Goal: Information Seeking & Learning: Learn about a topic

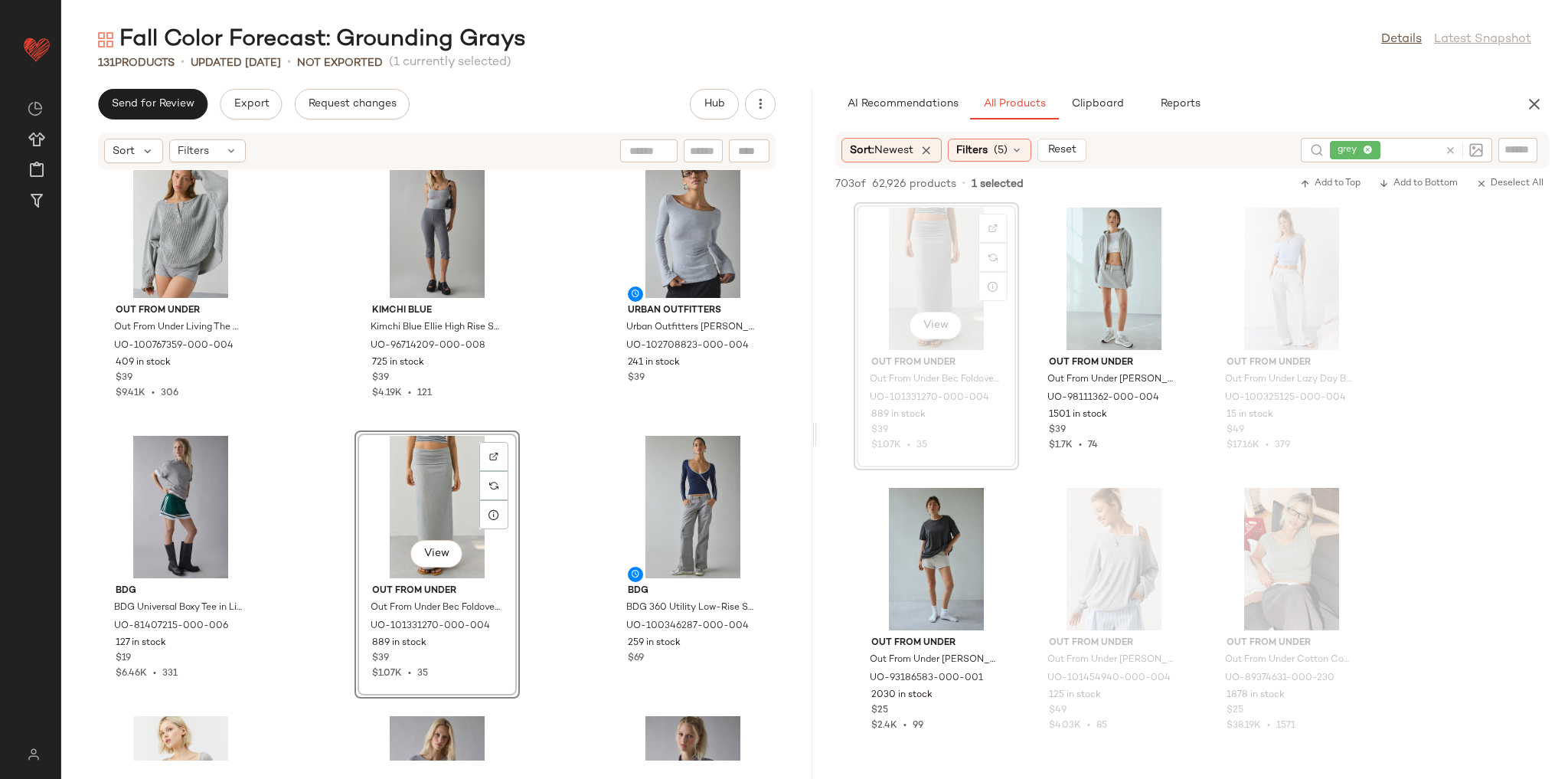
scroll to position [3739, 0]
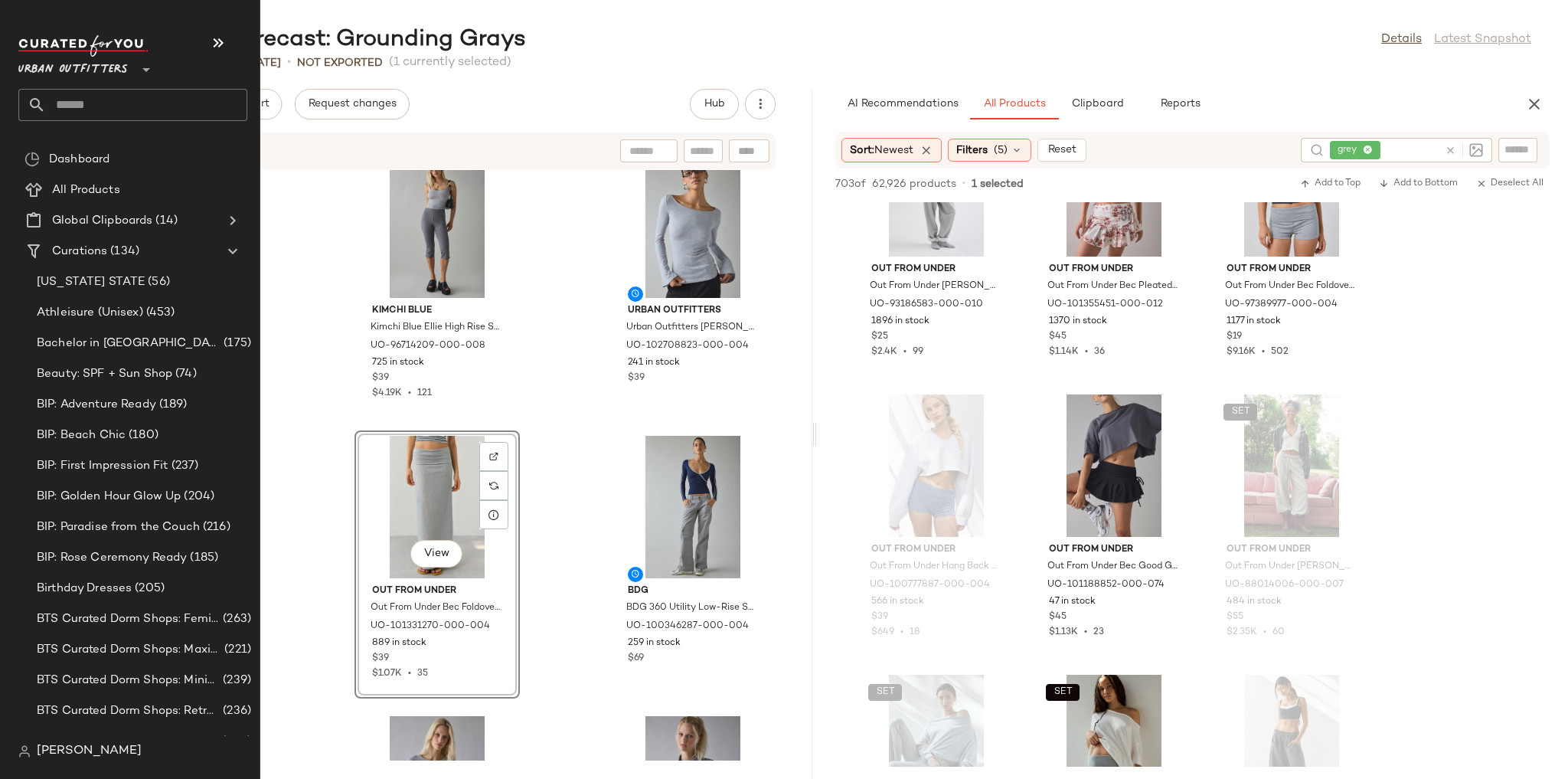
click at [53, 57] on span "Urban Outfitters" at bounding box center [73, 66] width 109 height 28
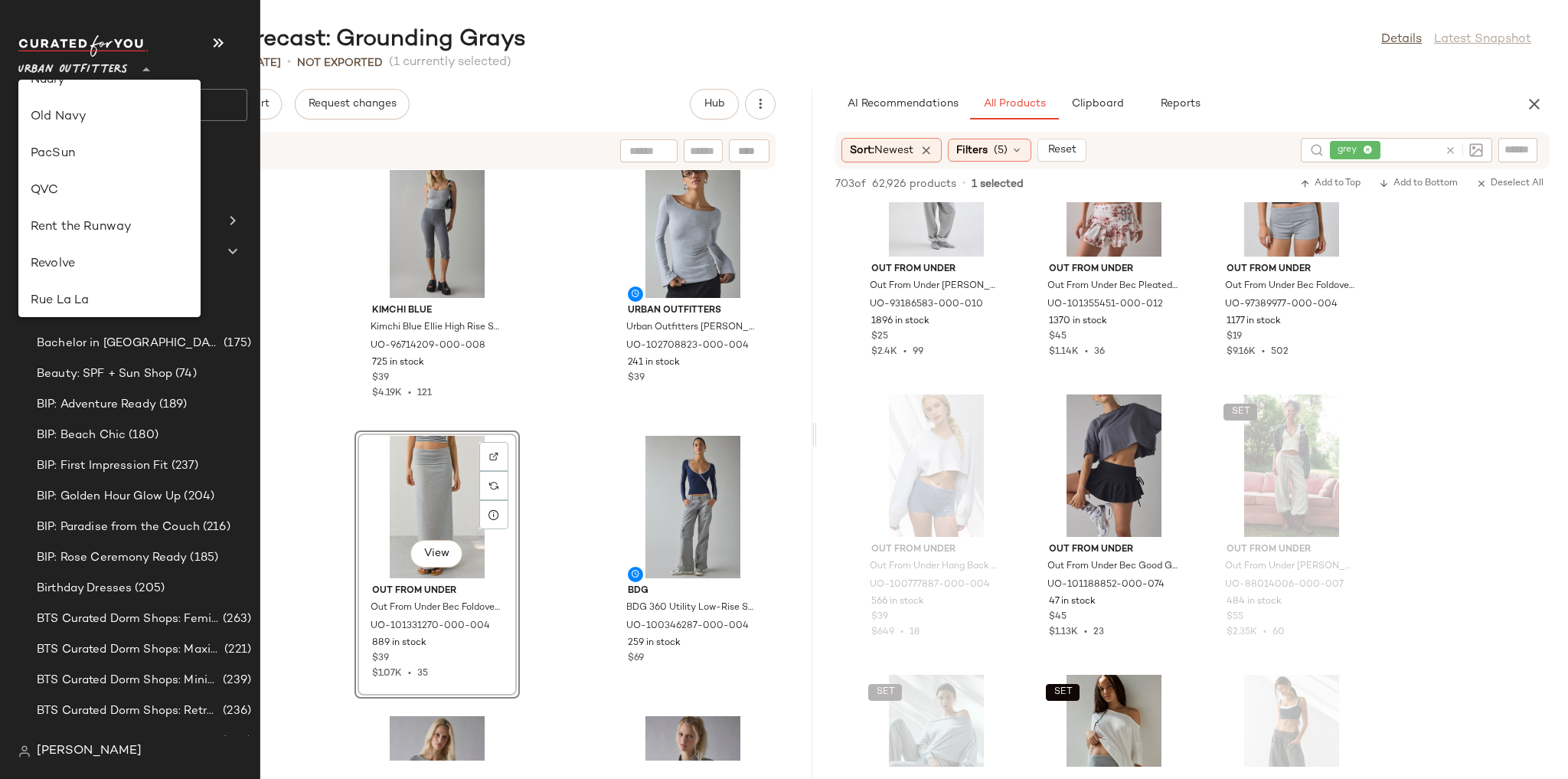
scroll to position [570, 0]
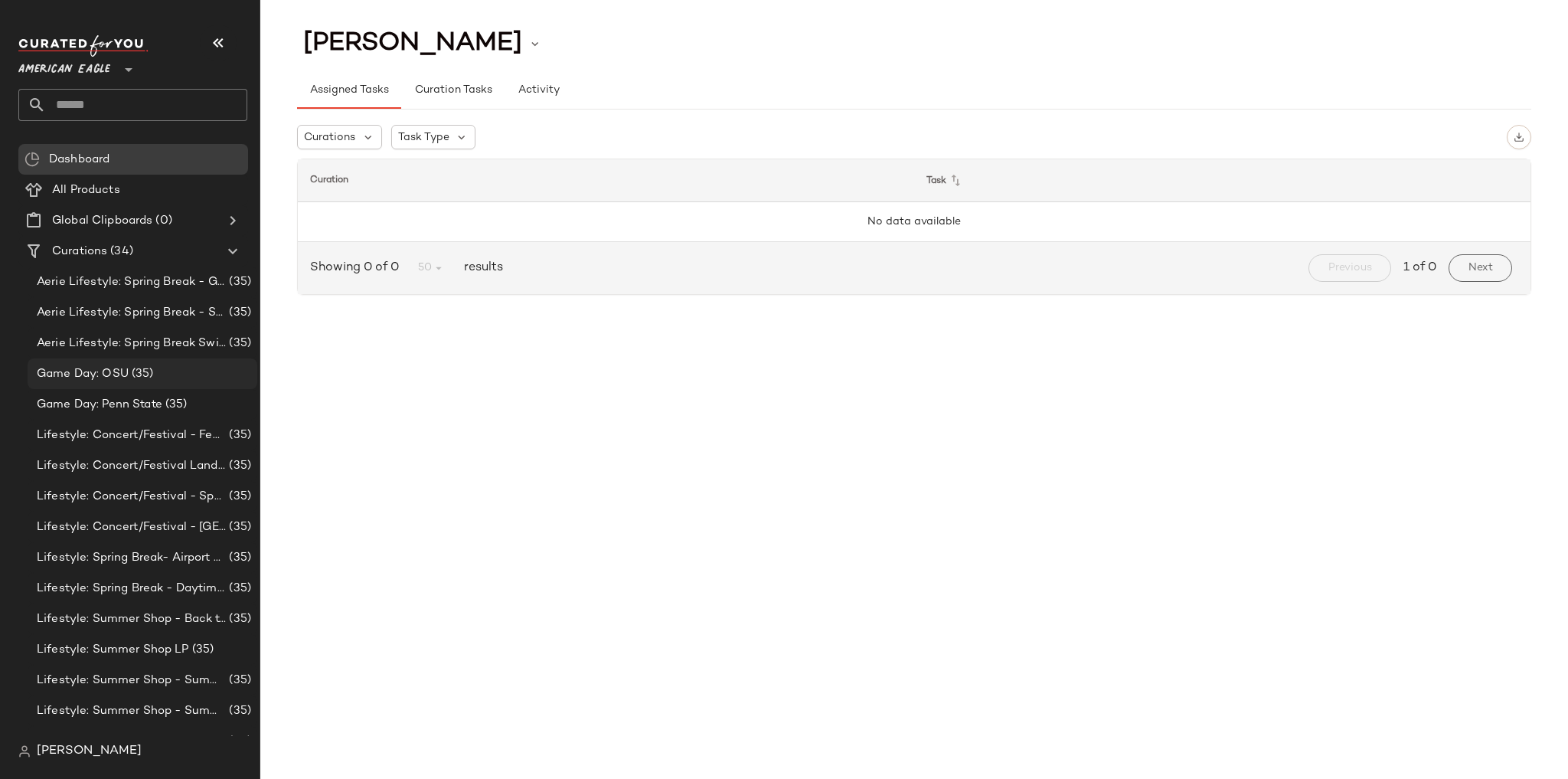
scroll to position [61, 0]
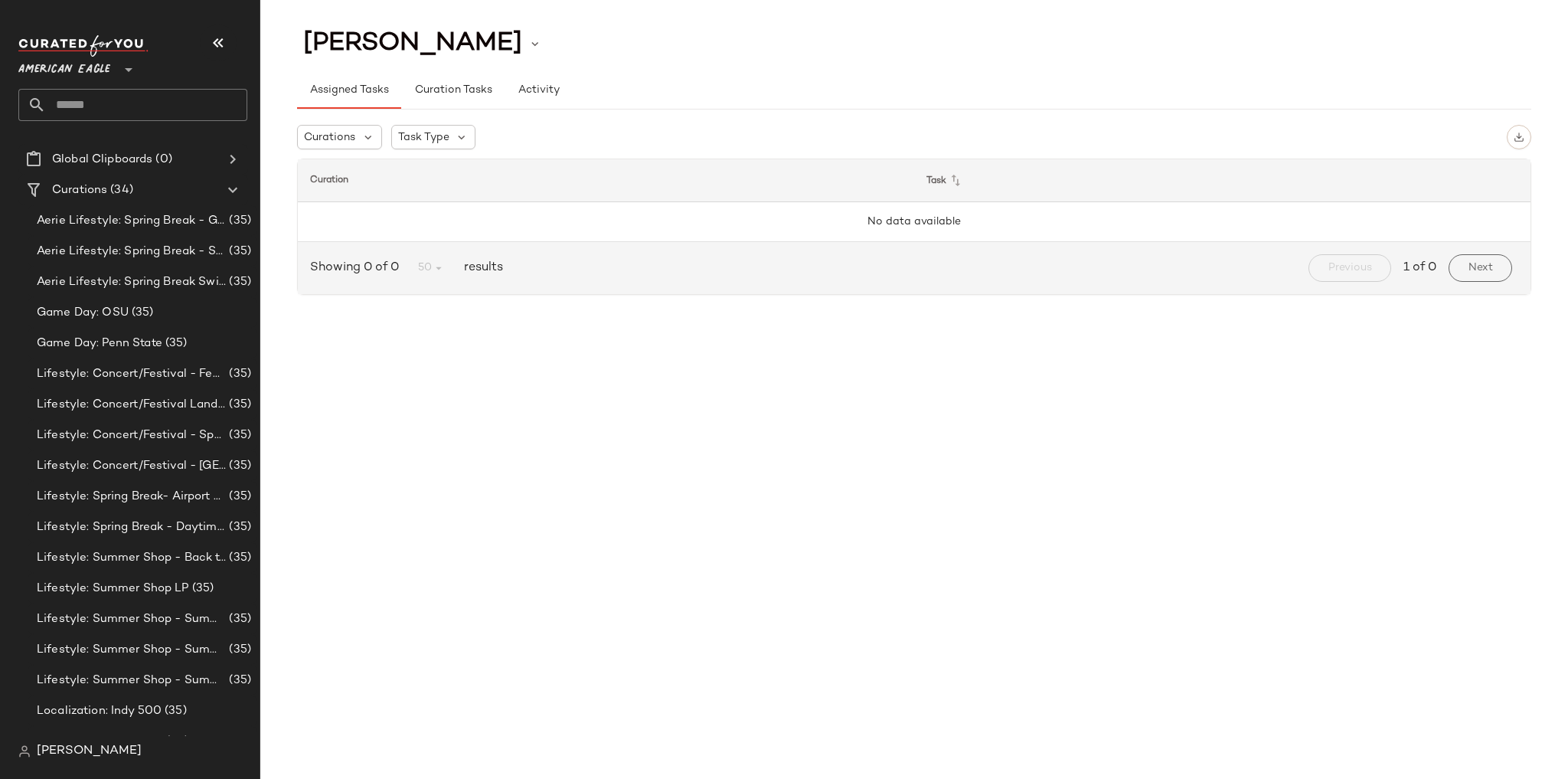
click at [52, 72] on span "American Eagle" at bounding box center [64, 66] width 92 height 28
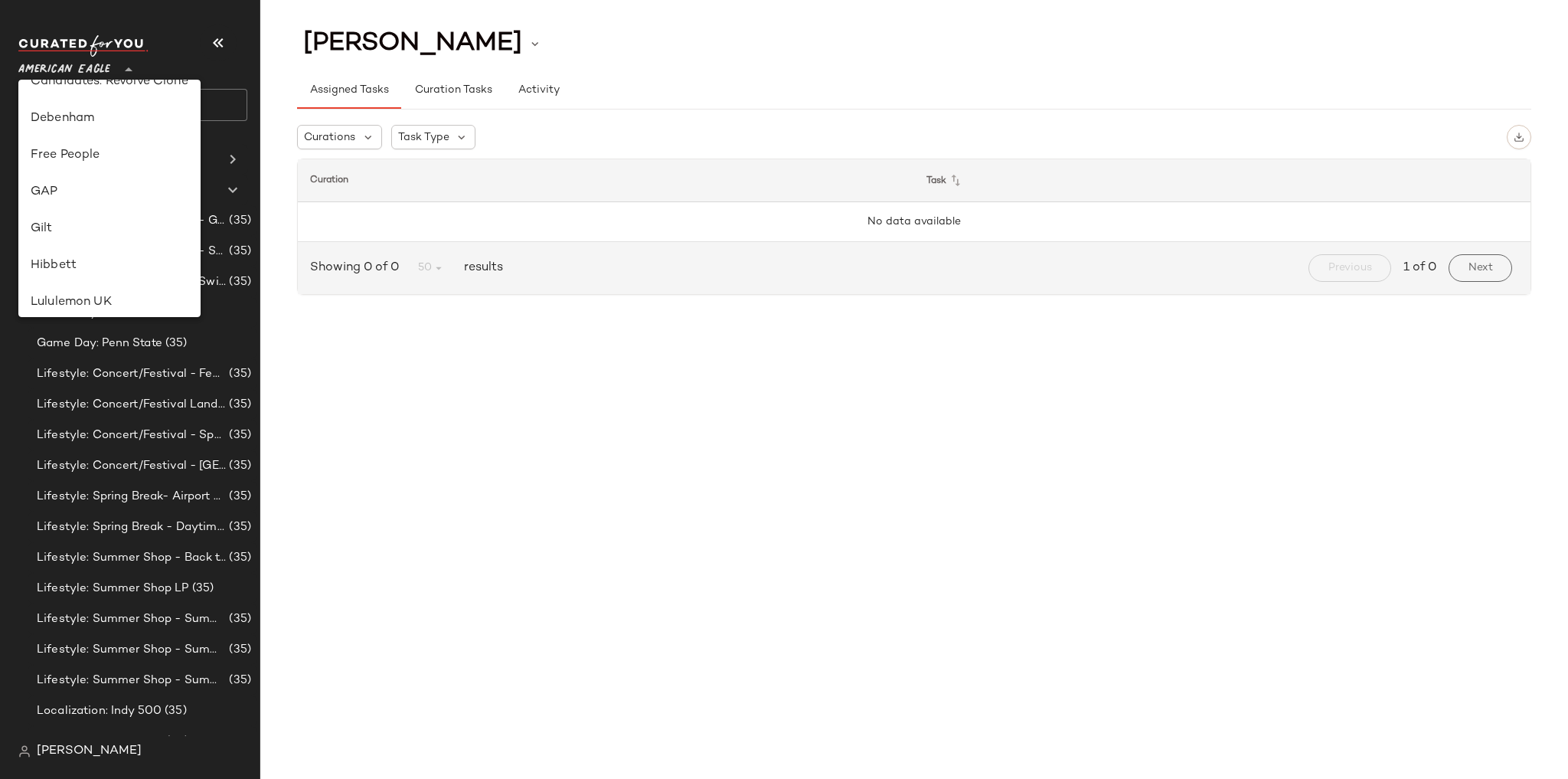
scroll to position [245, 0]
click at [77, 291] on div "Lululemon UK" at bounding box center [109, 300] width 158 height 19
type input "**"
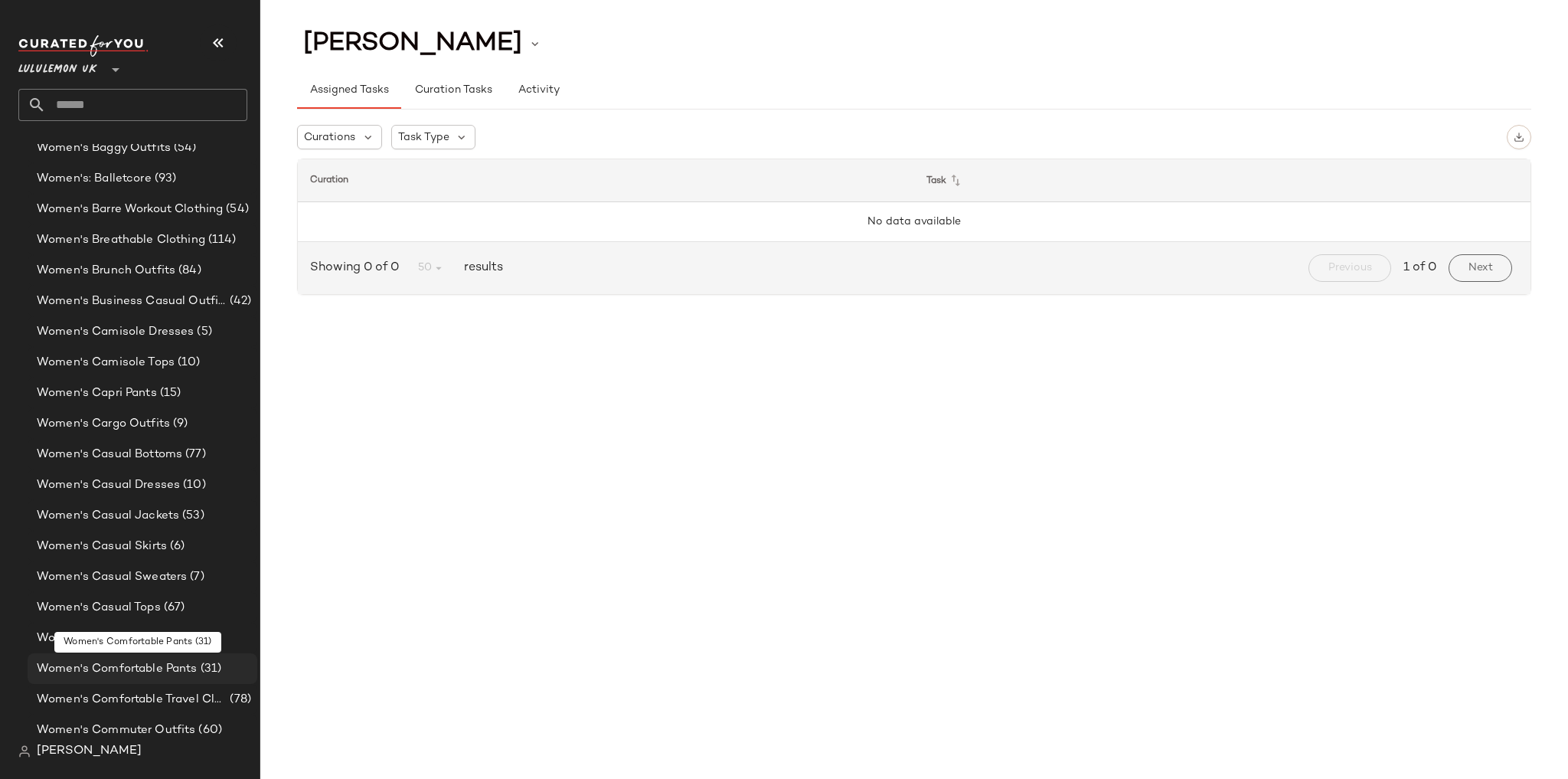
scroll to position [3413, 0]
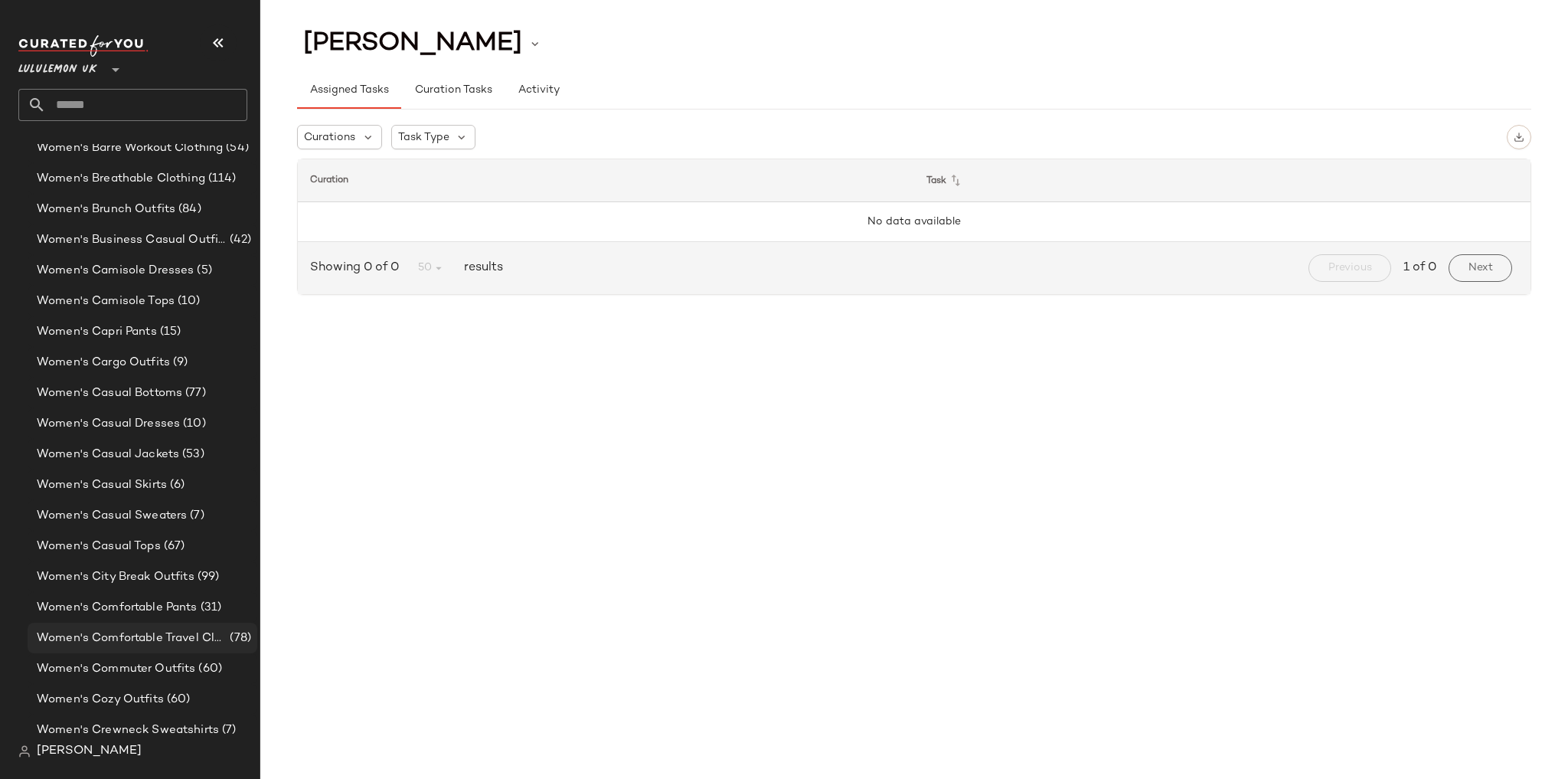
click at [144, 632] on span "Women's Comfortable Travel Clothes" at bounding box center [132, 639] width 190 height 18
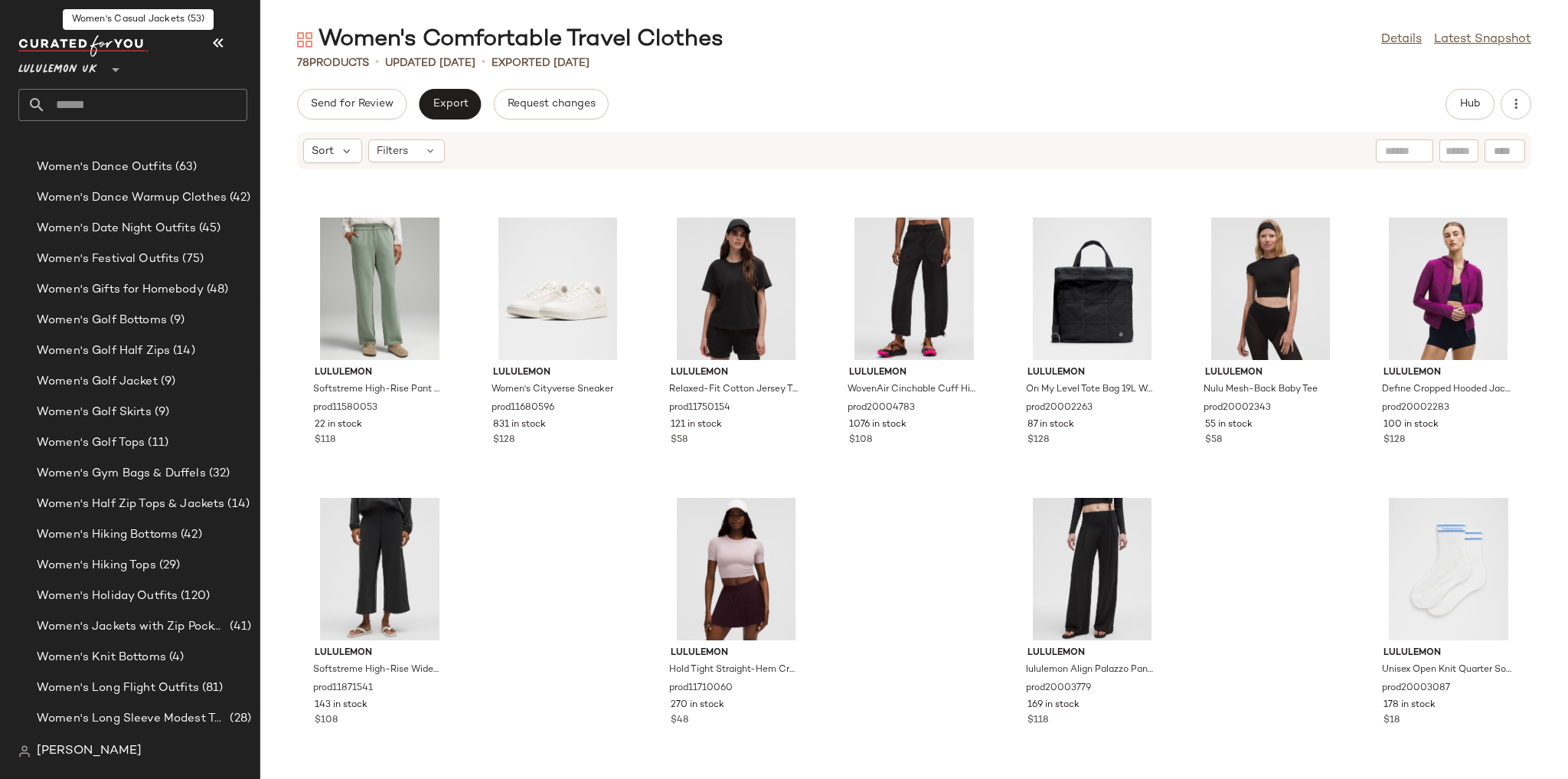
scroll to position [4025, 0]
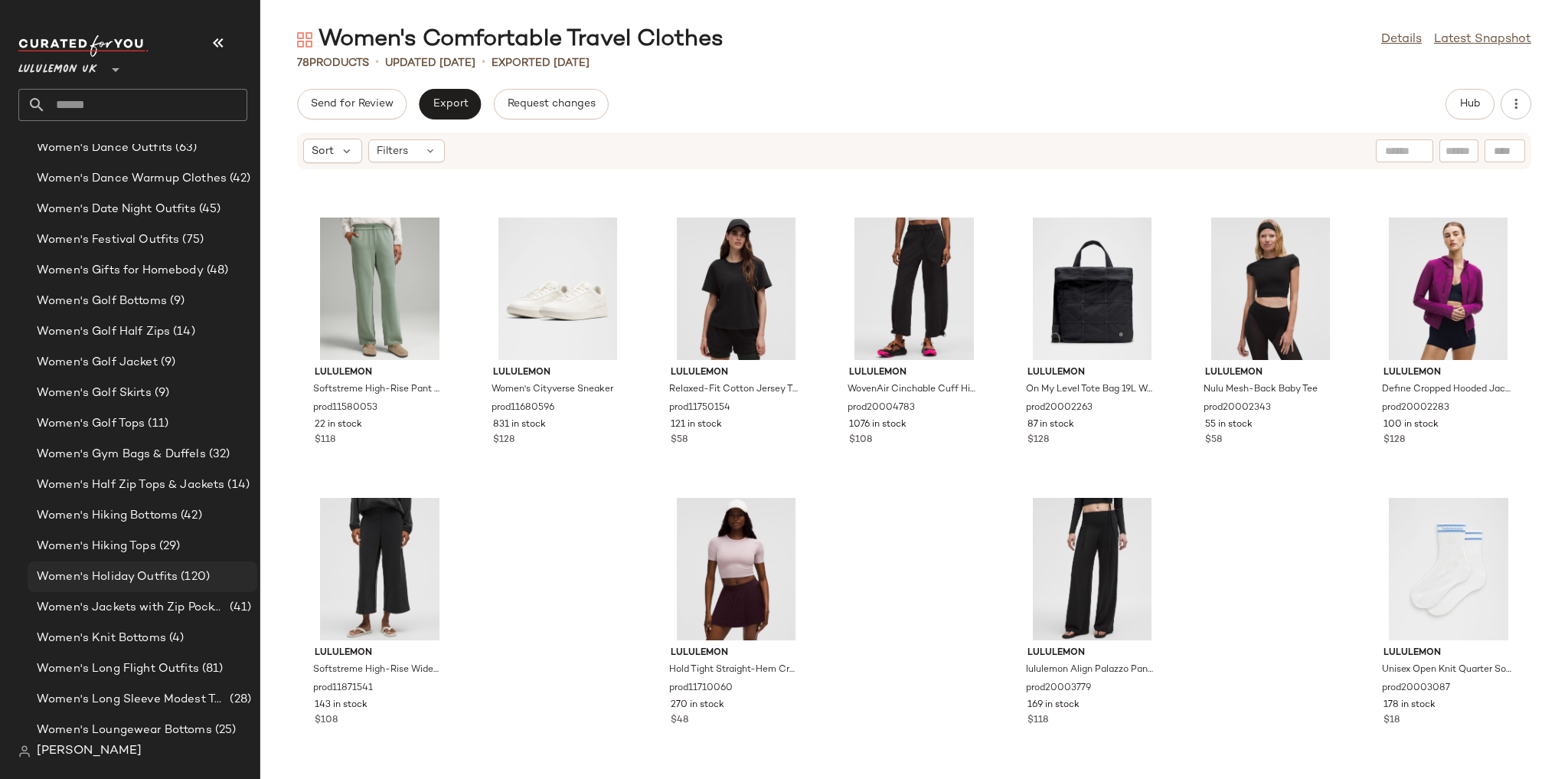
click at [157, 576] on span "Women's Holiday Outfits" at bounding box center [108, 577] width 141 height 18
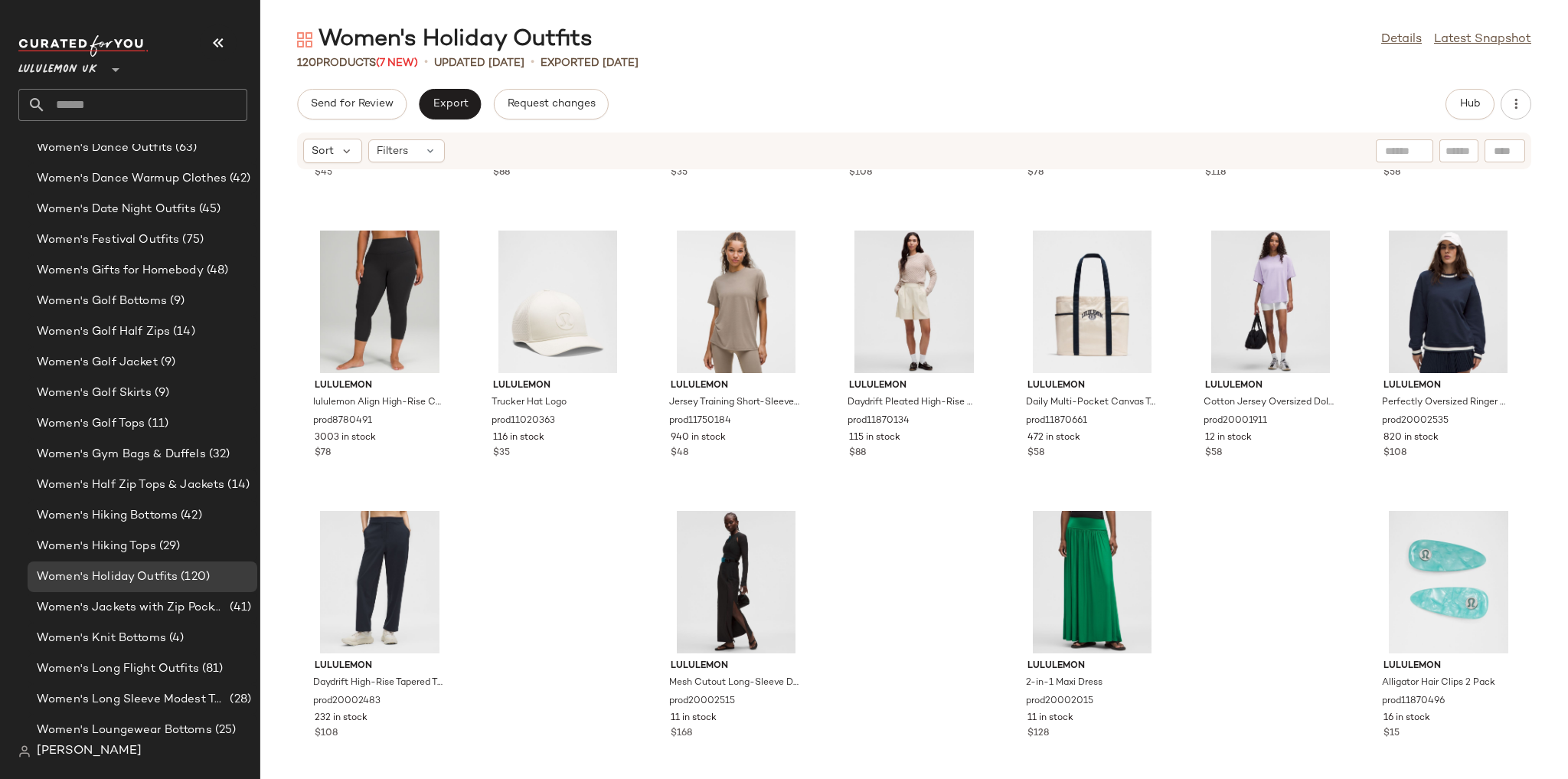
scroll to position [5019, 0]
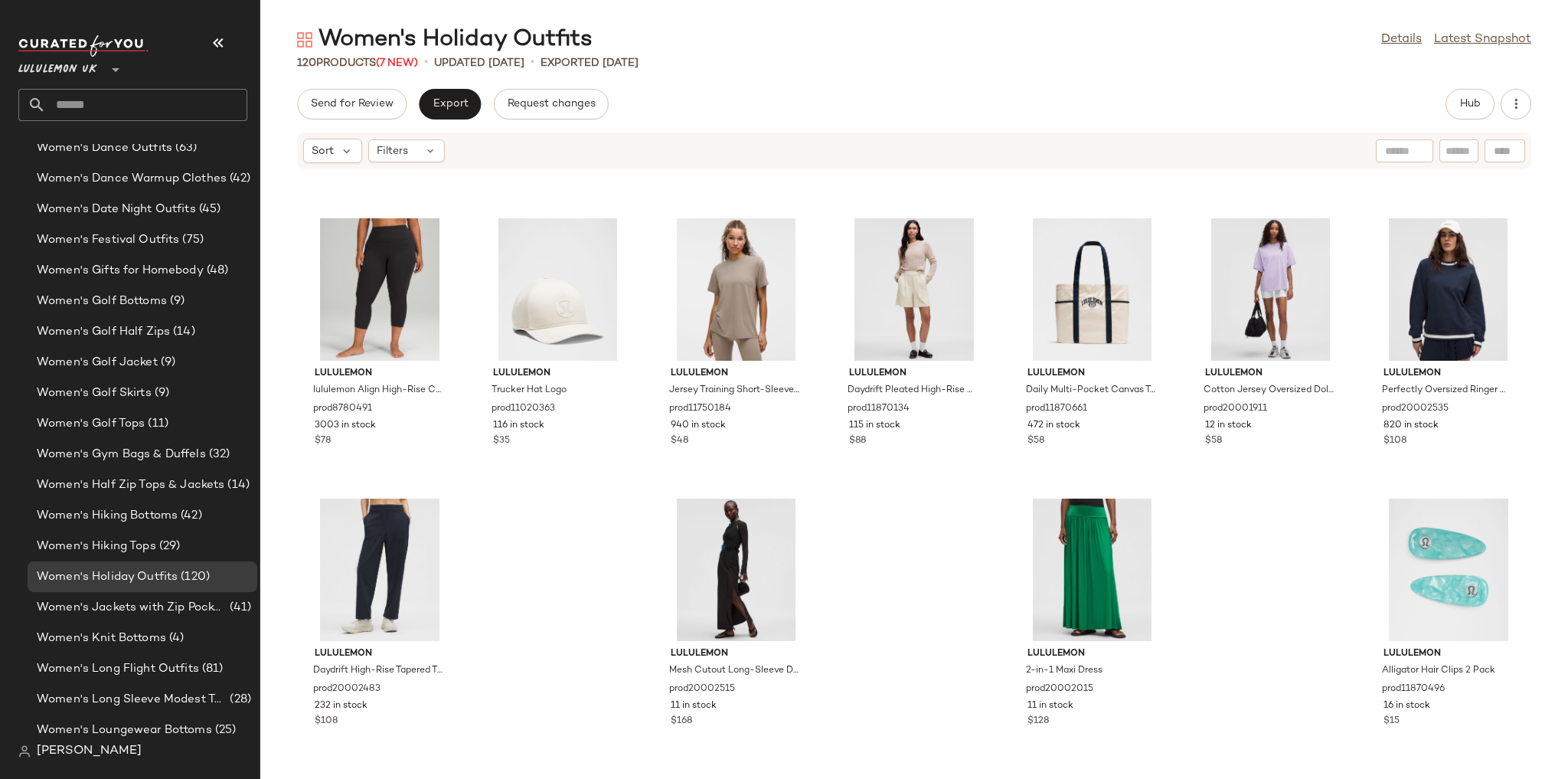
click at [1468, 87] on div "Women's Holiday Outfits Details Latest Snapshot 120 Products (7 New) • updated …" at bounding box center [914, 401] width 1307 height 755
click at [1467, 93] on button "Hub" at bounding box center [1470, 104] width 49 height 30
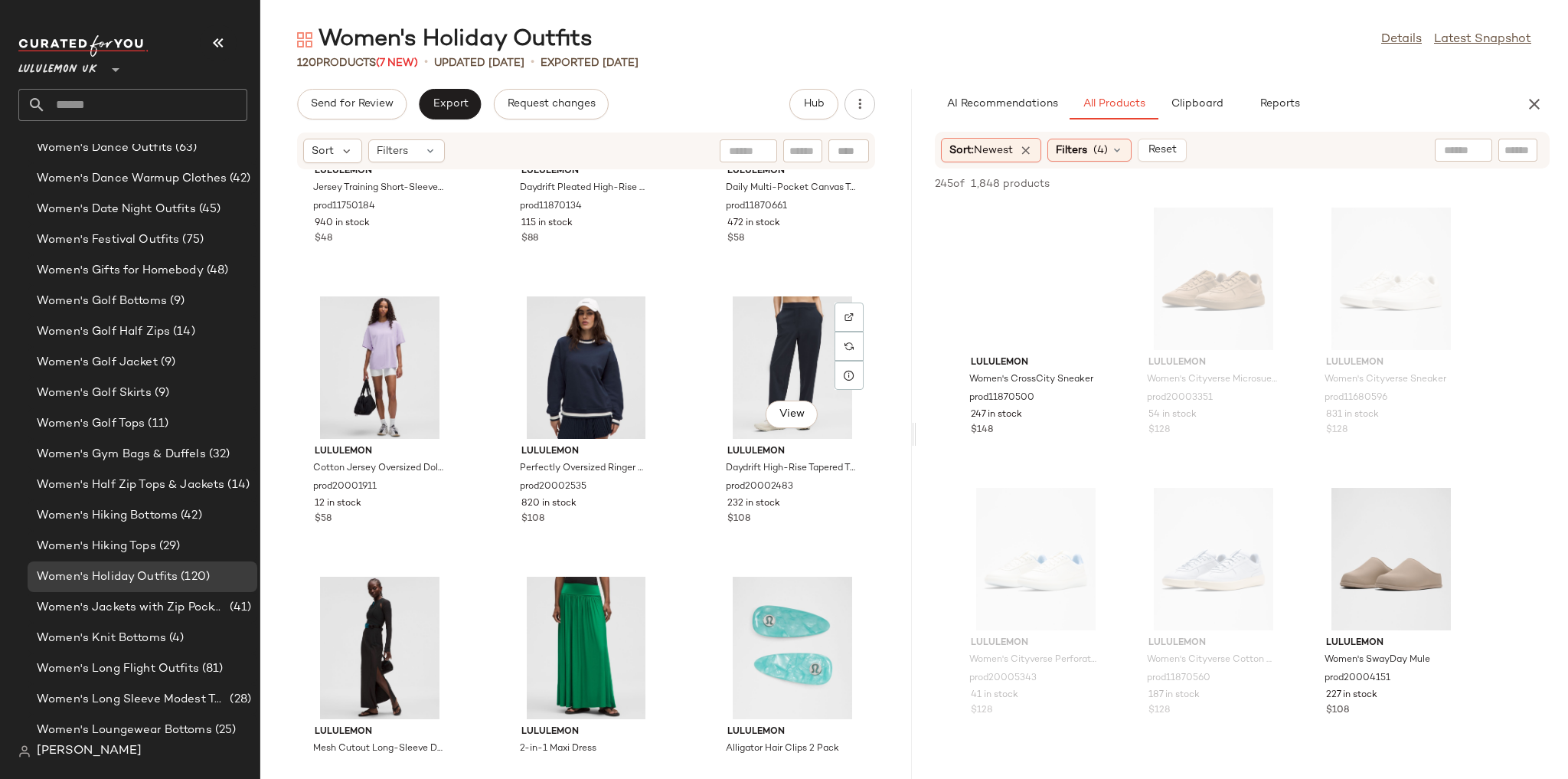
scroll to position [10627, 0]
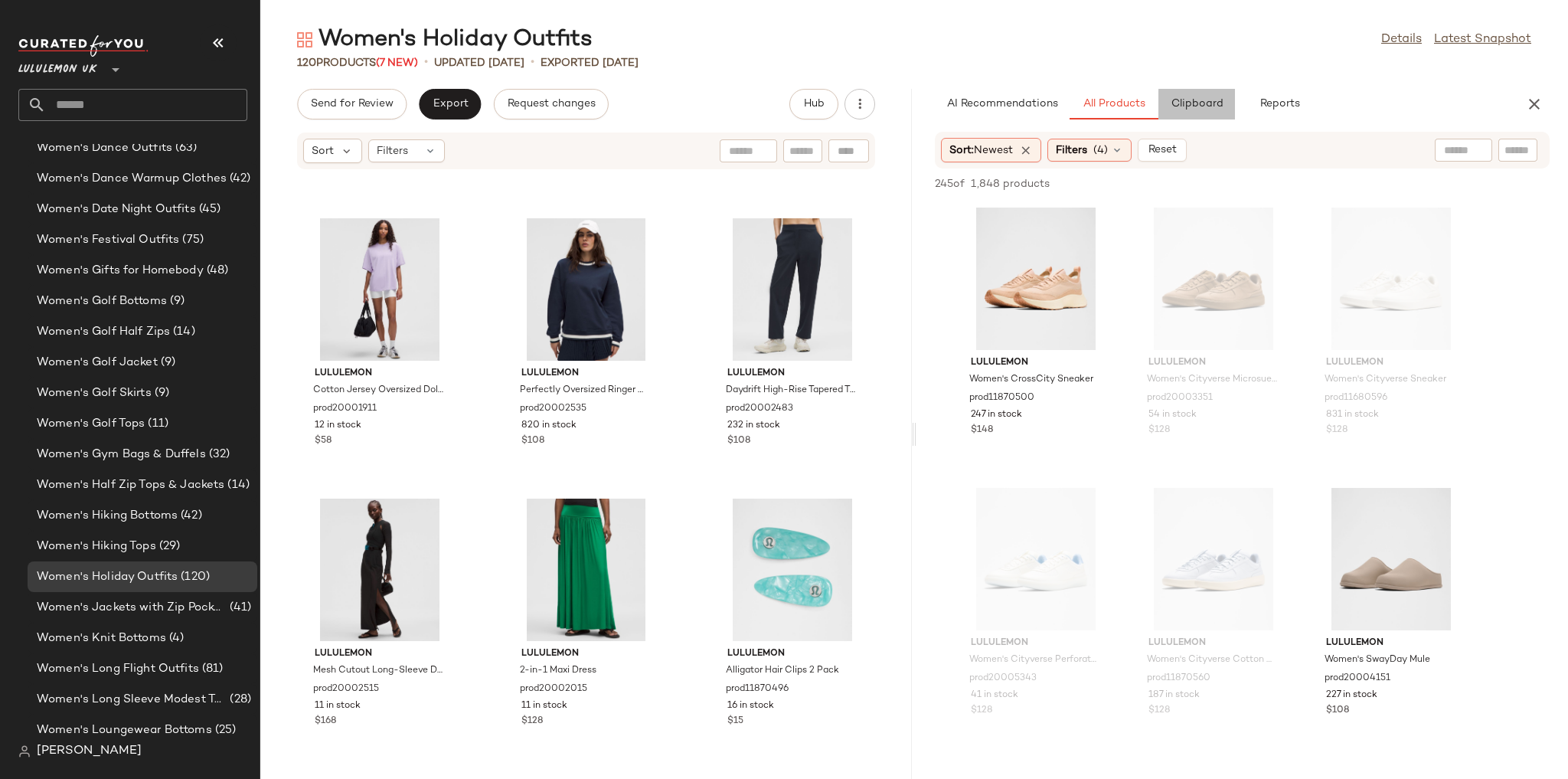
click at [1171, 108] on span "Clipboard" at bounding box center [1196, 104] width 53 height 13
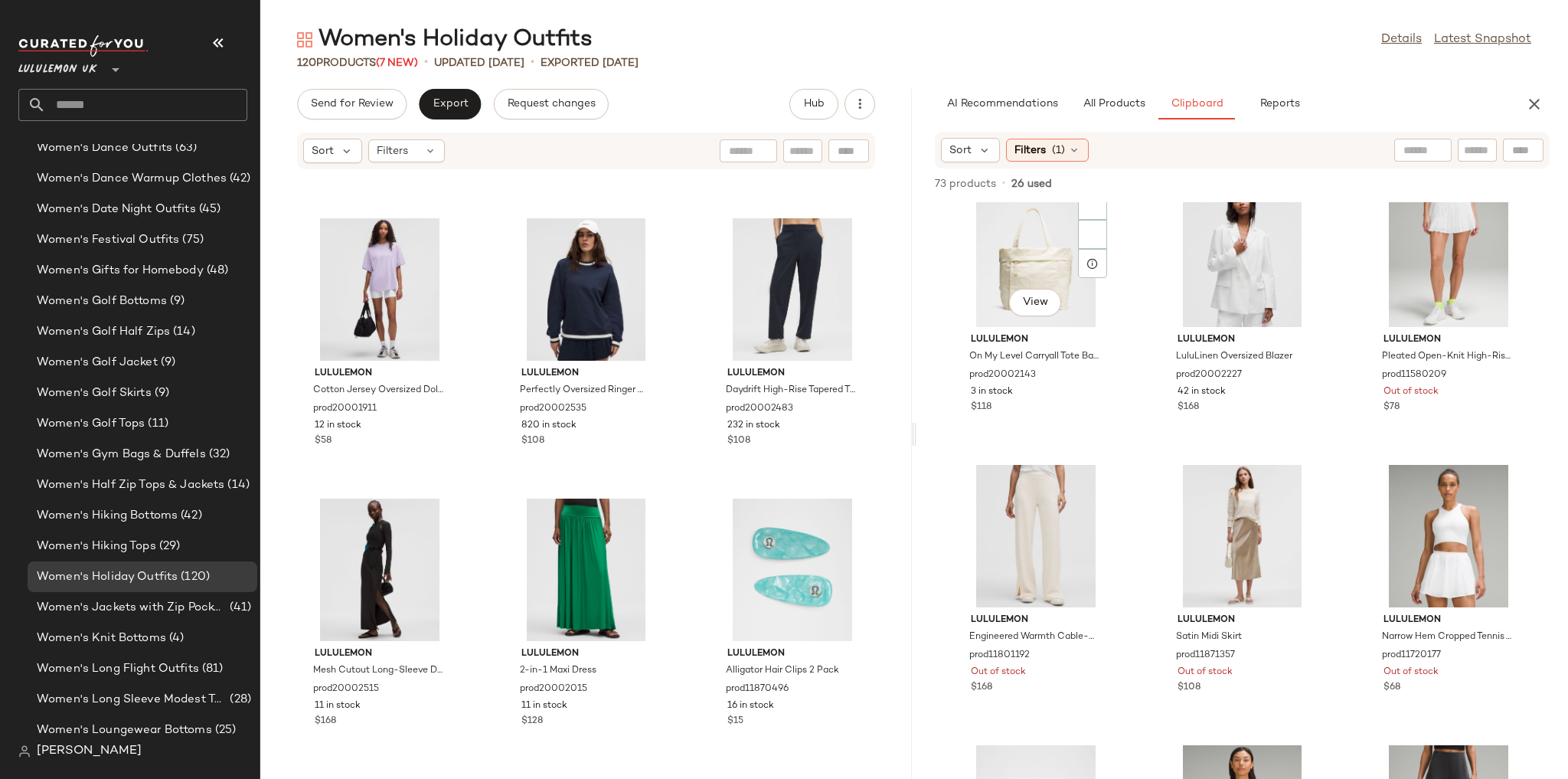
scroll to position [0, 0]
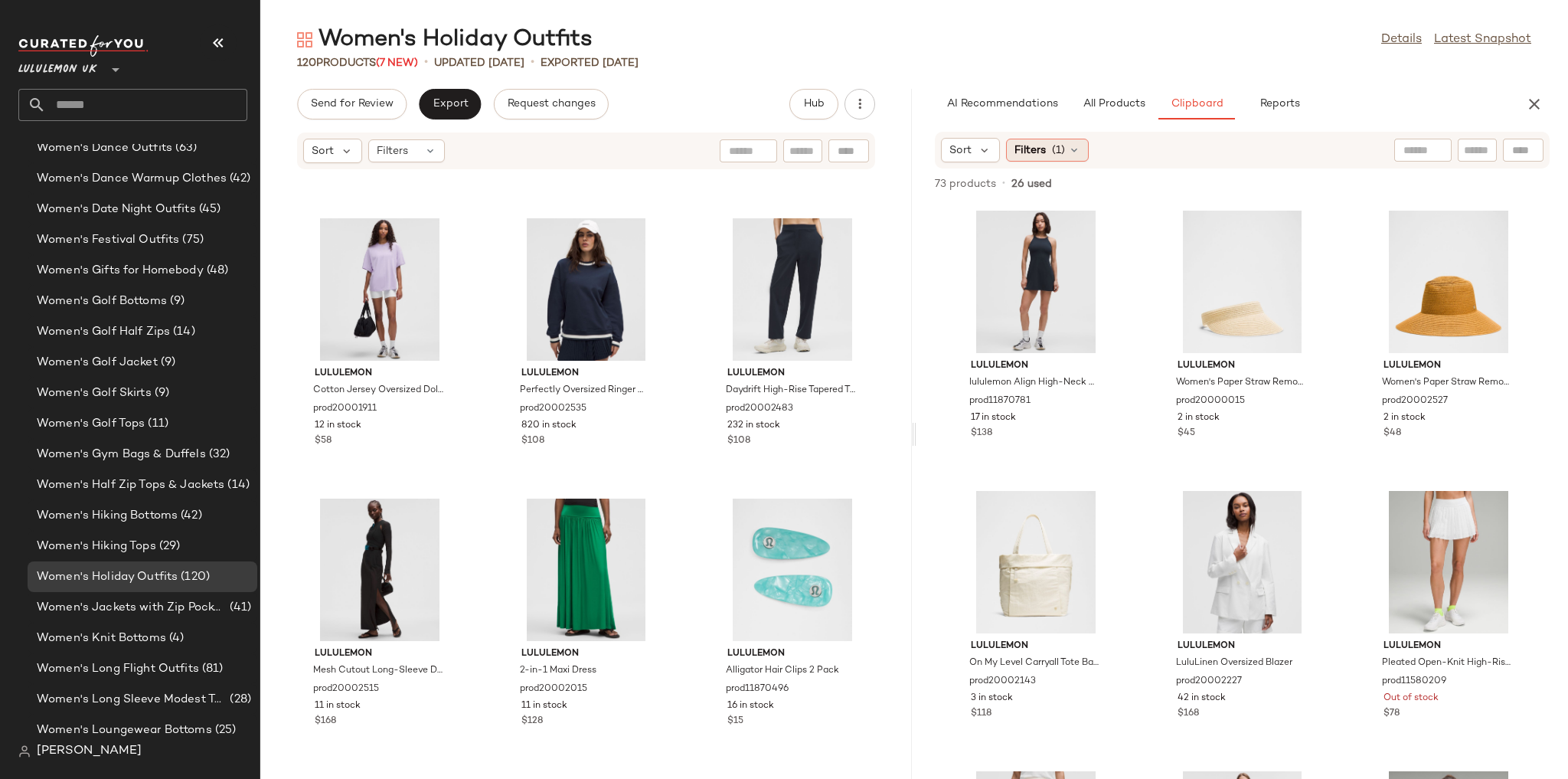
click at [1059, 146] on span "(1)" at bounding box center [1058, 150] width 13 height 16
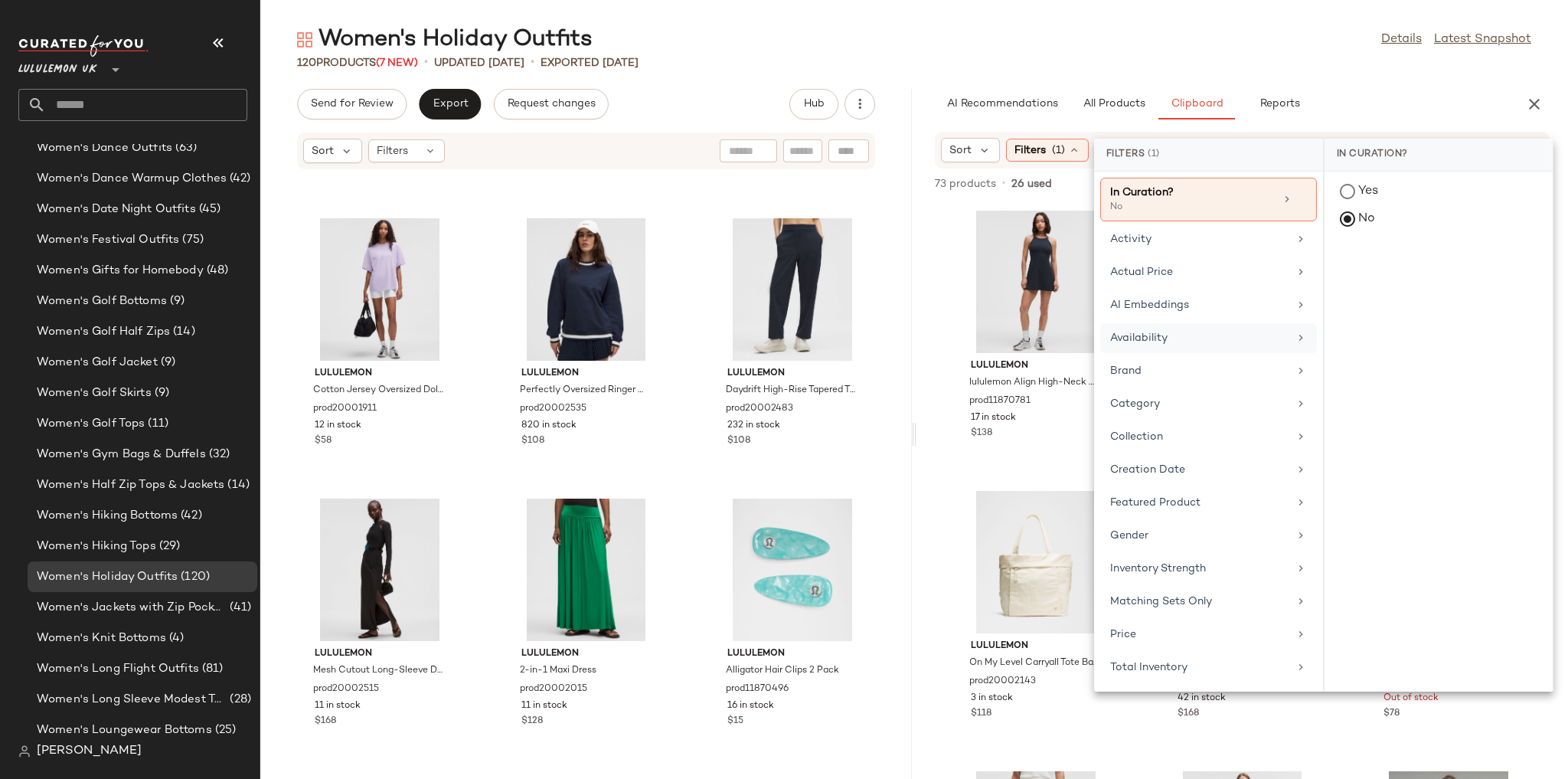
click at [1171, 356] on div "Availability" at bounding box center [1209, 371] width 217 height 30
click at [1353, 286] on div "in_stock" at bounding box center [1438, 305] width 228 height 37
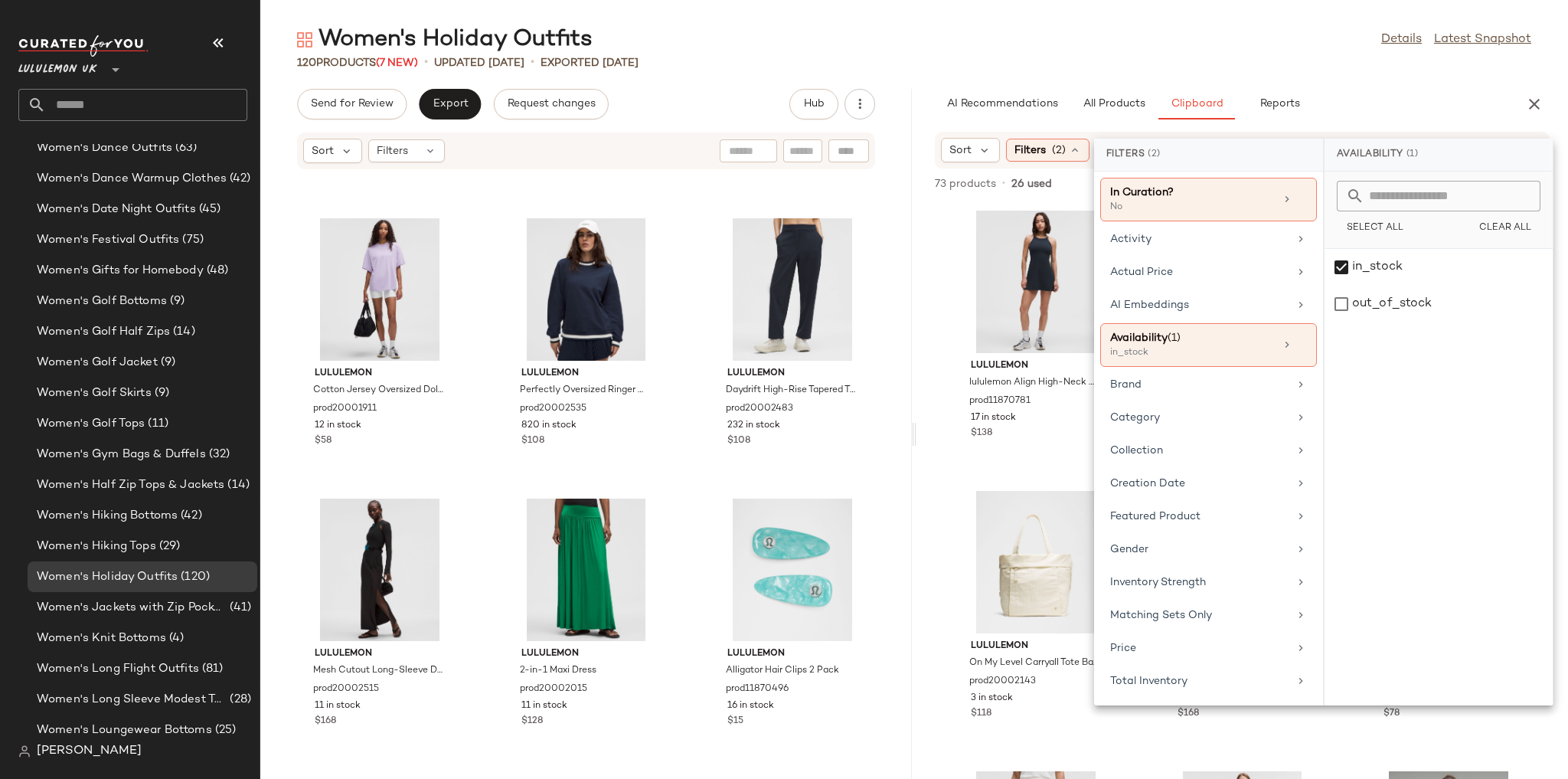
click at [1296, 71] on div "Women's Holiday Outfits Details Latest Snapshot 120 Products (7 New) • updated …" at bounding box center [914, 401] width 1307 height 755
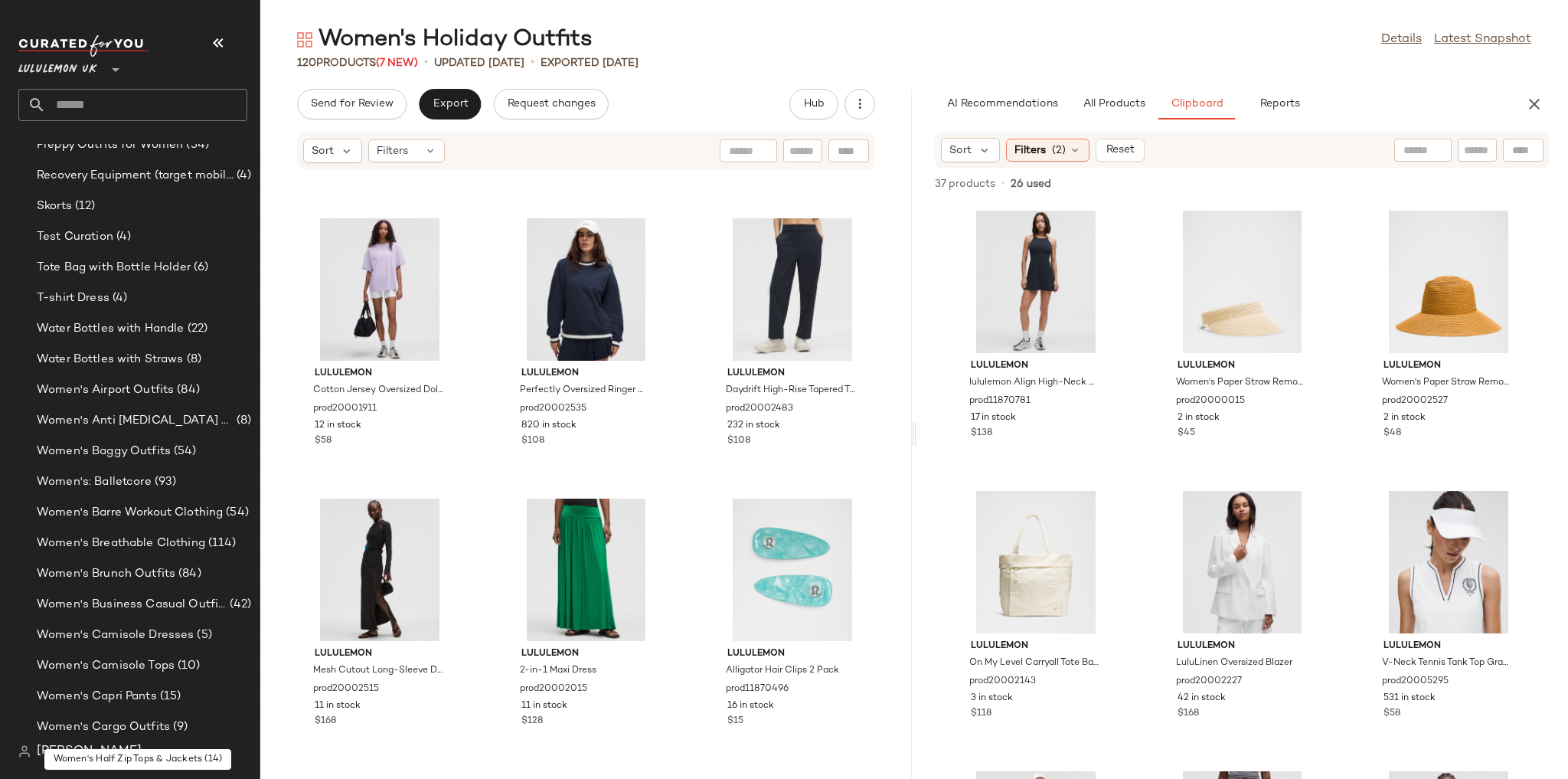
scroll to position [3045, 0]
click at [154, 381] on div "Women's Airport Outfits (84)" at bounding box center [142, 393] width 230 height 30
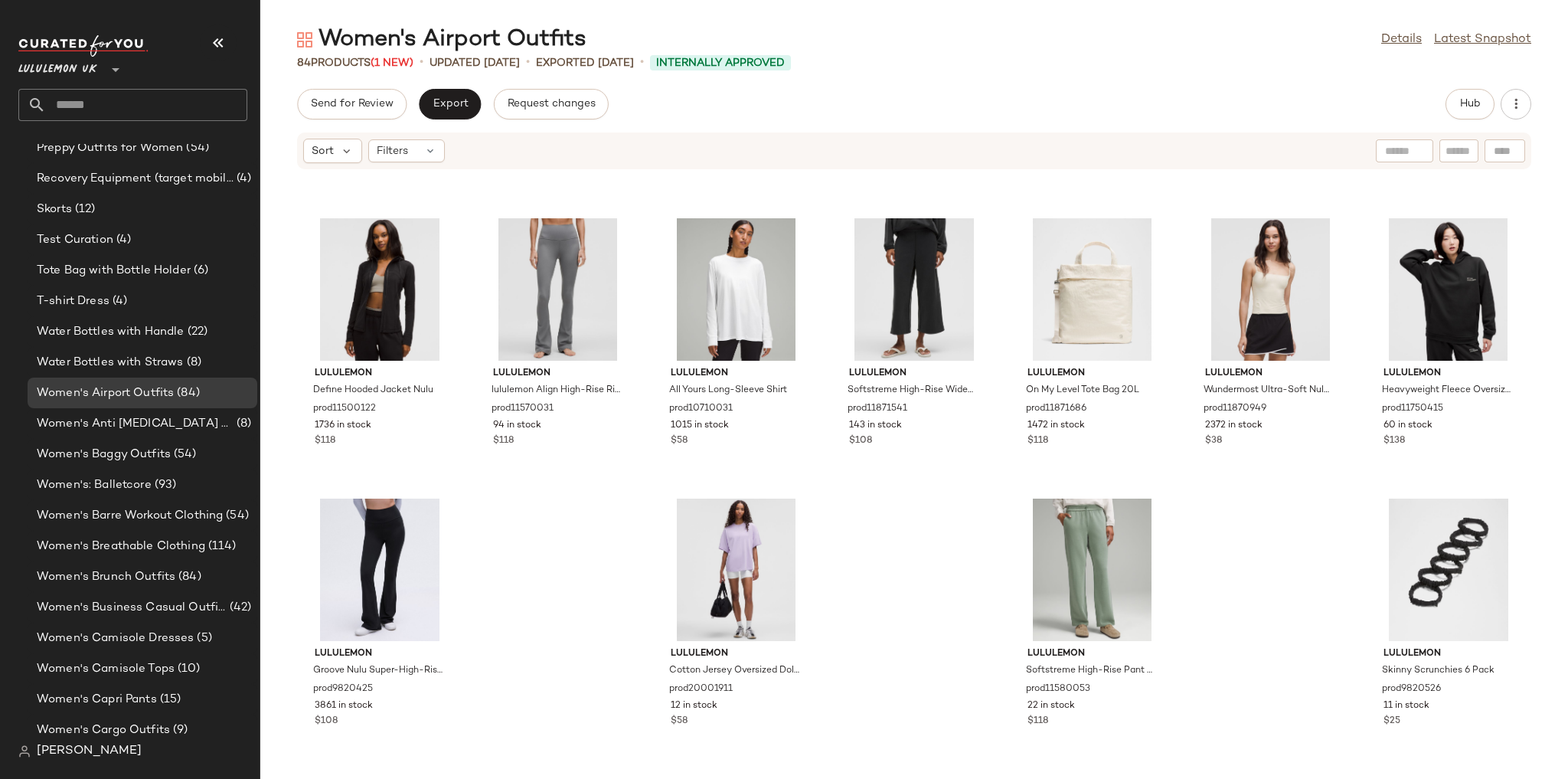
scroll to position [3337, 0]
click at [1454, 116] on button "Hub" at bounding box center [1470, 104] width 49 height 30
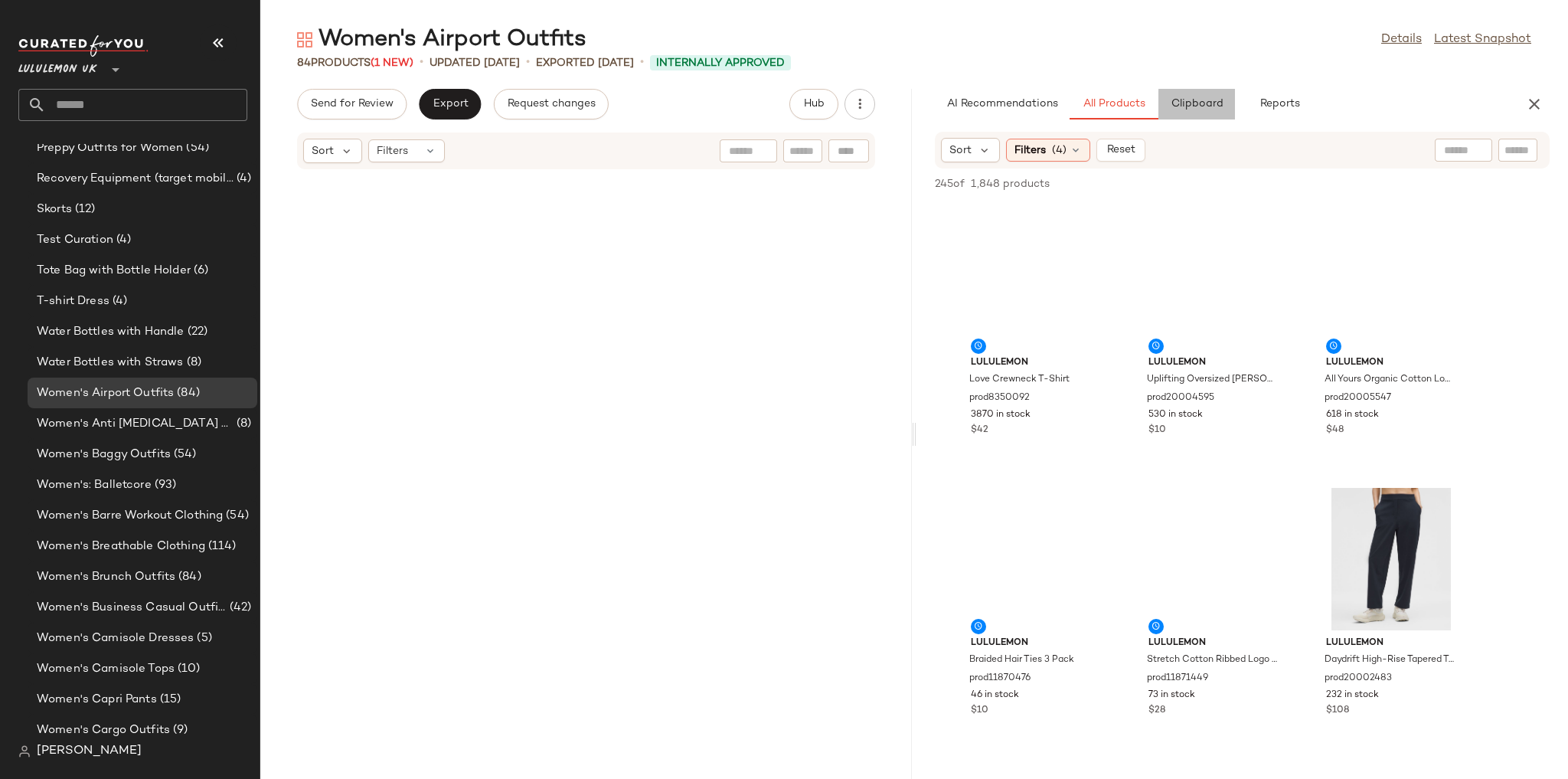
click at [1206, 107] on span "Clipboard" at bounding box center [1196, 104] width 53 height 13
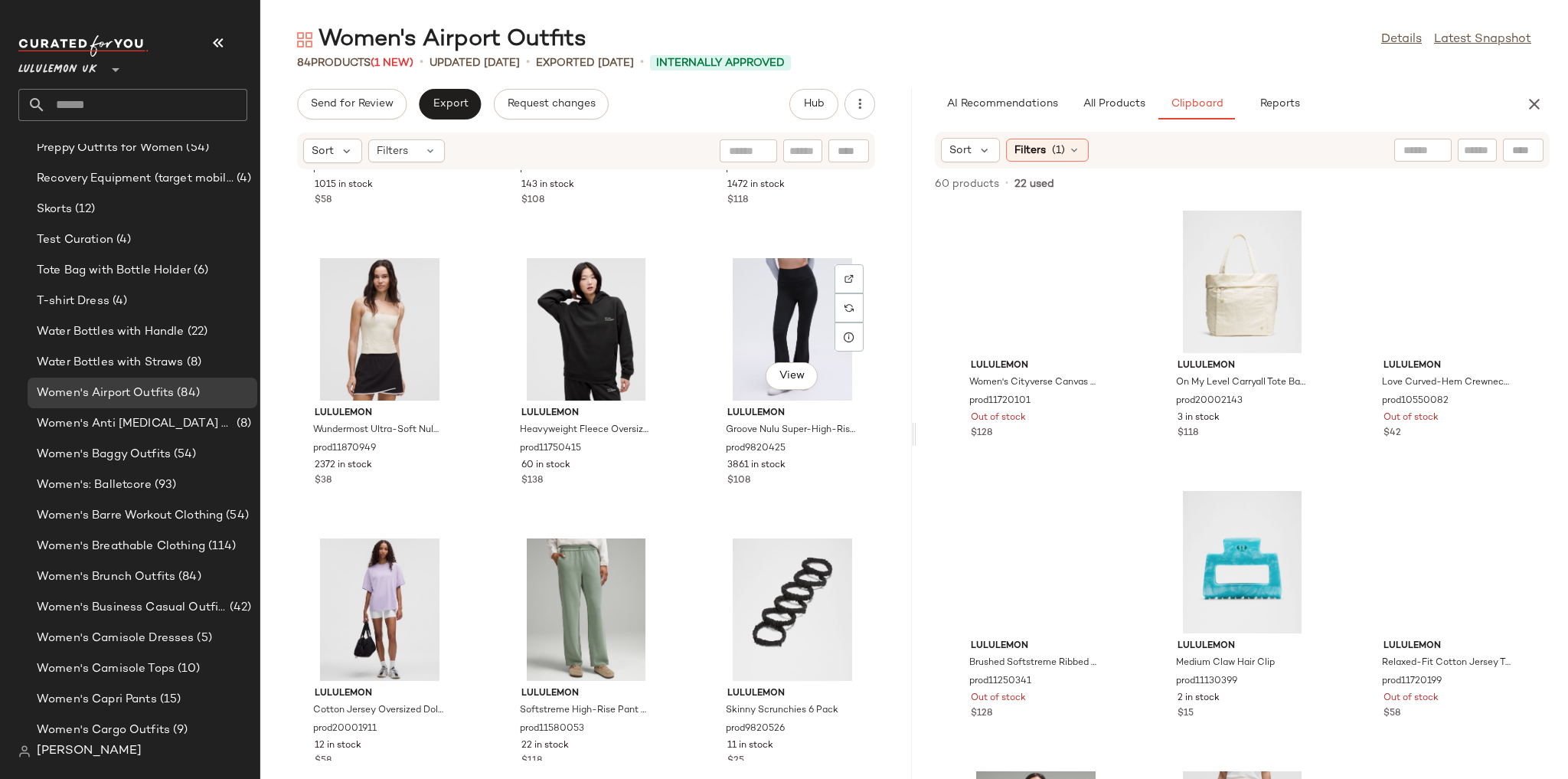
scroll to position [7246, 0]
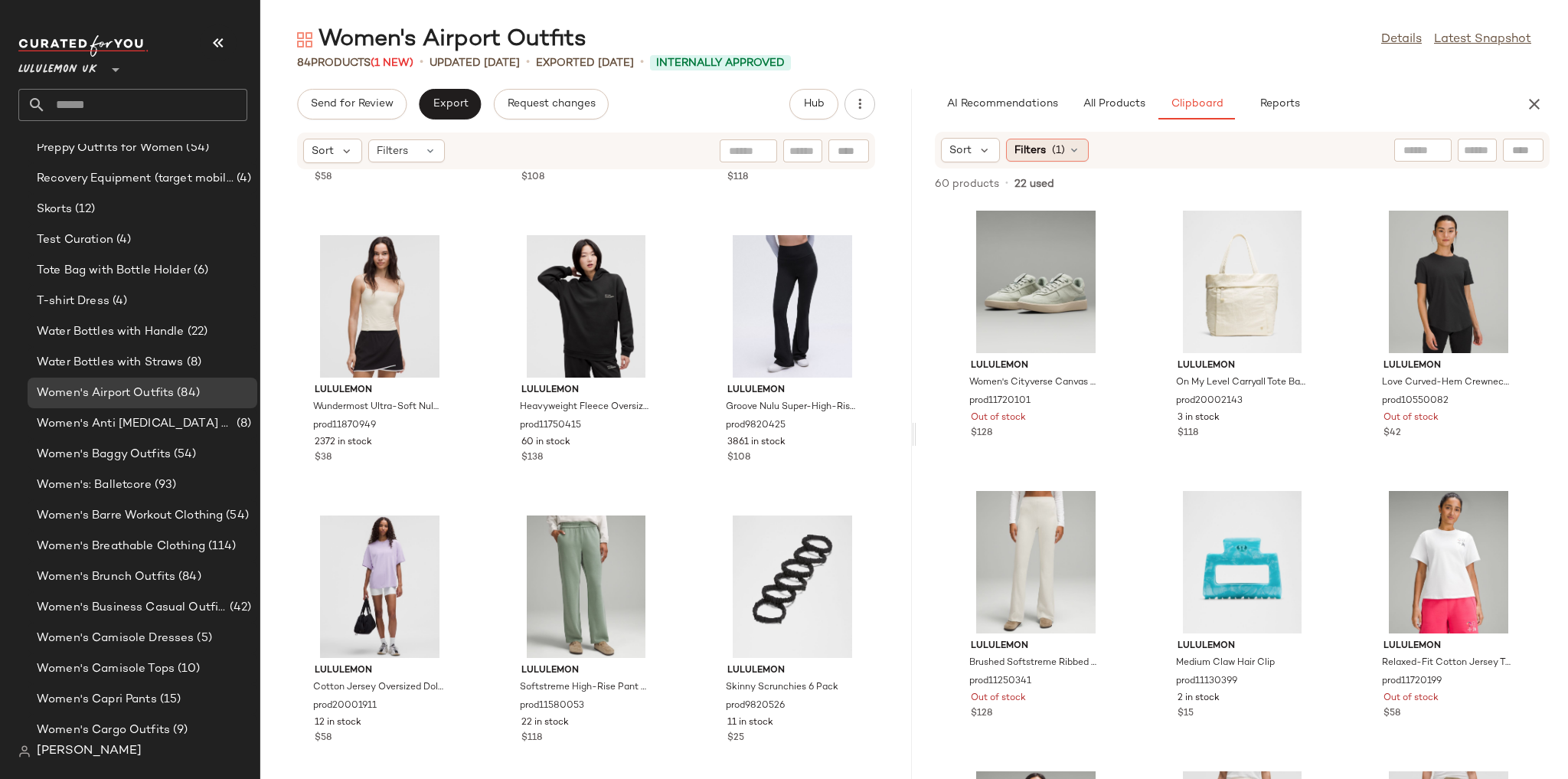
click at [1059, 156] on span "(1)" at bounding box center [1058, 150] width 13 height 16
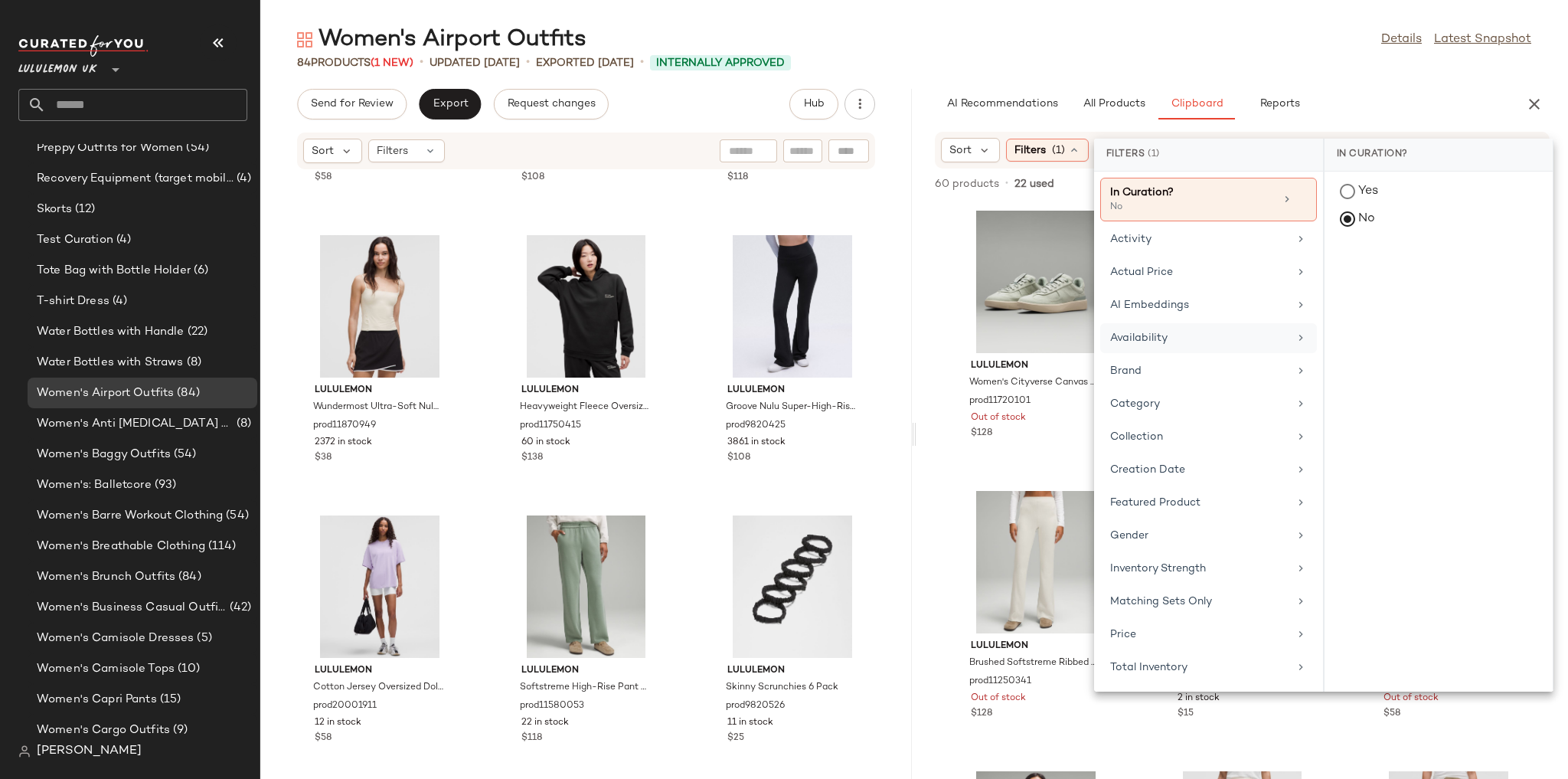
click at [1178, 337] on div "Availability" at bounding box center [1199, 337] width 178 height 16
click at [1340, 286] on div "in_stock" at bounding box center [1438, 305] width 228 height 37
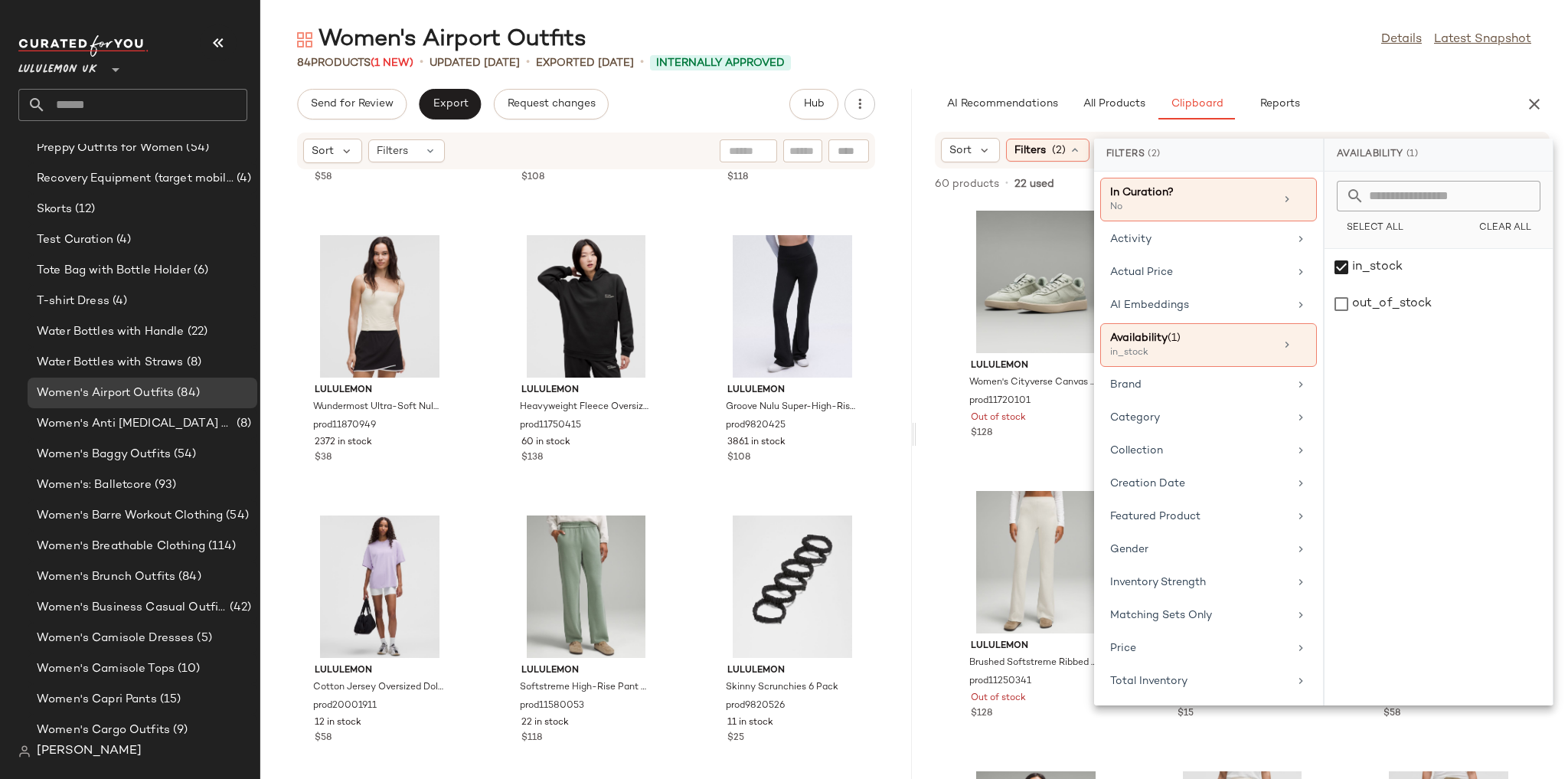
click at [1311, 62] on div "84 Products (1 New) • updated Aug 15th • Exported Aug 13th • Internally Approved" at bounding box center [914, 63] width 1307 height 15
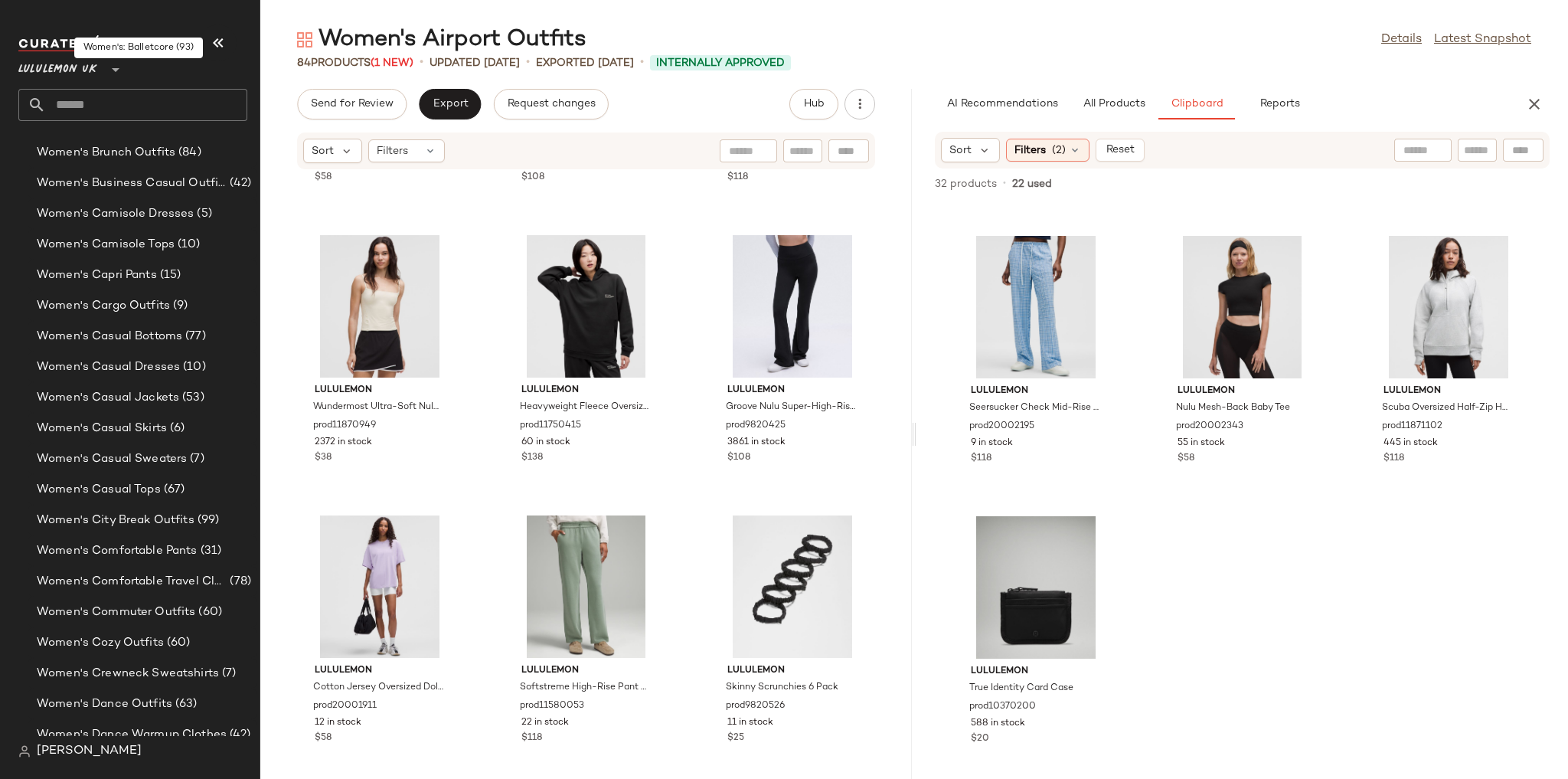
scroll to position [3474, 0]
click at [153, 513] on span "Women's City Break Outfits" at bounding box center [116, 516] width 158 height 18
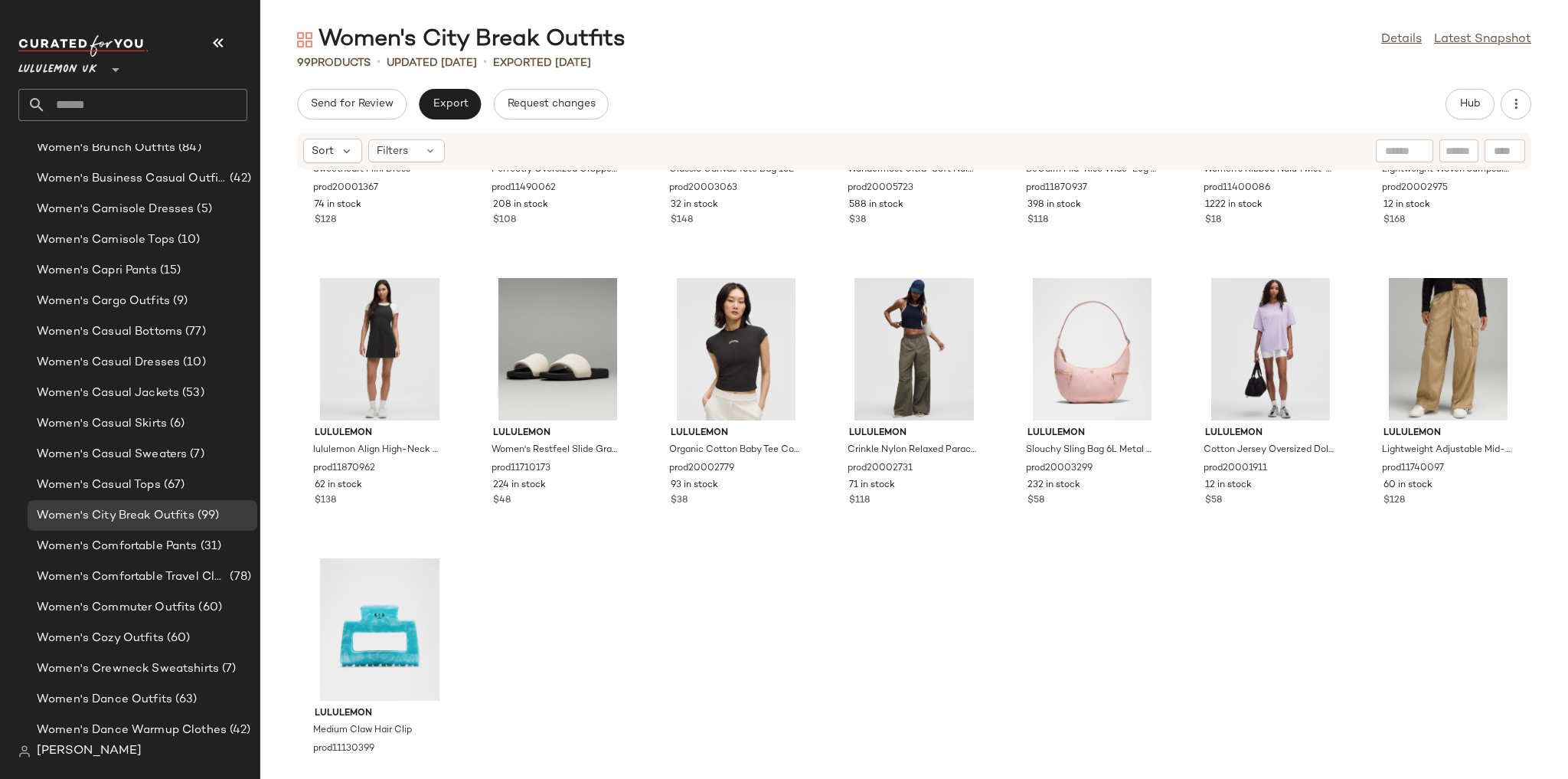
scroll to position [4179, 0]
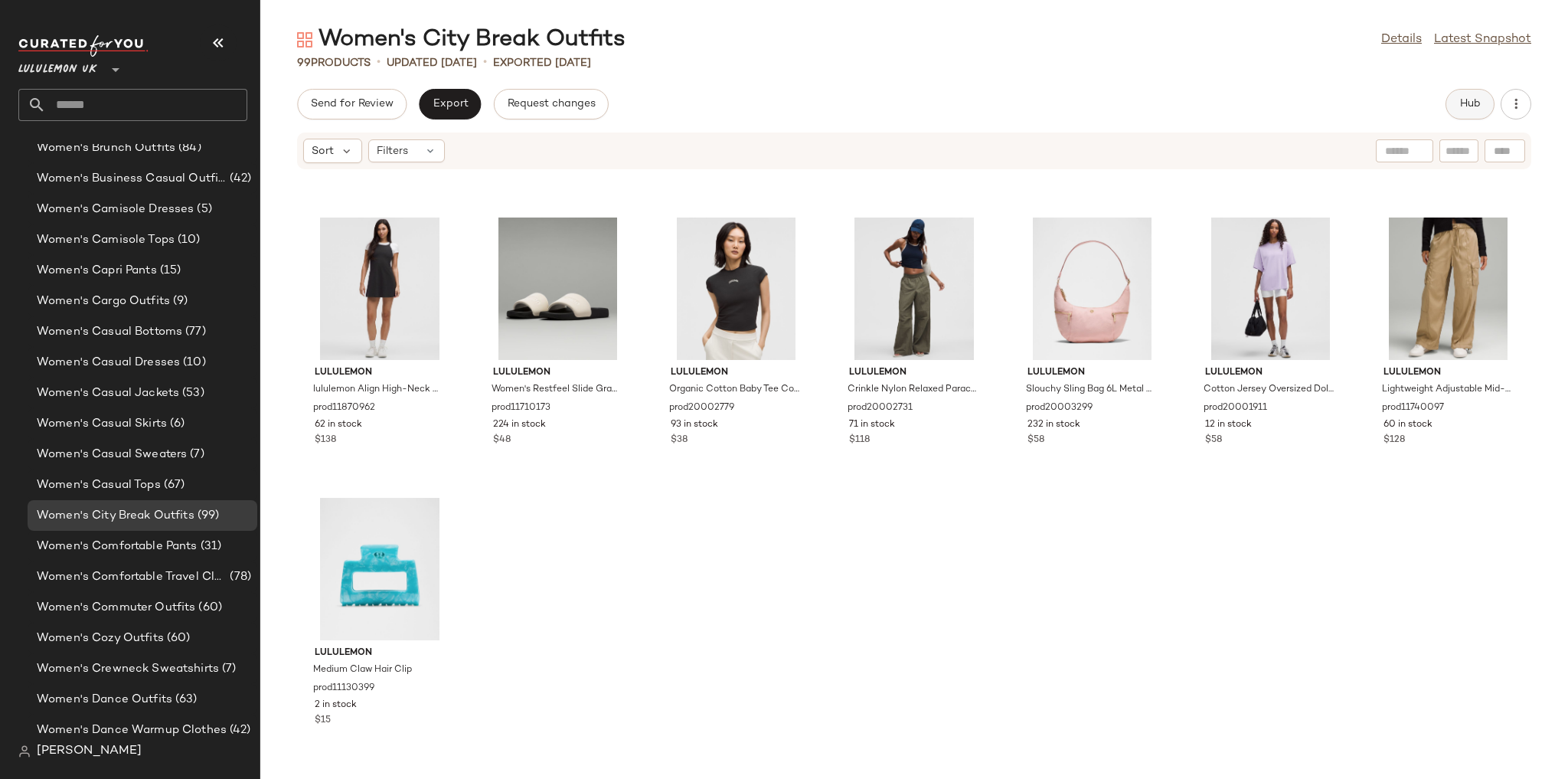
click at [1456, 112] on button "Hub" at bounding box center [1470, 104] width 49 height 30
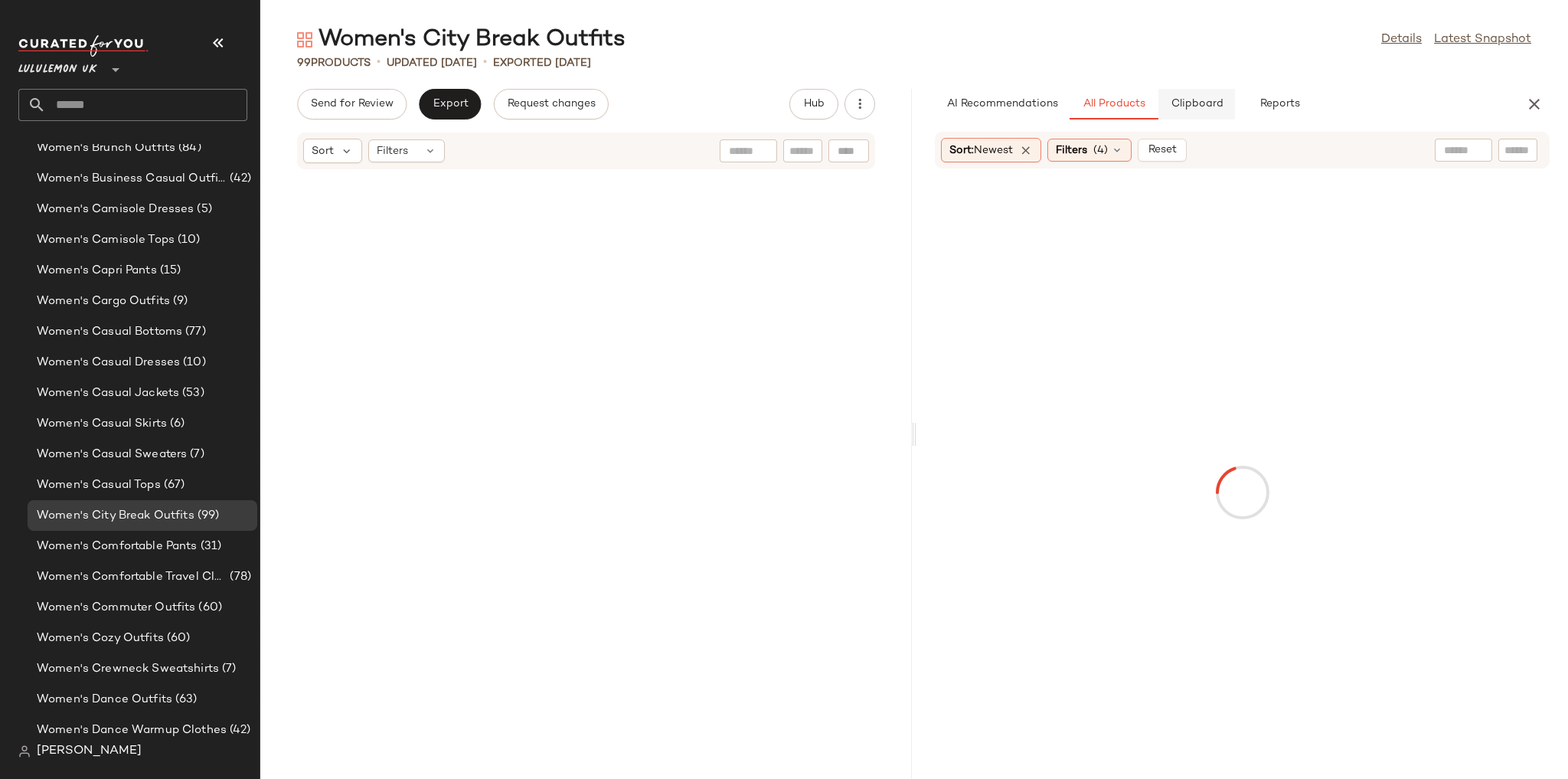
click at [1196, 101] on span "Clipboard" at bounding box center [1196, 104] width 53 height 13
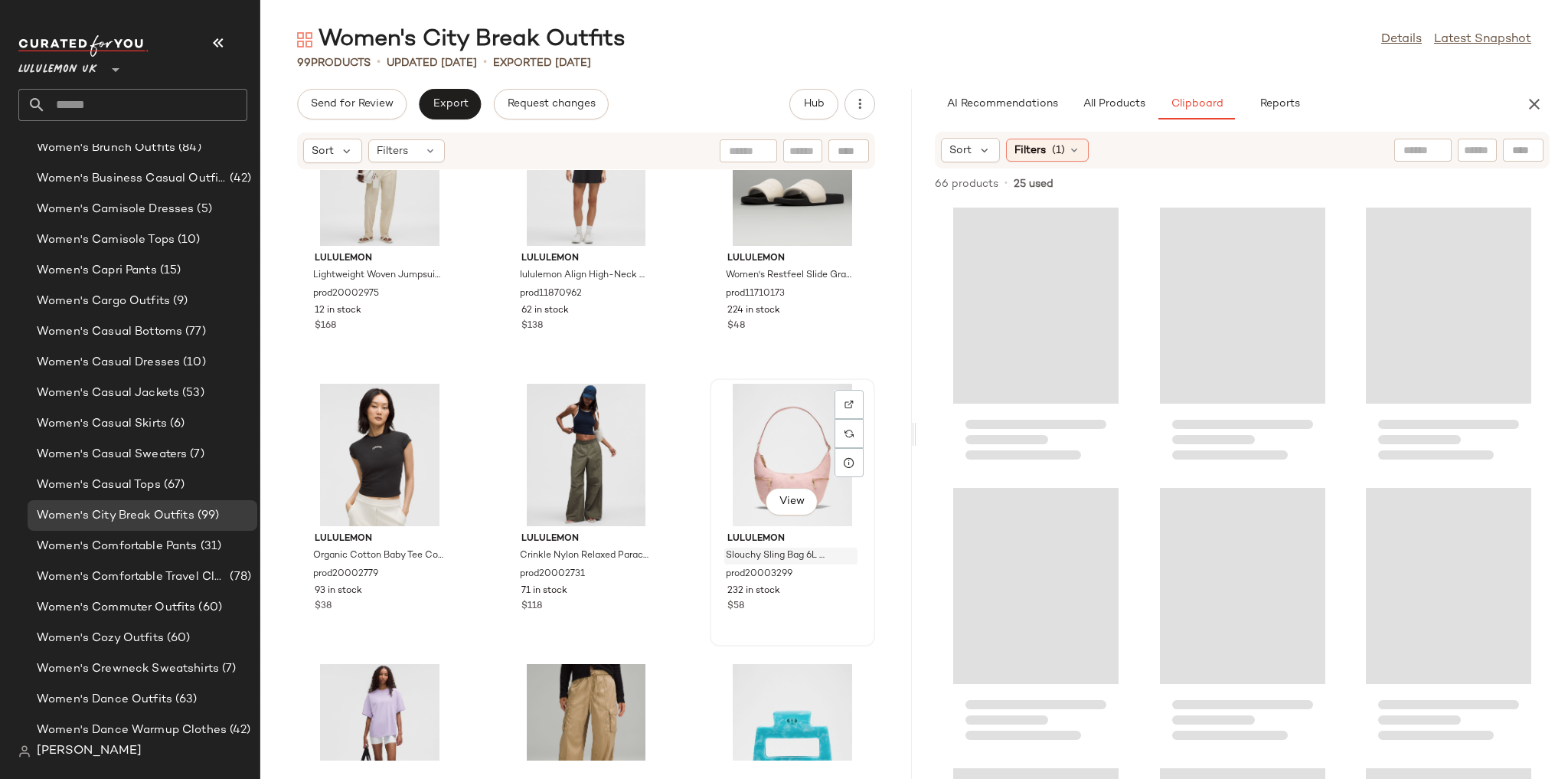
scroll to position [8665, 0]
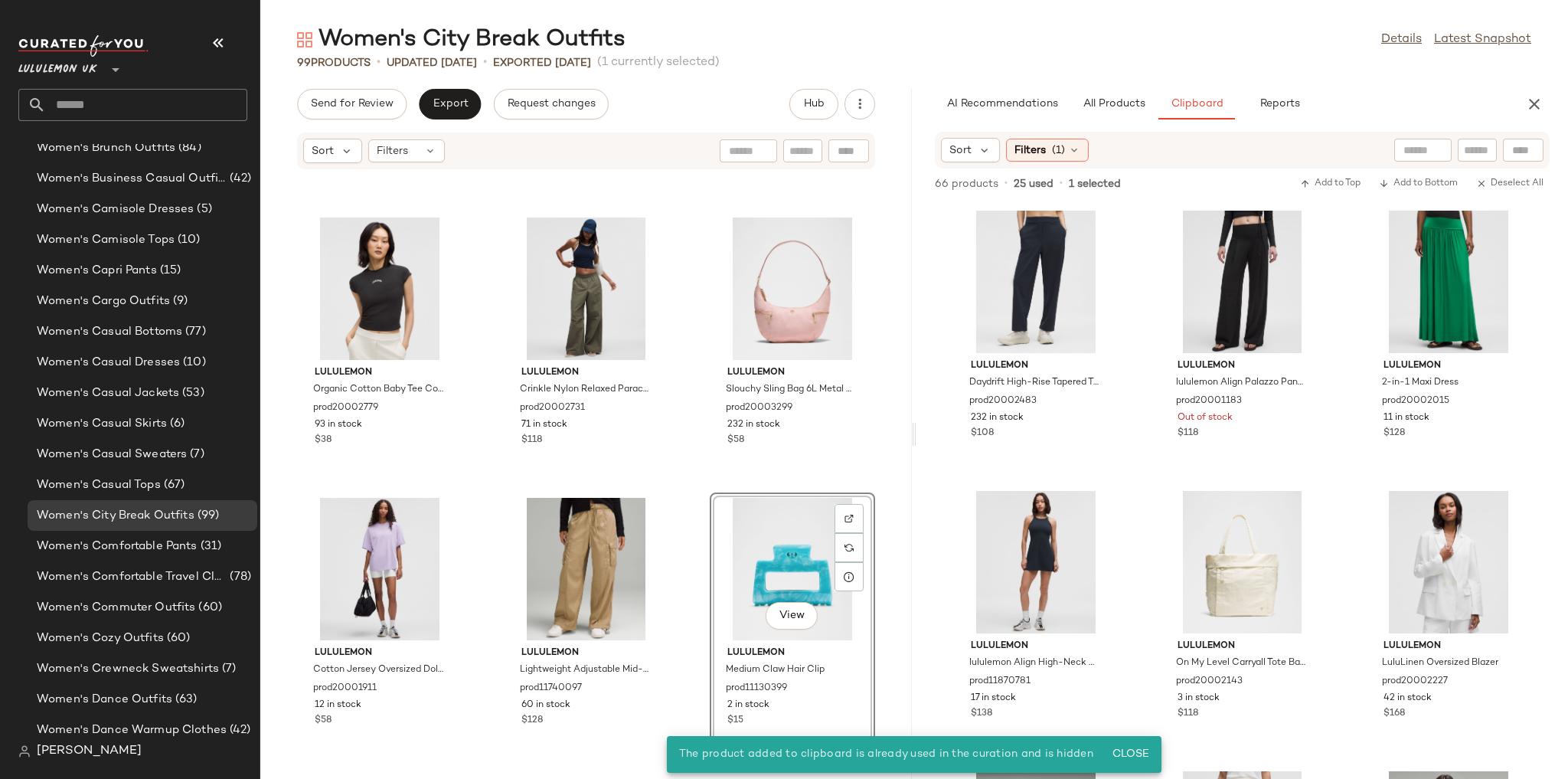
click at [1153, 496] on div "lululemon Daydrift High-Rise Tapered Trouser Short prod20002483 232 in stock $1…" at bounding box center [1242, 490] width 652 height 577
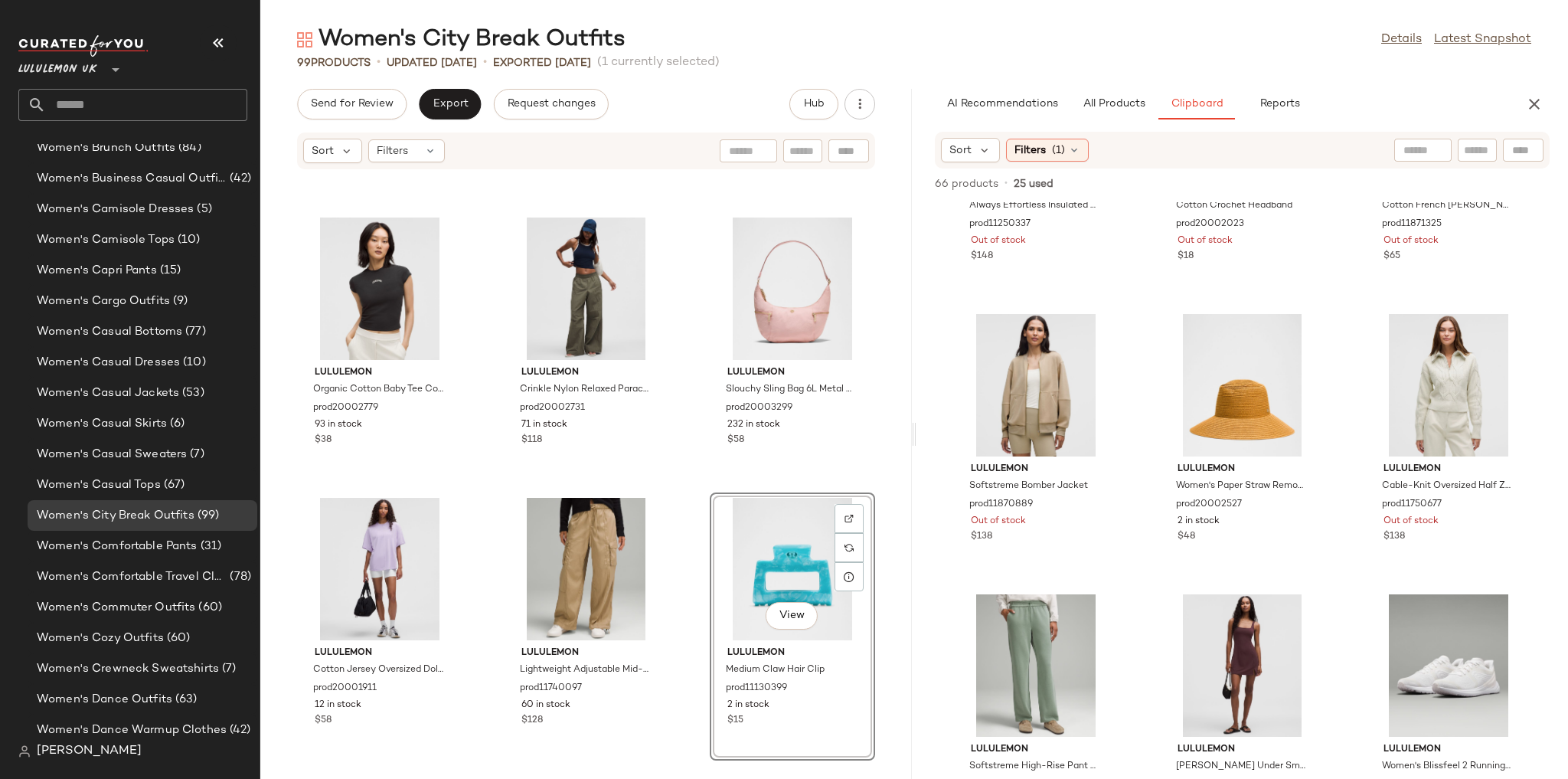
scroll to position [2187, 0]
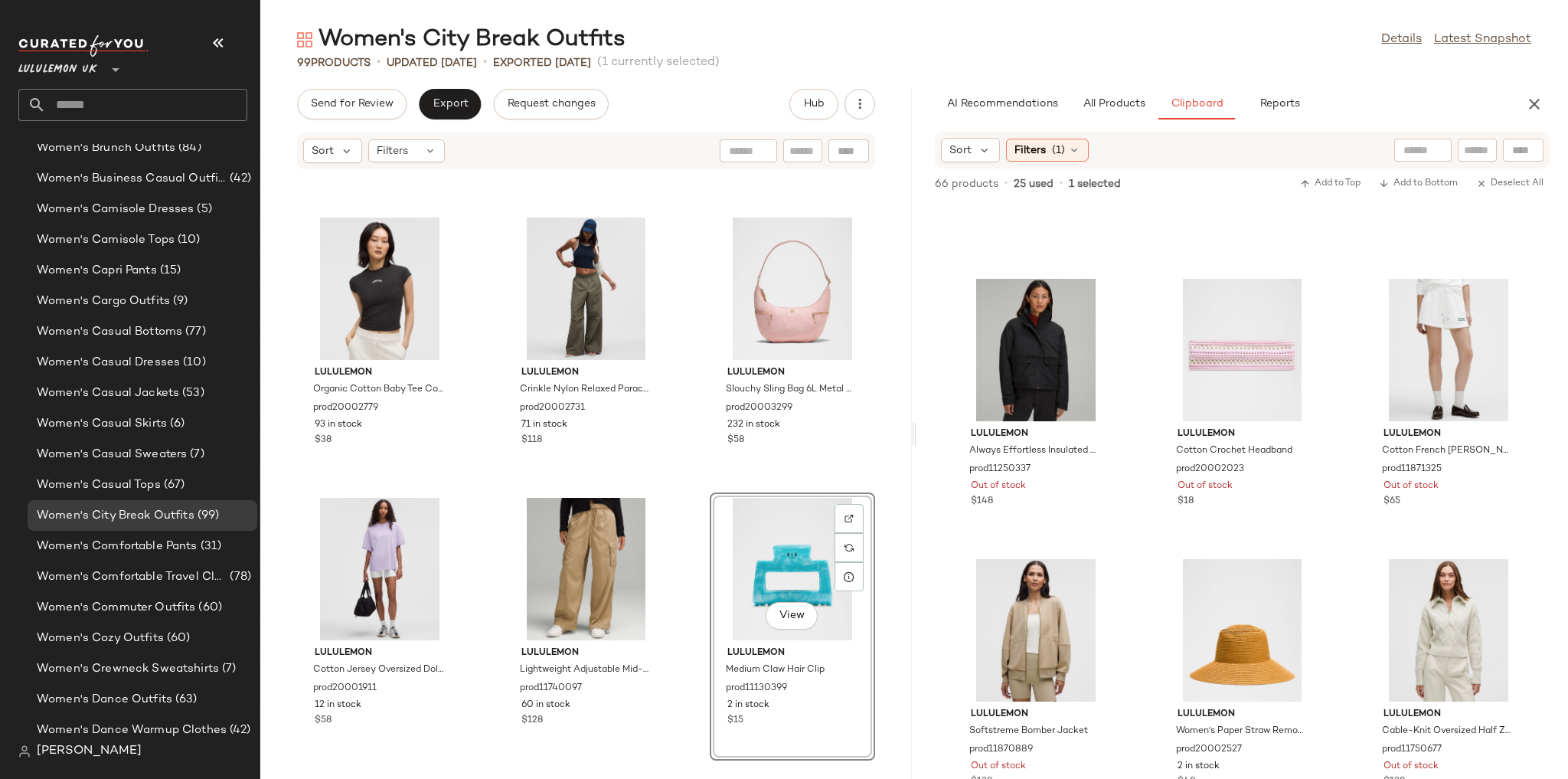
click at [1130, 471] on div "lululemon Always Effortless Insulated Jacket prod11250337 Out of stock $148 lul…" at bounding box center [1242, 490] width 652 height 577
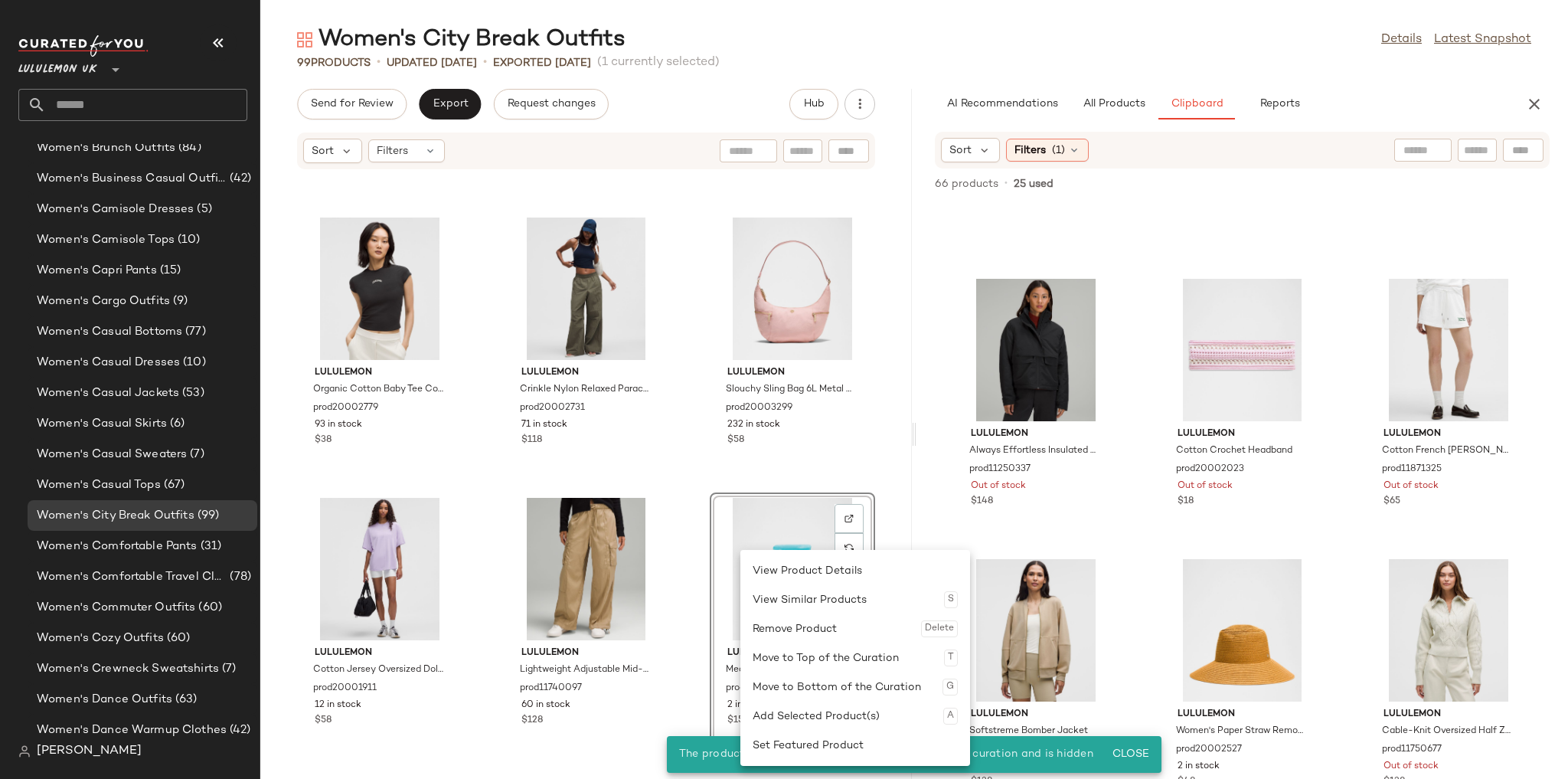
click at [686, 519] on div "lululemon Lightweight Woven Jumpsuit SLNSH Collection prod20002975 12 in stock …" at bounding box center [586, 465] width 652 height 591
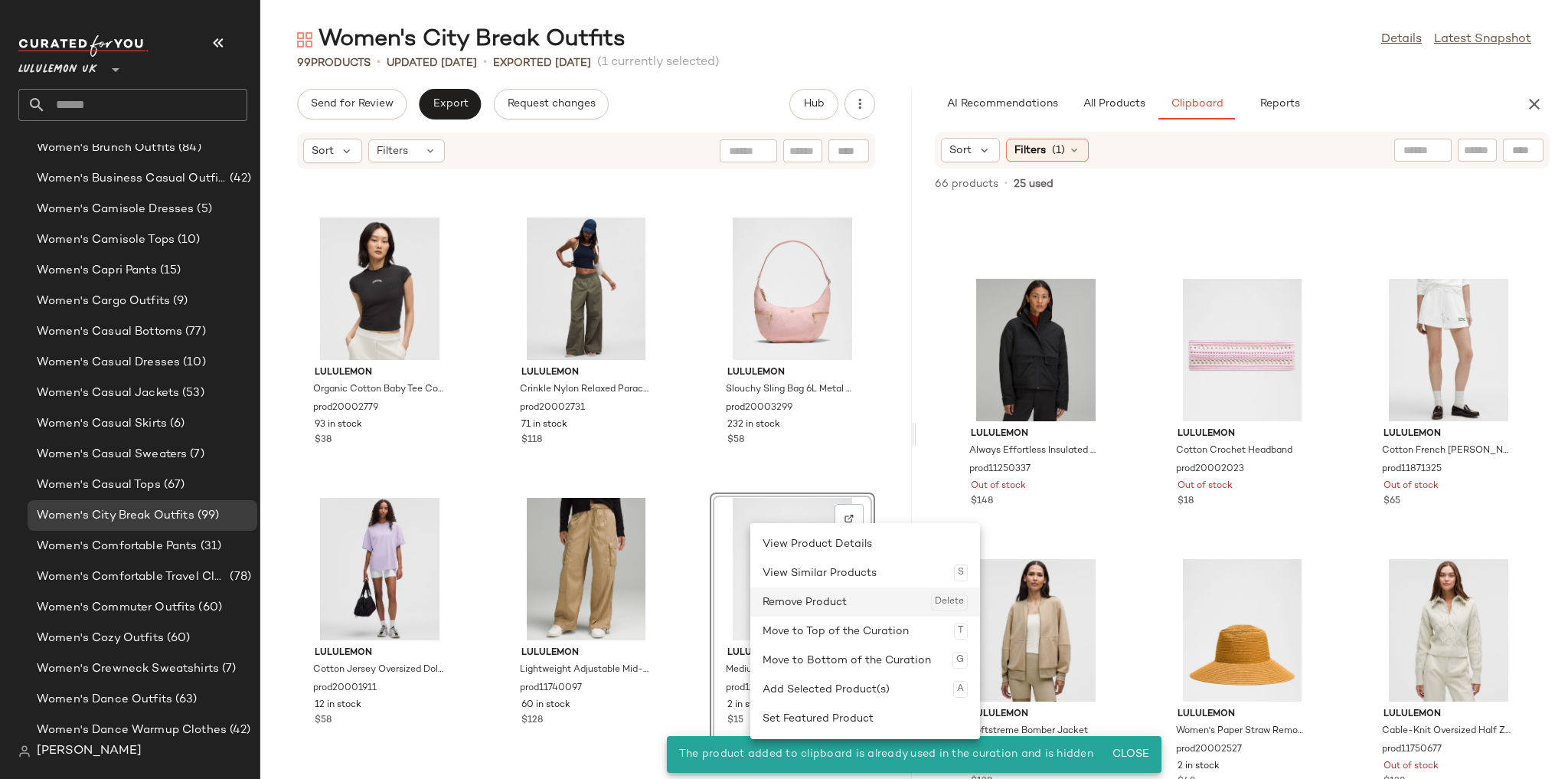
click at [818, 591] on div "Remove Product Delete" at bounding box center [865, 601] width 205 height 29
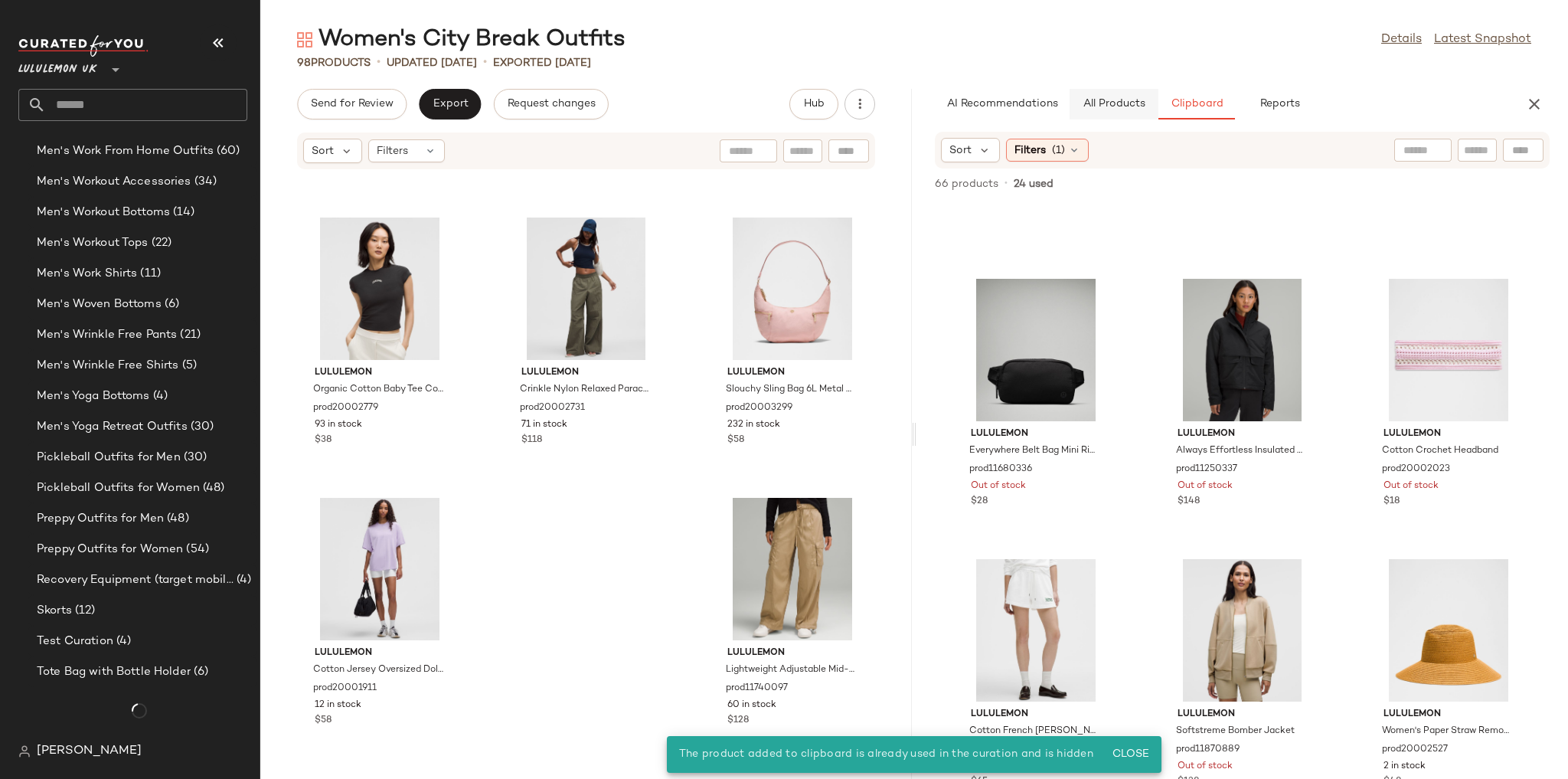
click at [1087, 104] on span "All Products" at bounding box center [1114, 104] width 63 height 13
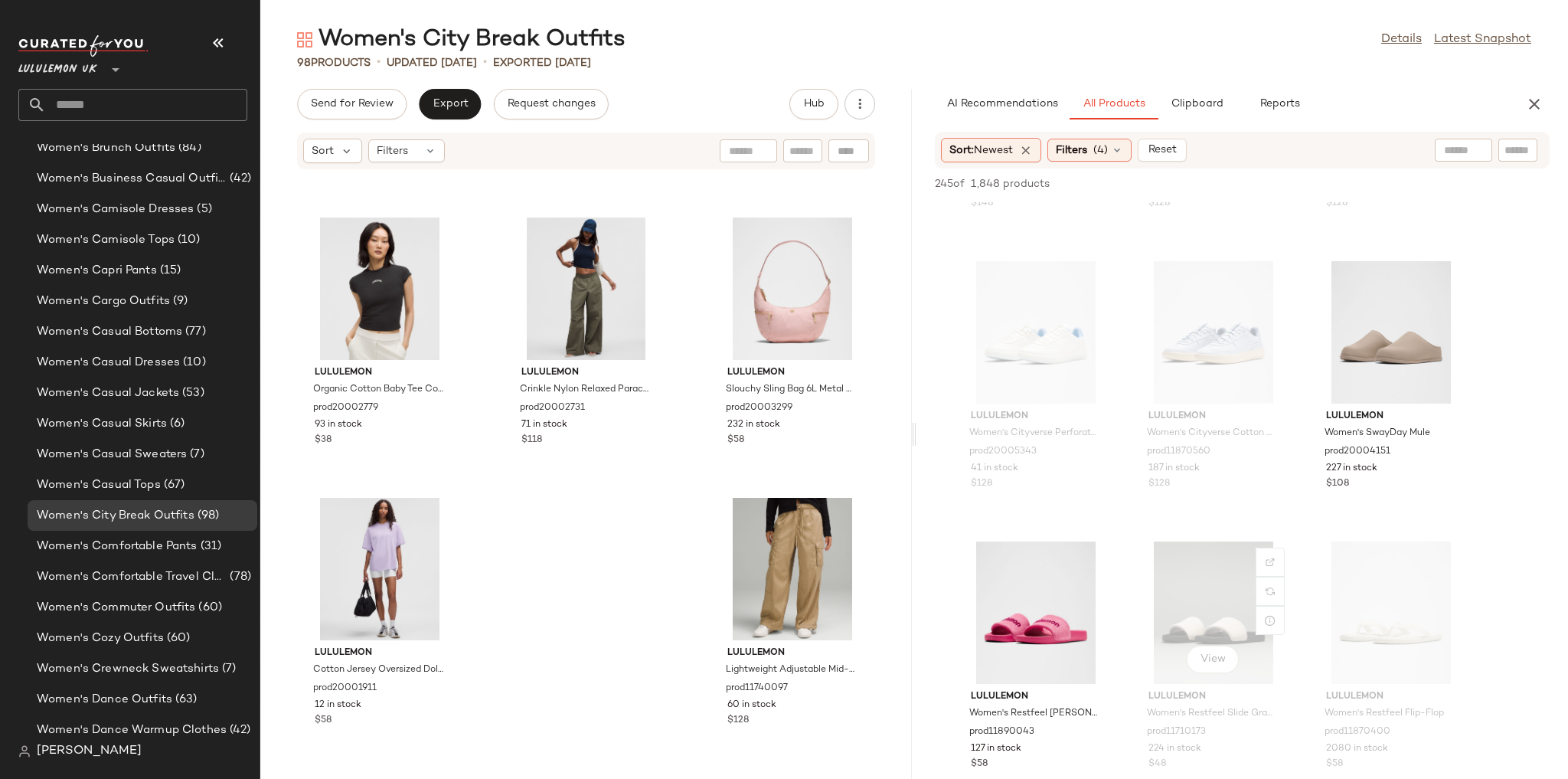
scroll to position [184, 0]
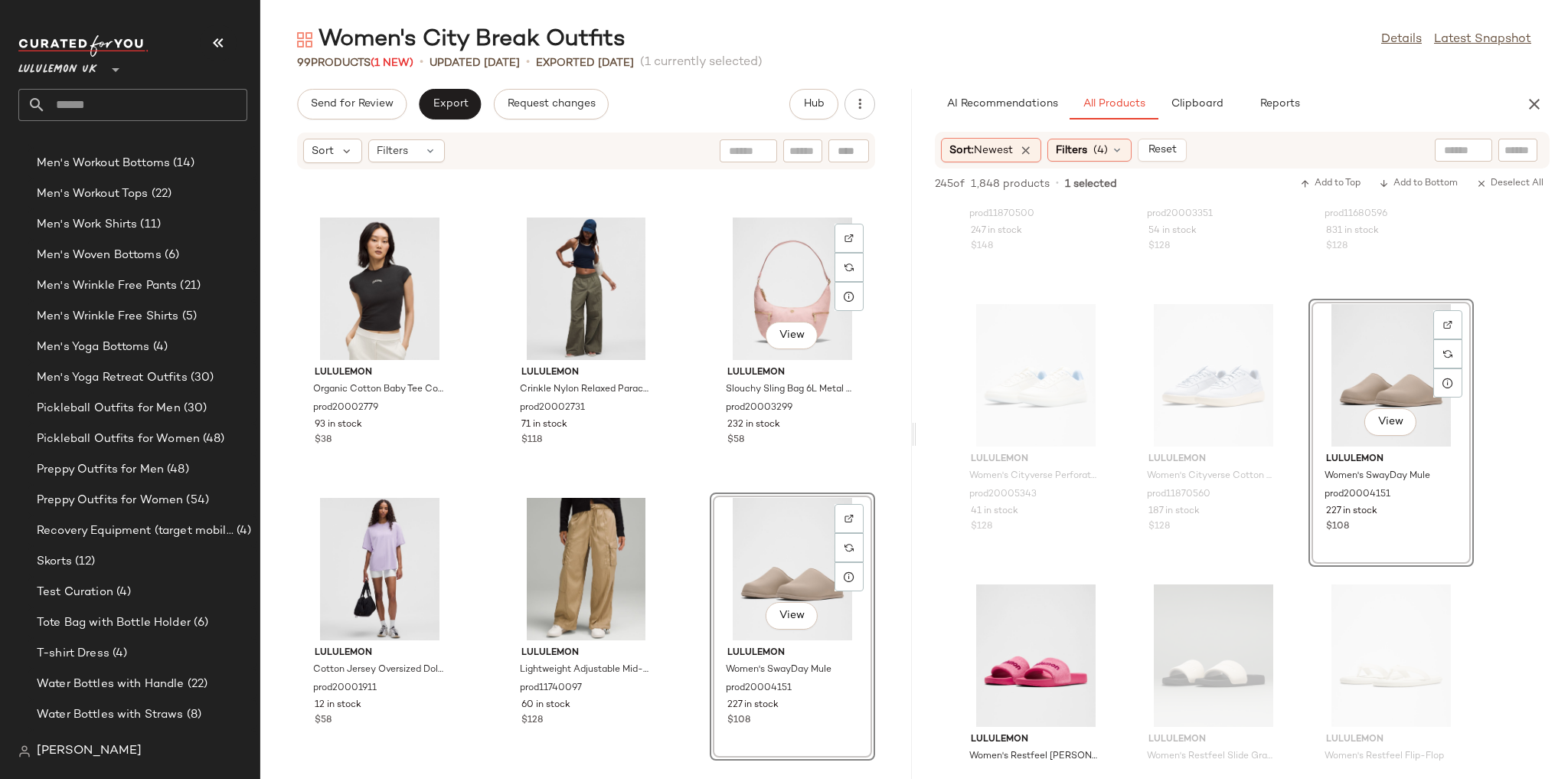
scroll to position [3474, 0]
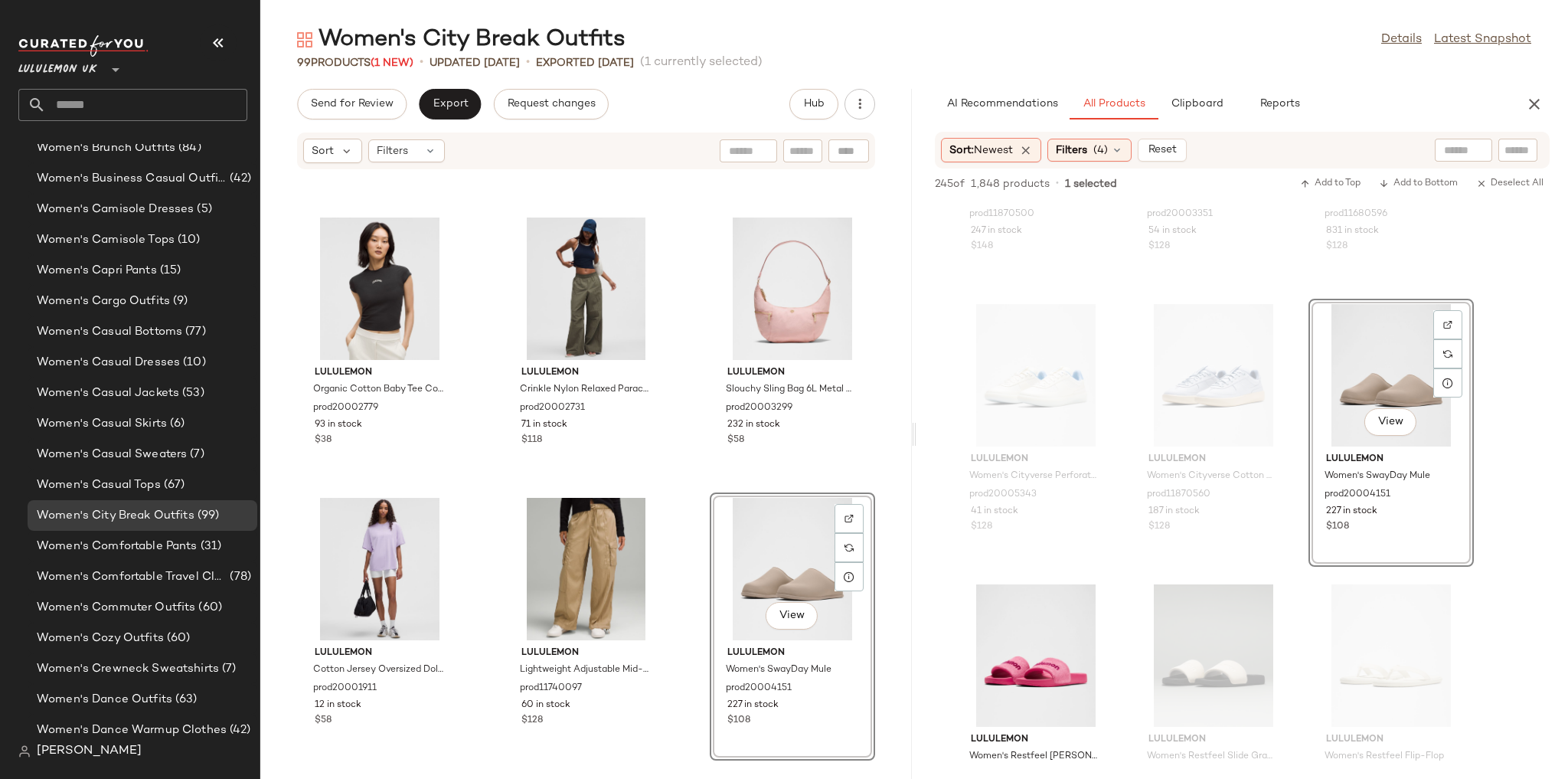
click at [870, 473] on div "lululemon Lightweight Woven Jumpsuit SLNSH Collection prod20002975 12 in stock …" at bounding box center [586, 465] width 652 height 591
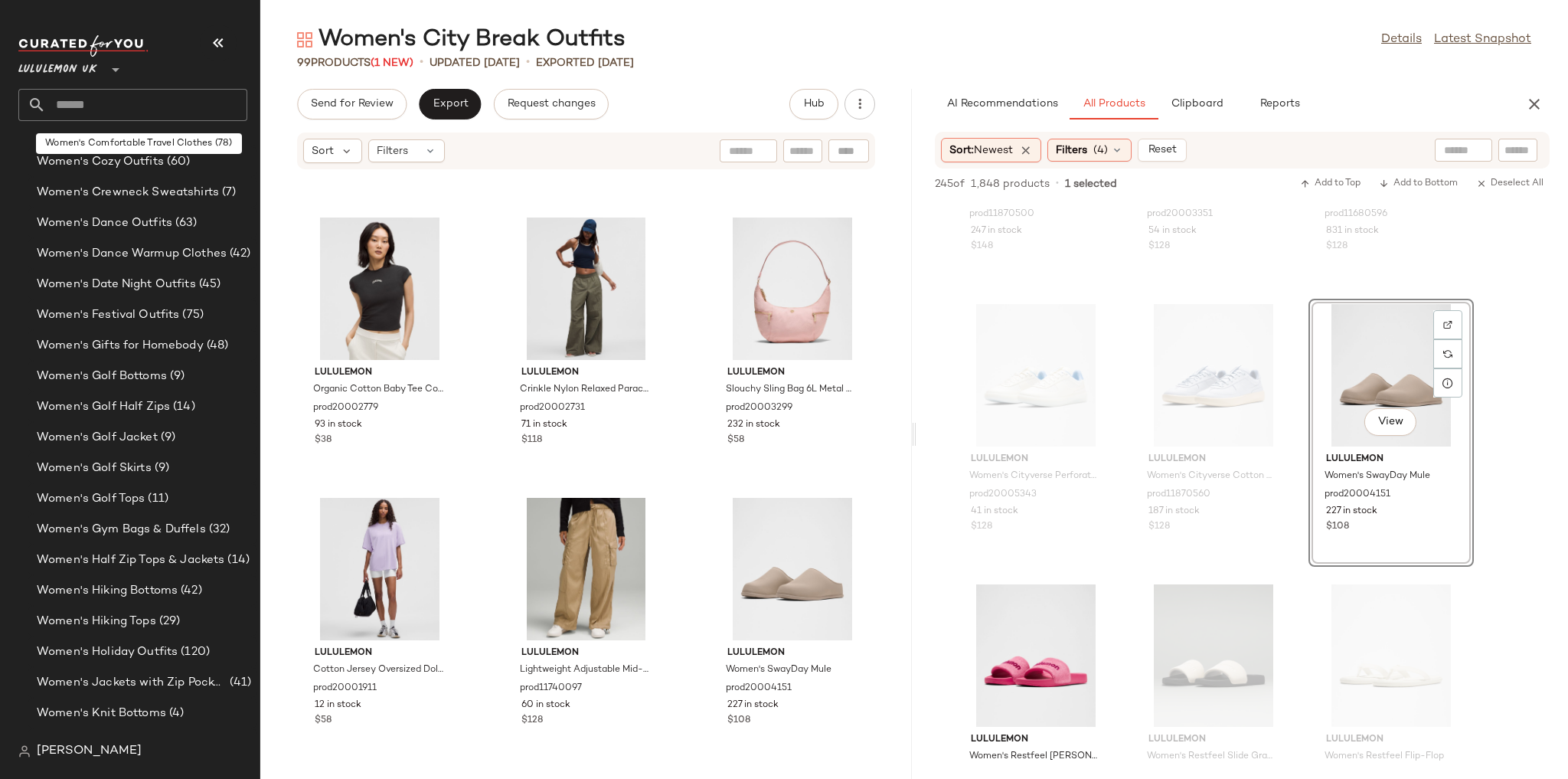
scroll to position [3964, 0]
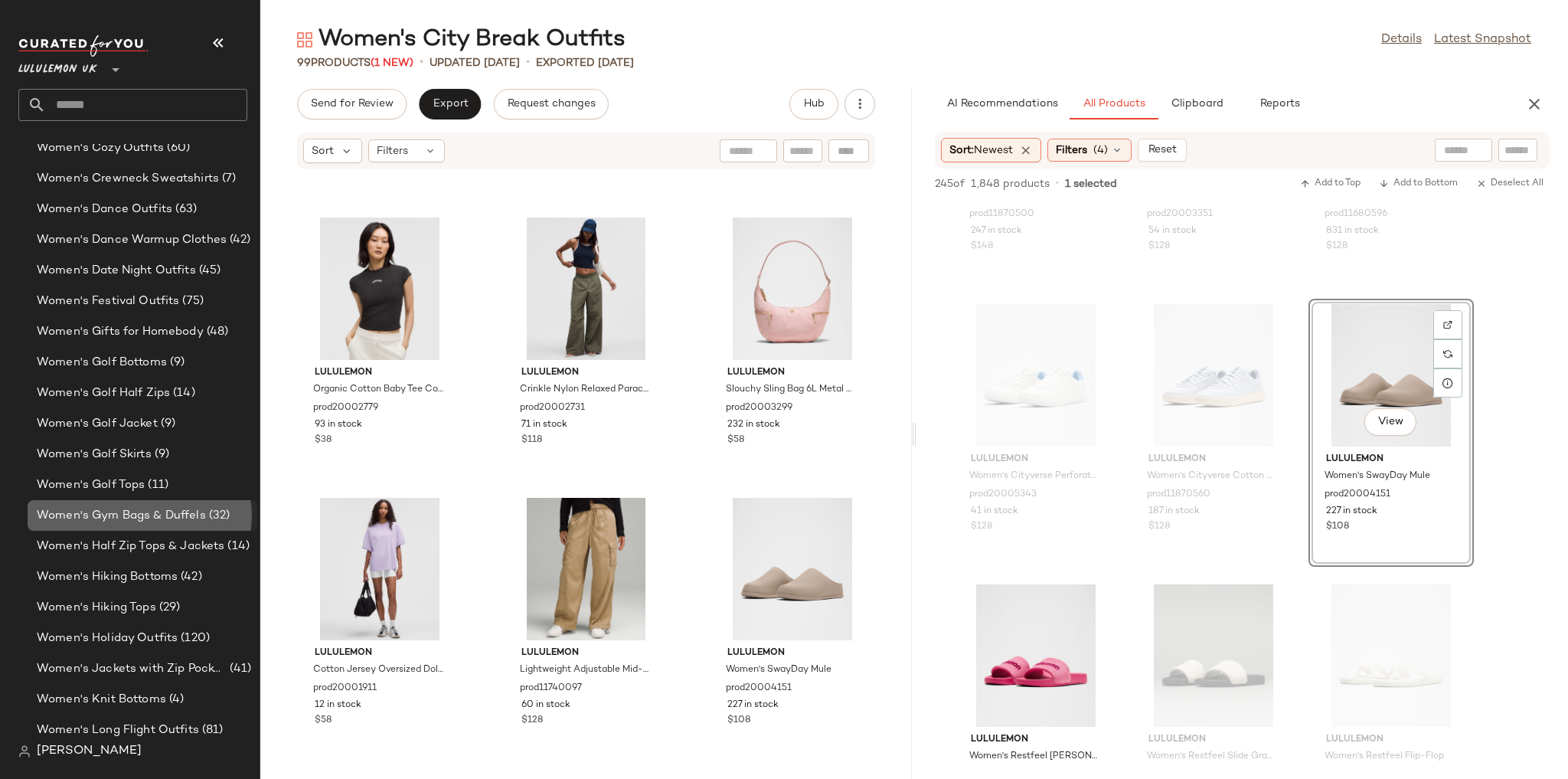
click at [149, 527] on div "Women's Gym Bags & Duffels (32)" at bounding box center [142, 516] width 230 height 30
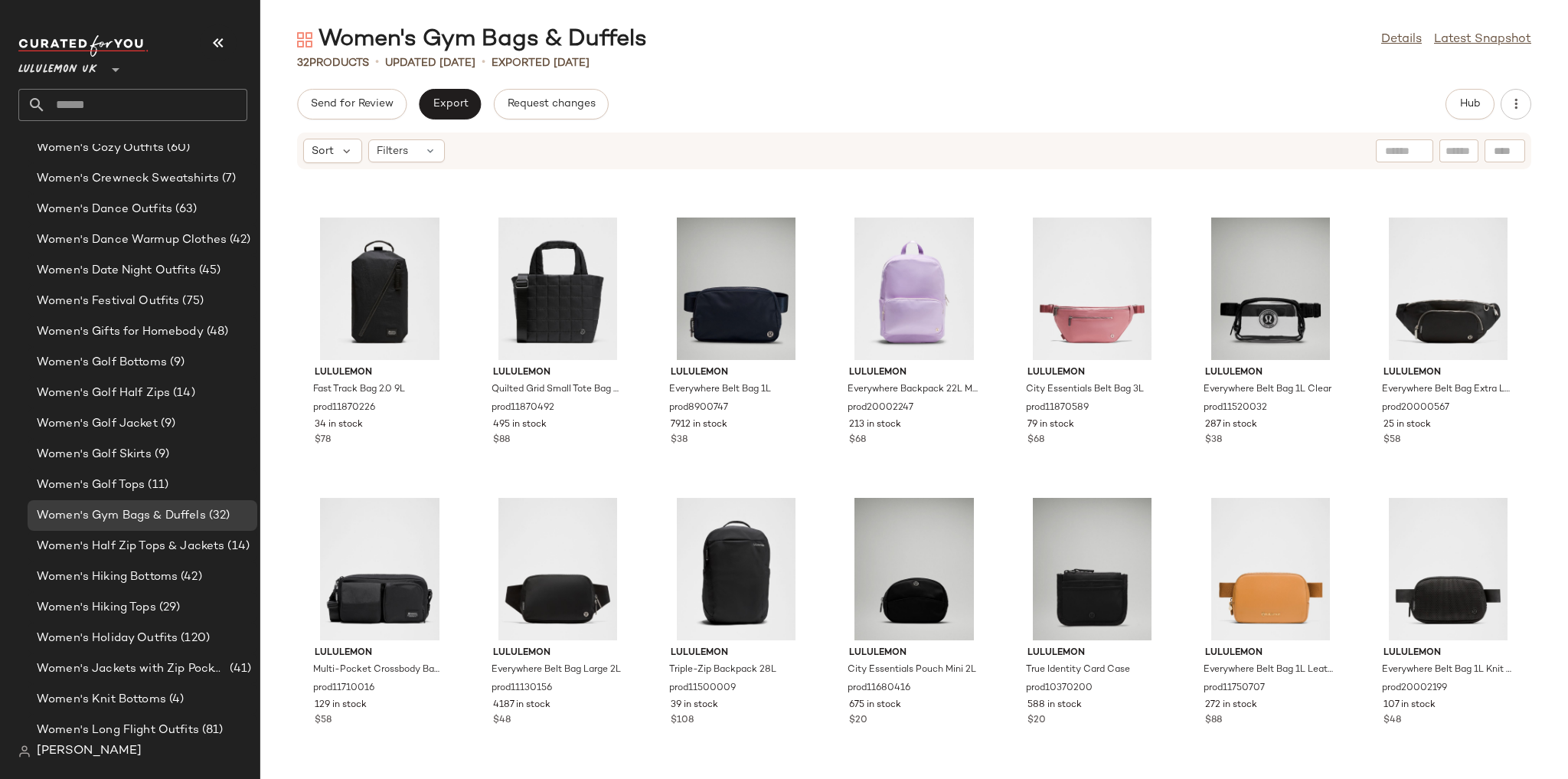
scroll to position [1094, 0]
click at [1464, 116] on button "Hub" at bounding box center [1470, 104] width 49 height 30
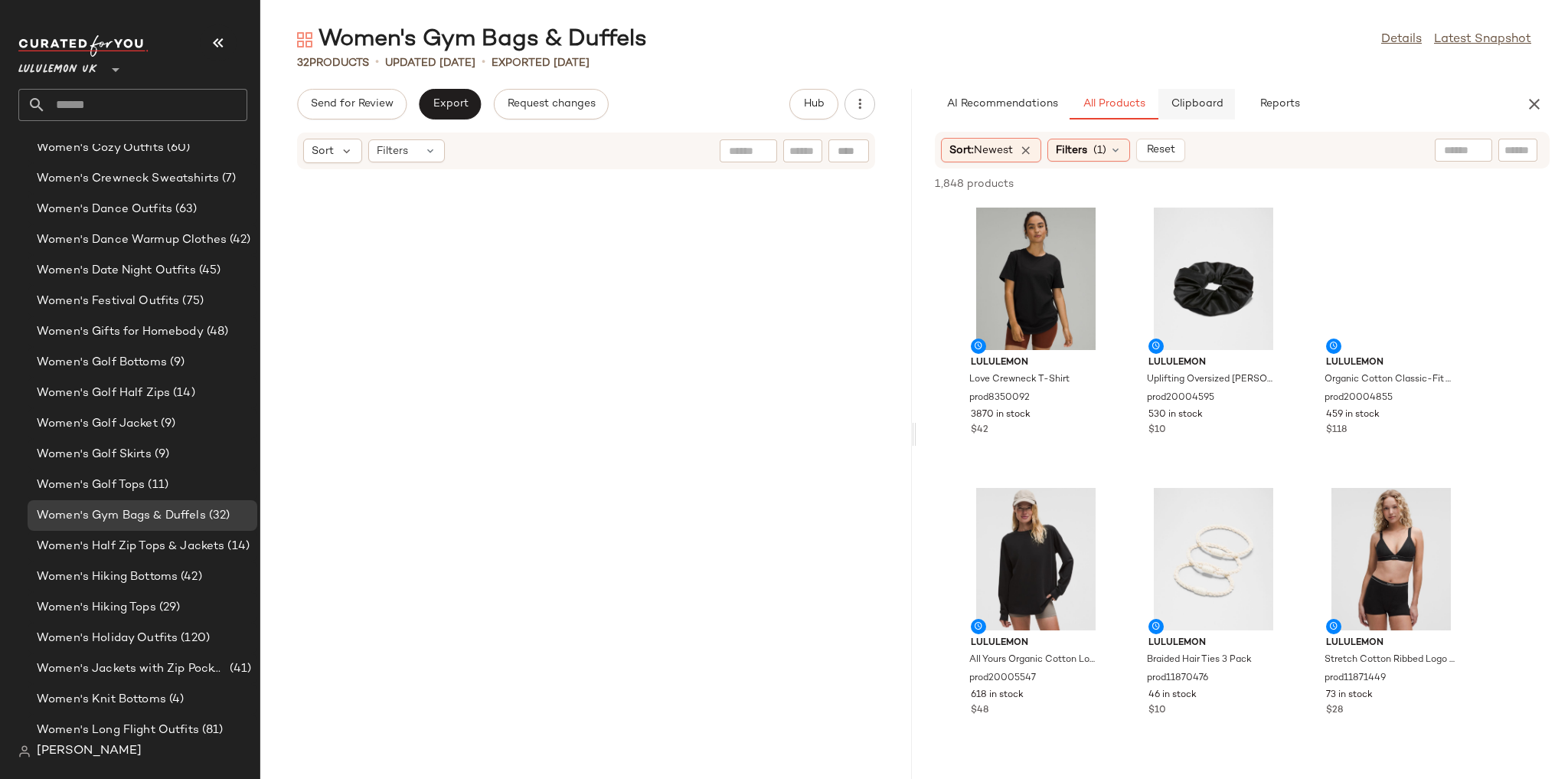
scroll to position [1963, 0]
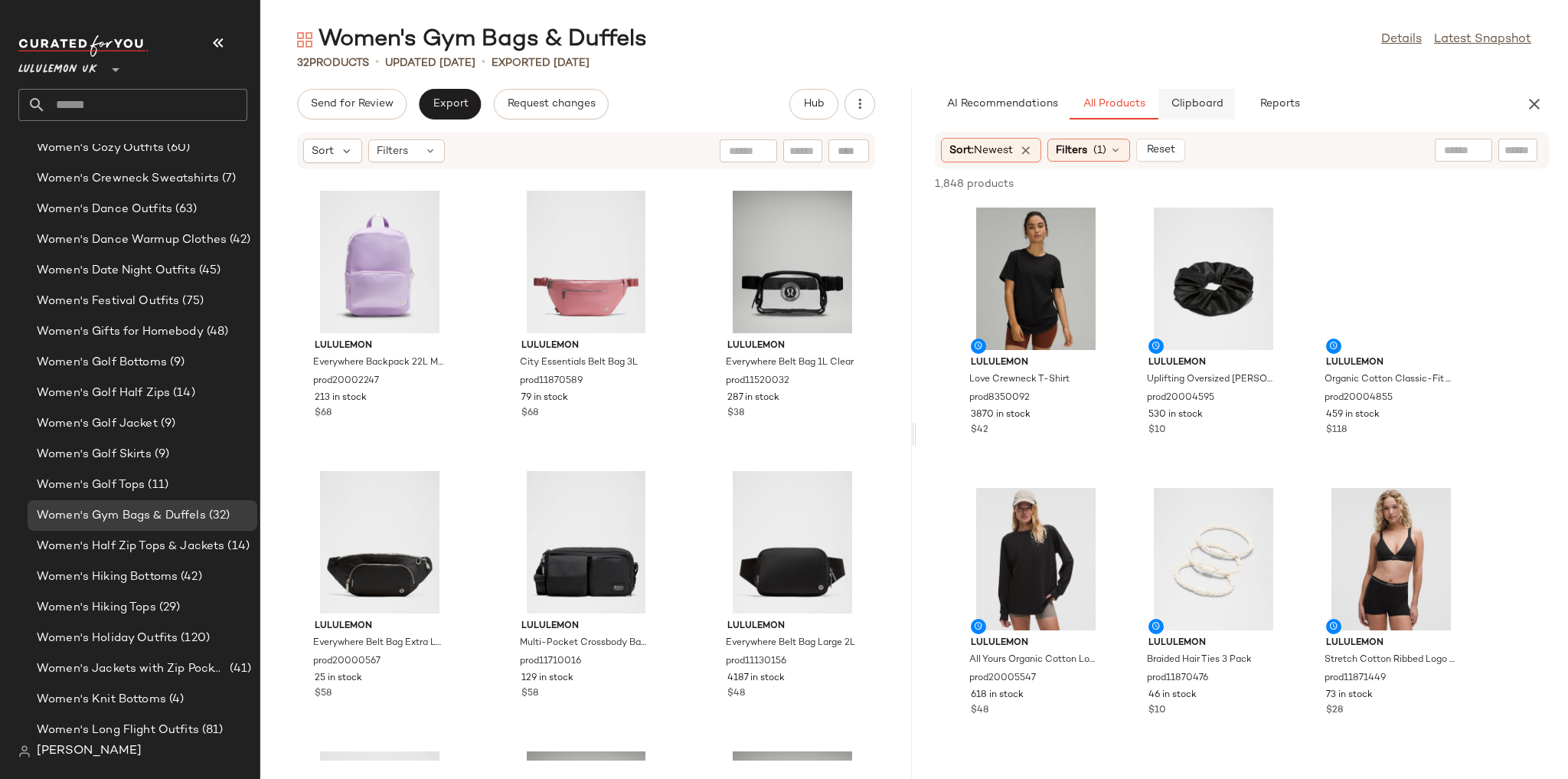
click at [1190, 98] on span "Clipboard" at bounding box center [1196, 104] width 53 height 13
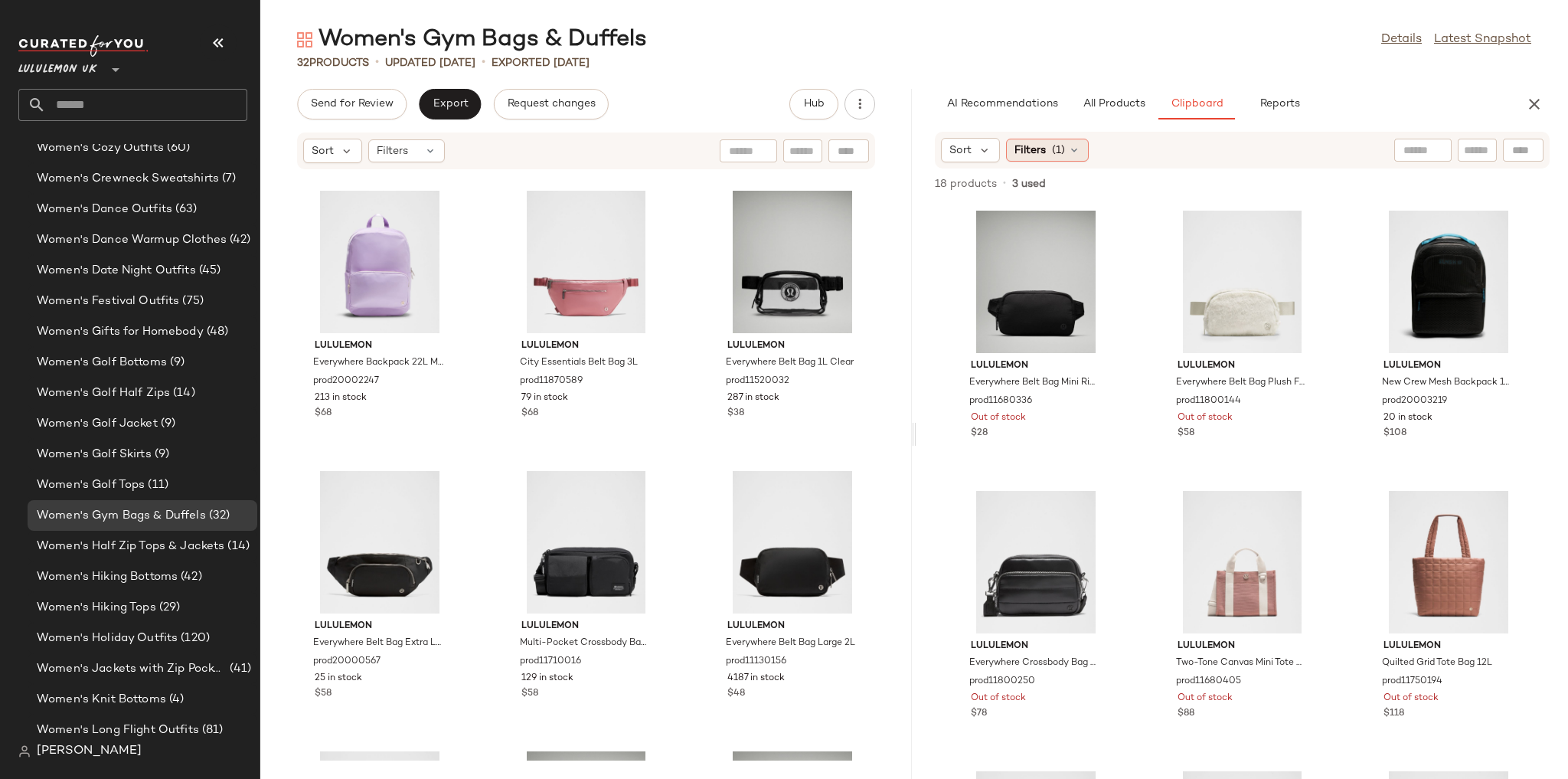
click at [1087, 152] on div "Filters (1)" at bounding box center [1048, 150] width 82 height 23
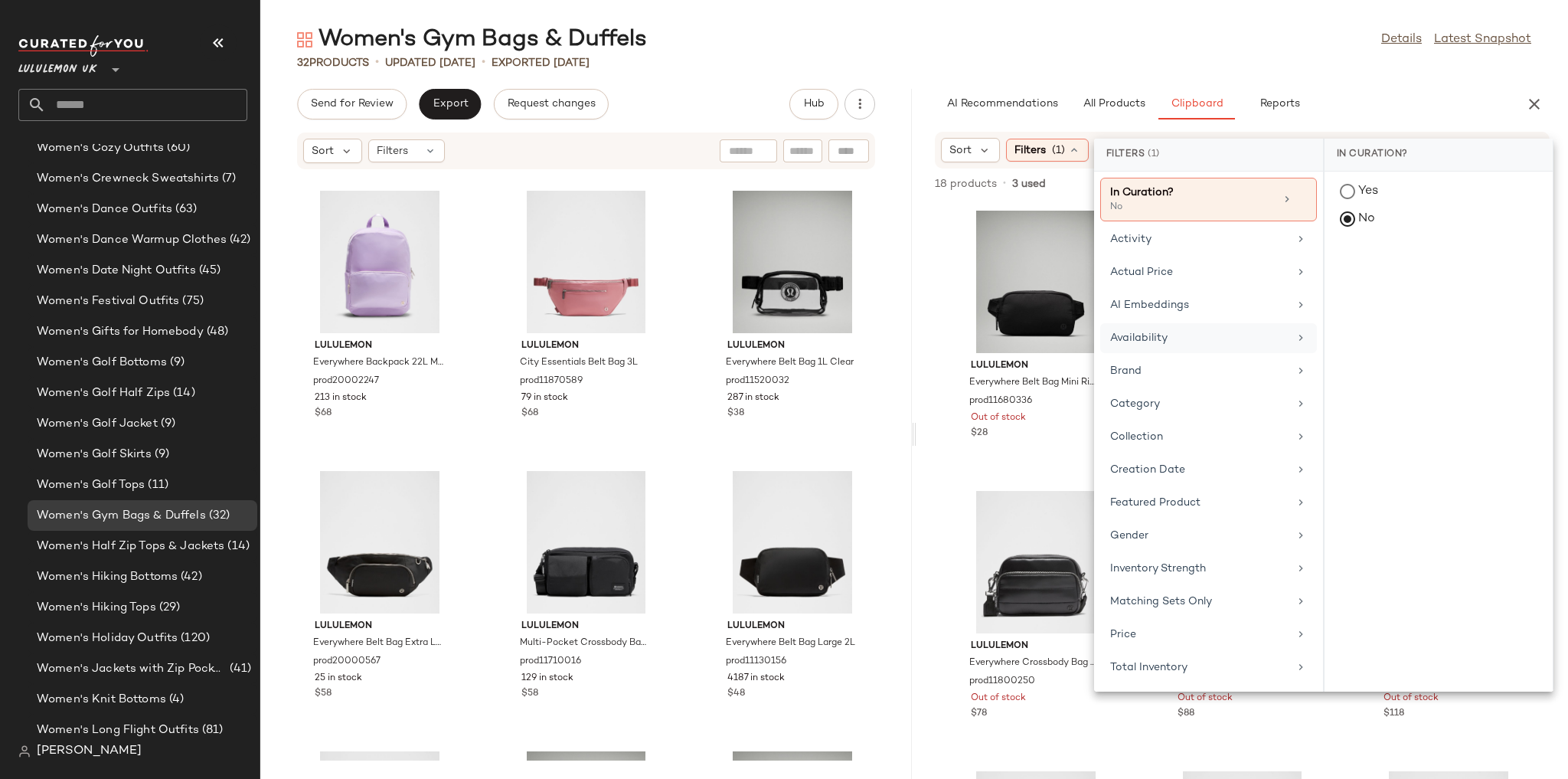
click at [1180, 356] on div "Availability" at bounding box center [1209, 371] width 217 height 30
click at [1340, 286] on div "in_stock" at bounding box center [1438, 305] width 228 height 37
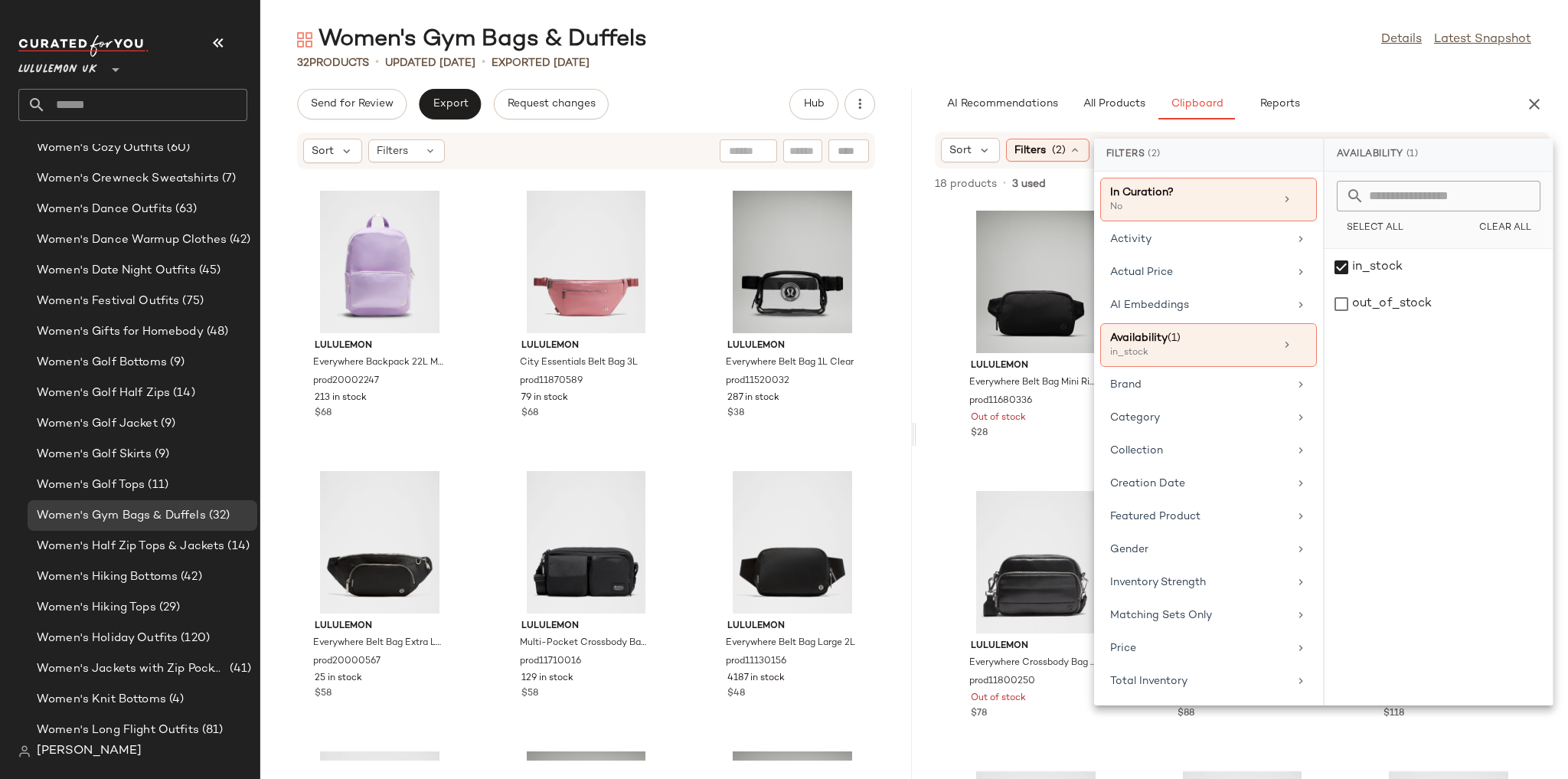
click at [1195, 57] on div "32 Products • updated Aug 13th • Exported Aug 13th" at bounding box center [914, 63] width 1307 height 15
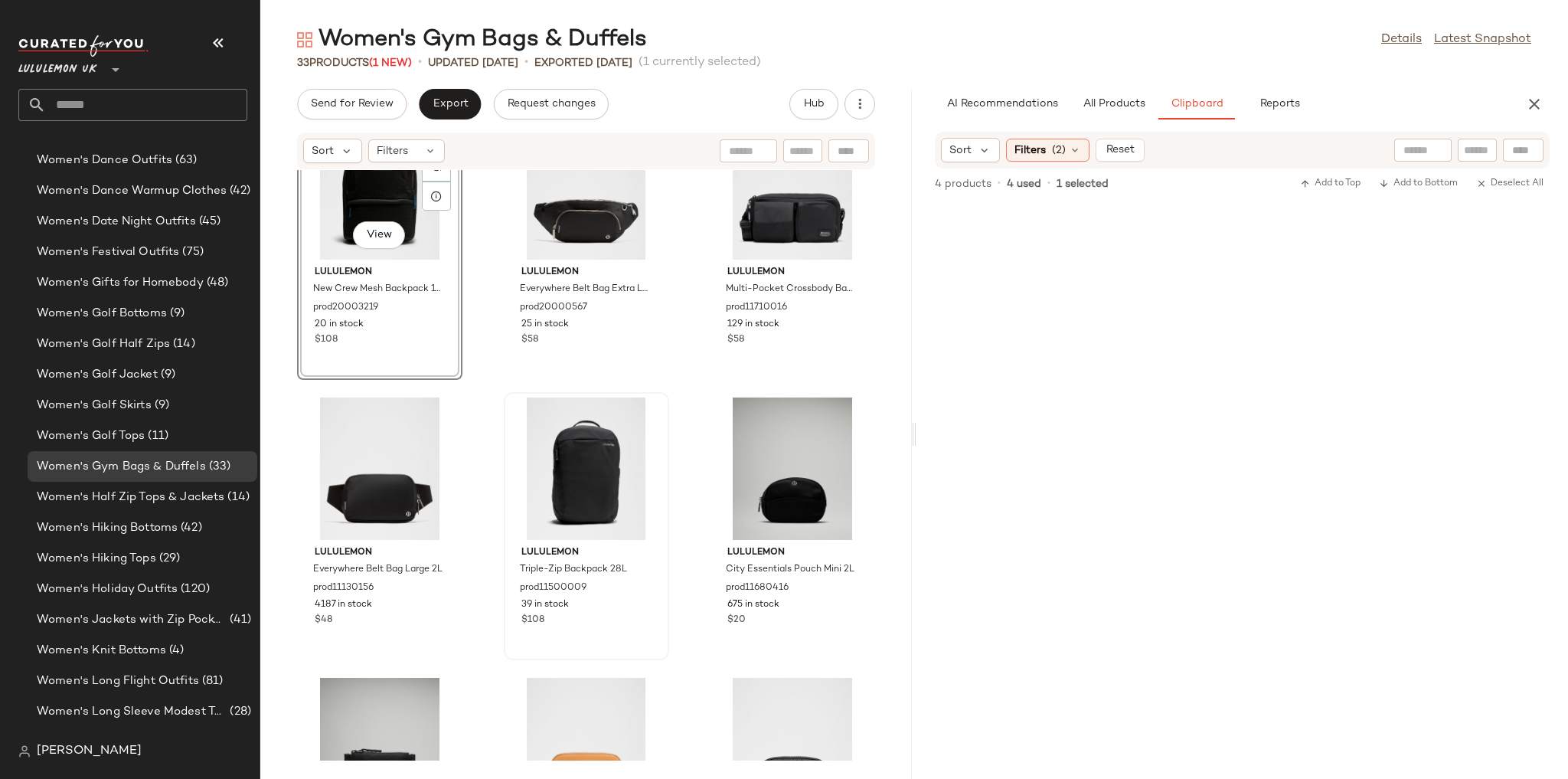
scroll to position [2330, 0]
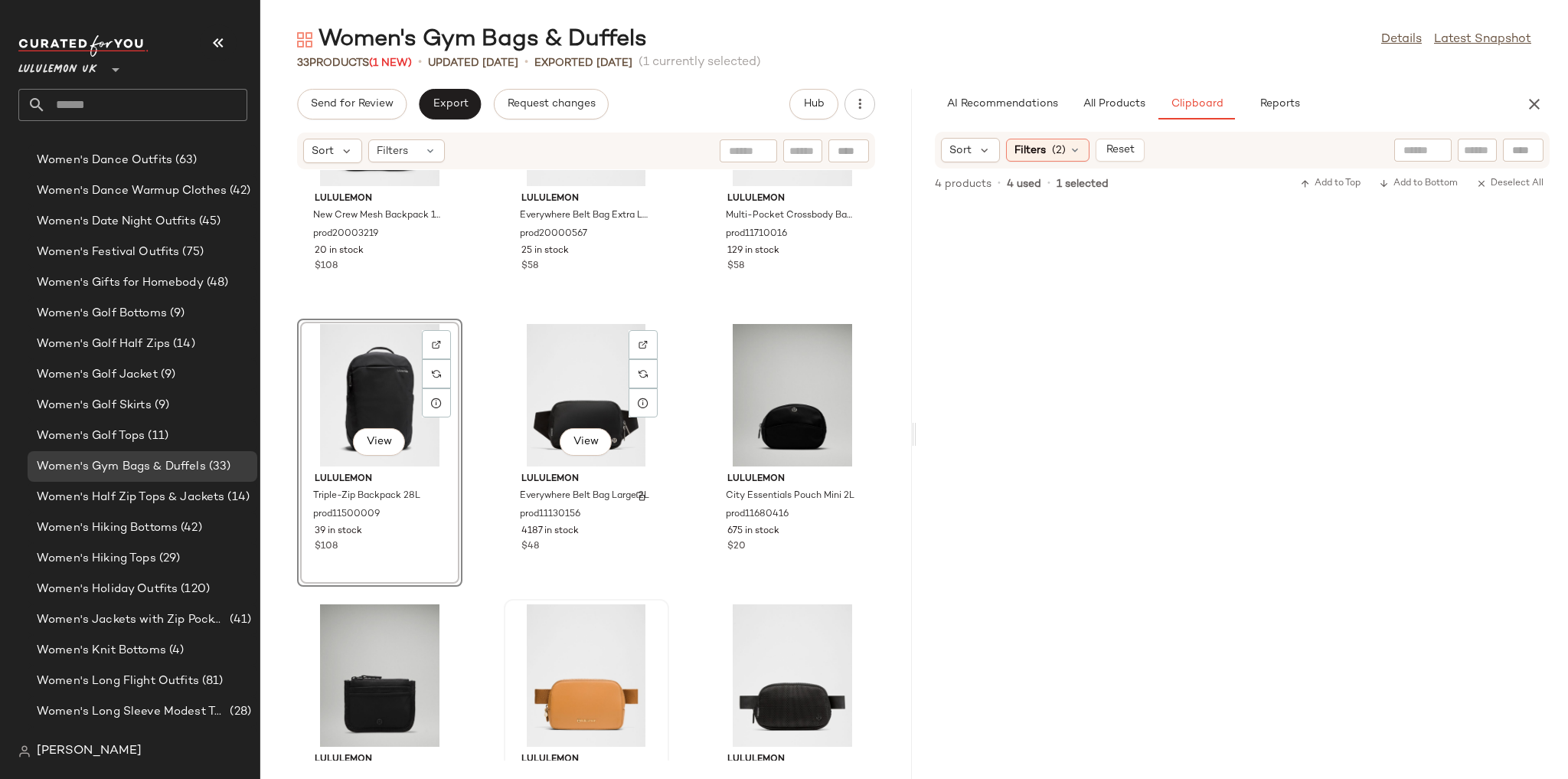
scroll to position [2497, 0]
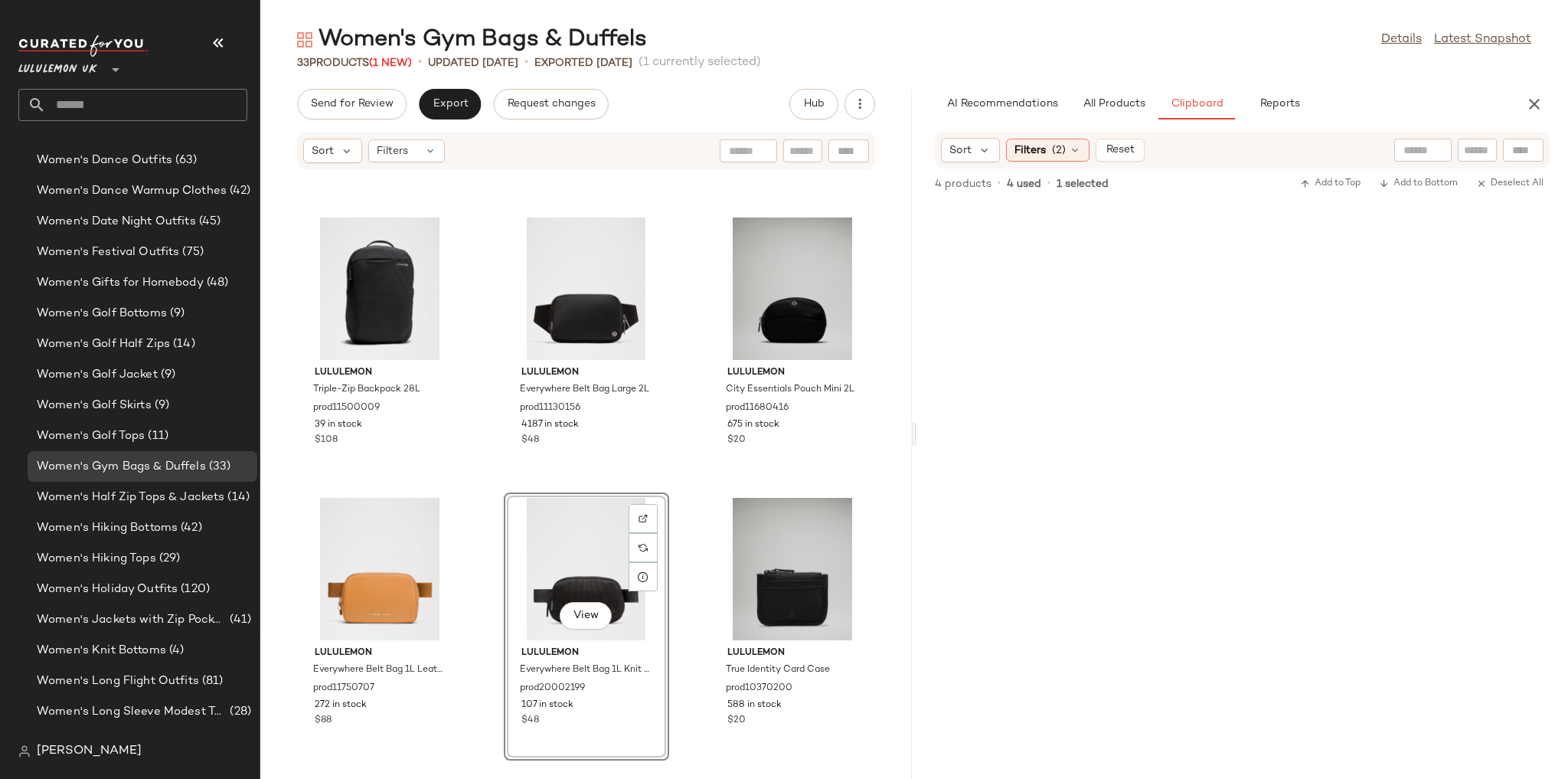
click at [677, 487] on div "lululemon New Crew Mesh Backpack 19L SLNSH Collection prod20003219 20 in stock …" at bounding box center [586, 465] width 652 height 591
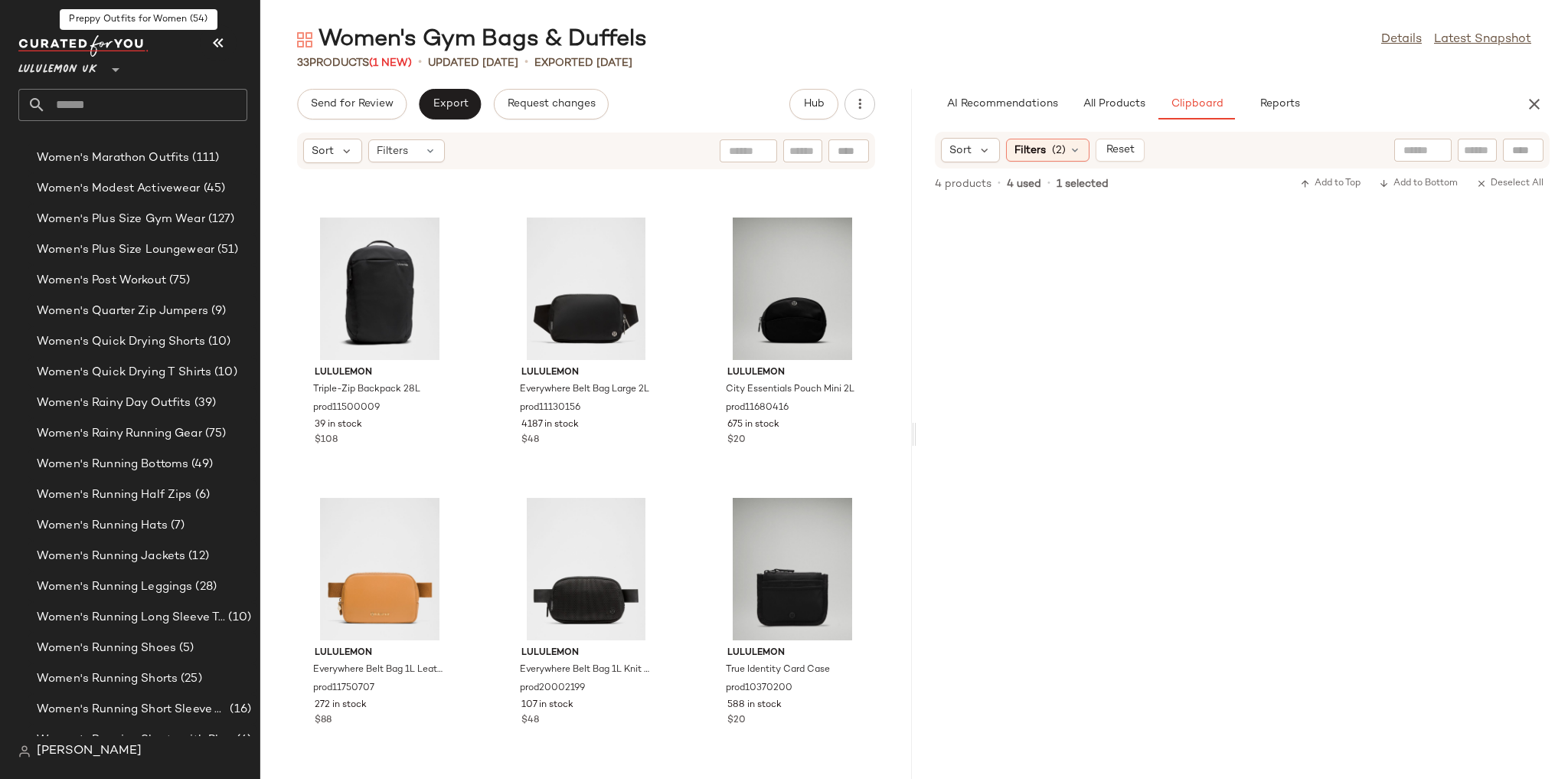
scroll to position [4820, 0]
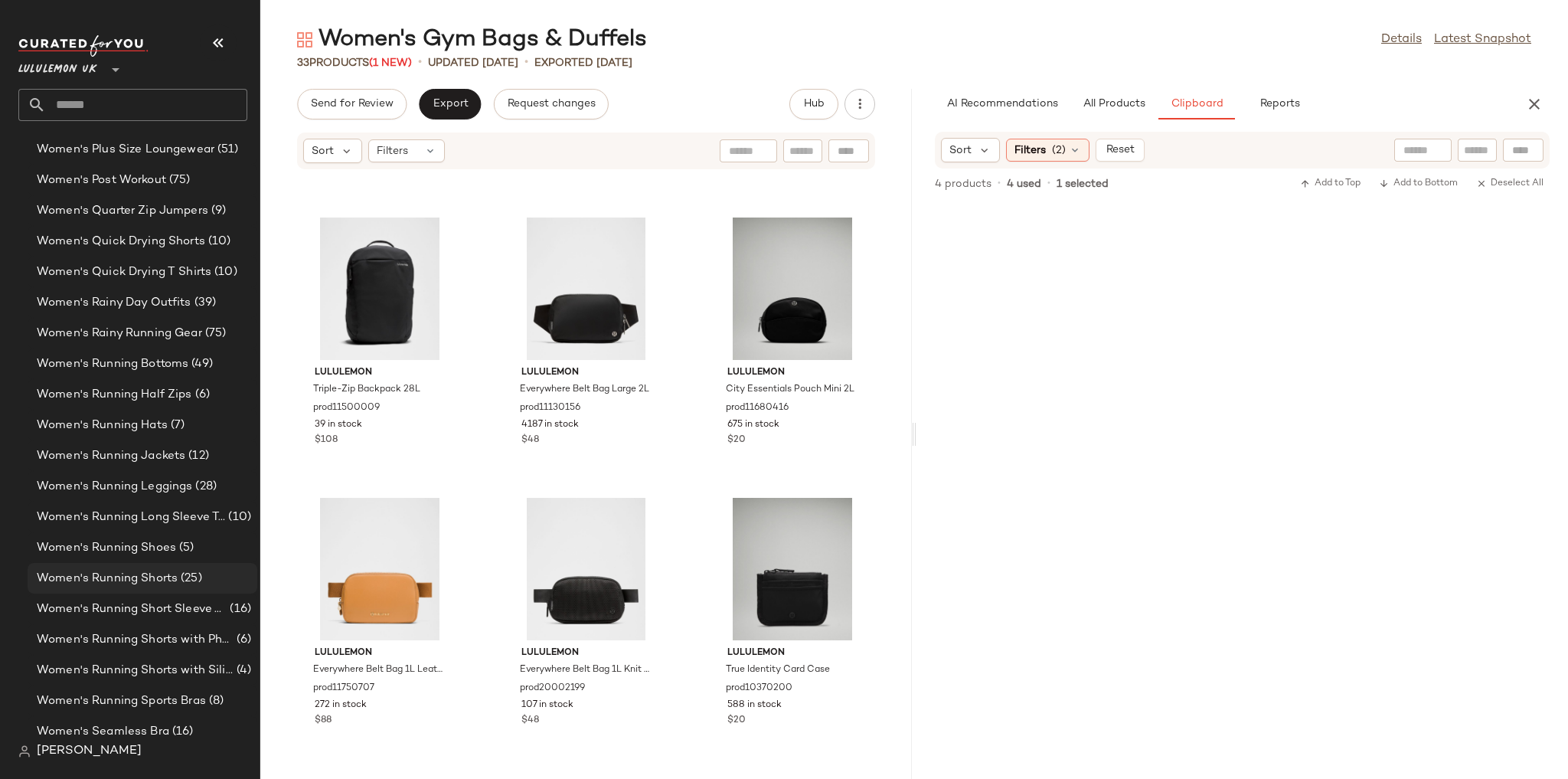
click at [143, 576] on span "Women's Running Shorts" at bounding box center [108, 578] width 141 height 18
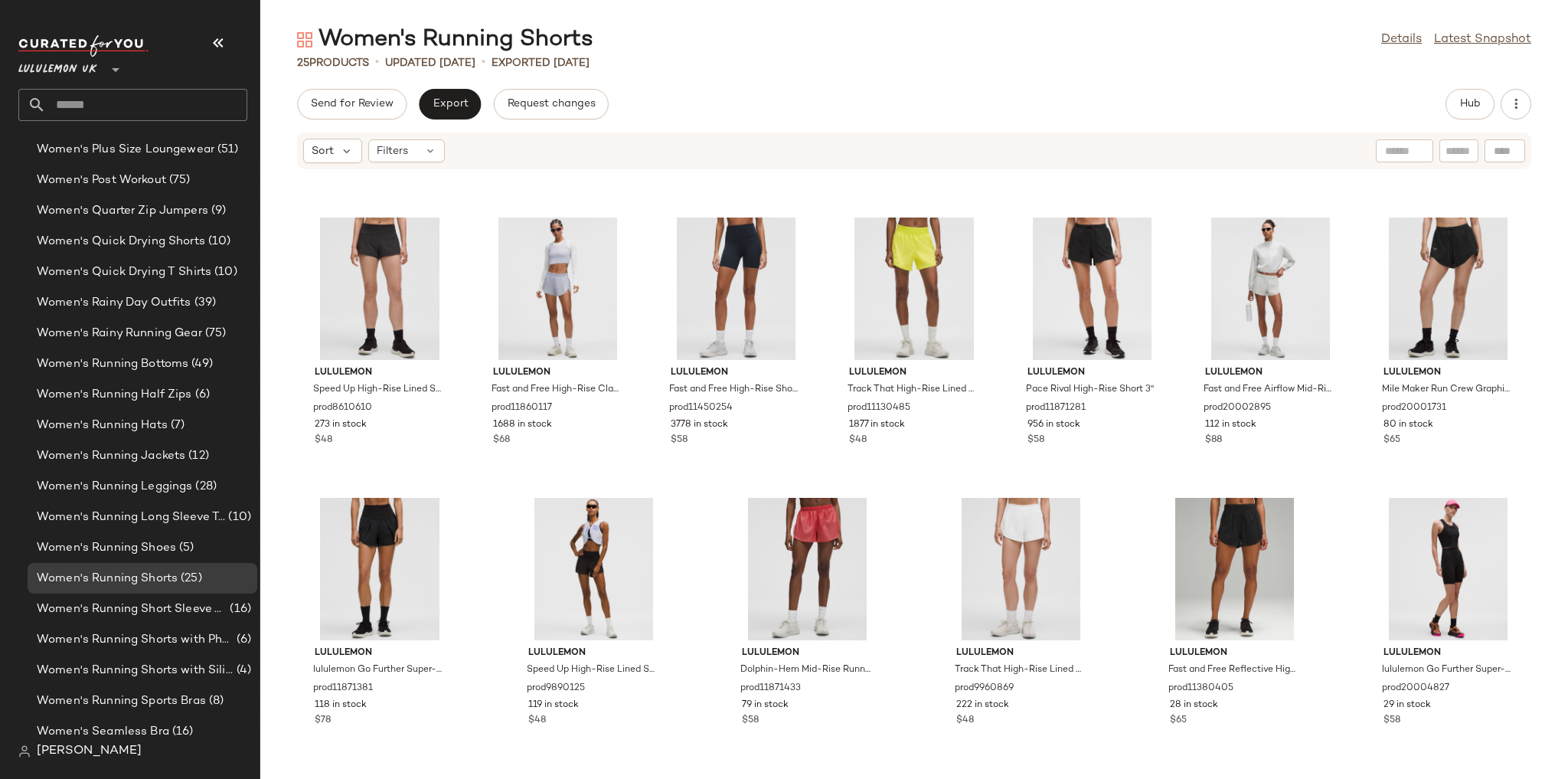
scroll to position [814, 0]
click at [1497, 95] on div "Hub" at bounding box center [1488, 104] width 86 height 30
click at [1479, 102] on span "Hub" at bounding box center [1470, 104] width 21 height 13
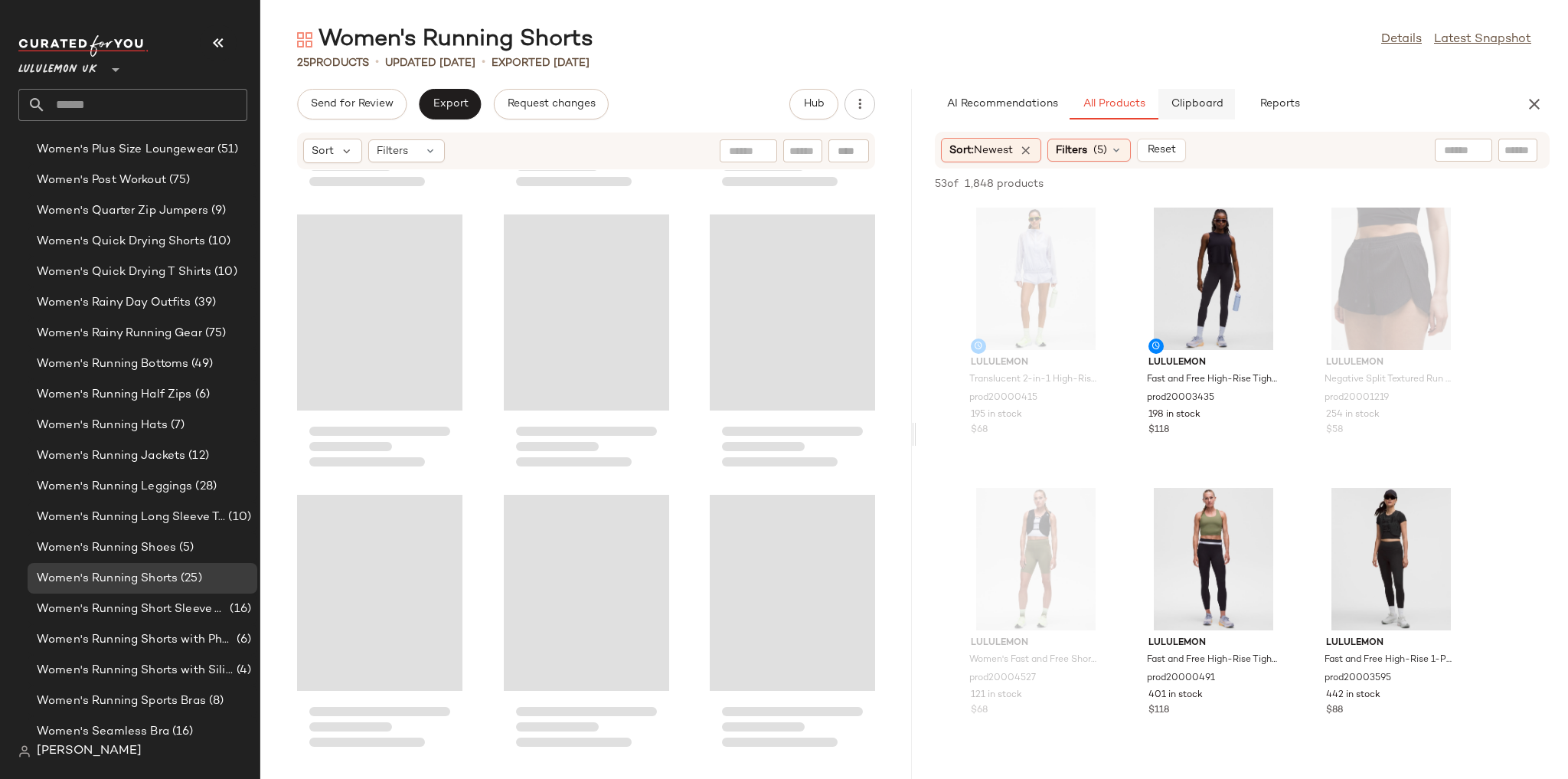
click at [1212, 100] on span "Clipboard" at bounding box center [1196, 104] width 53 height 13
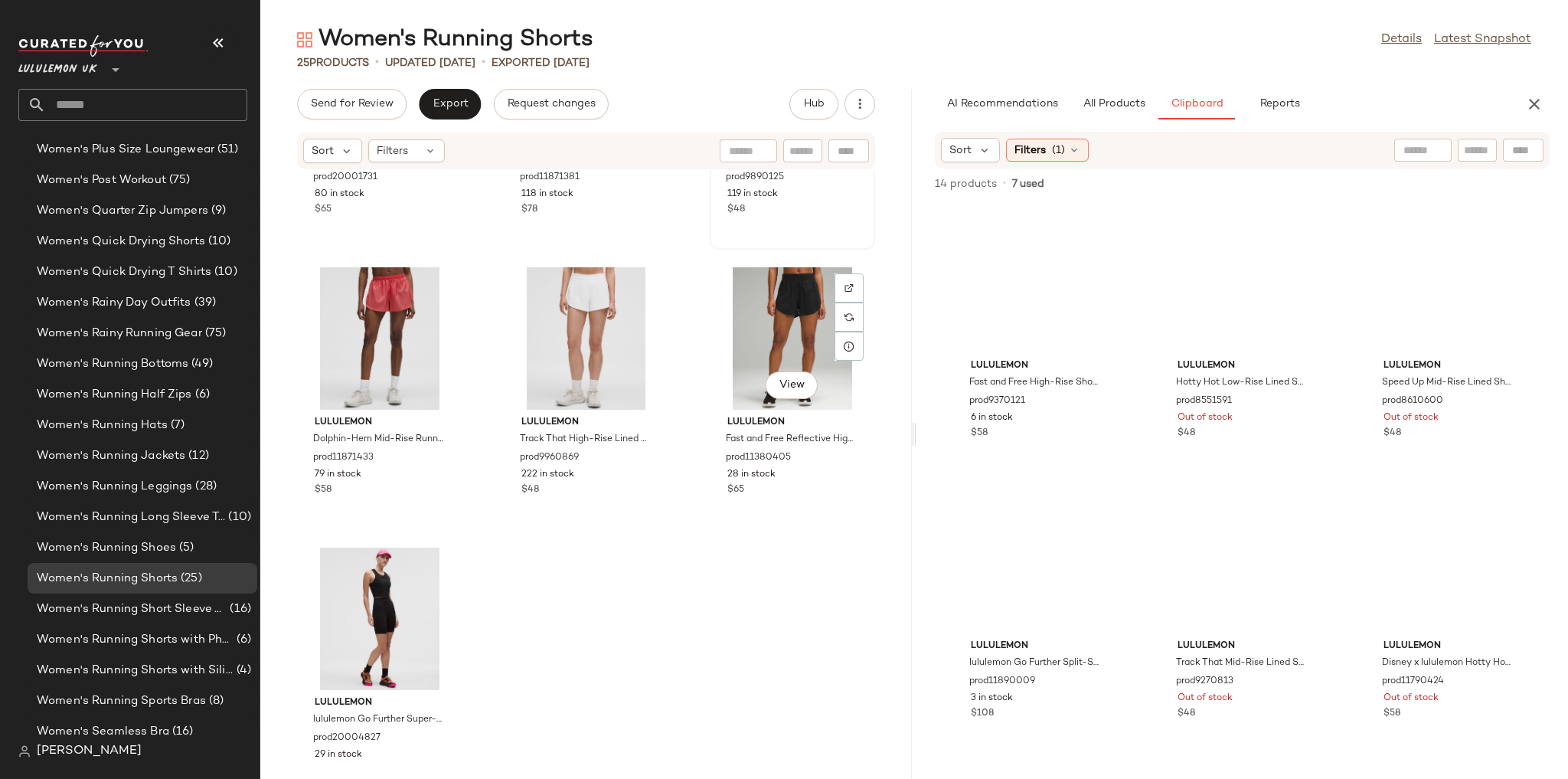
scroll to position [1936, 0]
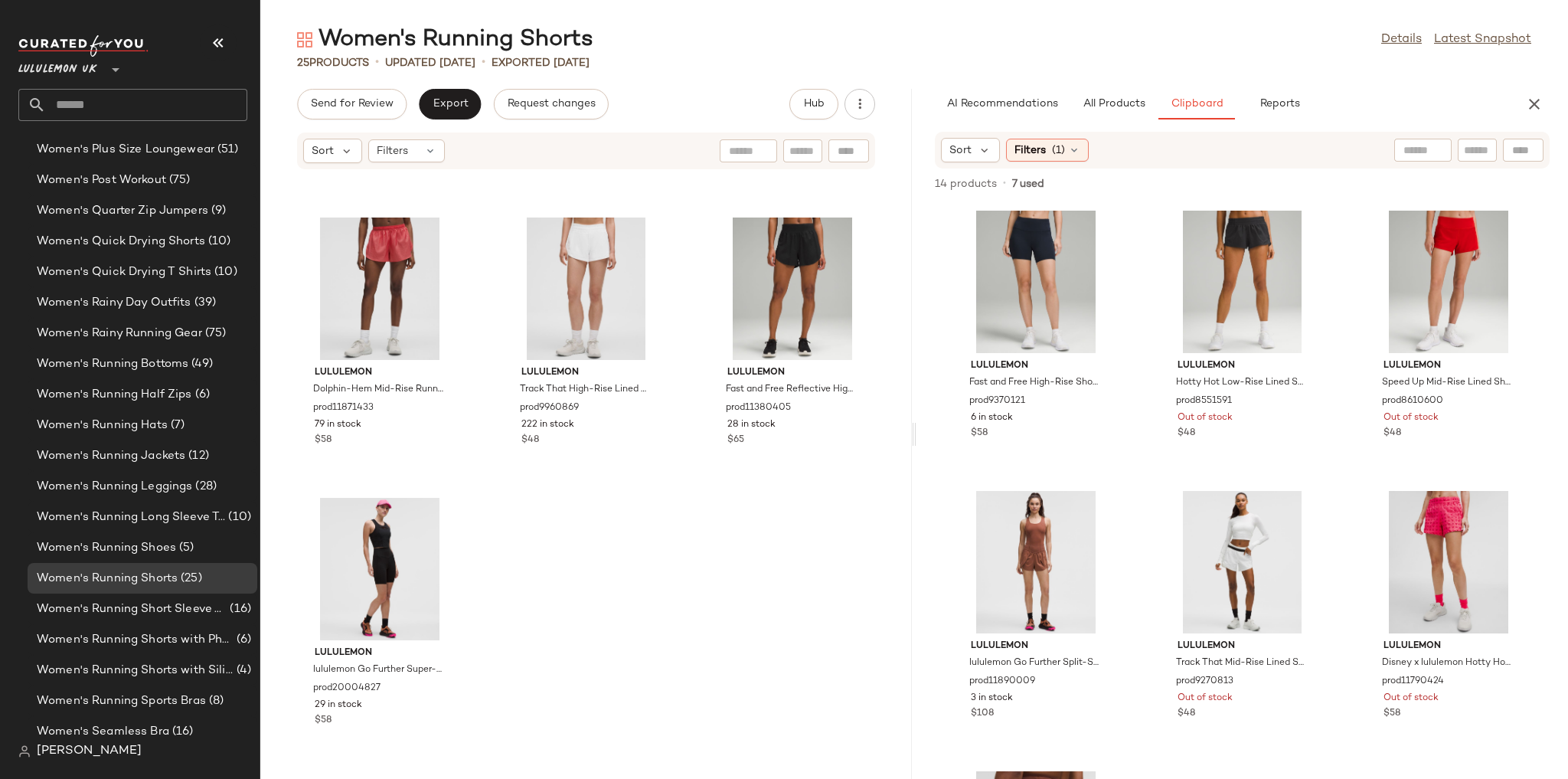
click at [1090, 141] on div "Sort Filters (1)" at bounding box center [1143, 150] width 404 height 24
click at [1074, 153] on icon at bounding box center [1074, 150] width 13 height 13
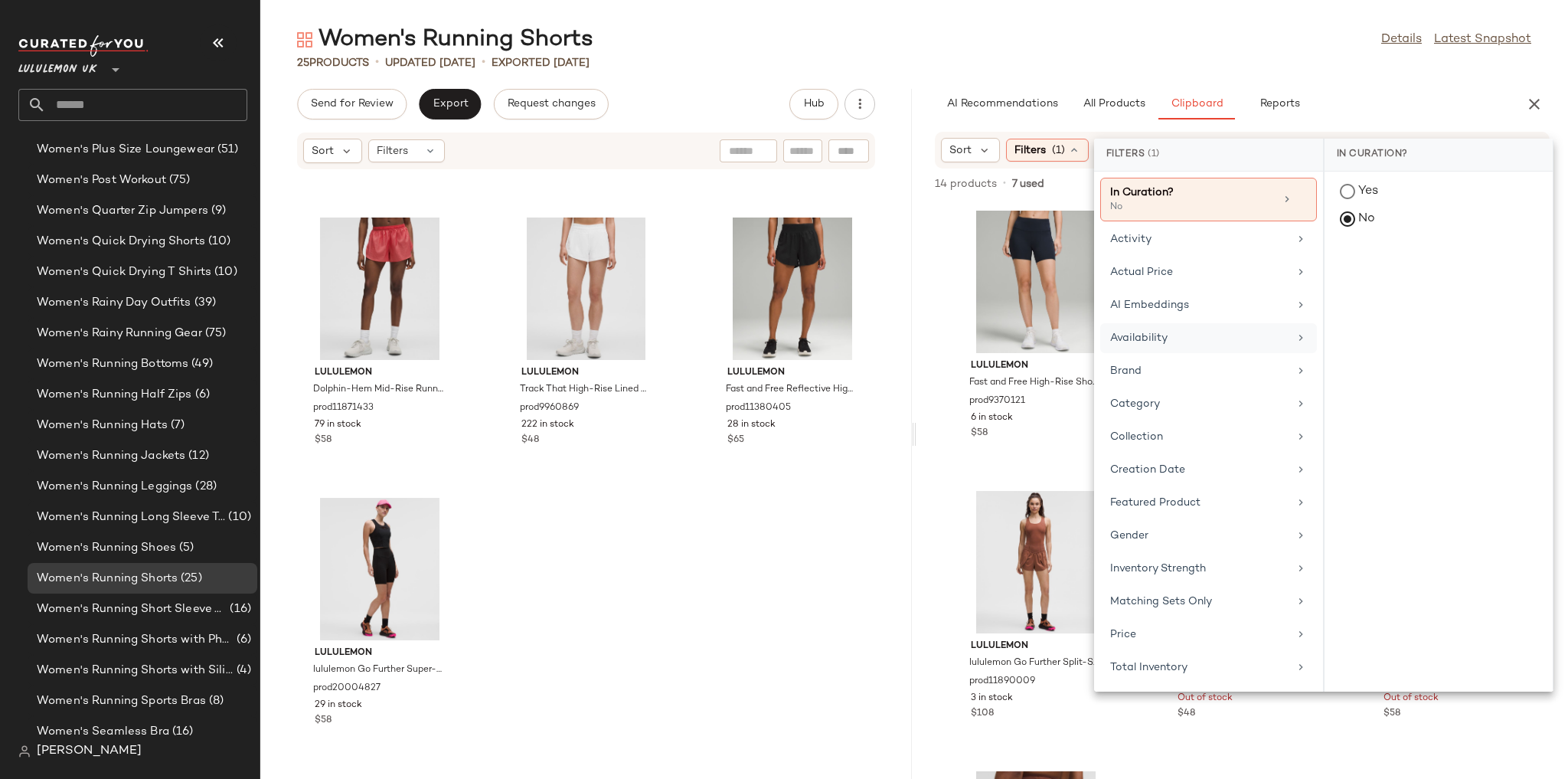
click at [1143, 340] on div "Availability" at bounding box center [1199, 337] width 178 height 16
click at [1339, 286] on div "in_stock" at bounding box center [1438, 305] width 228 height 37
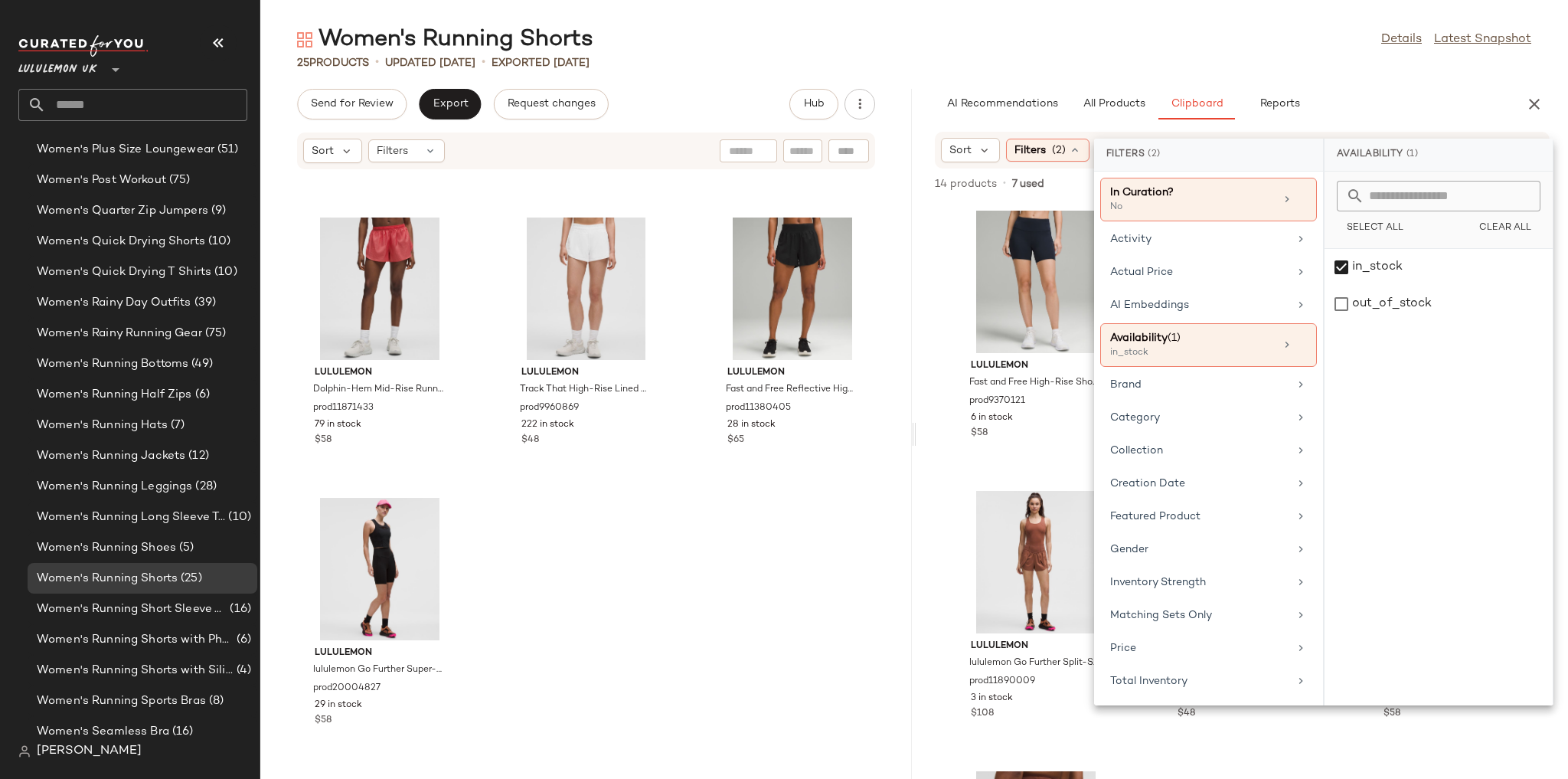
click at [1218, 21] on main "Women's Running Shorts Details Latest Snapshot 25 Products • updated Aug 13th •…" at bounding box center [784, 390] width 1568 height 779
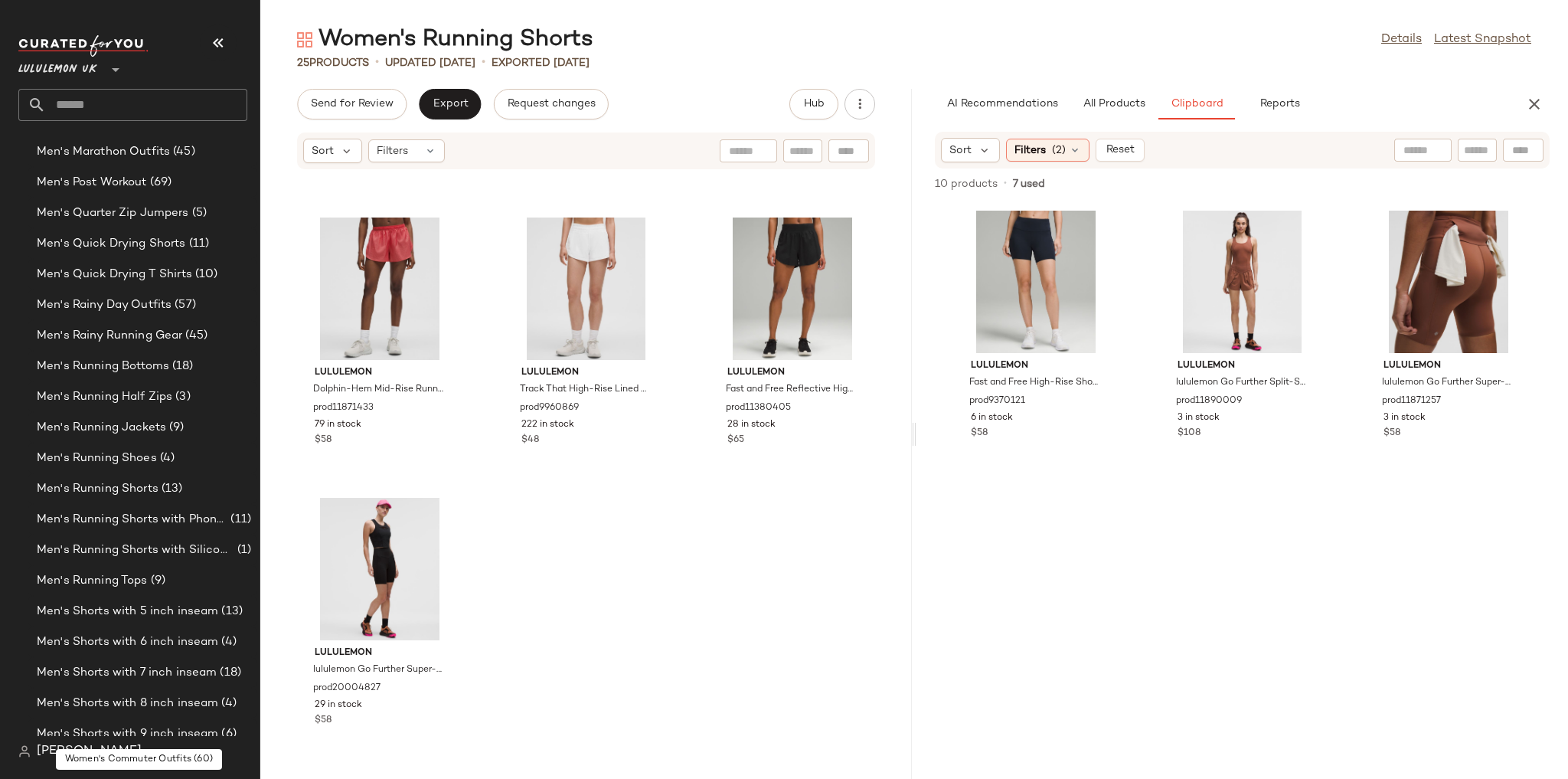
scroll to position [1695, 0]
click at [213, 485] on div "Men's Running Shorts (13)" at bounding box center [141, 486] width 219 height 18
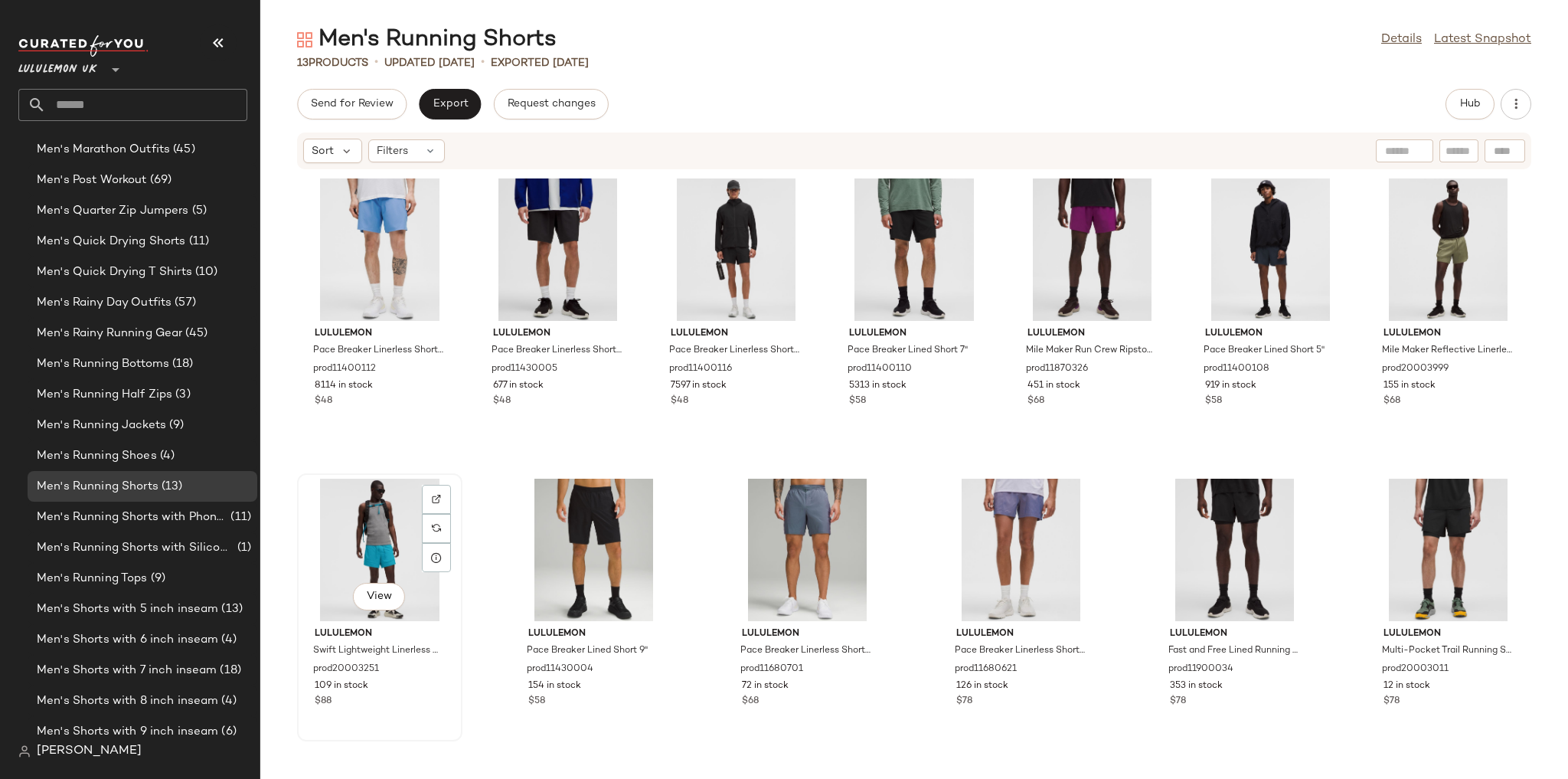
scroll to position [241, 0]
click at [1450, 104] on button "Hub" at bounding box center [1470, 104] width 49 height 30
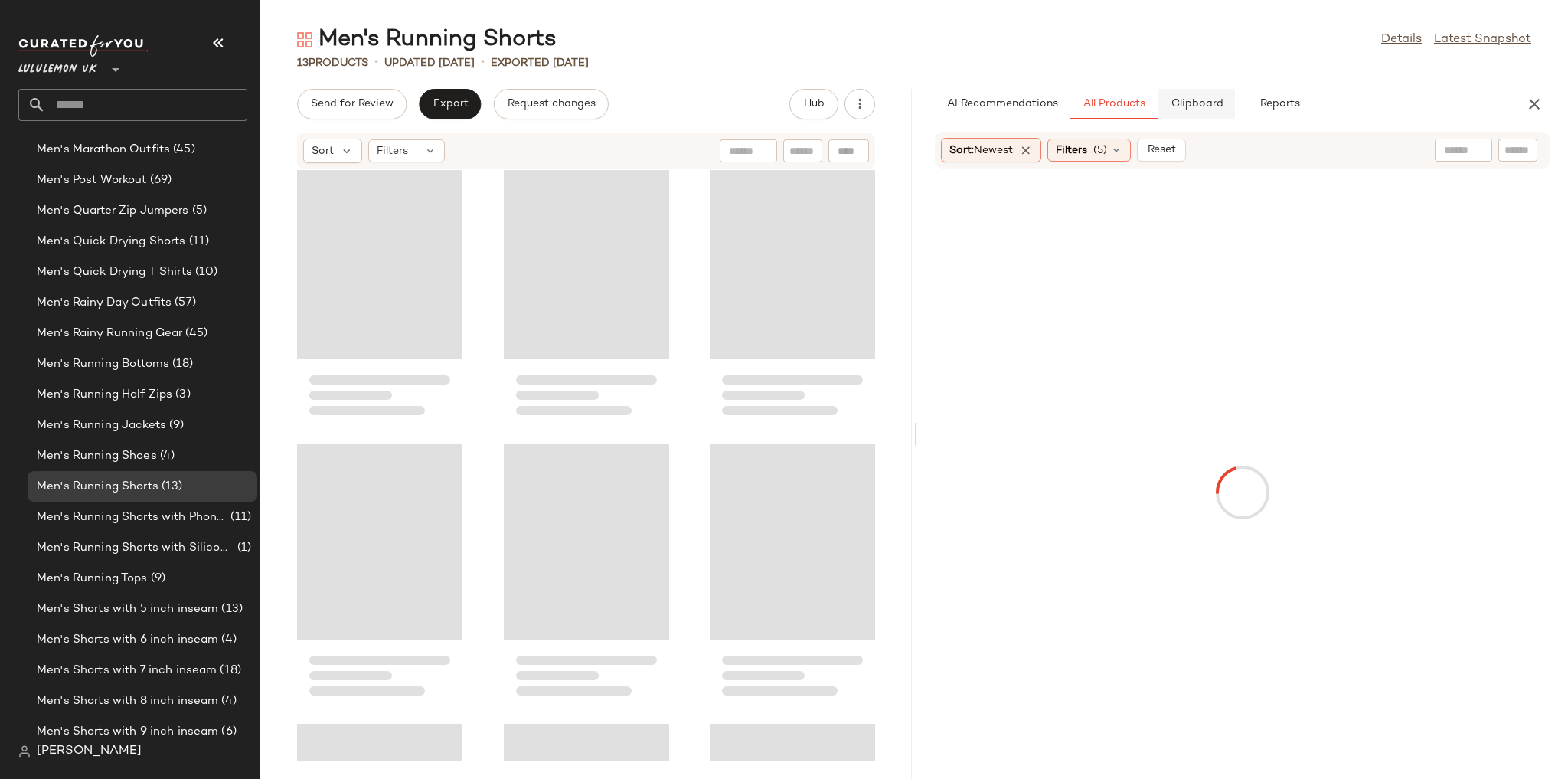
click at [1219, 102] on span "Clipboard" at bounding box center [1196, 104] width 53 height 13
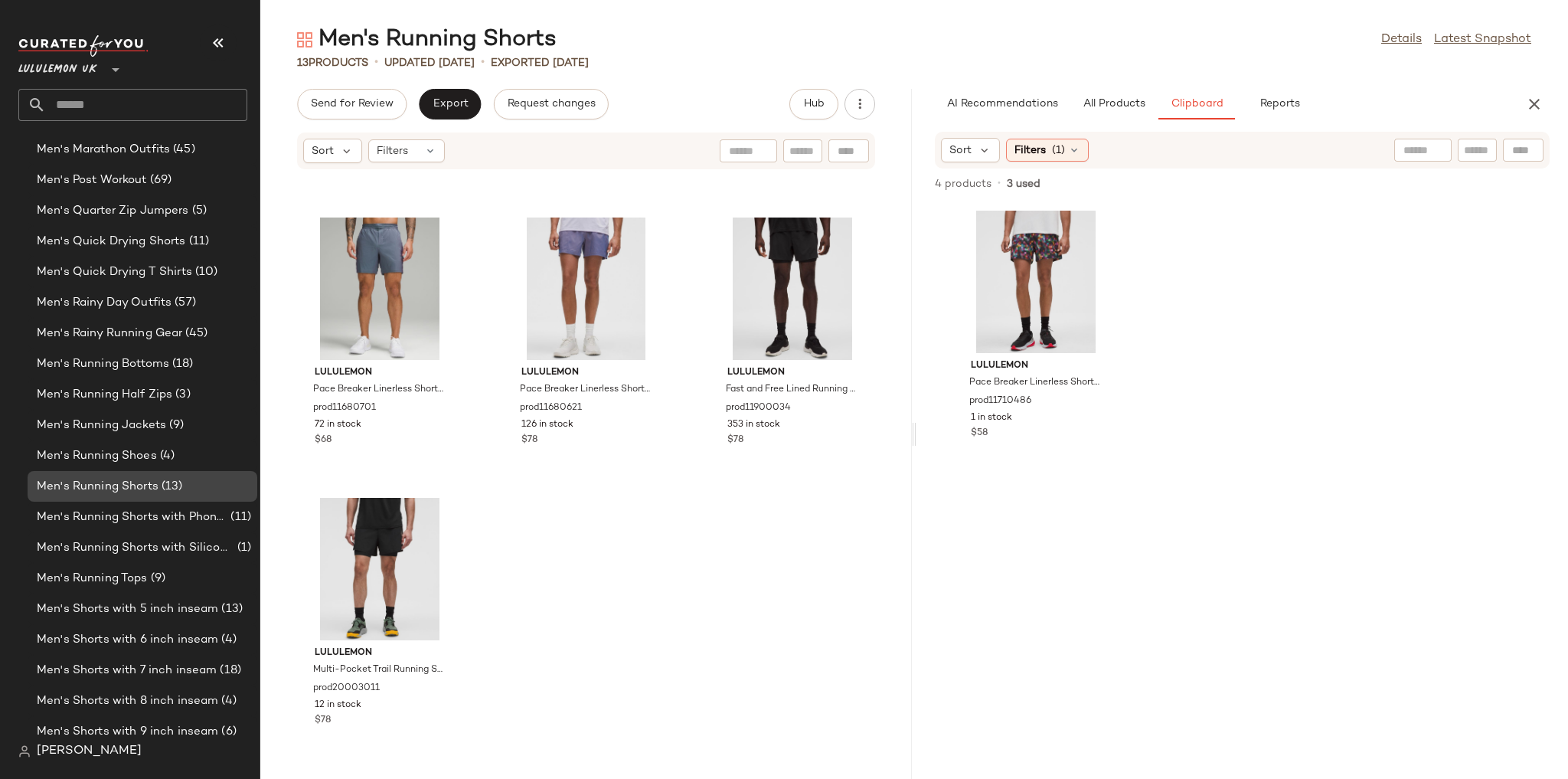
scroll to position [1757, 0]
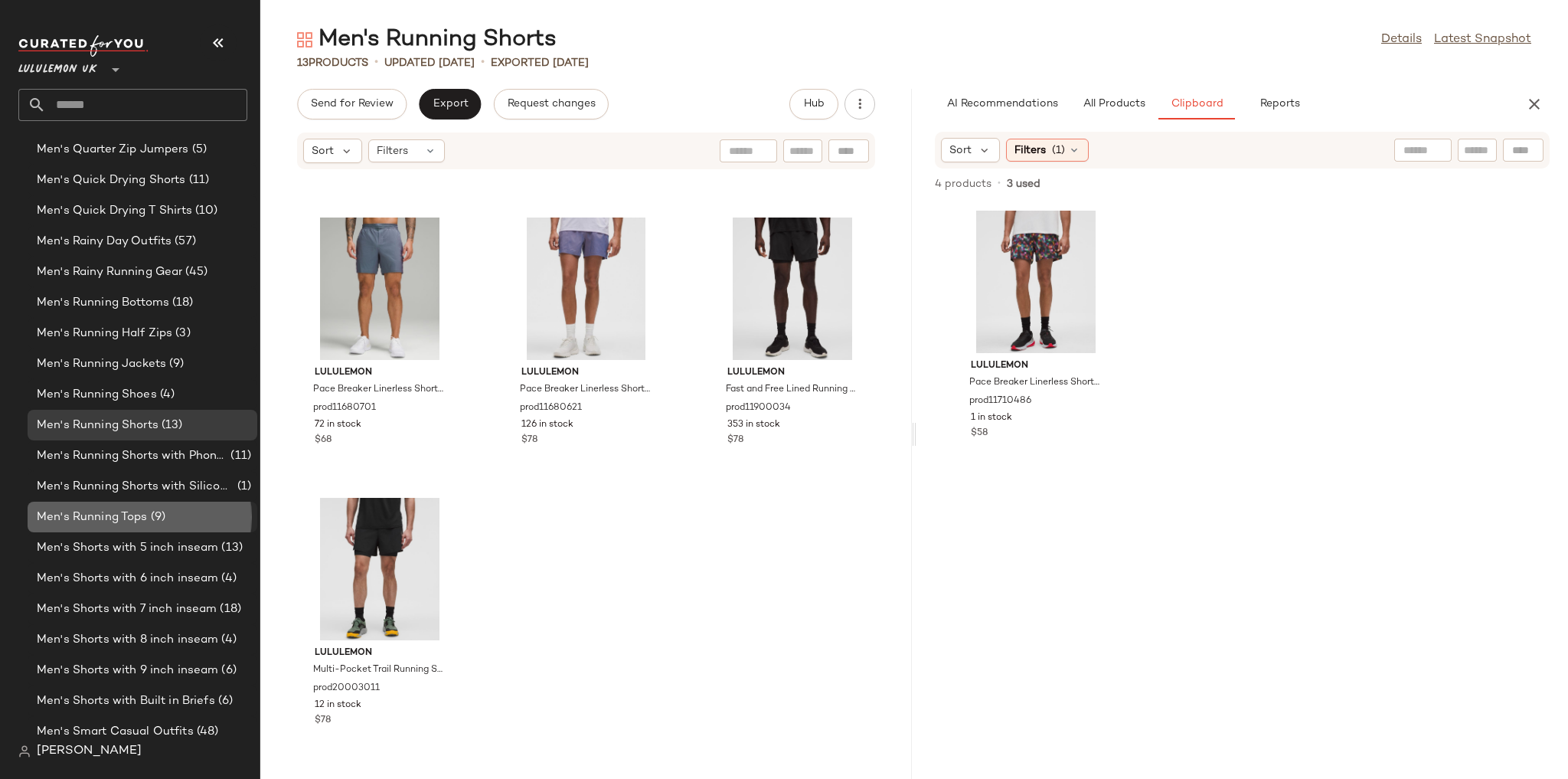
click at [167, 505] on div "Men's Running Tops (9)" at bounding box center [142, 517] width 230 height 30
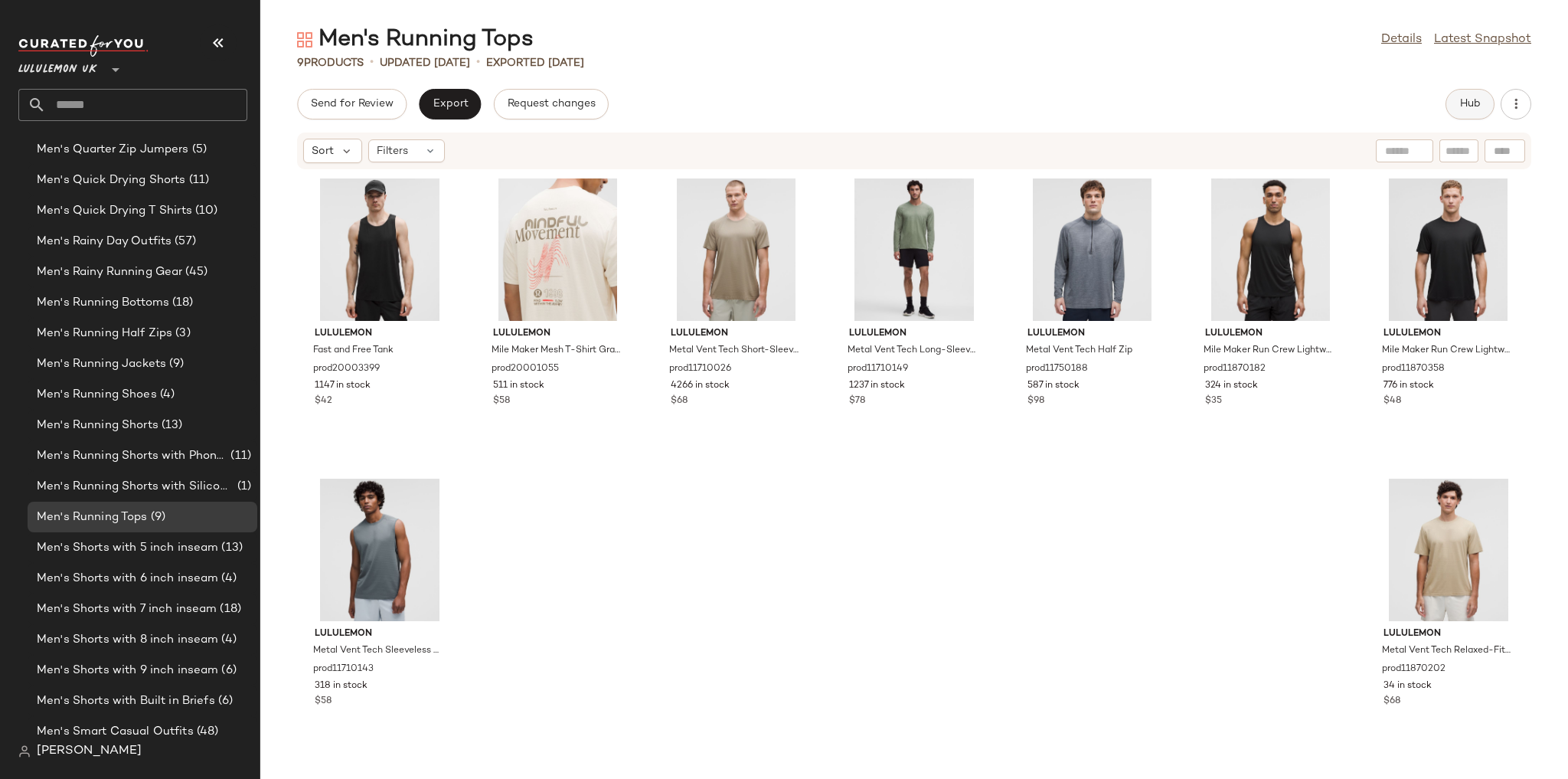
click at [1467, 103] on span "Hub" at bounding box center [1470, 104] width 21 height 13
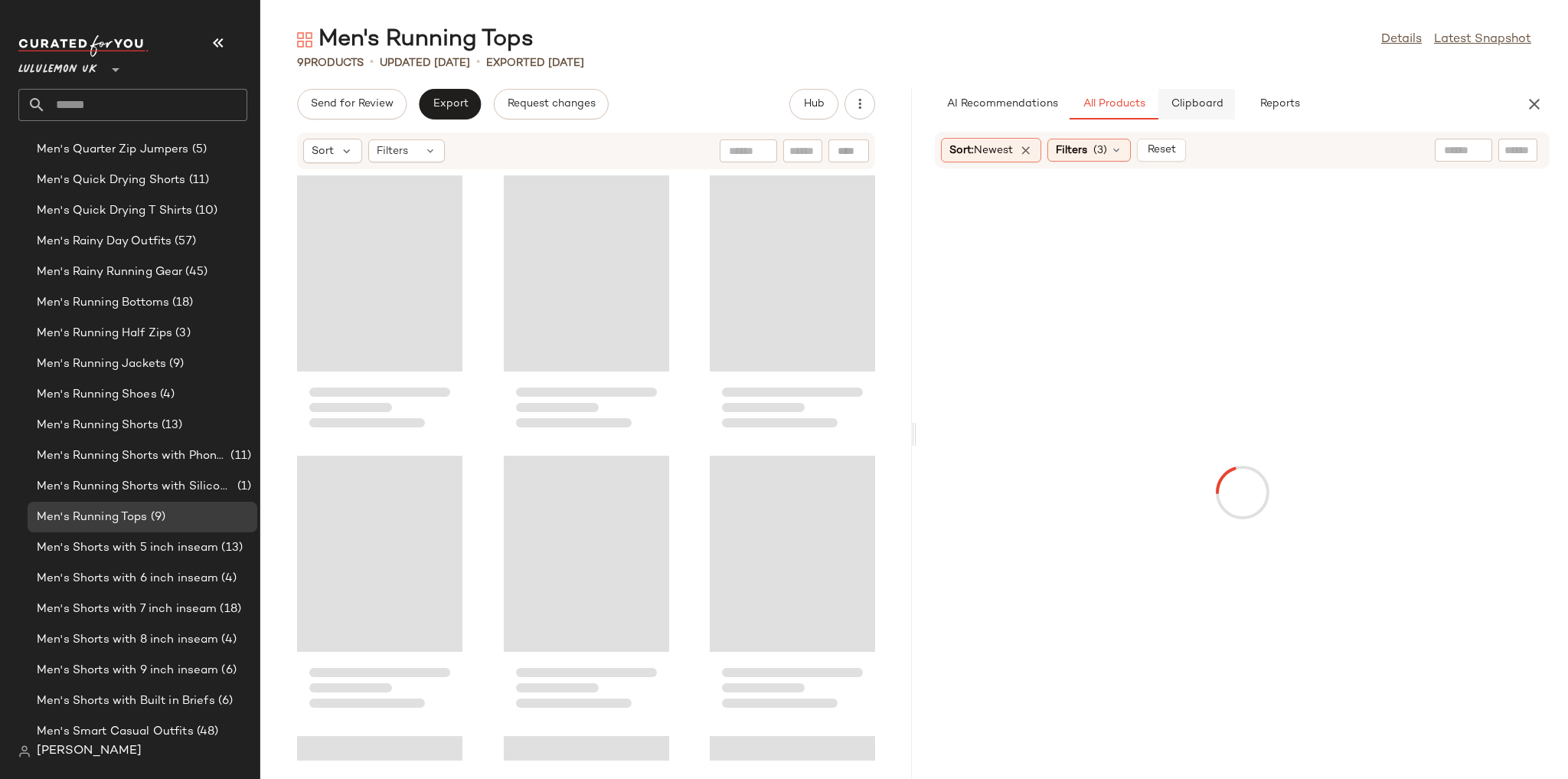
click at [1206, 103] on span "Clipboard" at bounding box center [1196, 104] width 53 height 13
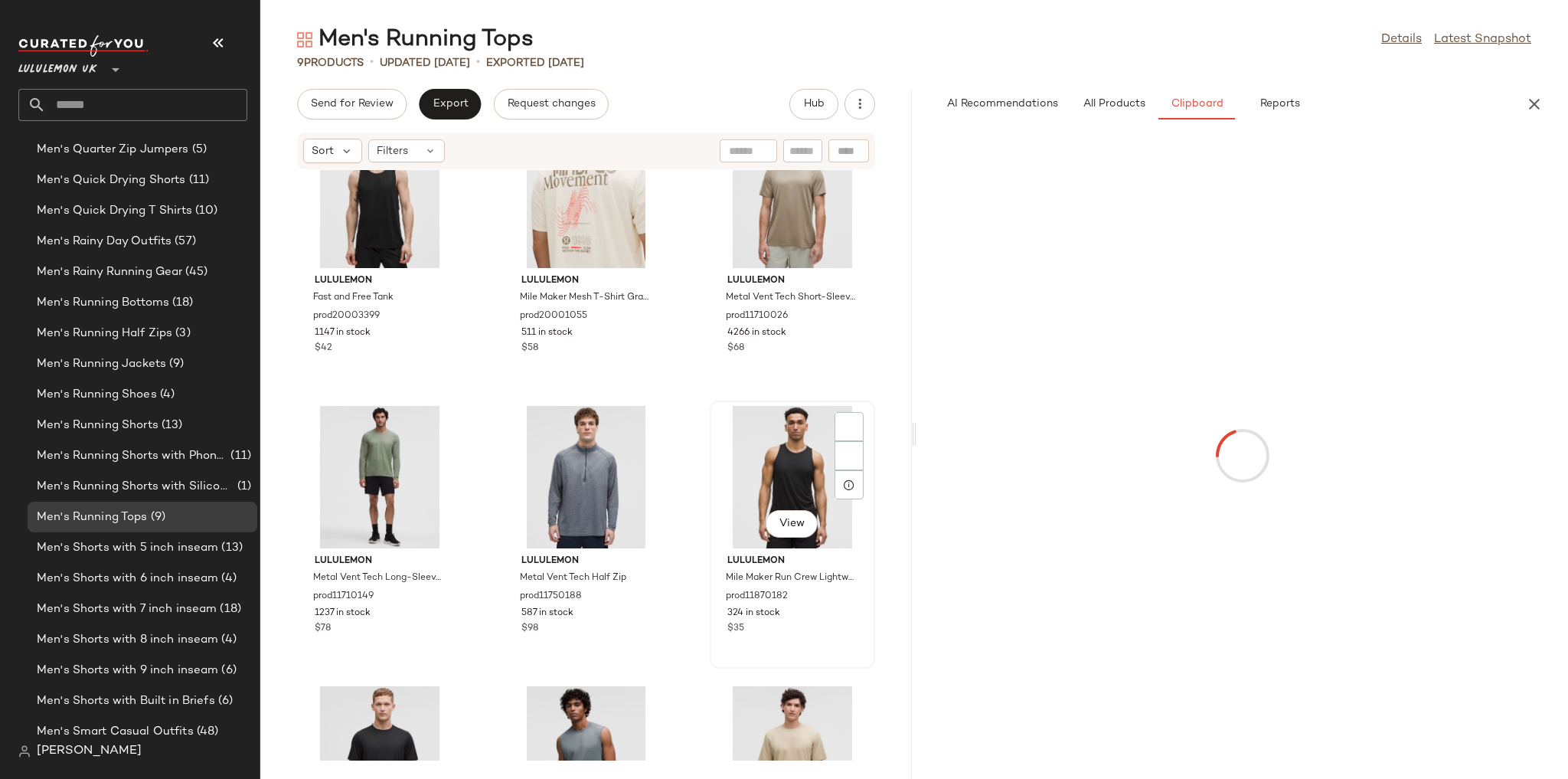
scroll to position [241, 0]
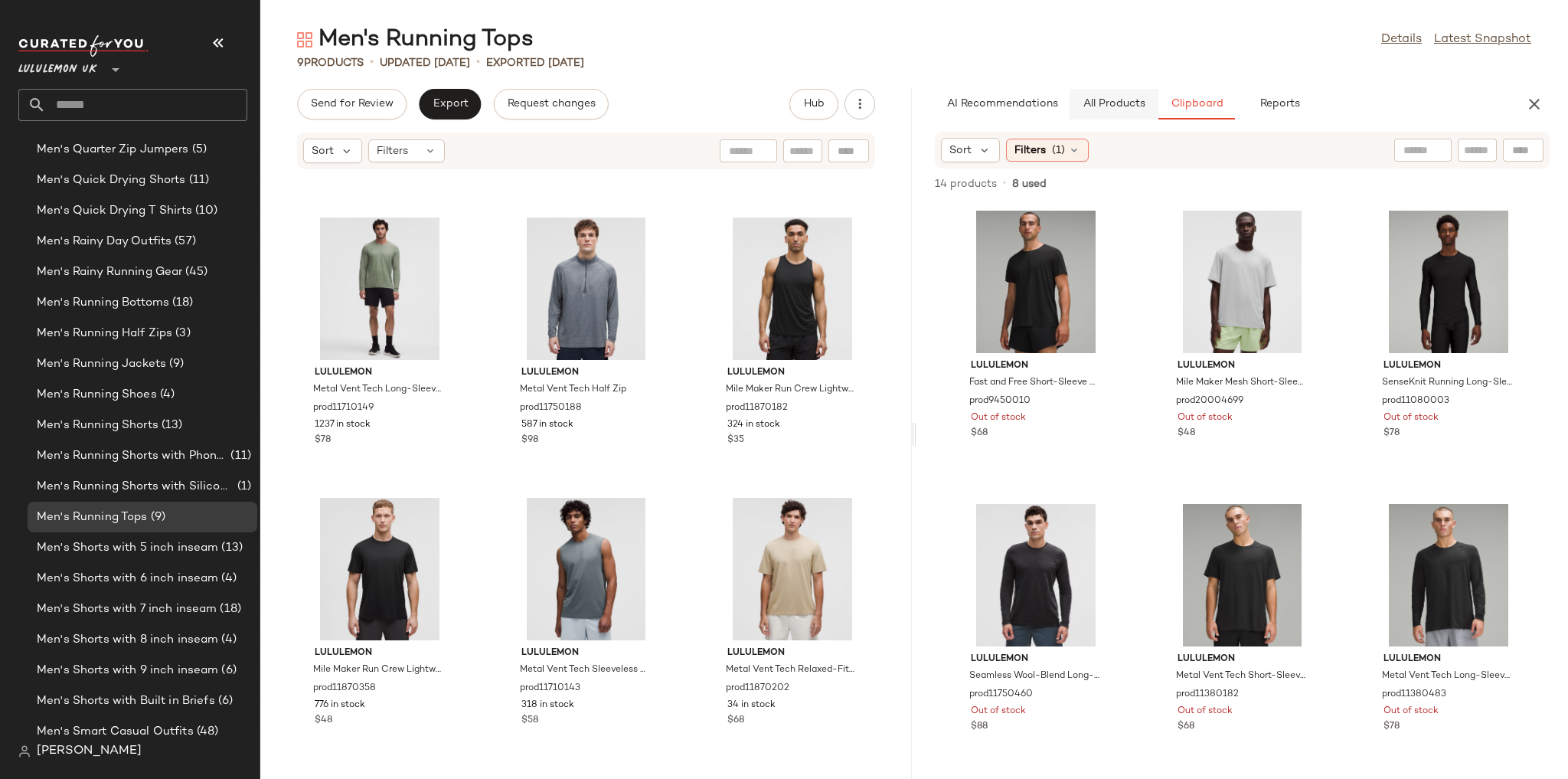
click at [1115, 104] on span "All Products" at bounding box center [1114, 104] width 63 height 13
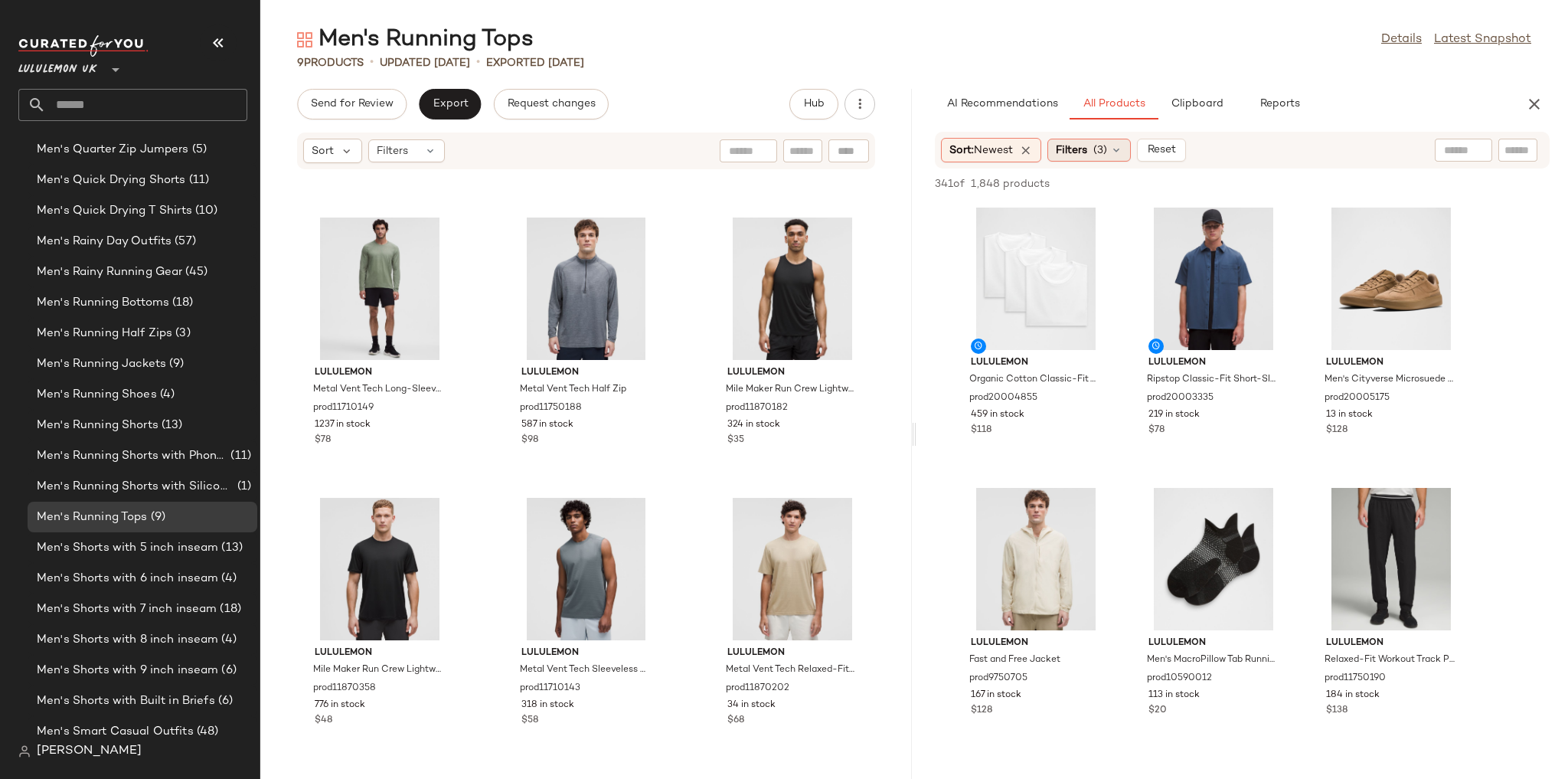
click at [1087, 146] on span "Filters" at bounding box center [1071, 150] width 31 height 16
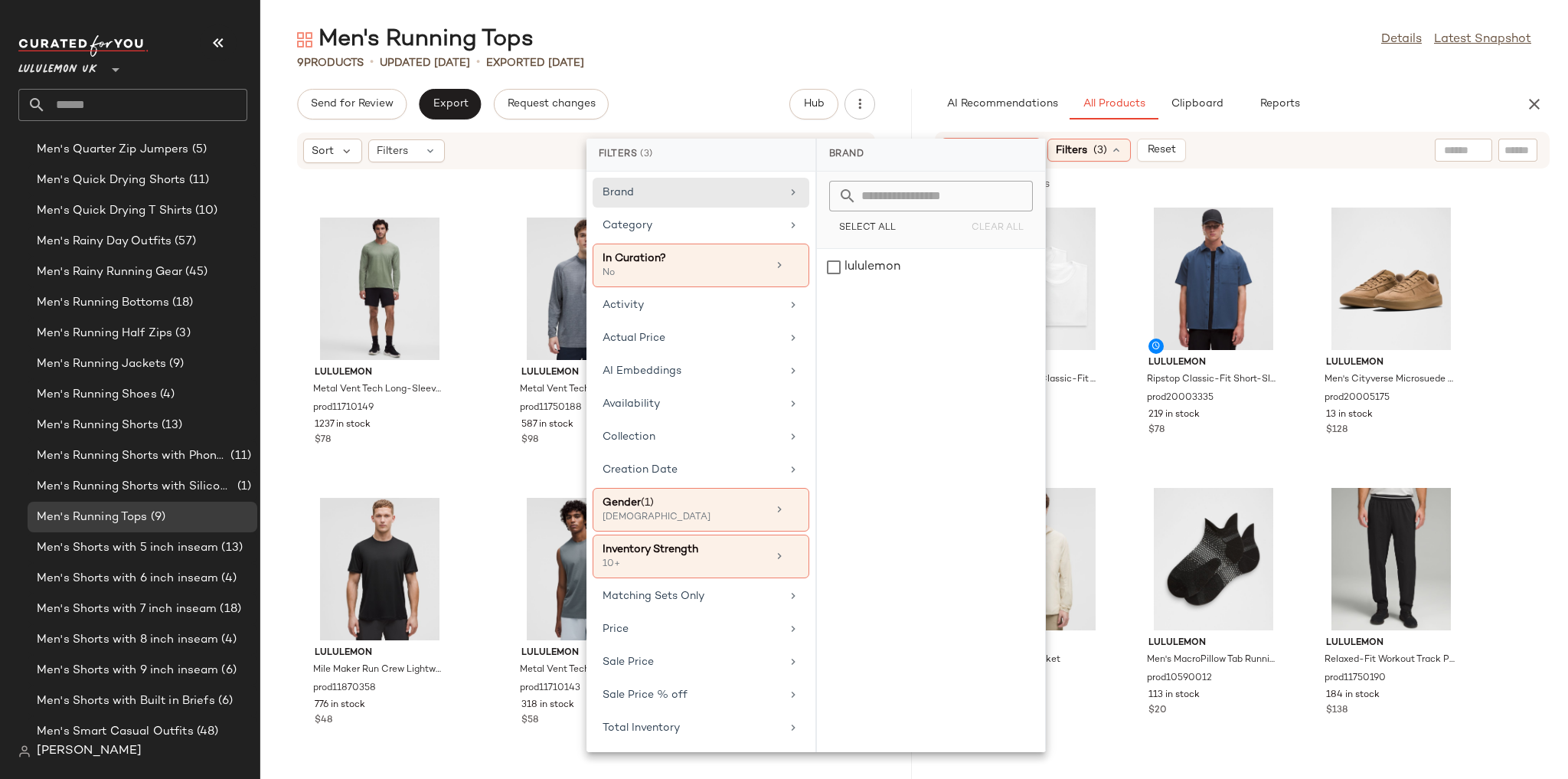
click at [1254, 52] on div "Men's Running Tops Details Latest Snapshot" at bounding box center [914, 40] width 1307 height 30
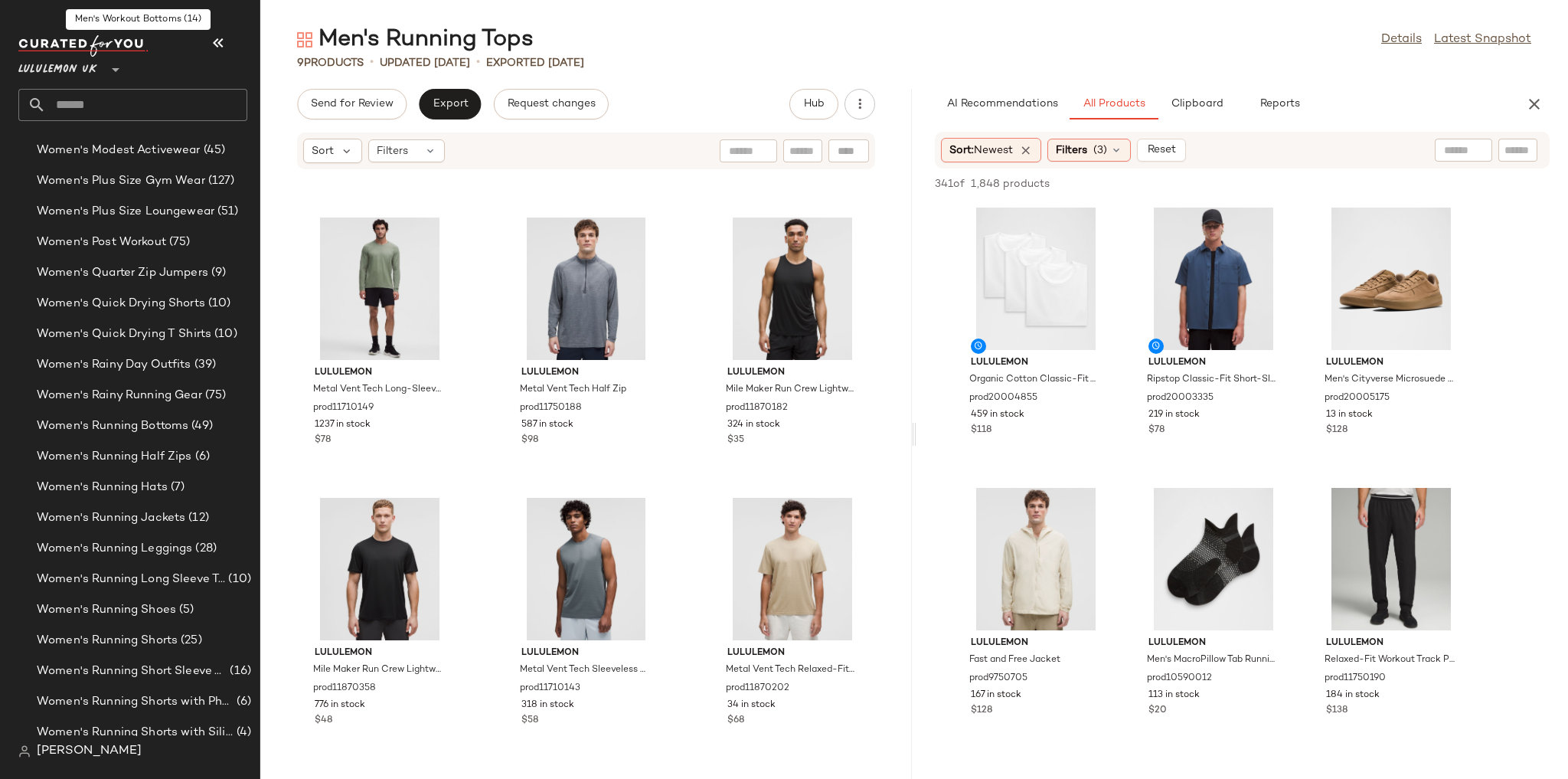
scroll to position [4760, 0]
click at [180, 521] on span "Women's Running Jackets" at bounding box center [111, 517] width 149 height 18
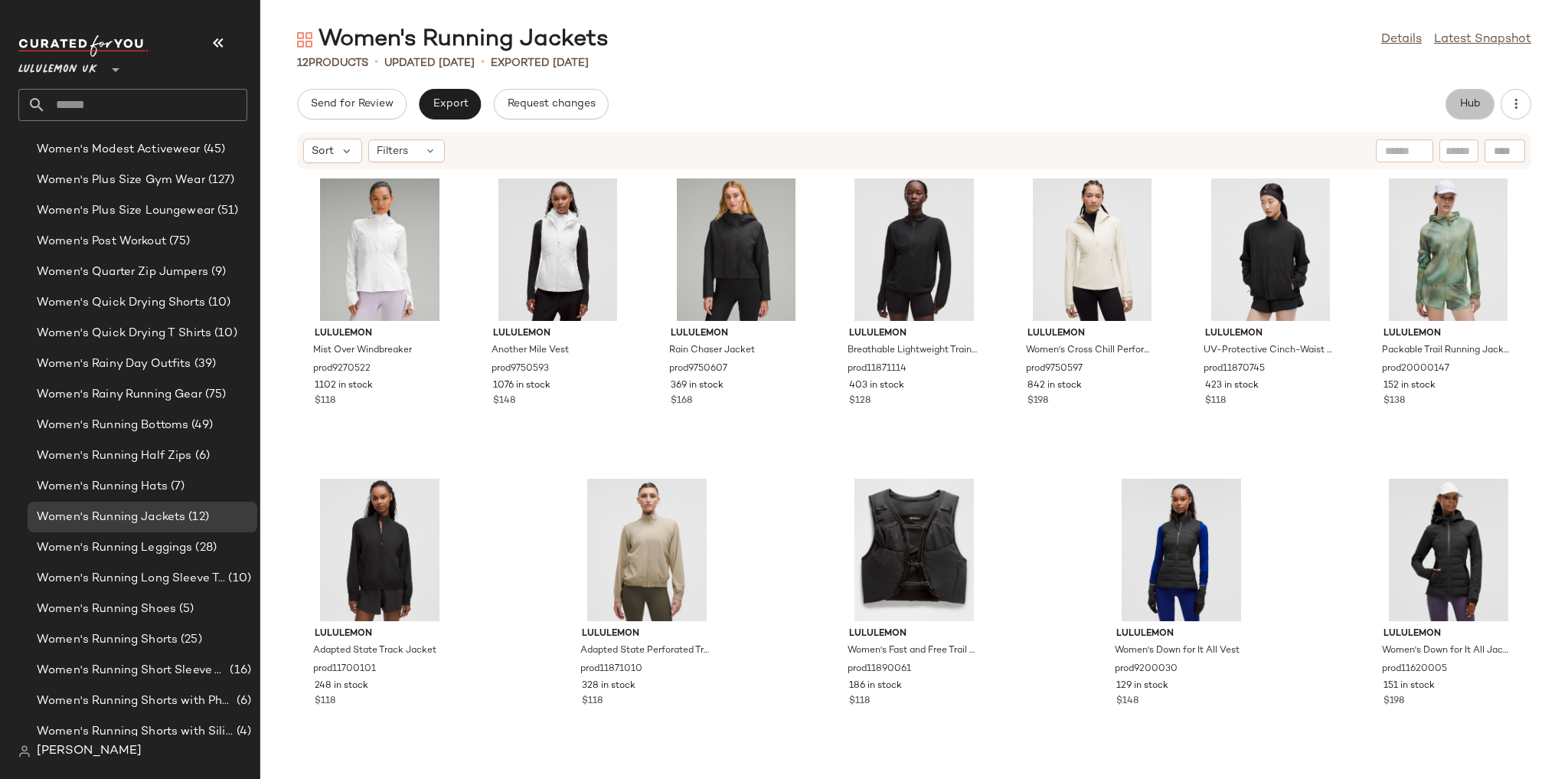
click at [1476, 108] on span "Hub" at bounding box center [1470, 104] width 21 height 13
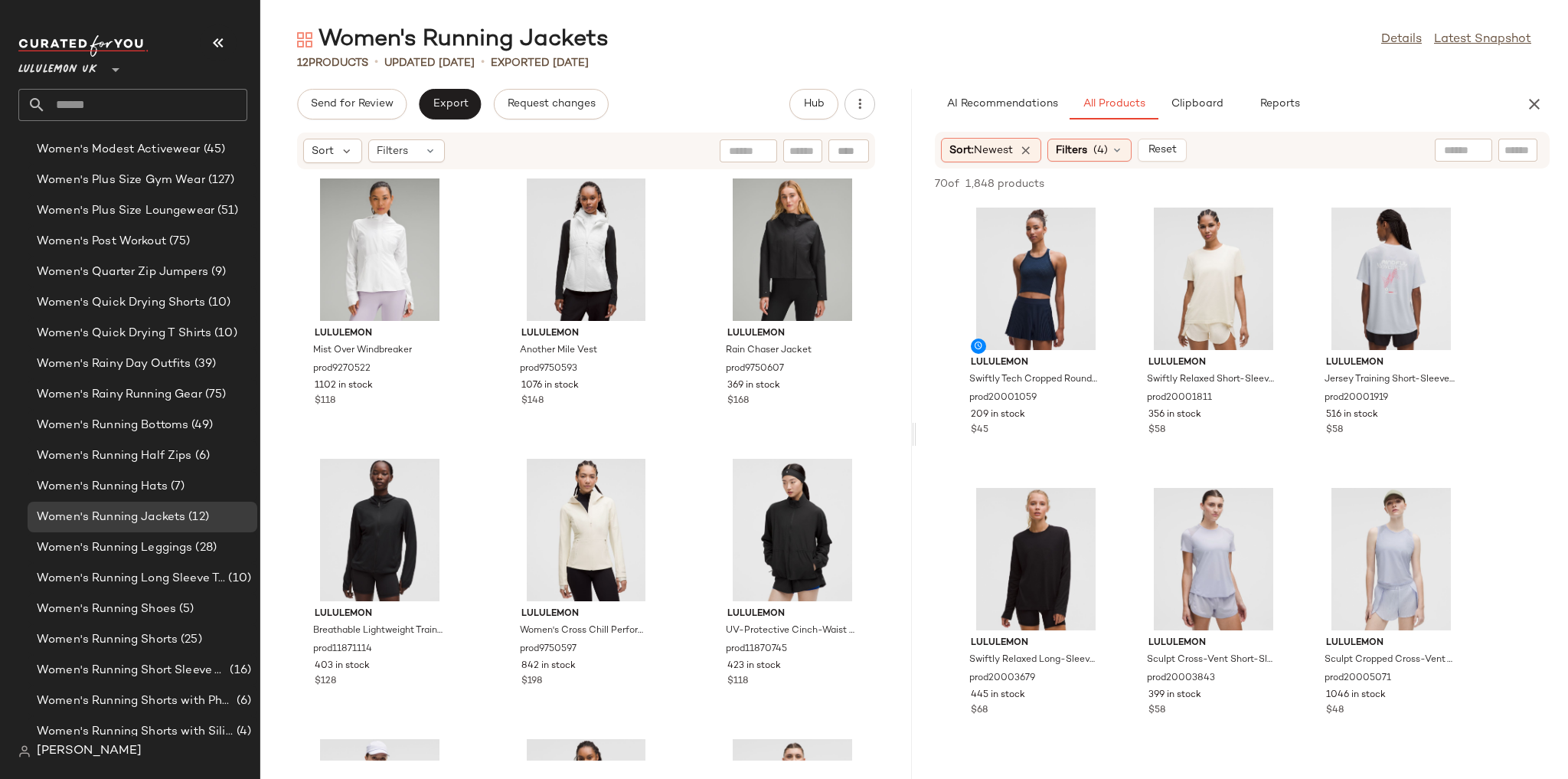
click at [1191, 119] on div "AI Recommendations All Products Clipboard Reports Sort: Newest Filters (4) Rese…" at bounding box center [1242, 434] width 652 height 690
click at [1189, 107] on span "Clipboard" at bounding box center [1196, 104] width 53 height 13
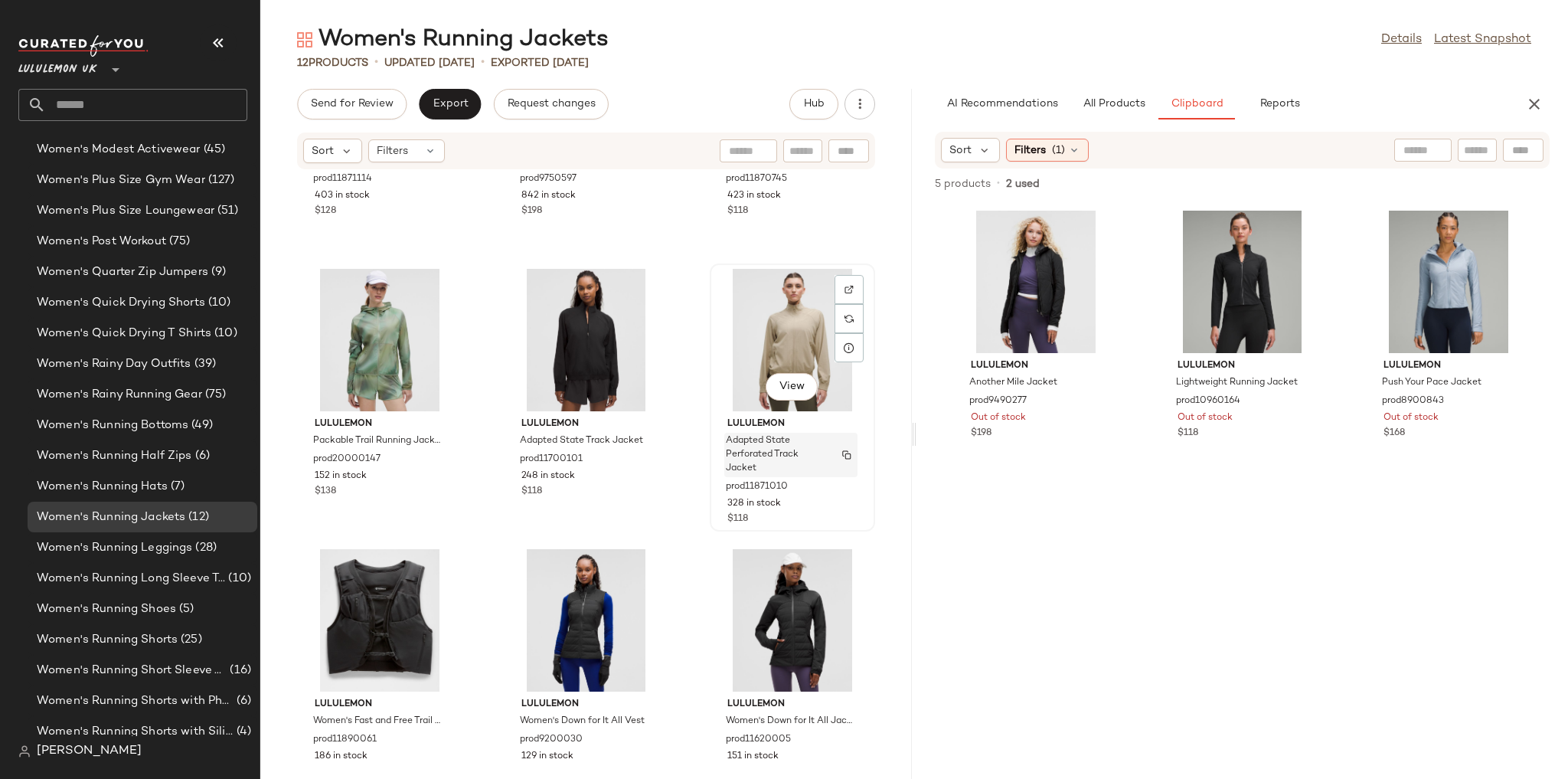
scroll to position [533, 0]
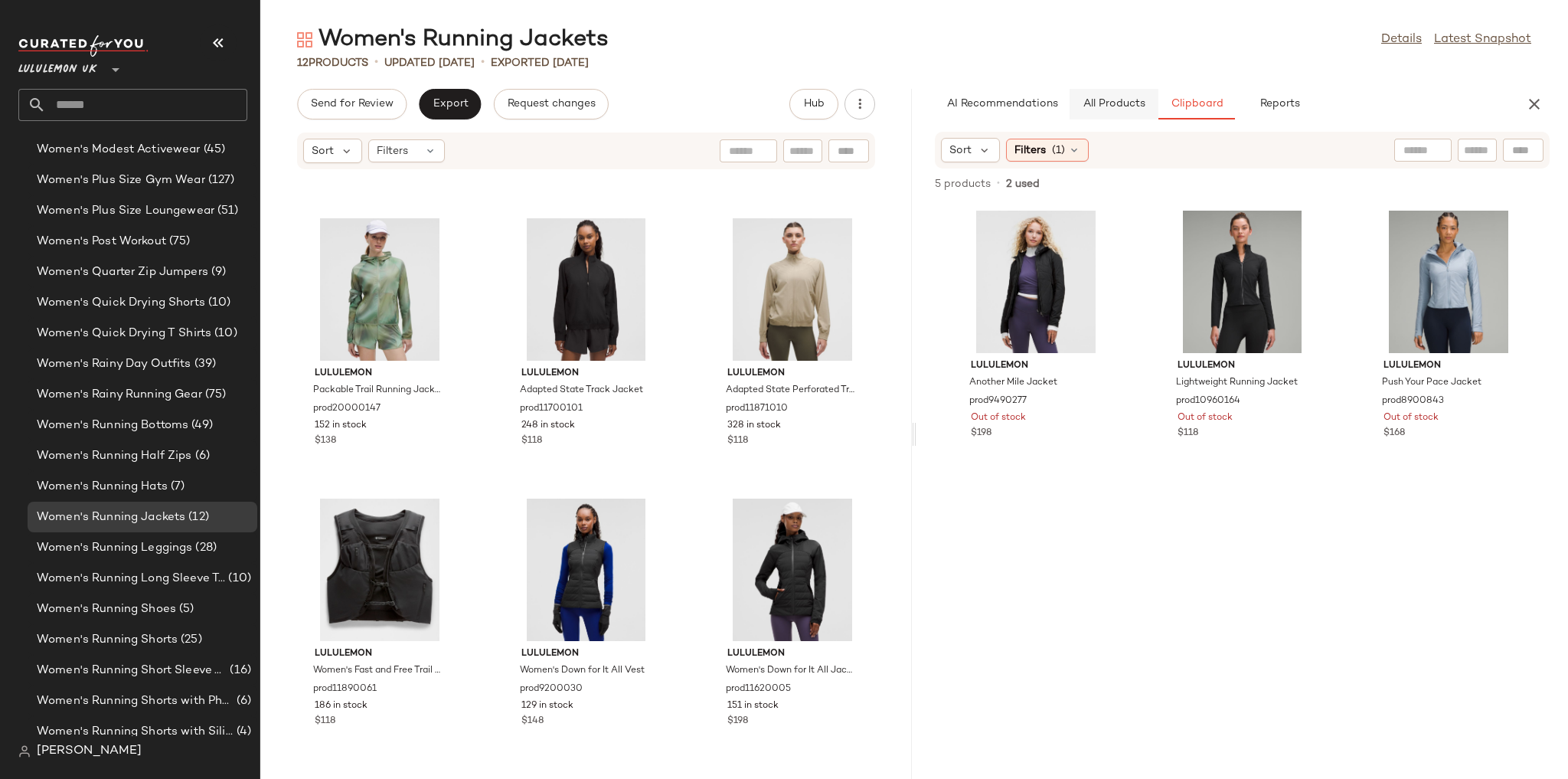
click at [1125, 111] on button "All Products" at bounding box center [1114, 104] width 89 height 30
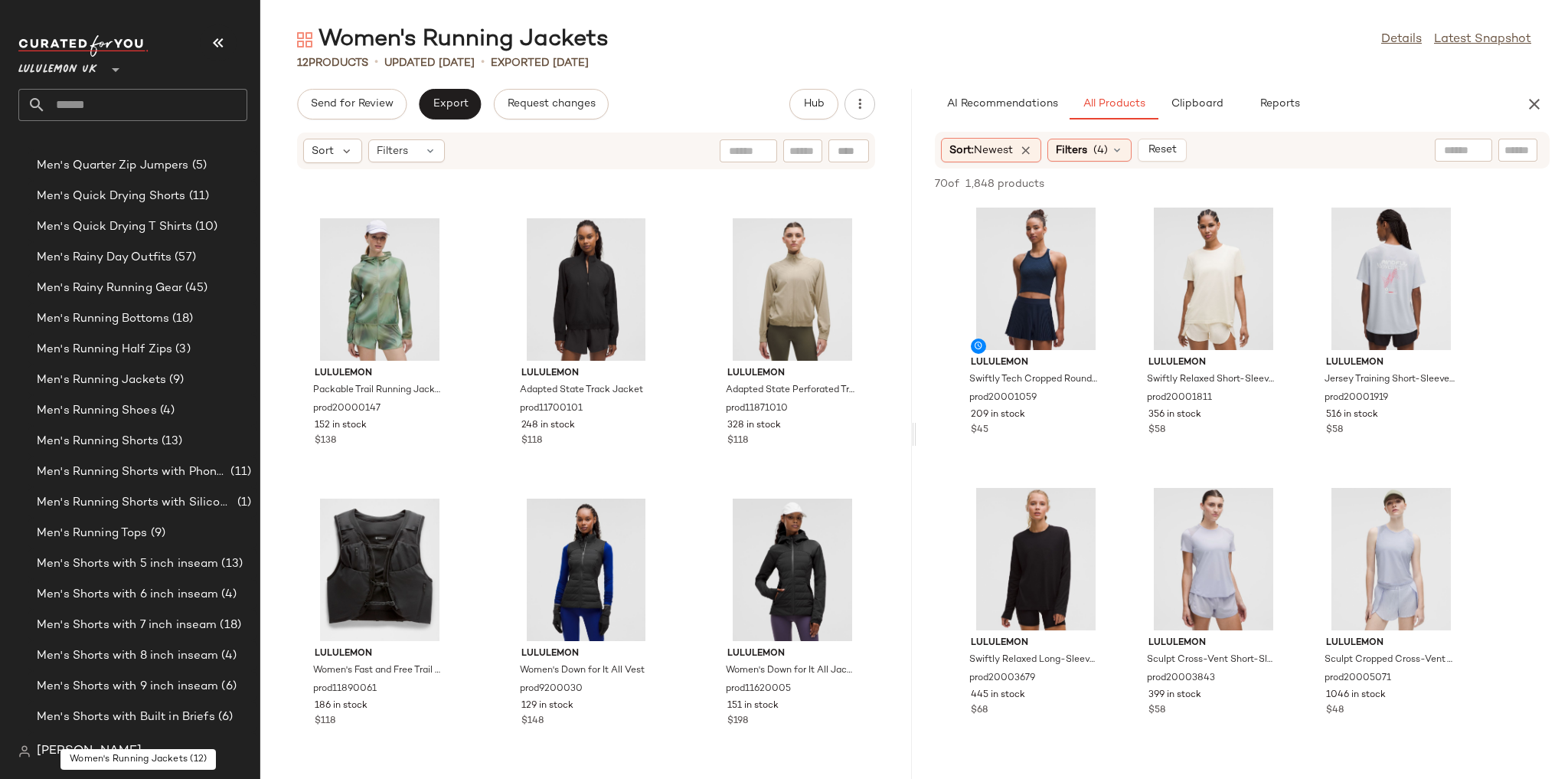
scroll to position [1634, 0]
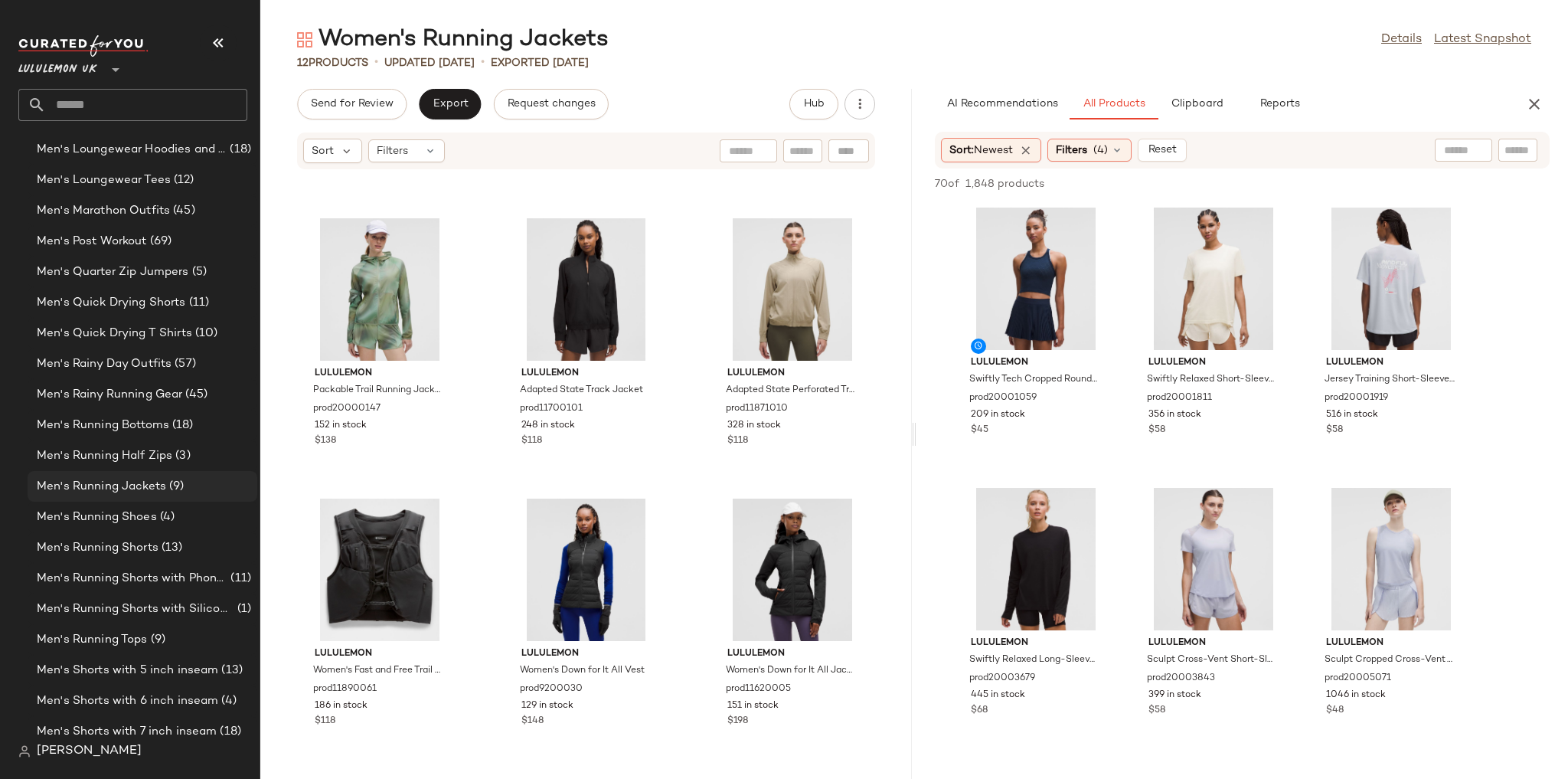
click at [167, 488] on span "(9)" at bounding box center [175, 486] width 18 height 18
click at [195, 492] on div "Men's Running Jackets (9)" at bounding box center [141, 486] width 219 height 18
click at [193, 488] on div "Men's Running Jackets (9)" at bounding box center [141, 486] width 219 height 18
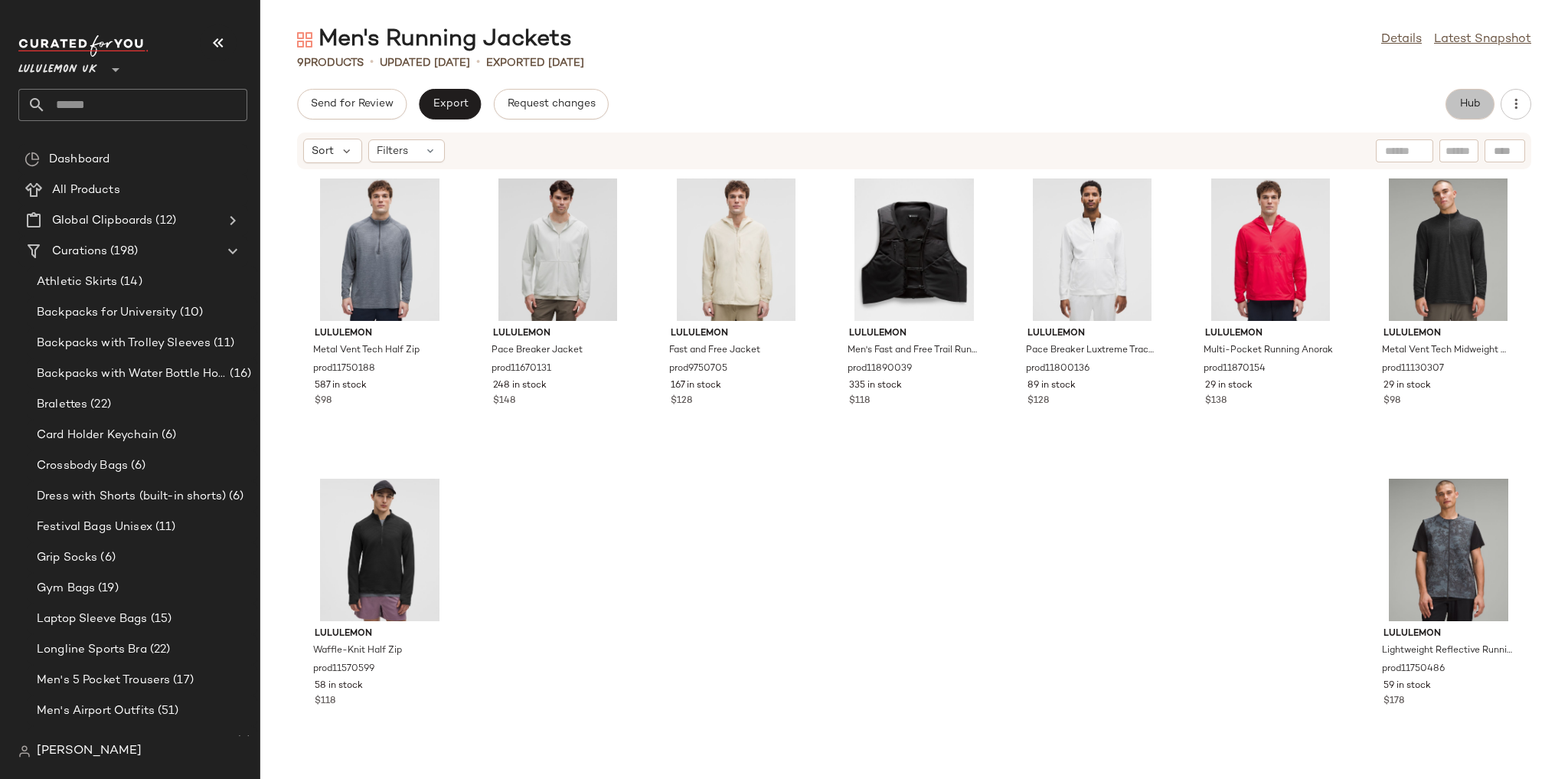
click at [1465, 116] on button "Hub" at bounding box center [1470, 104] width 49 height 30
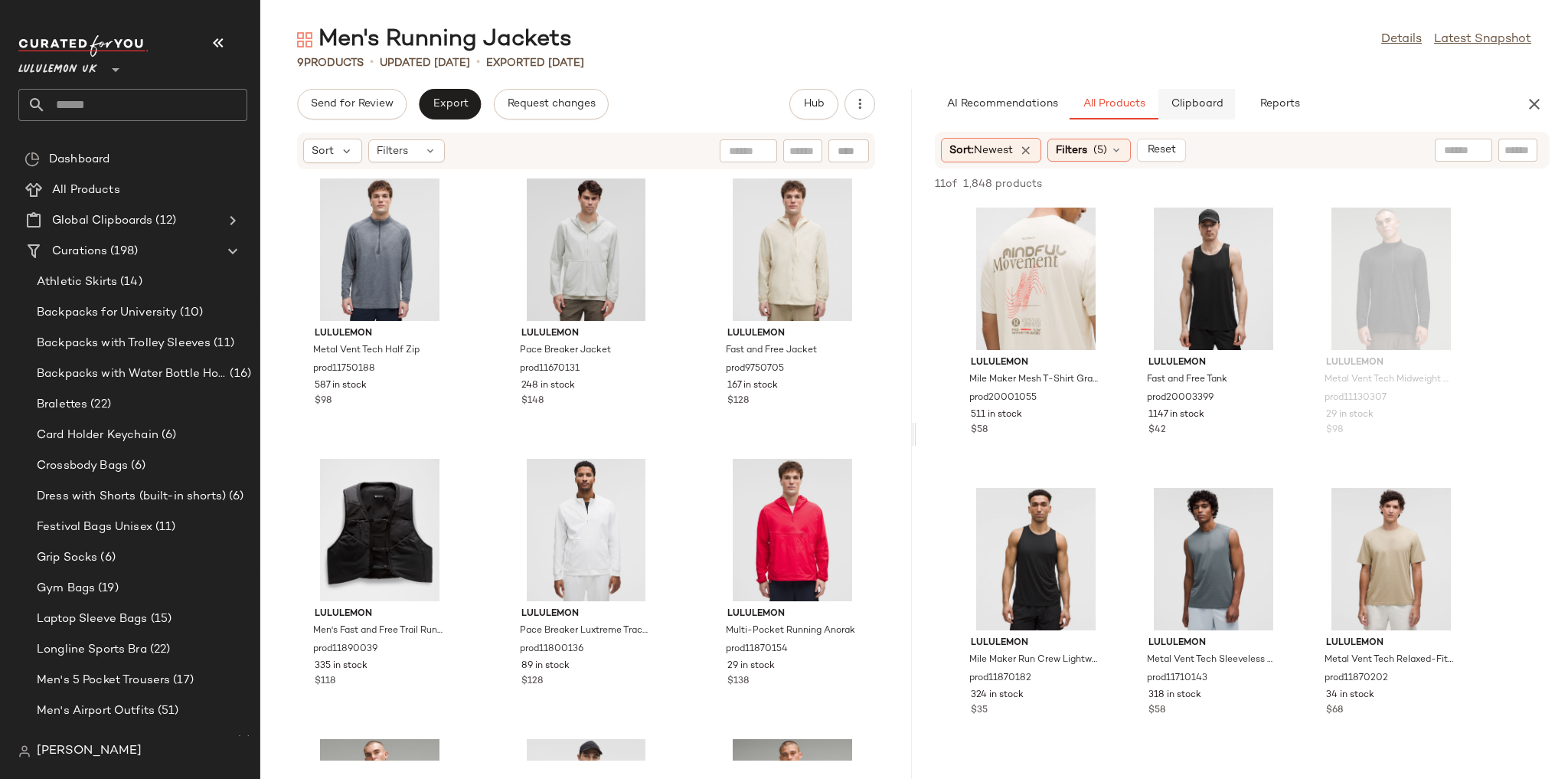
click at [1185, 113] on button "Clipboard" at bounding box center [1196, 104] width 77 height 30
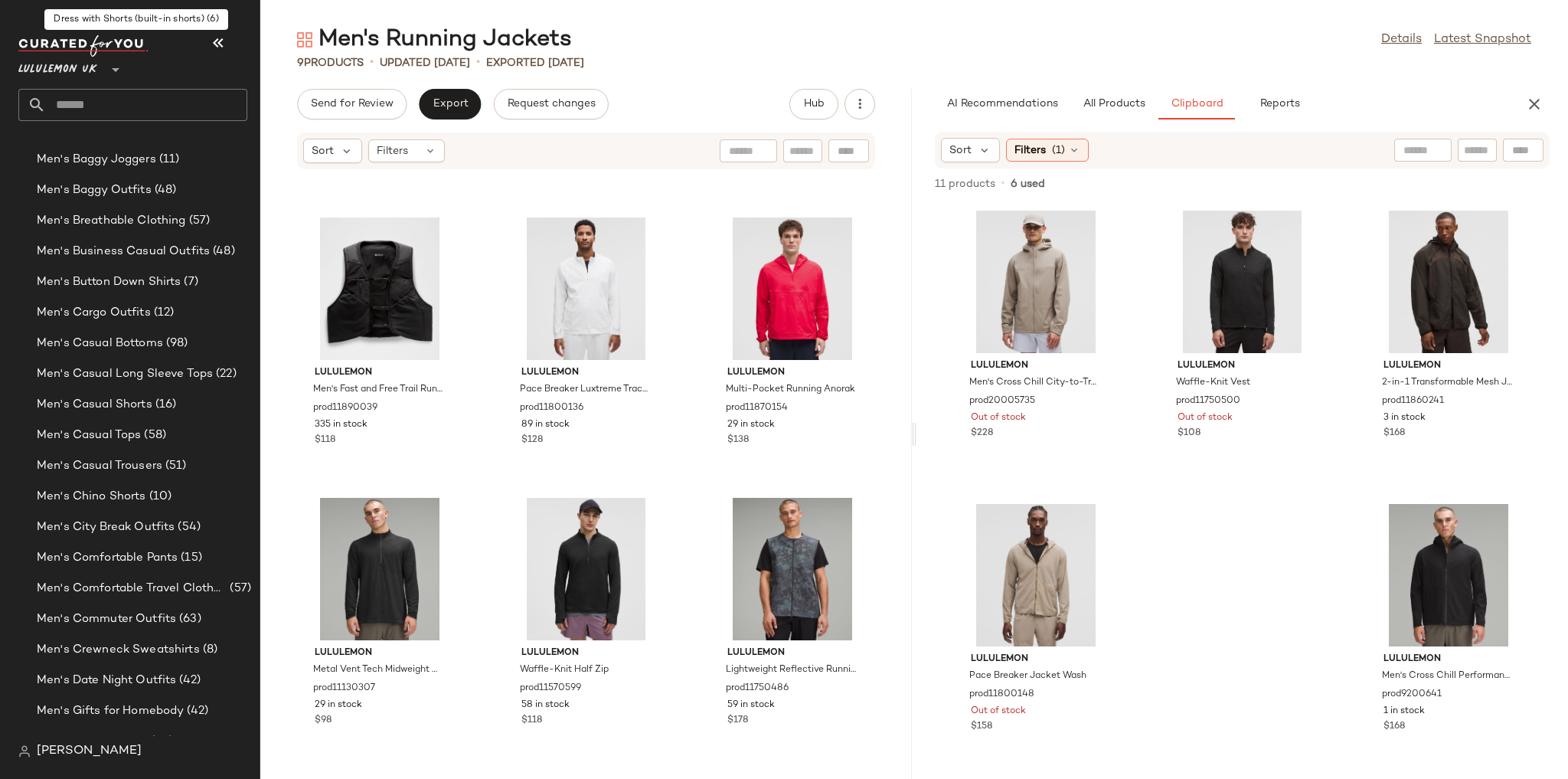
scroll to position [674, 0]
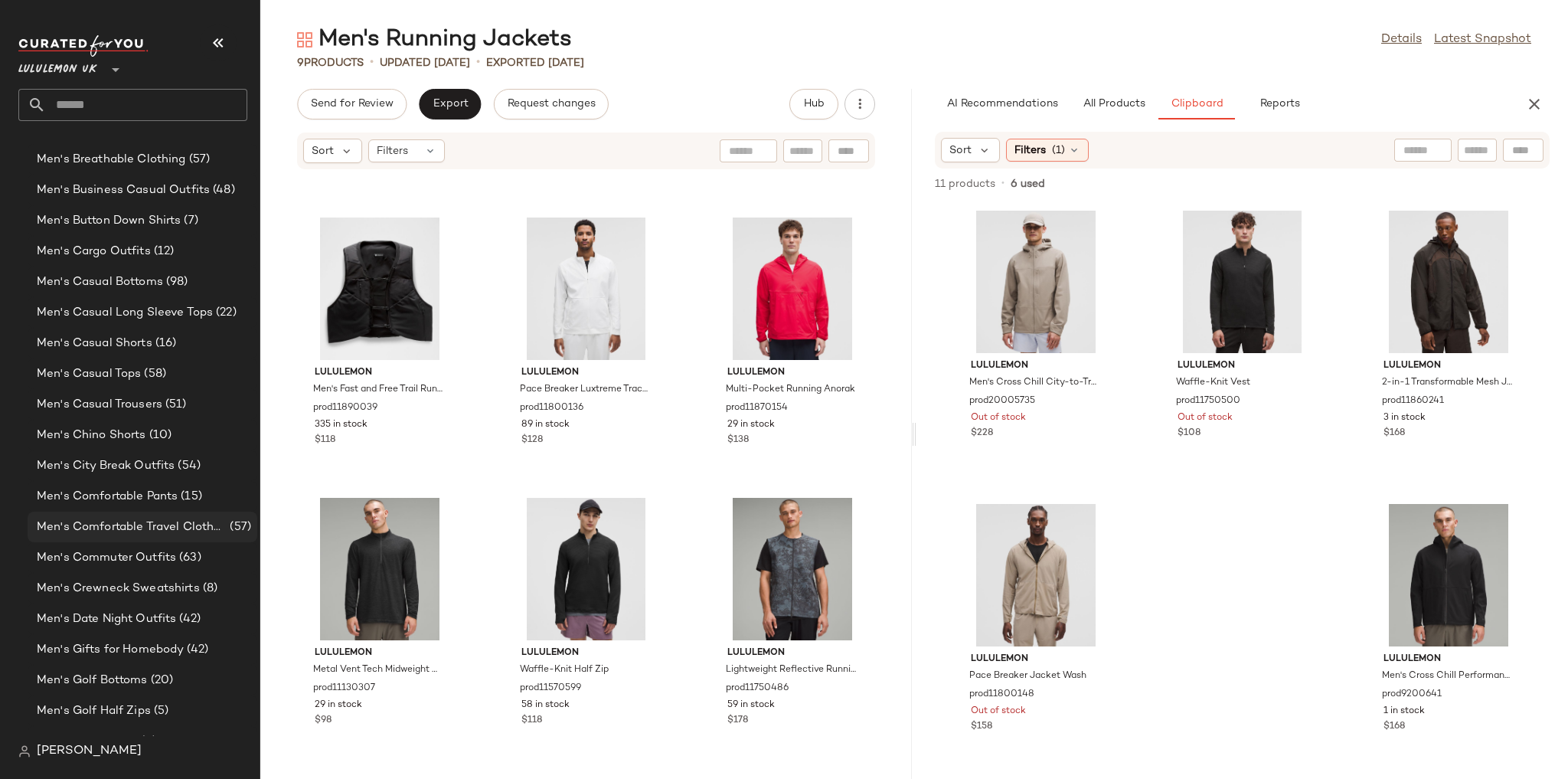
click at [151, 514] on div "Men's Comfortable Travel Clothes (57)" at bounding box center [142, 527] width 230 height 30
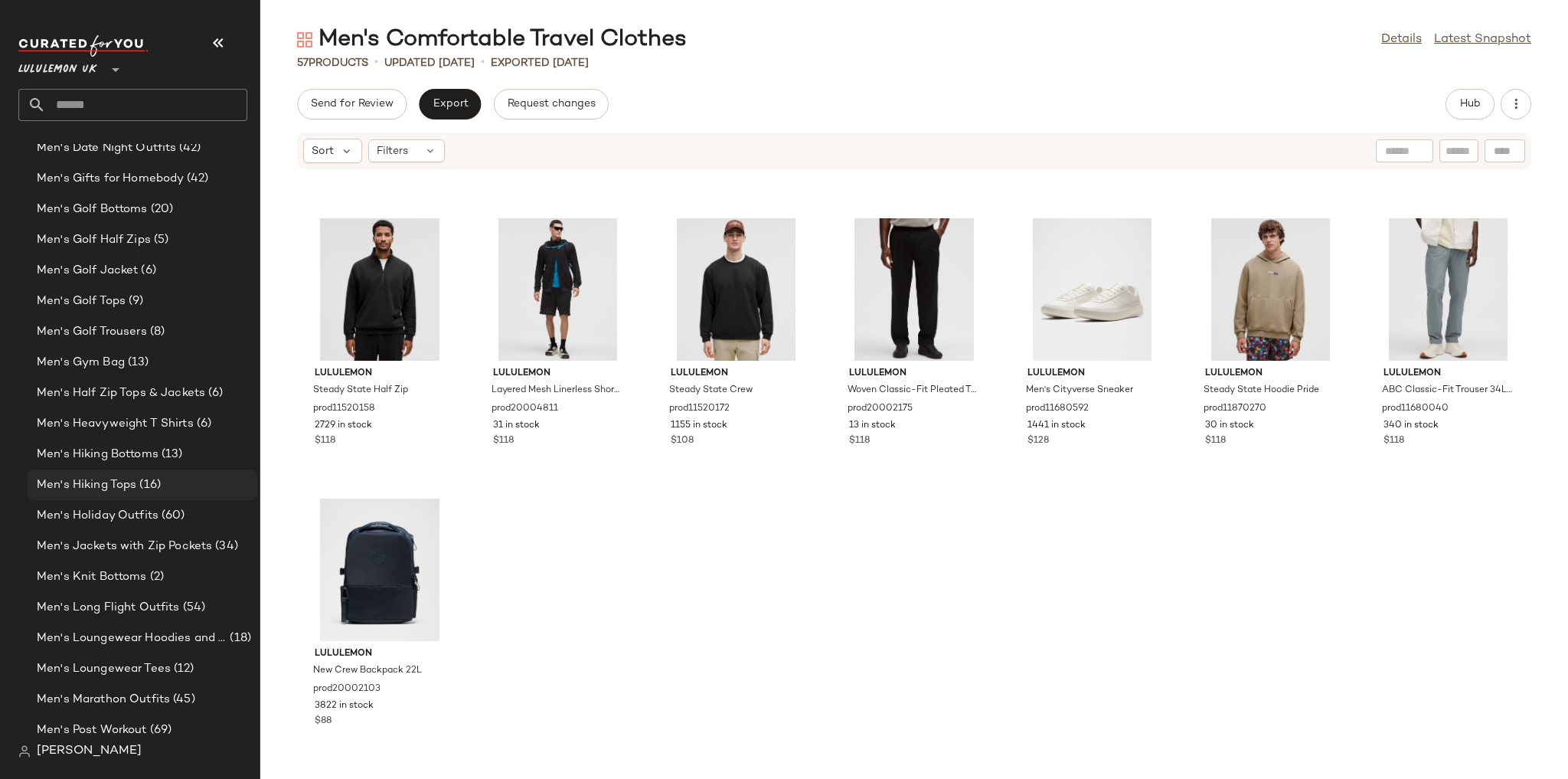
scroll to position [1096, 0]
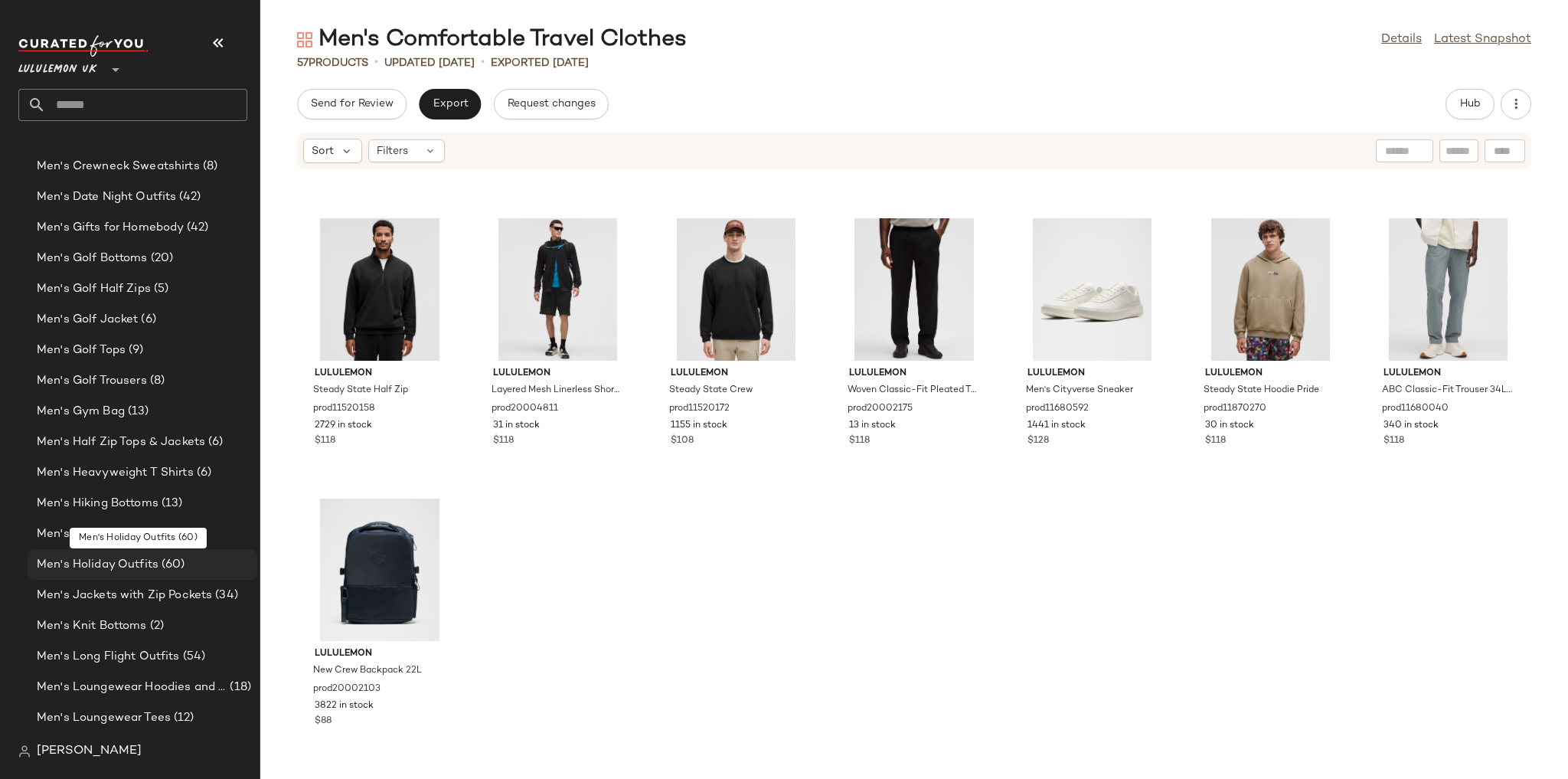
click at [131, 558] on span "Men's Holiday Outfits" at bounding box center [98, 564] width 122 height 18
click at [52, 576] on div "Men's Holiday Outfits (60)" at bounding box center [142, 564] width 230 height 30
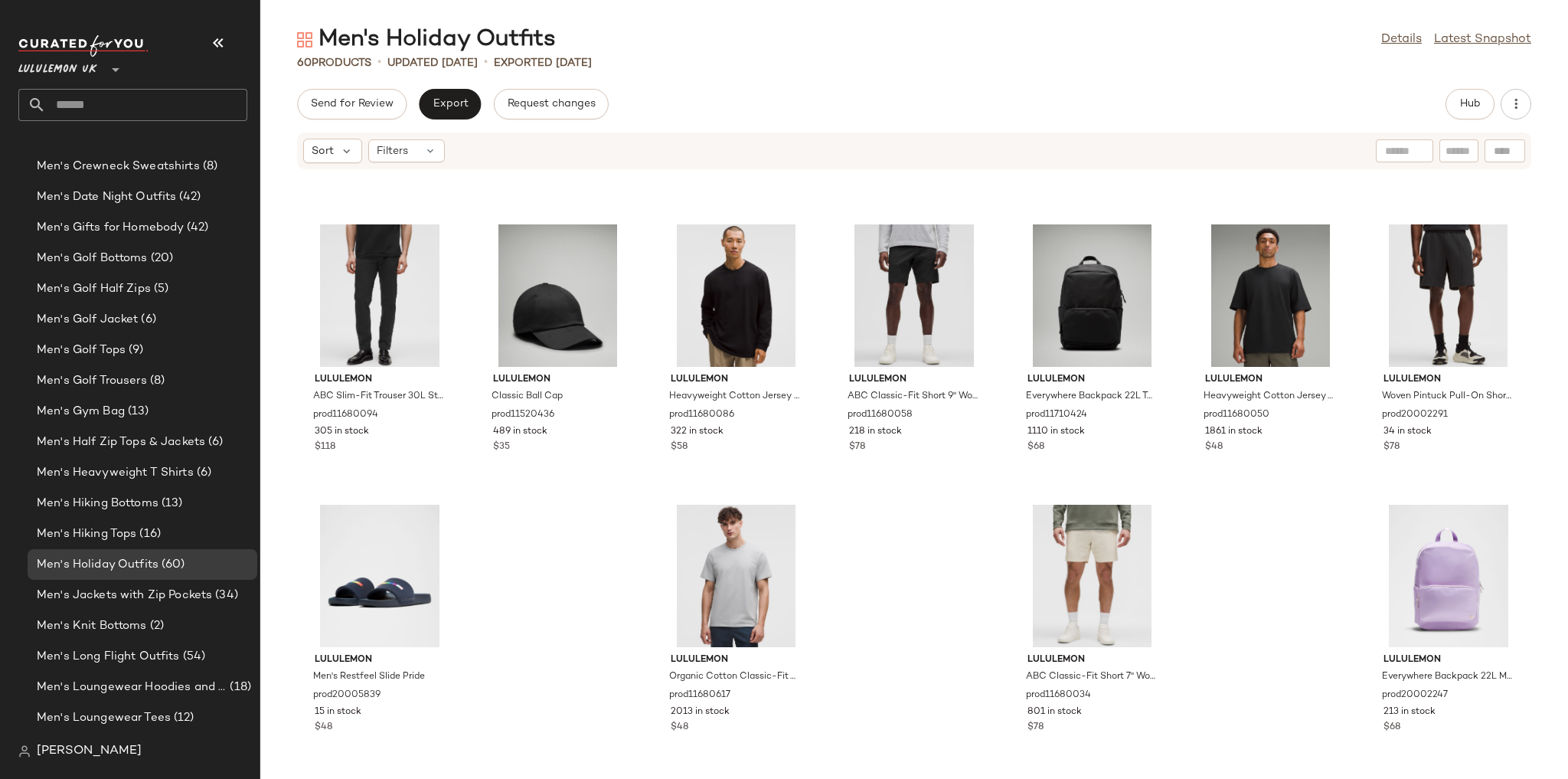
scroll to position [2215, 0]
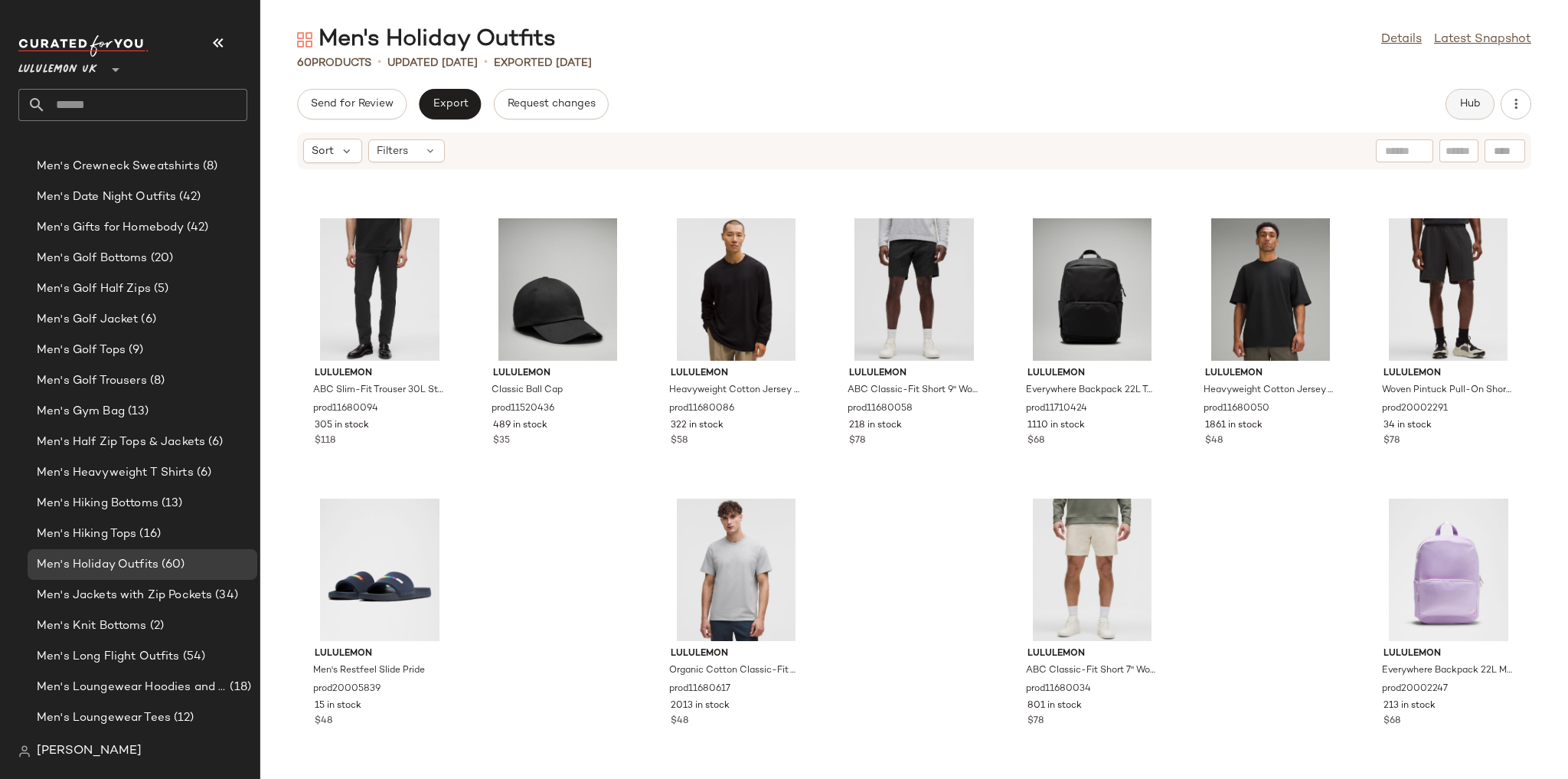
click at [1473, 100] on span "Hub" at bounding box center [1470, 104] width 21 height 13
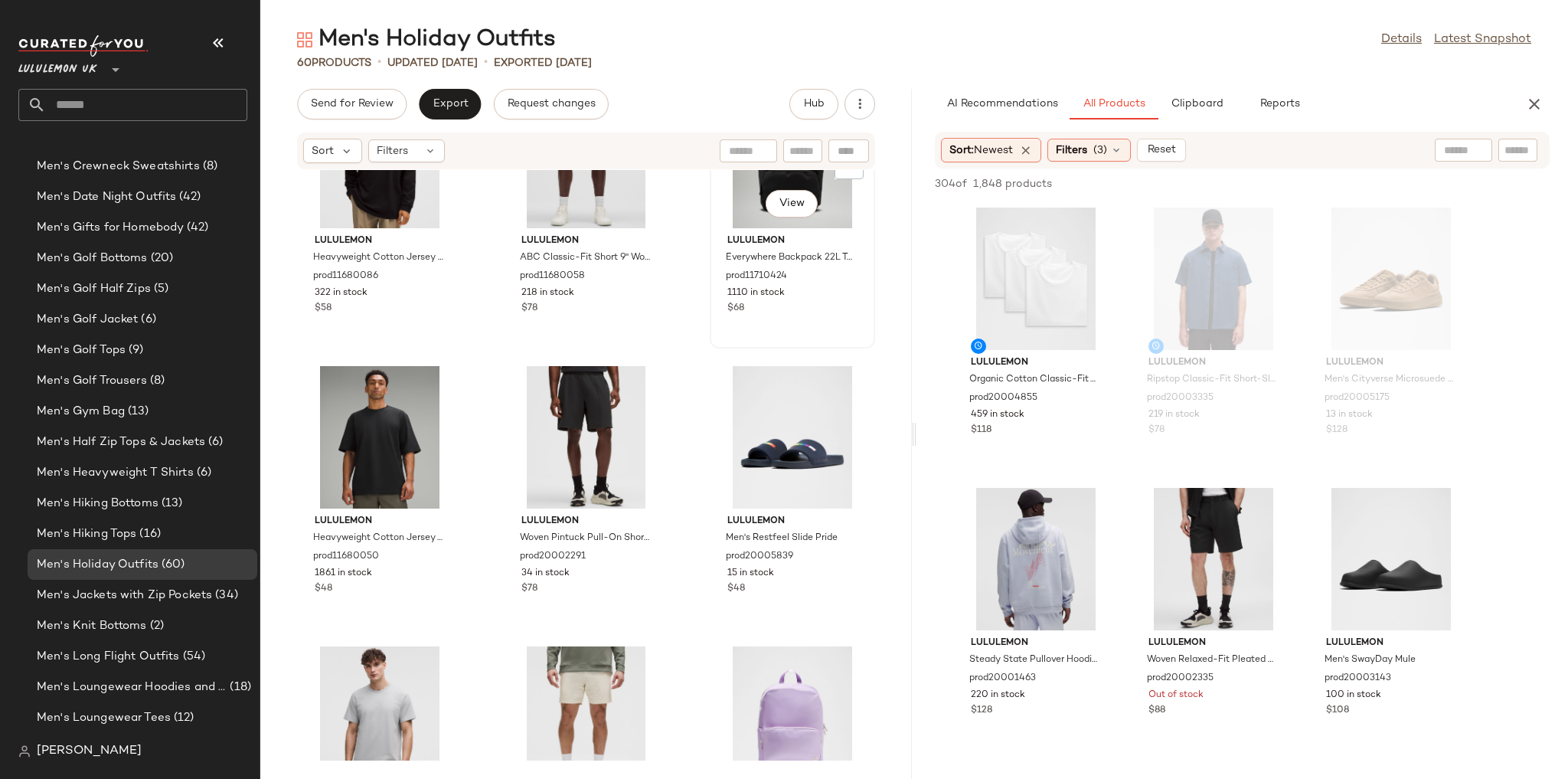
scroll to position [5019, 0]
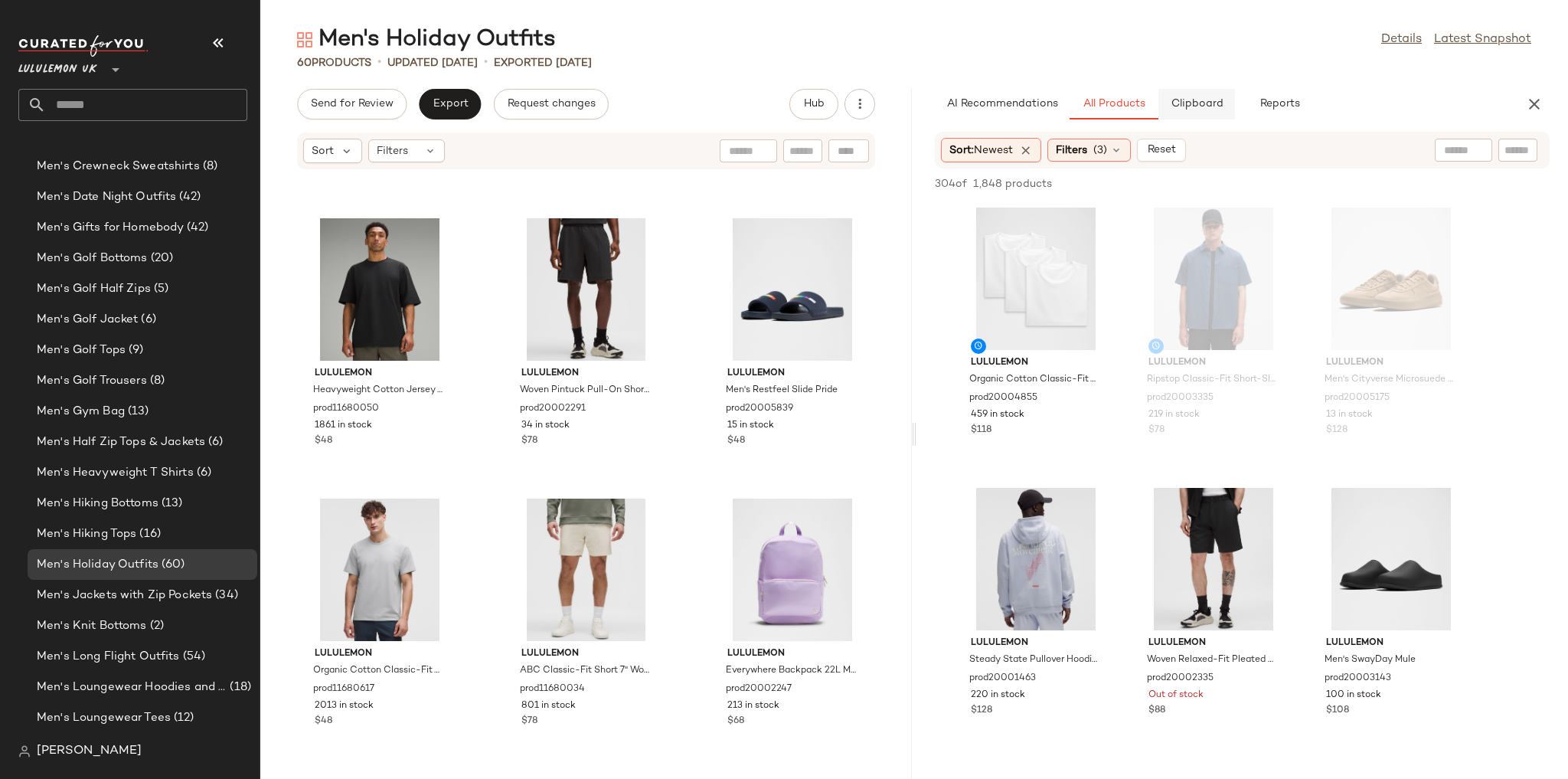
click at [1207, 112] on button "Clipboard" at bounding box center [1196, 104] width 77 height 30
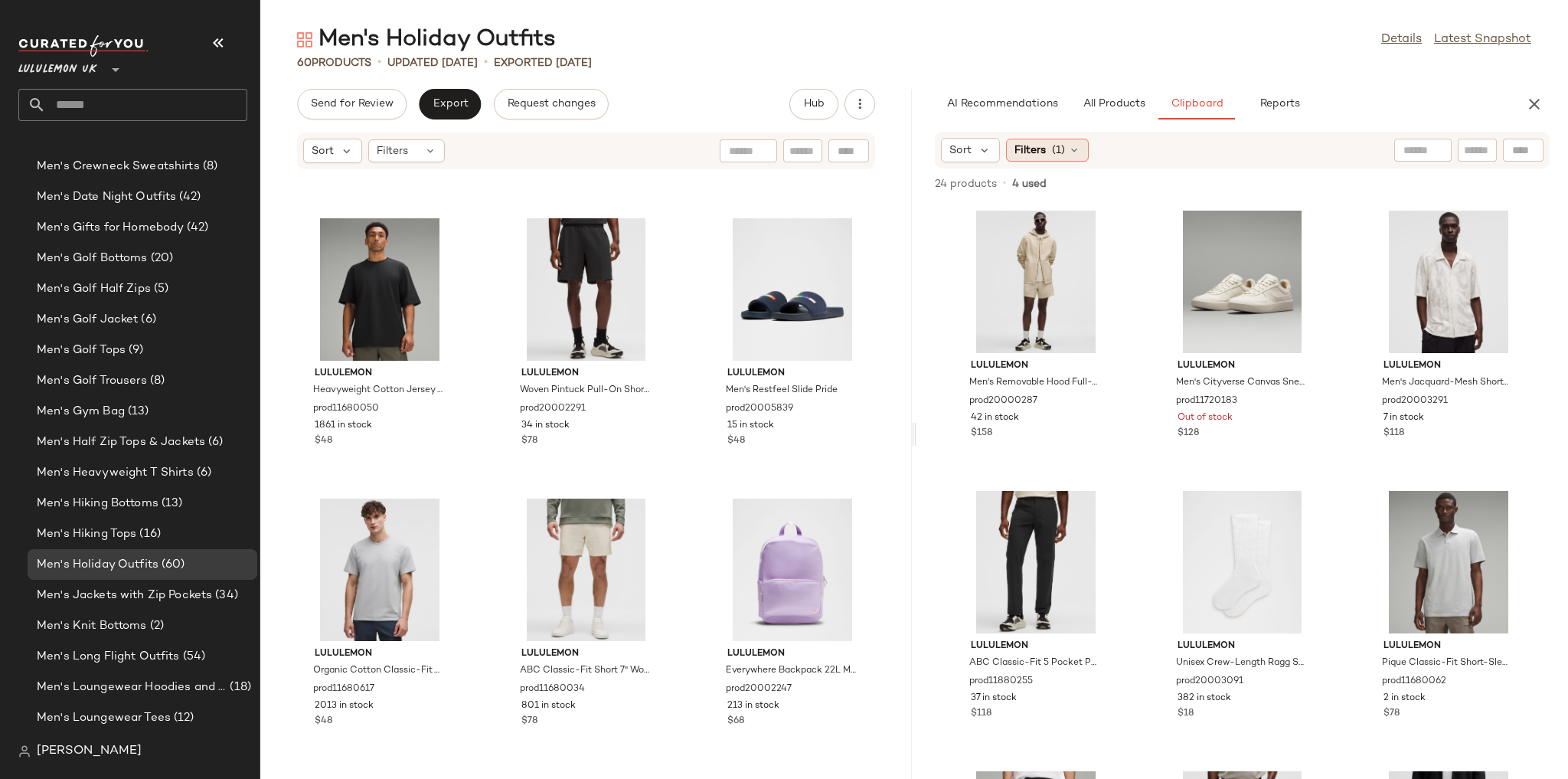
click at [1057, 151] on span "(1)" at bounding box center [1058, 150] width 13 height 16
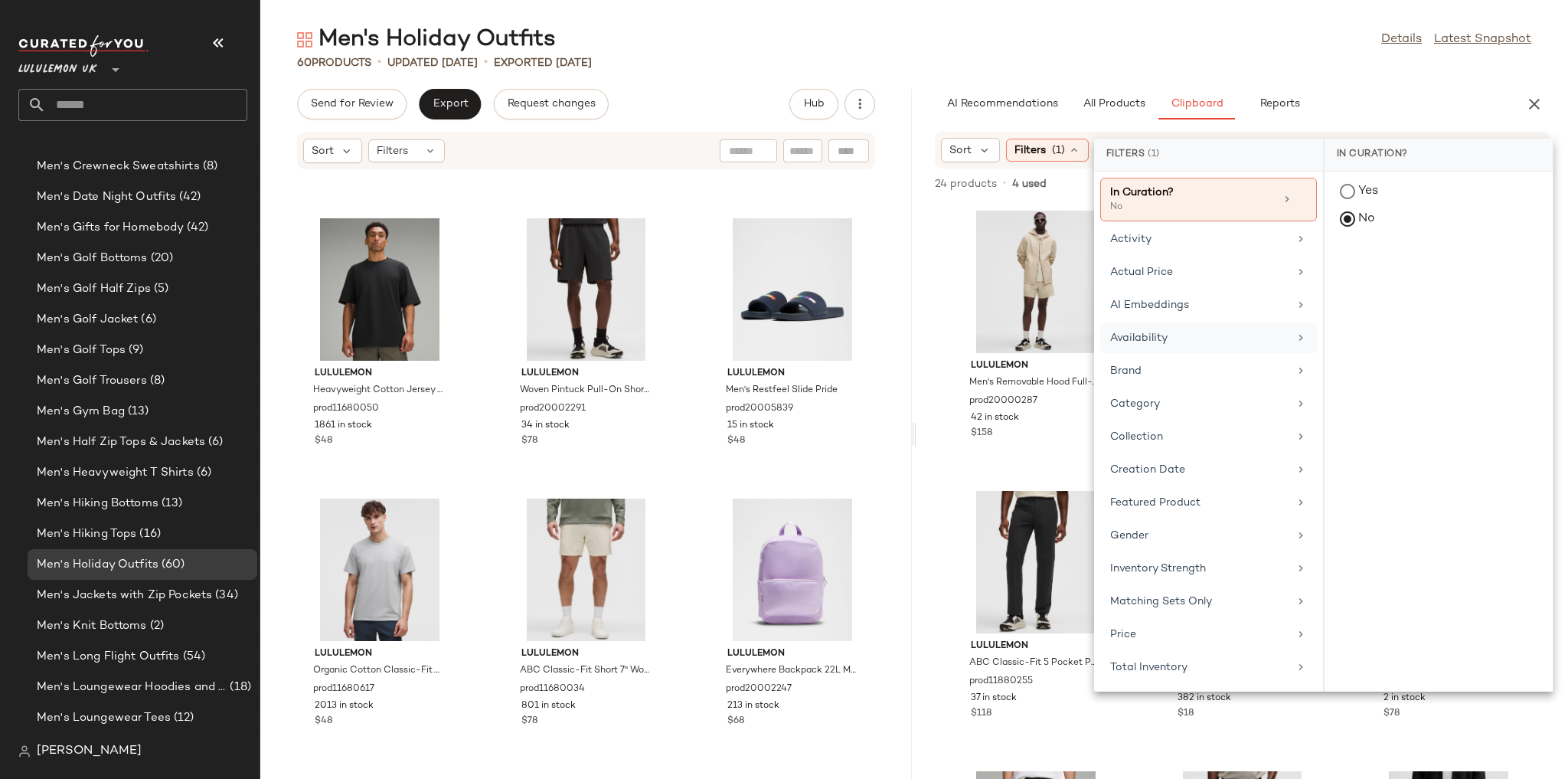
click at [1167, 356] on div "Availability" at bounding box center [1209, 371] width 217 height 30
drag, startPoint x: 1327, startPoint y: 264, endPoint x: 1335, endPoint y: 262, distance: 8.2
click at [1335, 286] on div "in_stock" at bounding box center [1438, 305] width 228 height 37
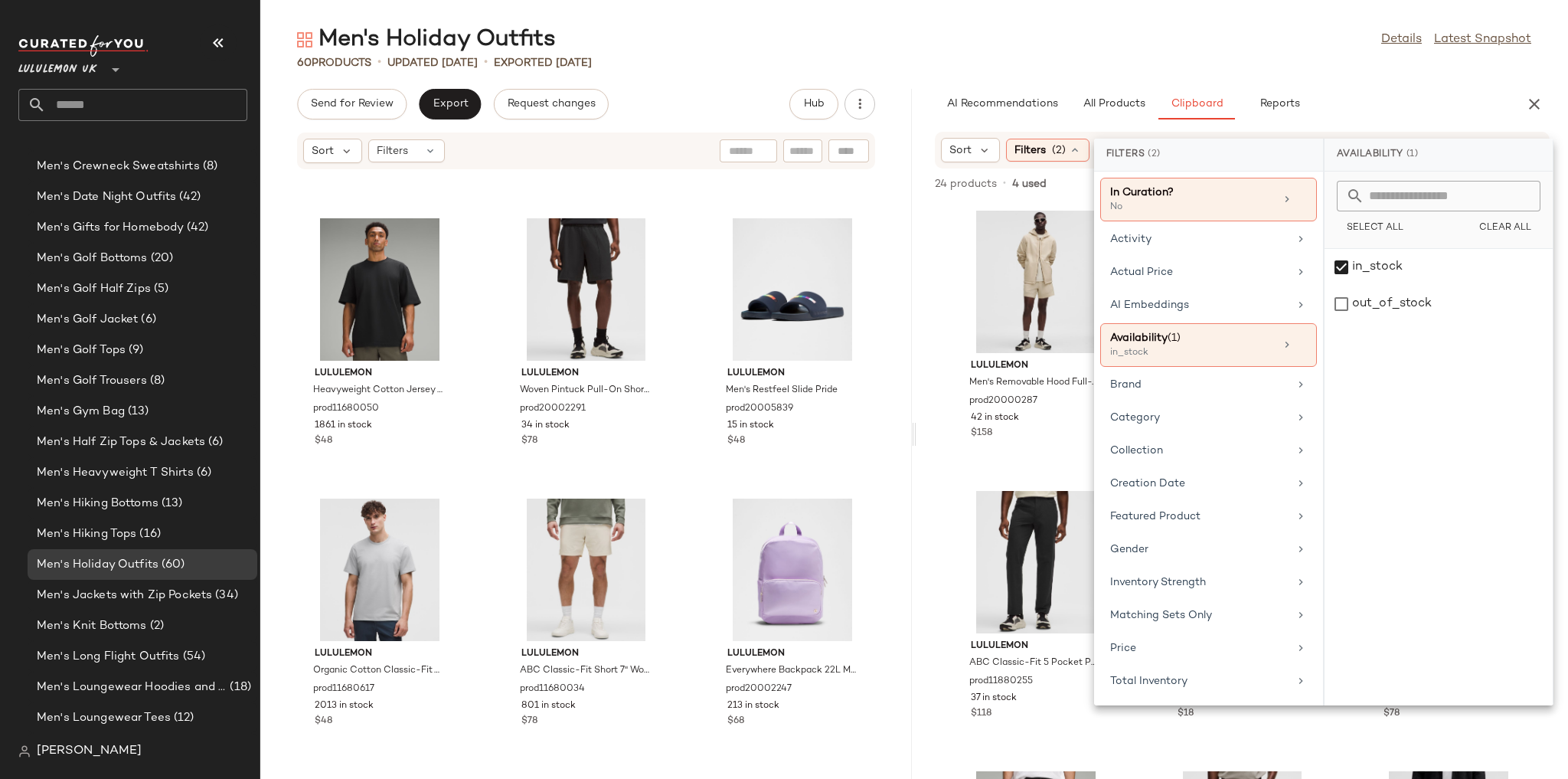
click at [1177, 32] on div "Men's Holiday Outfits Details Latest Snapshot" at bounding box center [914, 40] width 1307 height 30
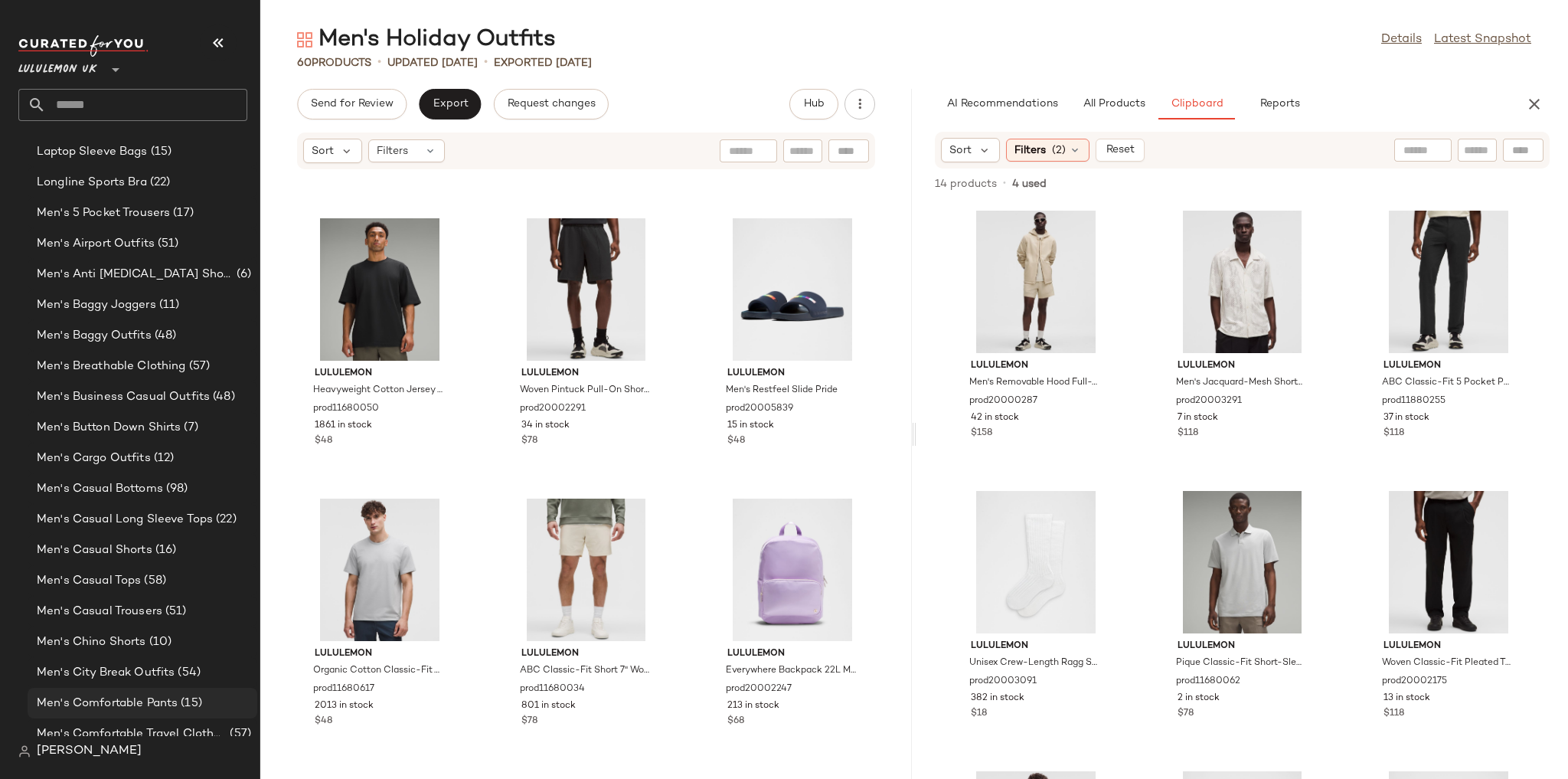
scroll to position [361, 0]
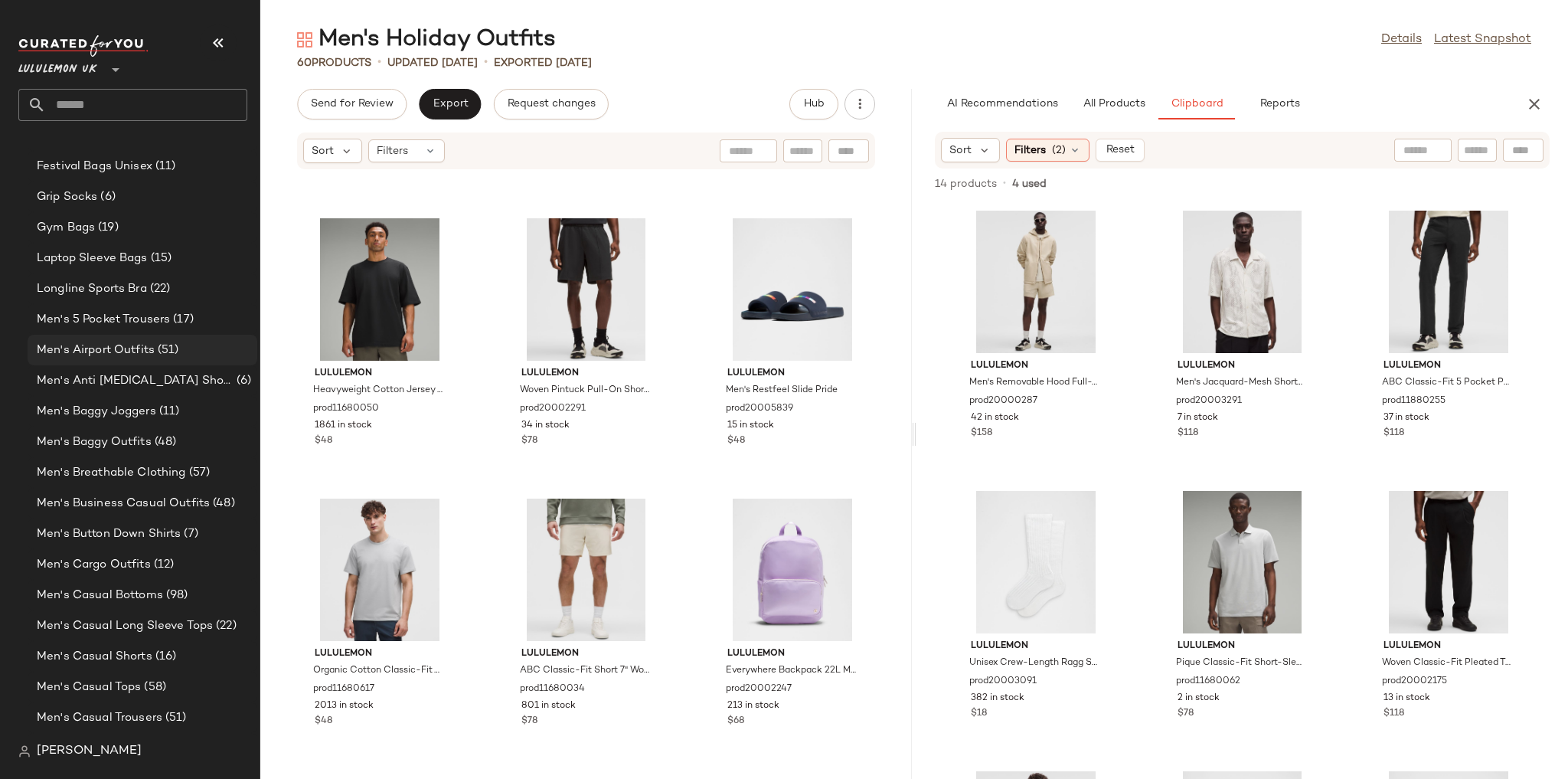
click at [116, 346] on span "Men's Airport Outfits" at bounding box center [96, 350] width 118 height 18
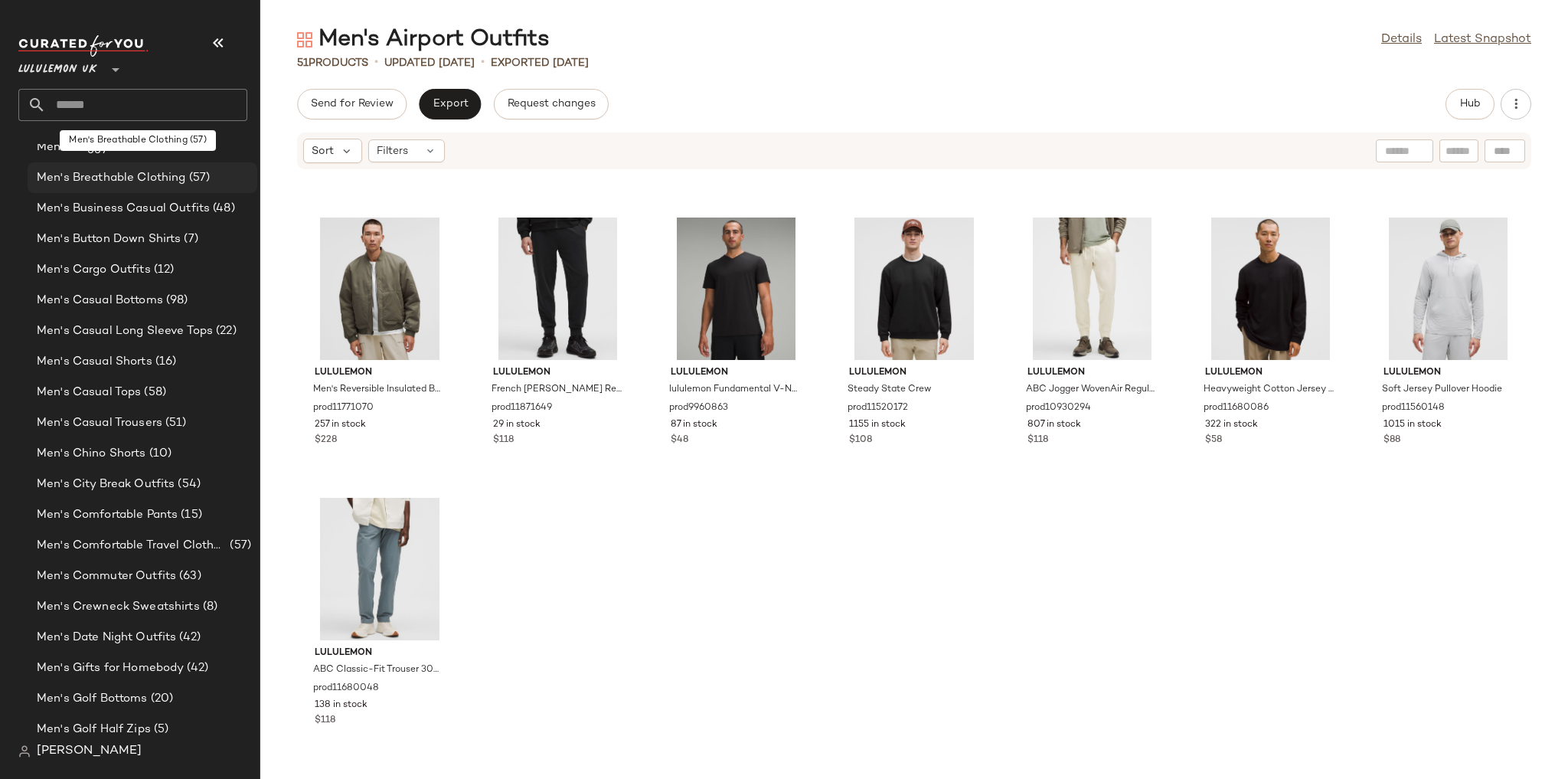
scroll to position [667, 0]
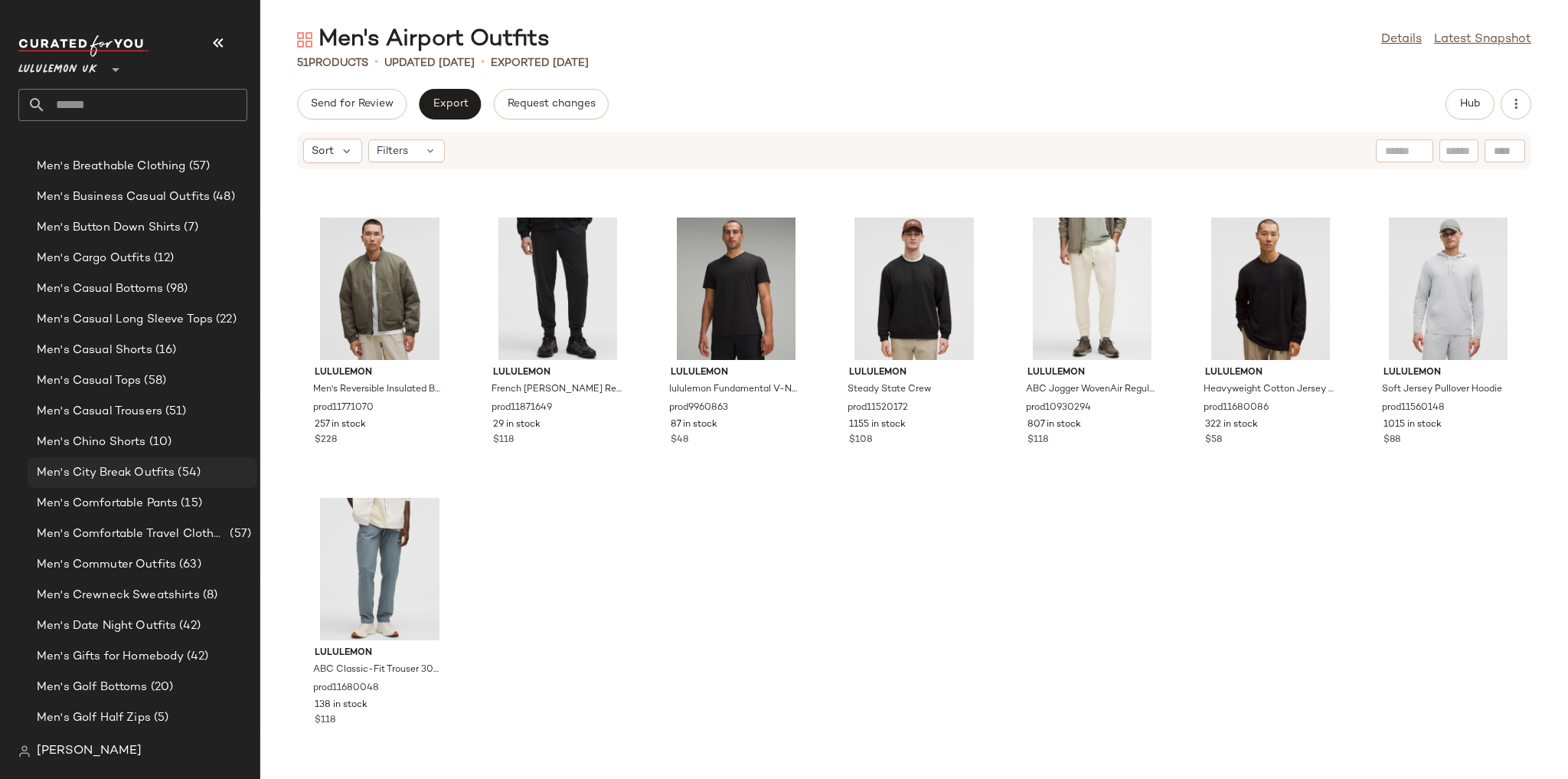
click at [150, 470] on span "Men's City Break Outfits" at bounding box center [106, 473] width 138 height 18
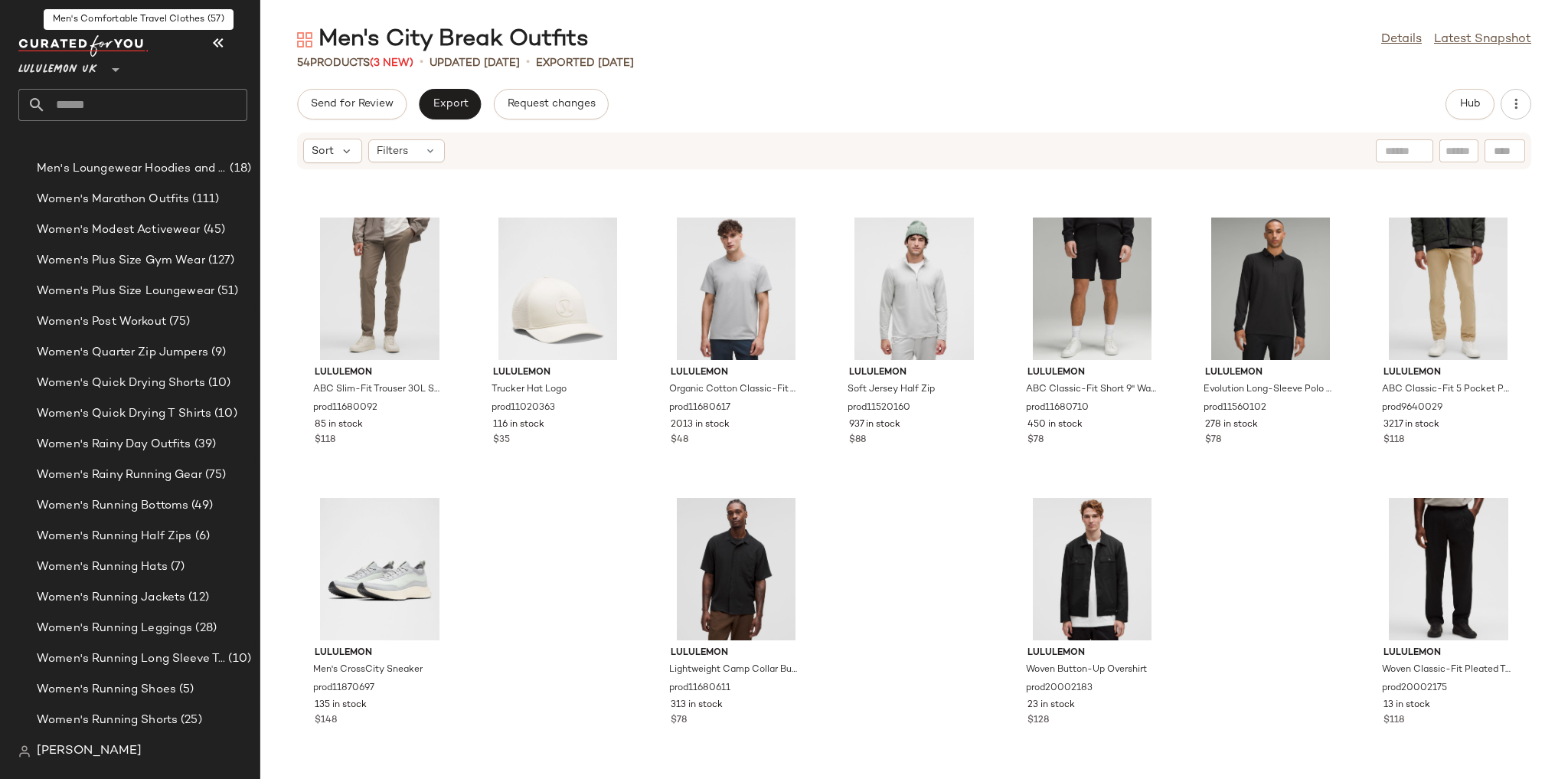
scroll to position [1614, 0]
click at [220, 315] on div "Women's Post Workout (75)" at bounding box center [141, 322] width 219 height 18
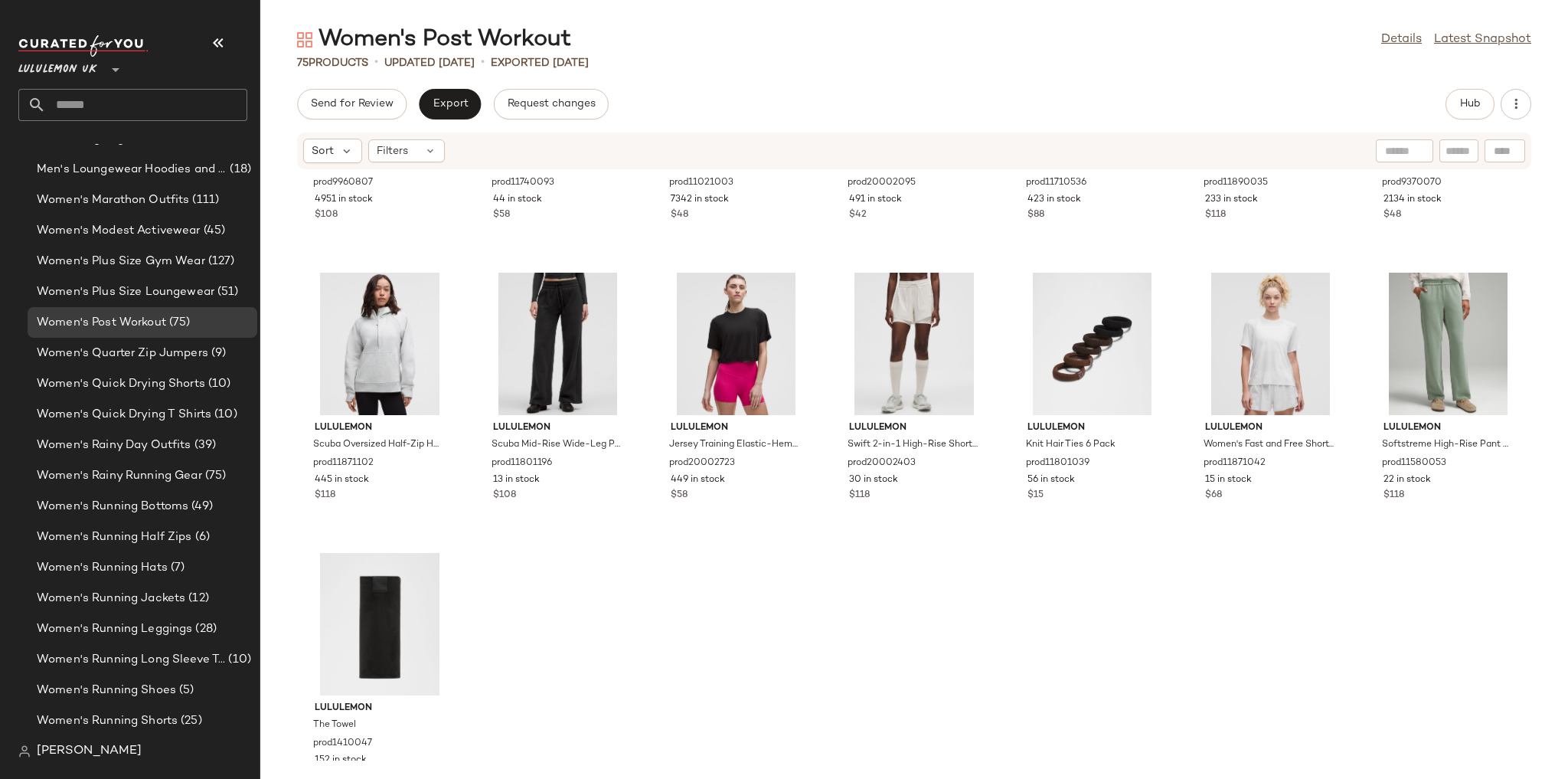
scroll to position [3057, 0]
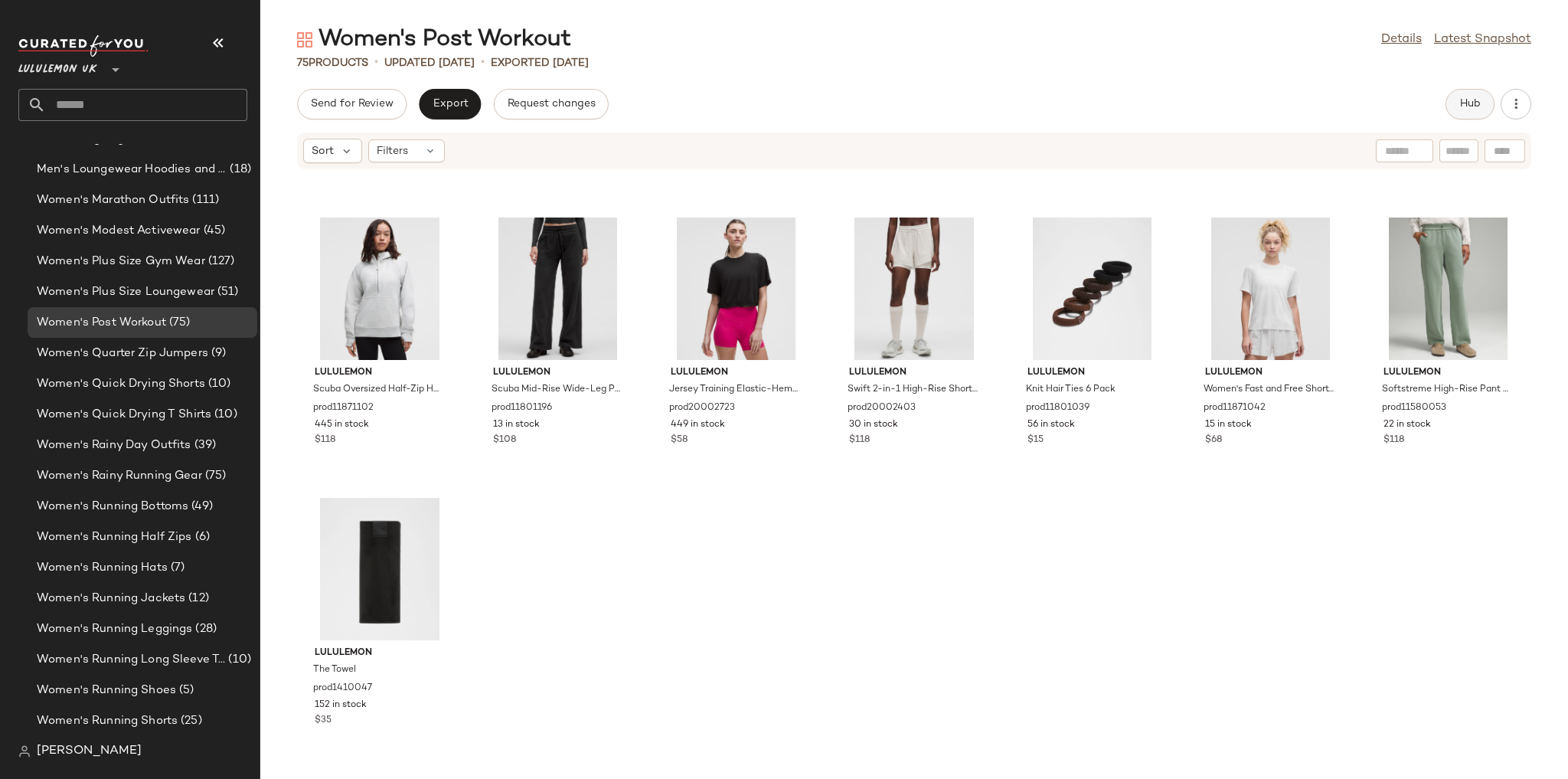
click at [1464, 89] on button "Hub" at bounding box center [1470, 104] width 49 height 30
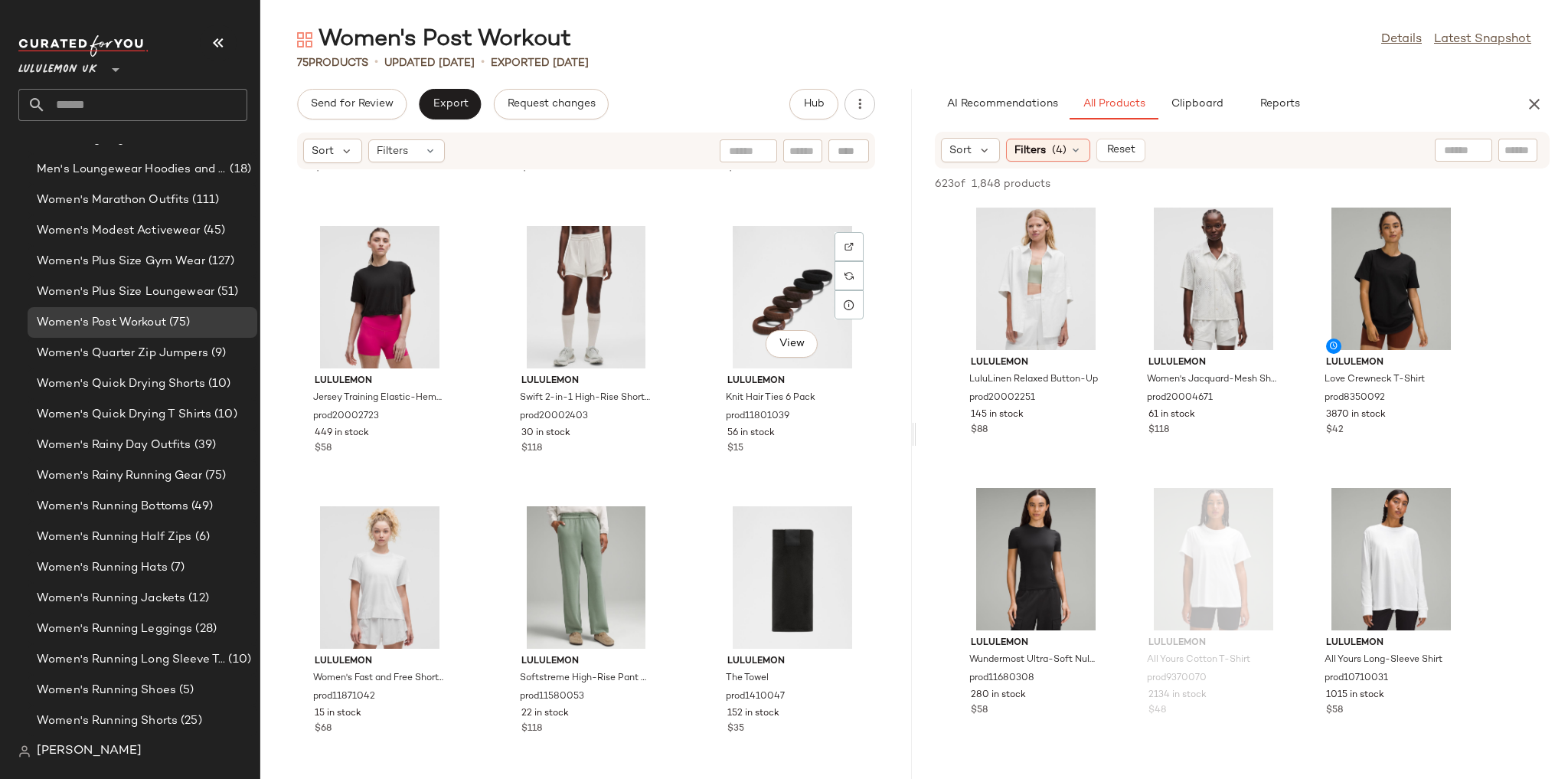
scroll to position [6422, 0]
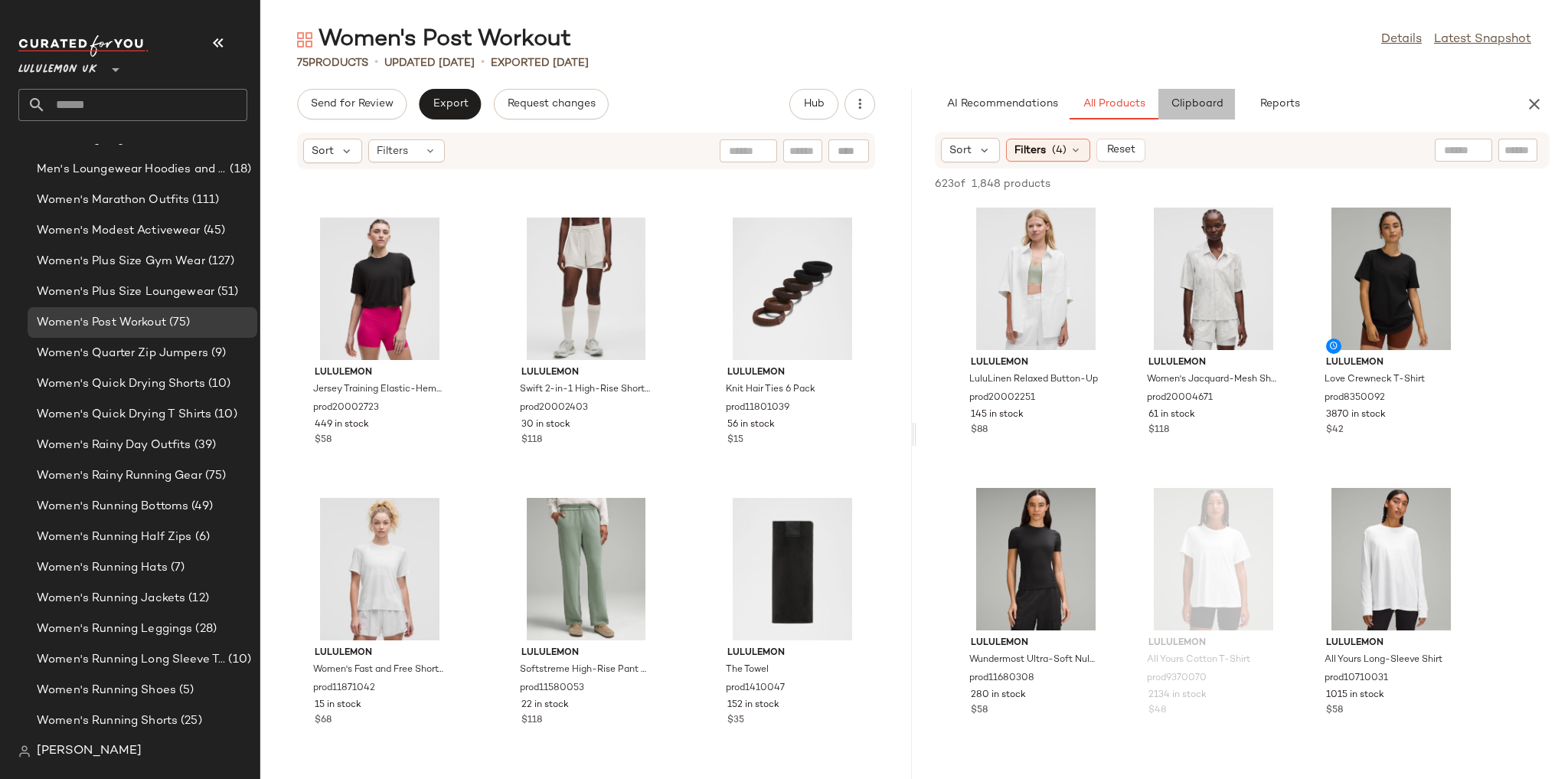
click at [1175, 99] on span "Clipboard" at bounding box center [1196, 104] width 53 height 13
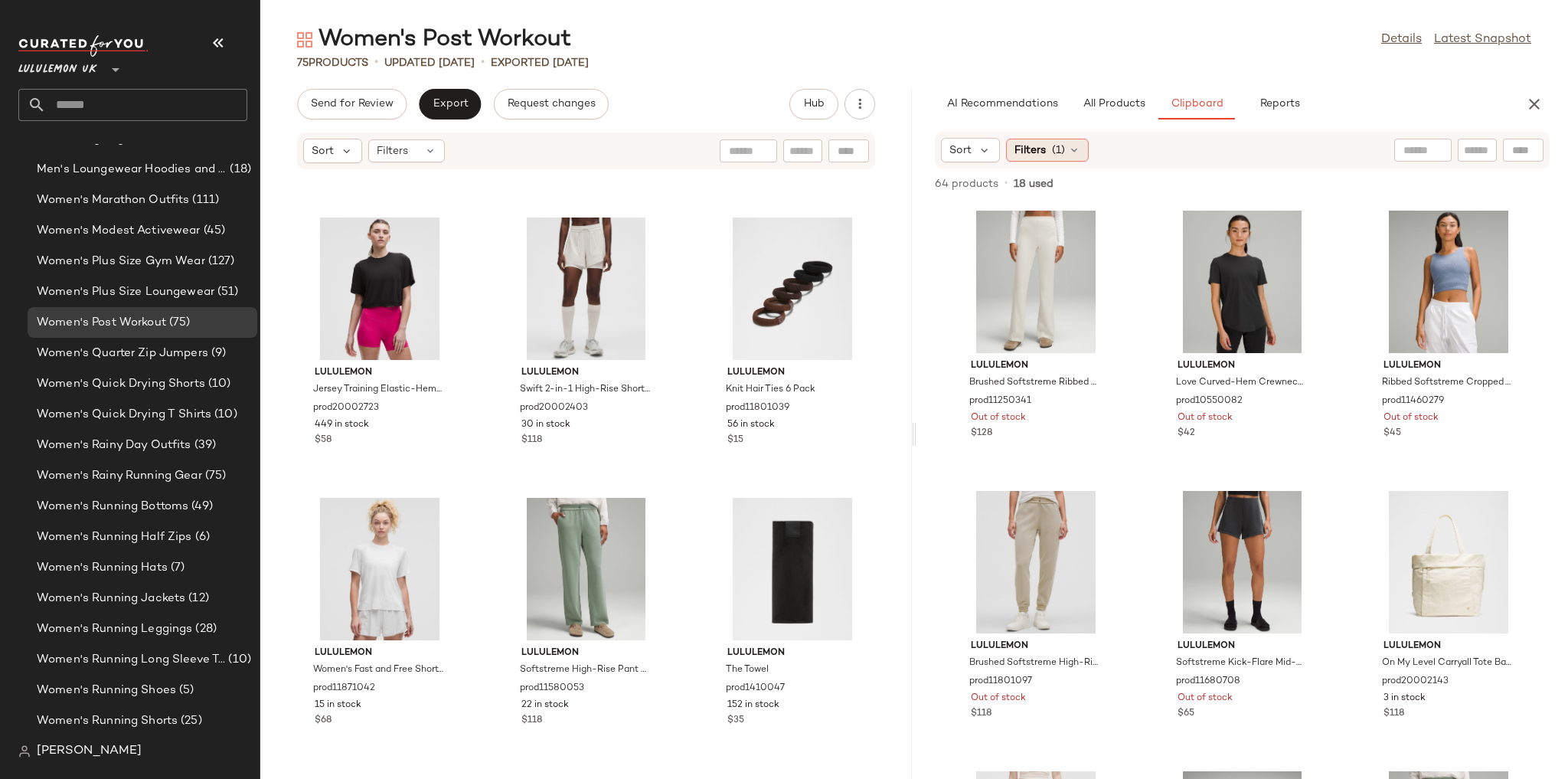
click at [1066, 155] on div "Filters (1)" at bounding box center [1048, 150] width 82 height 23
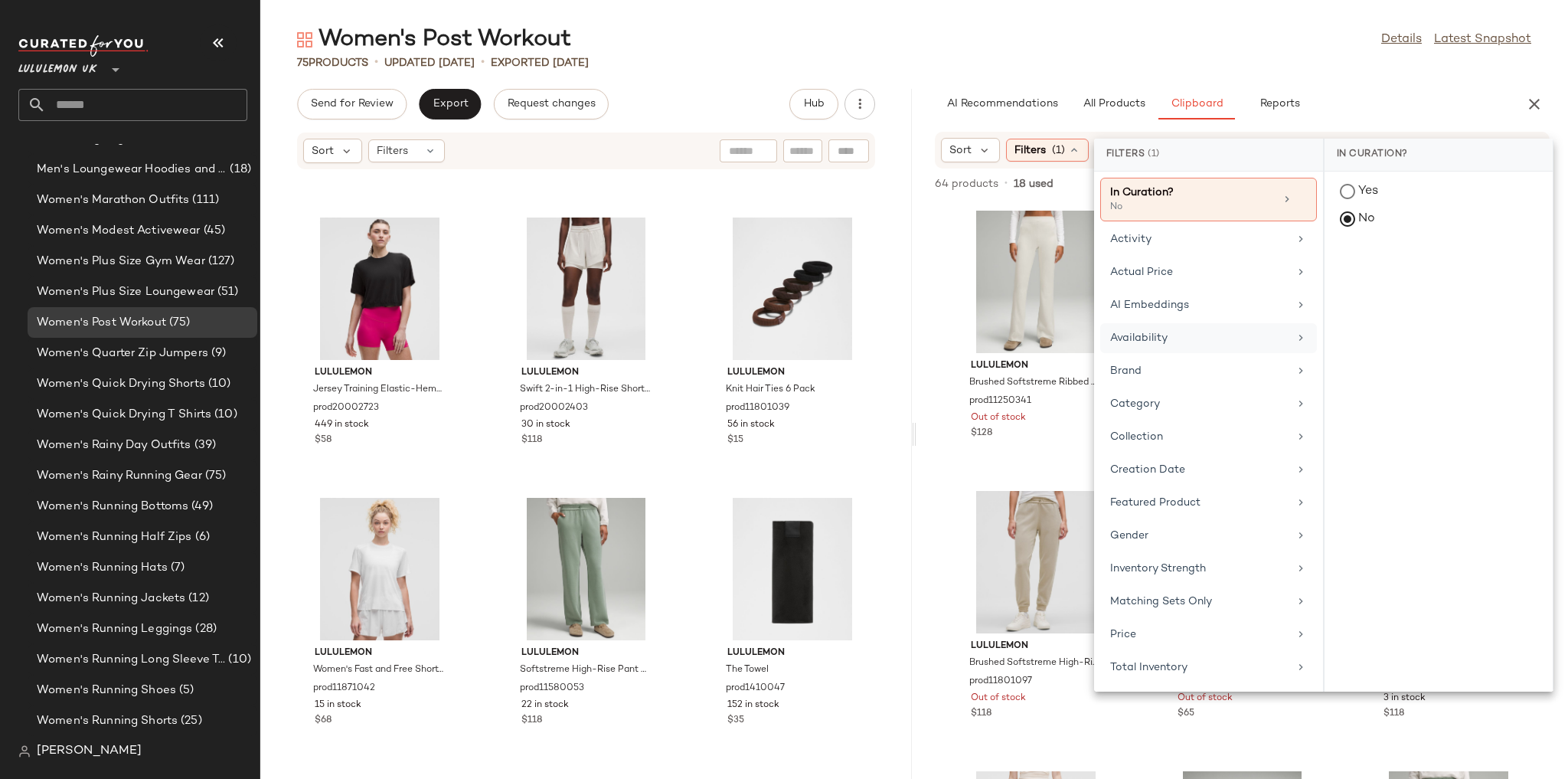
click at [1168, 341] on div "Availability" at bounding box center [1199, 337] width 178 height 16
click at [1372, 286] on div "in_stock" at bounding box center [1438, 305] width 228 height 37
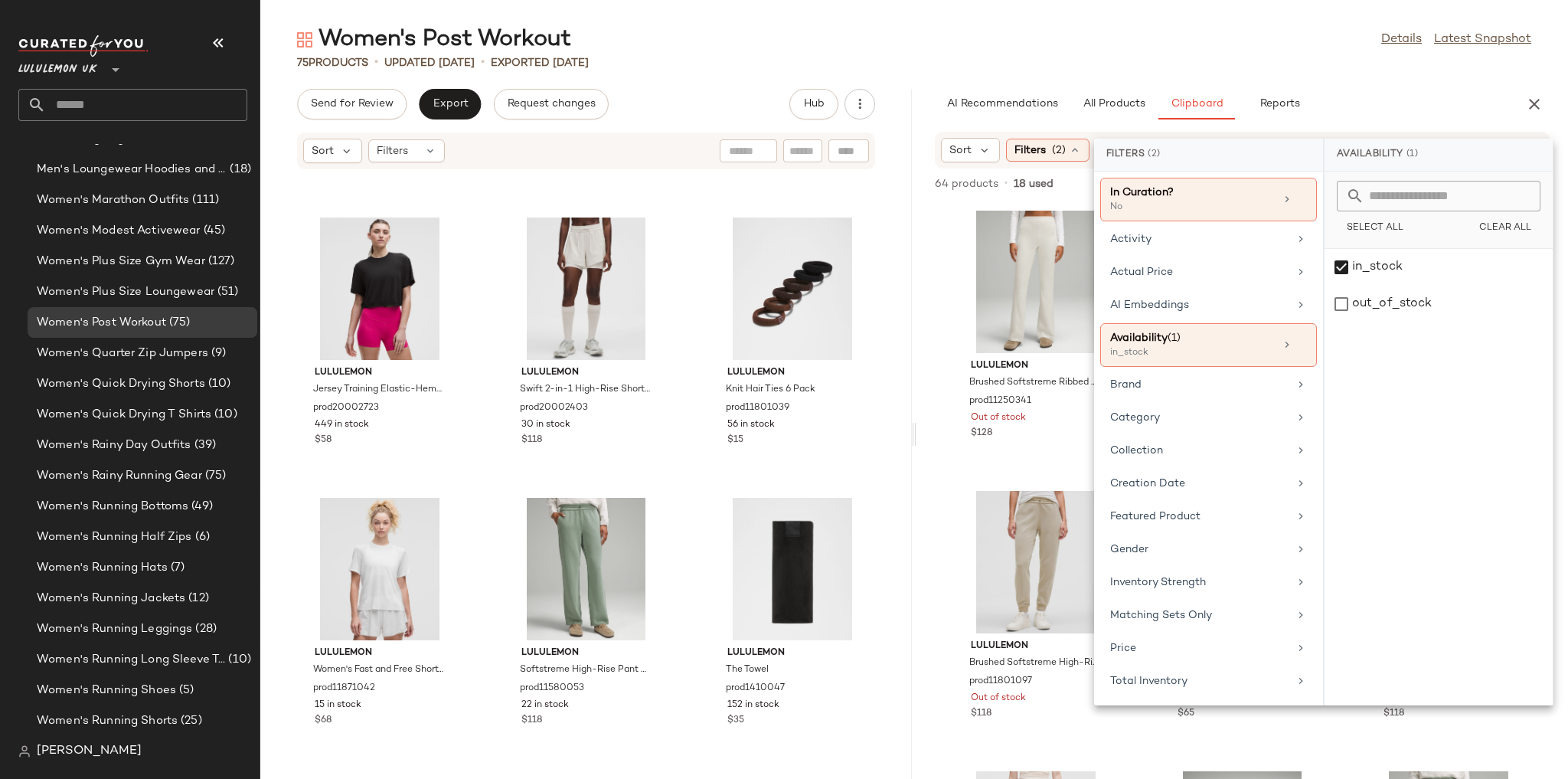
click at [1200, 26] on div "Women's Post Workout Details Latest Snapshot" at bounding box center [914, 40] width 1307 height 30
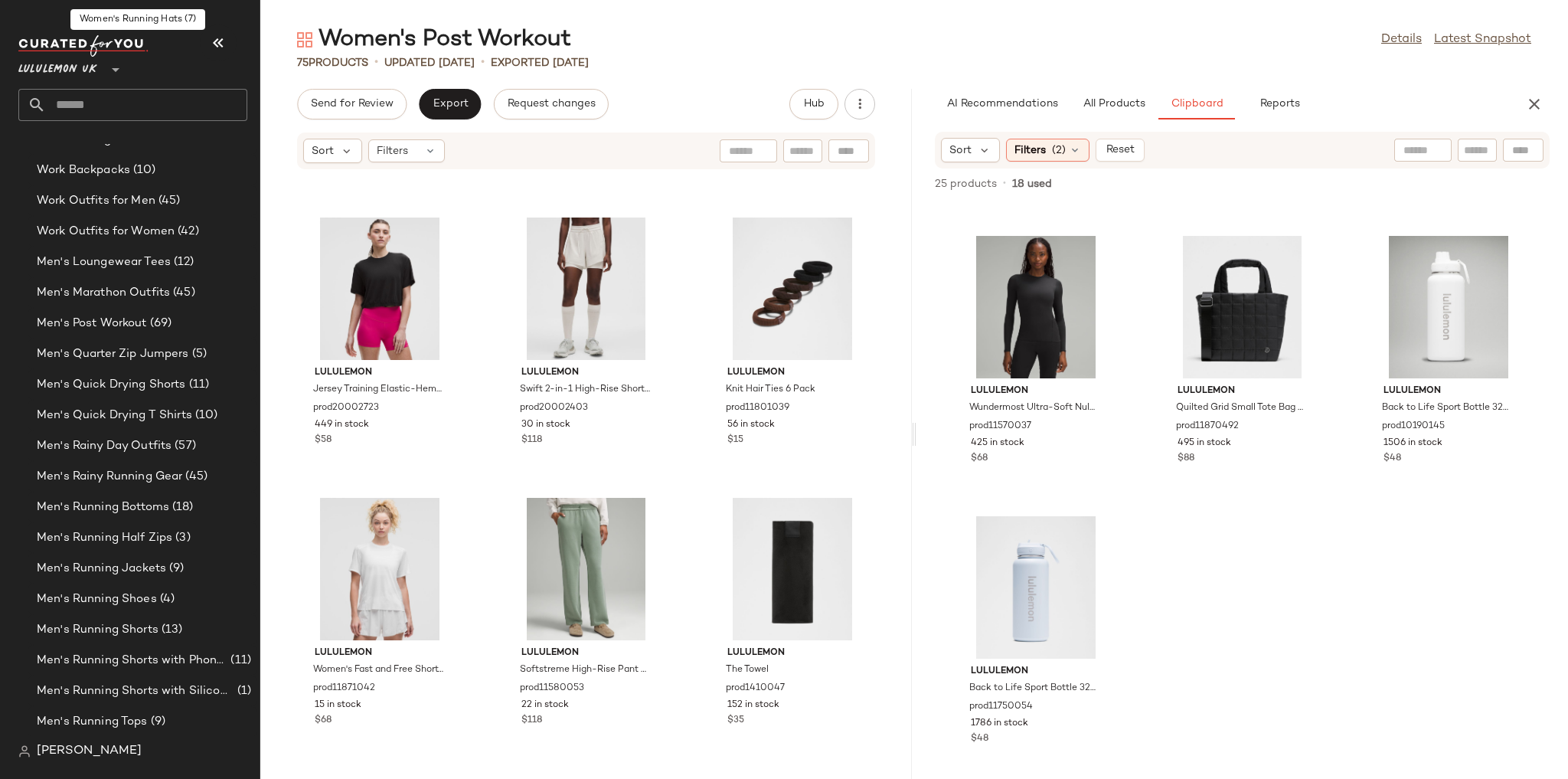
scroll to position [2962, 0]
click at [129, 391] on span "Men's Post Workout" at bounding box center [92, 384] width 110 height 18
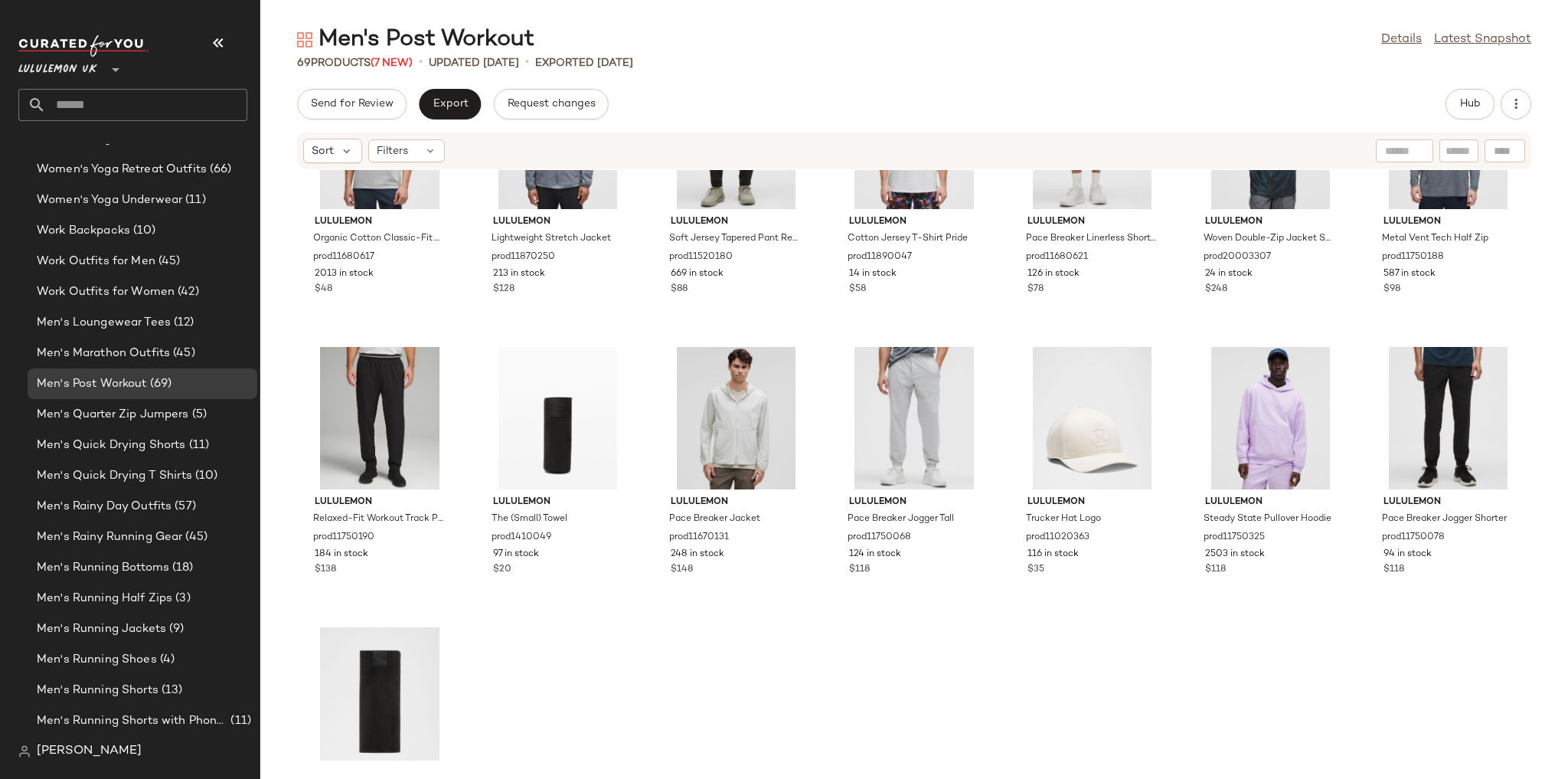
scroll to position [2776, 0]
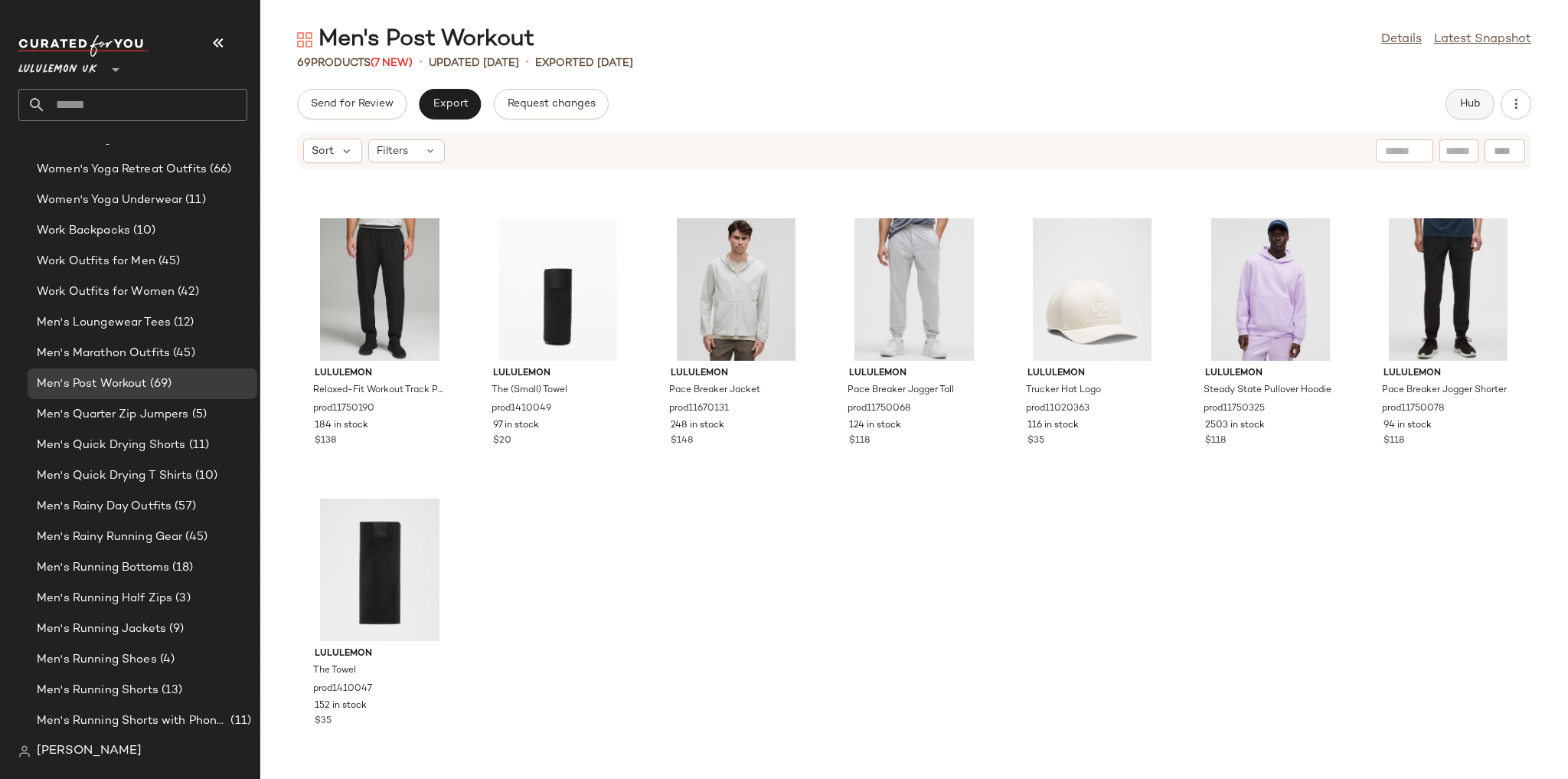
click at [1474, 101] on span "Hub" at bounding box center [1470, 104] width 21 height 13
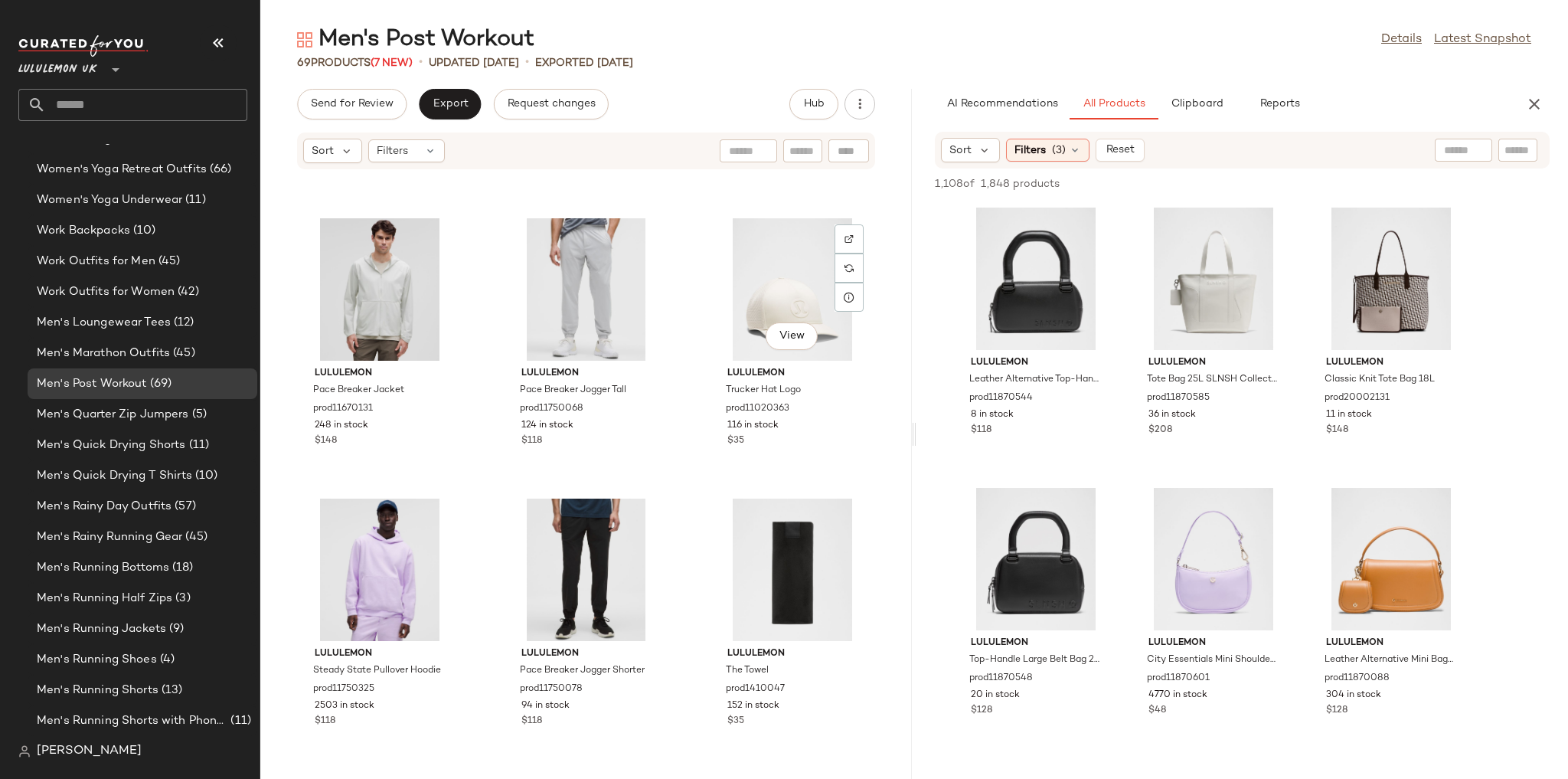
scroll to position [5861, 0]
click at [1197, 98] on span "Clipboard" at bounding box center [1196, 104] width 53 height 13
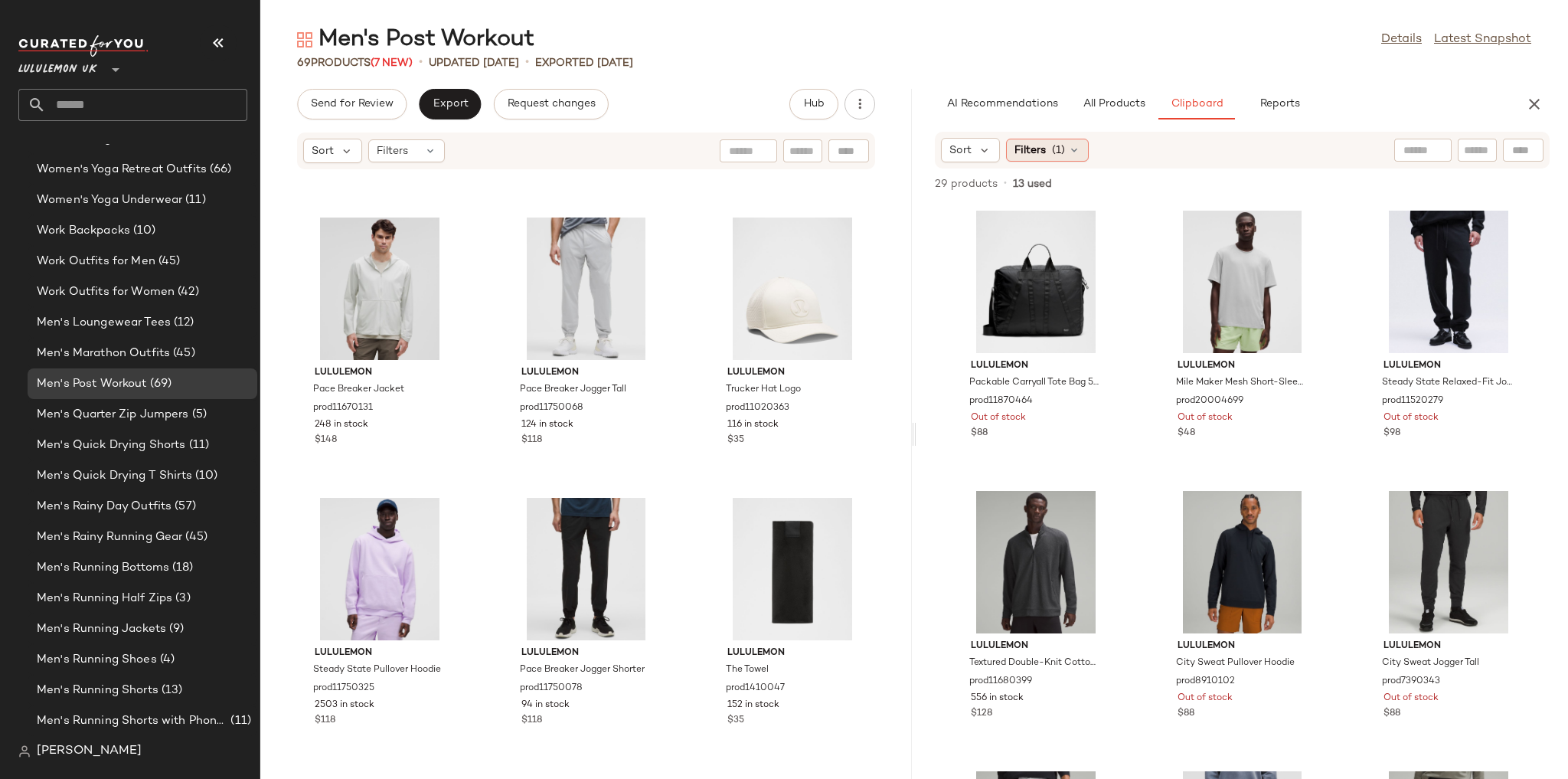
click at [1072, 147] on icon at bounding box center [1074, 150] width 13 height 13
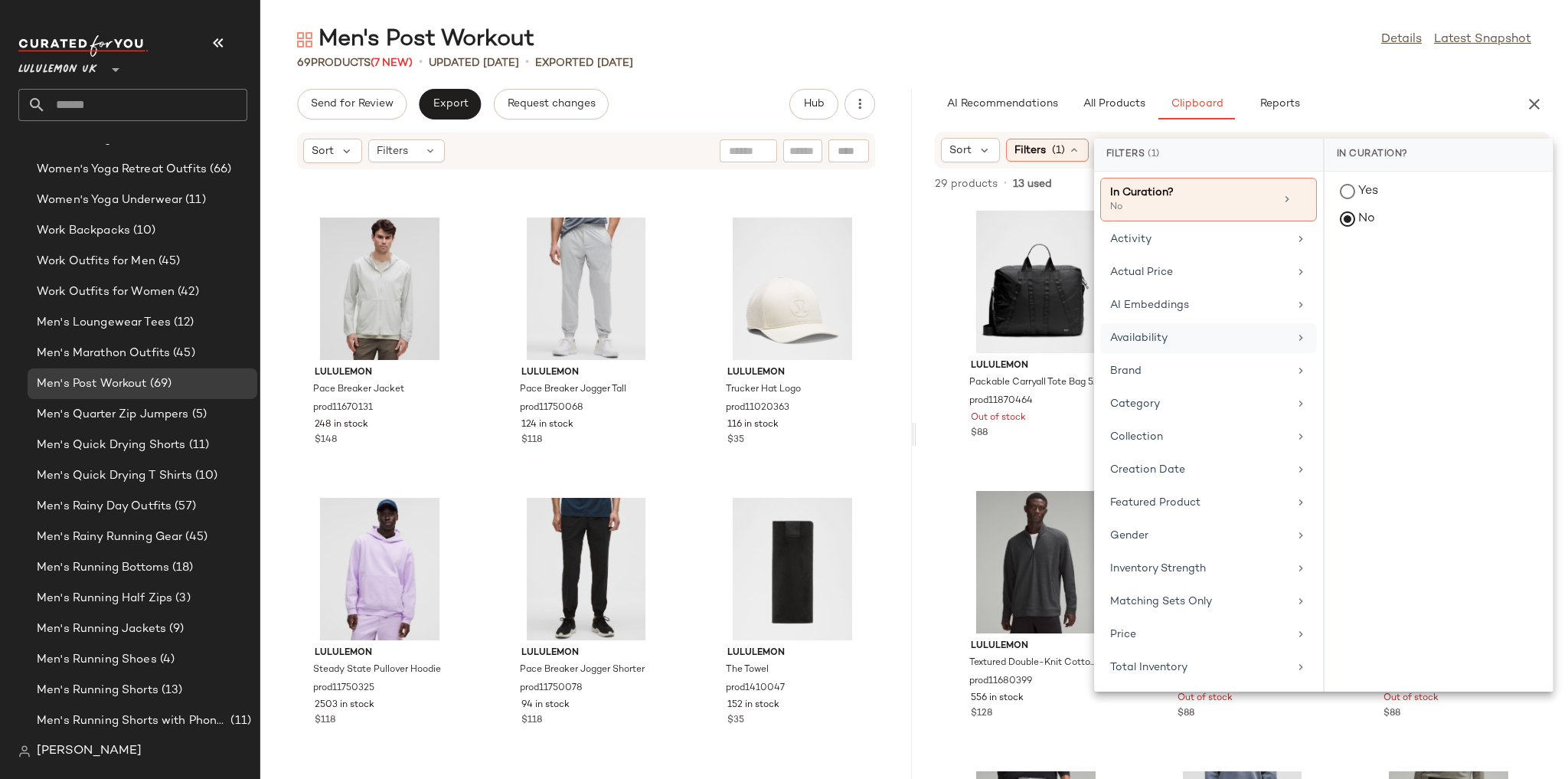
click at [1169, 339] on div "Availability" at bounding box center [1199, 337] width 178 height 16
click at [1402, 286] on div "in_stock" at bounding box center [1438, 305] width 228 height 37
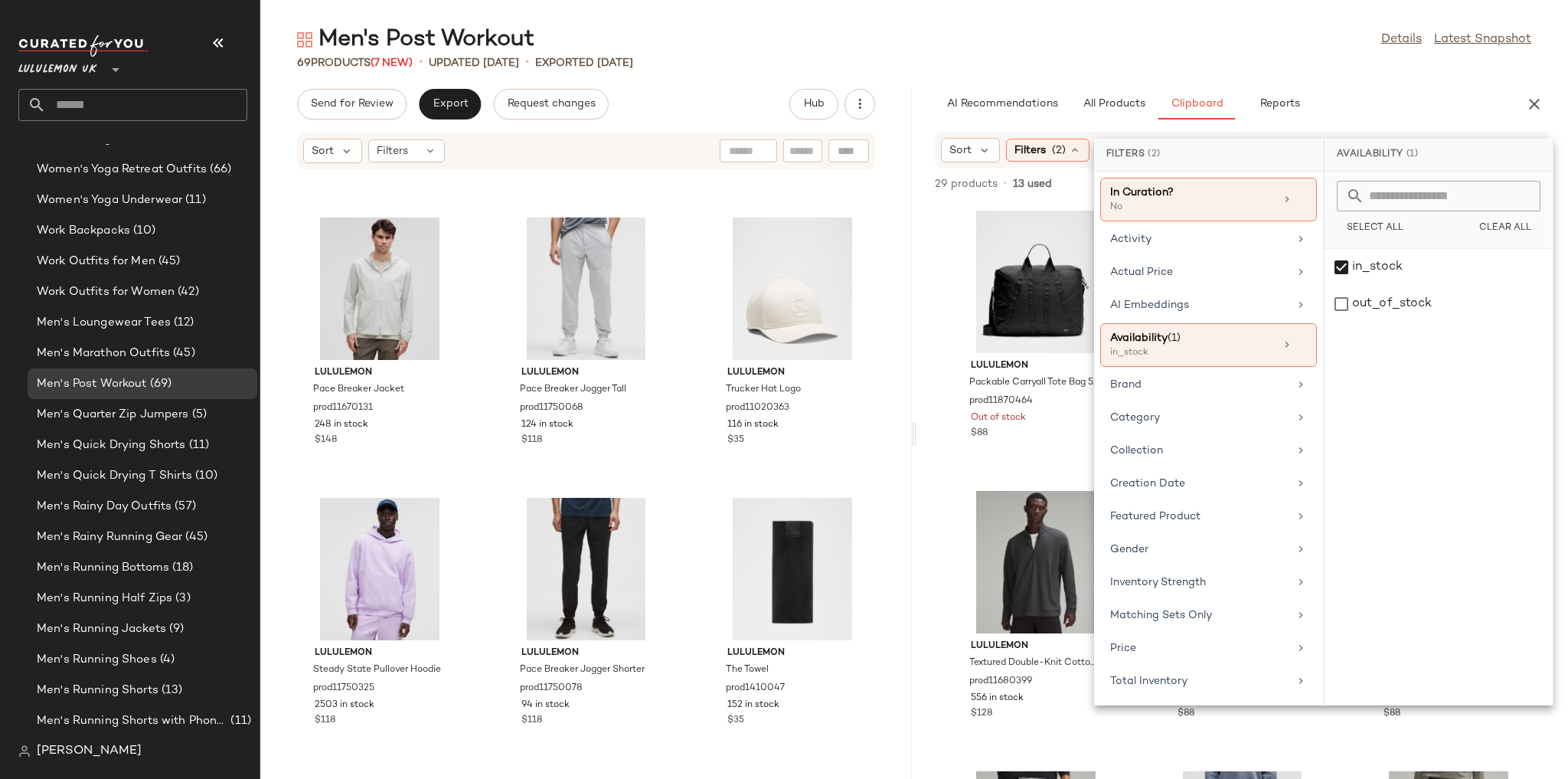
click at [1264, 56] on div "69 Products (7 New) • updated Aug 15th • Exported Aug 13th" at bounding box center [914, 63] width 1307 height 15
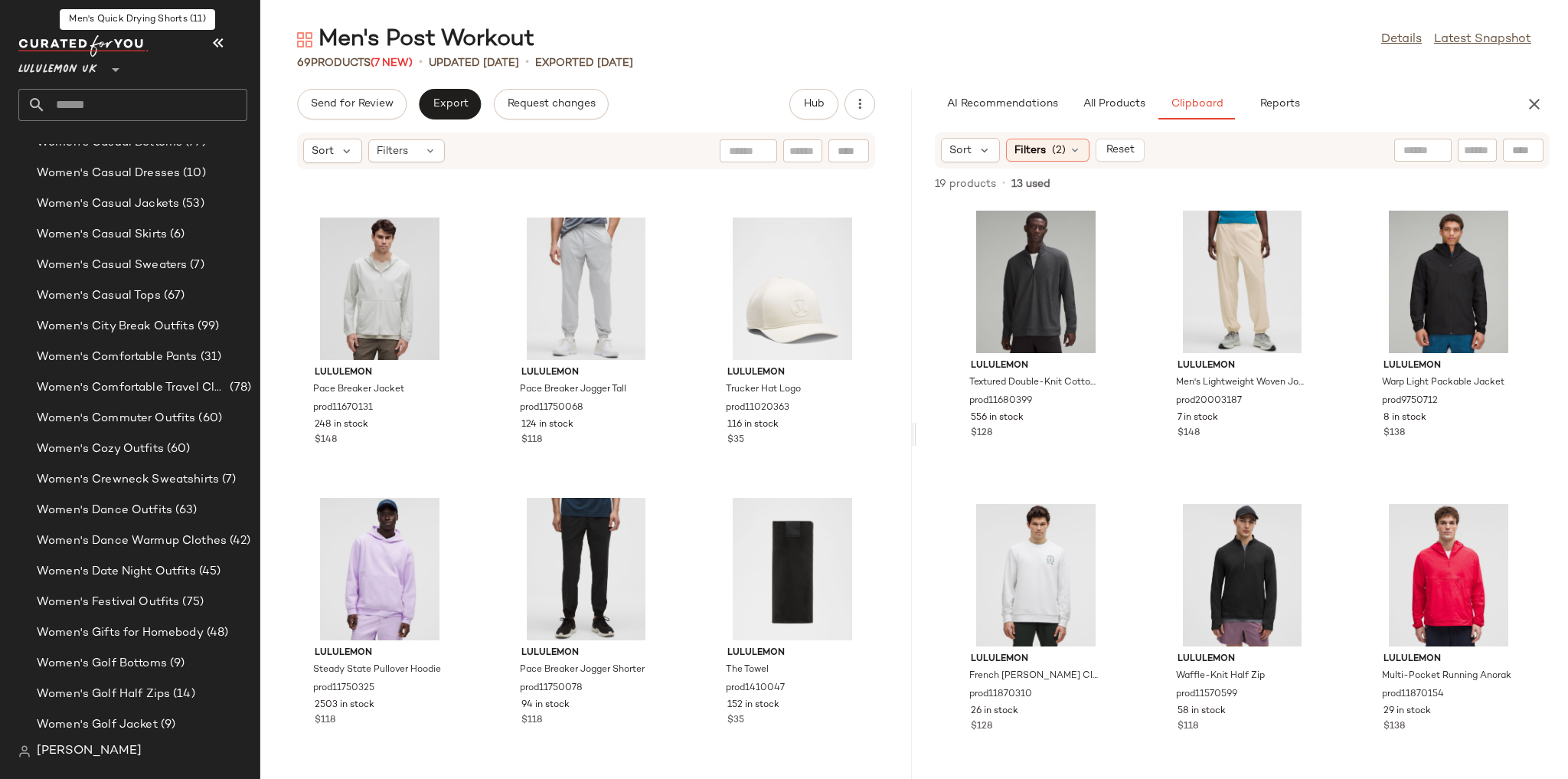
scroll to position [5169, 0]
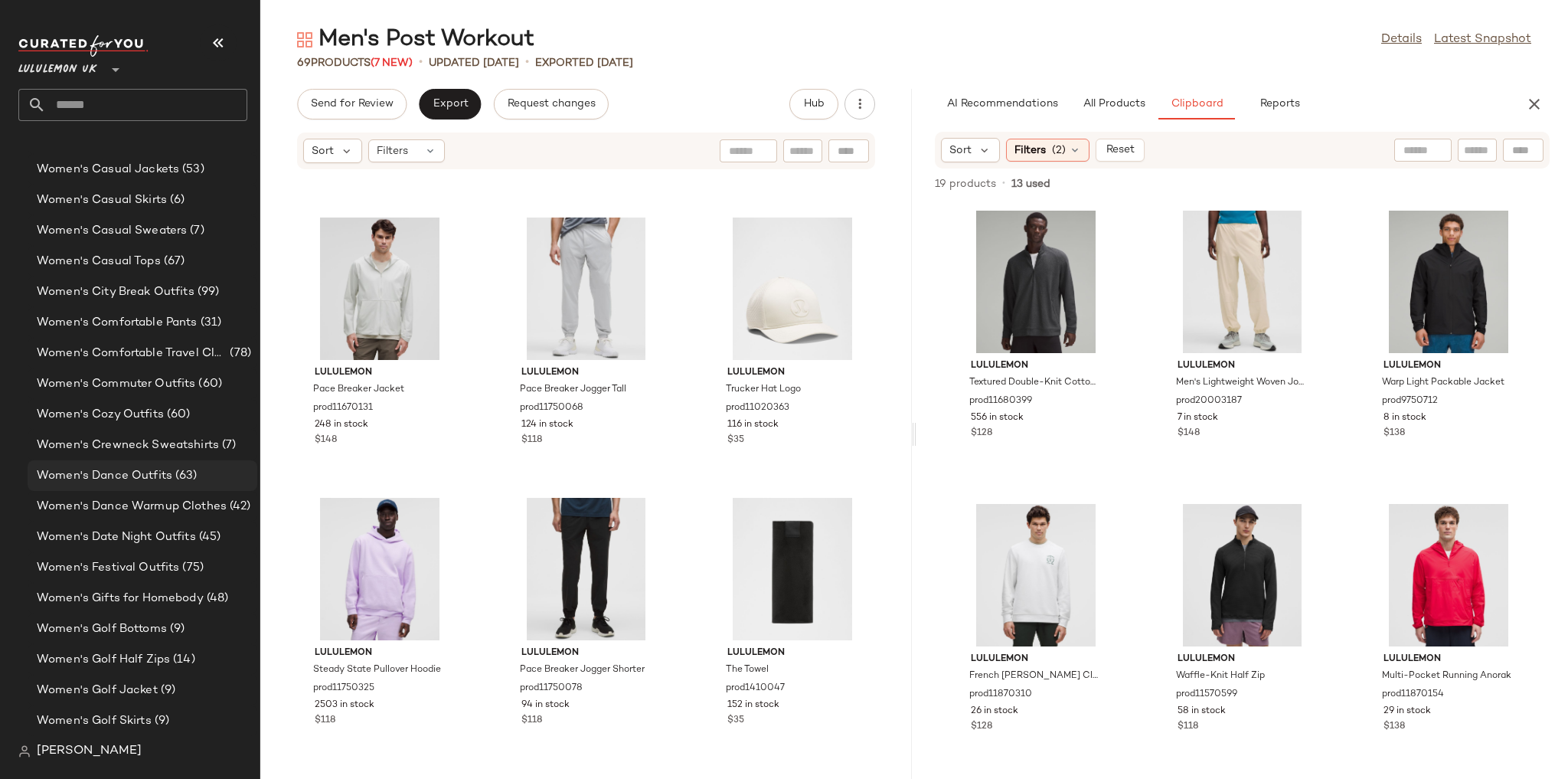
click at [135, 467] on span "Women's Dance Outfits" at bounding box center [104, 475] width 135 height 18
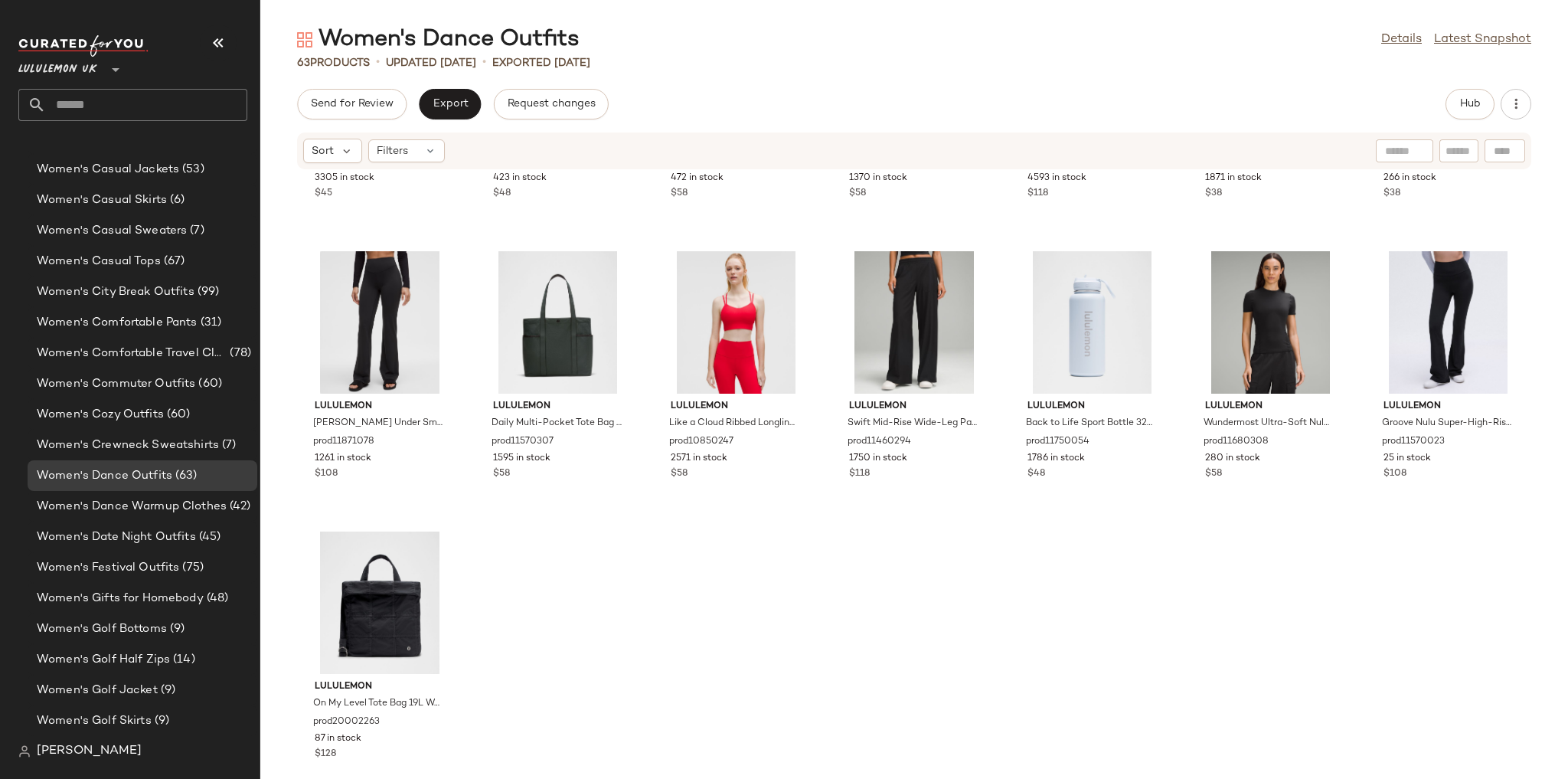
scroll to position [2497, 0]
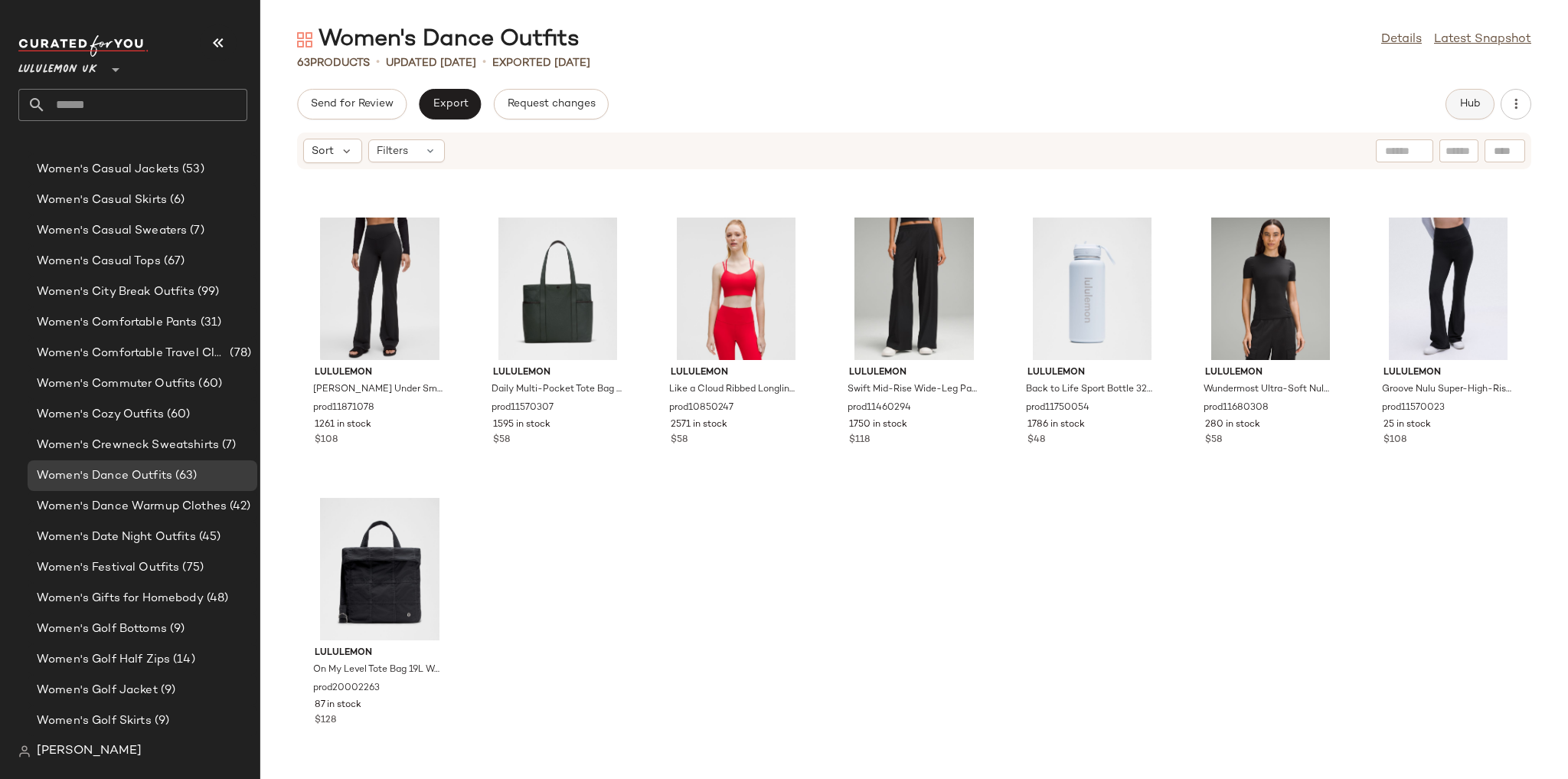
click at [1465, 93] on button "Hub" at bounding box center [1470, 104] width 49 height 30
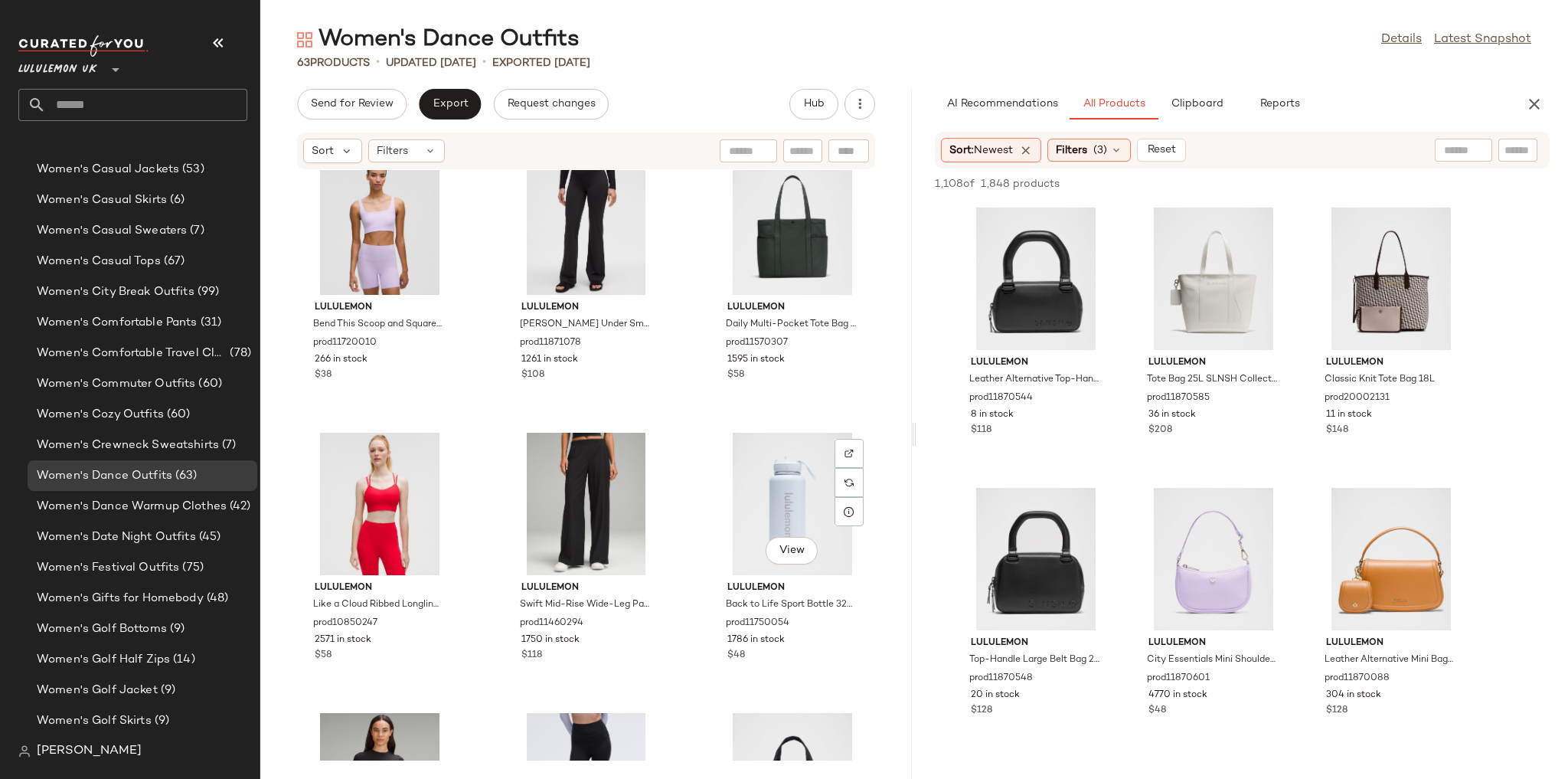
scroll to position [5300, 0]
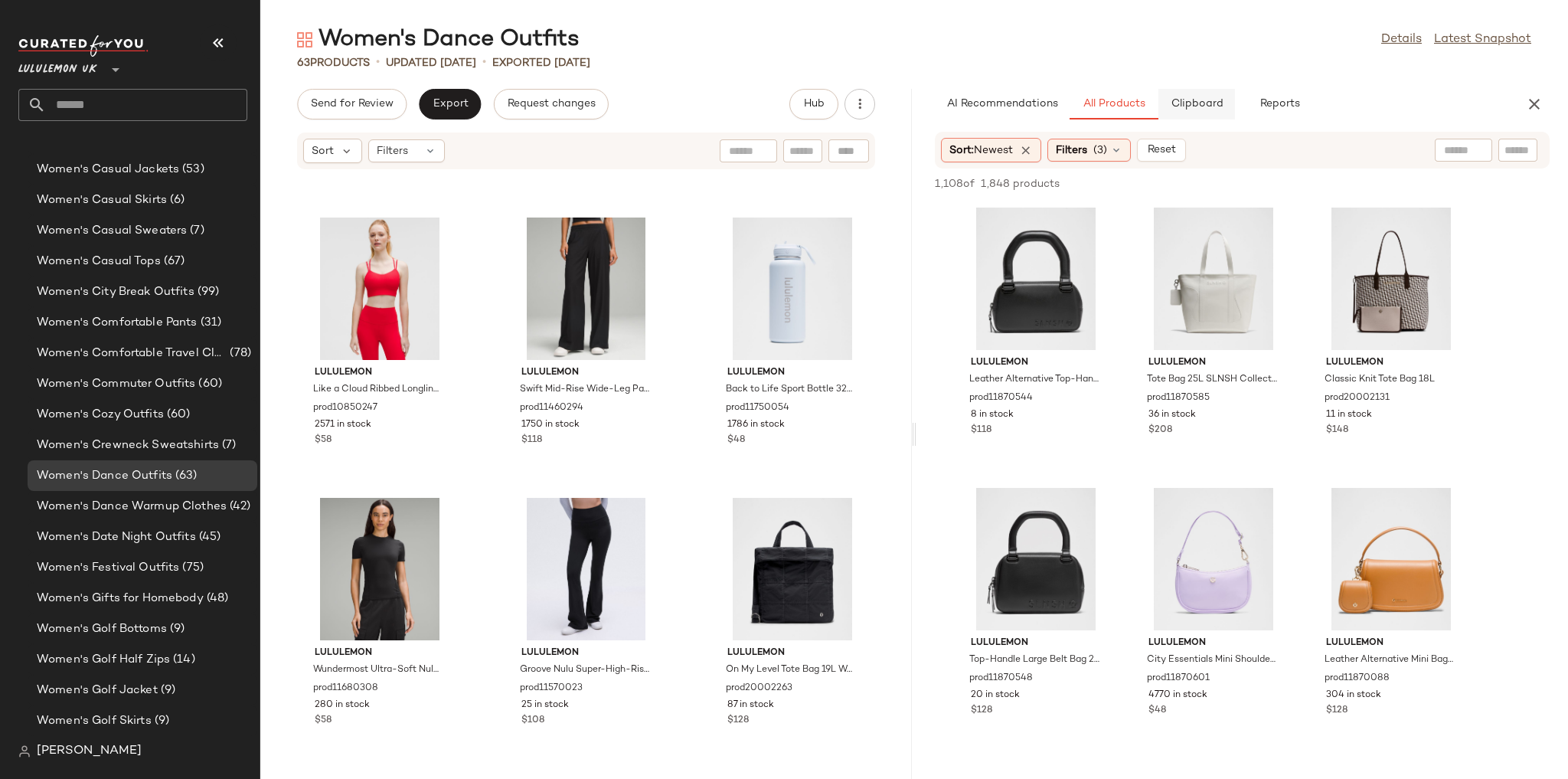
click at [1172, 108] on span "Clipboard" at bounding box center [1196, 104] width 53 height 13
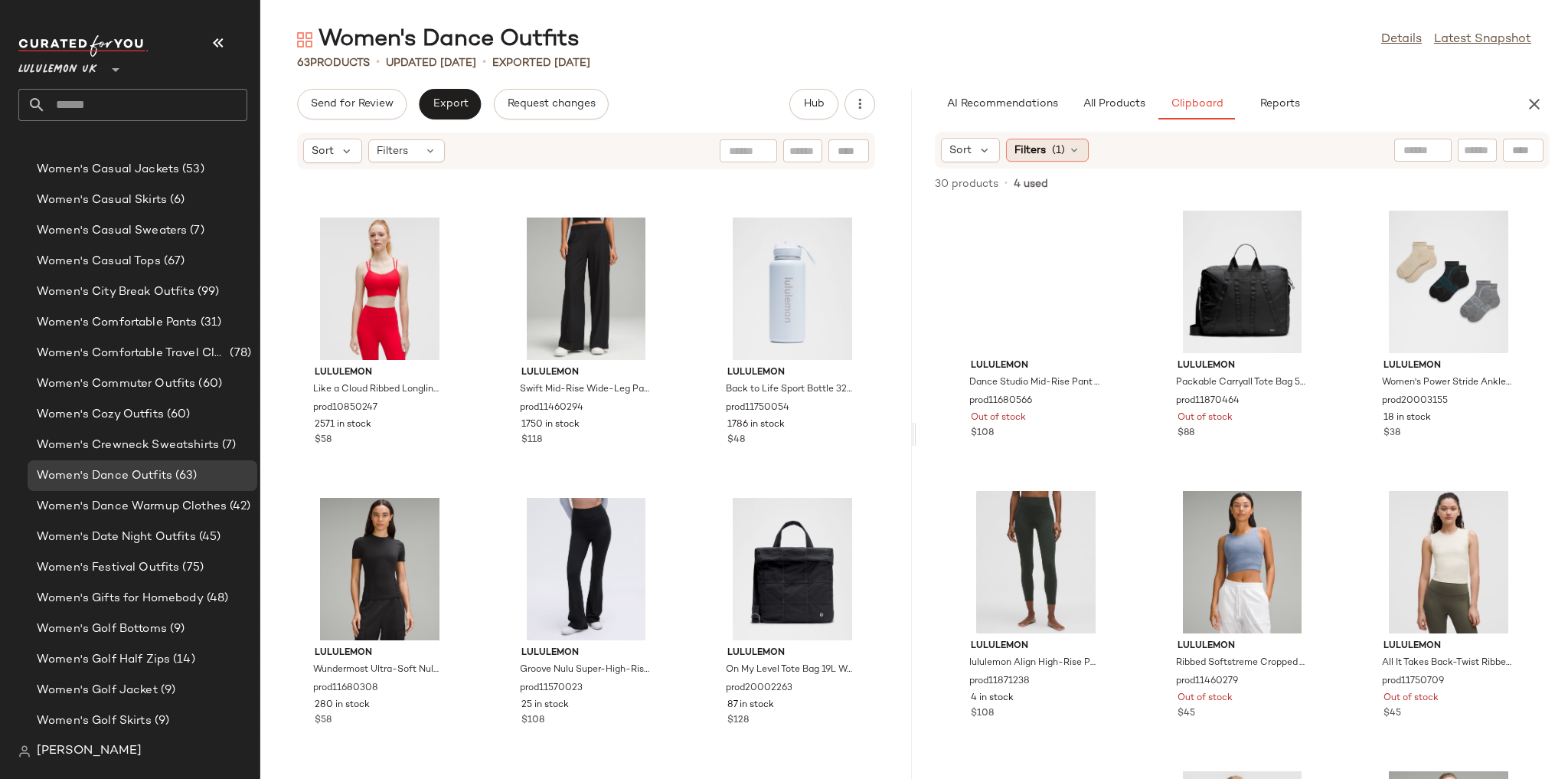
click at [1073, 158] on div "Filters (1)" at bounding box center [1048, 150] width 82 height 23
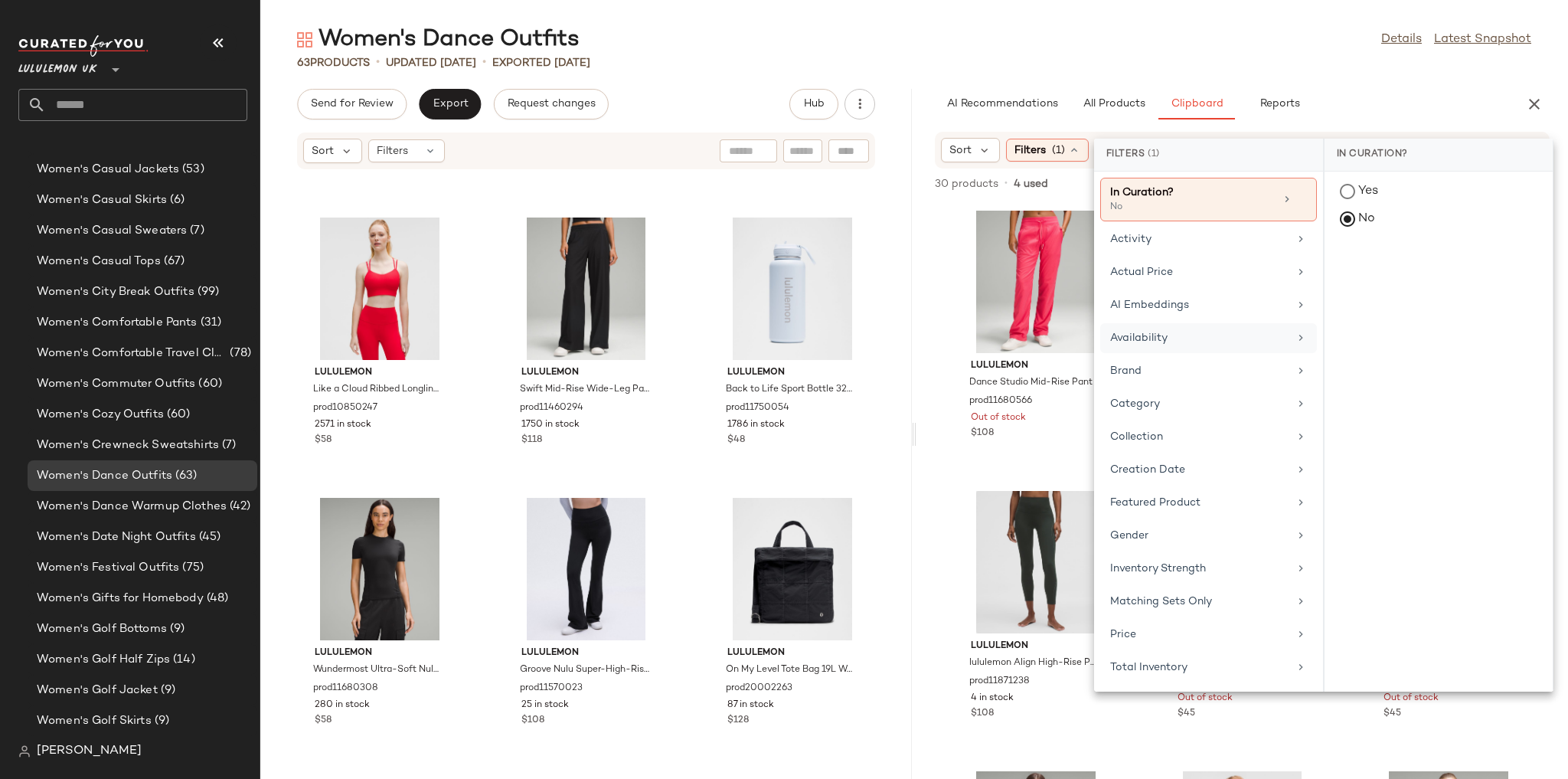
click at [1143, 330] on div "Availability" at bounding box center [1199, 337] width 178 height 16
click at [1345, 286] on div "in_stock" at bounding box center [1438, 305] width 228 height 37
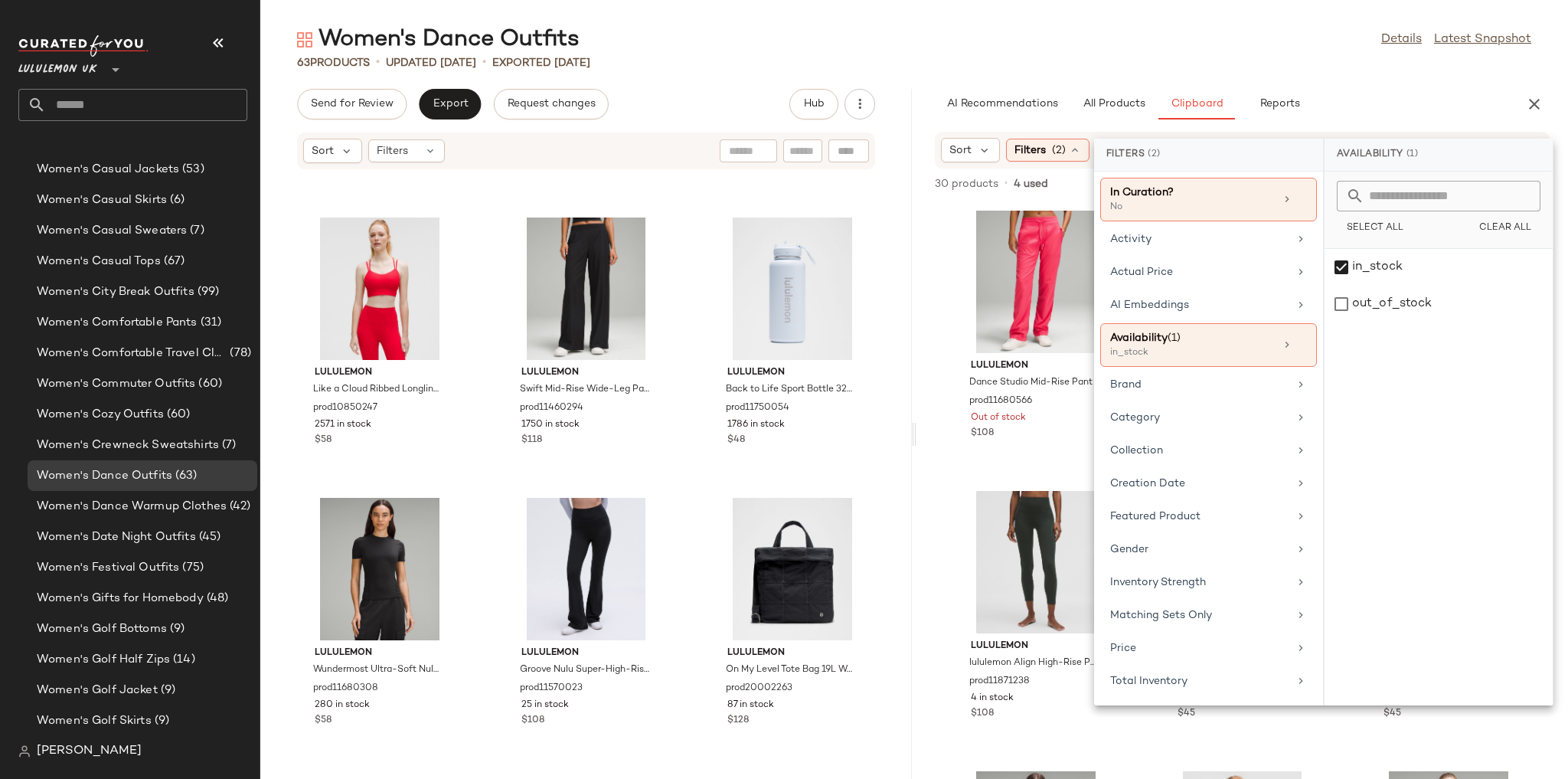
click at [1275, 61] on div "63 Products • updated Aug 15th • Exported Aug 13th" at bounding box center [914, 63] width 1307 height 15
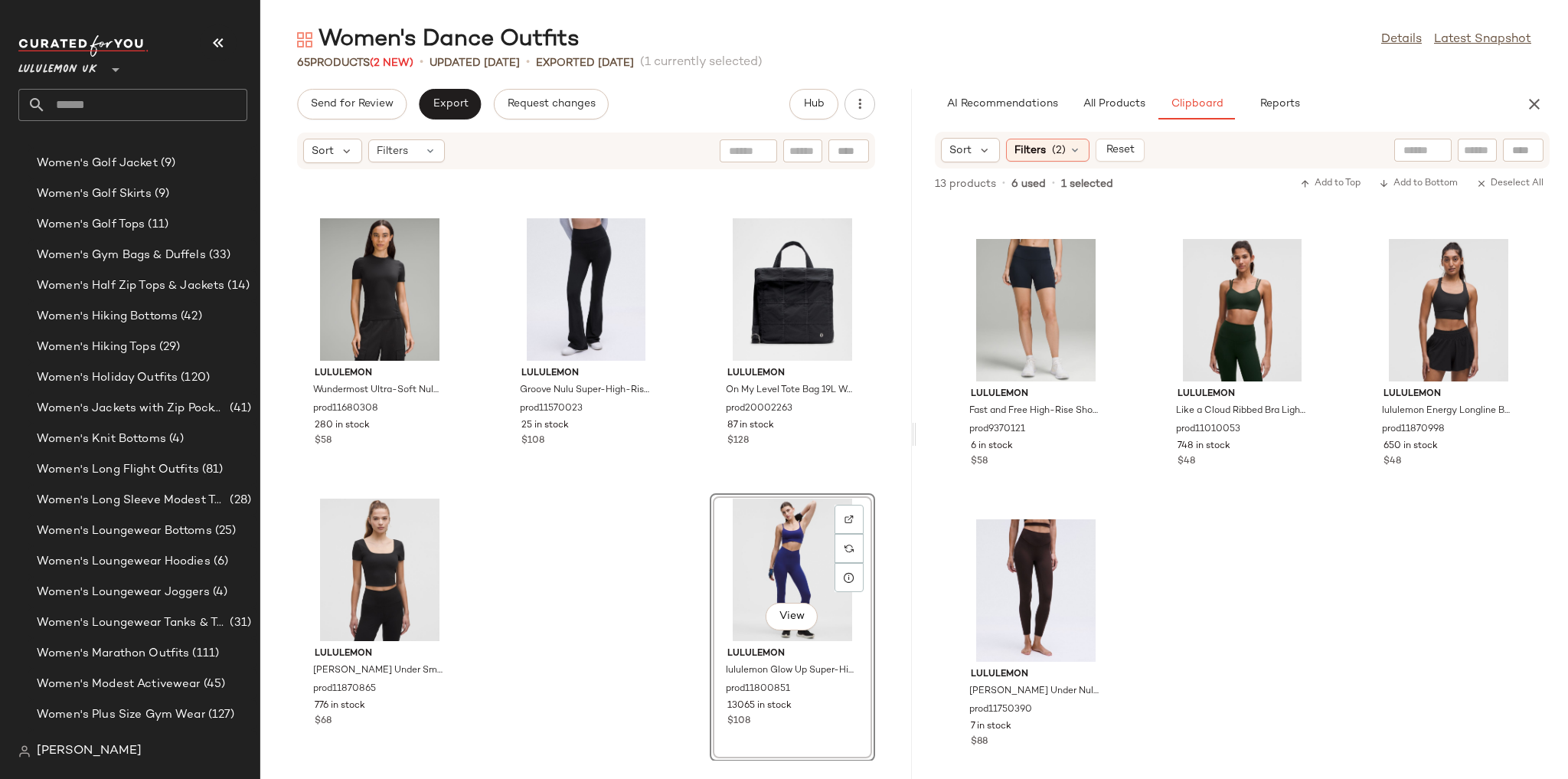
scroll to position [5169, 0]
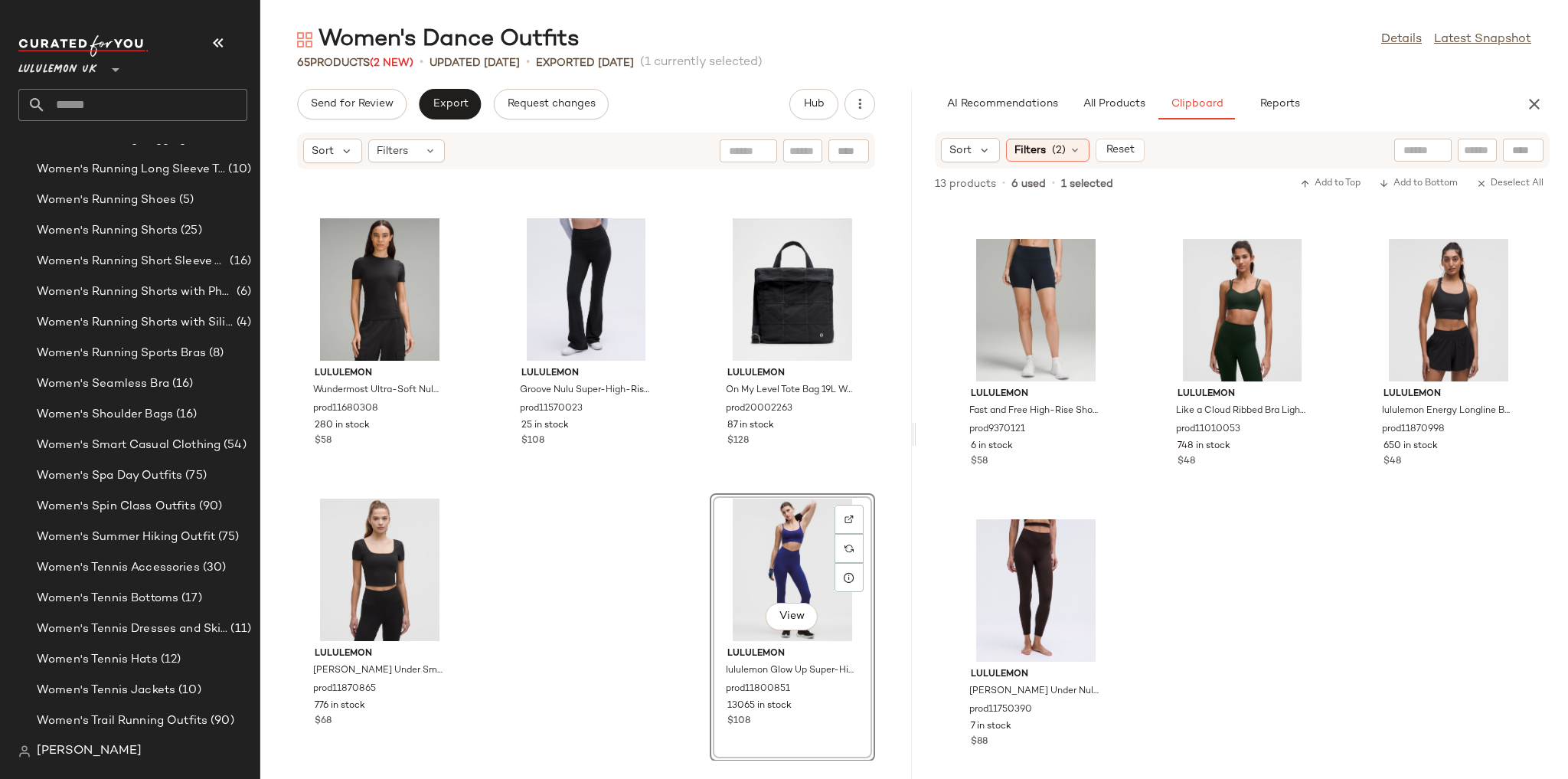
click at [636, 567] on div "lululemon Like a Cloud Ribbed Longline Bra Light Support, B/C Cup prod10850247 …" at bounding box center [586, 465] width 652 height 591
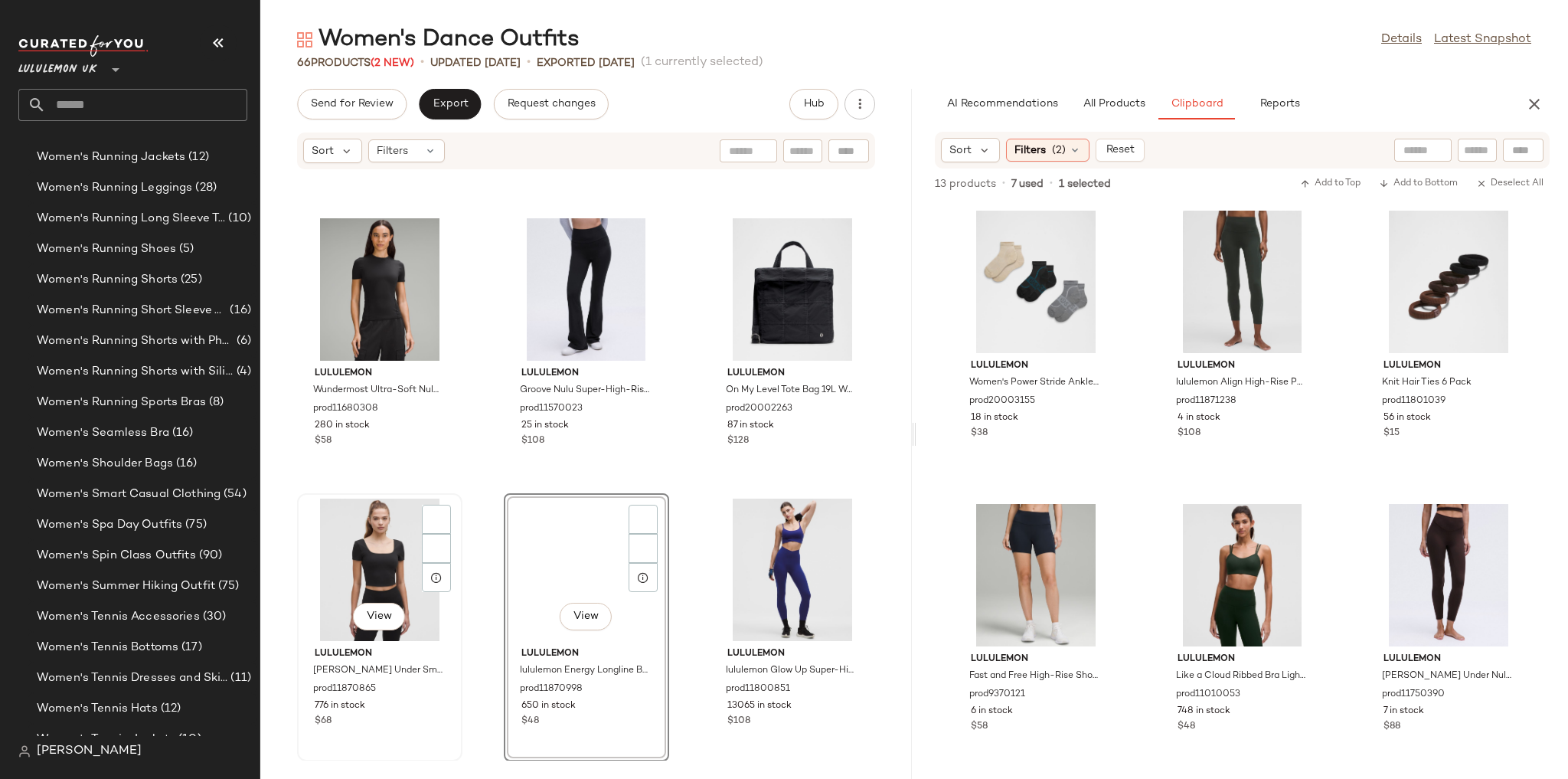
scroll to position [0, 0]
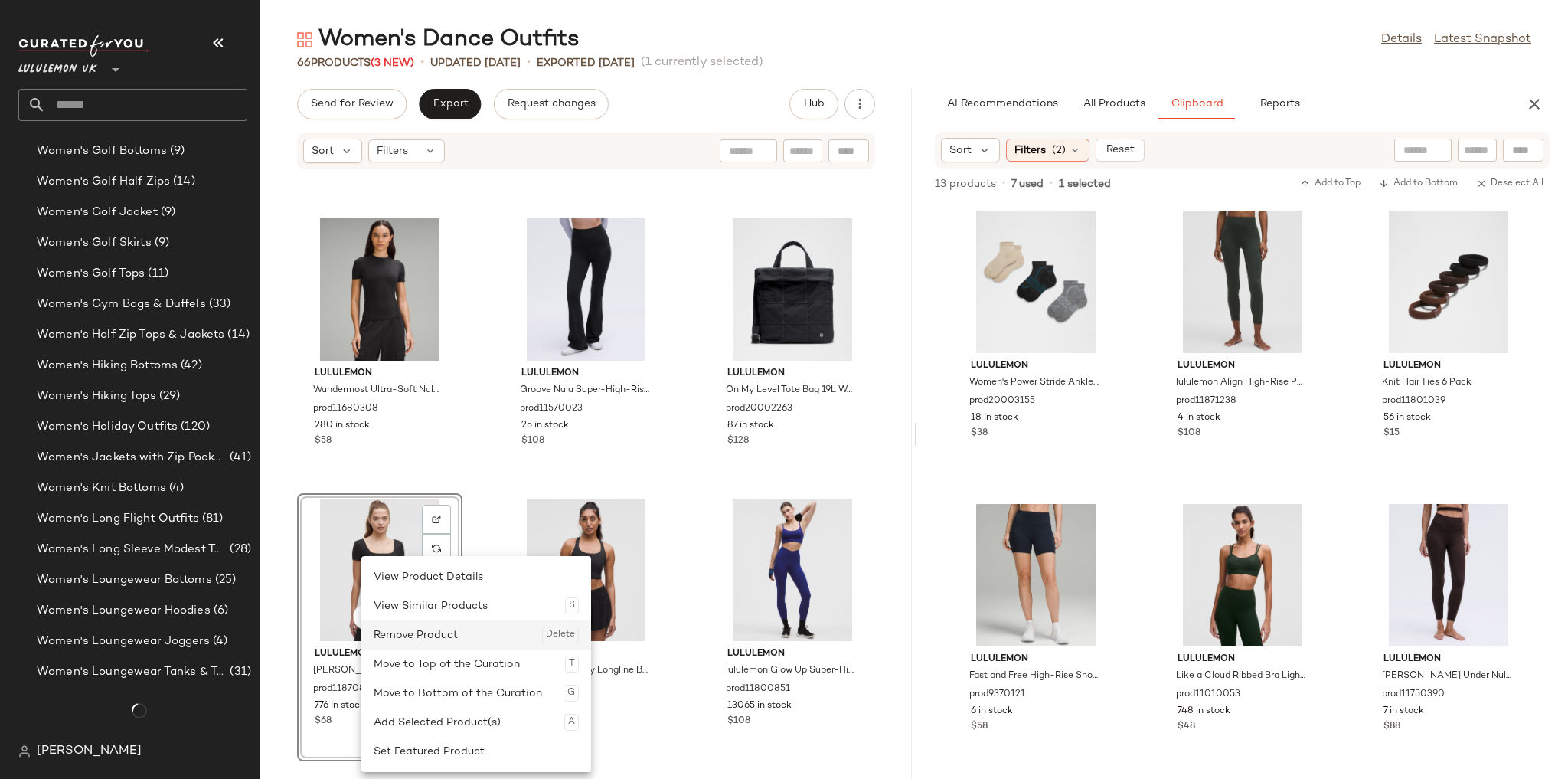
scroll to position [5169, 0]
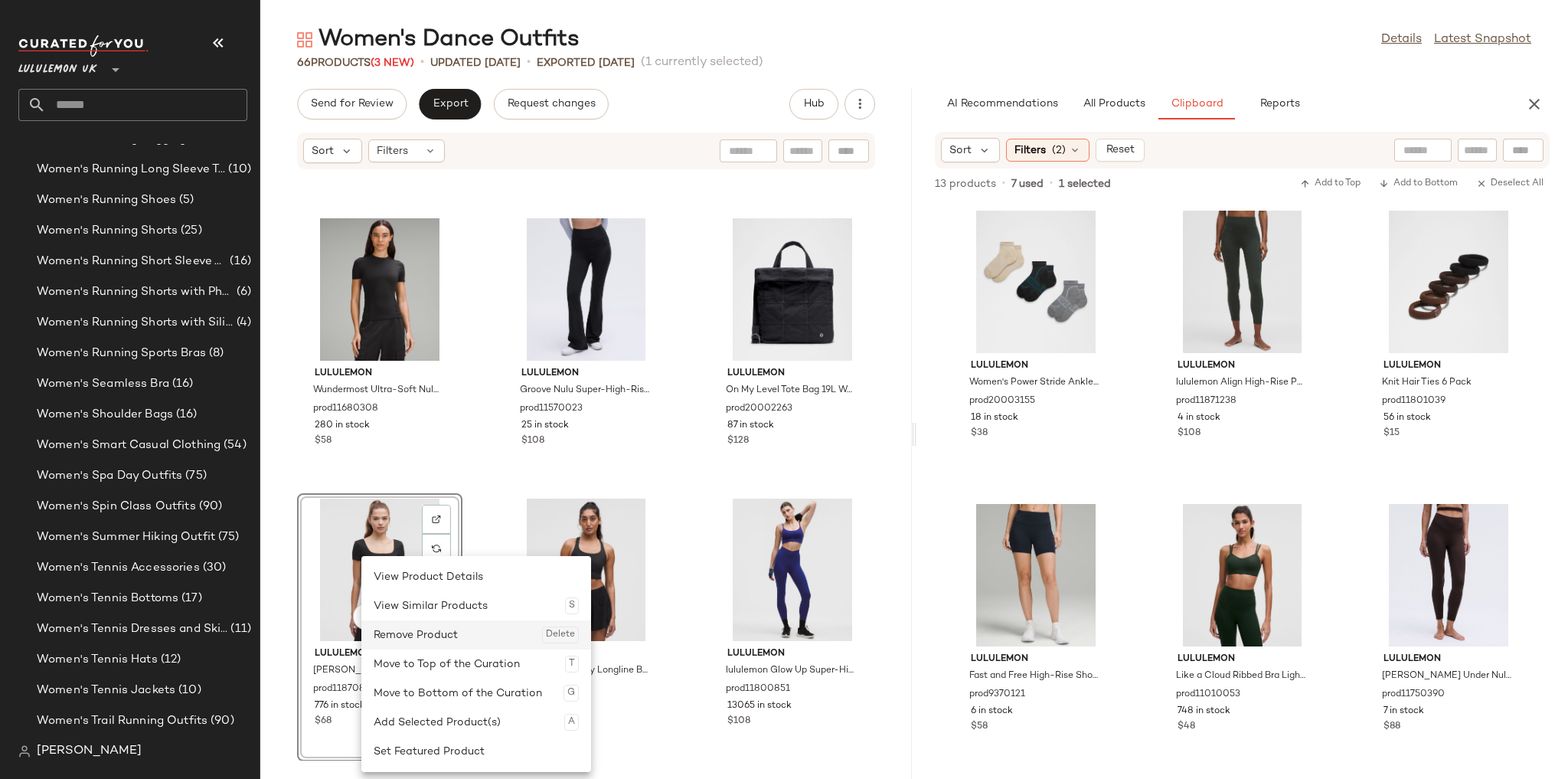
click at [454, 639] on div "Remove Product Delete" at bounding box center [476, 635] width 205 height 29
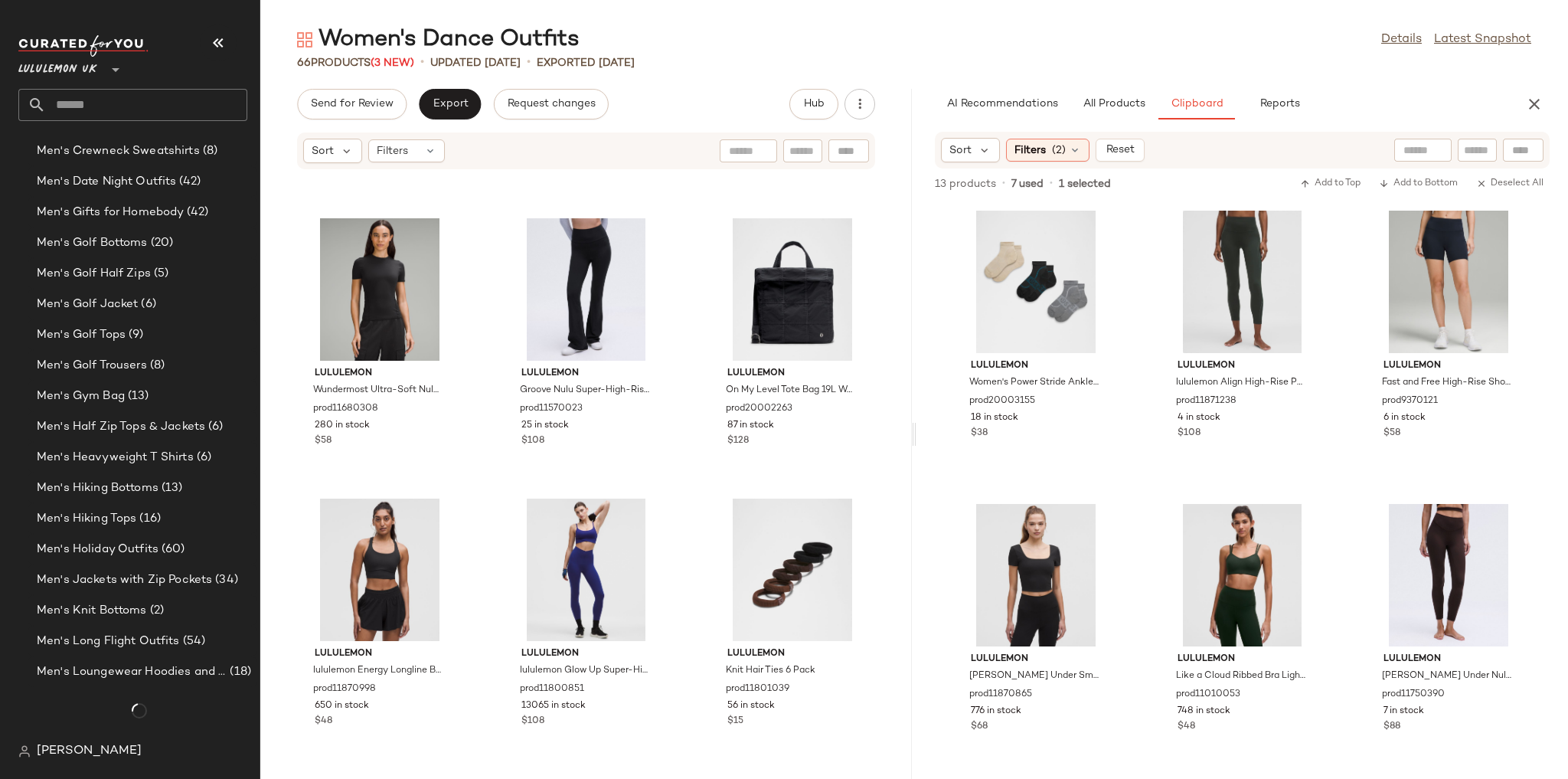
click at [868, 485] on div "lululemon Like a Cloud Ribbed Longline Bra Light Support, B/C Cup prod10850247 …" at bounding box center [586, 465] width 652 height 591
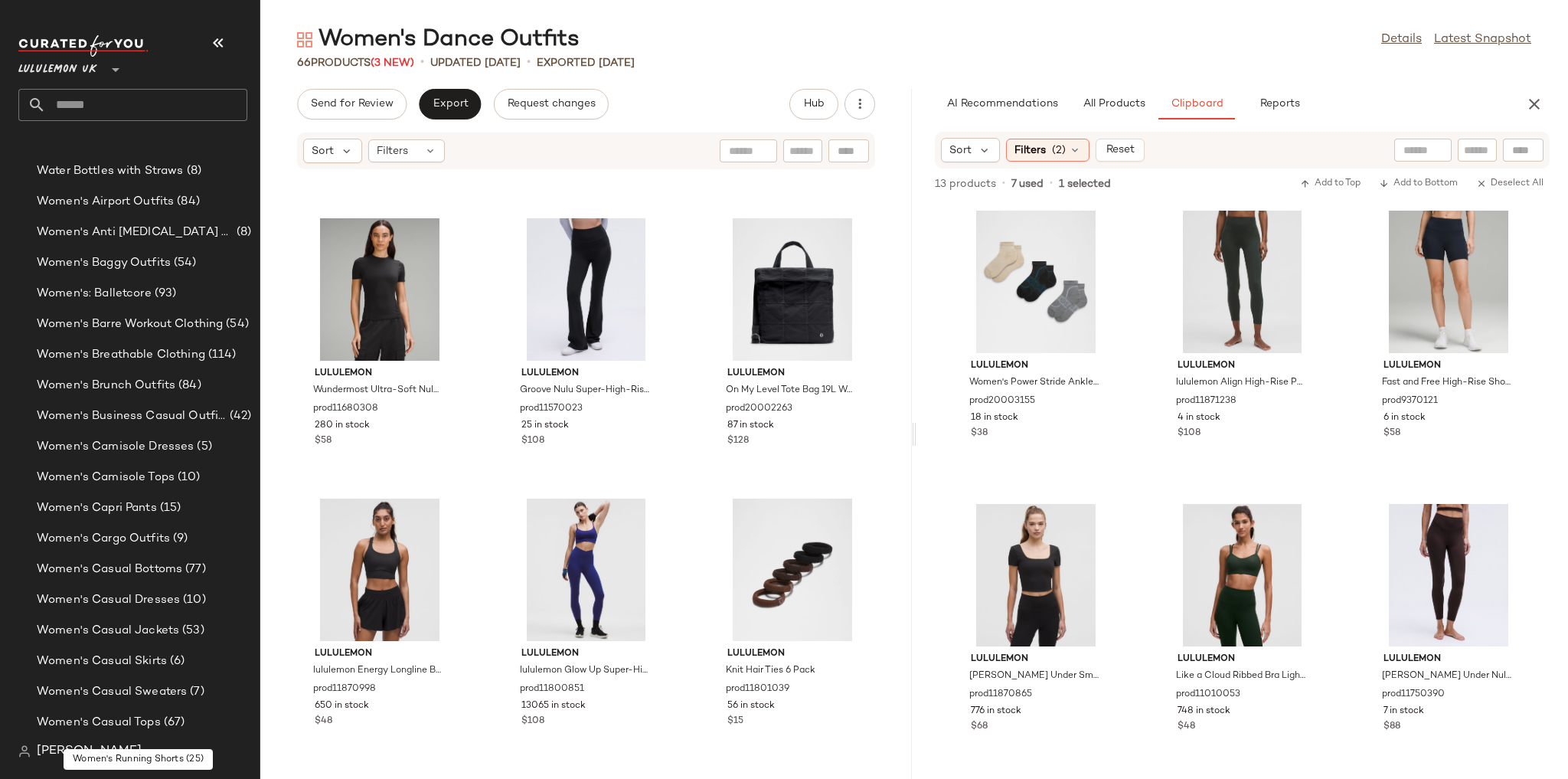
scroll to position [3208, 0]
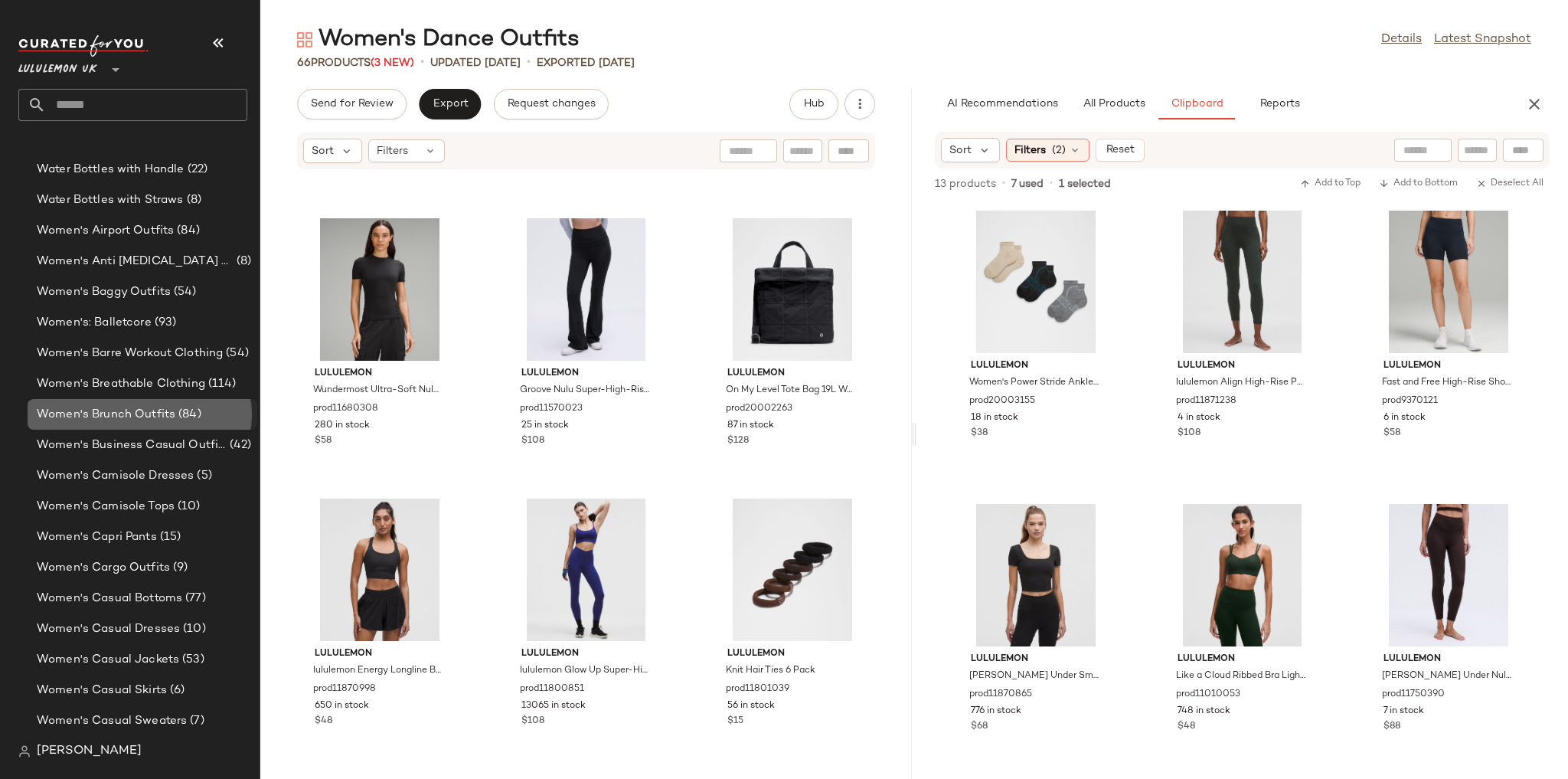
click at [150, 427] on div "Women's Brunch Outfits (84)" at bounding box center [142, 414] width 230 height 30
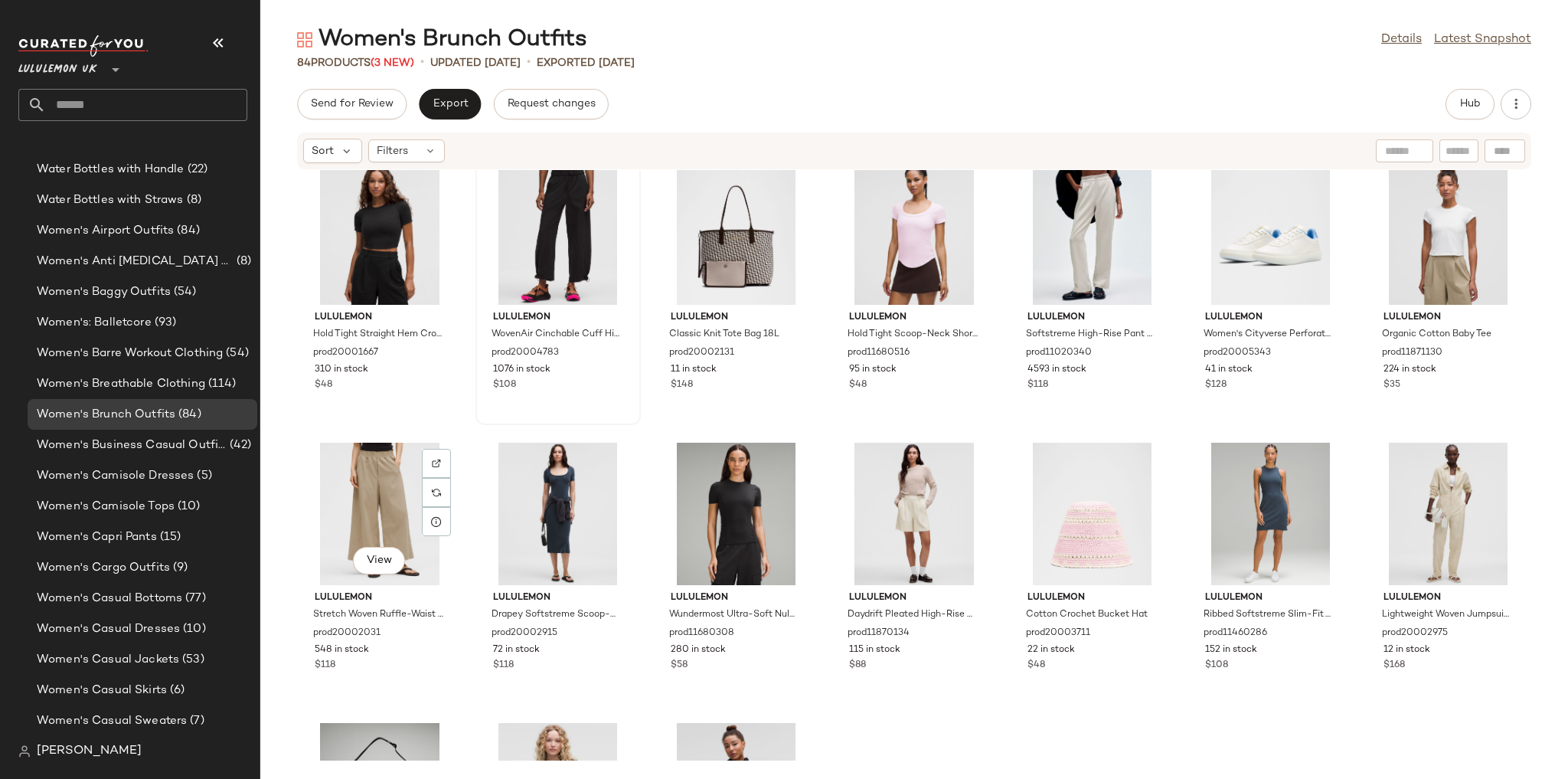
scroll to position [319, 0]
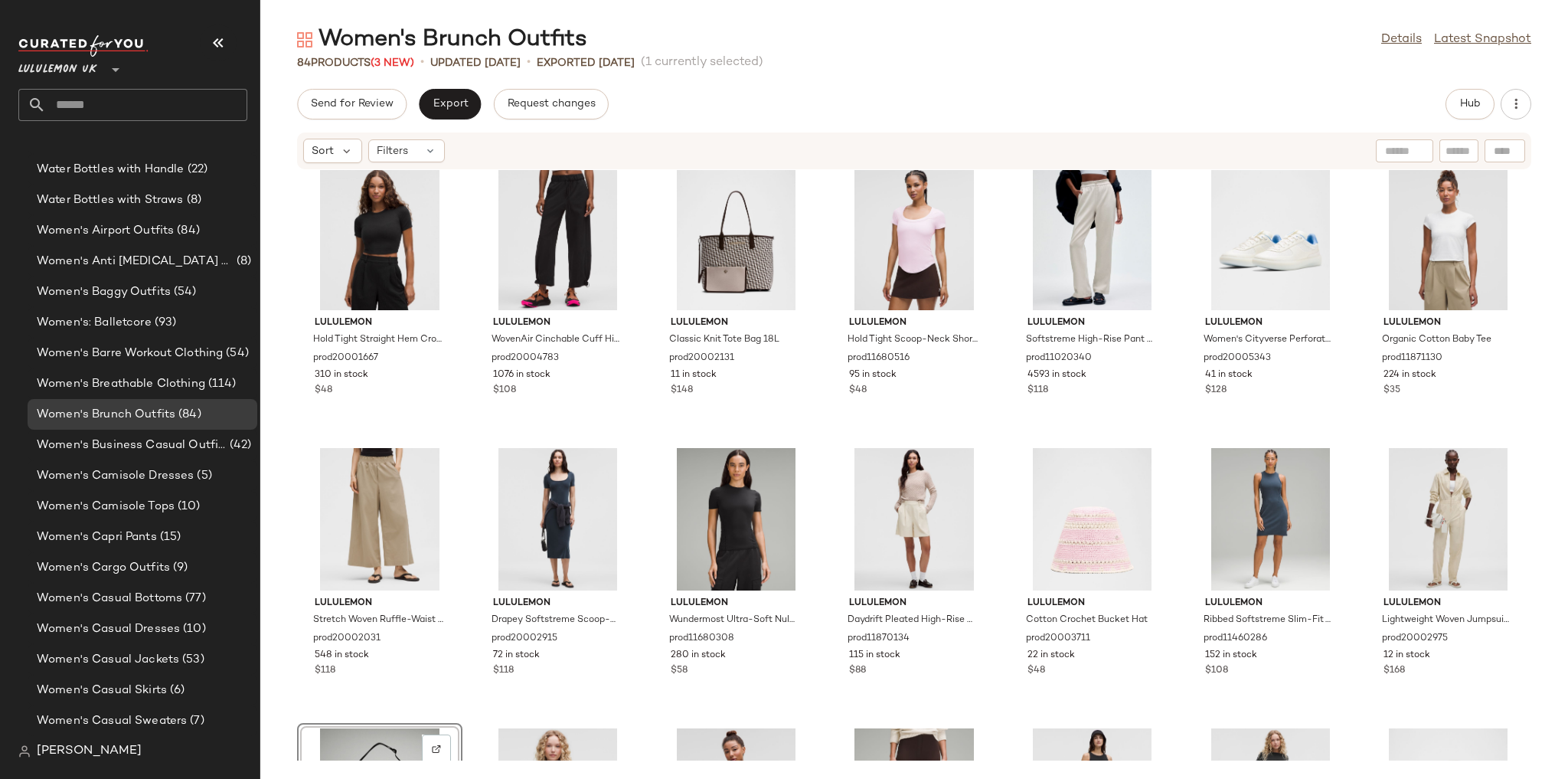
scroll to position [295, 0]
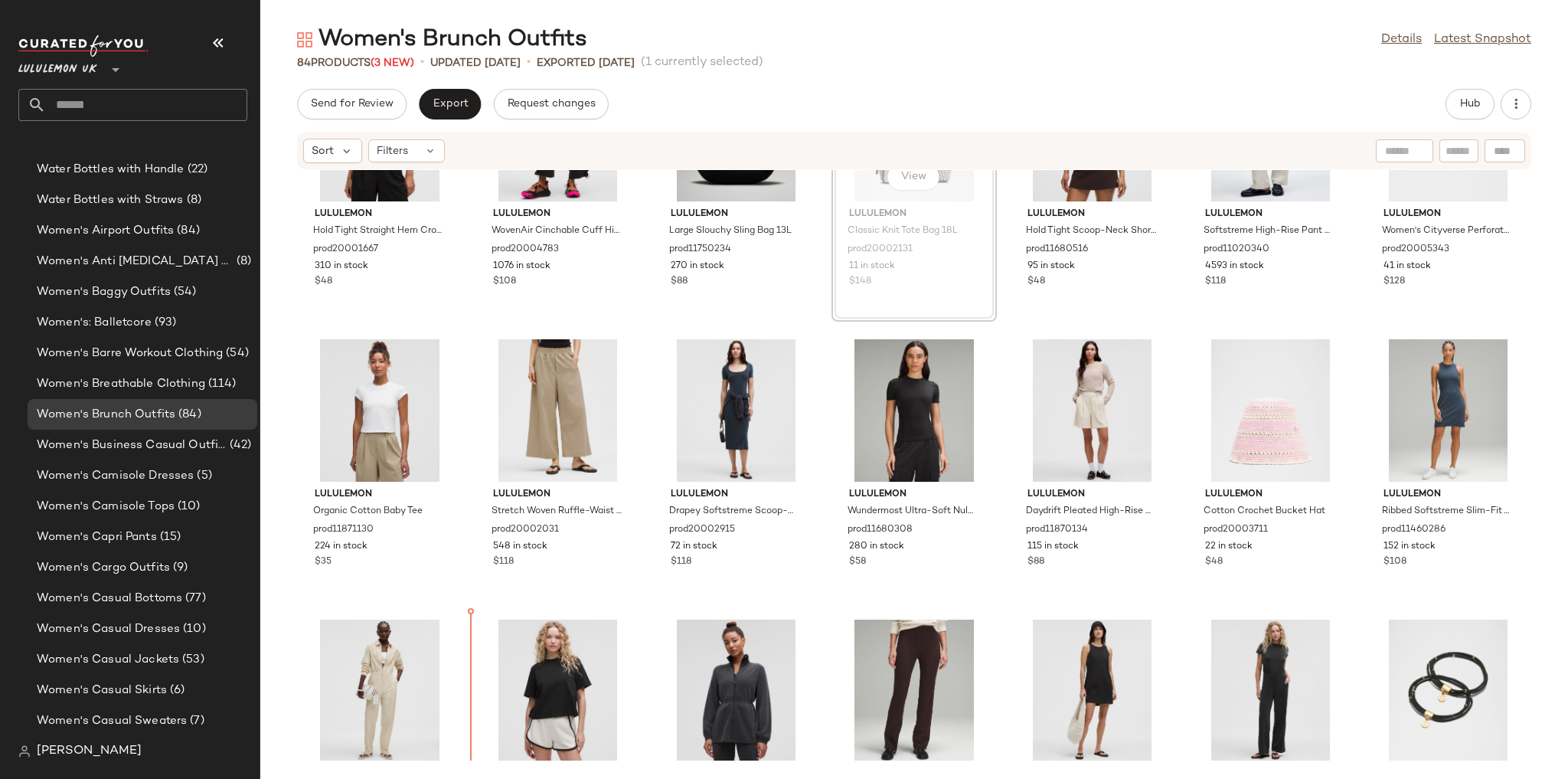
scroll to position [491, 0]
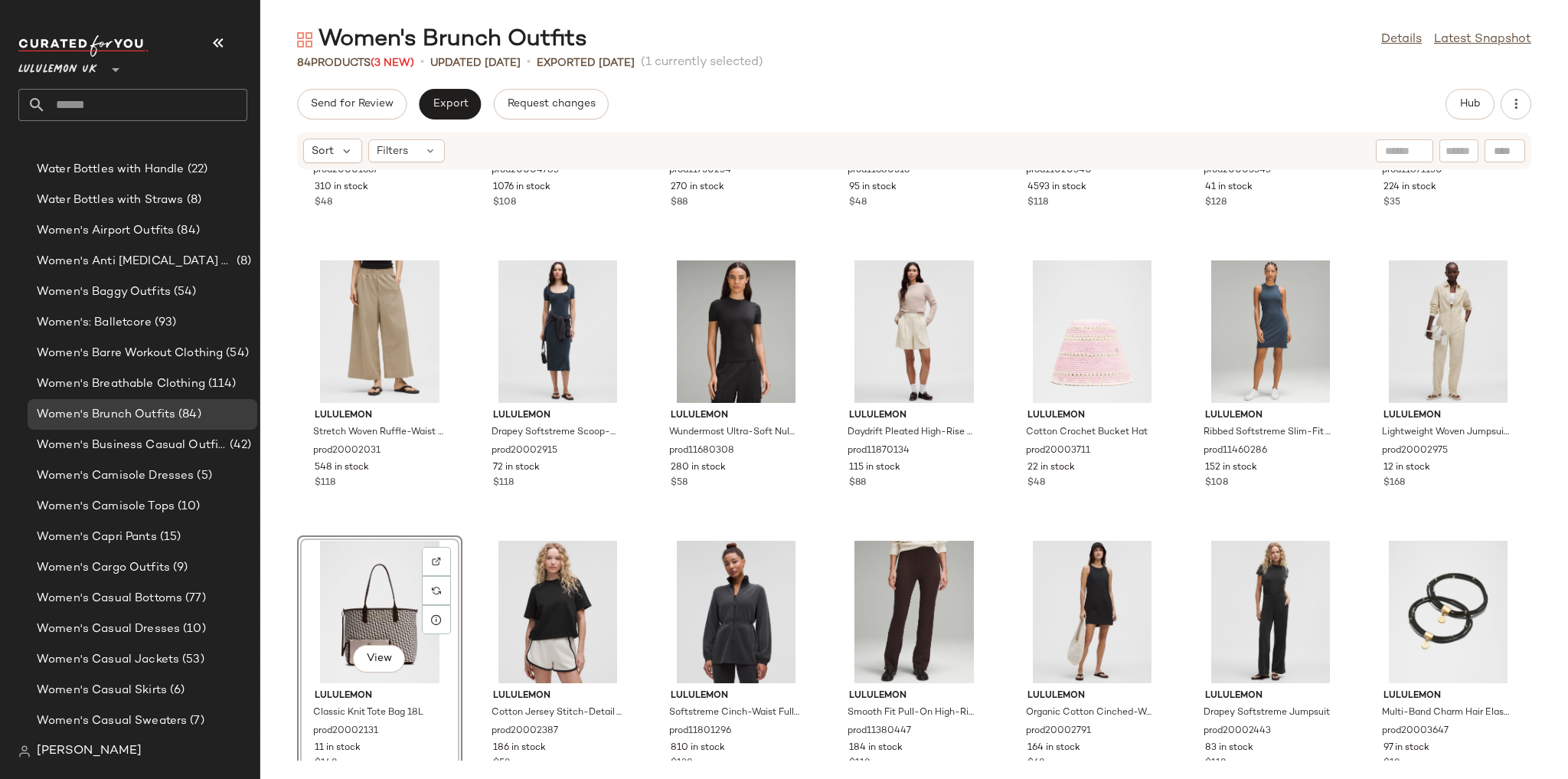
click at [912, 496] on div "lululemon Hold Tight Straight Hem Cropped T-Shirt prod20001667 310 in stock $48…" at bounding box center [914, 465] width 1307 height 591
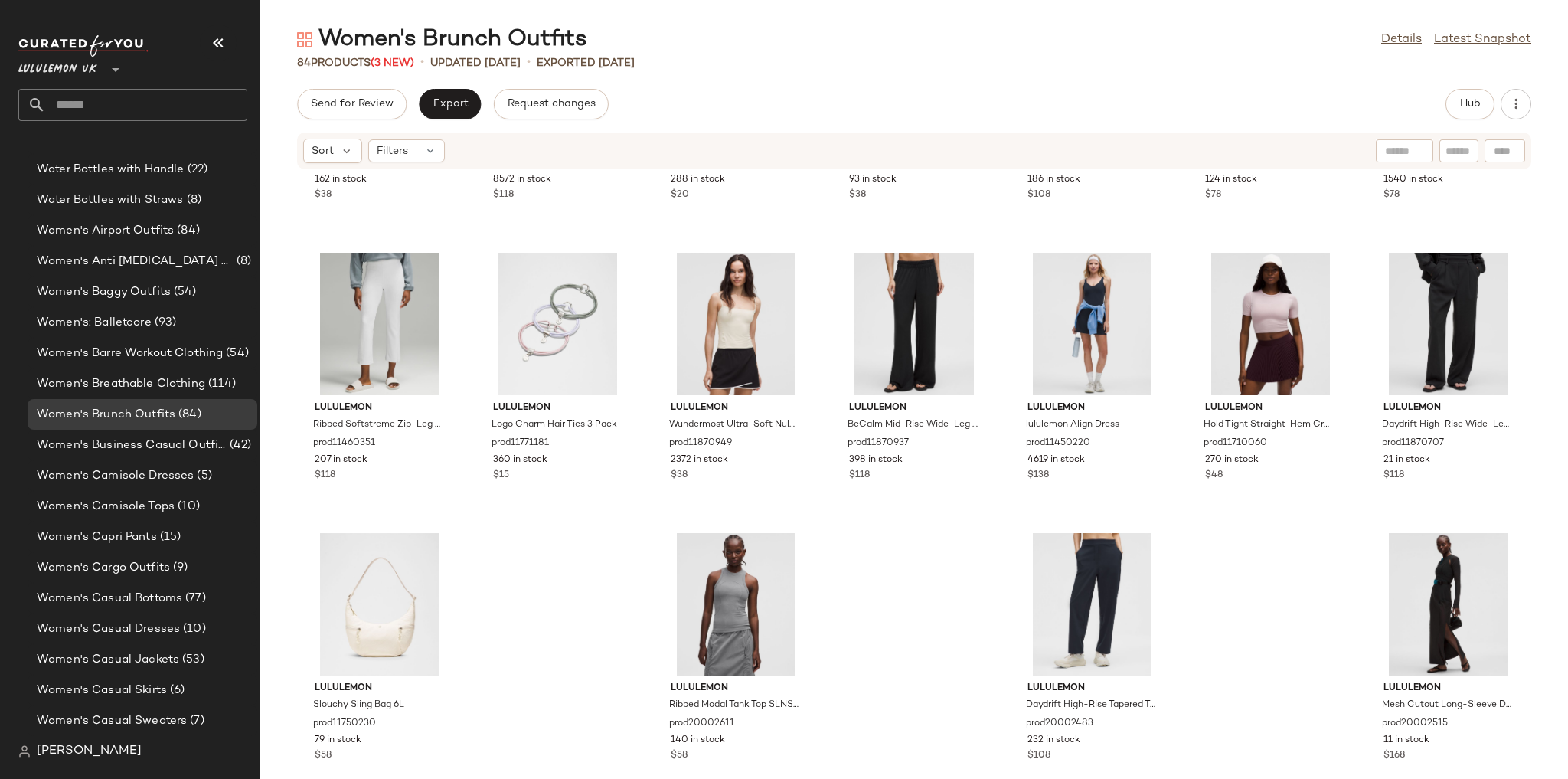
scroll to position [3337, 0]
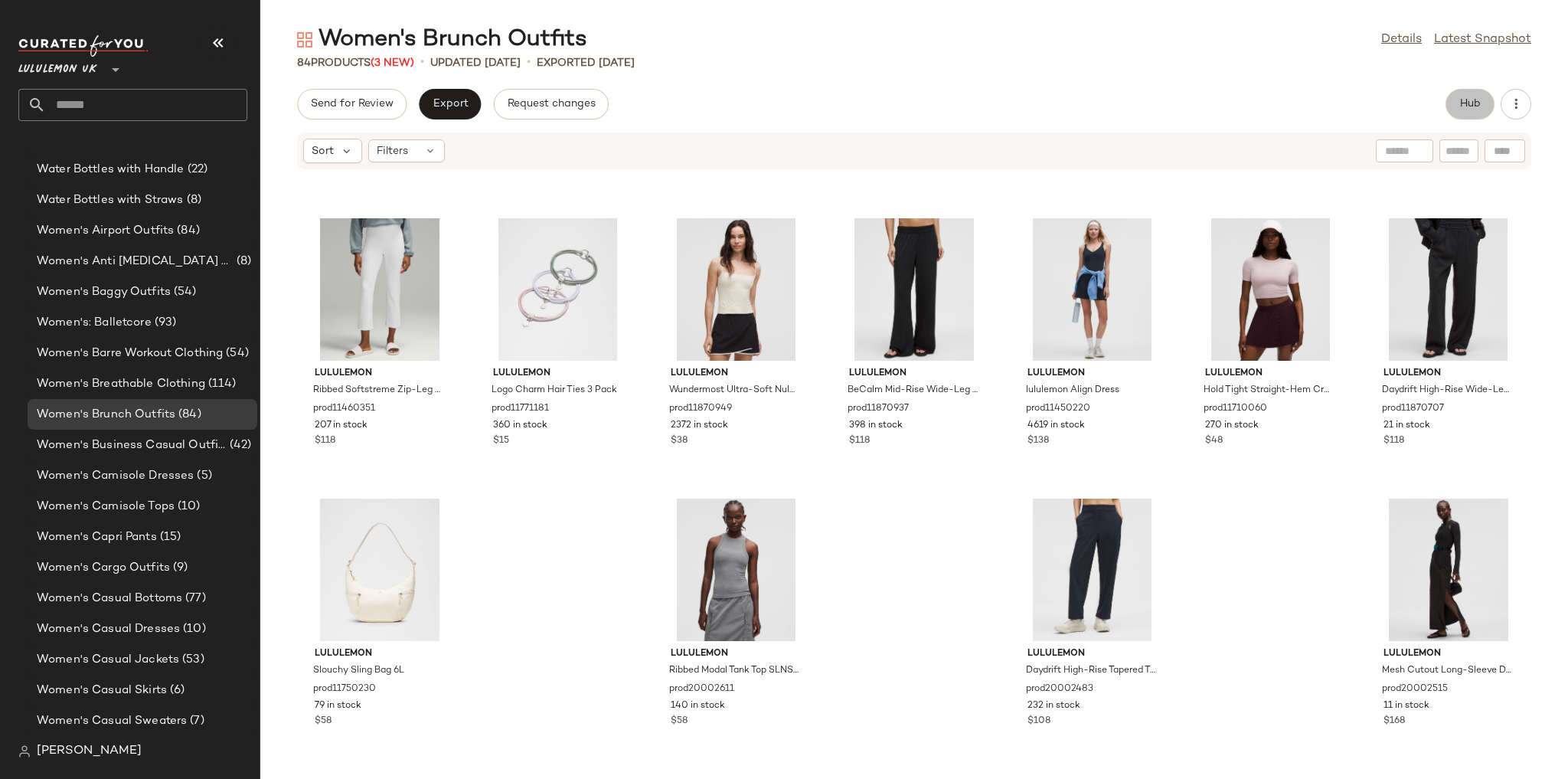
click at [1464, 98] on span "Hub" at bounding box center [1470, 104] width 21 height 13
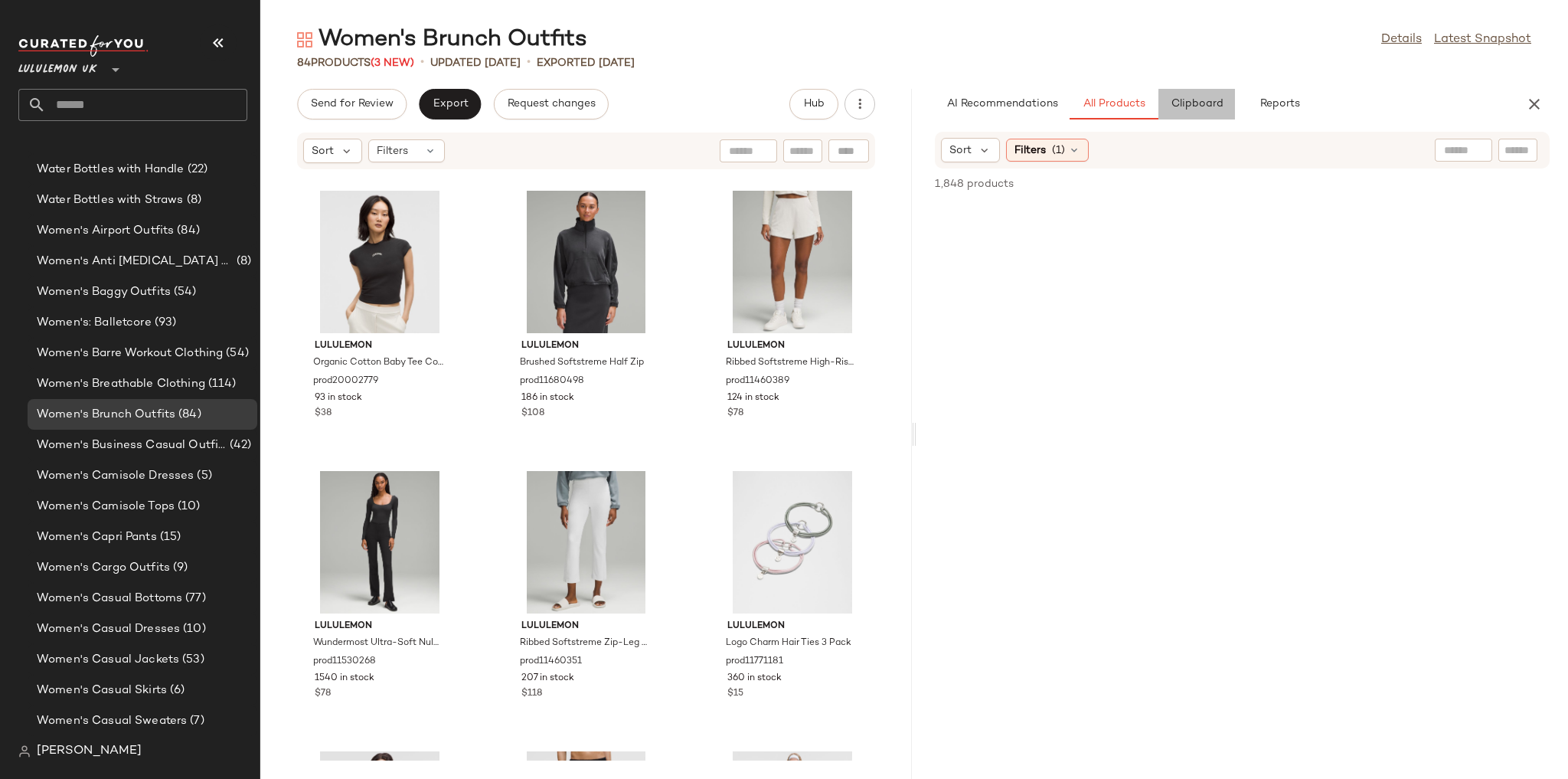
click at [1212, 106] on span "Clipboard" at bounding box center [1196, 104] width 53 height 13
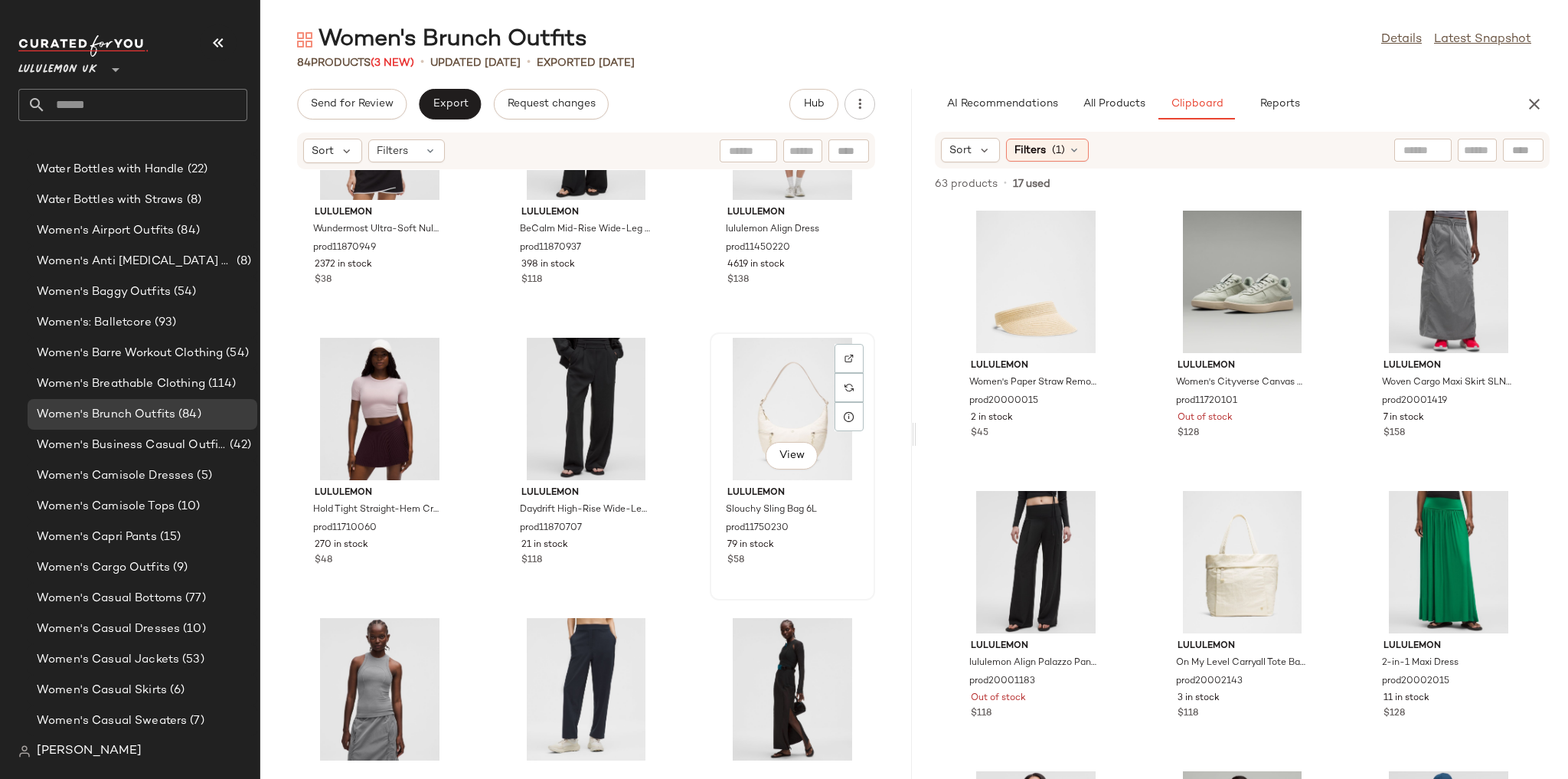
scroll to position [7263, 0]
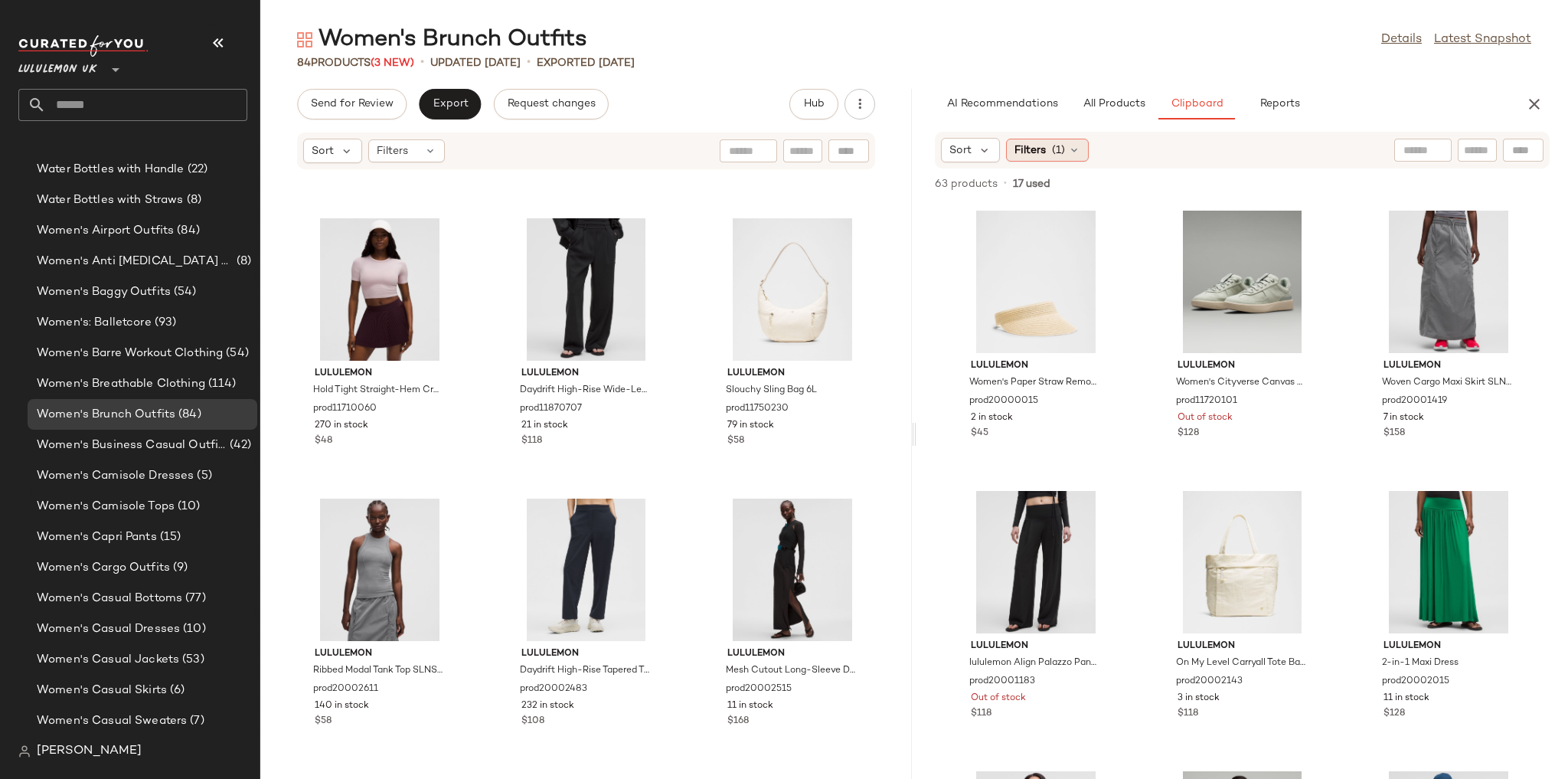
click at [1079, 156] on div "Filters (1)" at bounding box center [1048, 150] width 82 height 23
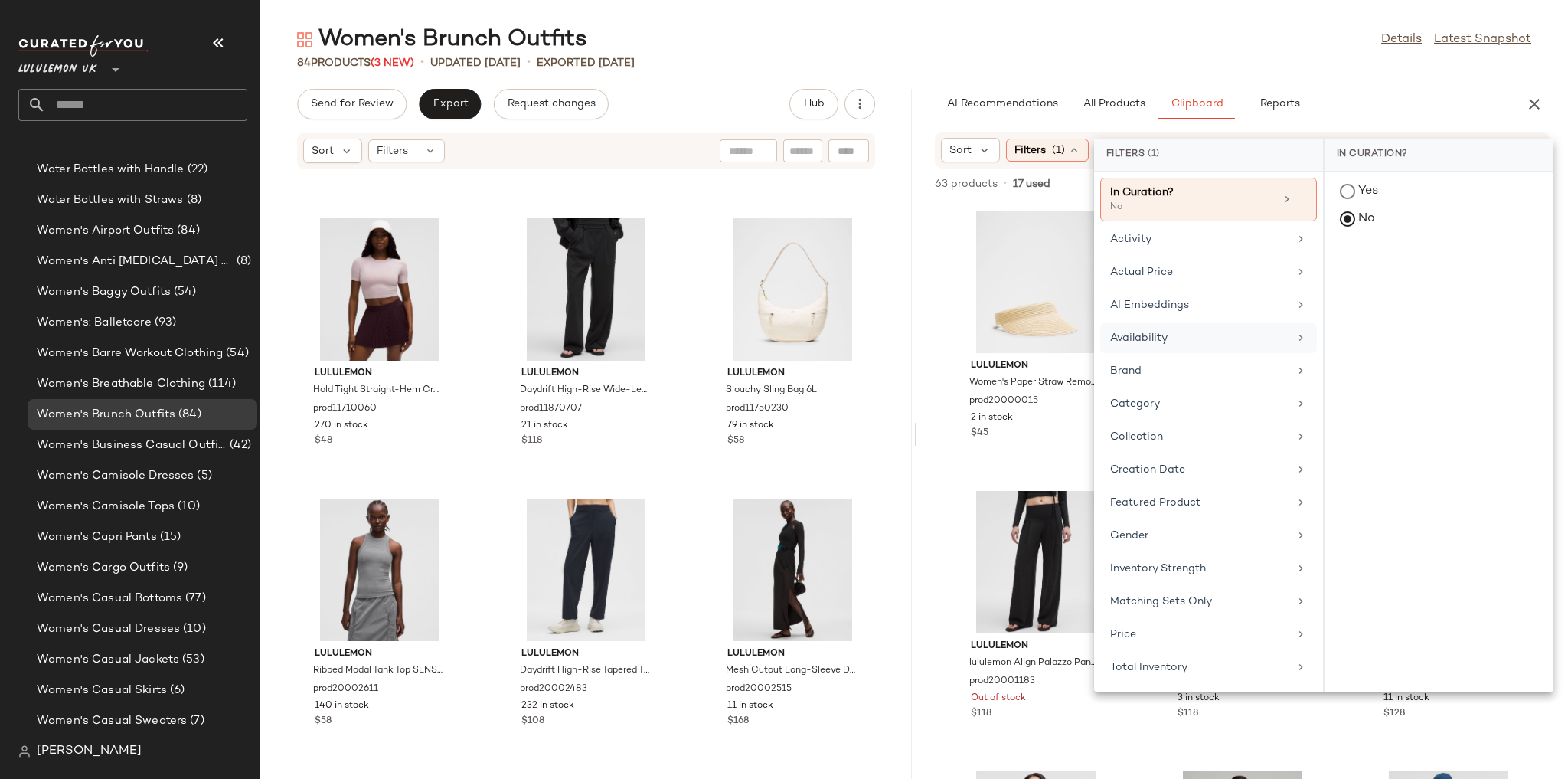
click at [1173, 338] on div "Availability" at bounding box center [1199, 337] width 178 height 16
click at [1359, 286] on div "in_stock" at bounding box center [1438, 305] width 228 height 37
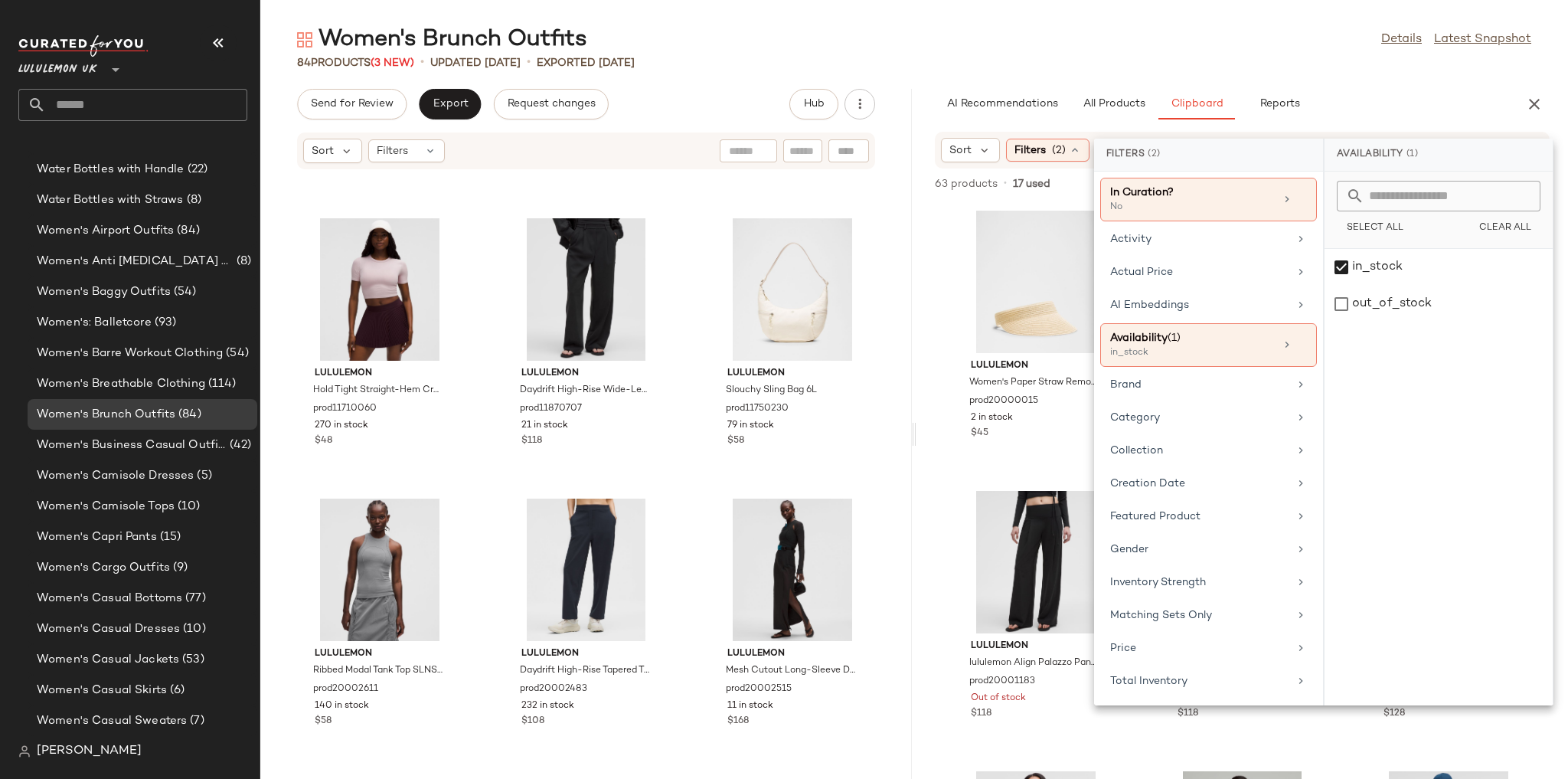
click at [1214, 69] on div "84 Products (3 New) • updated Aug 18th • Exported Aug 13th" at bounding box center [914, 63] width 1307 height 15
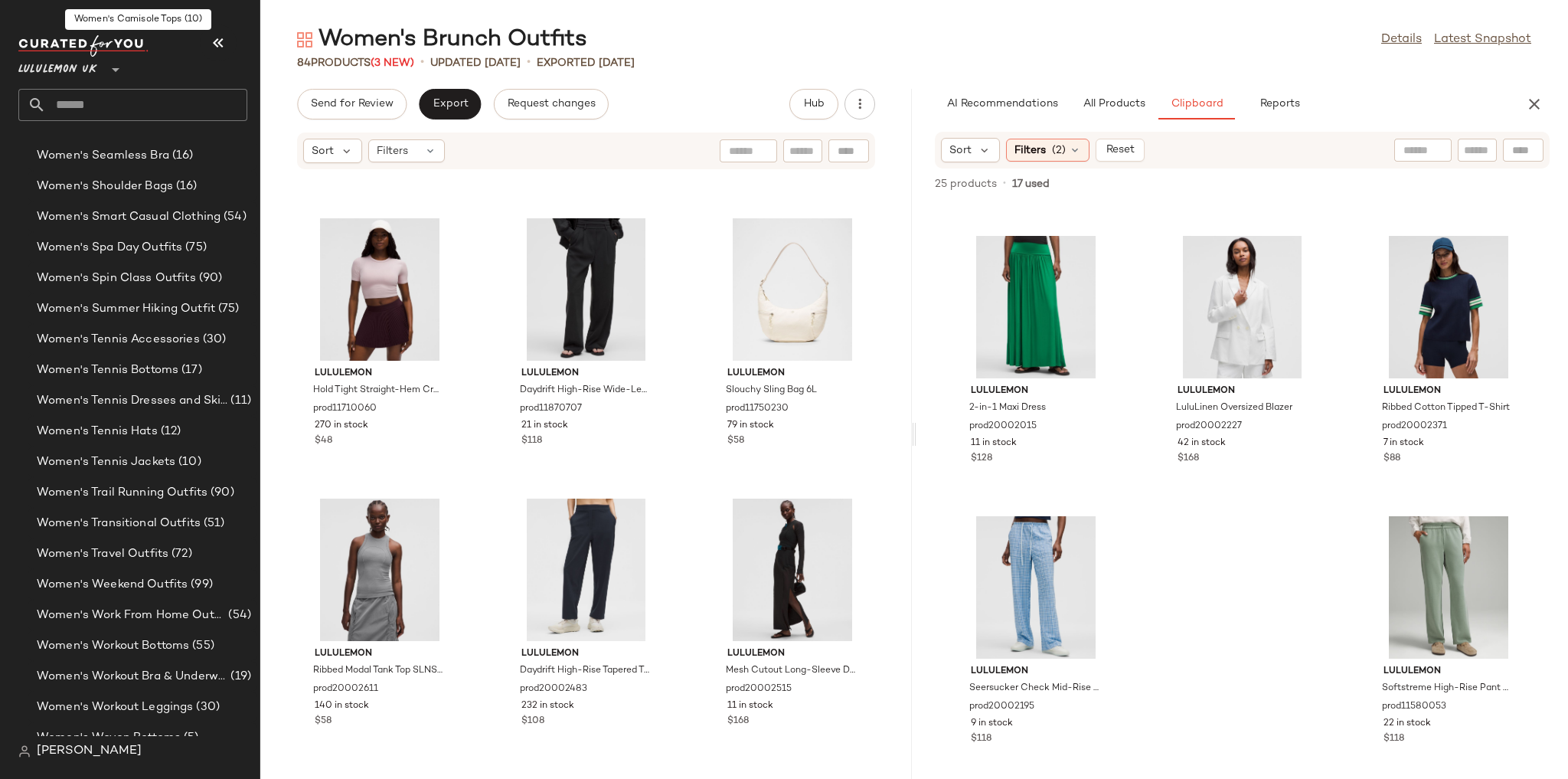
scroll to position [5413, 0]
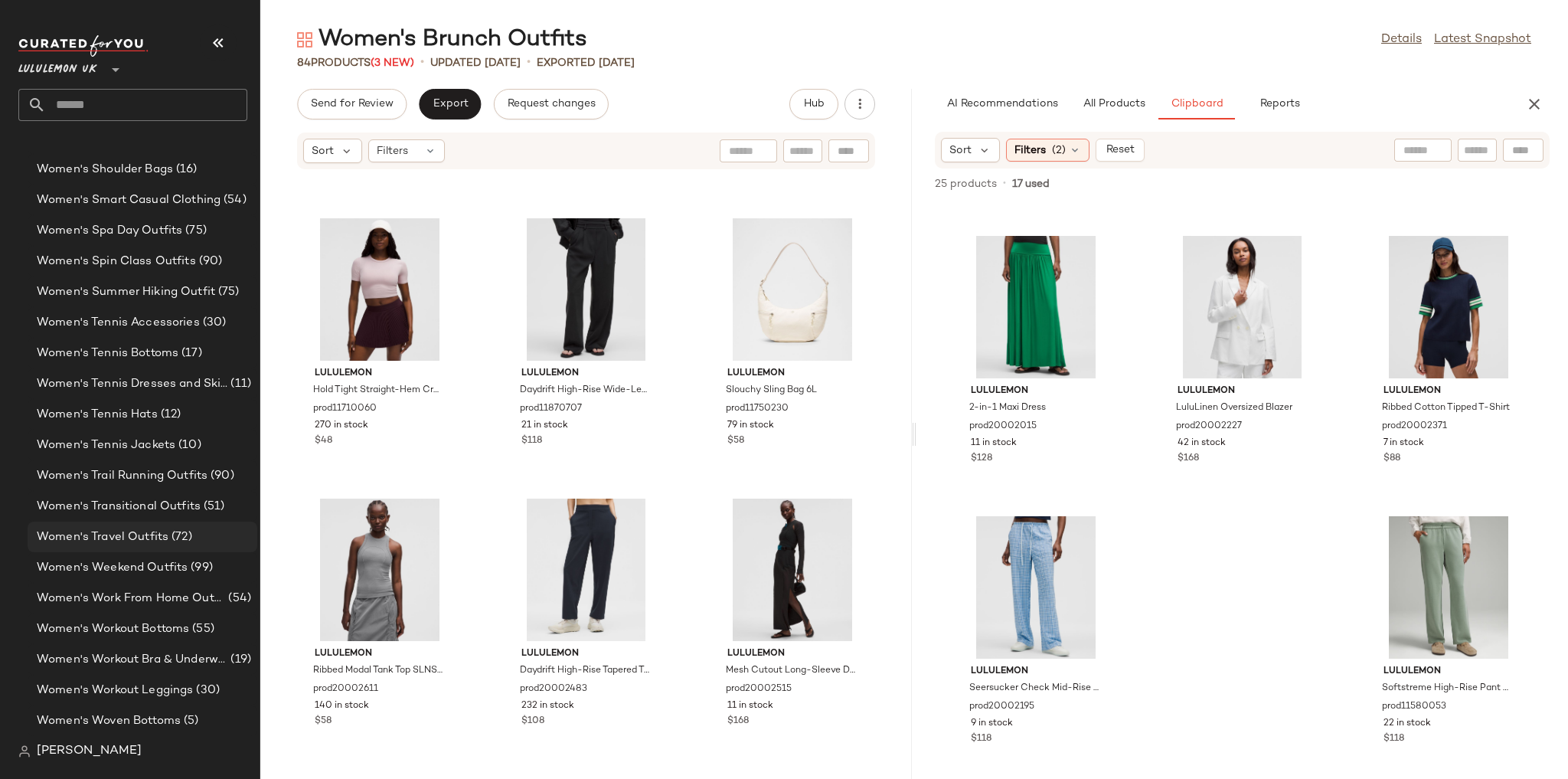
click at [161, 536] on span "Women's Travel Outfits" at bounding box center [103, 537] width 132 height 18
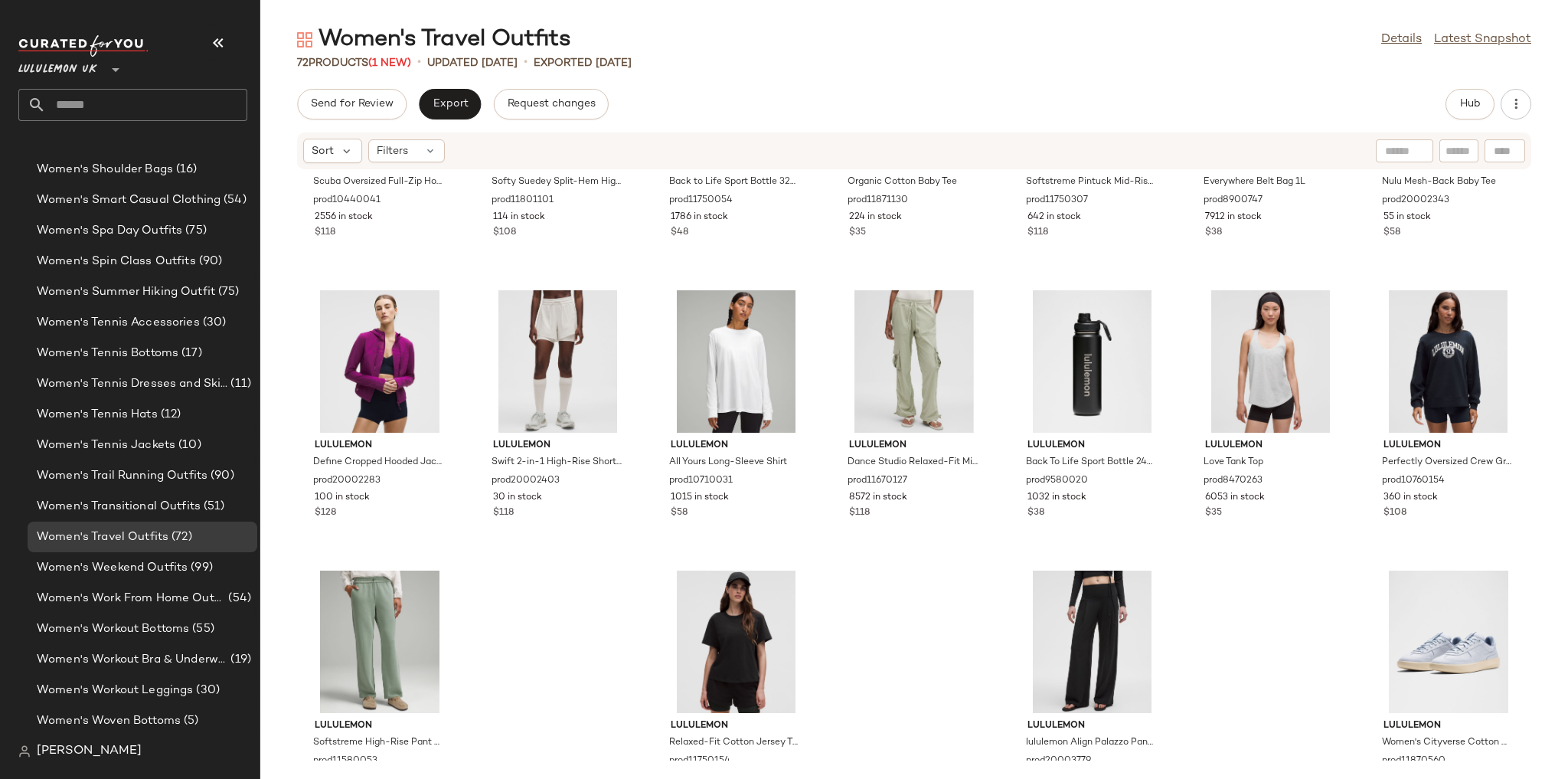
scroll to position [2776, 0]
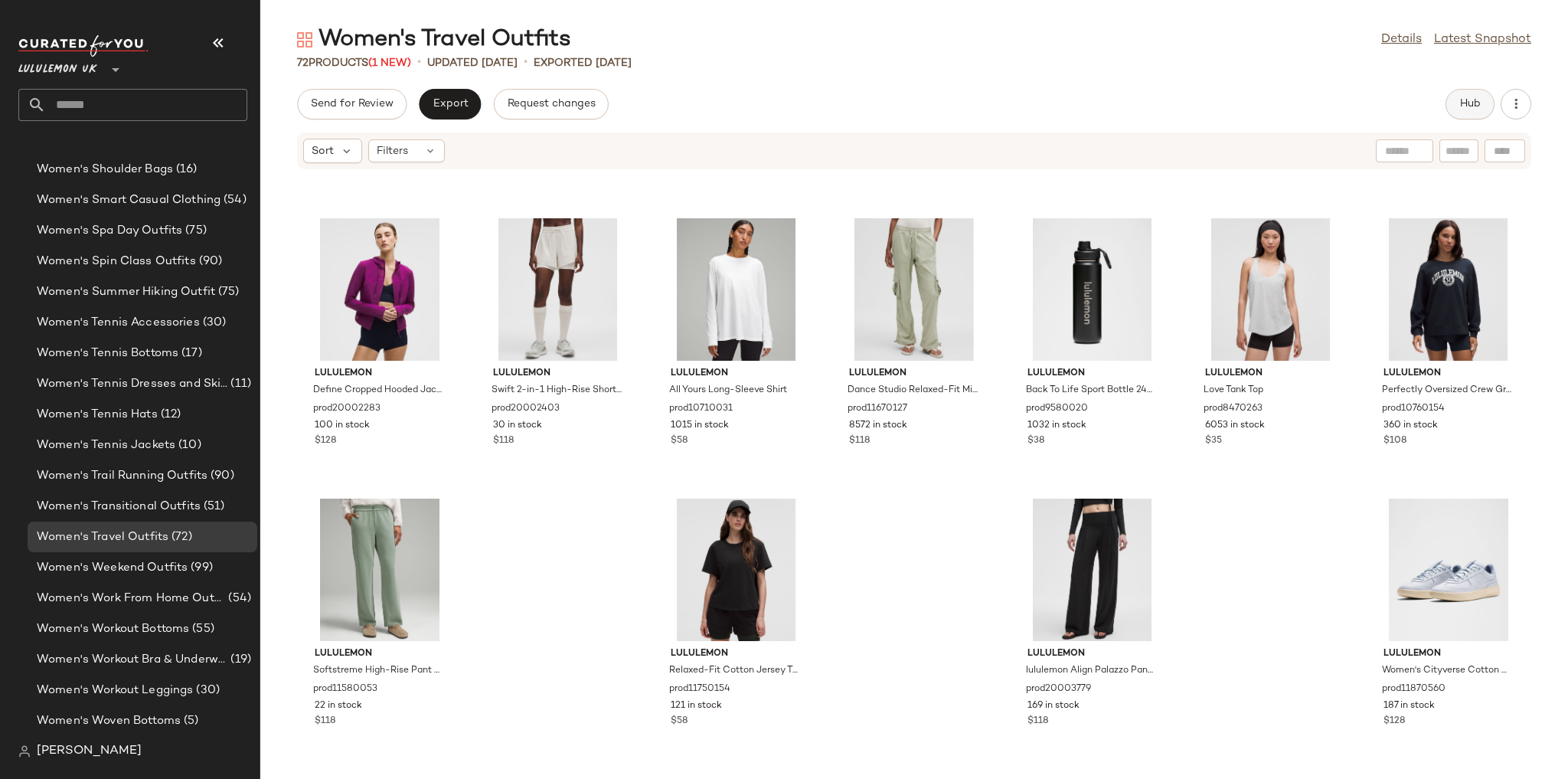
click at [1469, 105] on span "Hub" at bounding box center [1470, 104] width 21 height 13
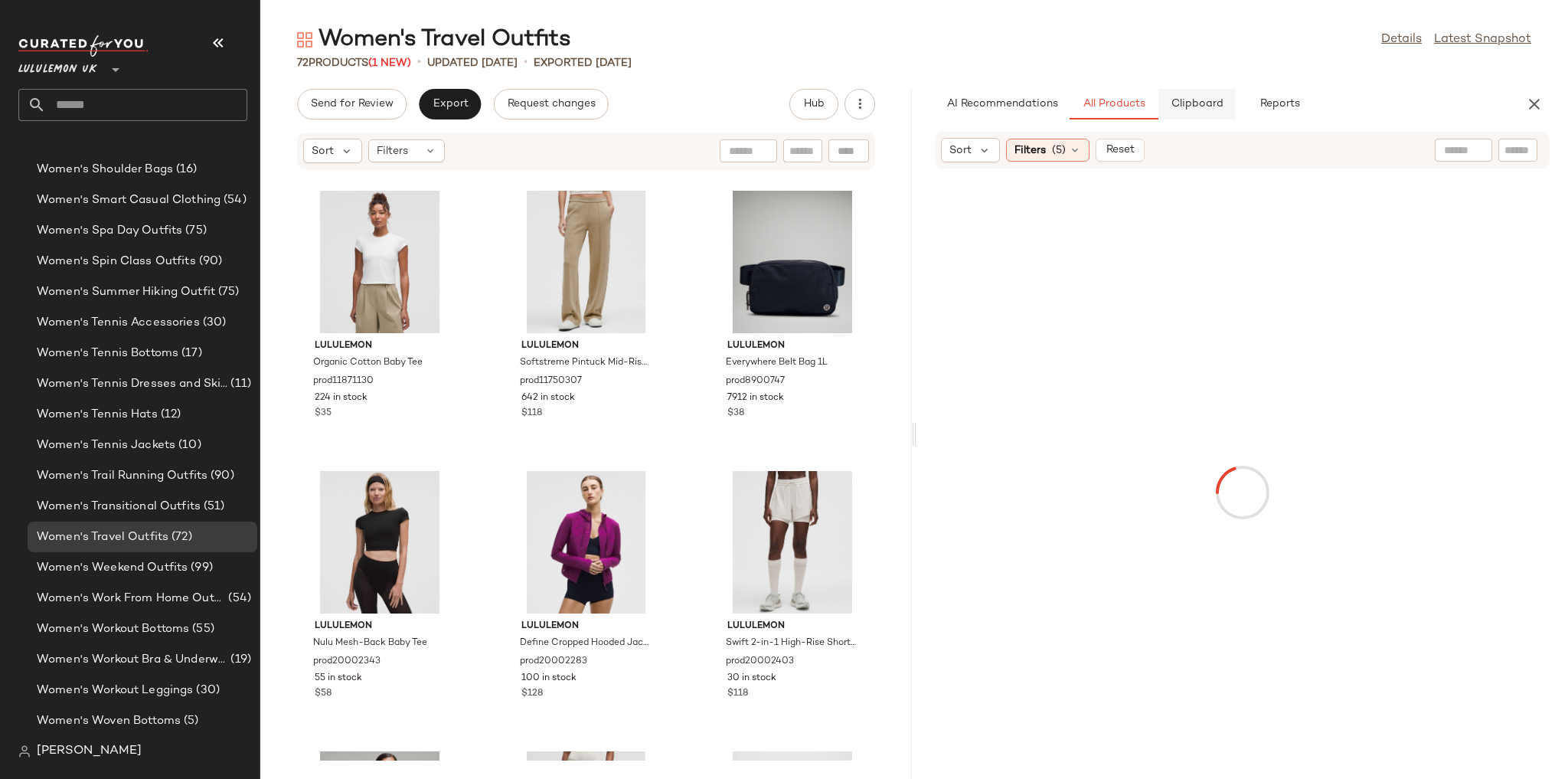
click at [1213, 92] on button "Clipboard" at bounding box center [1196, 104] width 77 height 30
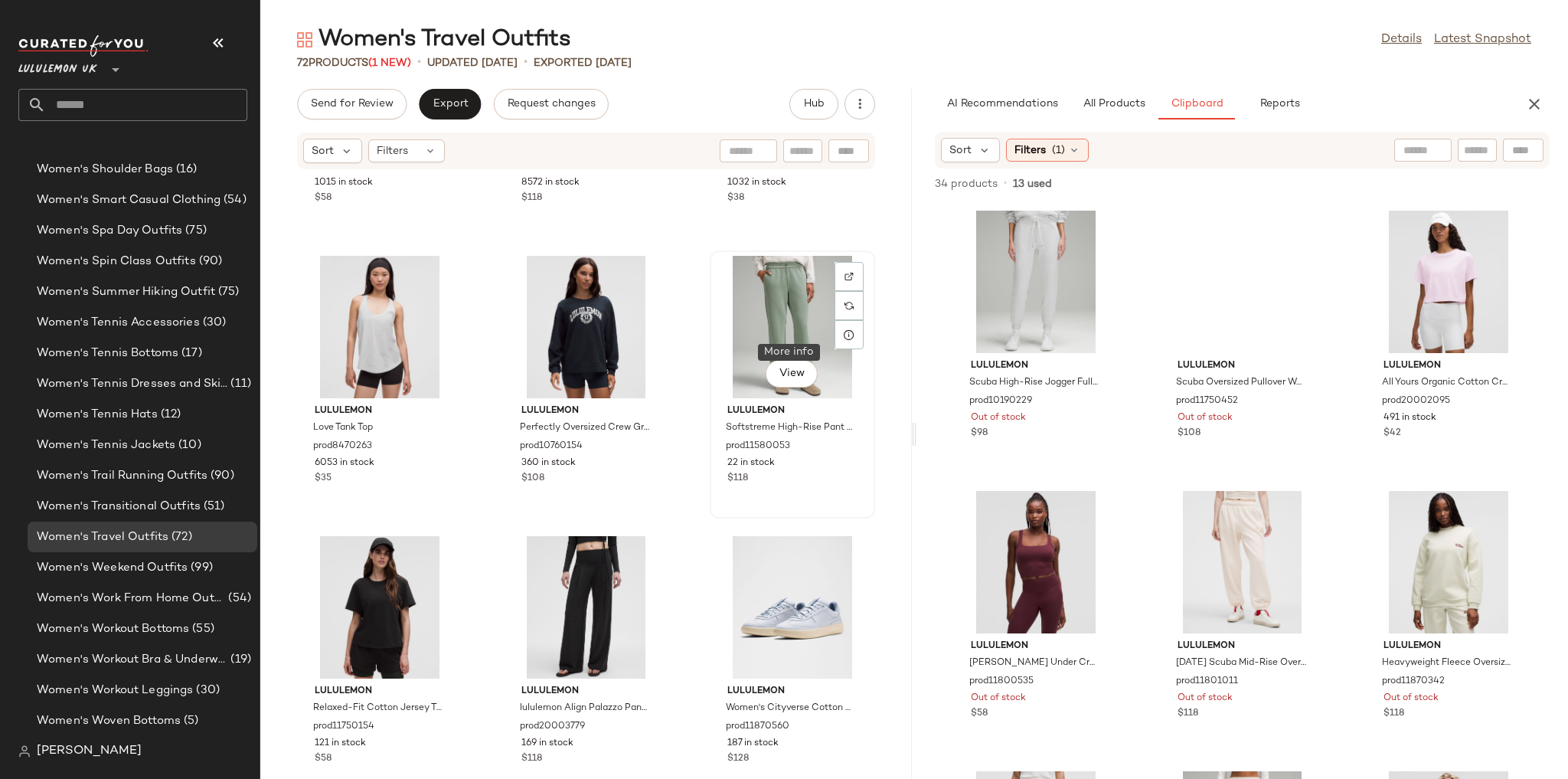
scroll to position [6140, 0]
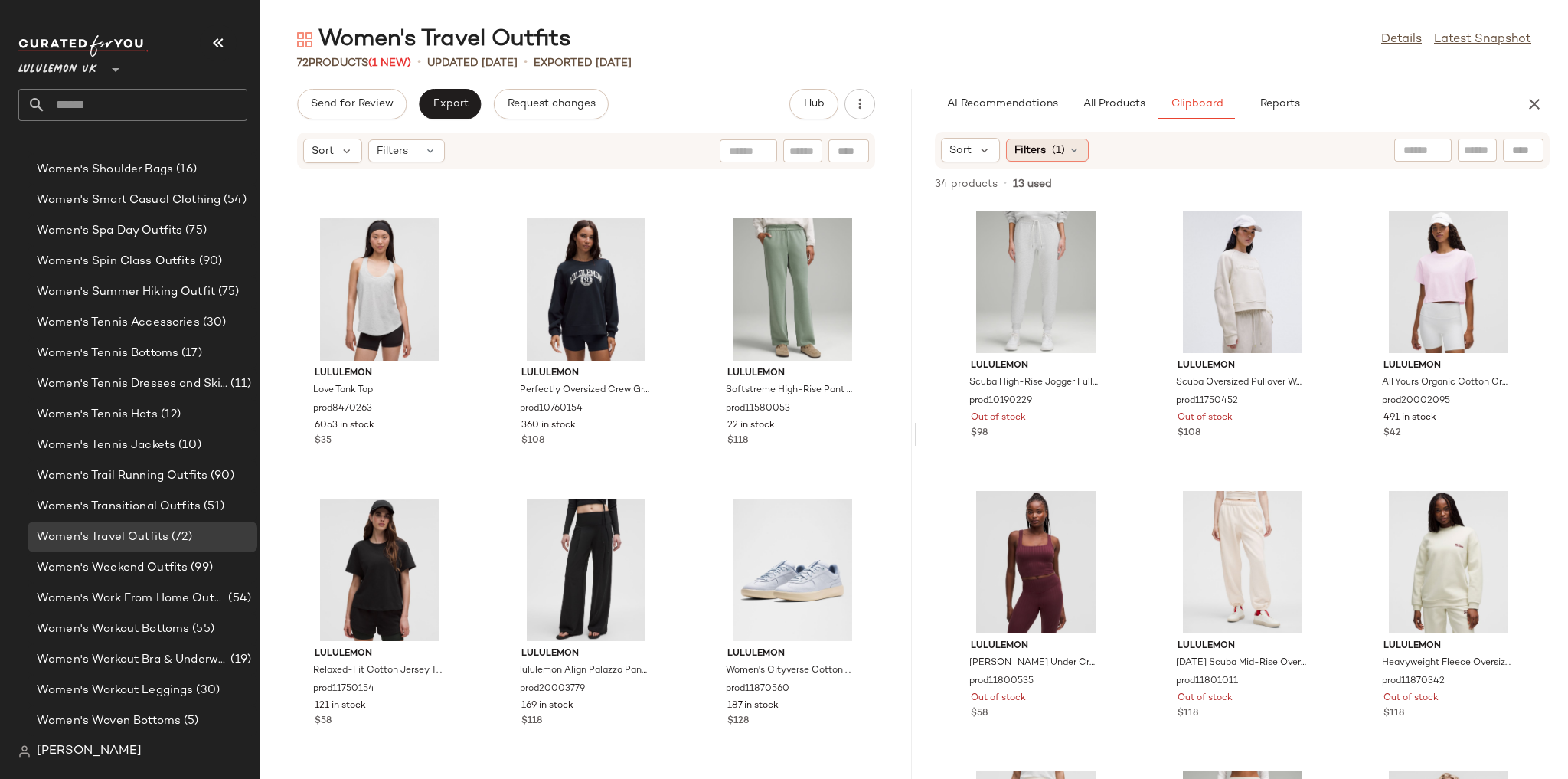
click at [1069, 151] on icon at bounding box center [1074, 150] width 13 height 13
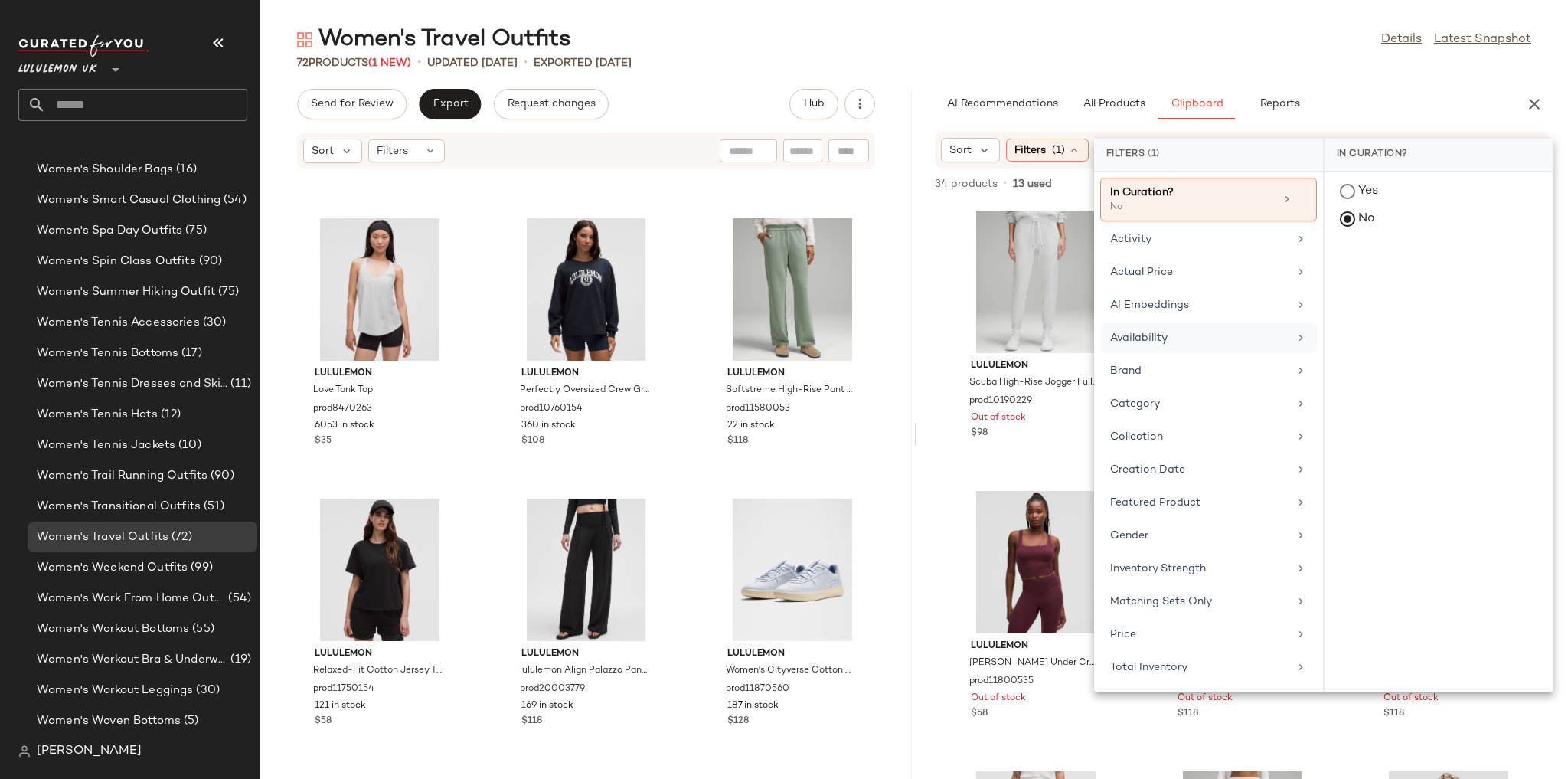
click at [1148, 340] on div "Availability" at bounding box center [1199, 337] width 178 height 16
click at [1388, 286] on div "in_stock" at bounding box center [1438, 305] width 228 height 37
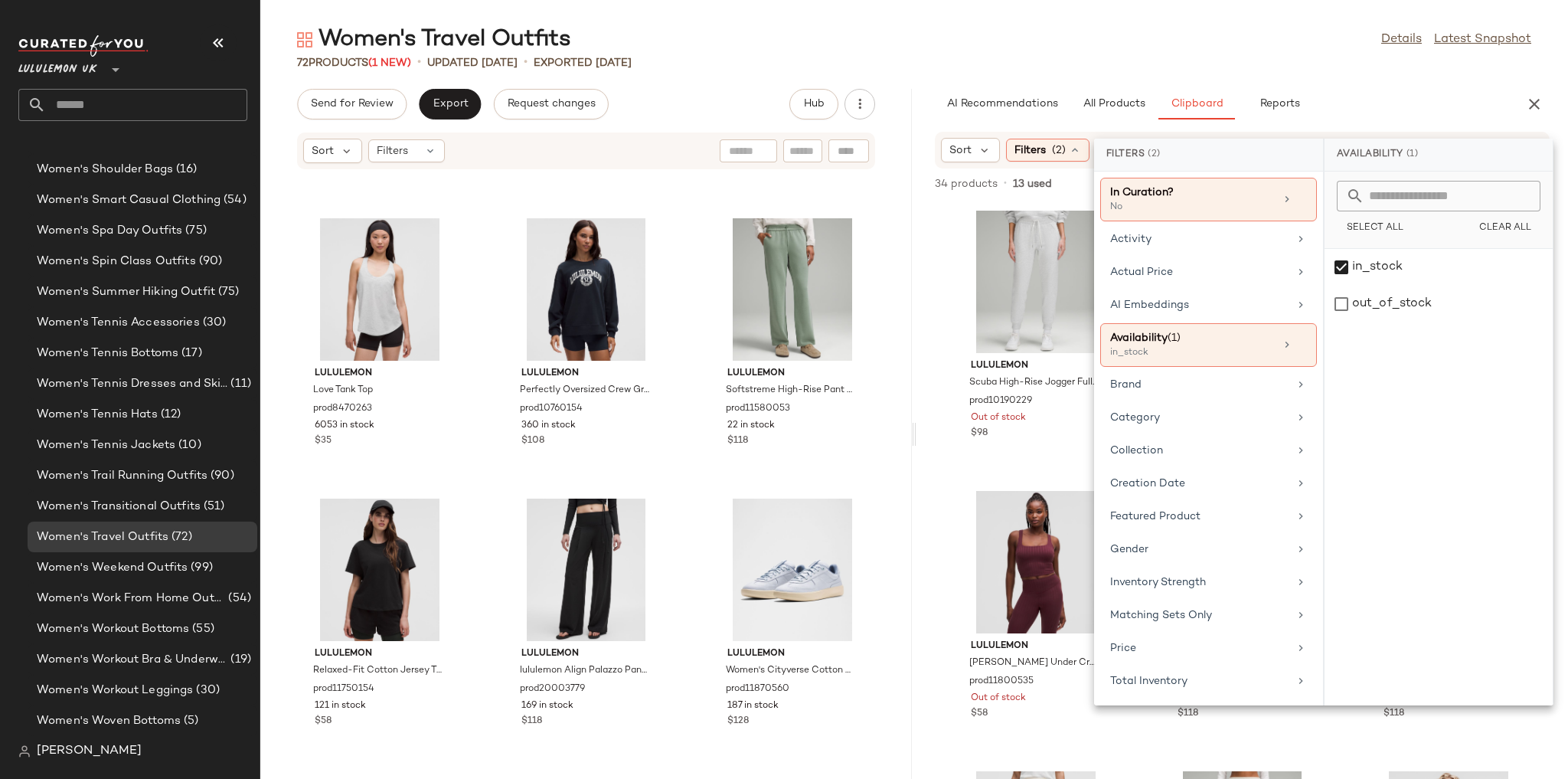
click at [1222, 27] on div "Women's Travel Outfits Details Latest Snapshot" at bounding box center [914, 40] width 1307 height 30
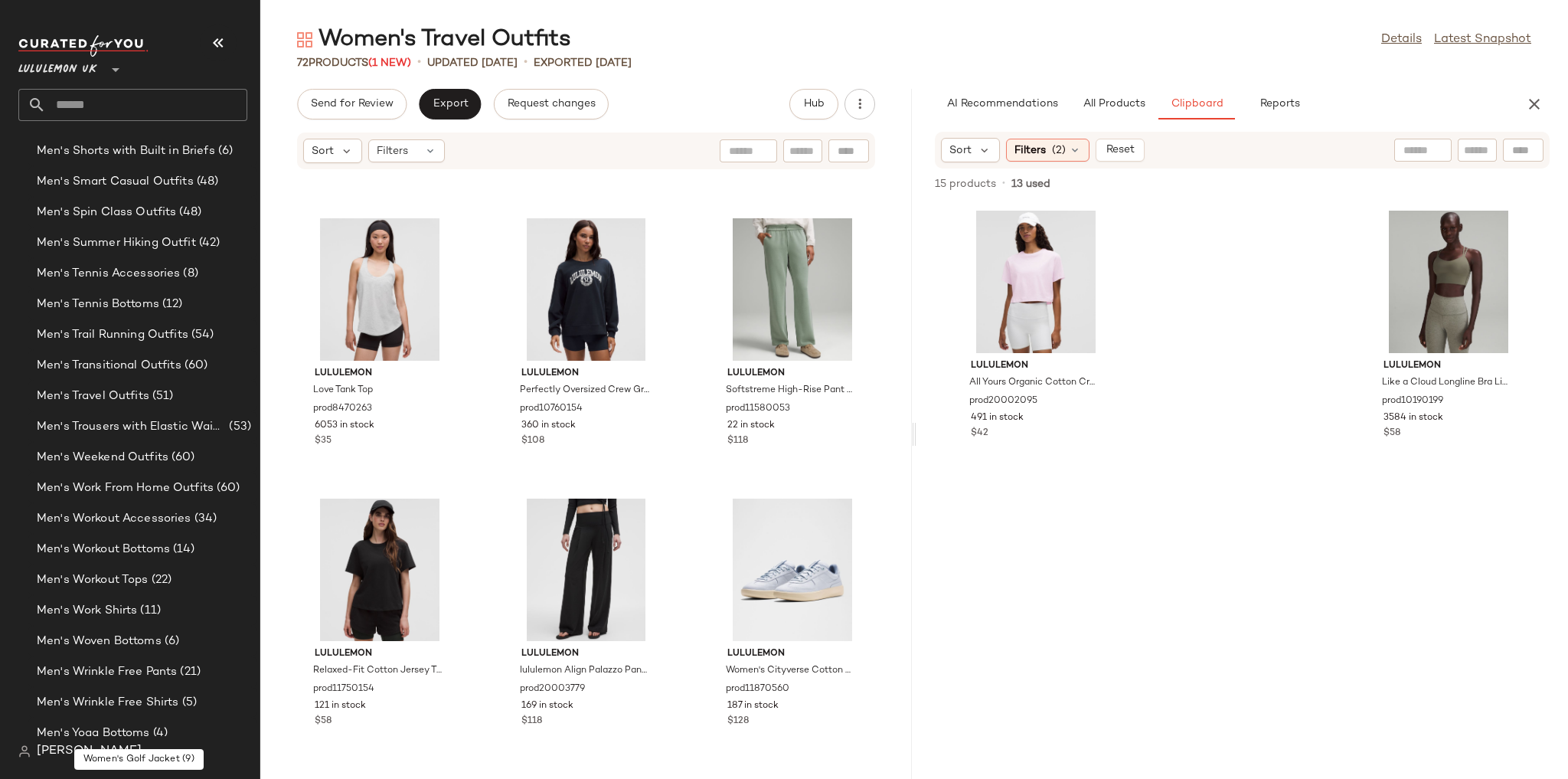
scroll to position [2288, 0]
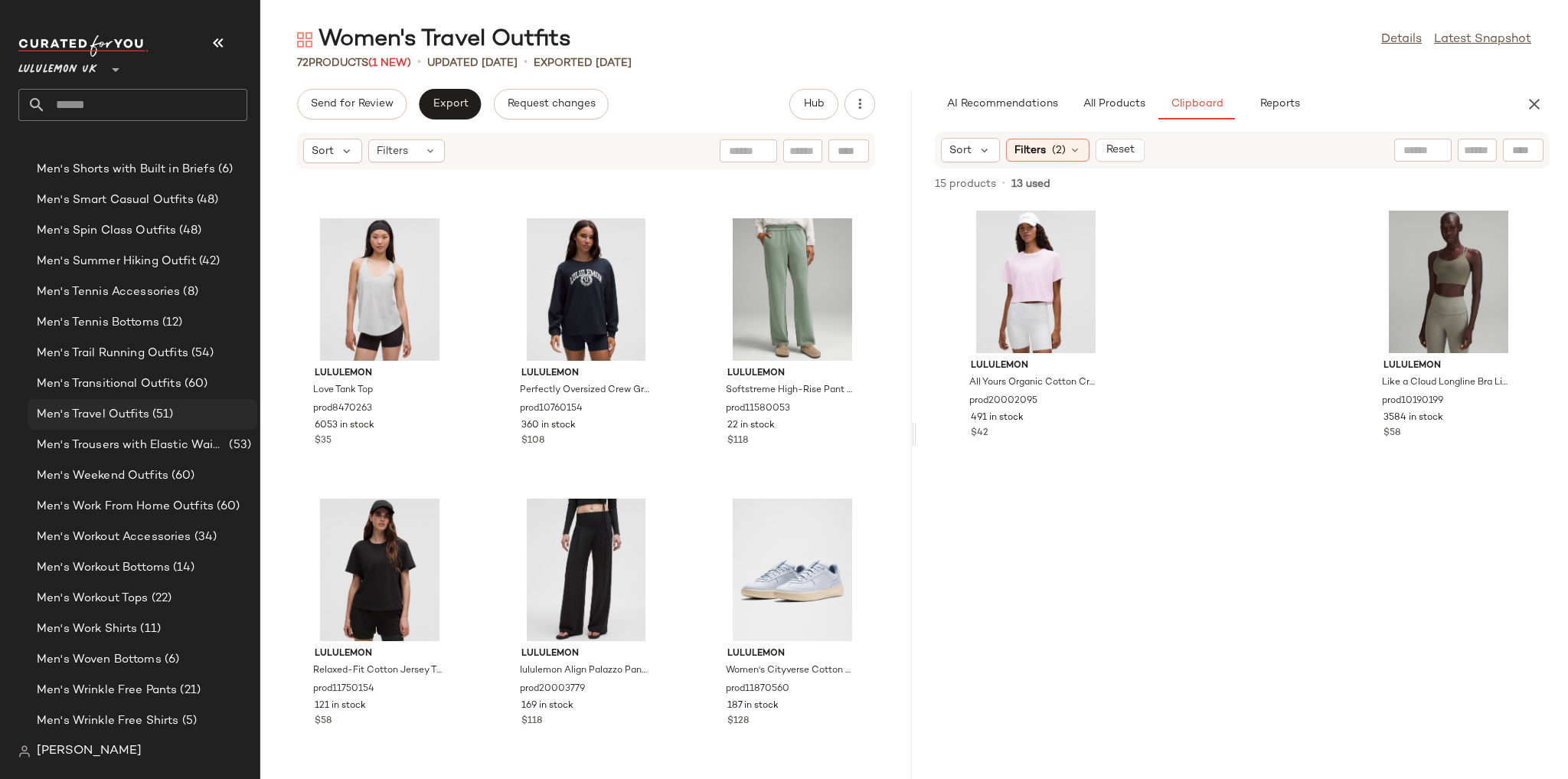
click at [125, 424] on div "Men's Travel Outfits (51)" at bounding box center [142, 414] width 230 height 30
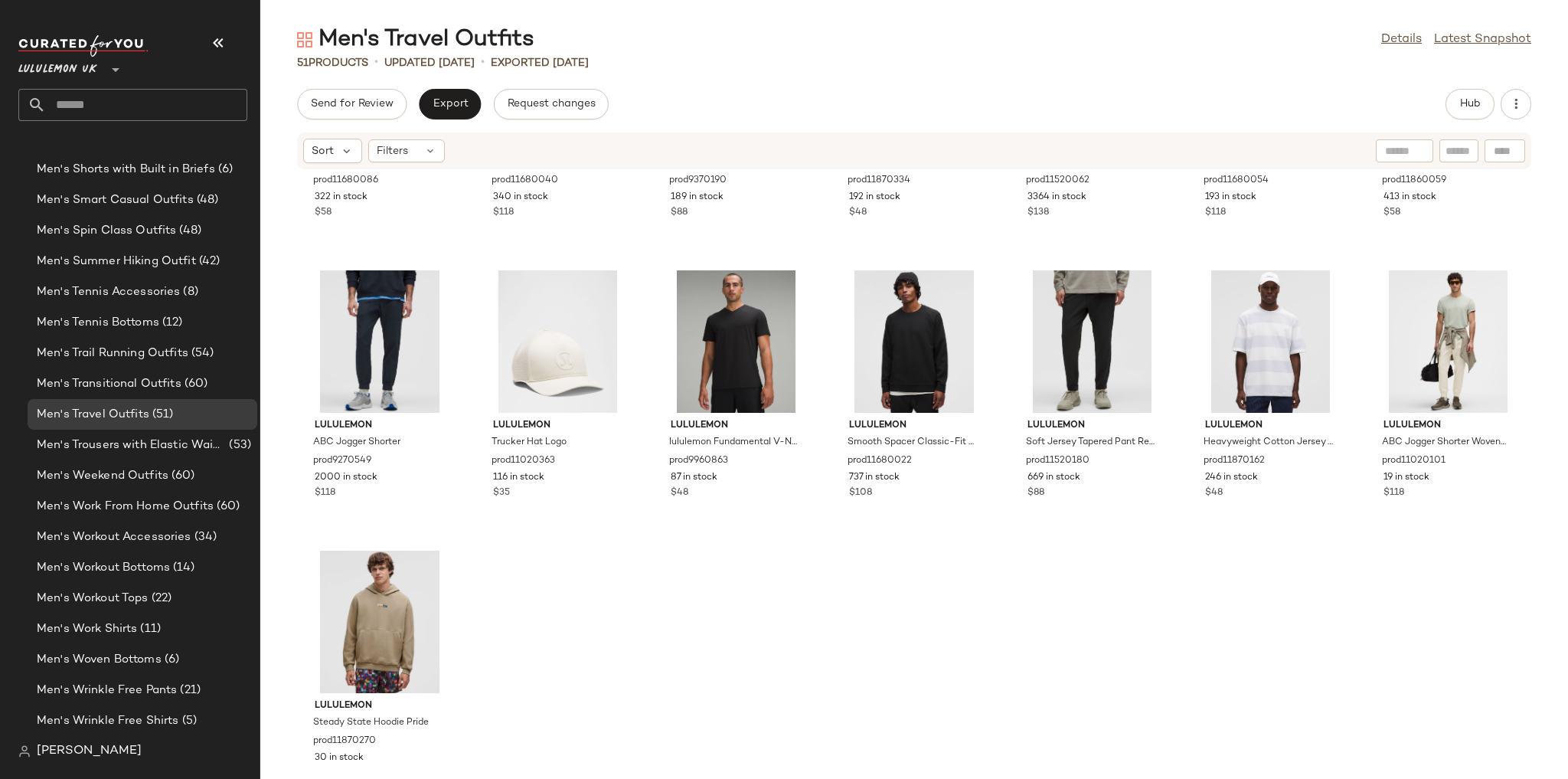
scroll to position [1936, 0]
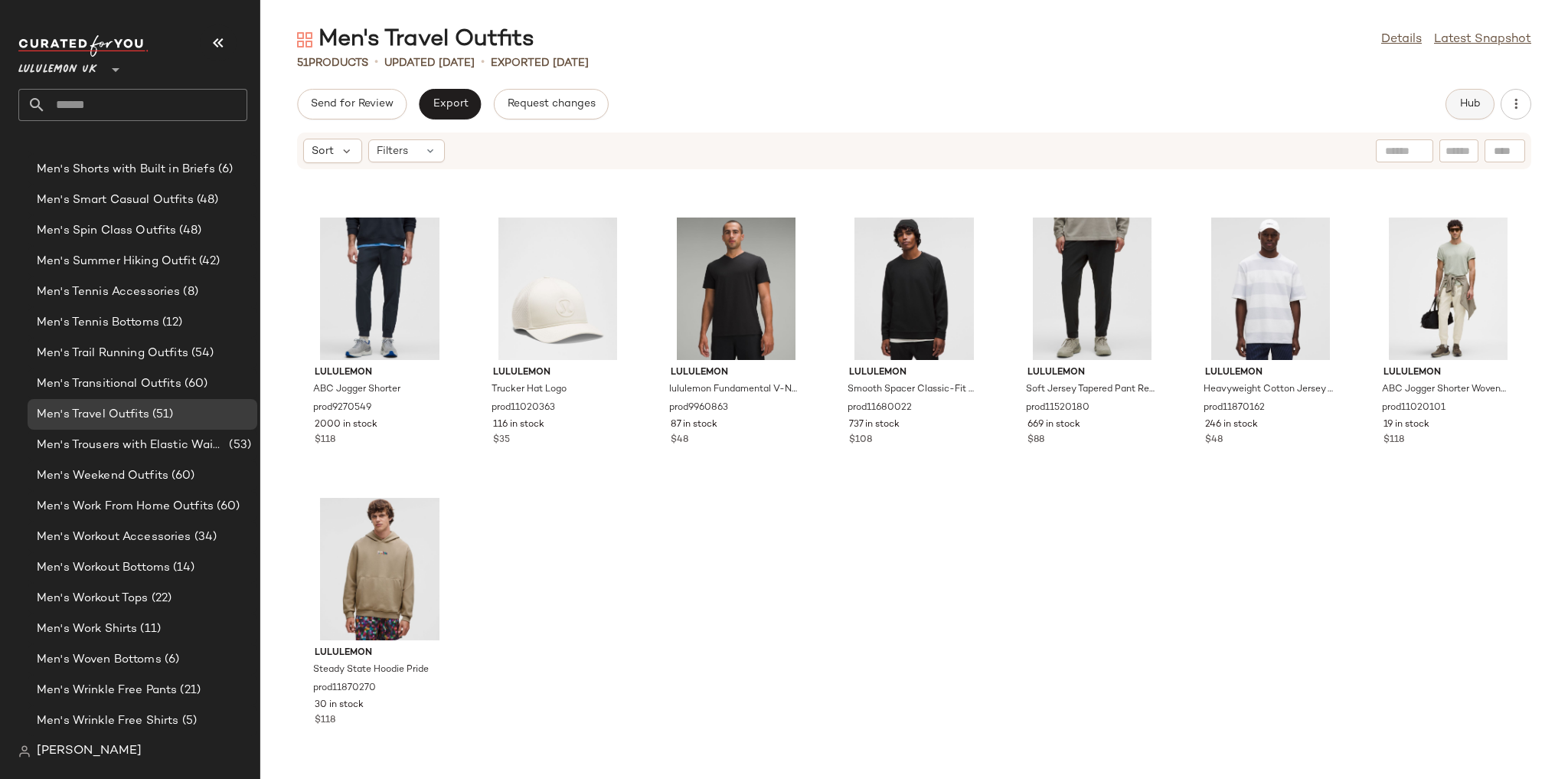
click at [1484, 107] on button "Hub" at bounding box center [1470, 104] width 49 height 30
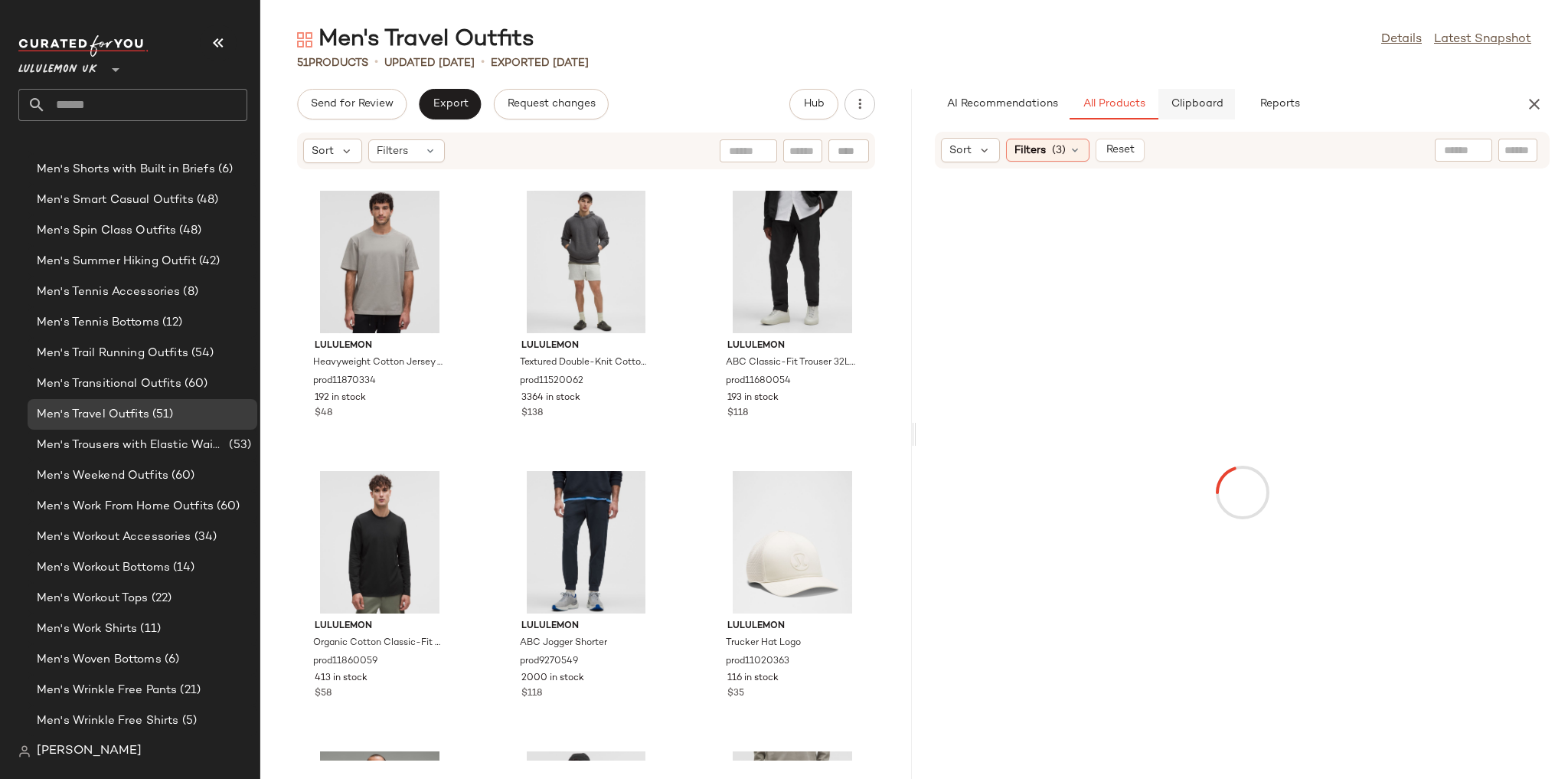
click at [1202, 104] on span "Clipboard" at bounding box center [1196, 104] width 53 height 13
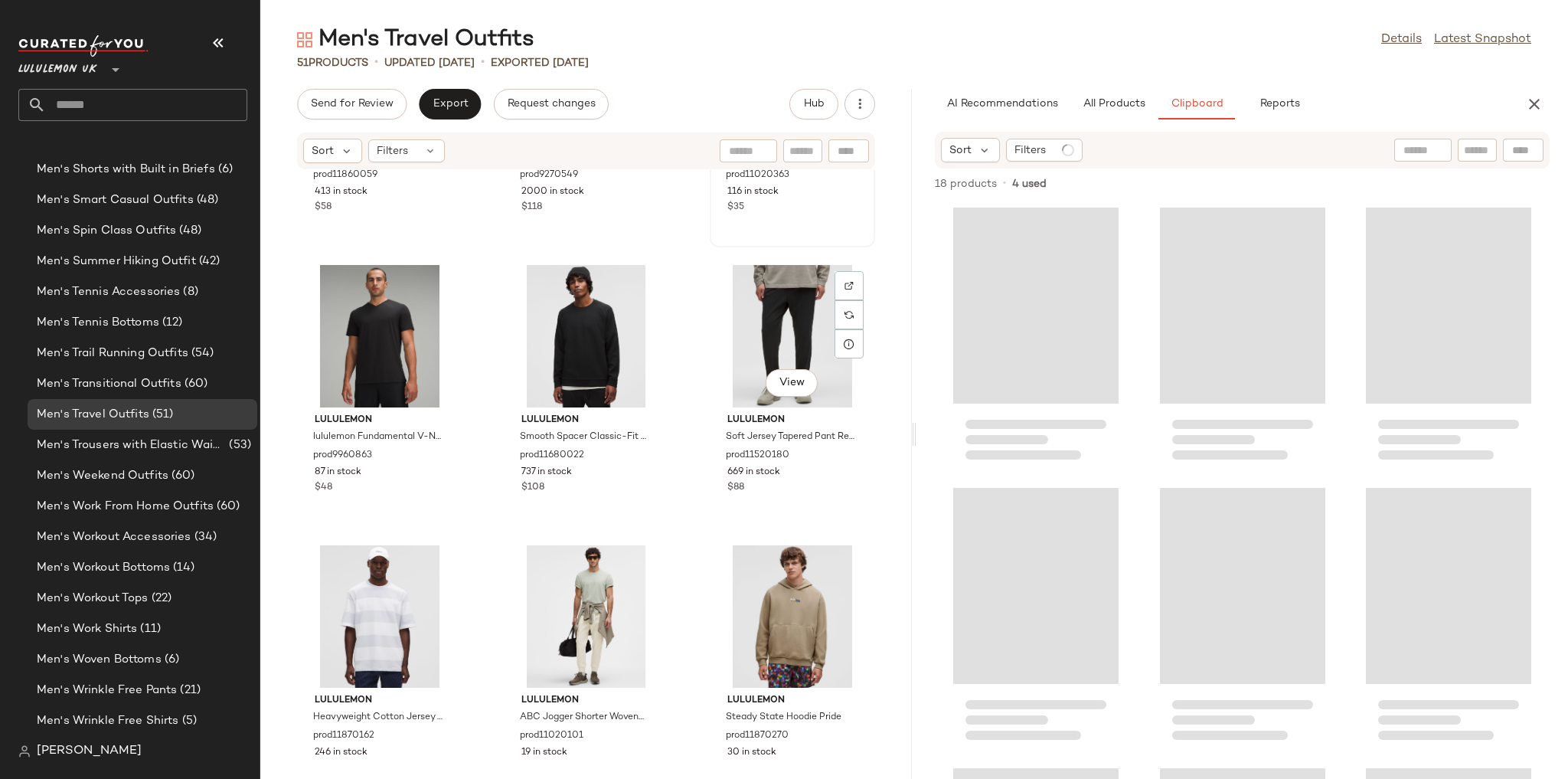
scroll to position [4179, 0]
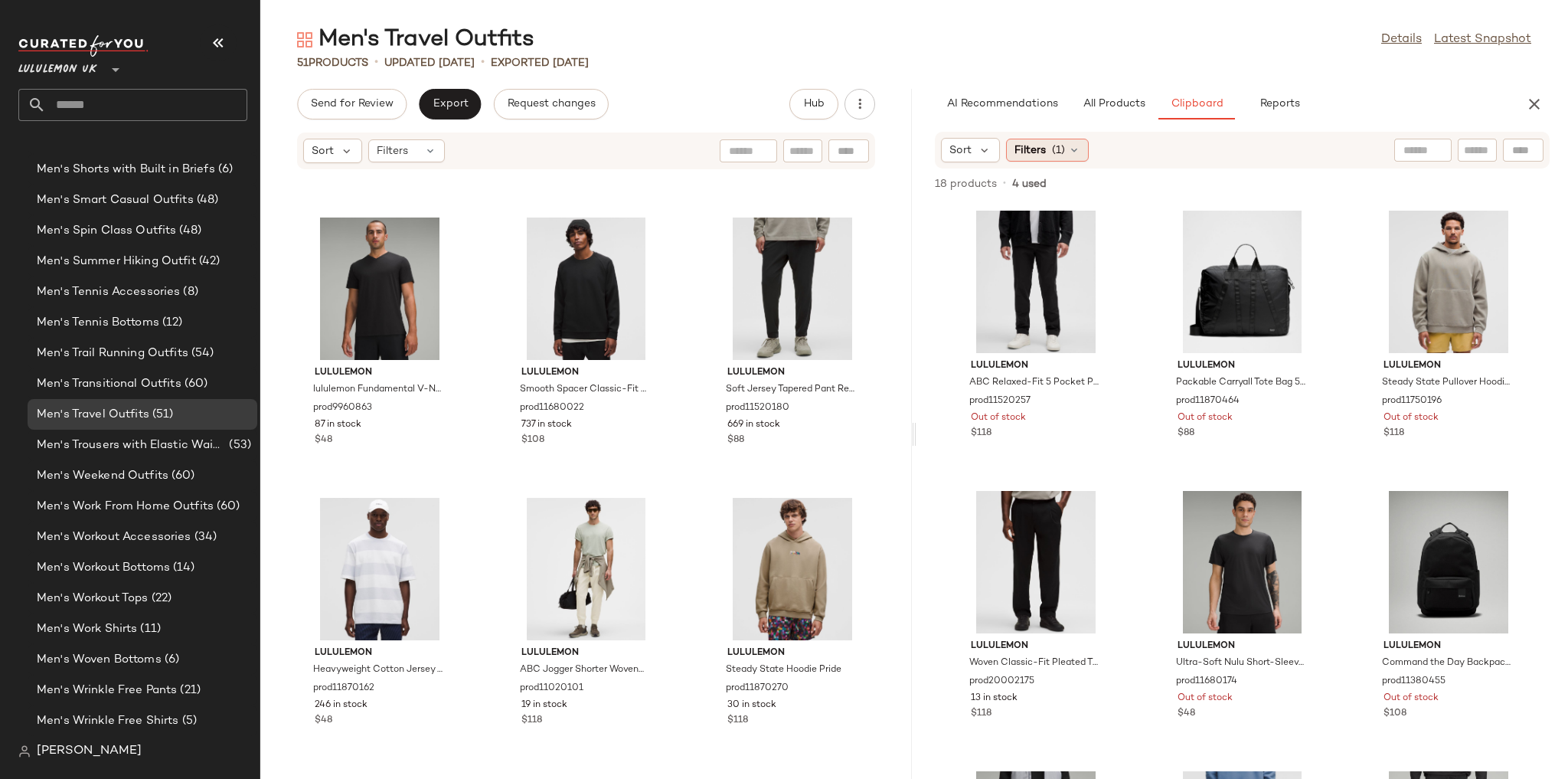
click at [1058, 159] on div "Filters (1)" at bounding box center [1048, 150] width 82 height 23
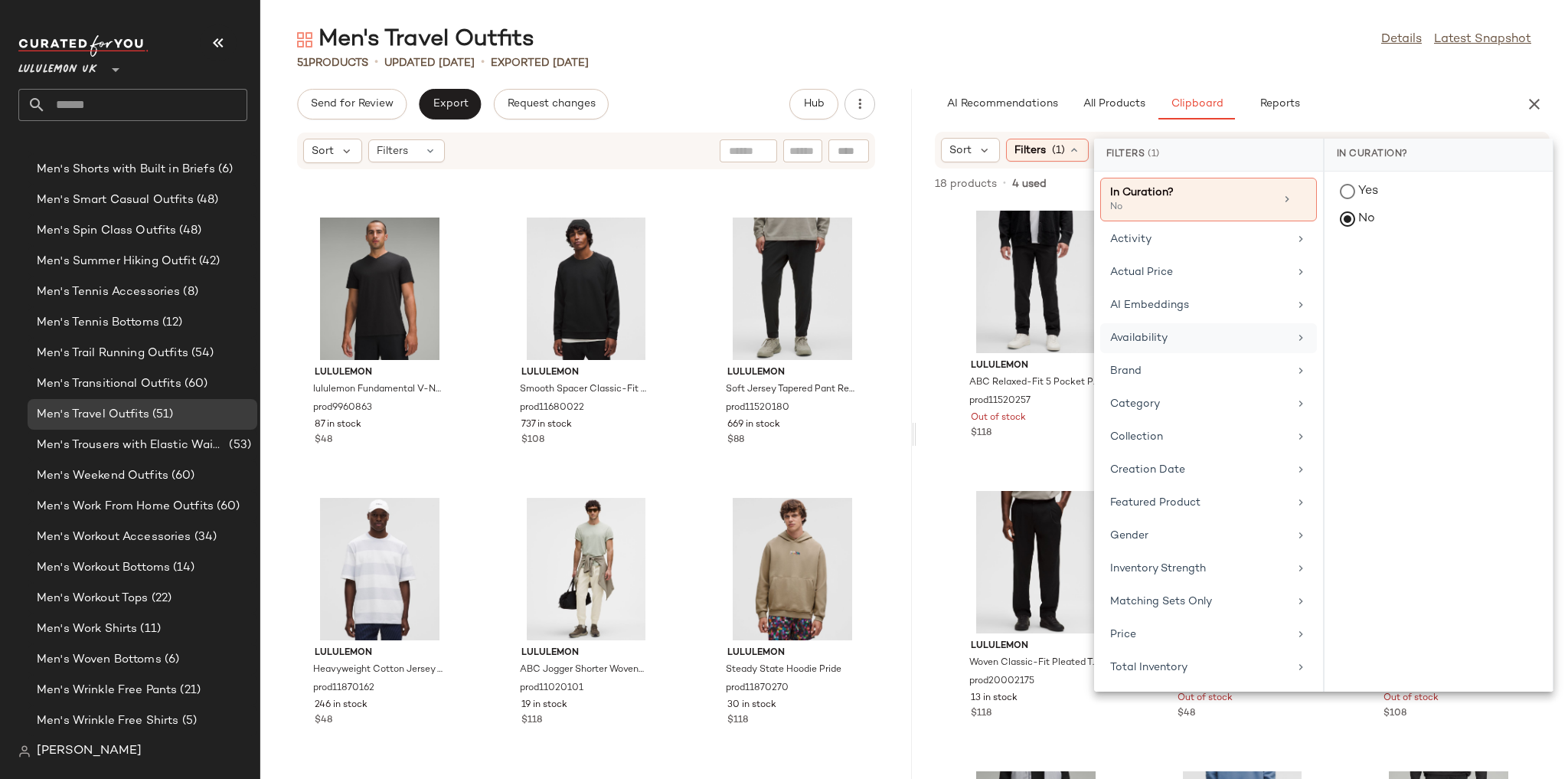
click at [1151, 337] on div "Availability" at bounding box center [1199, 337] width 178 height 16
click at [1349, 286] on div "in_stock" at bounding box center [1438, 305] width 228 height 37
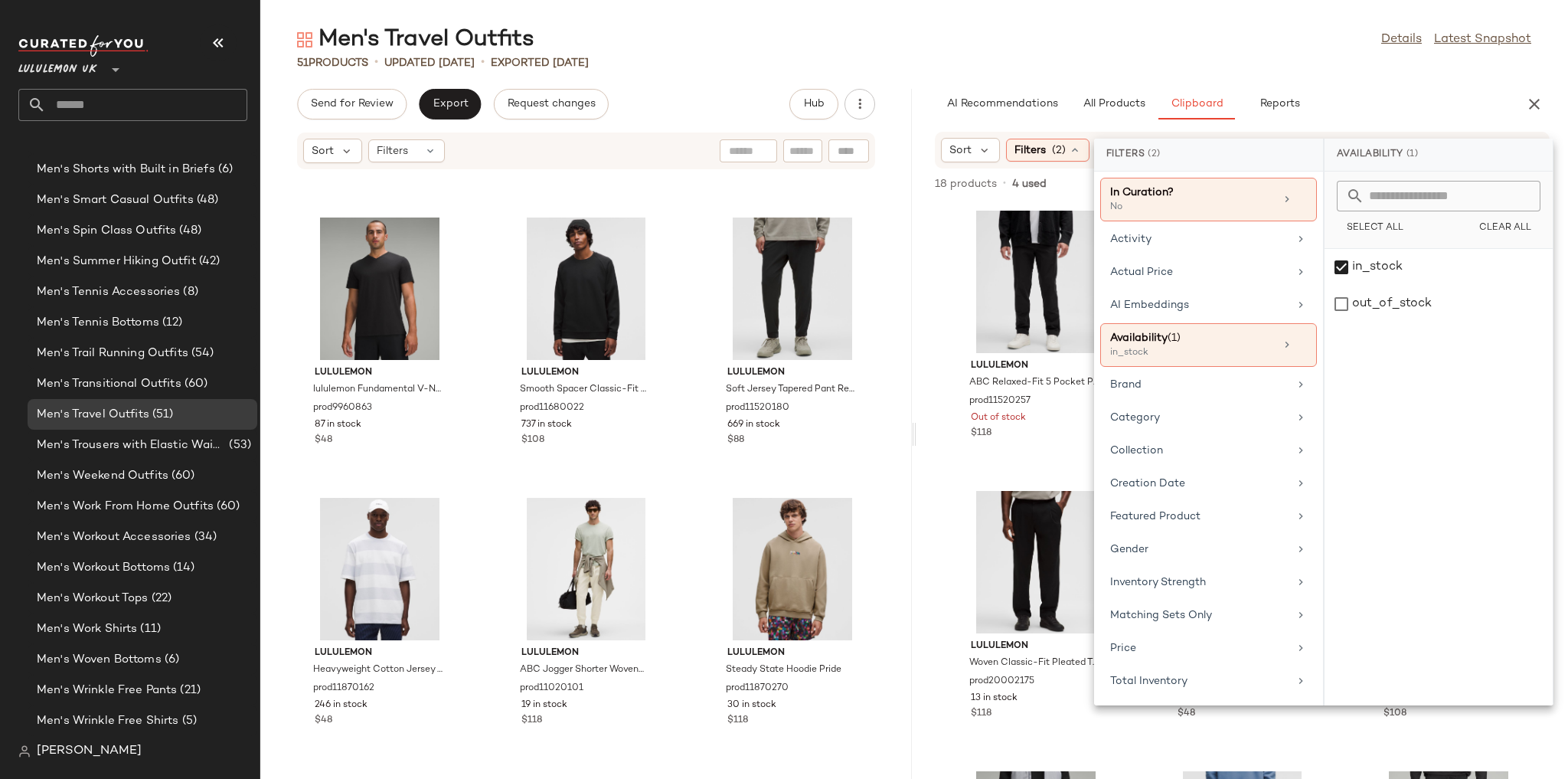
click at [1174, 28] on div "Men's Travel Outfits Details Latest Snapshot" at bounding box center [914, 40] width 1307 height 30
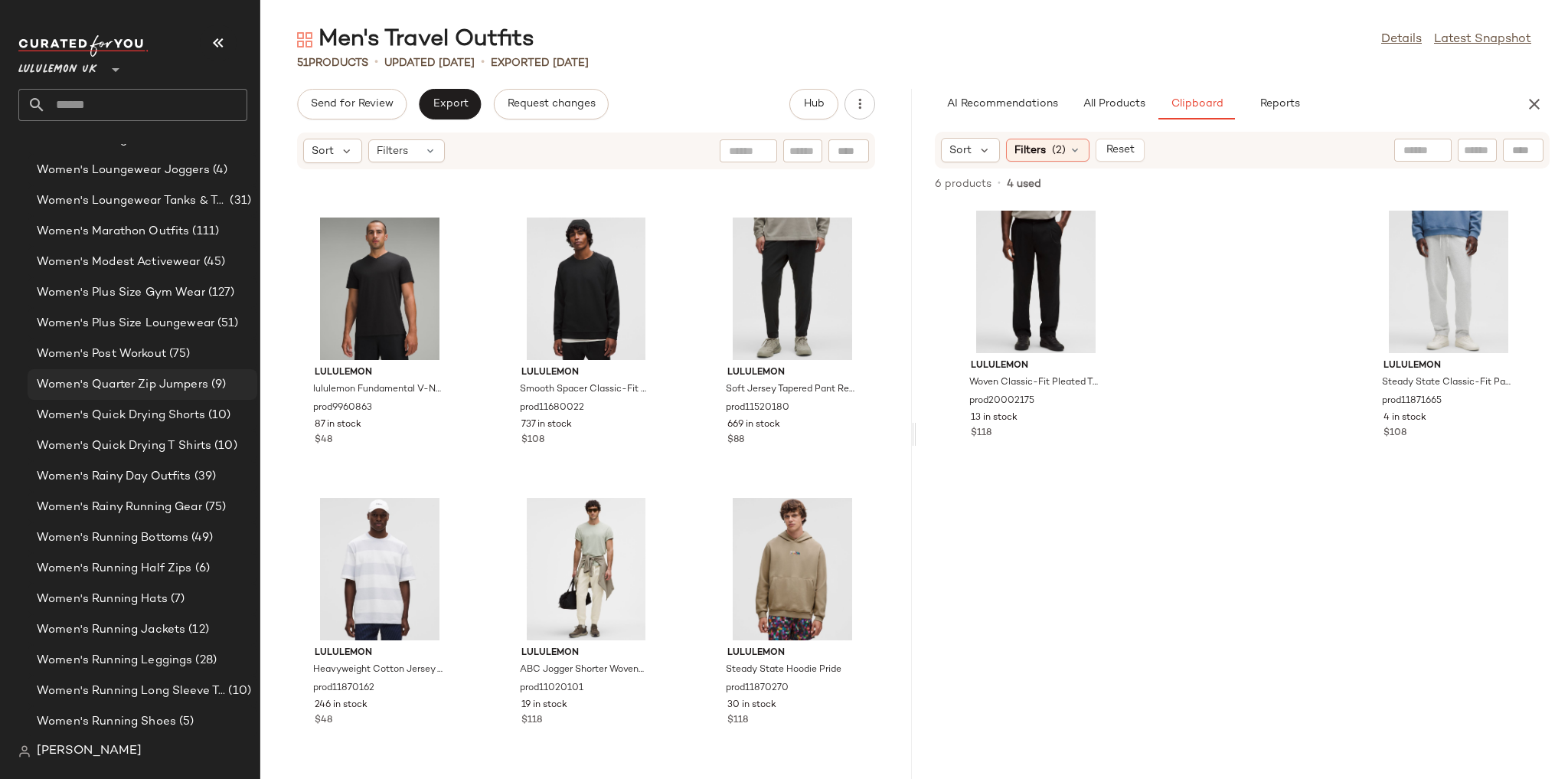
scroll to position [4678, 0]
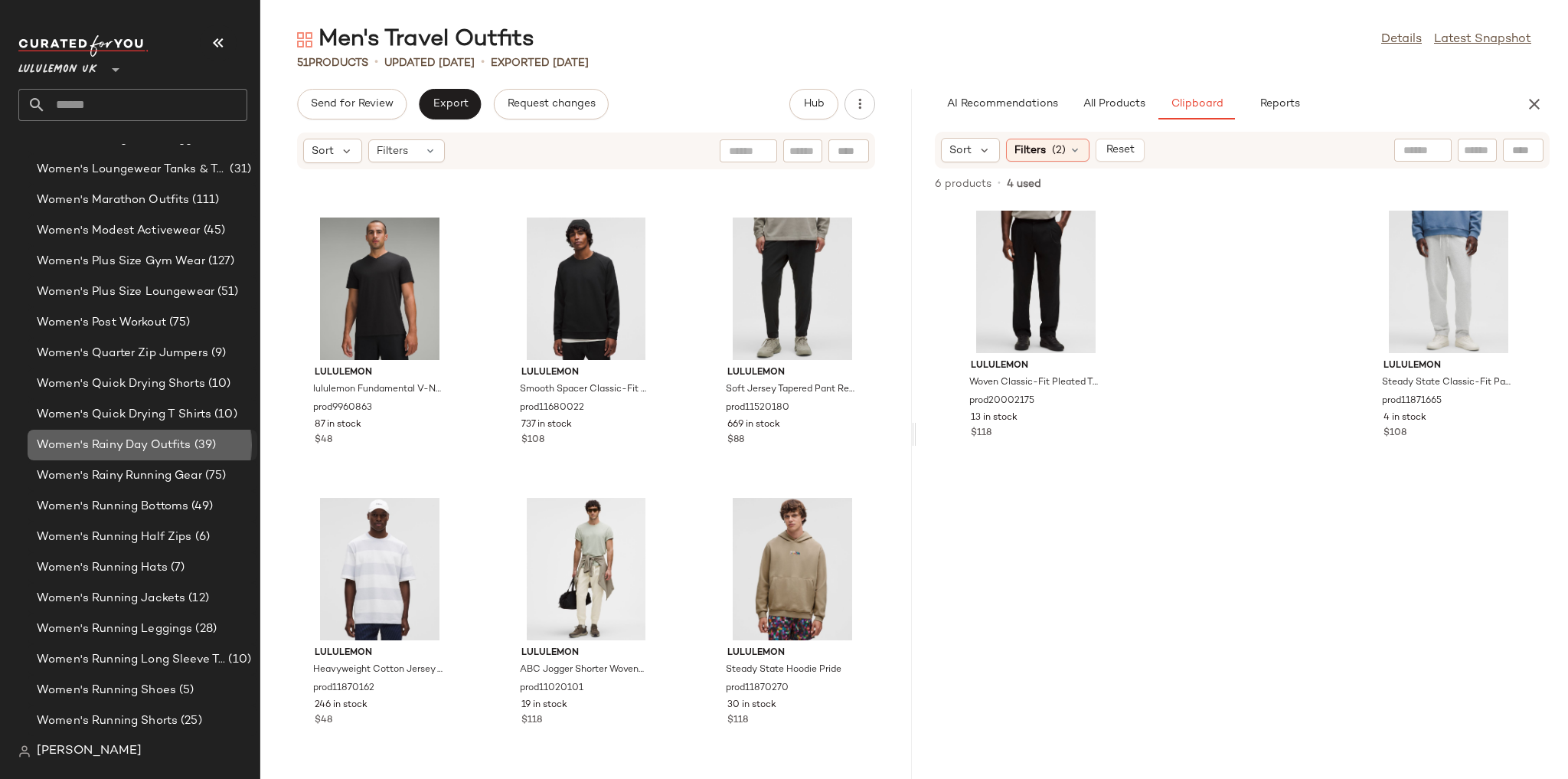
click at [145, 453] on span "Women's Rainy Day Outfits" at bounding box center [114, 445] width 155 height 18
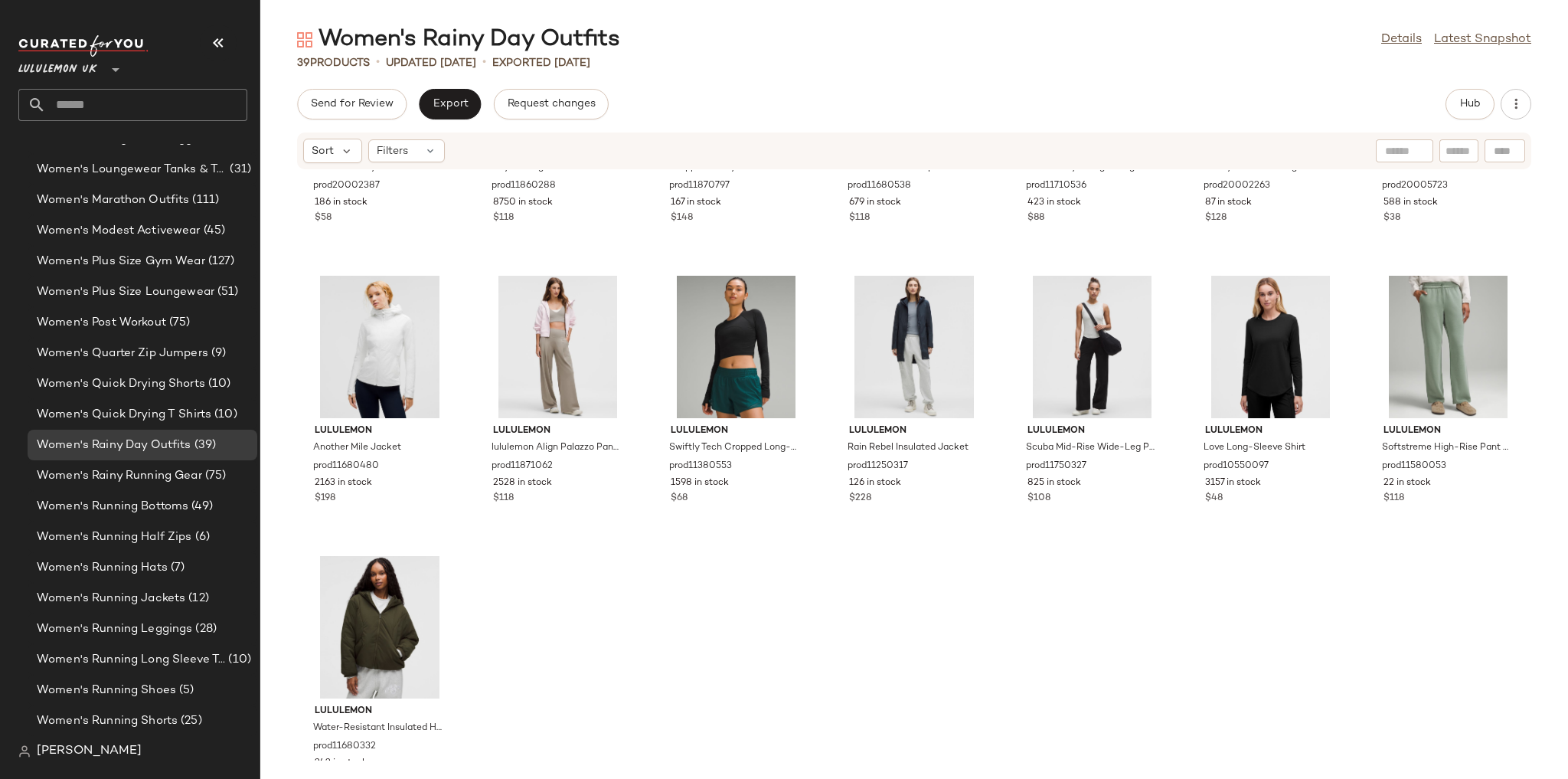
scroll to position [1375, 0]
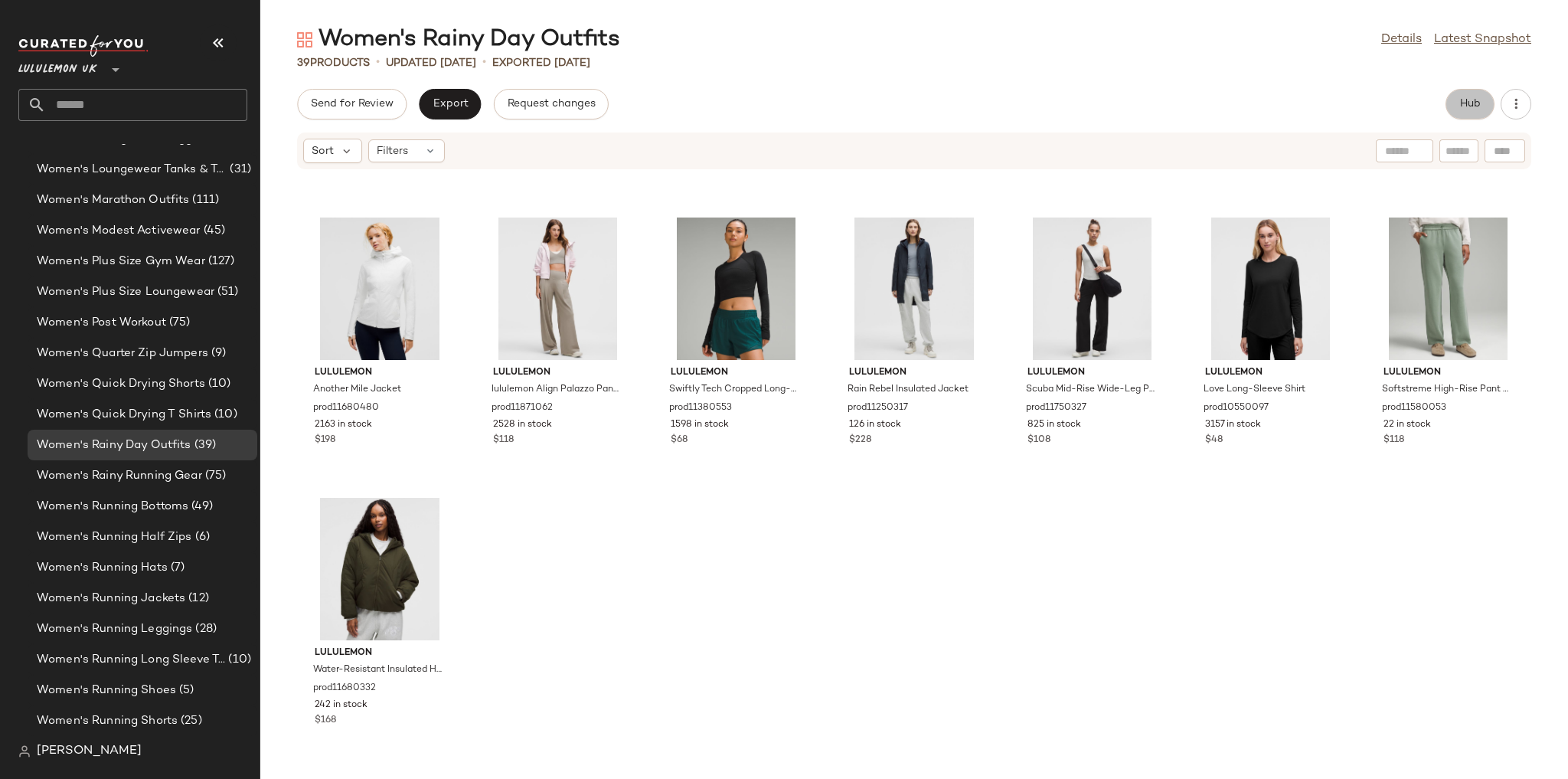
click at [1467, 109] on span "Hub" at bounding box center [1470, 104] width 21 height 13
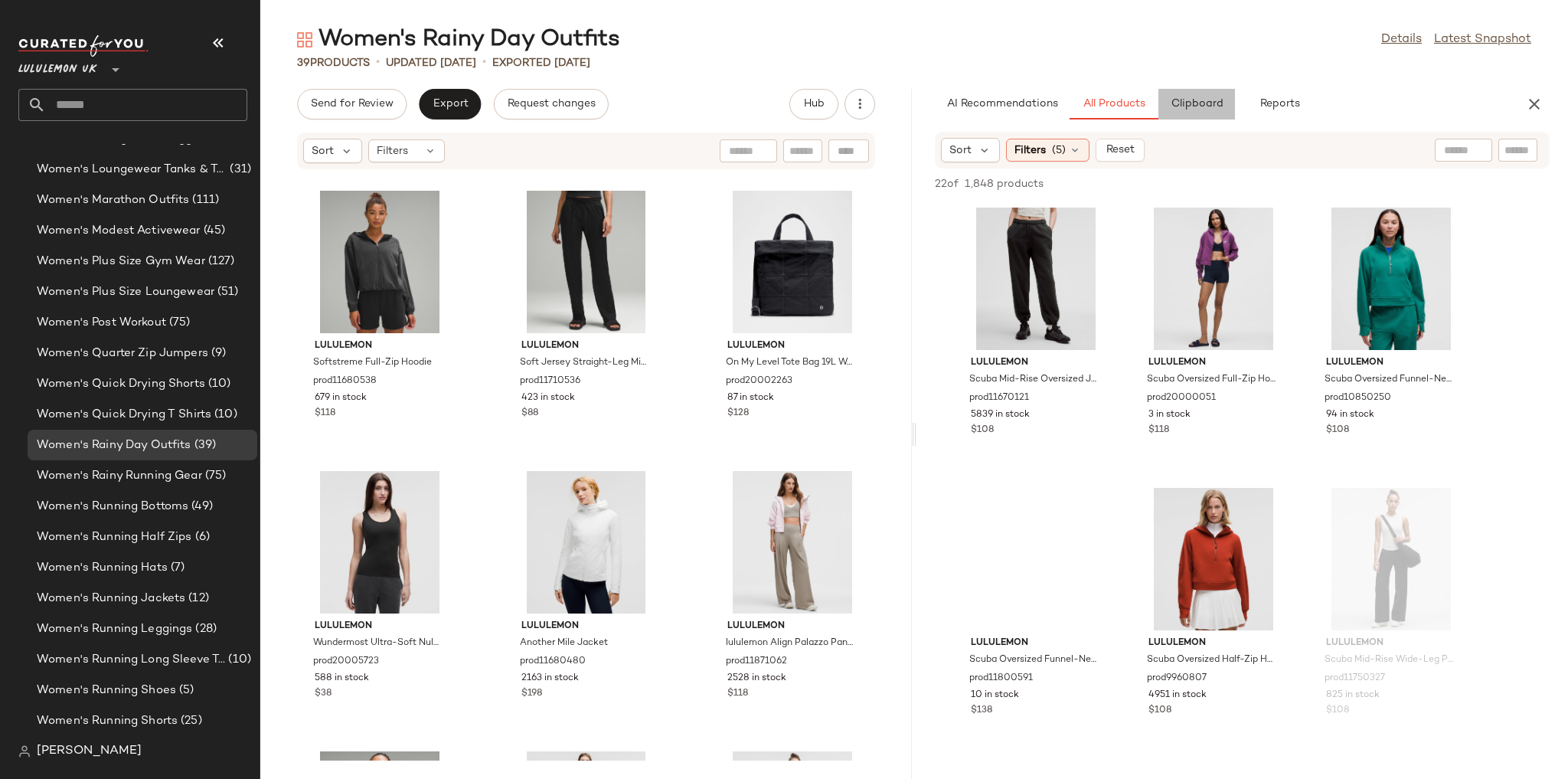
click at [1204, 111] on button "Clipboard" at bounding box center [1196, 104] width 77 height 30
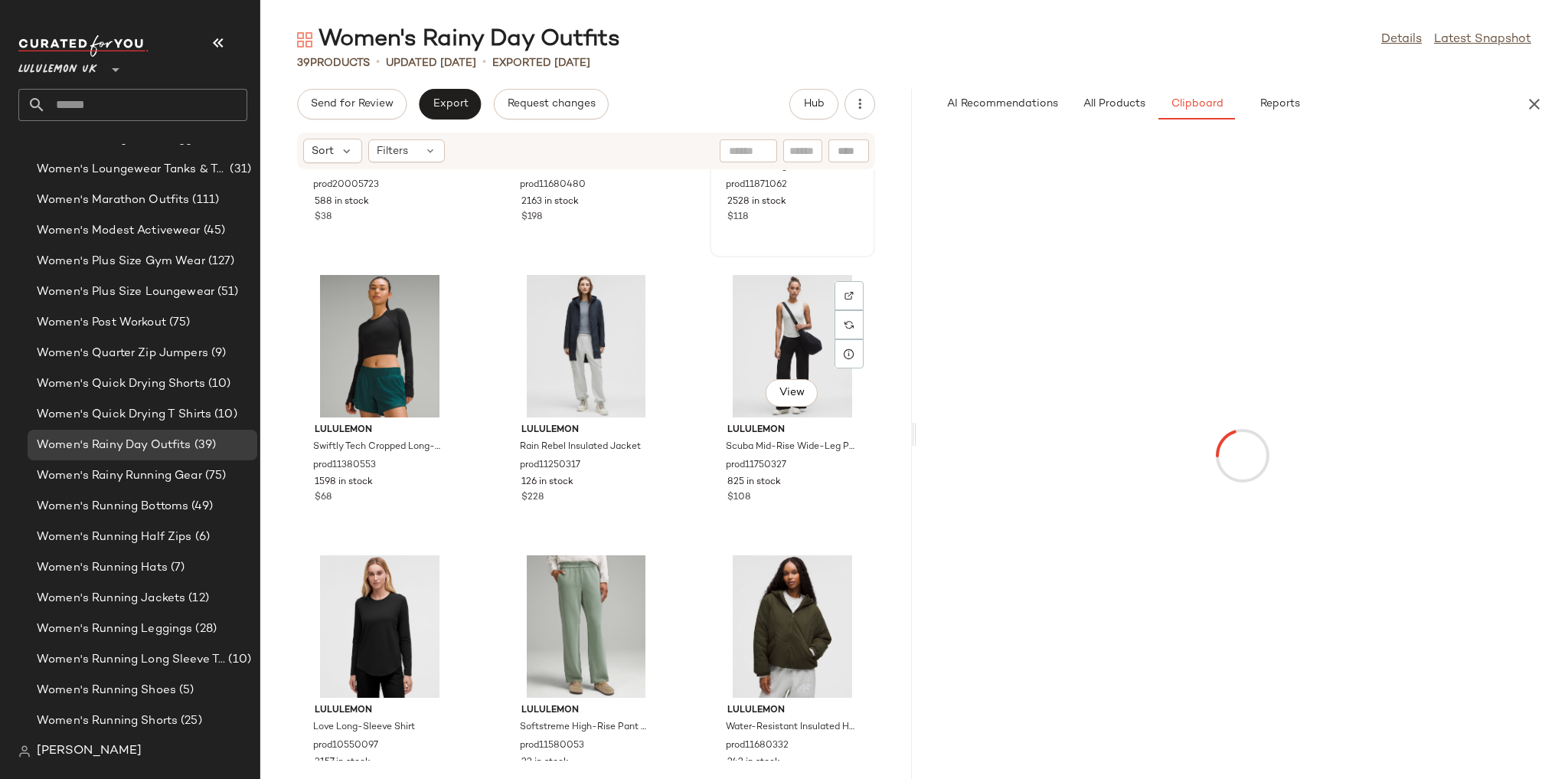
scroll to position [3057, 0]
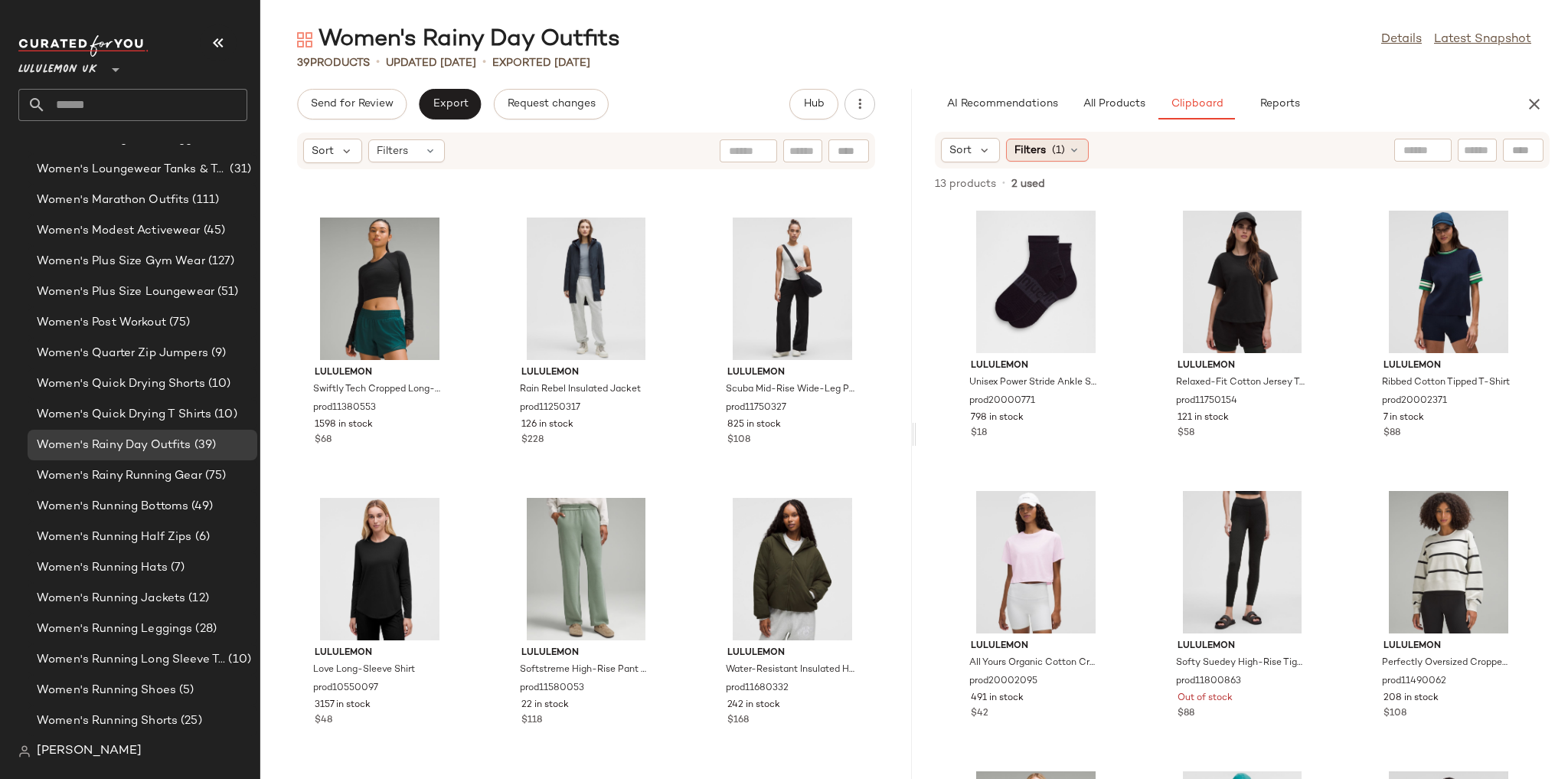
click at [1044, 151] on div "Filters (1)" at bounding box center [1048, 150] width 82 height 23
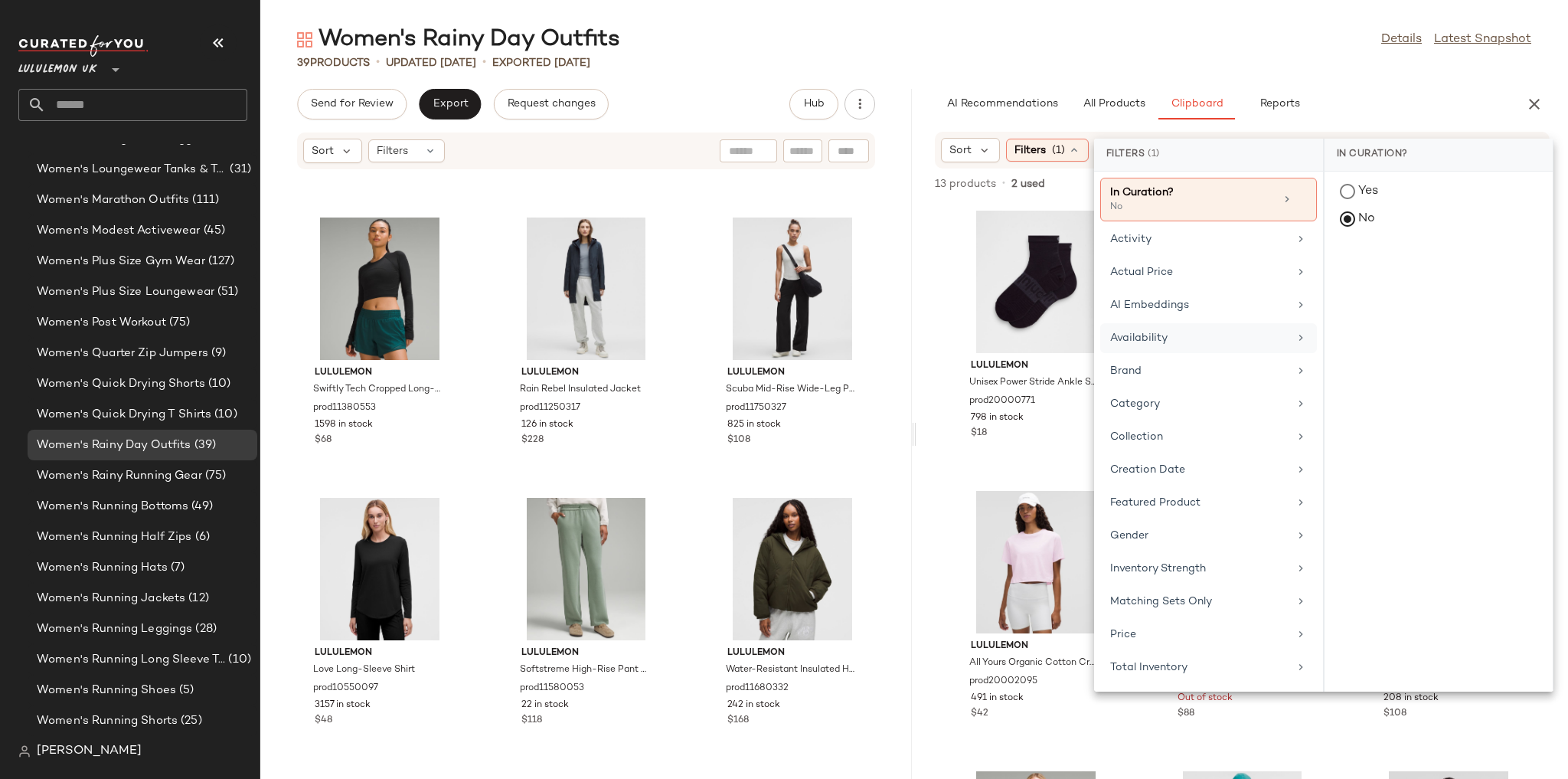
click at [1133, 342] on div "Availability" at bounding box center [1199, 337] width 178 height 16
click at [1422, 286] on div "in_stock" at bounding box center [1438, 305] width 228 height 37
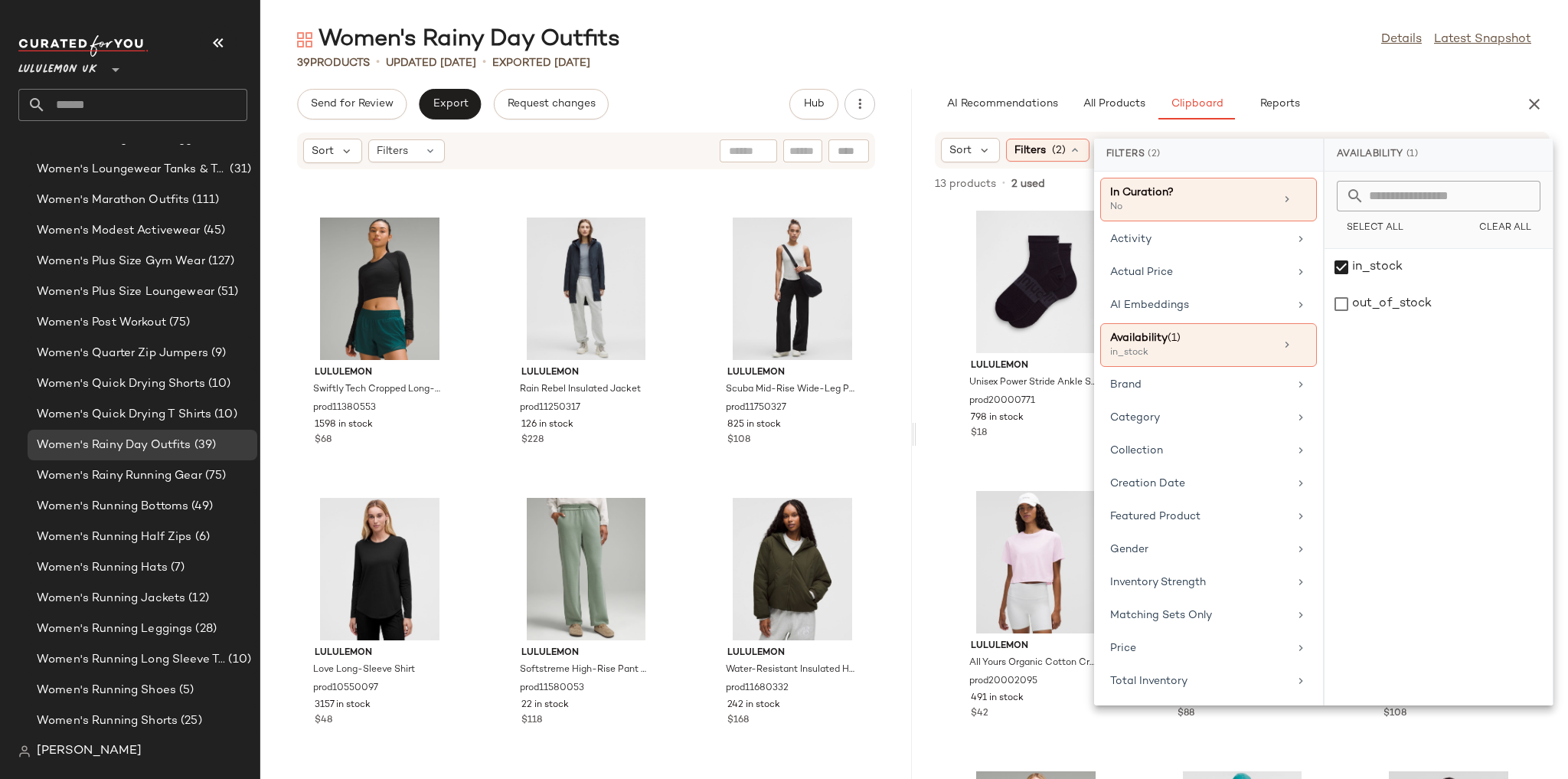
click at [1214, 72] on div "Women's Rainy Day Outfits Details Latest Snapshot 39 Products • updated Aug 15t…" at bounding box center [914, 401] width 1307 height 755
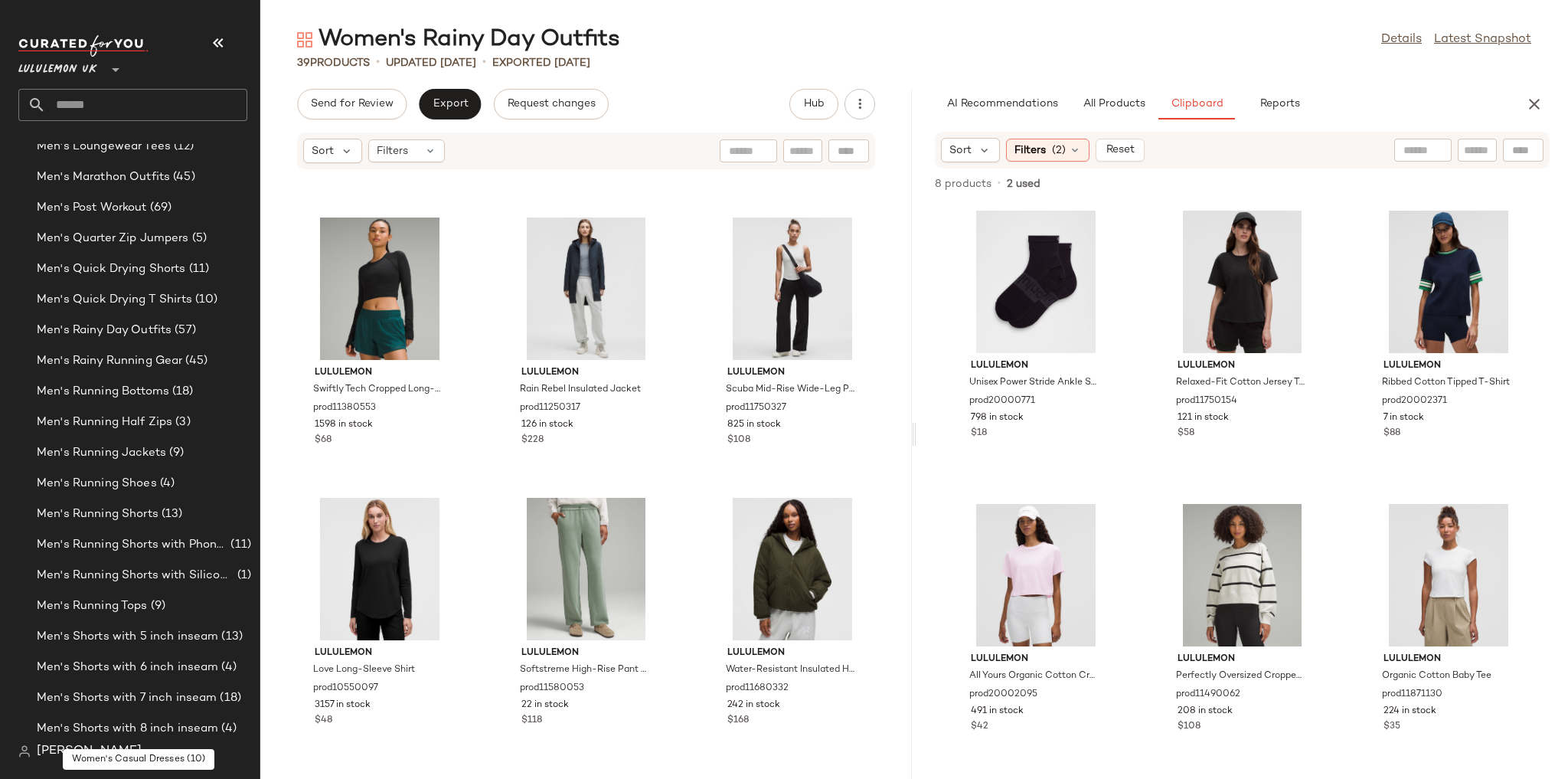
scroll to position [1614, 0]
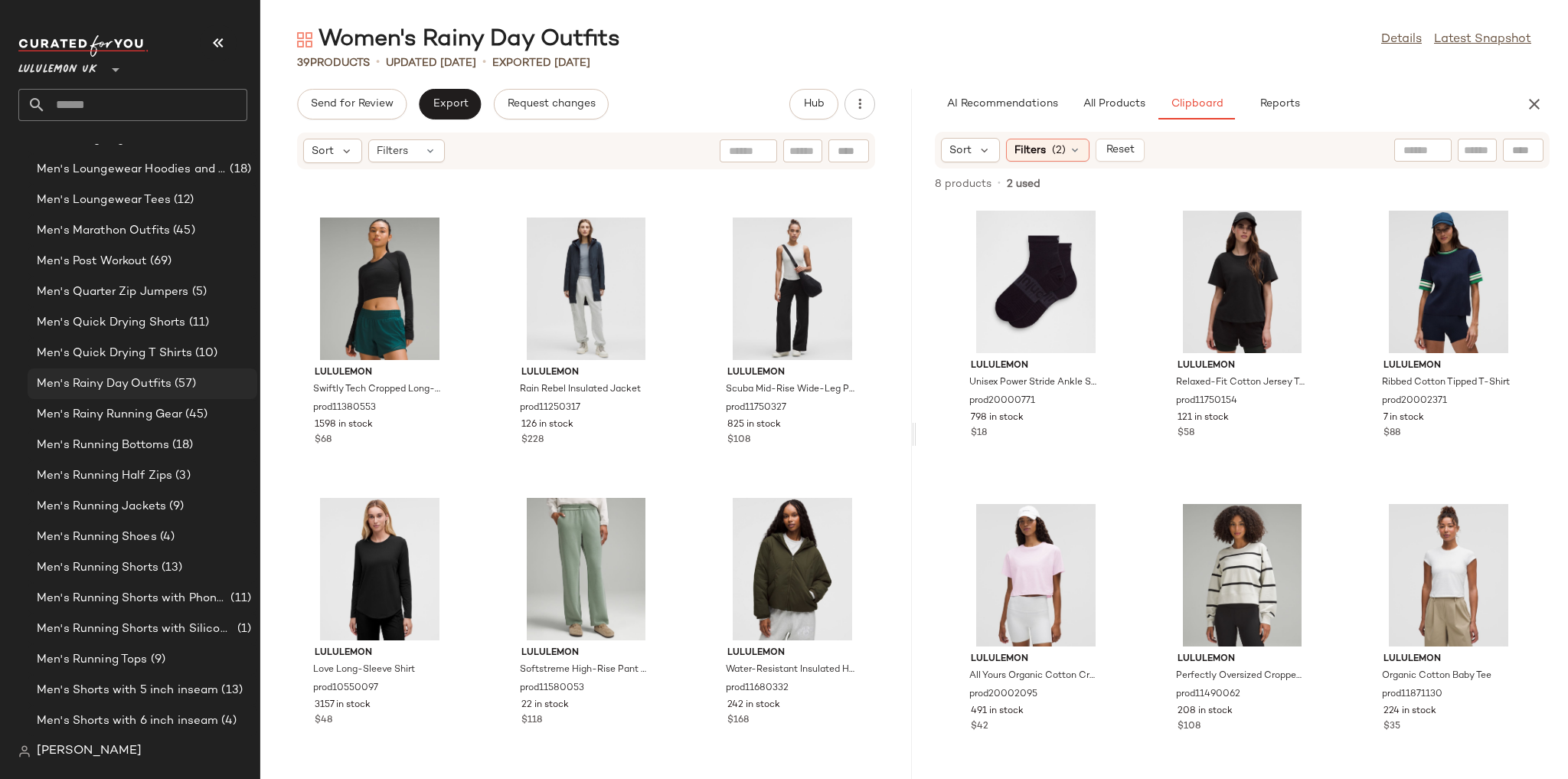
click at [191, 379] on span "(57)" at bounding box center [183, 384] width 24 height 18
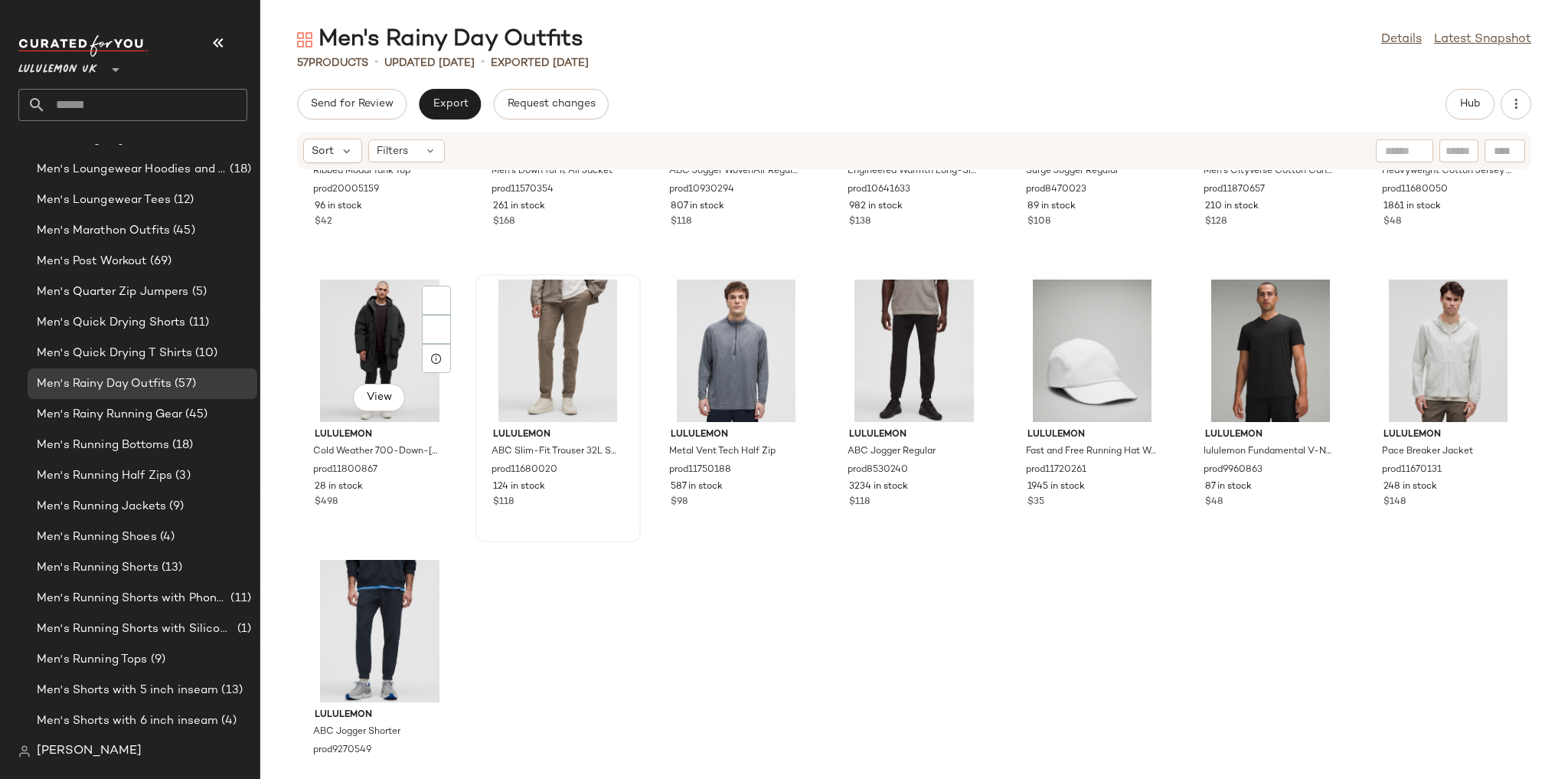
scroll to position [2215, 0]
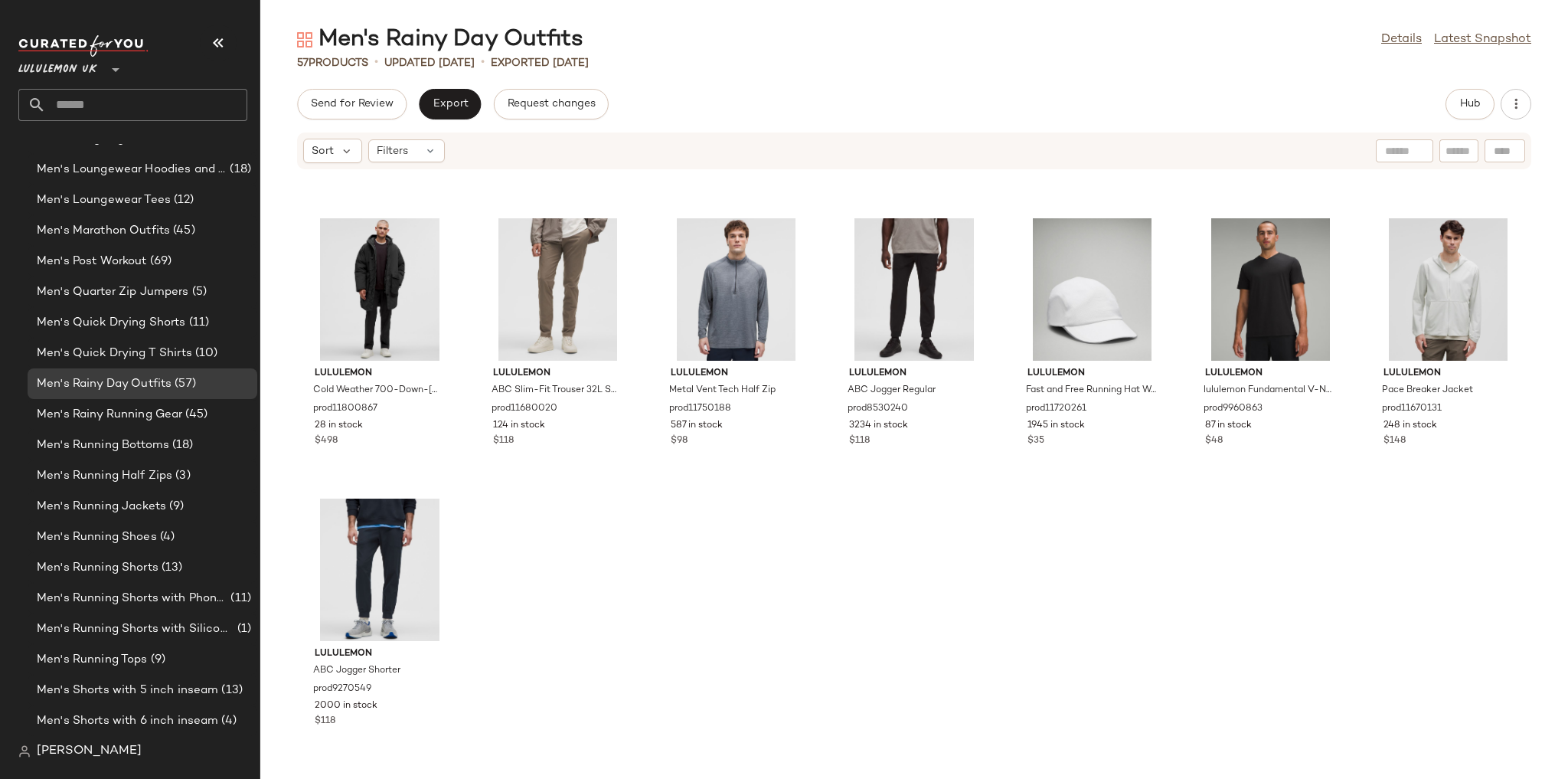
click at [1484, 84] on div "Men's Rainy Day Outfits Details Latest Snapshot 57 Products • updated Aug 15th …" at bounding box center [914, 401] width 1307 height 755
click at [1483, 90] on button "Hub" at bounding box center [1470, 104] width 49 height 30
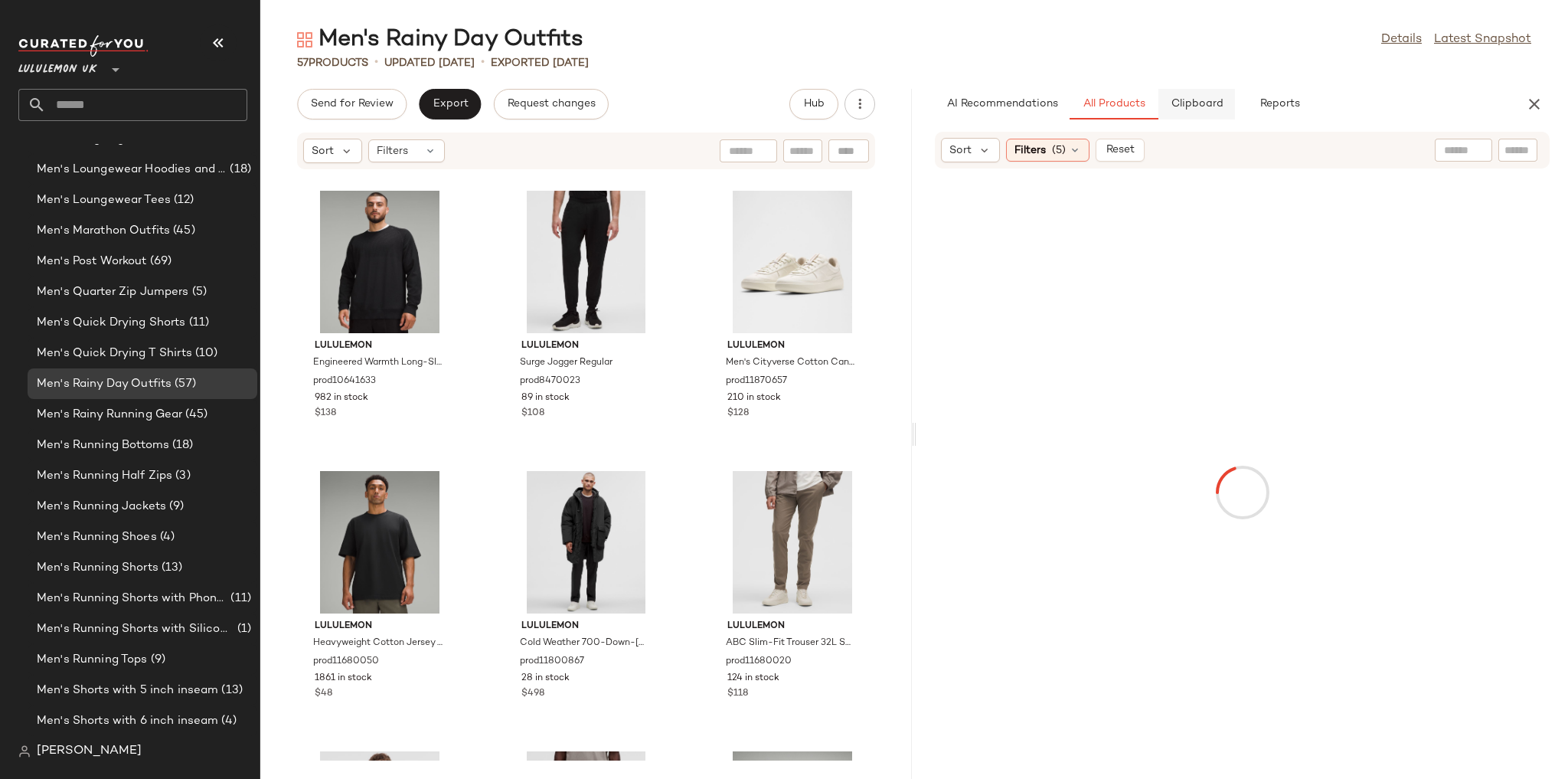
click at [1195, 101] on span "Clipboard" at bounding box center [1196, 104] width 53 height 13
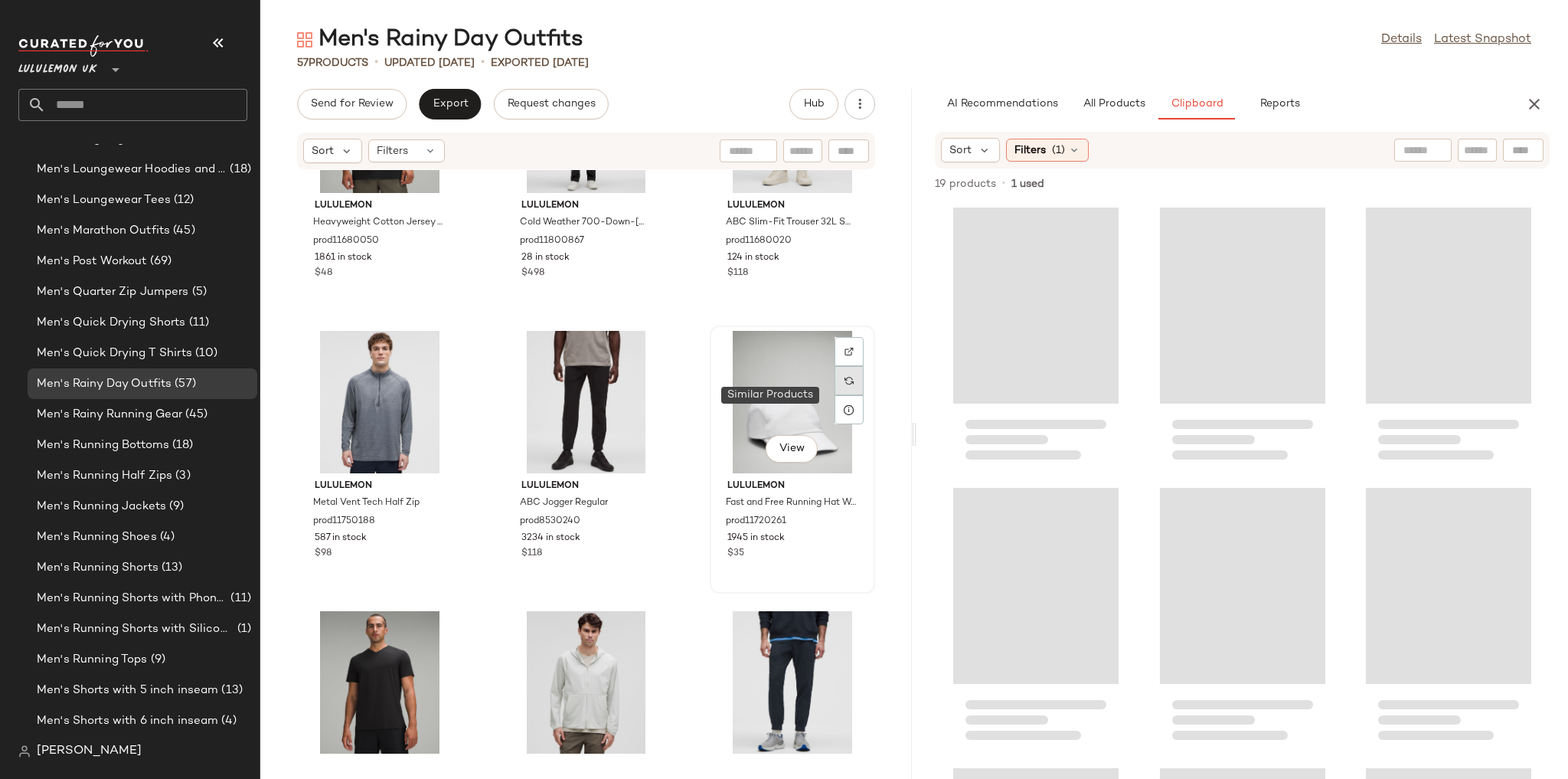
scroll to position [4740, 0]
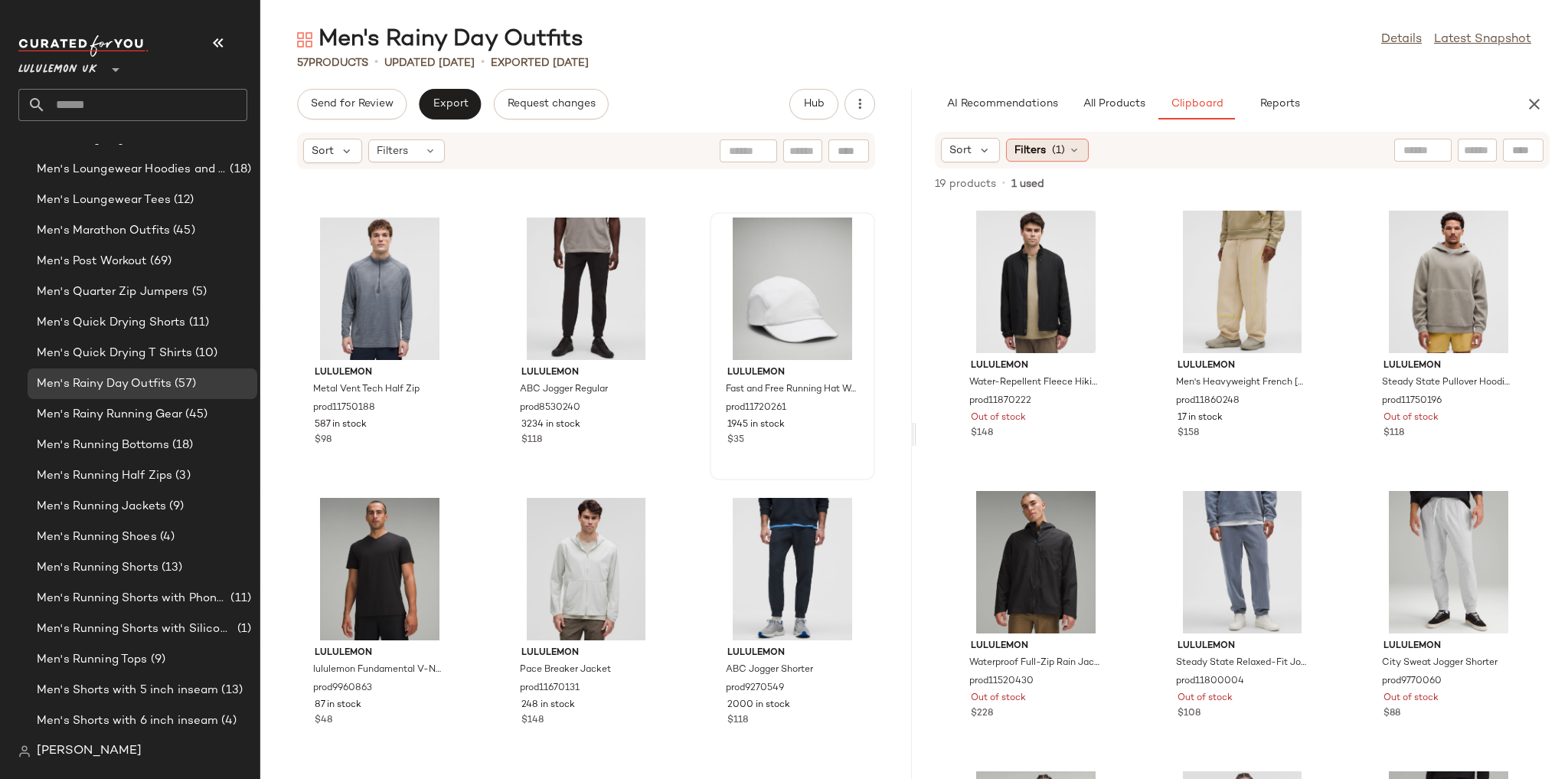
click at [1077, 150] on icon at bounding box center [1074, 150] width 13 height 13
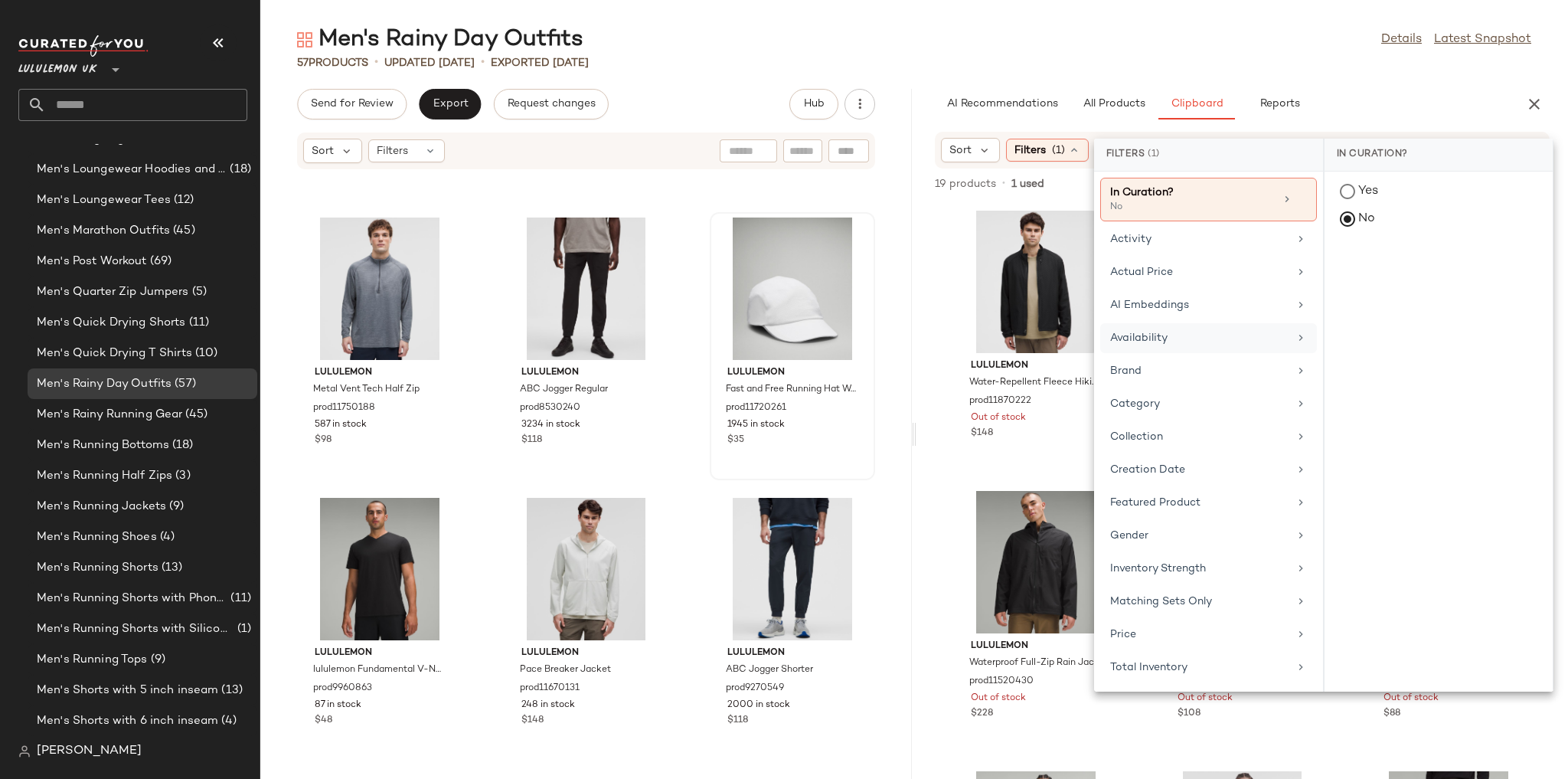
click at [1169, 335] on div "Availability" at bounding box center [1199, 337] width 178 height 16
click at [1366, 286] on div "in_stock" at bounding box center [1438, 305] width 228 height 37
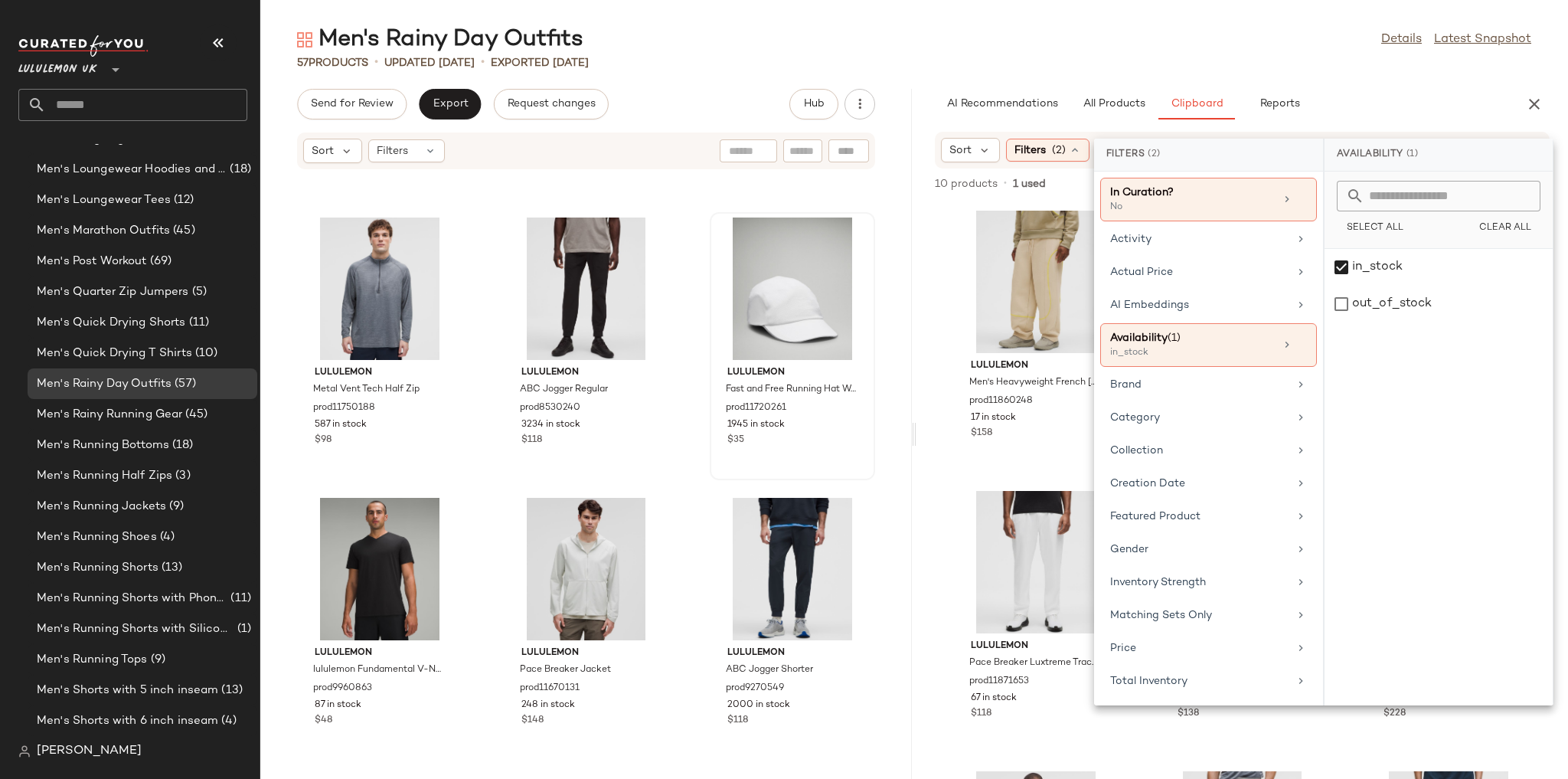
drag, startPoint x: 1185, startPoint y: 57, endPoint x: 1183, endPoint y: 73, distance: 16.1
click at [1182, 57] on div "57 Products • updated Aug 15th • Exported Aug 13th" at bounding box center [914, 63] width 1307 height 15
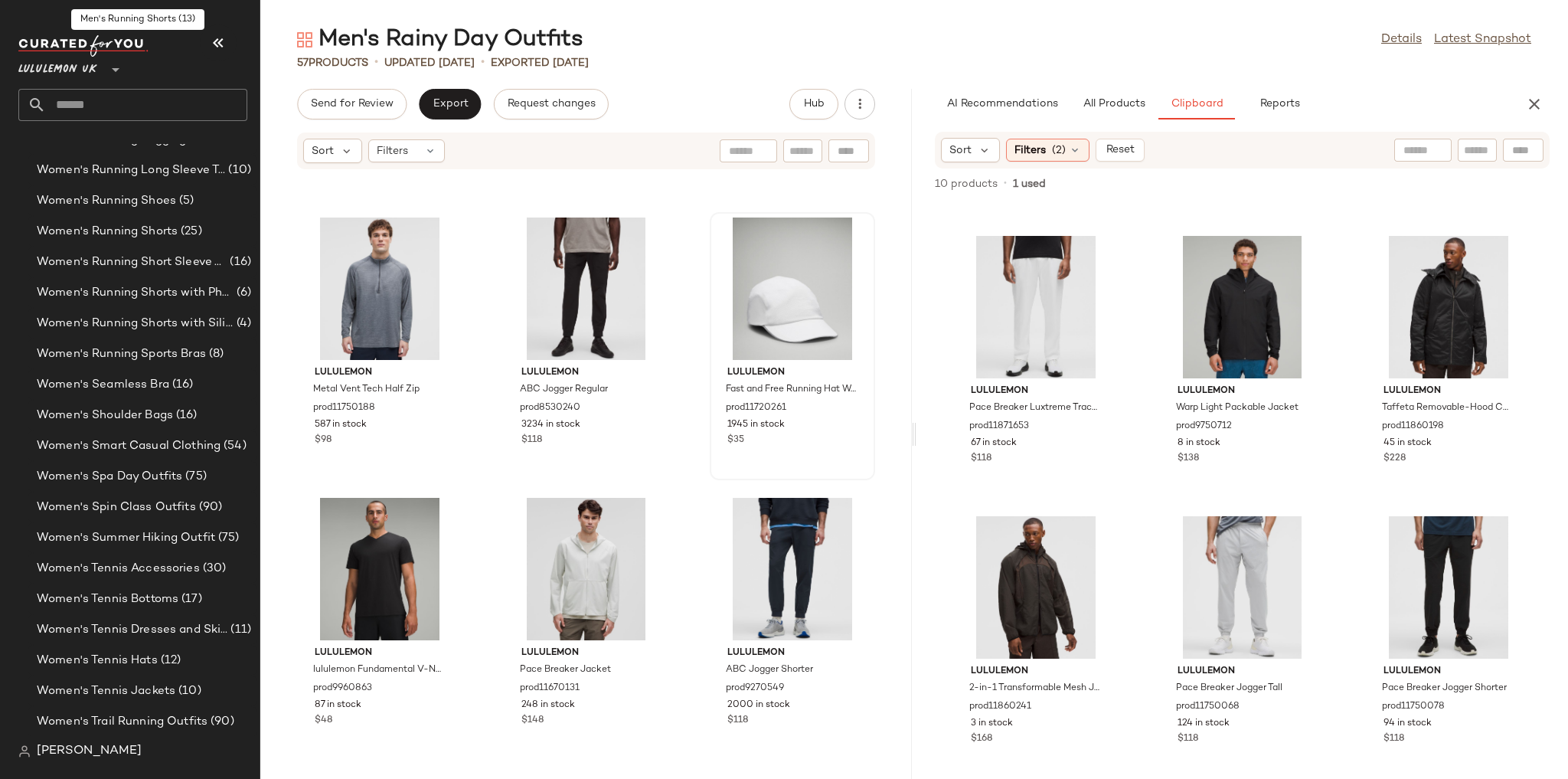
scroll to position [5169, 0]
click at [202, 500] on span "(90)" at bounding box center [209, 506] width 27 height 18
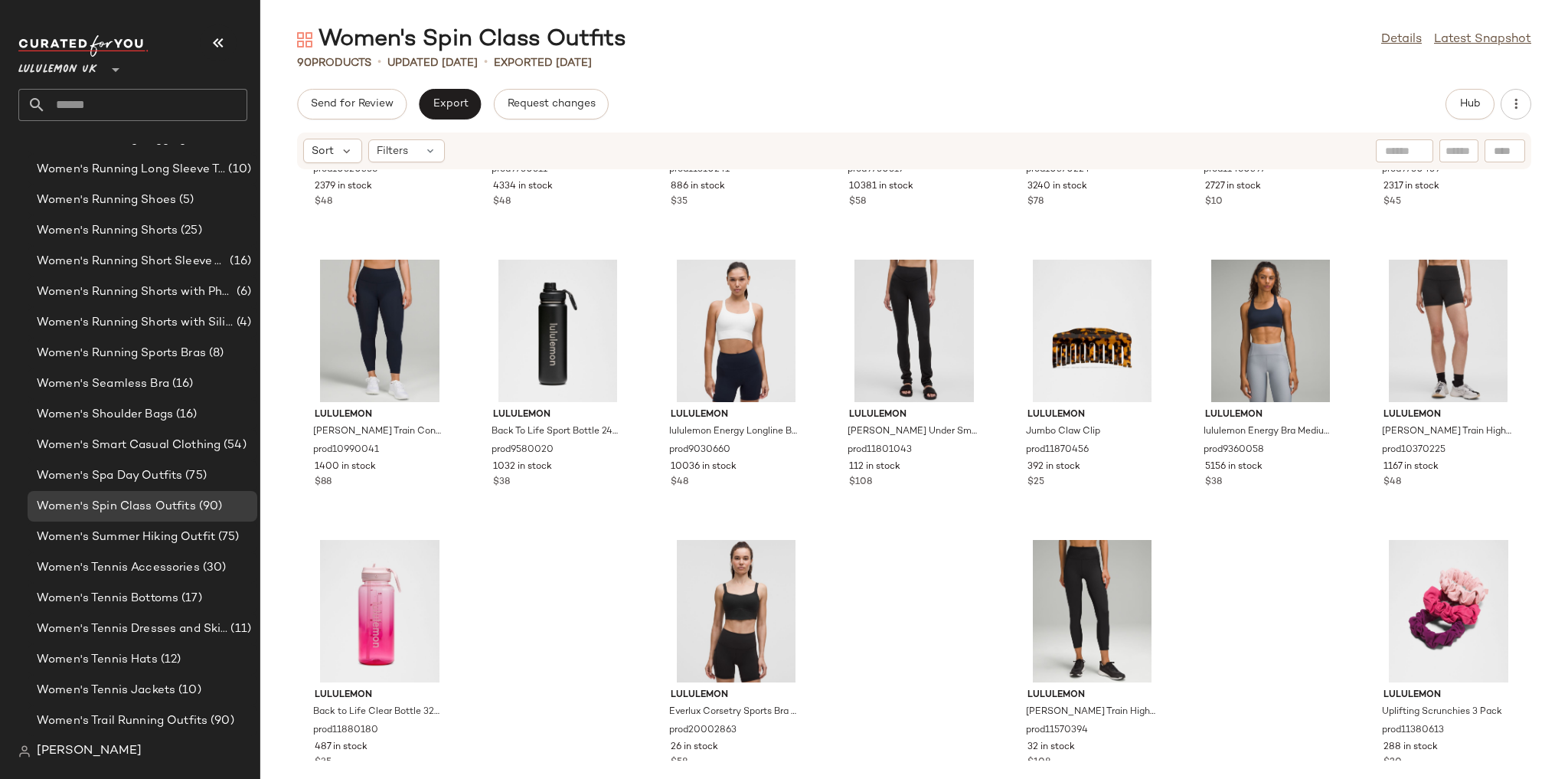
scroll to position [3618, 0]
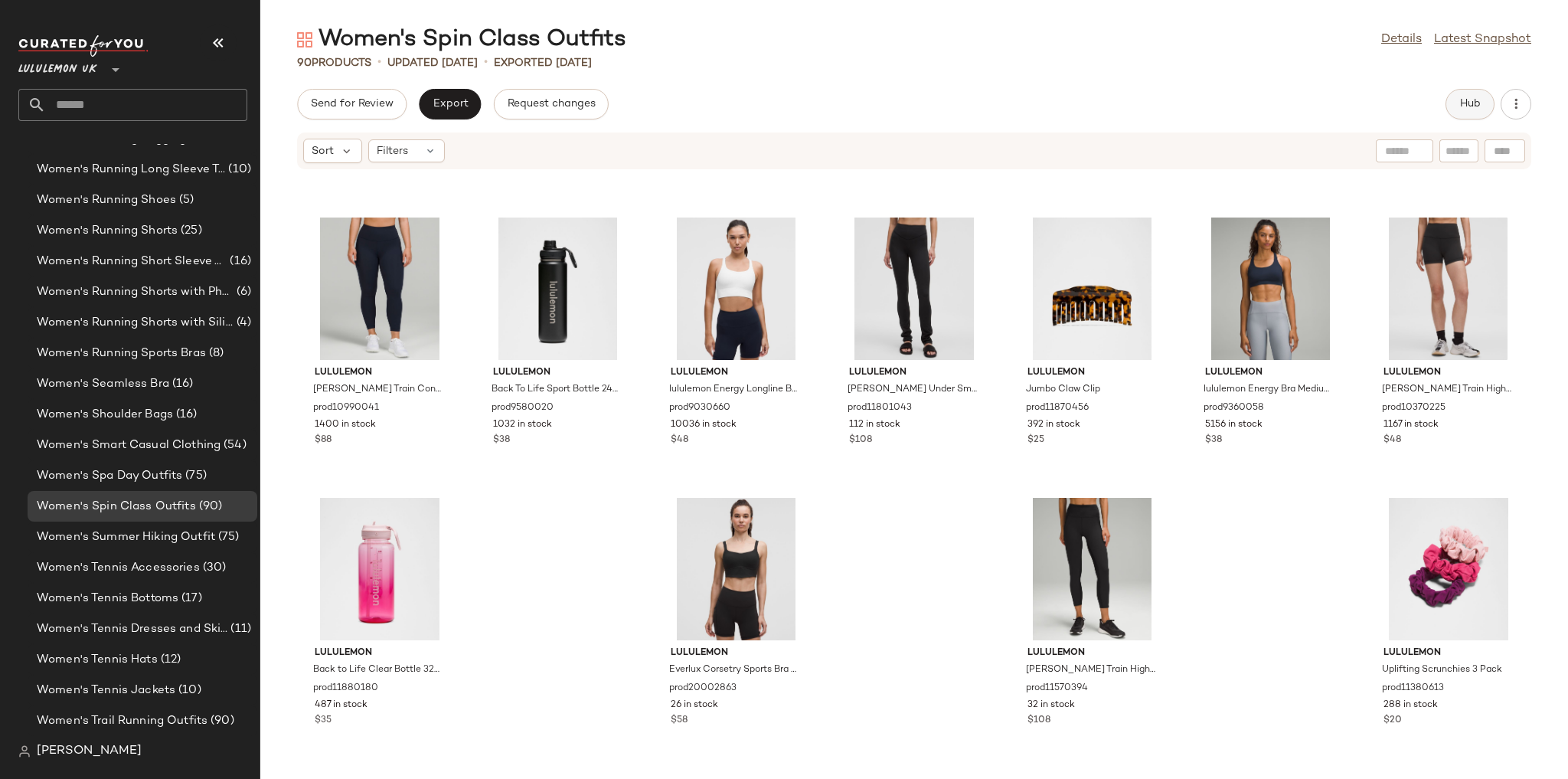
click at [1483, 107] on button "Hub" at bounding box center [1470, 104] width 49 height 30
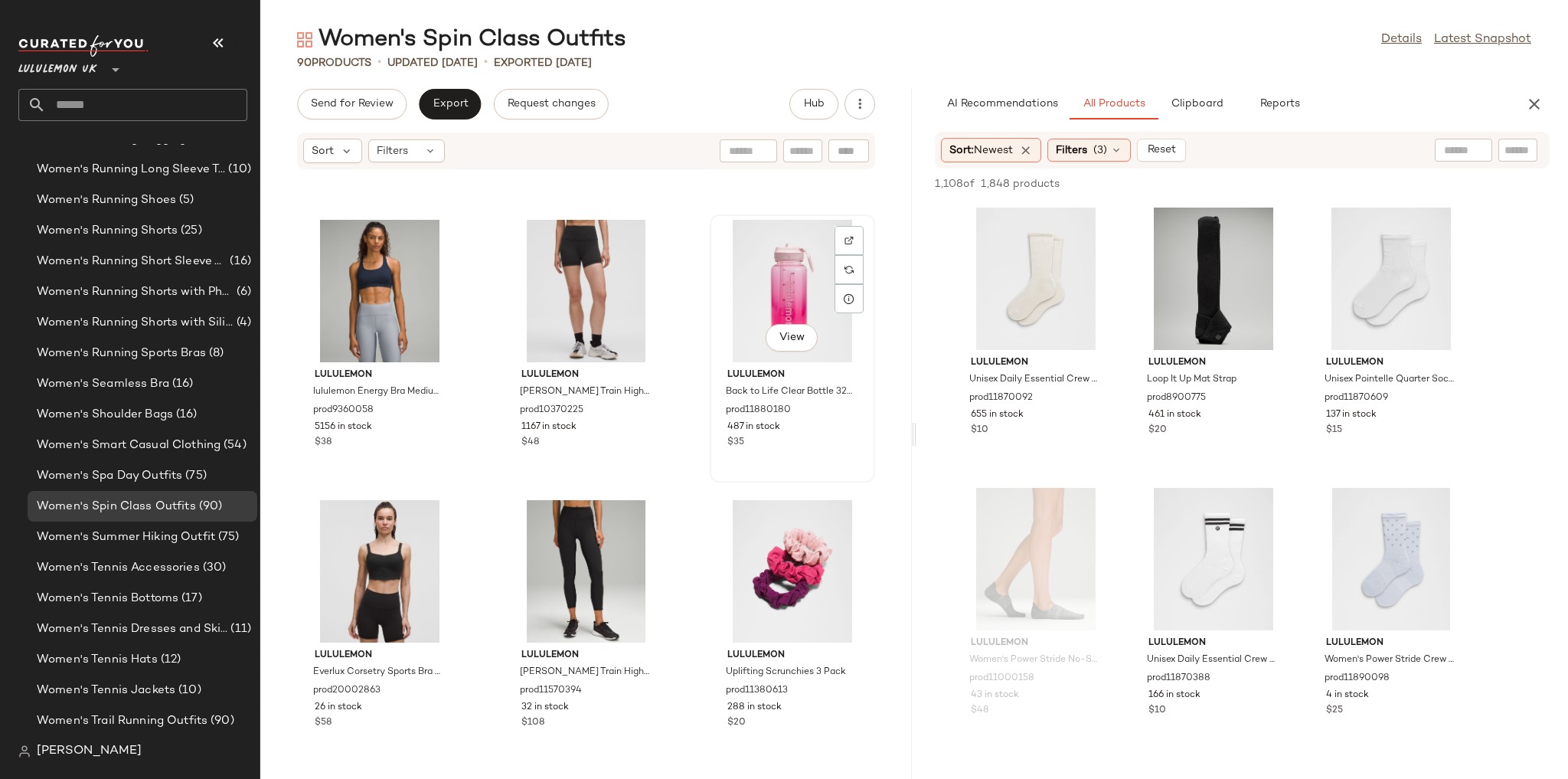
scroll to position [7823, 0]
click at [1185, 98] on span "Clipboard" at bounding box center [1196, 104] width 53 height 13
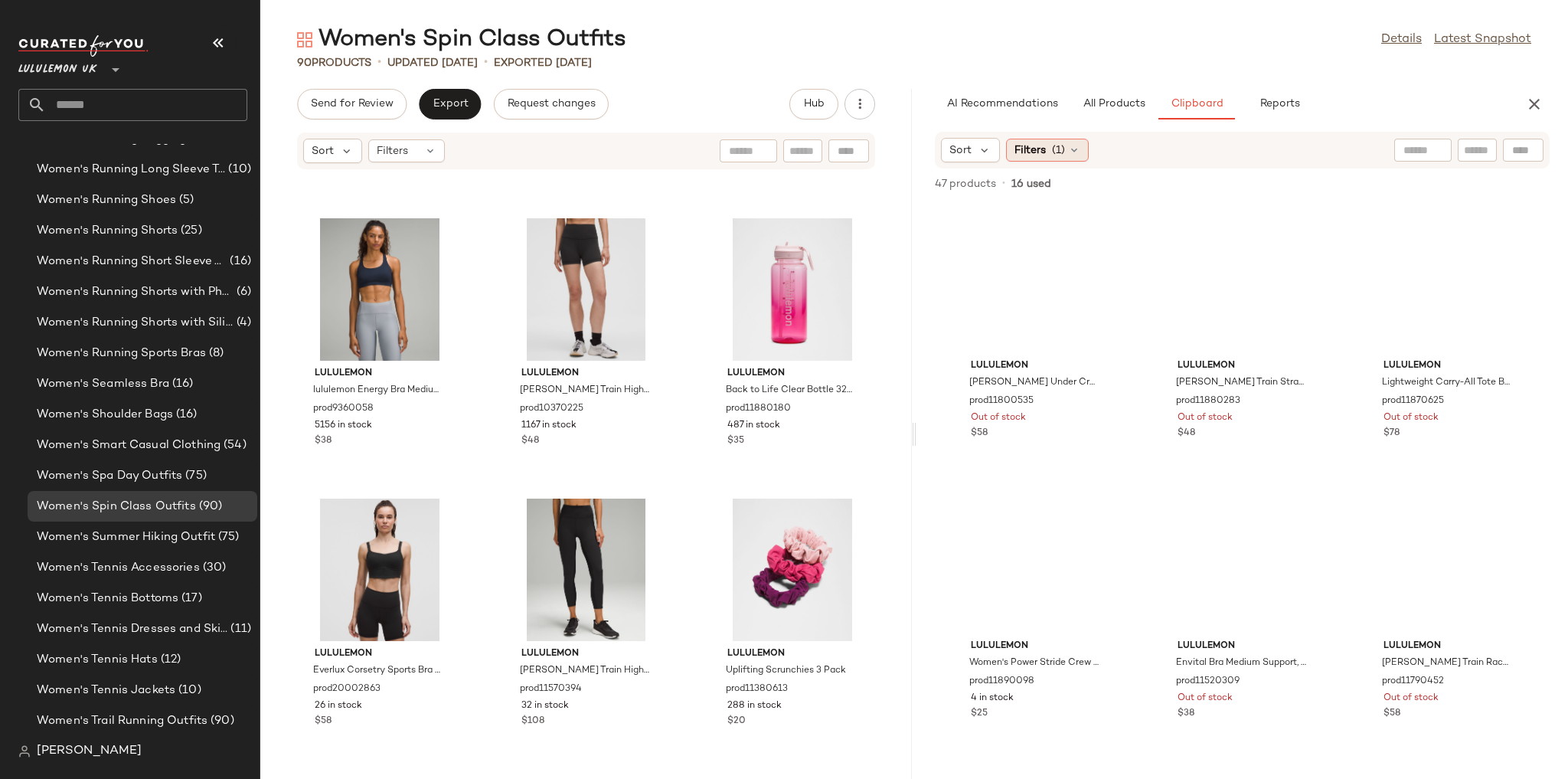
click at [1064, 155] on span "(1)" at bounding box center [1058, 150] width 13 height 16
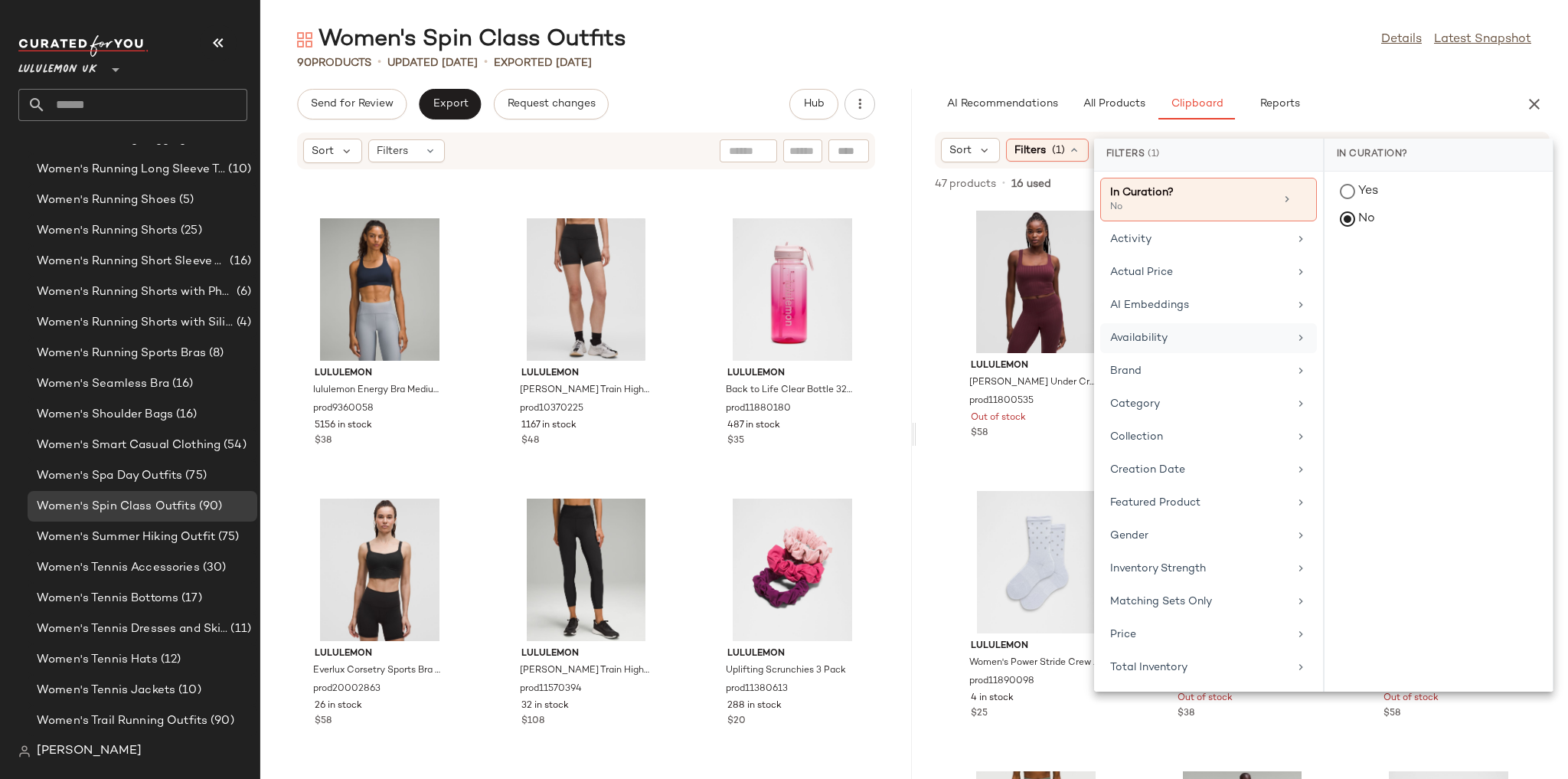
click at [1154, 340] on div "Availability" at bounding box center [1199, 337] width 178 height 16
click at [1359, 286] on div "in_stock" at bounding box center [1438, 305] width 228 height 37
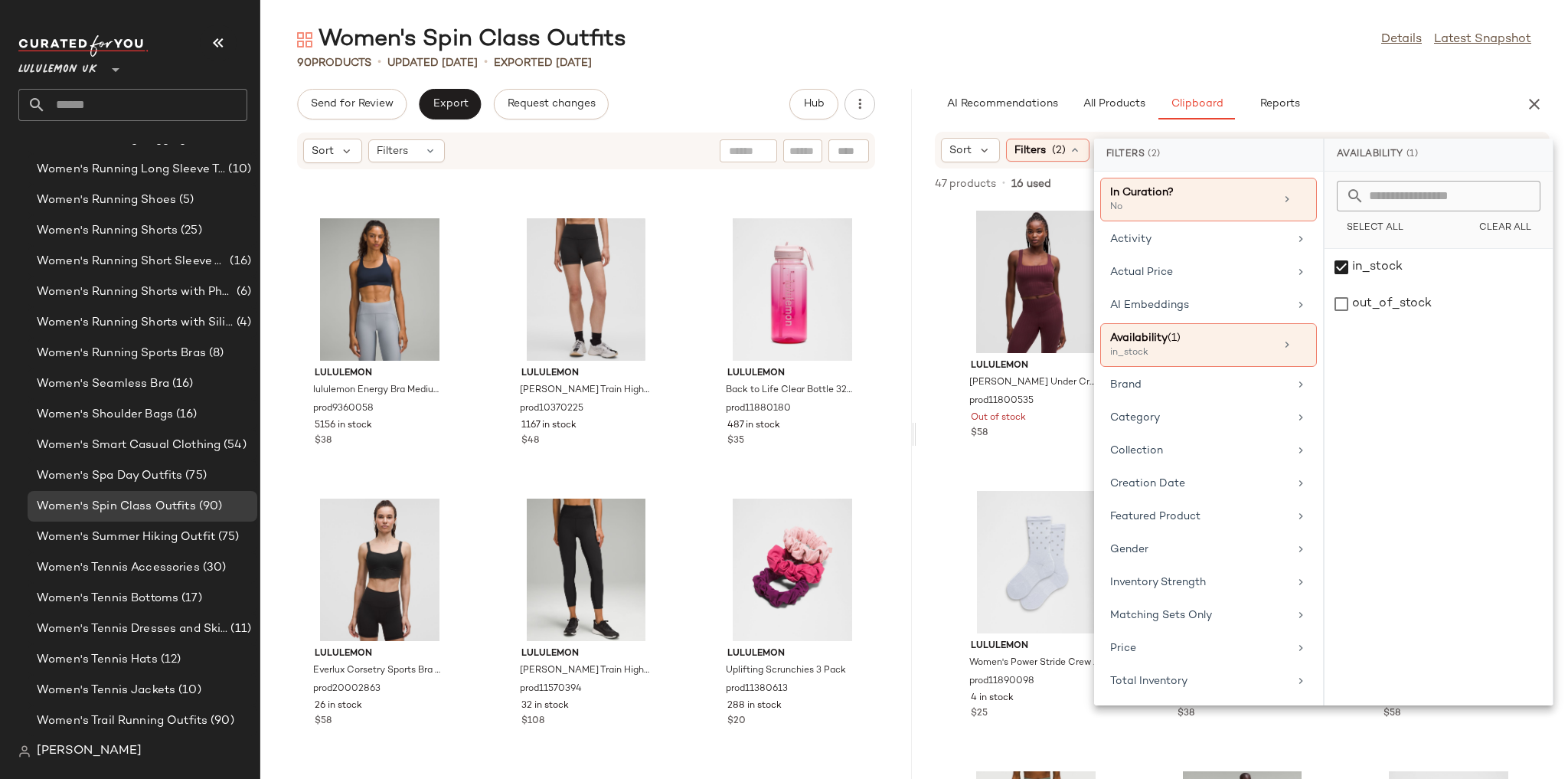
click at [1196, 68] on div "90 Products • updated Aug 15th • Exported Aug 13th" at bounding box center [914, 63] width 1307 height 15
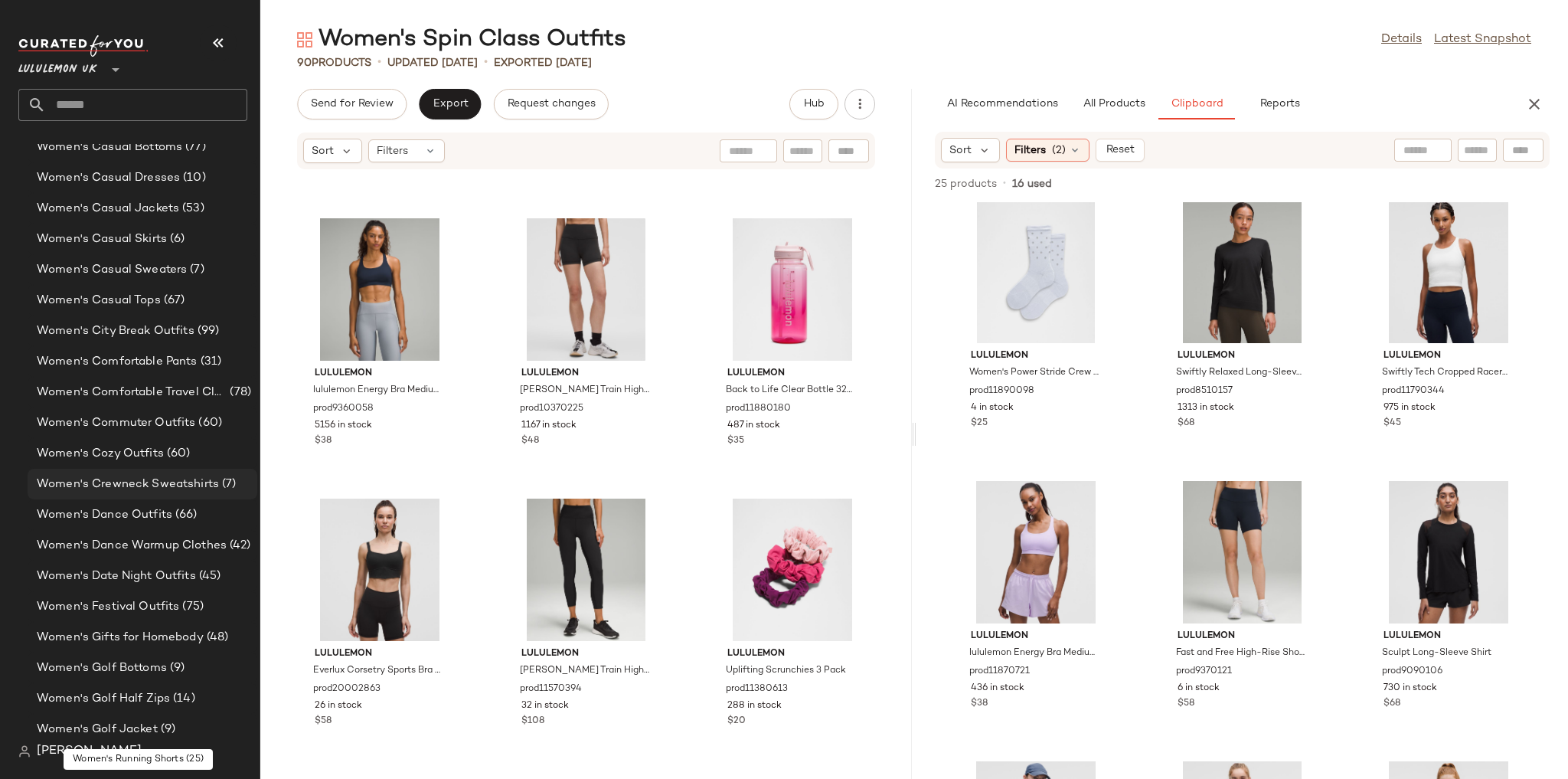
scroll to position [3637, 0]
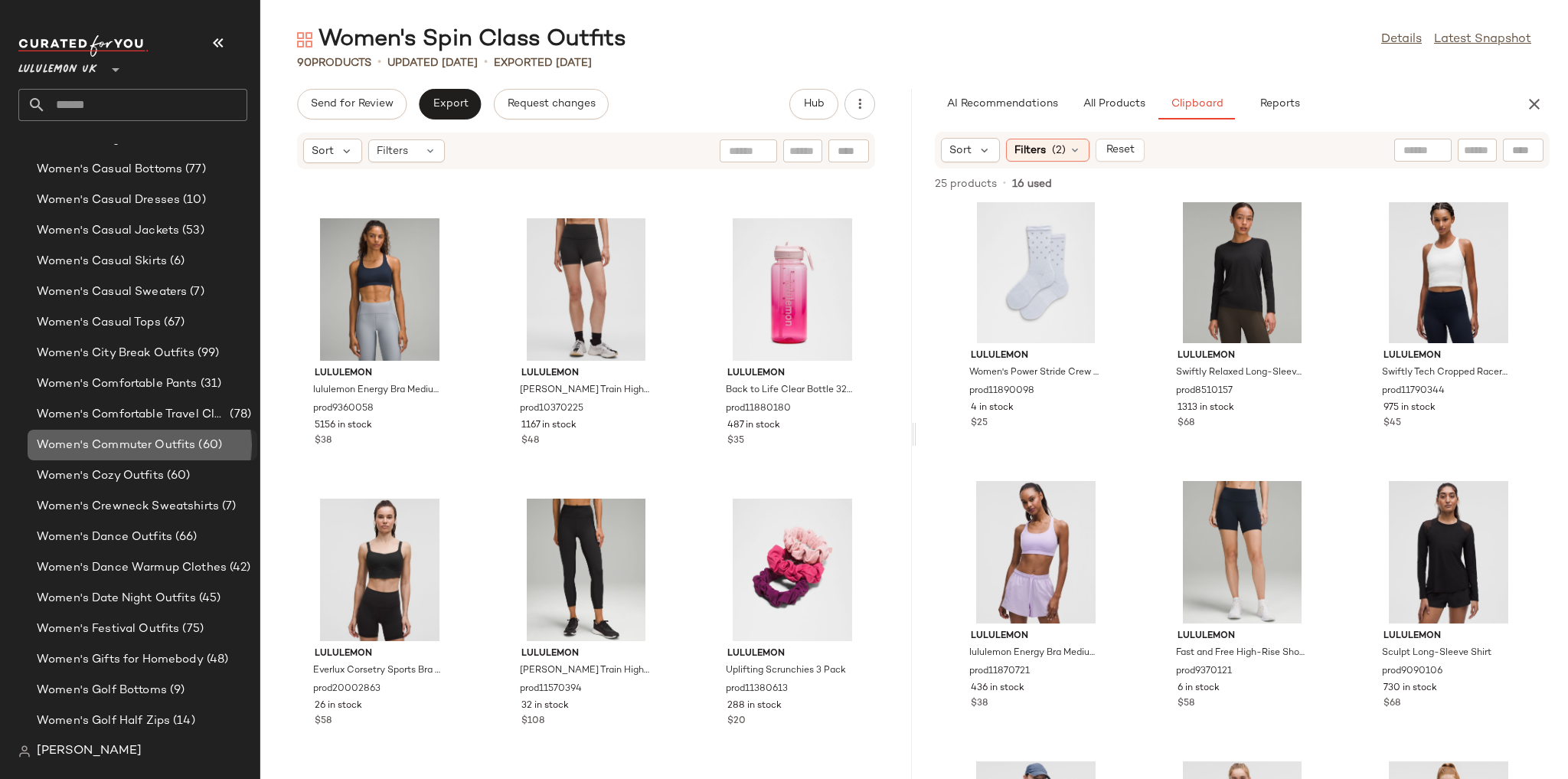
click at [166, 439] on span "Women's Commuter Outfits" at bounding box center [116, 445] width 158 height 18
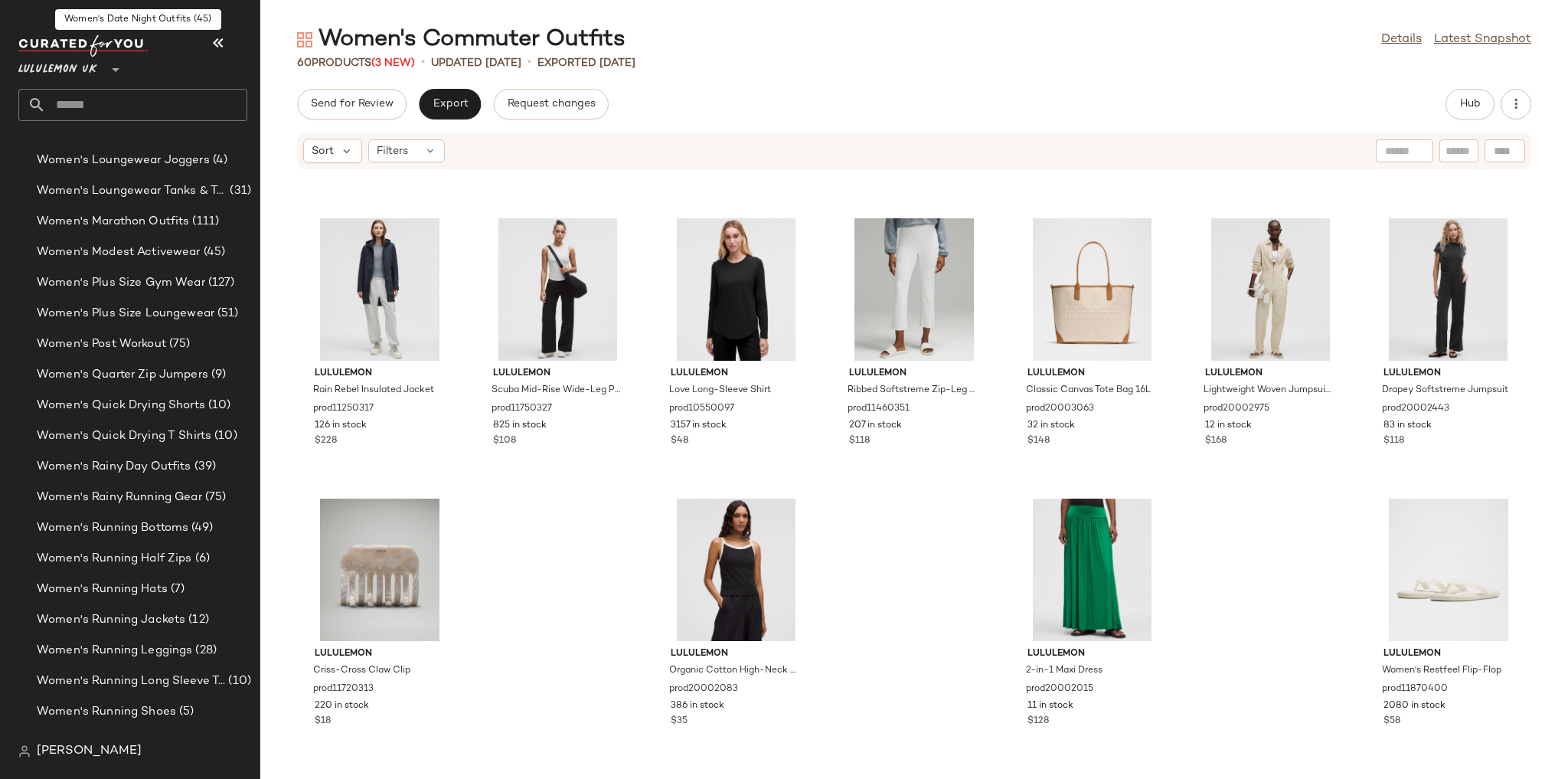
scroll to position [4678, 0]
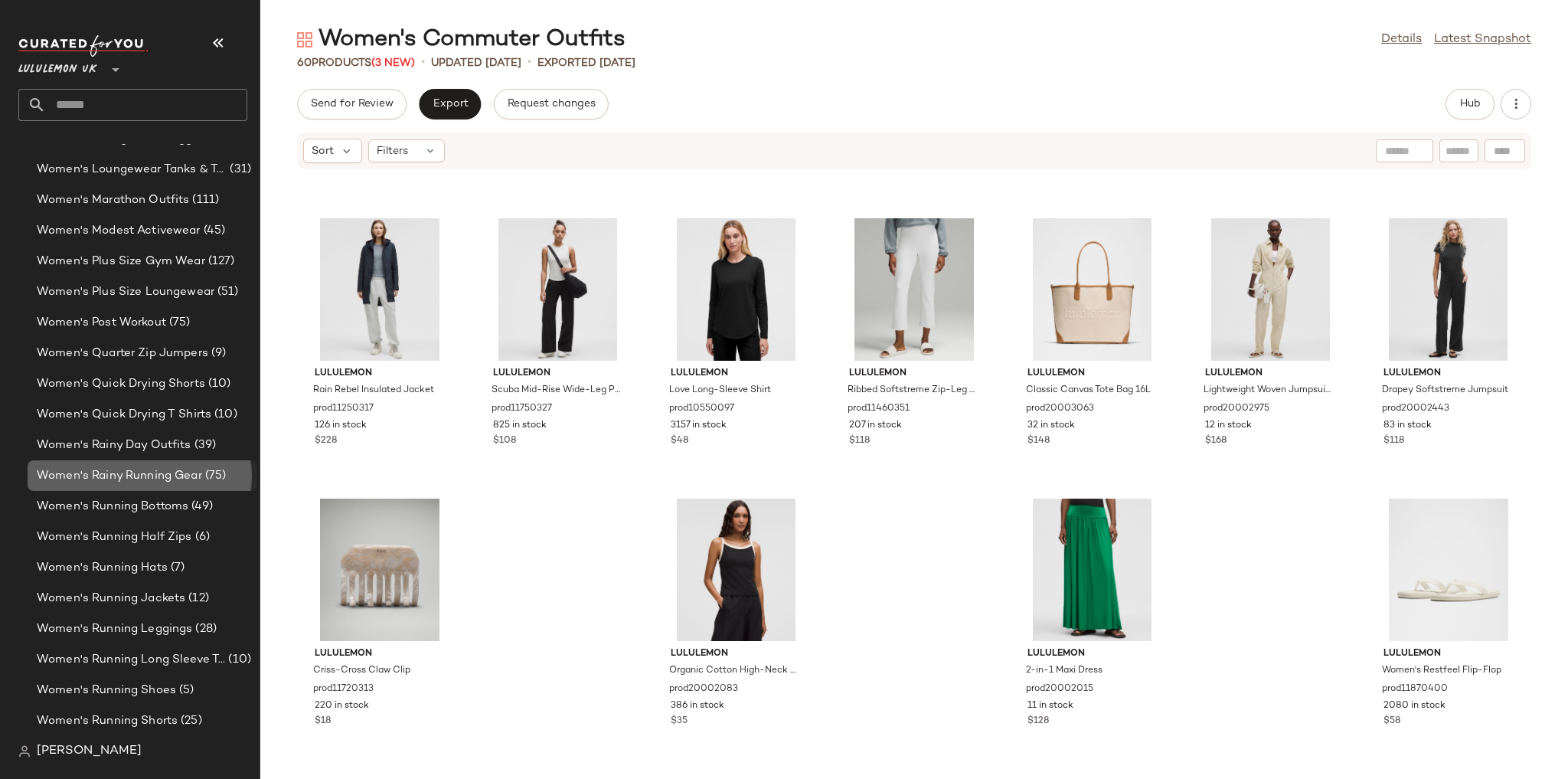
click at [172, 469] on span "Women's Rainy Running Gear" at bounding box center [119, 475] width 166 height 18
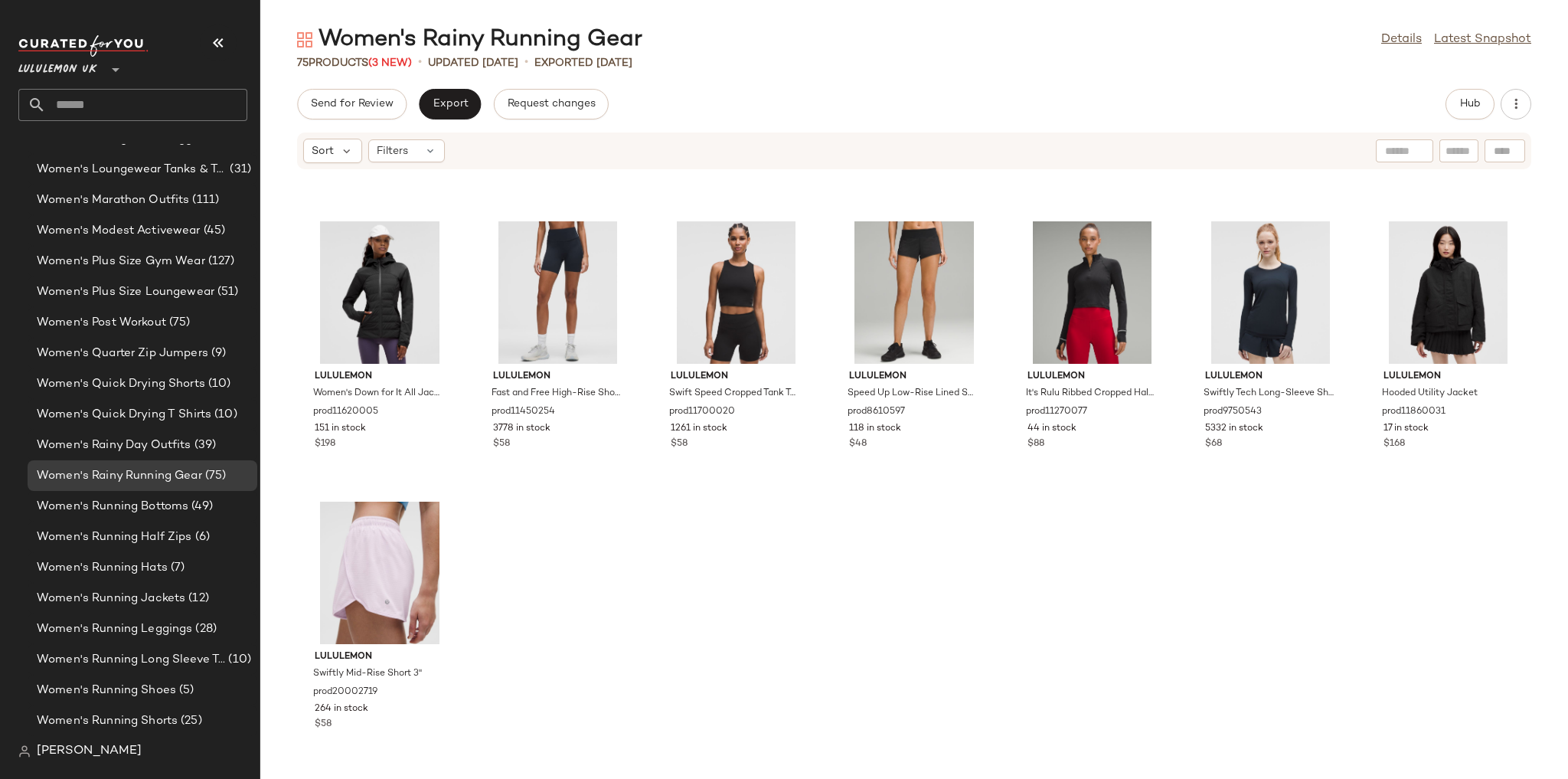
scroll to position [3057, 0]
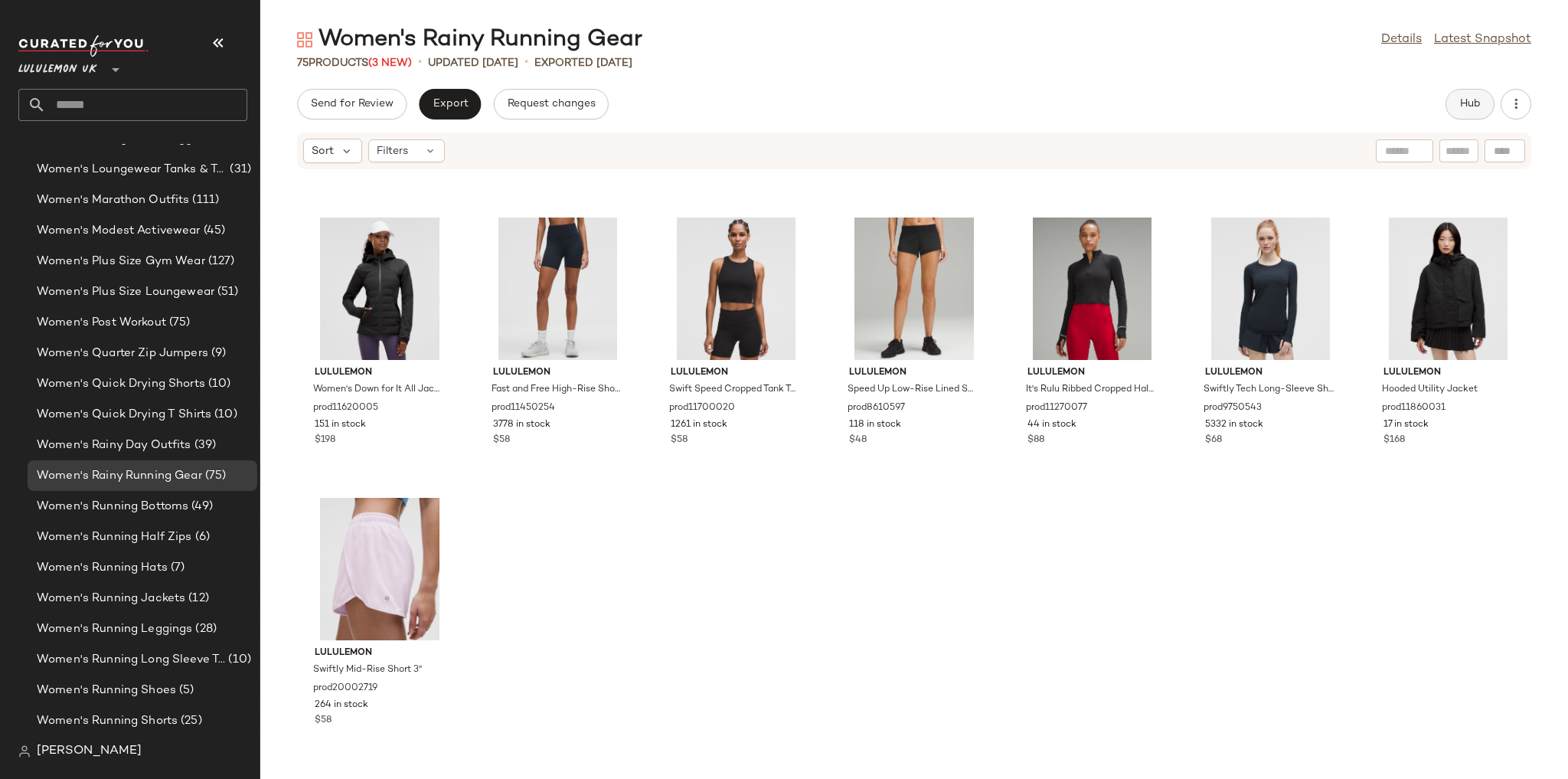
click at [1469, 114] on button "Hub" at bounding box center [1470, 104] width 49 height 30
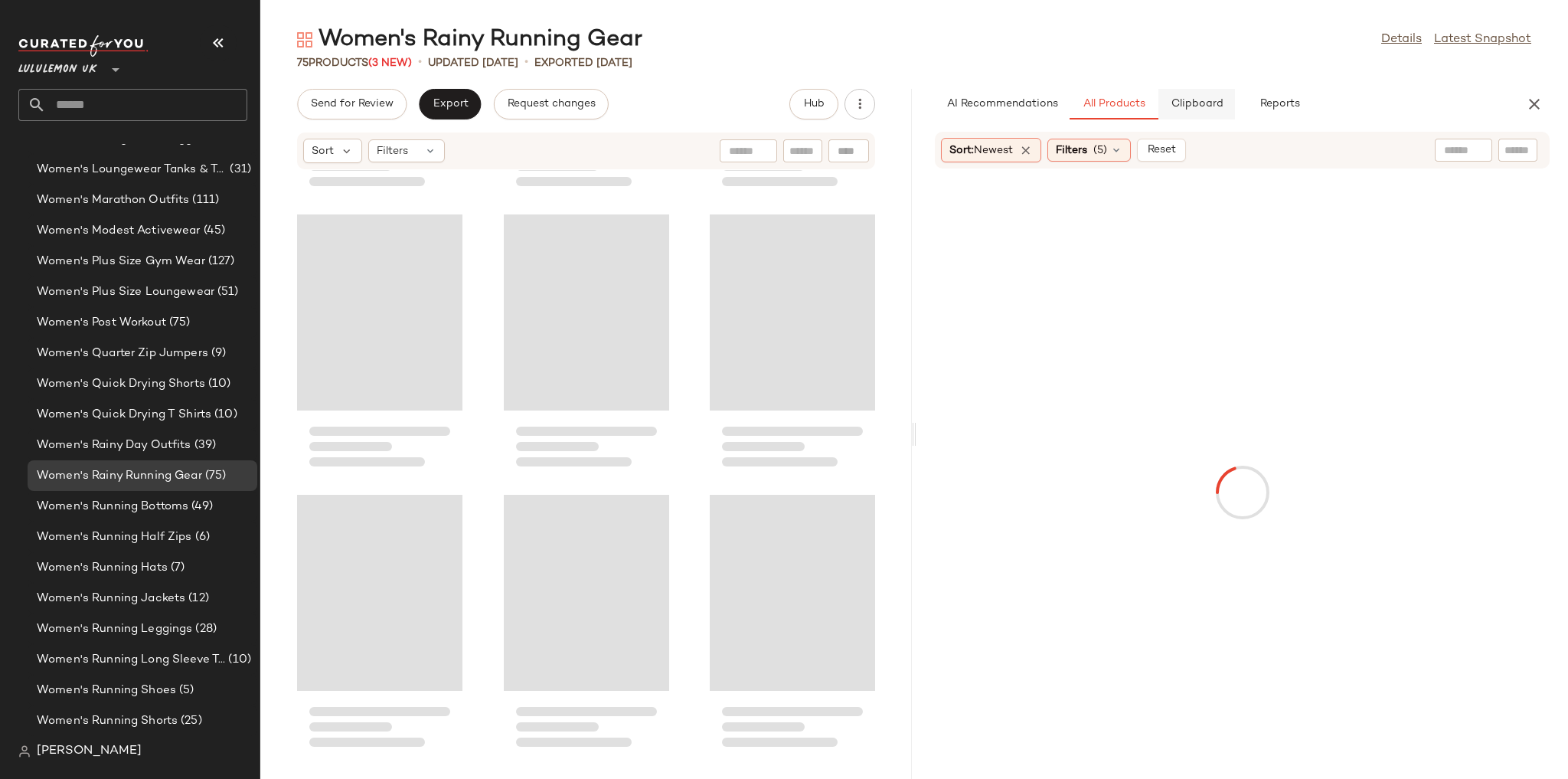
click at [1212, 110] on button "Clipboard" at bounding box center [1196, 104] width 77 height 30
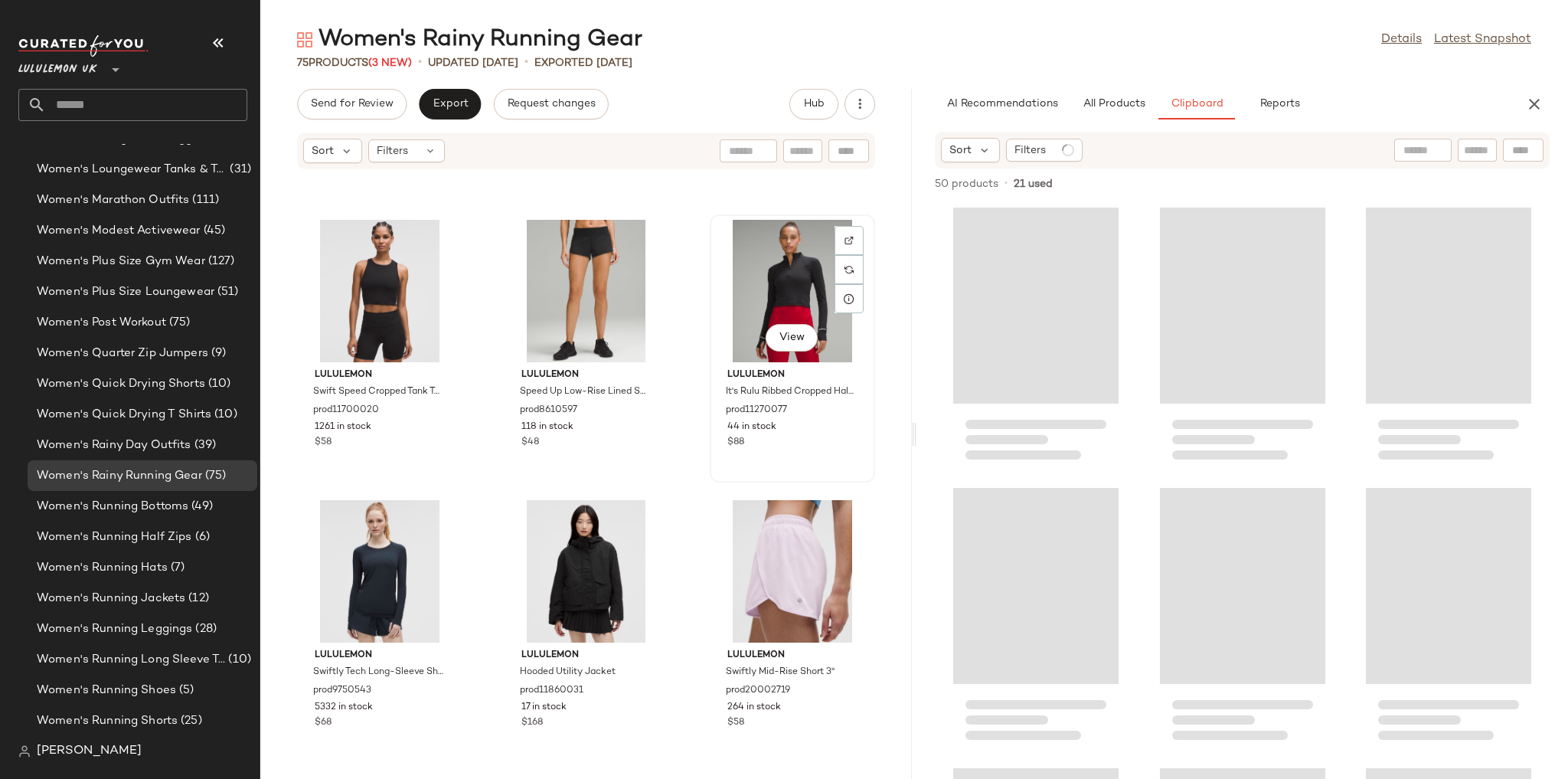
scroll to position [6422, 0]
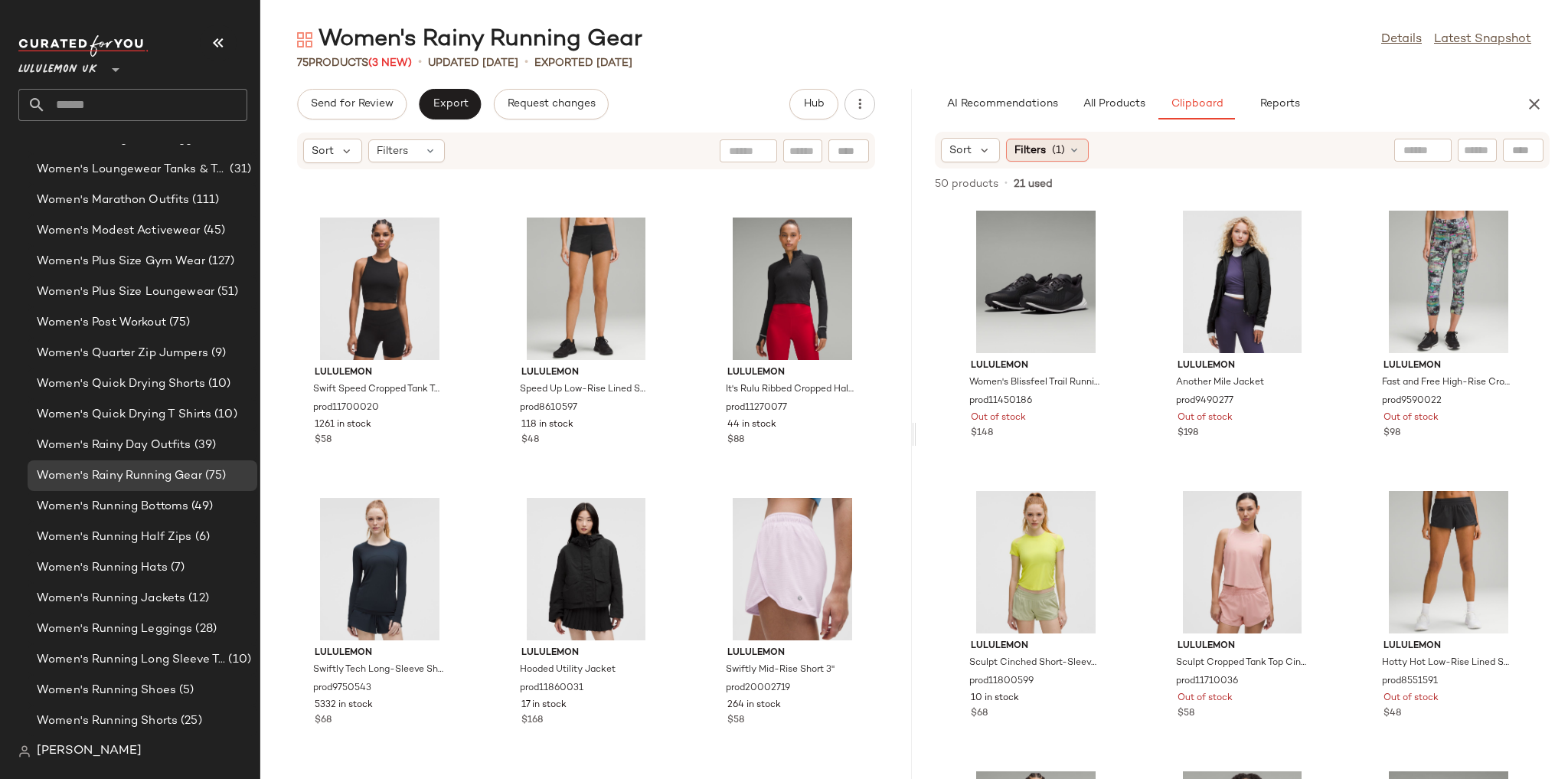
click at [1060, 153] on span "(1)" at bounding box center [1058, 150] width 13 height 16
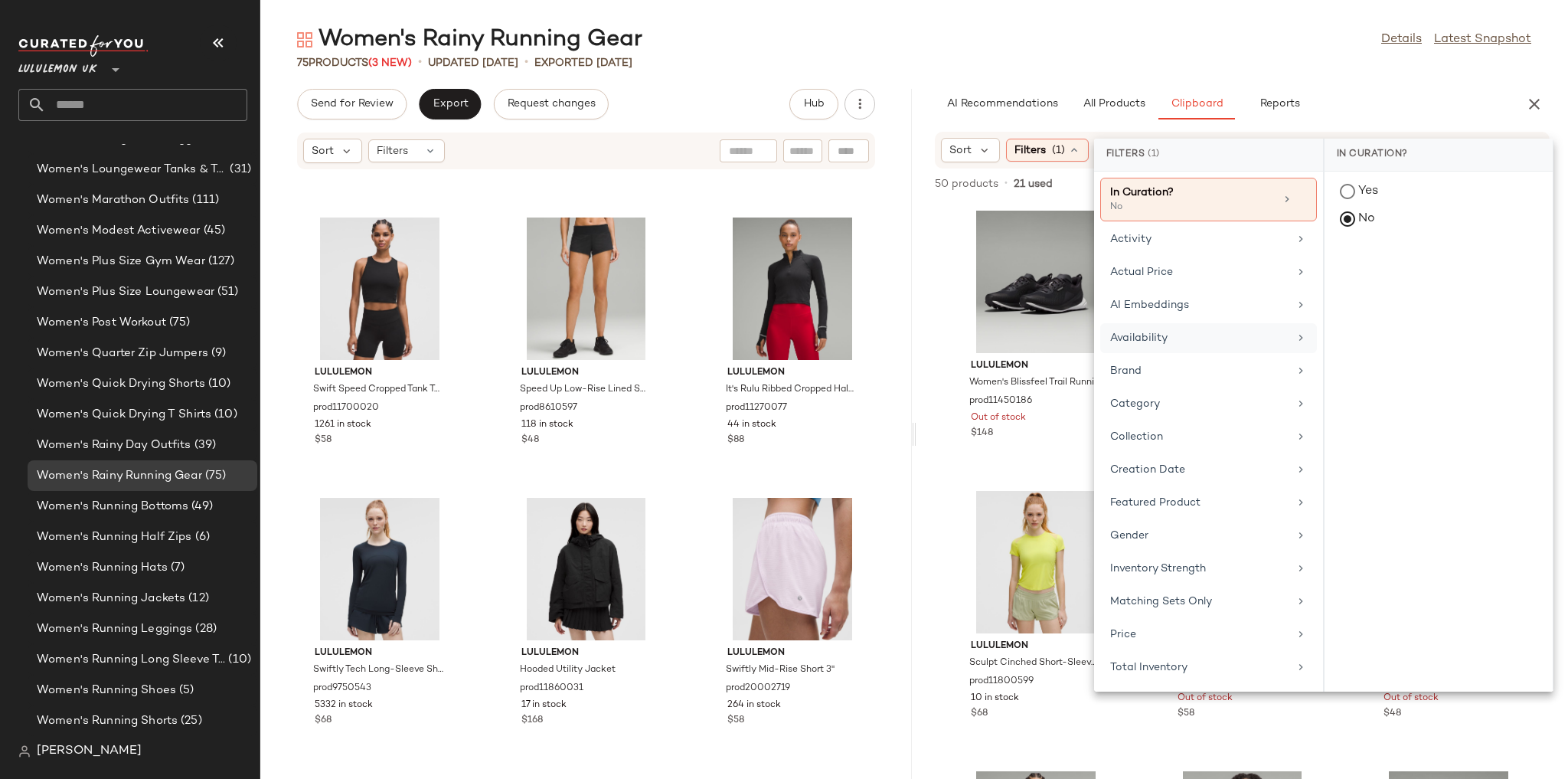
click at [1173, 337] on div "Availability" at bounding box center [1199, 337] width 178 height 16
click at [1347, 286] on div "in_stock" at bounding box center [1438, 305] width 228 height 37
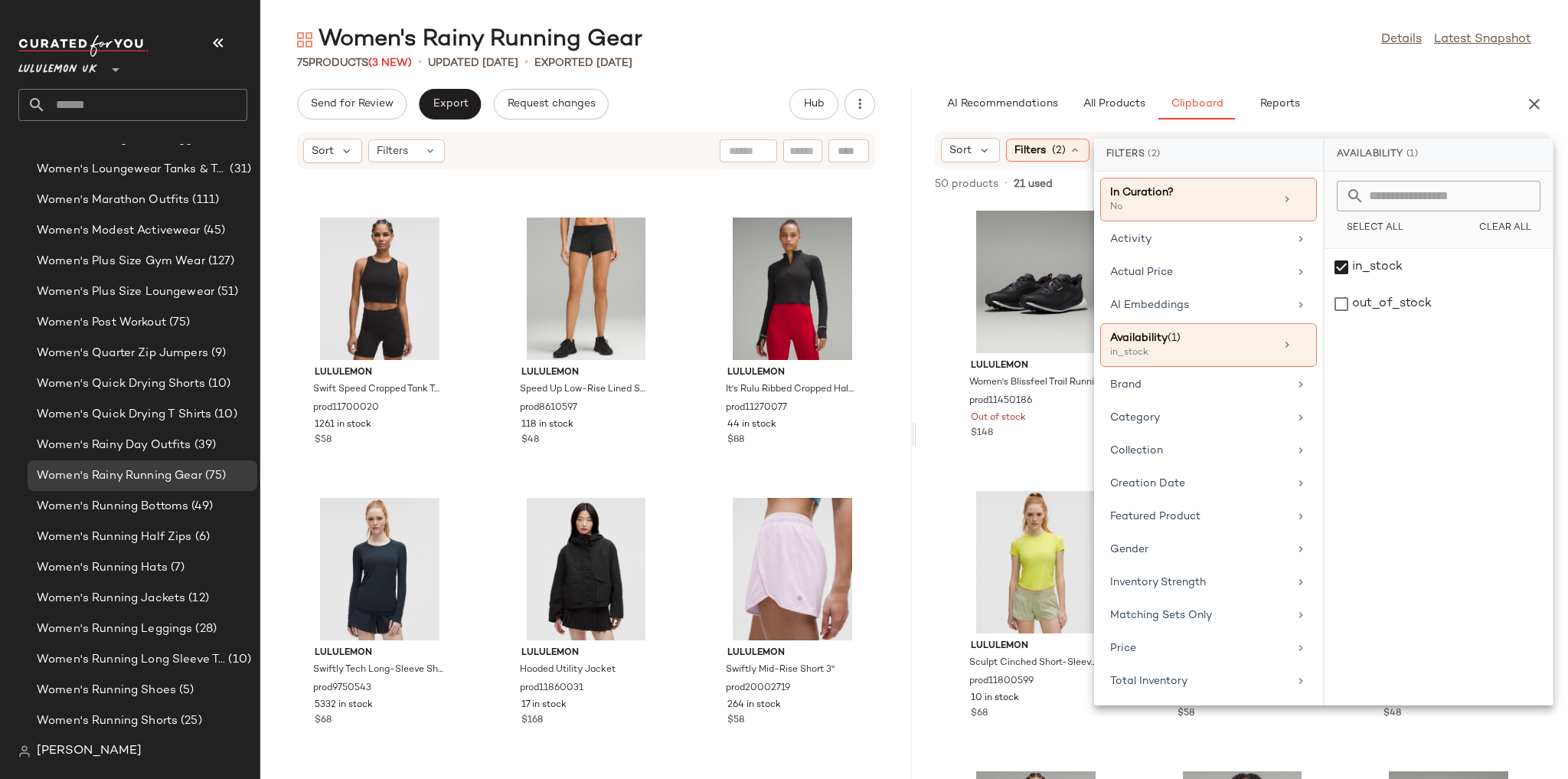
click at [1227, 64] on div "75 Products (3 New) • updated Aug 15th • Exported Aug 13th" at bounding box center [914, 63] width 1307 height 15
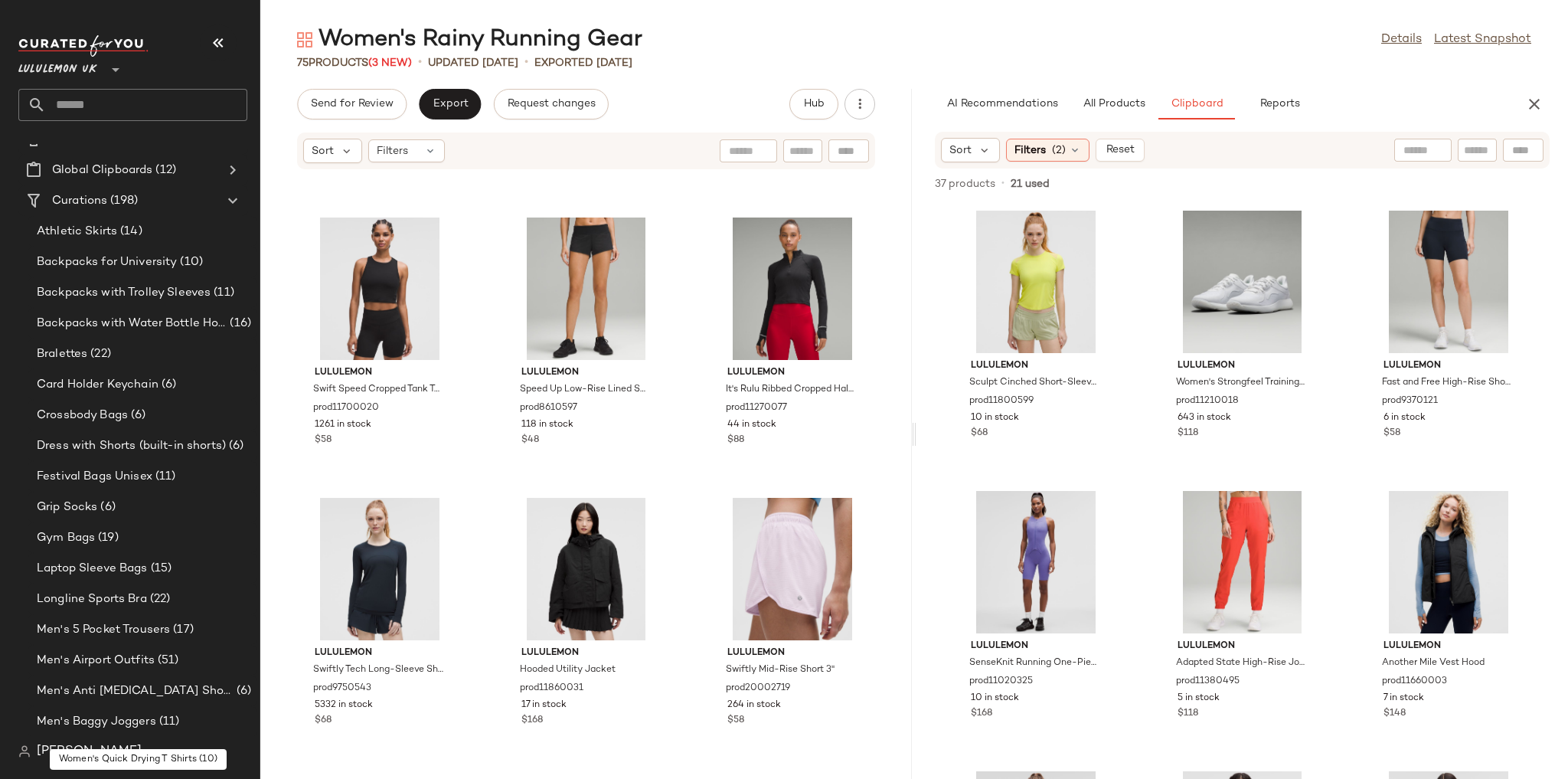
scroll to position [0, 0]
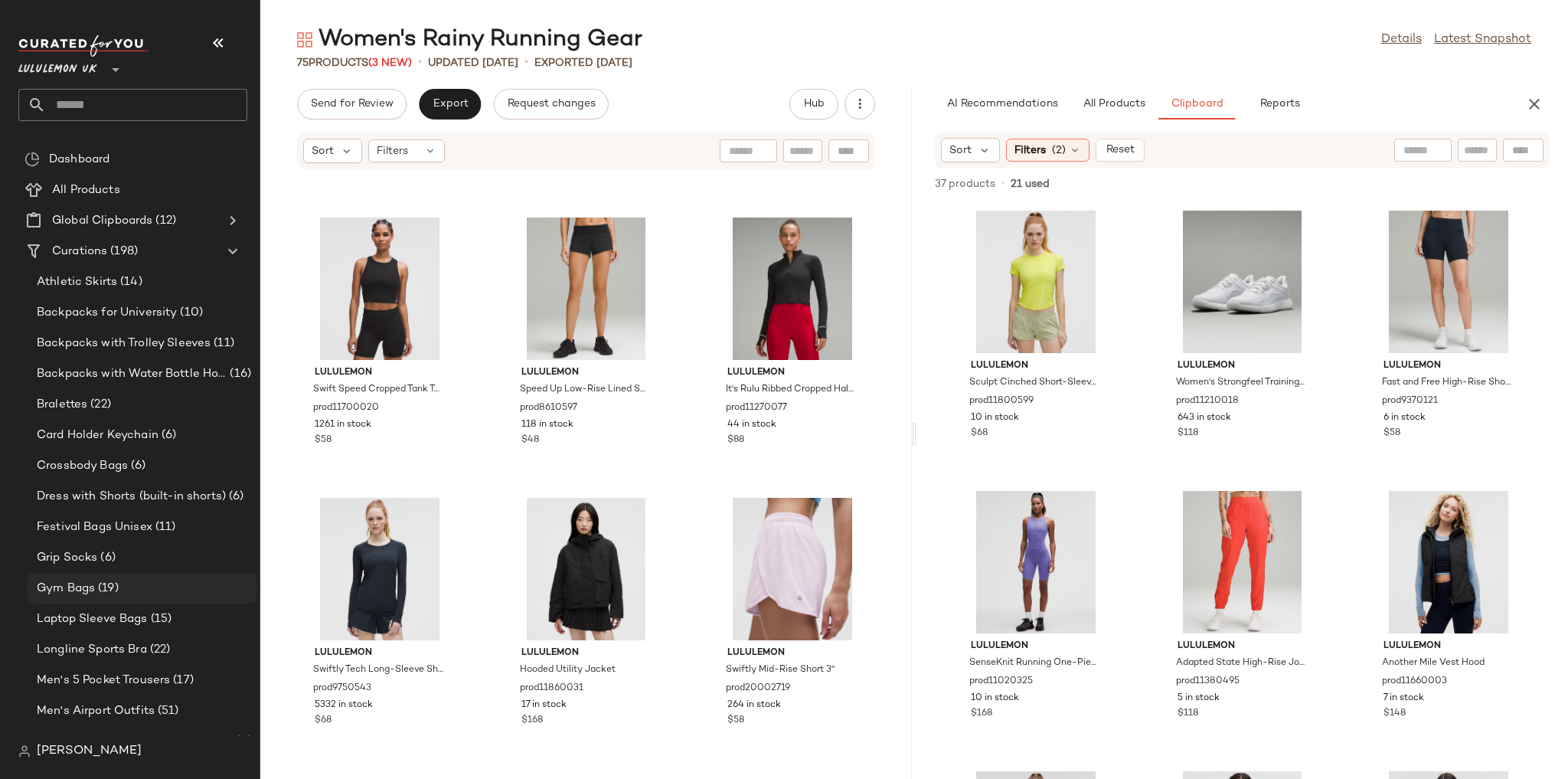
click at [132, 598] on div "Gym Bags (19)" at bounding box center [142, 588] width 230 height 30
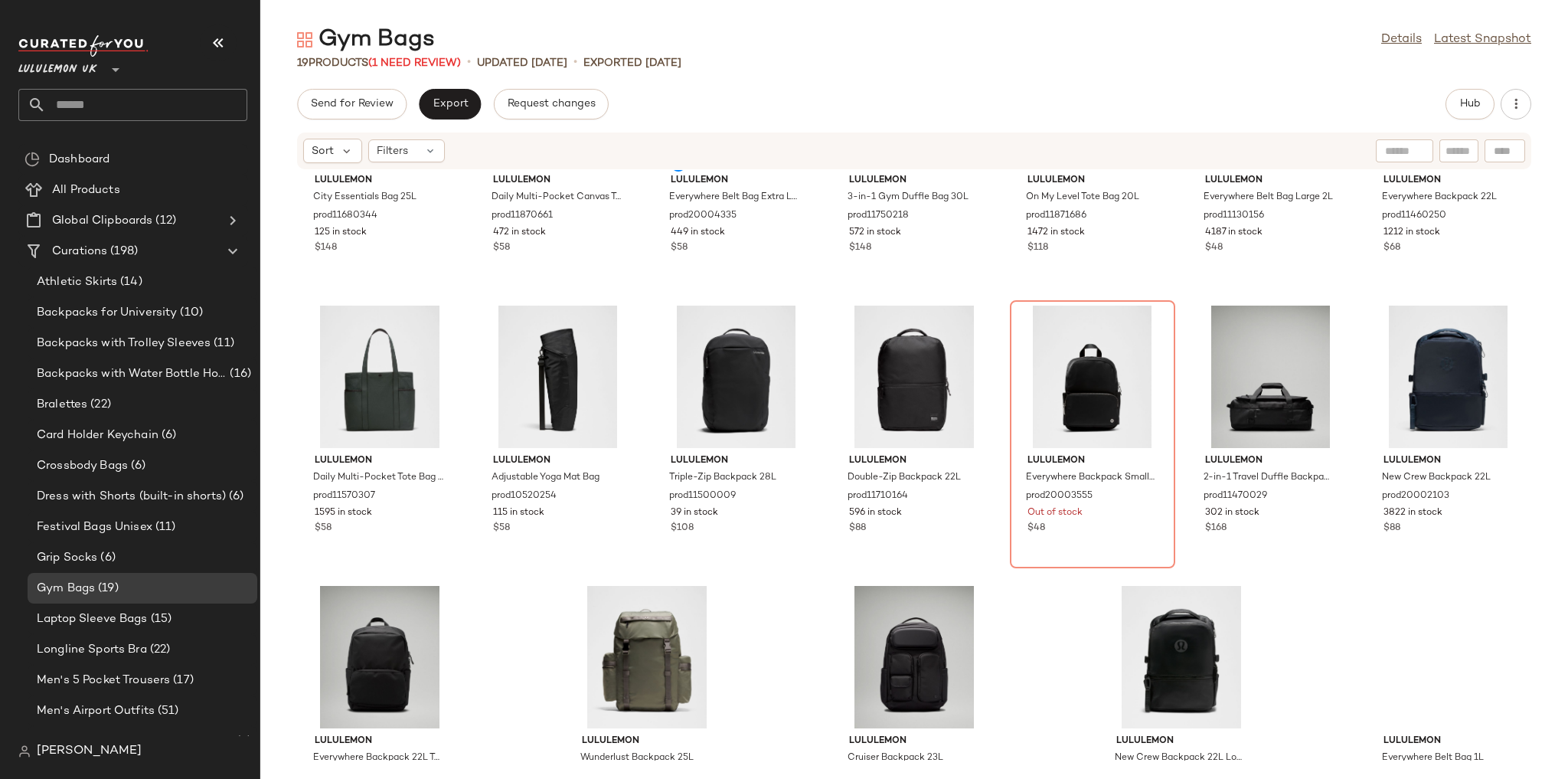
scroll to position [184, 0]
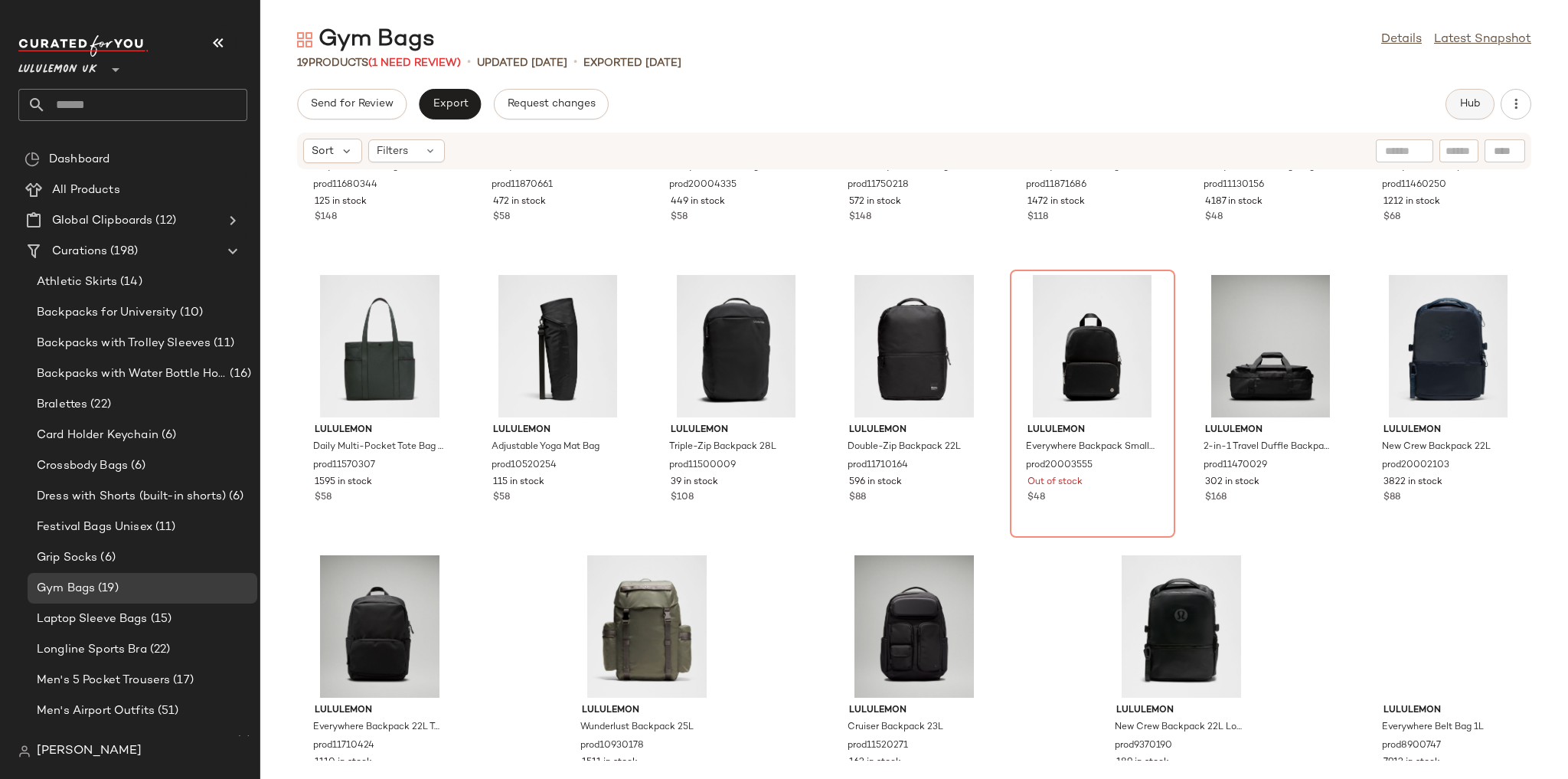
click at [1450, 114] on button "Hub" at bounding box center [1470, 104] width 49 height 30
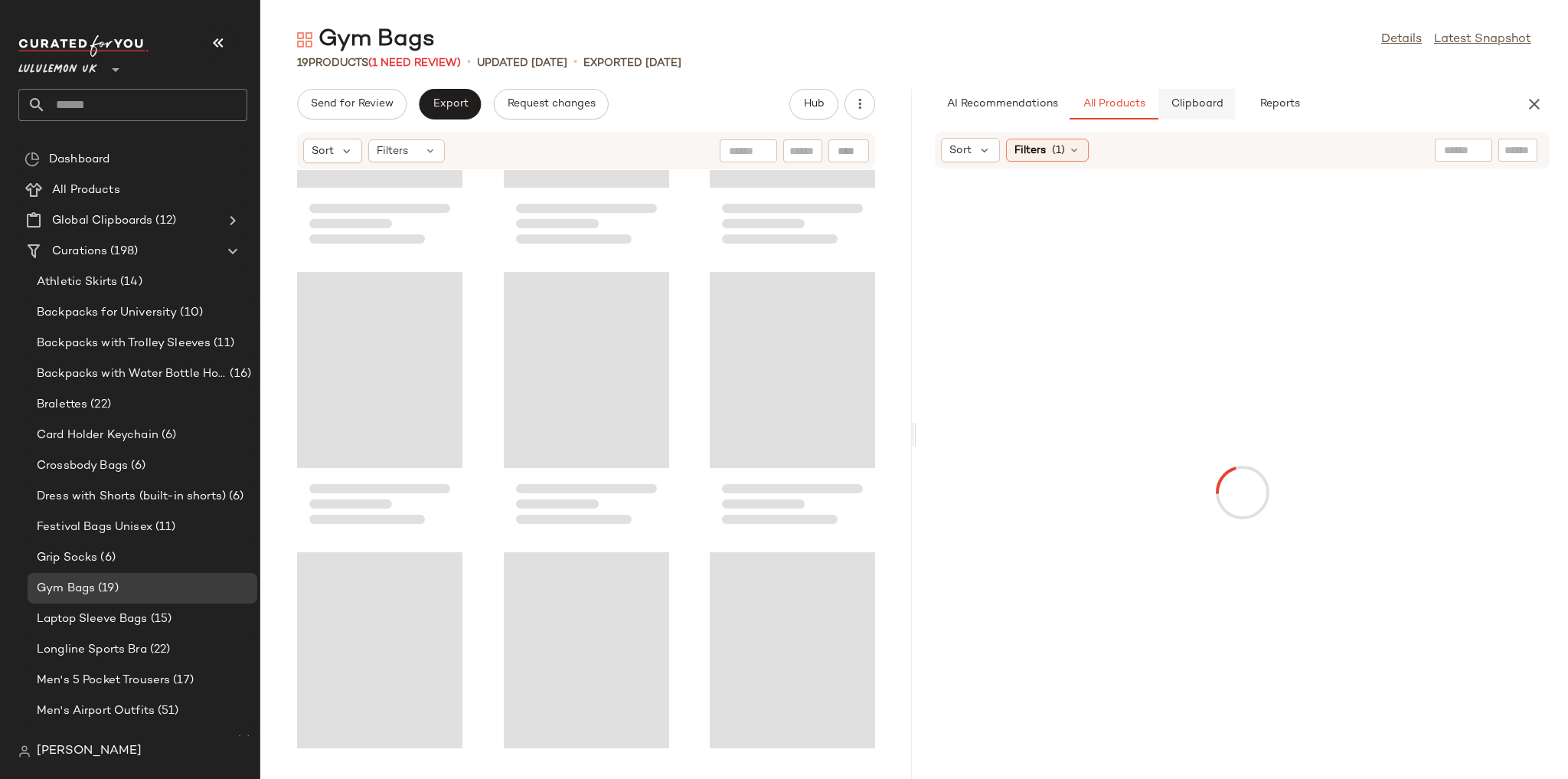
click at [1180, 103] on span "Clipboard" at bounding box center [1196, 104] width 53 height 13
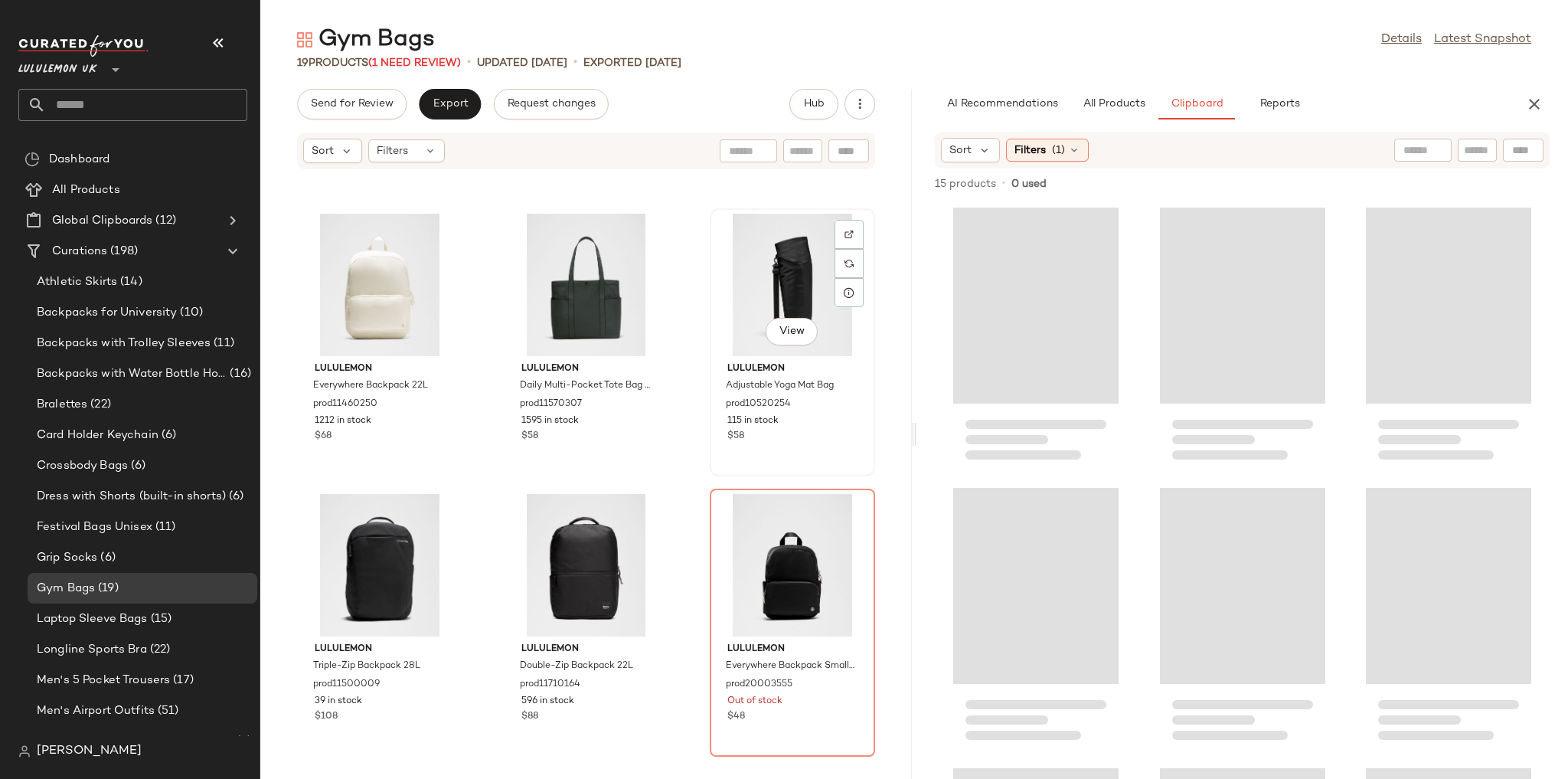
scroll to position [660, 0]
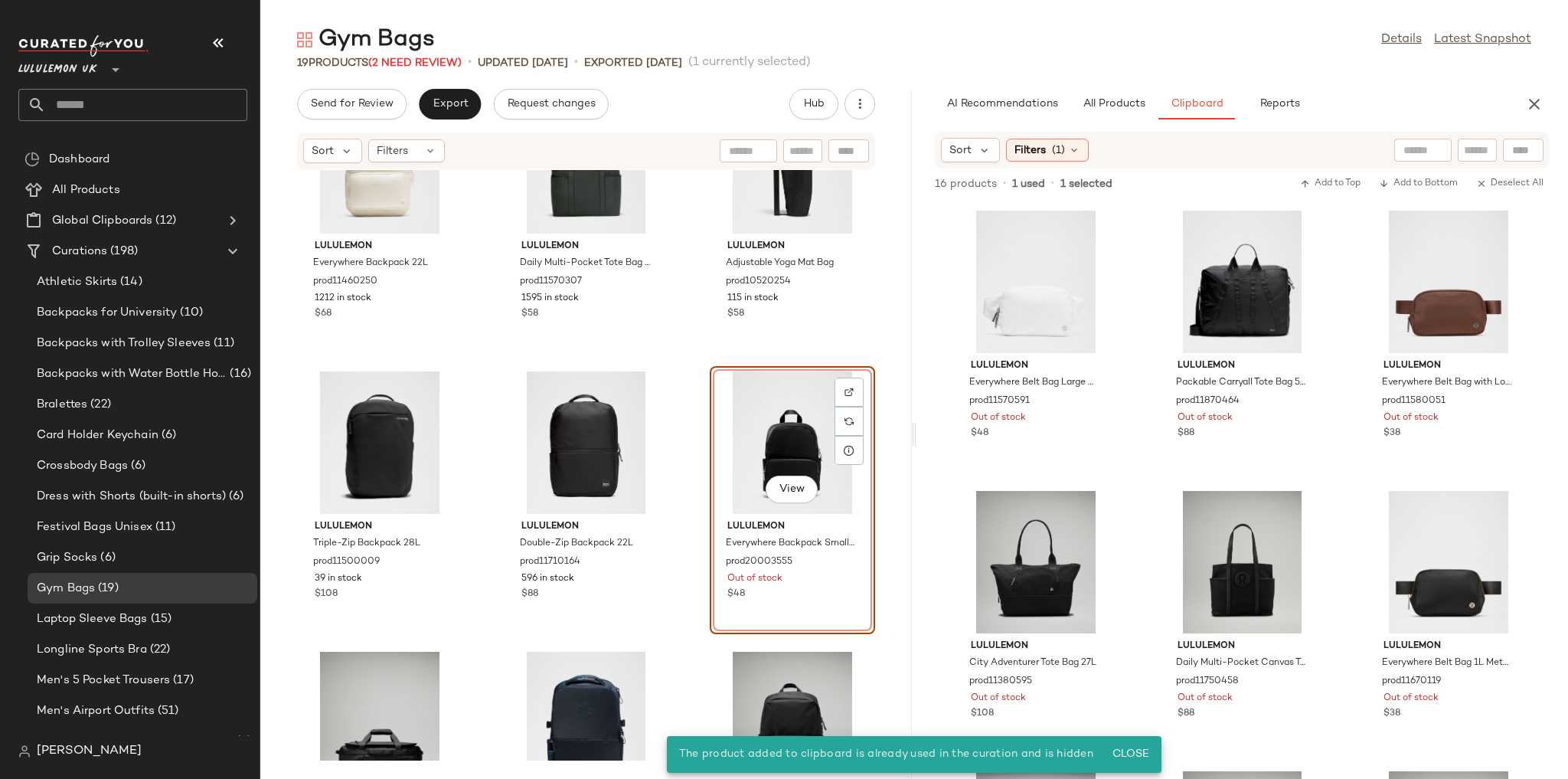
drag, startPoint x: 677, startPoint y: 363, endPoint x: 715, endPoint y: 372, distance: 39.1
click at [677, 362] on div "lululemon Everywhere Backpack 22L prod11460250 1212 in stock $68 lululemon Dail…" at bounding box center [586, 465] width 652 height 591
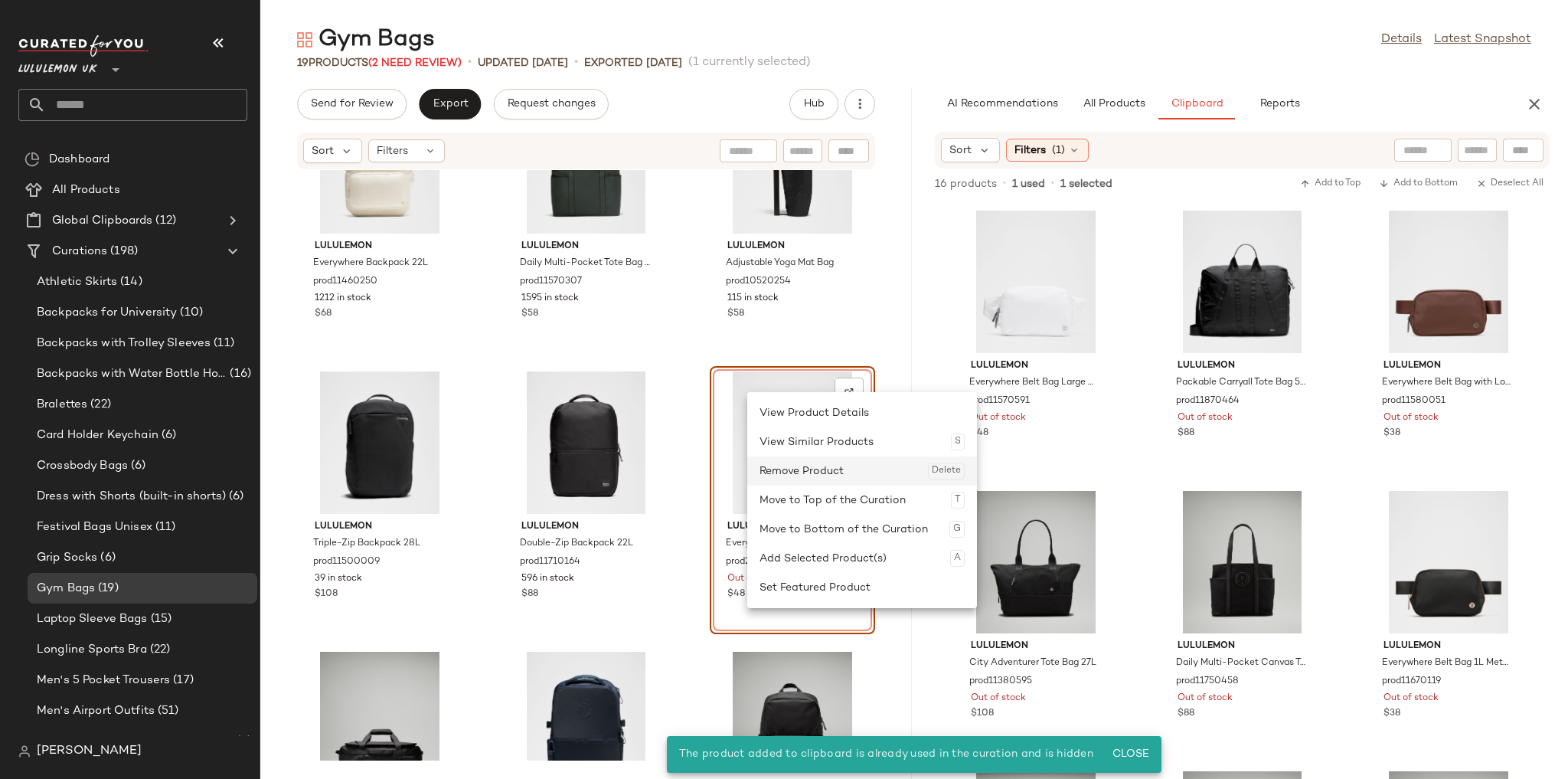
click at [800, 478] on div "Remove Product Delete" at bounding box center [862, 471] width 205 height 29
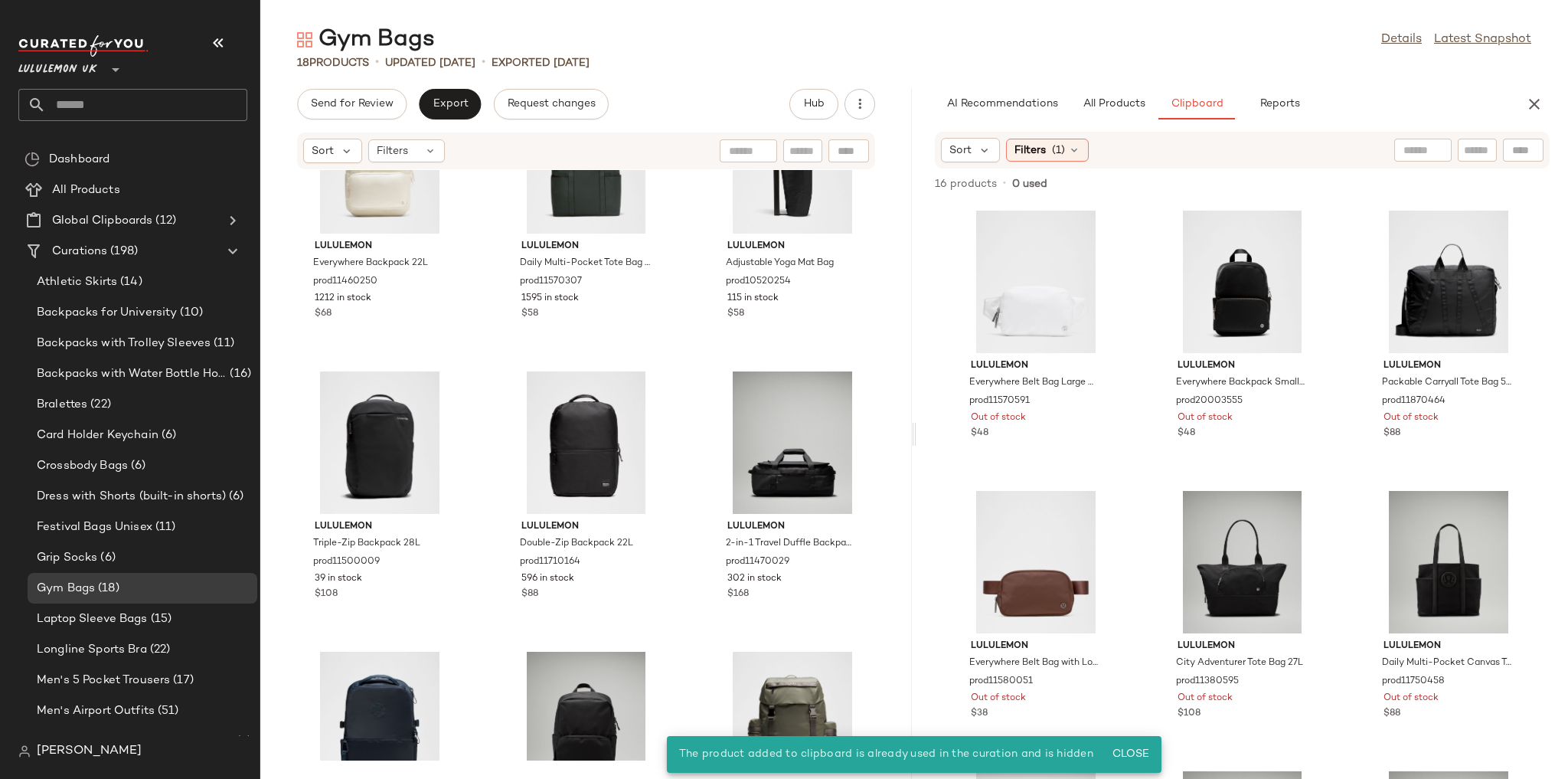
click at [1057, 159] on div "Filters (1)" at bounding box center [1048, 150] width 82 height 23
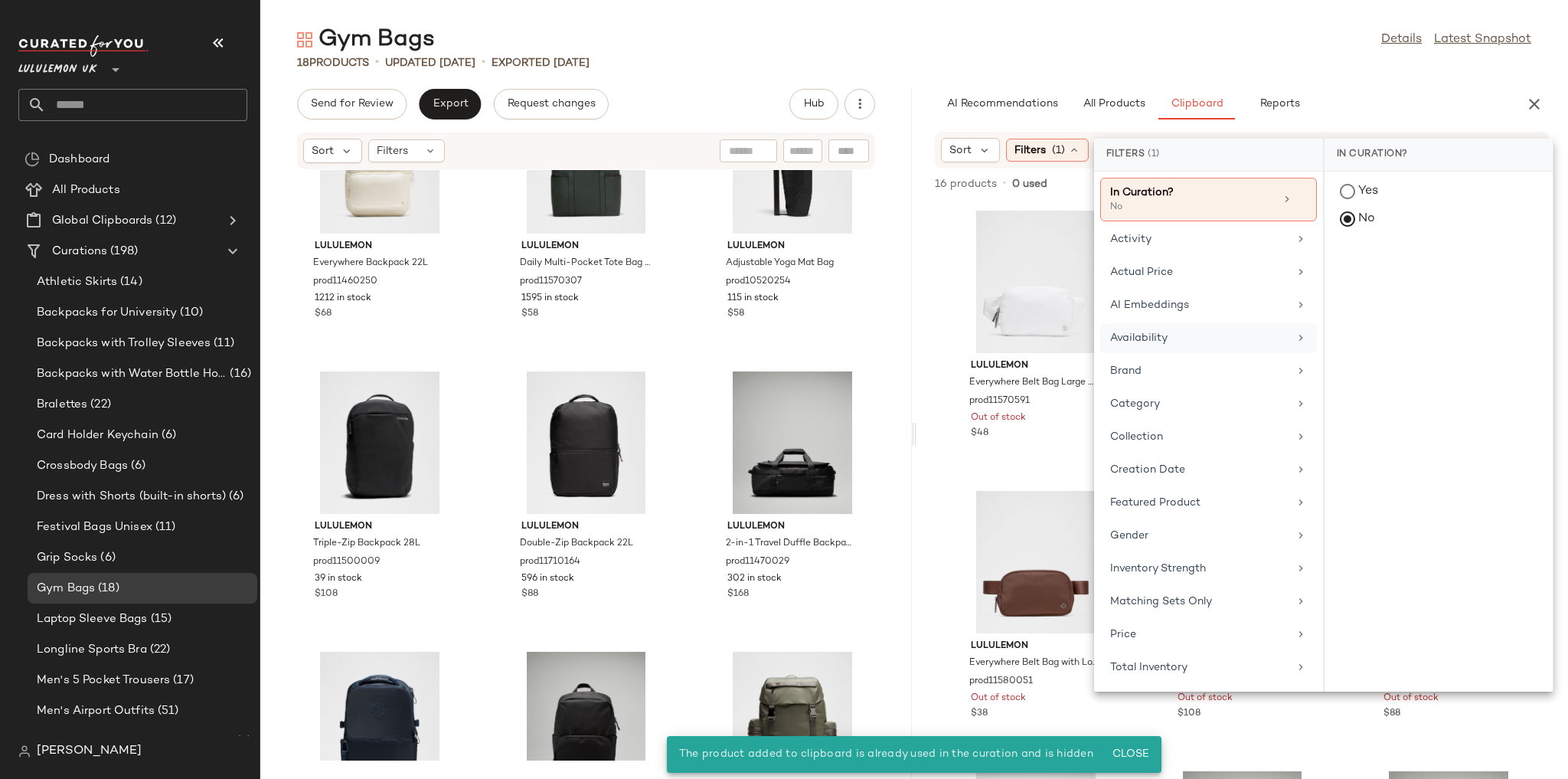
click at [1159, 330] on div "Availability" at bounding box center [1199, 337] width 178 height 16
click at [1343, 273] on div "out_of_stock" at bounding box center [1438, 268] width 228 height 37
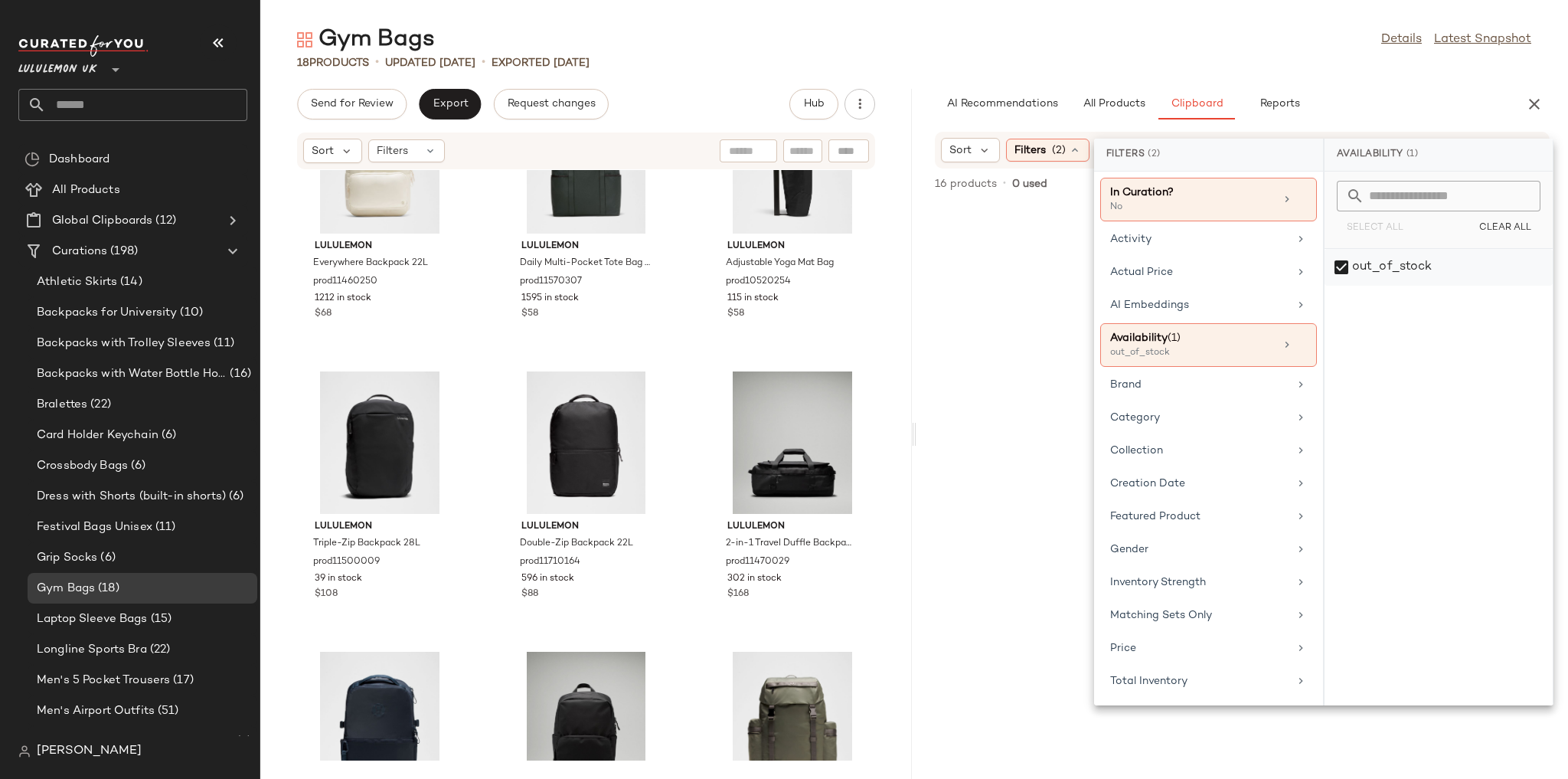
click at [1342, 270] on div "out_of_stock" at bounding box center [1438, 268] width 228 height 37
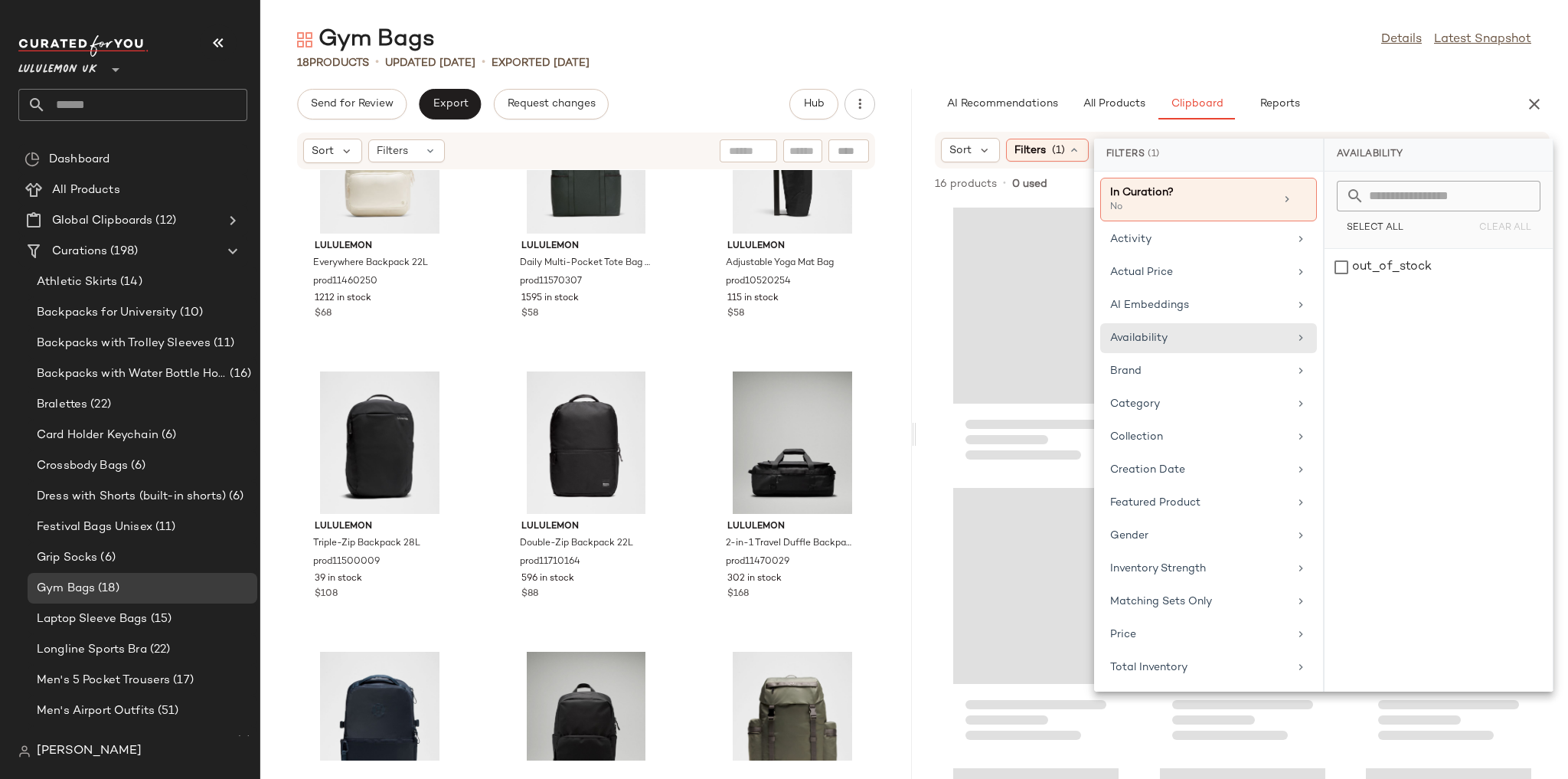
click at [1153, 30] on div "Gym Bags Details Latest Snapshot" at bounding box center [914, 40] width 1307 height 30
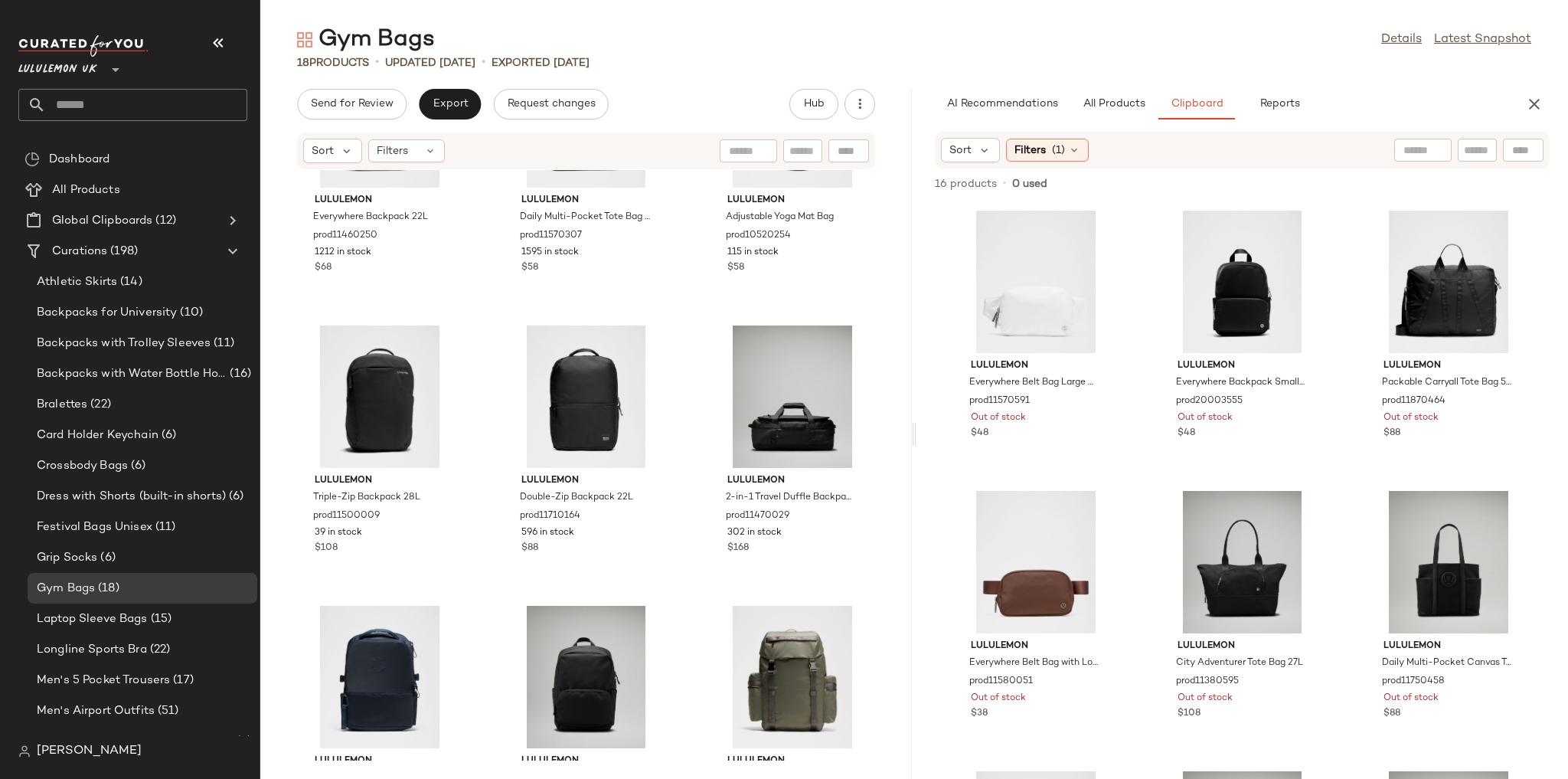
scroll to position [748, 0]
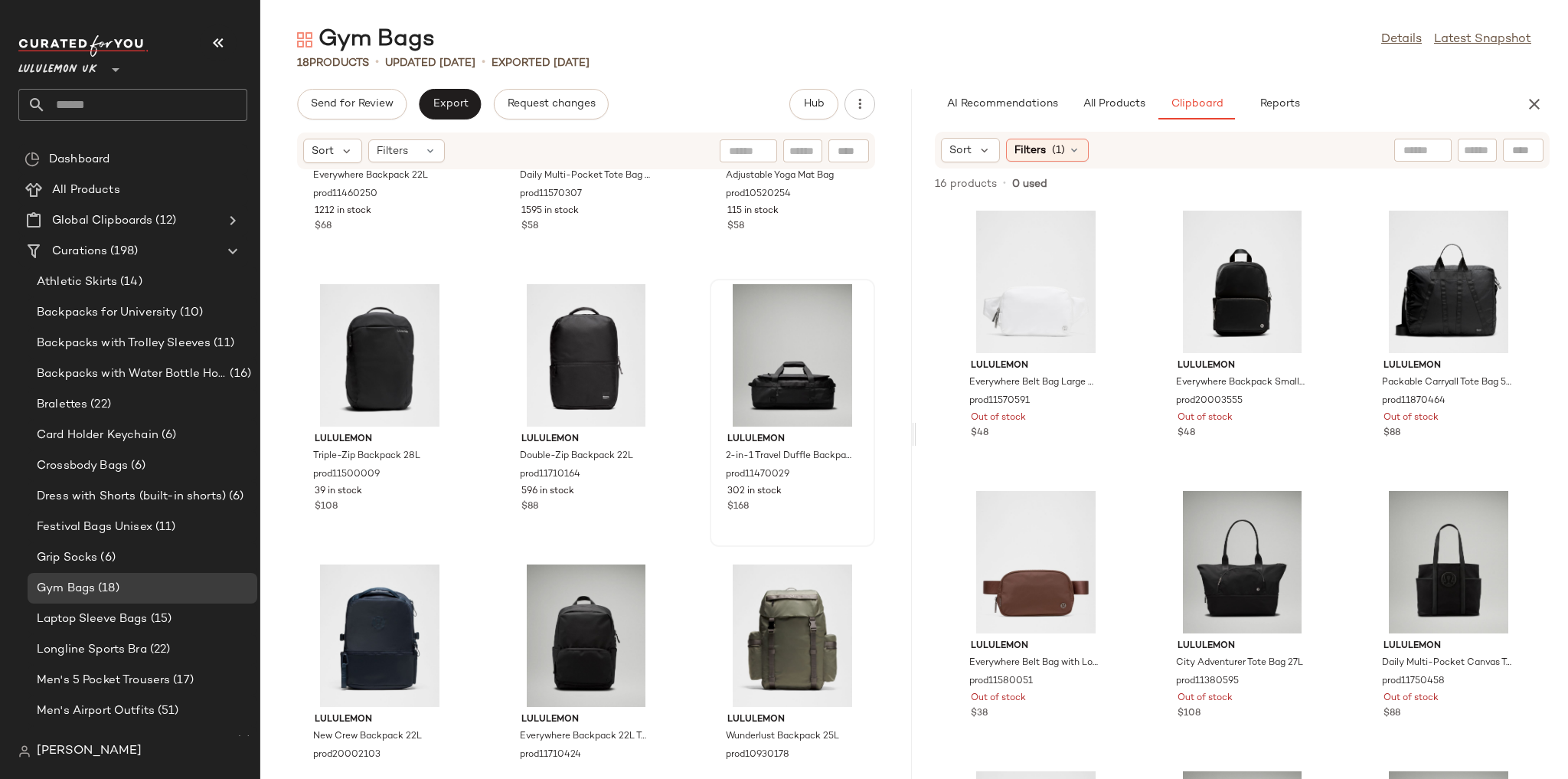
drag, startPoint x: 724, startPoint y: 273, endPoint x: 701, endPoint y: 297, distance: 33.2
click at [701, 296] on div "lululemon Everywhere Backpack 22L prod11460250 1212 in stock $68 lululemon Dail…" at bounding box center [586, 465] width 652 height 591
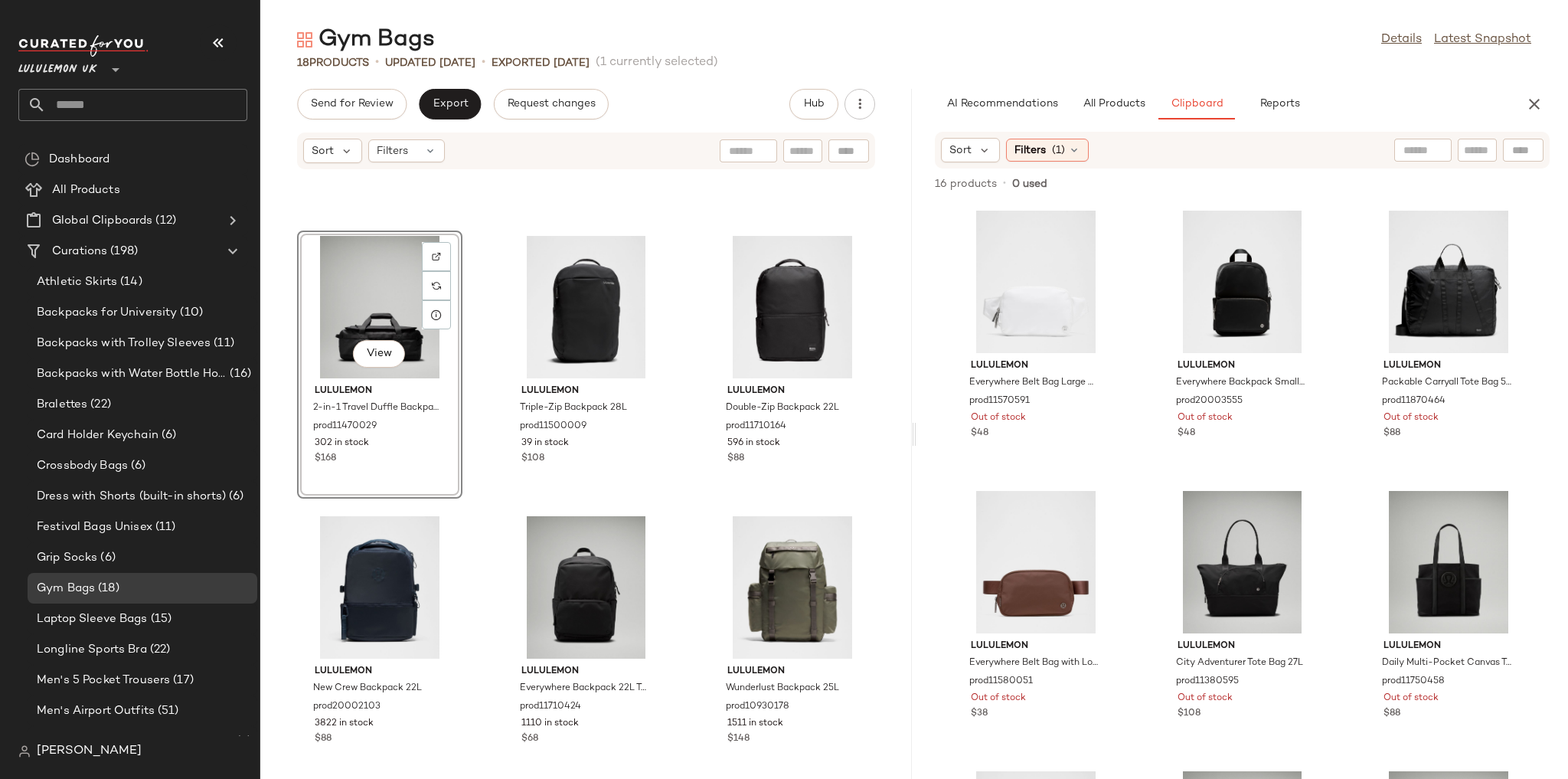
scroll to position [931, 0]
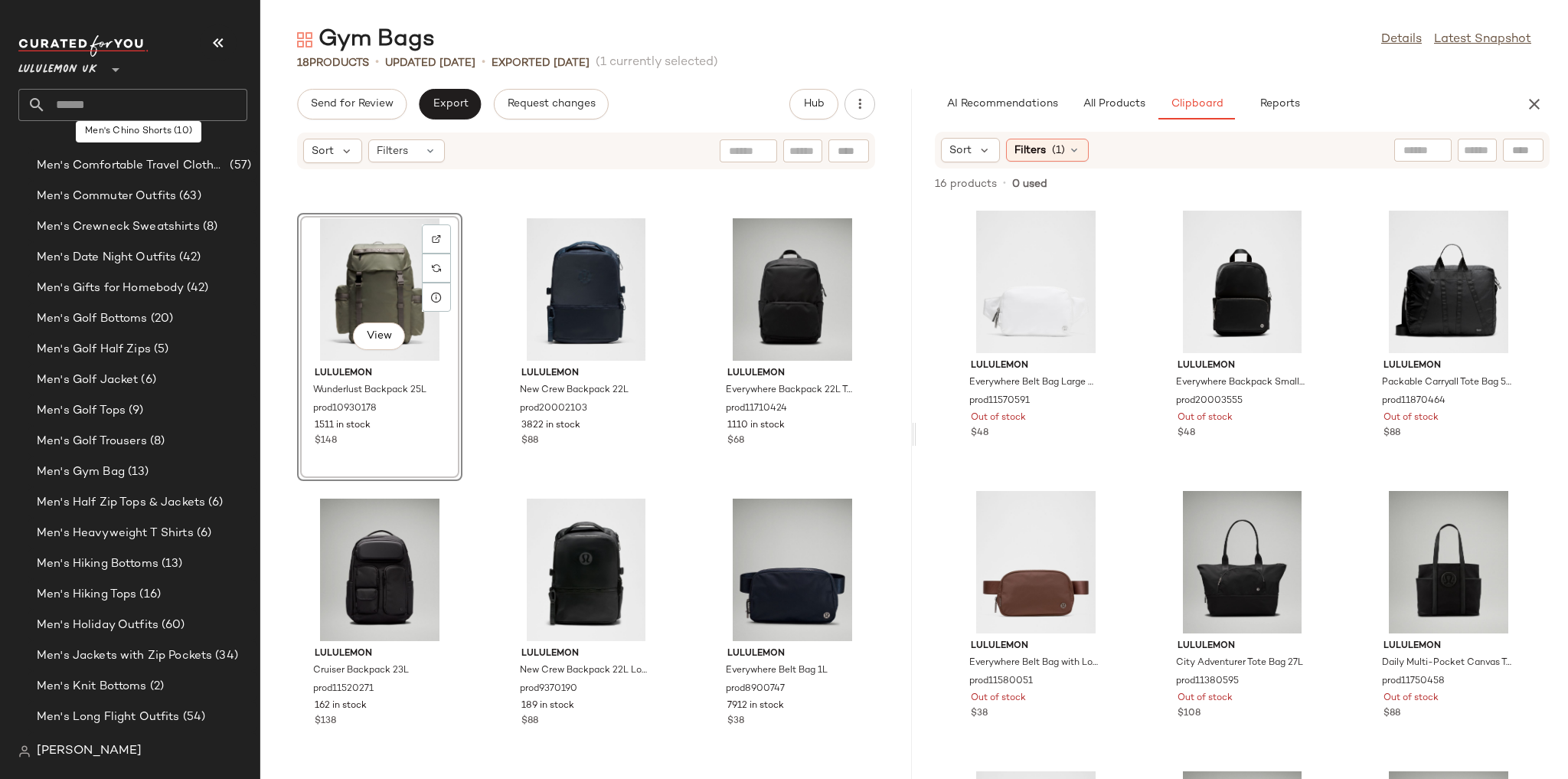
scroll to position [1041, 0]
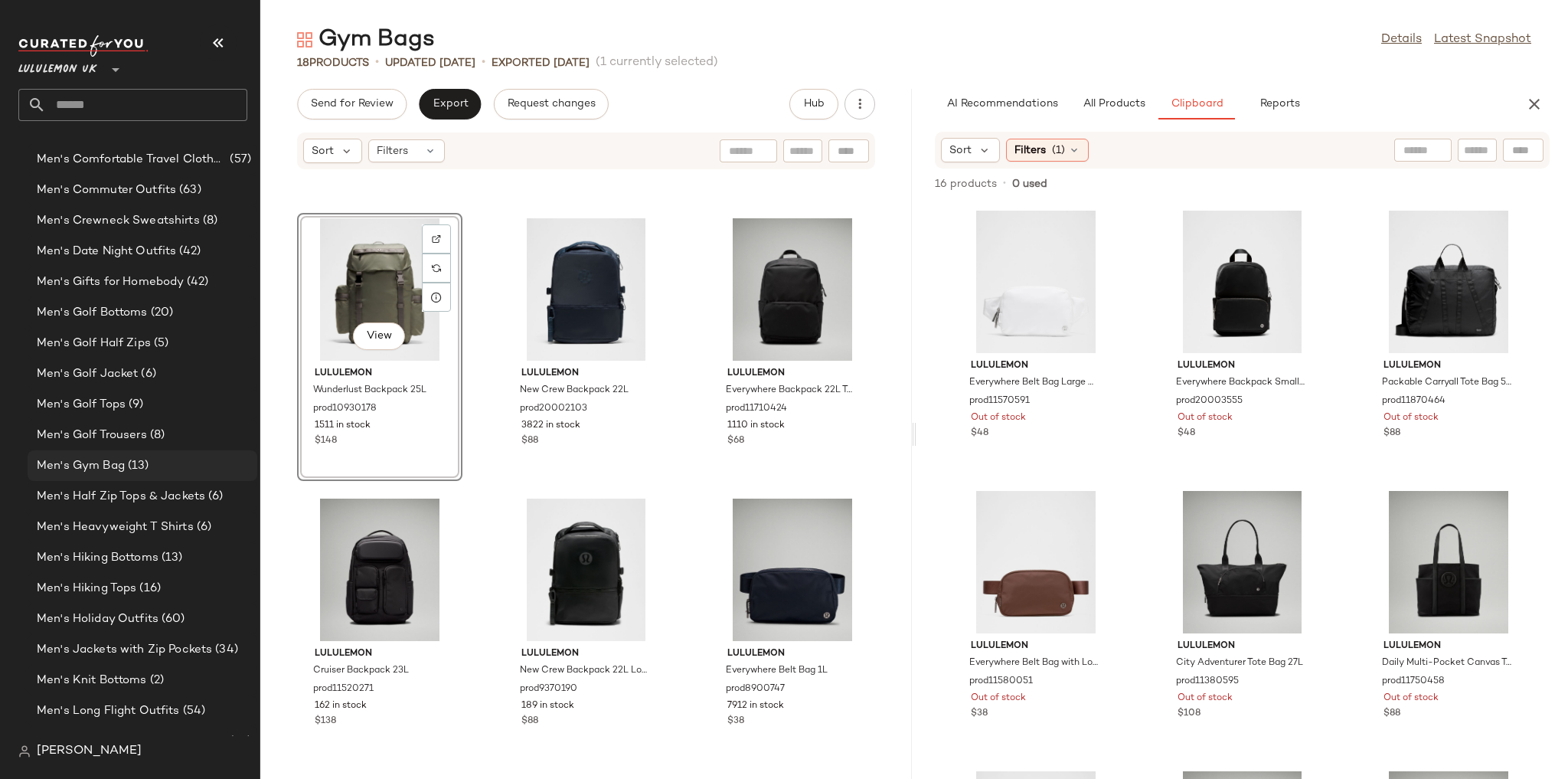
click at [151, 467] on div "Men's Gym Bag (13)" at bounding box center [141, 466] width 219 height 18
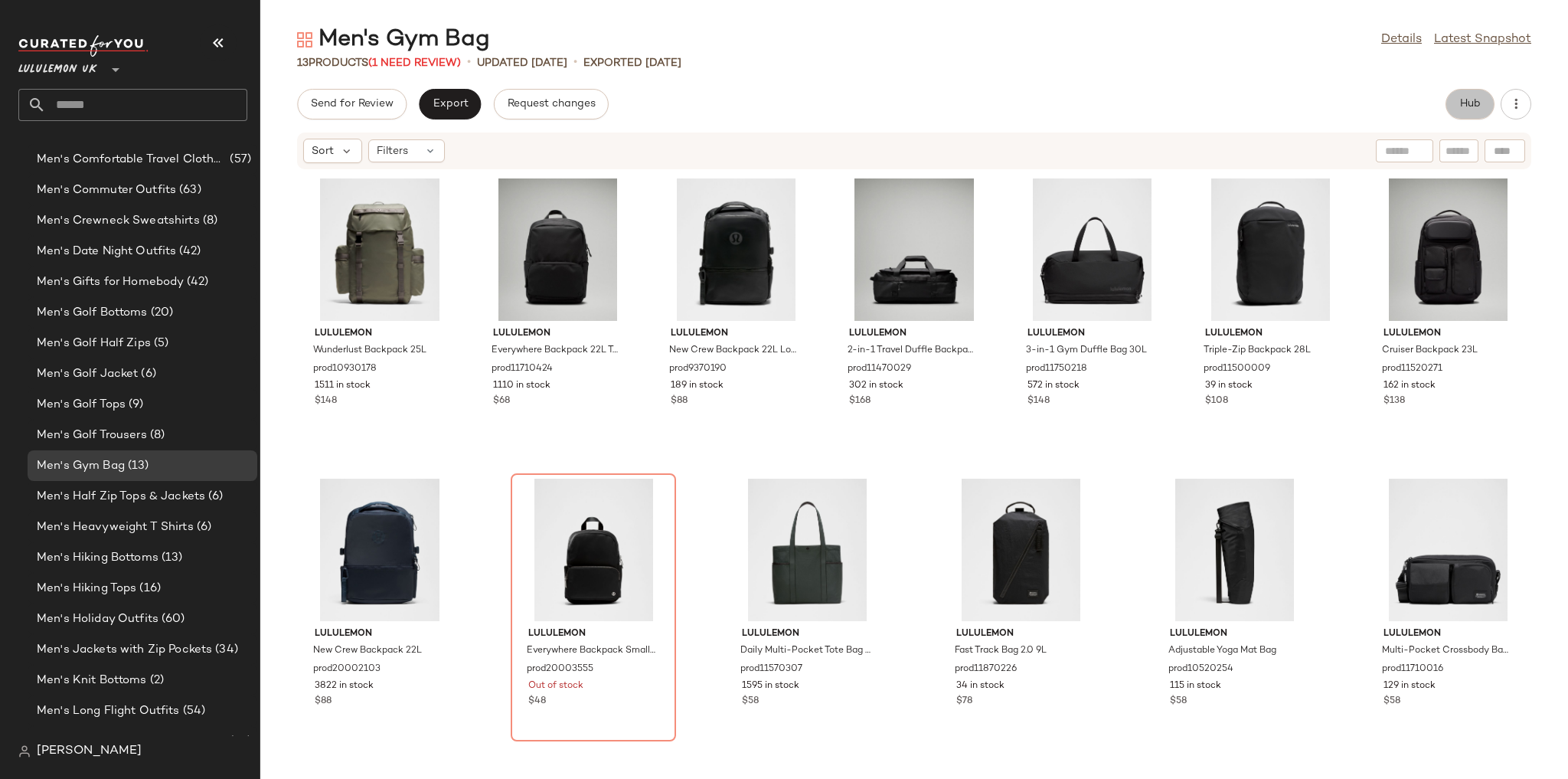
click at [1470, 114] on button "Hub" at bounding box center [1470, 104] width 49 height 30
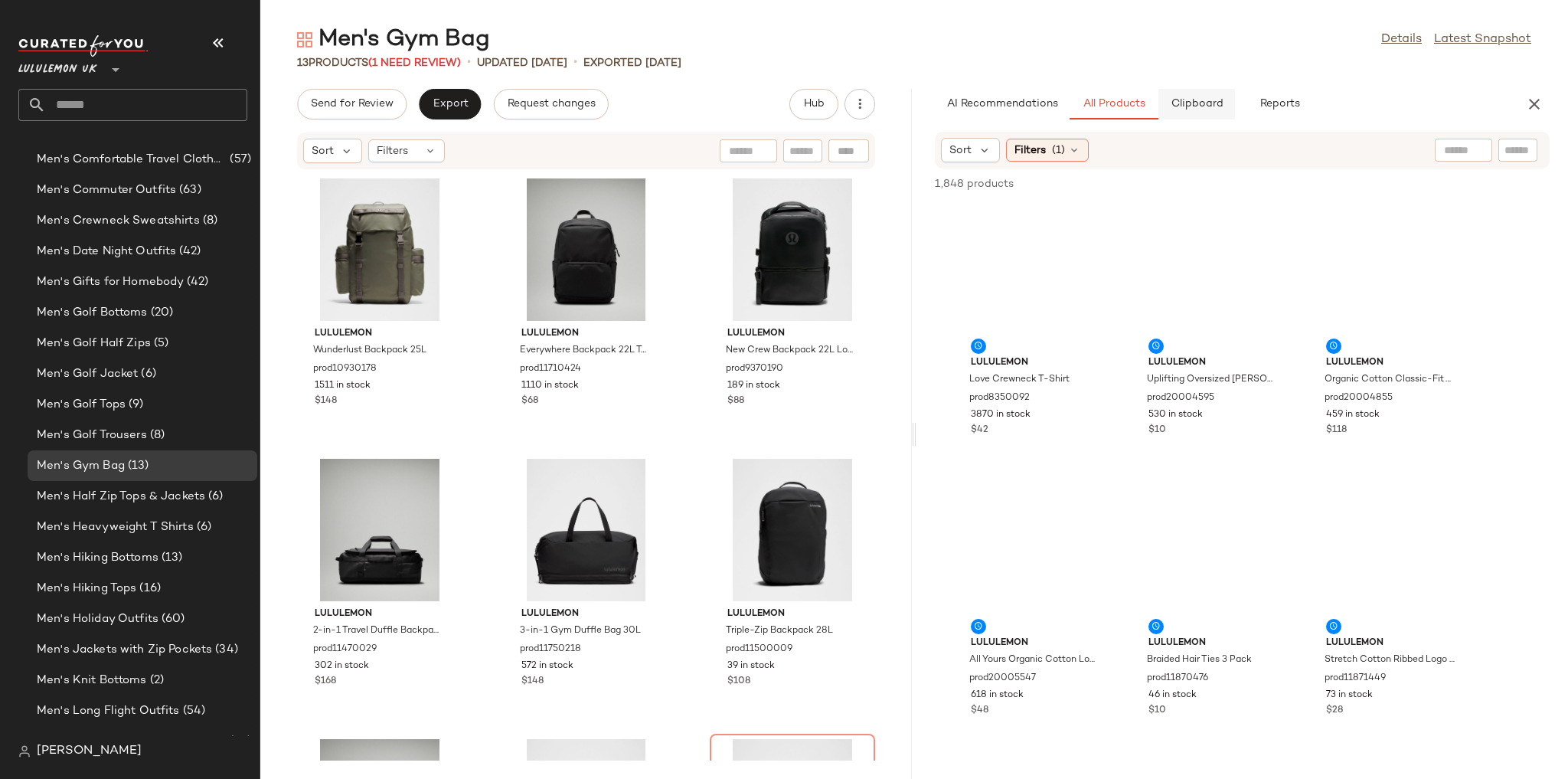
click at [1190, 110] on button "Clipboard" at bounding box center [1196, 104] width 77 height 30
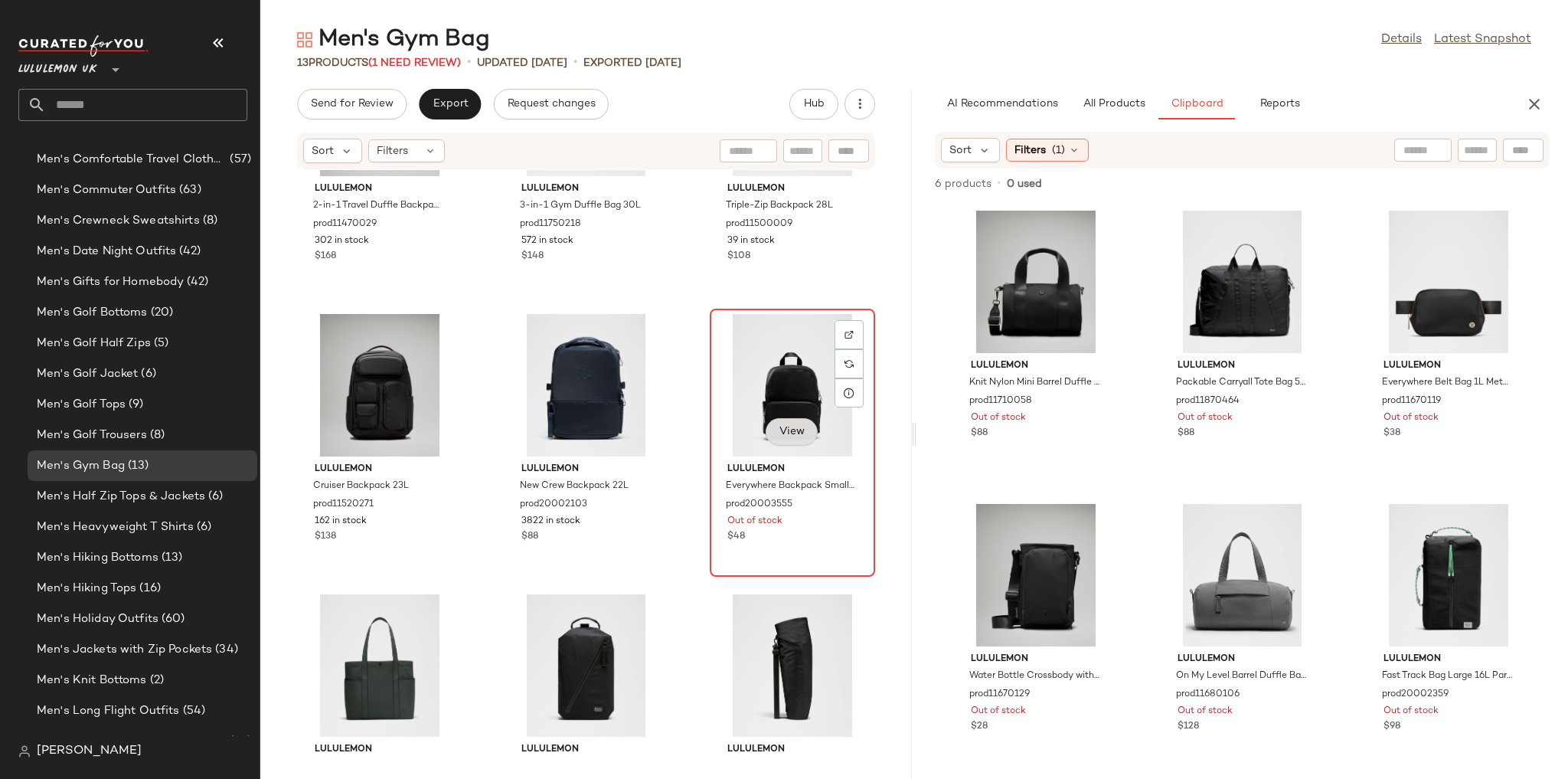
scroll to position [442, 0]
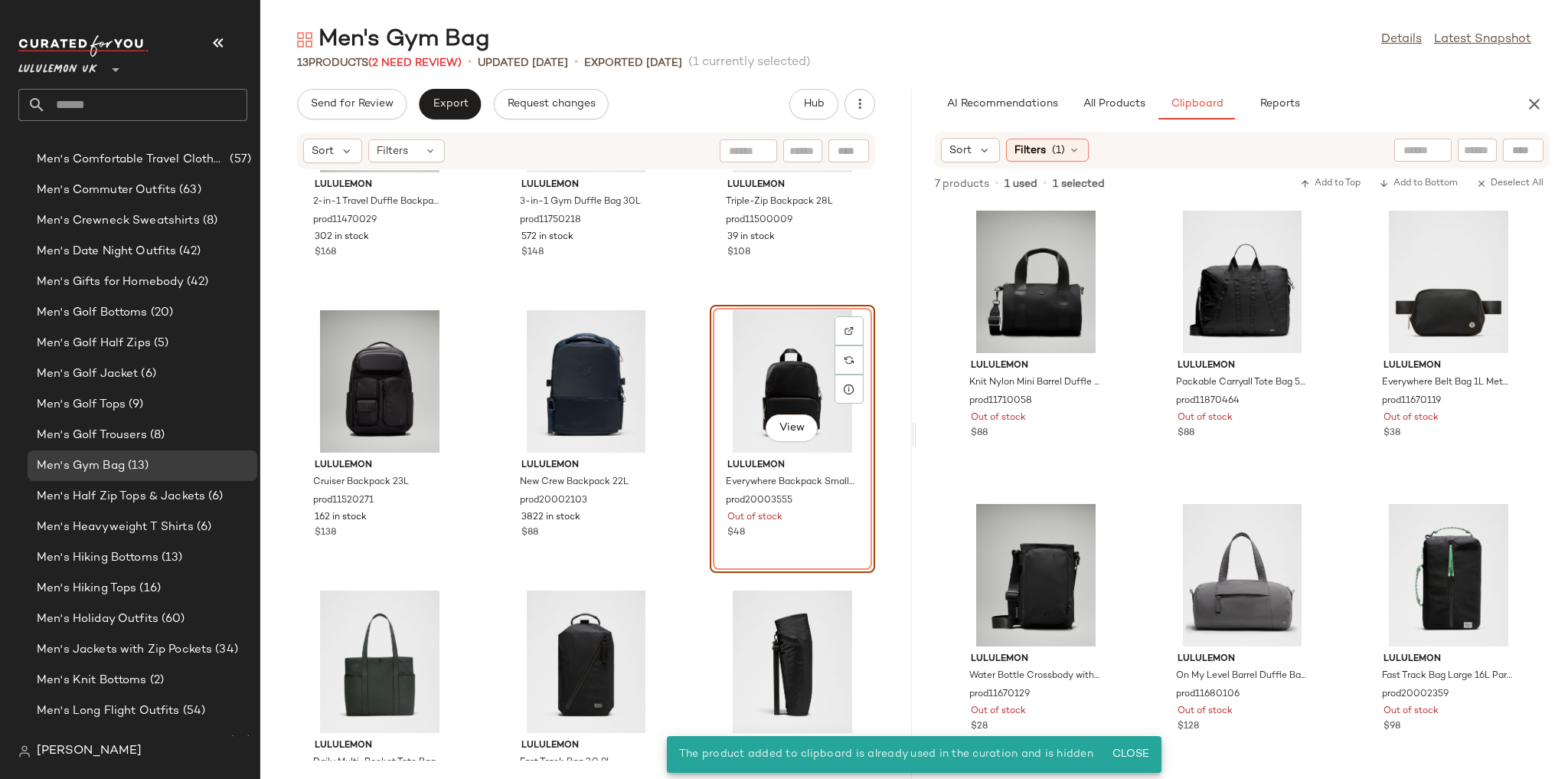
click at [677, 336] on div "lululemon 2-in-1 Travel Duffle Backpack 45L prod11470029 302 in stock $168 lulu…" at bounding box center [586, 465] width 652 height 591
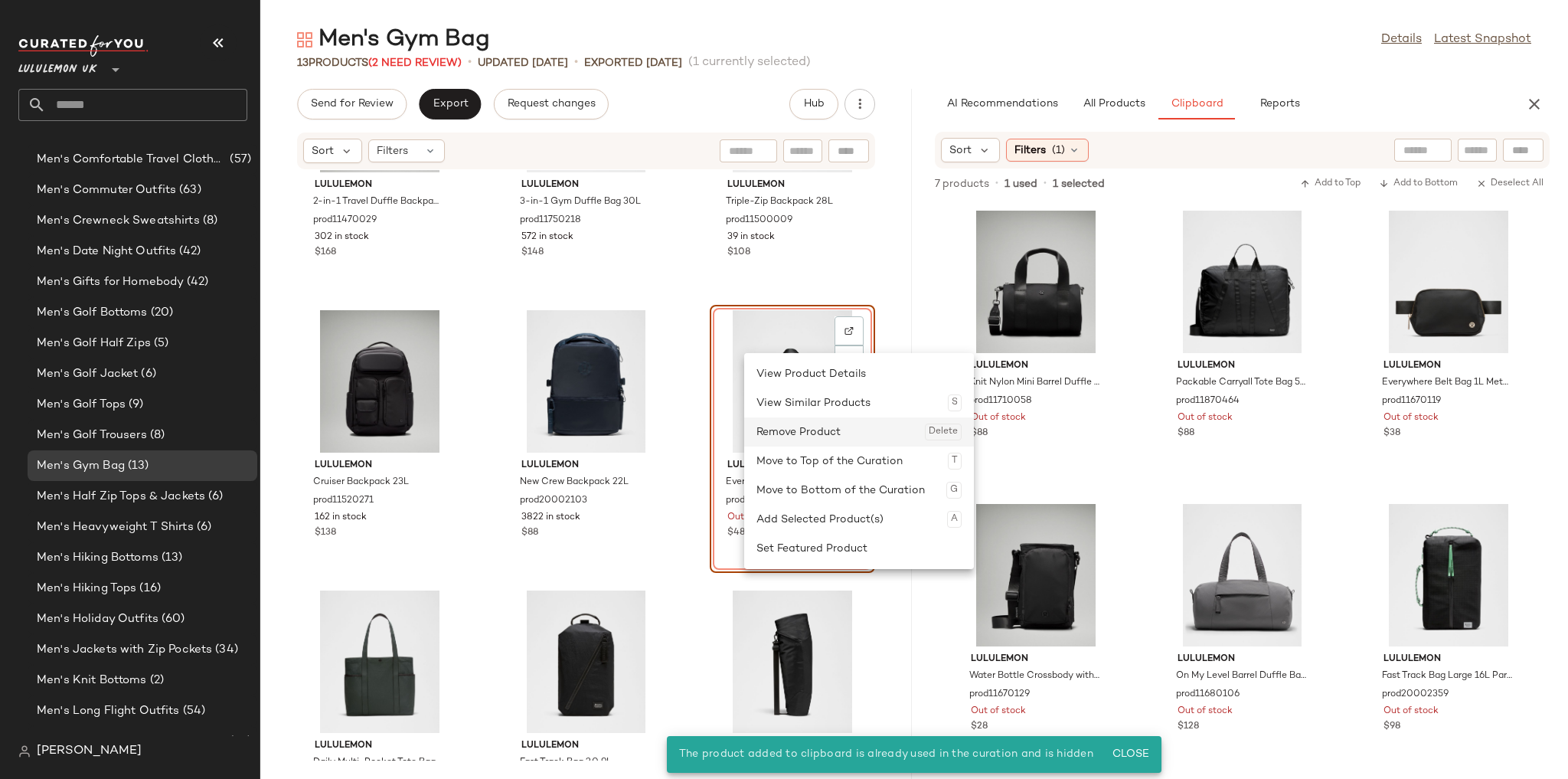
click at [793, 438] on div "Remove Product Delete" at bounding box center [859, 432] width 205 height 29
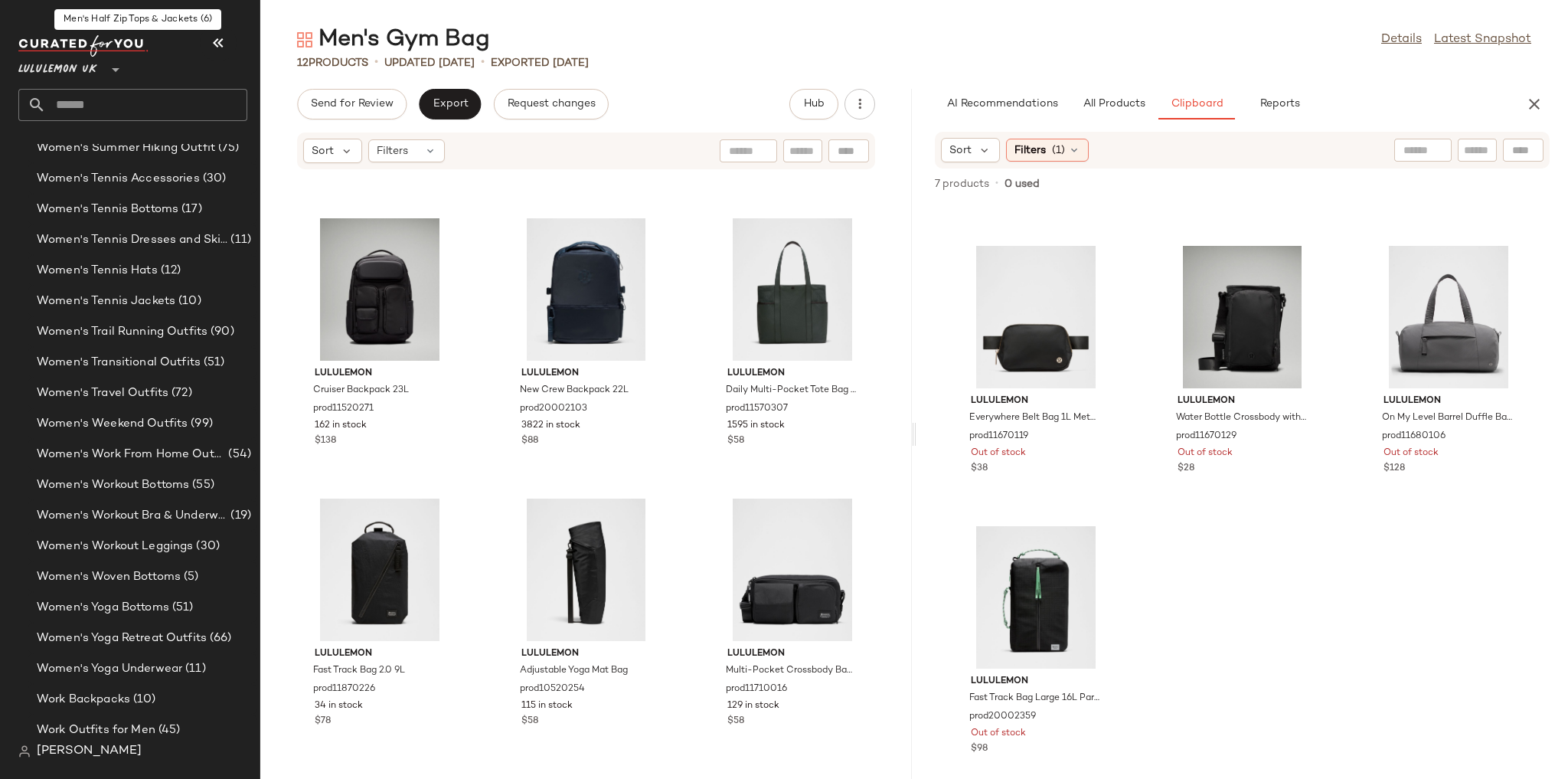
scroll to position [8540, 0]
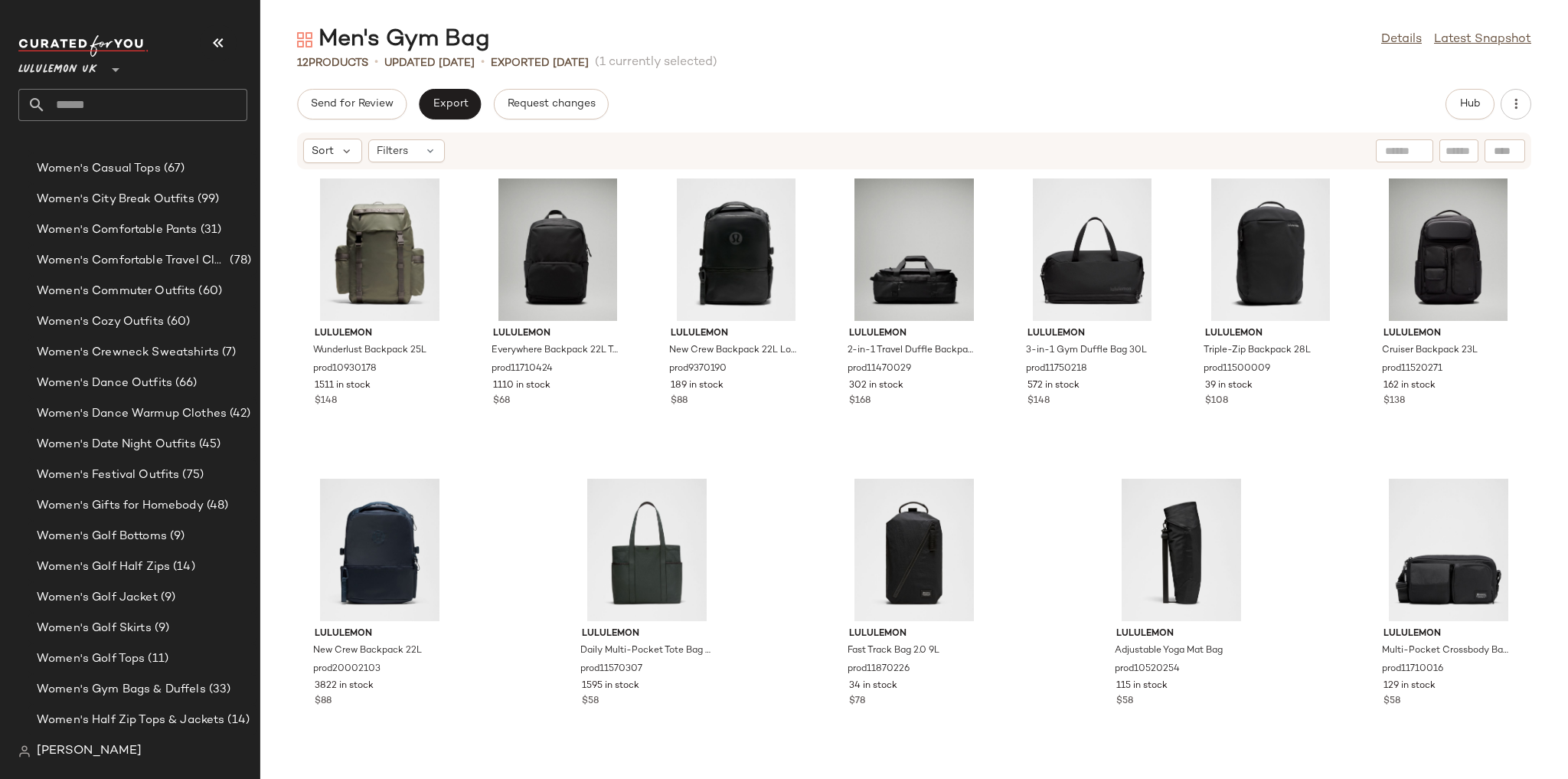
scroll to position [3834, 0]
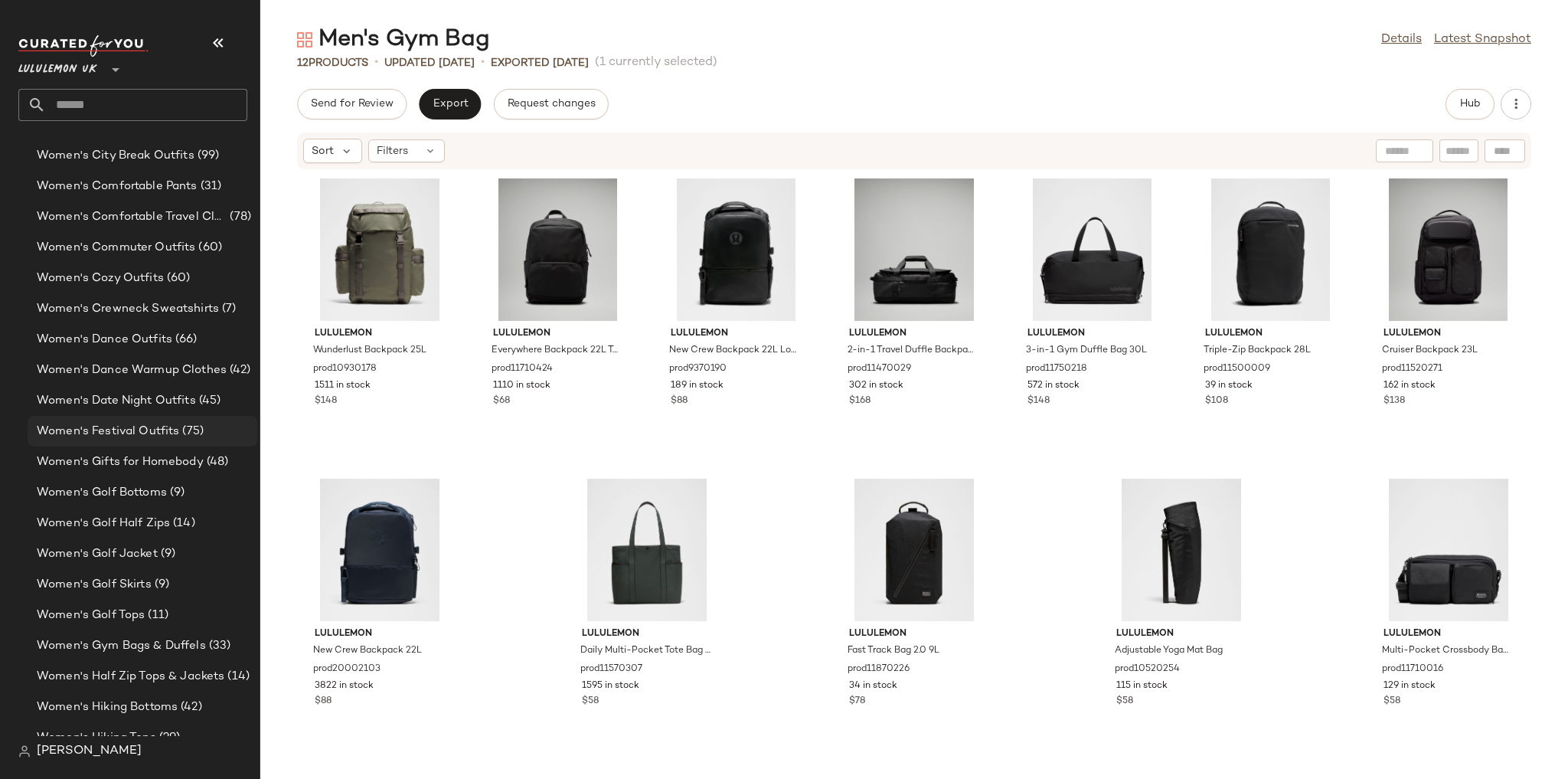
click at [169, 442] on div "Women's Festival Outfits (75)" at bounding box center [142, 431] width 230 height 30
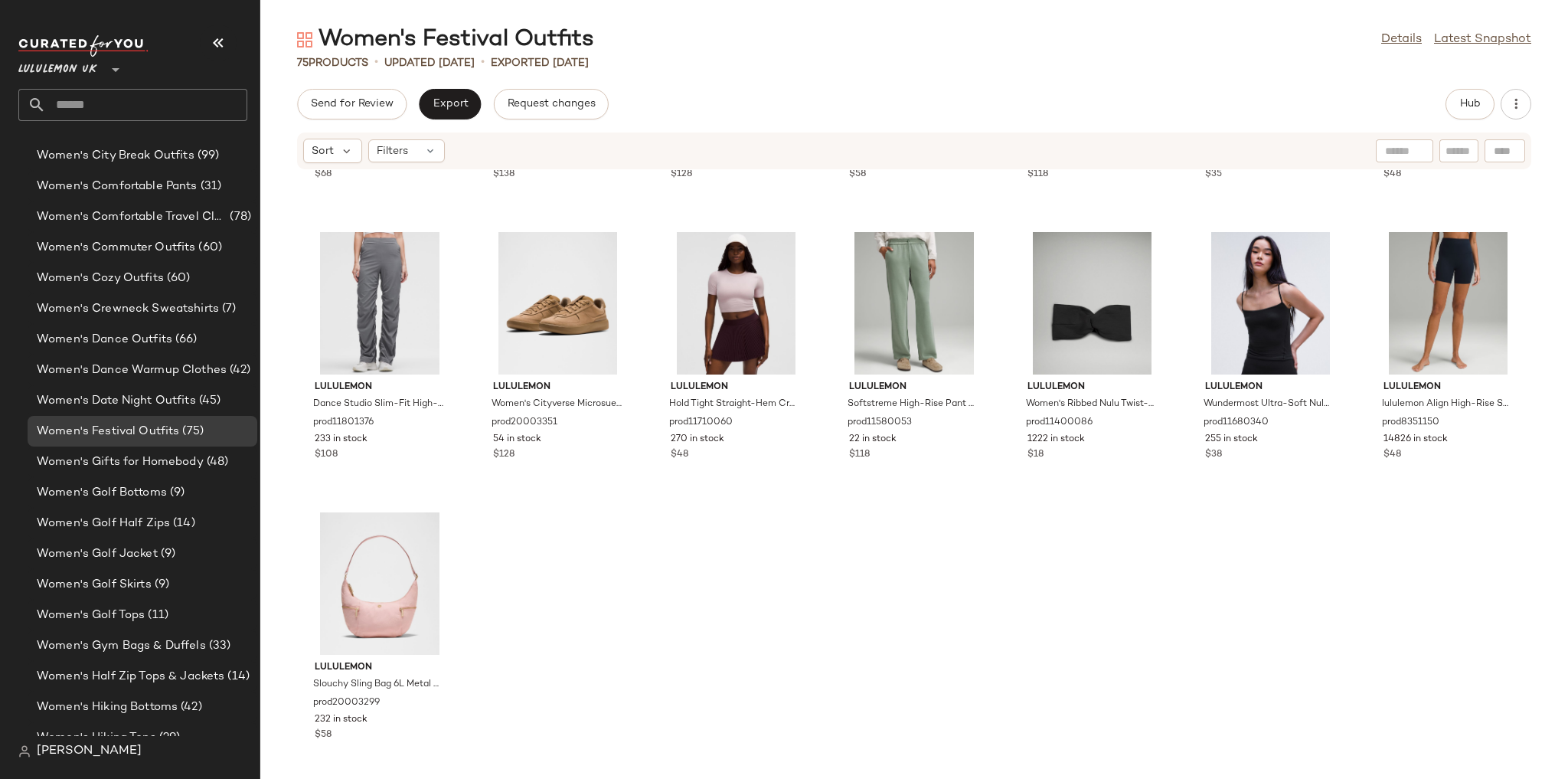
scroll to position [3057, 0]
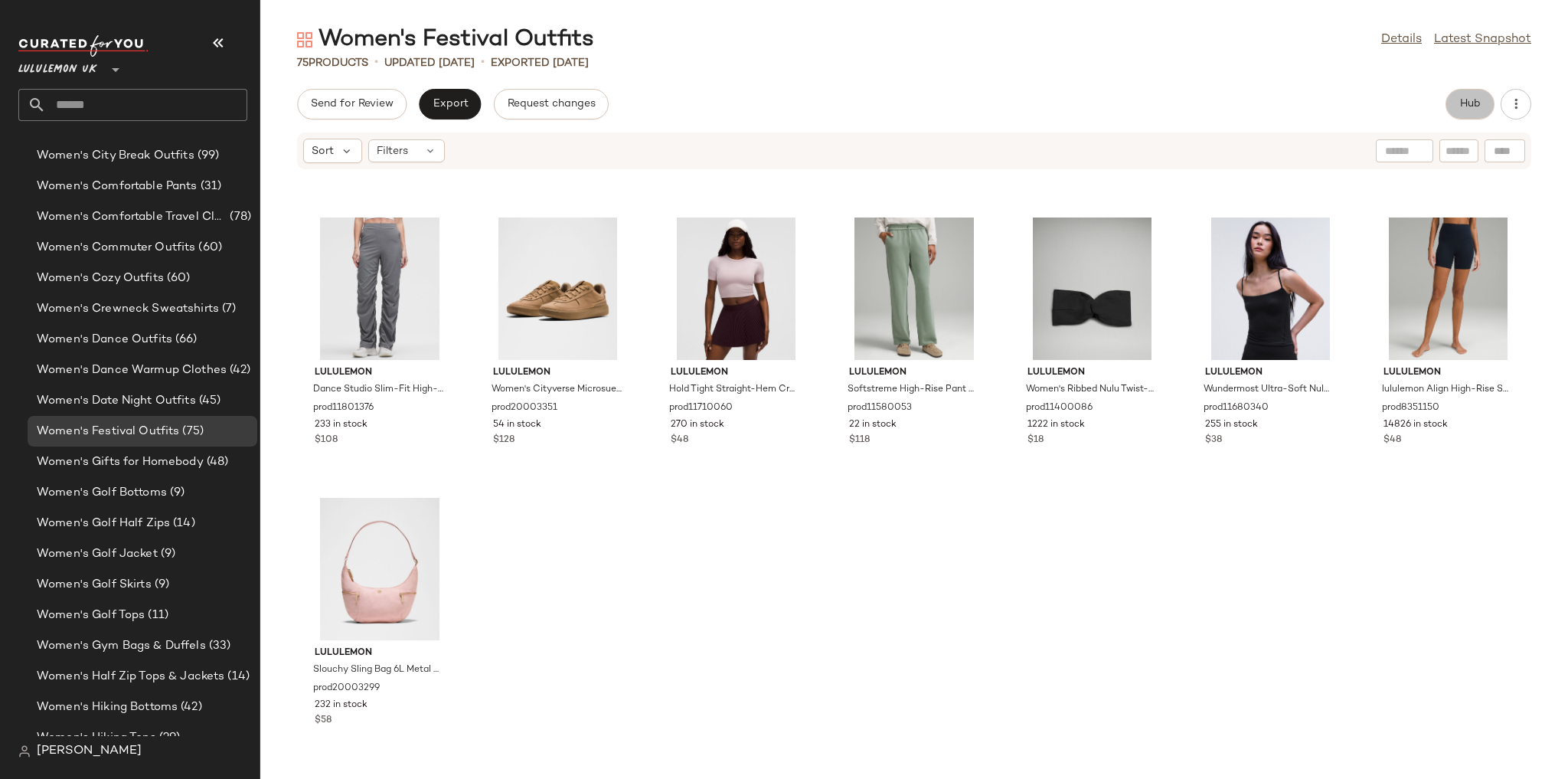
click at [1450, 115] on button "Hub" at bounding box center [1470, 104] width 49 height 30
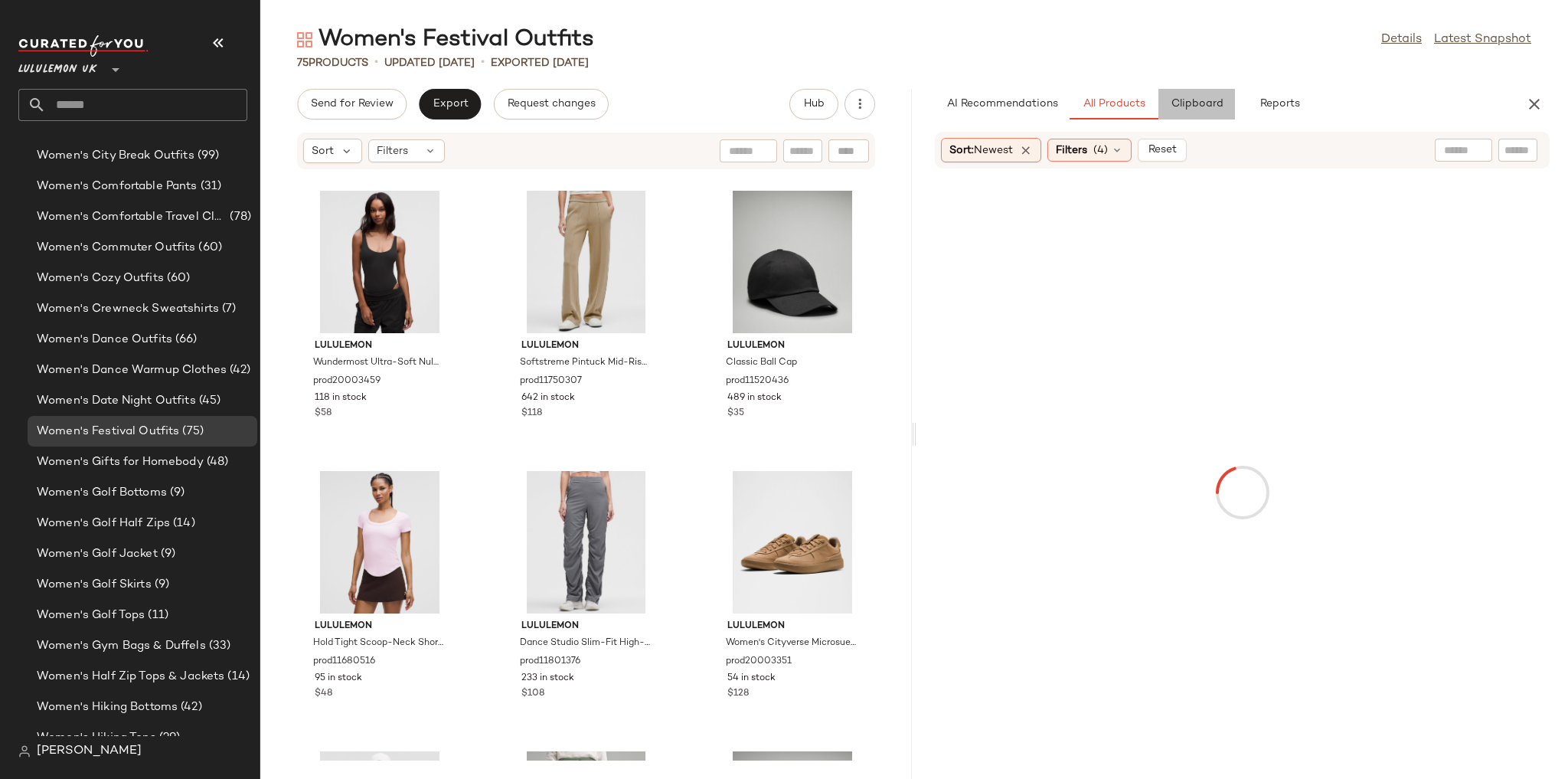
click at [1211, 111] on button "Clipboard" at bounding box center [1196, 104] width 77 height 30
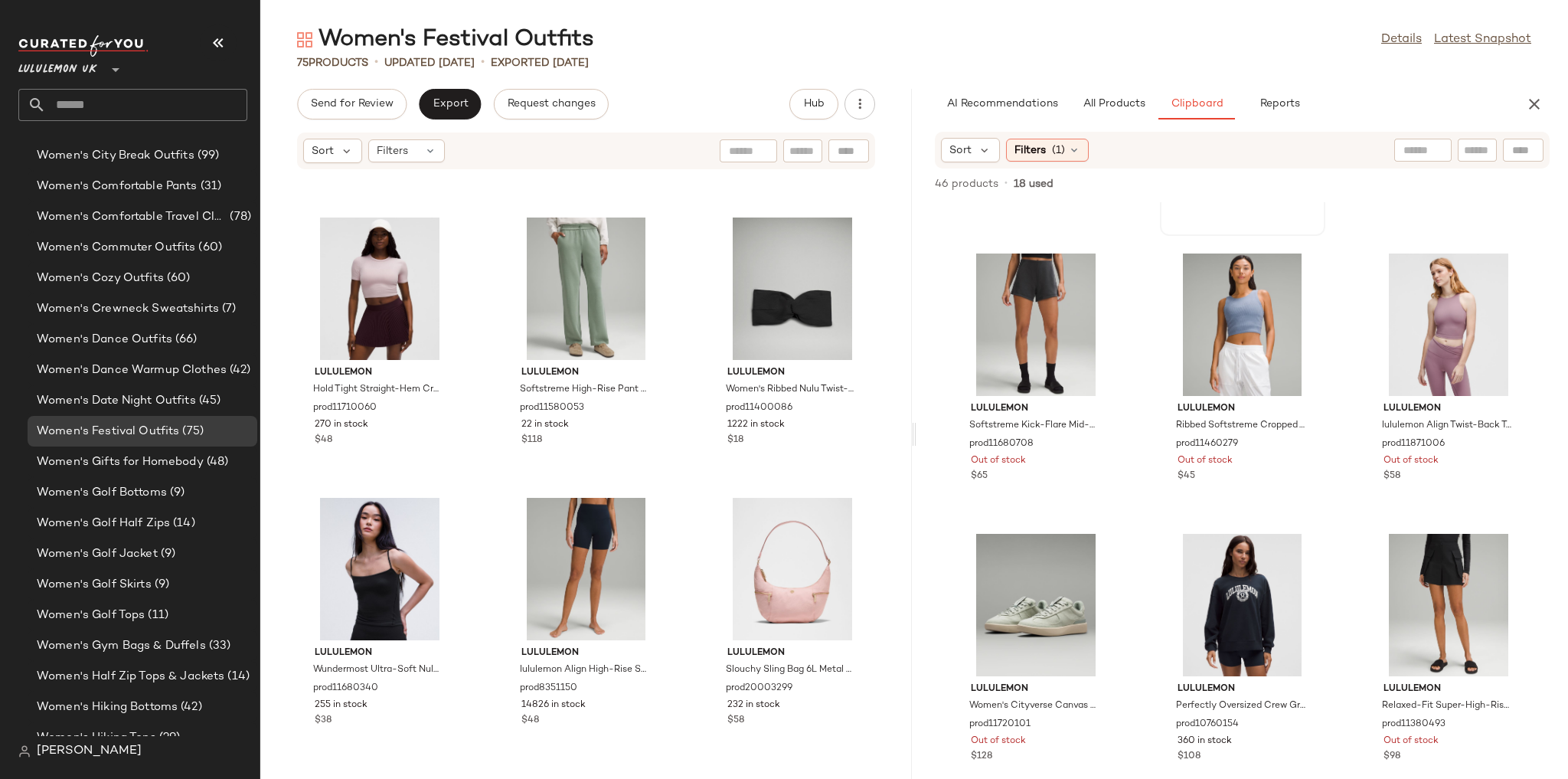
scroll to position [245, 0]
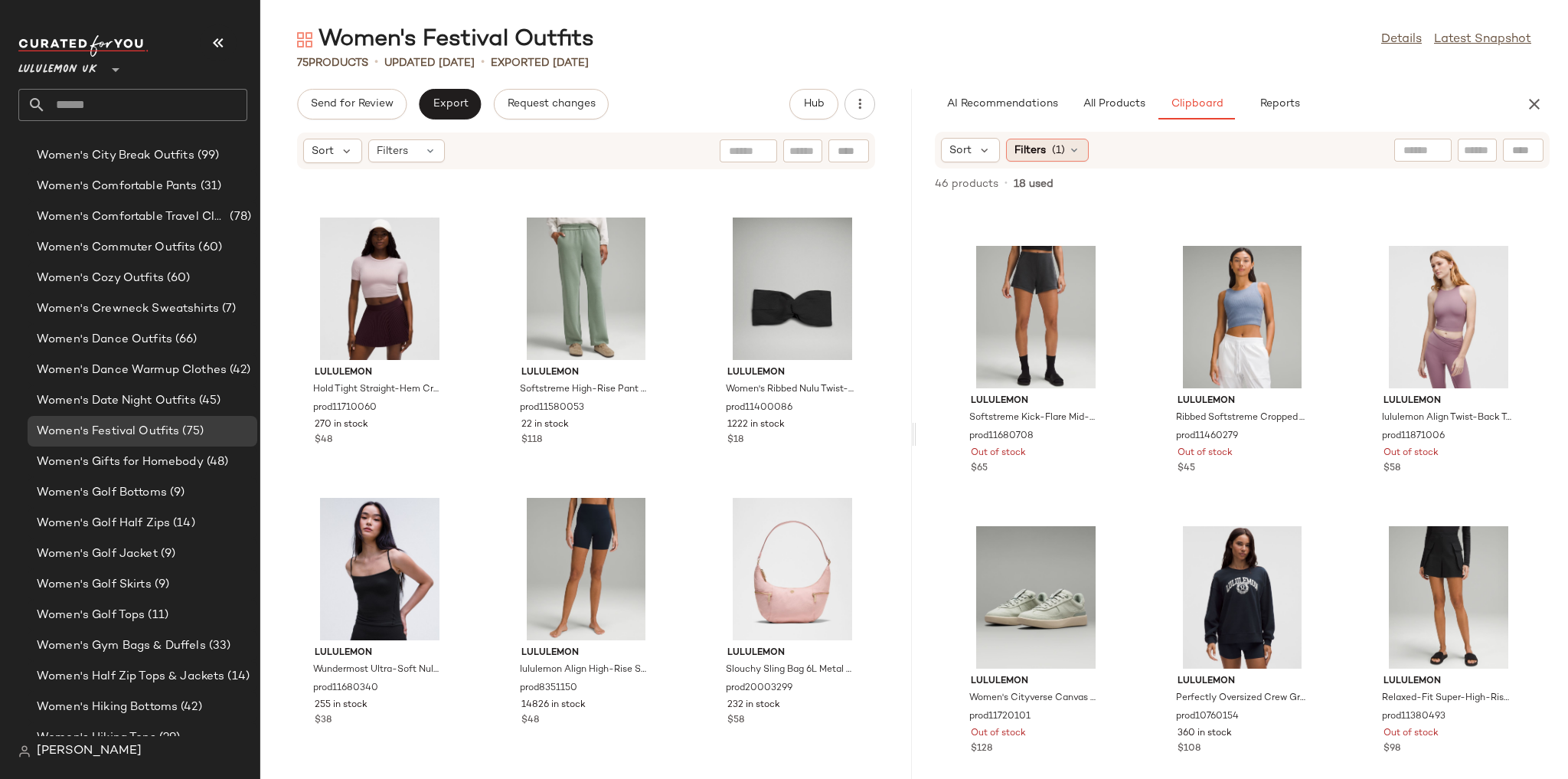
click at [1061, 151] on span "(1)" at bounding box center [1058, 150] width 13 height 16
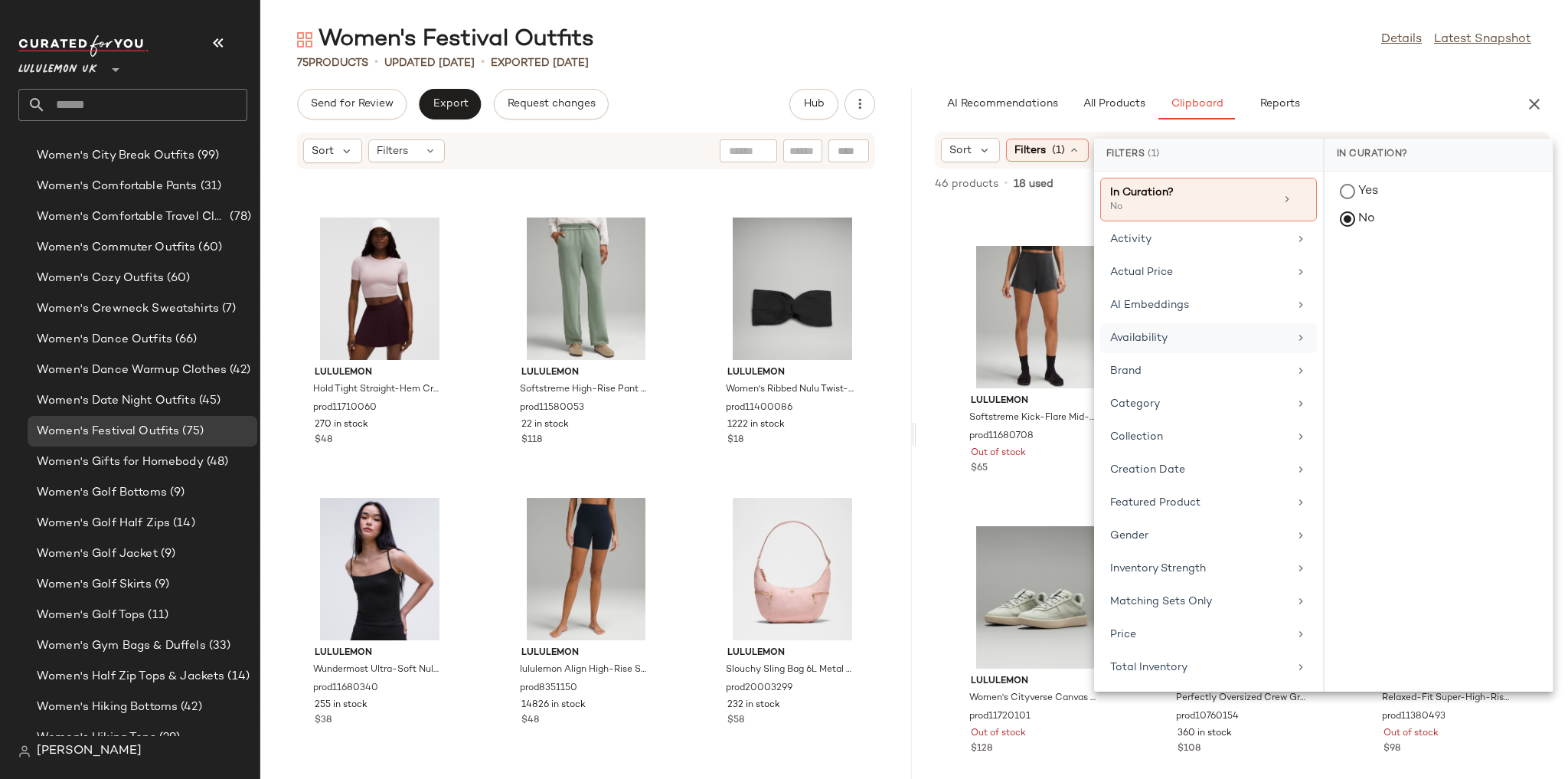
click at [1214, 337] on div "Availability" at bounding box center [1199, 337] width 178 height 16
click at [1395, 286] on div "in_stock" at bounding box center [1438, 305] width 228 height 37
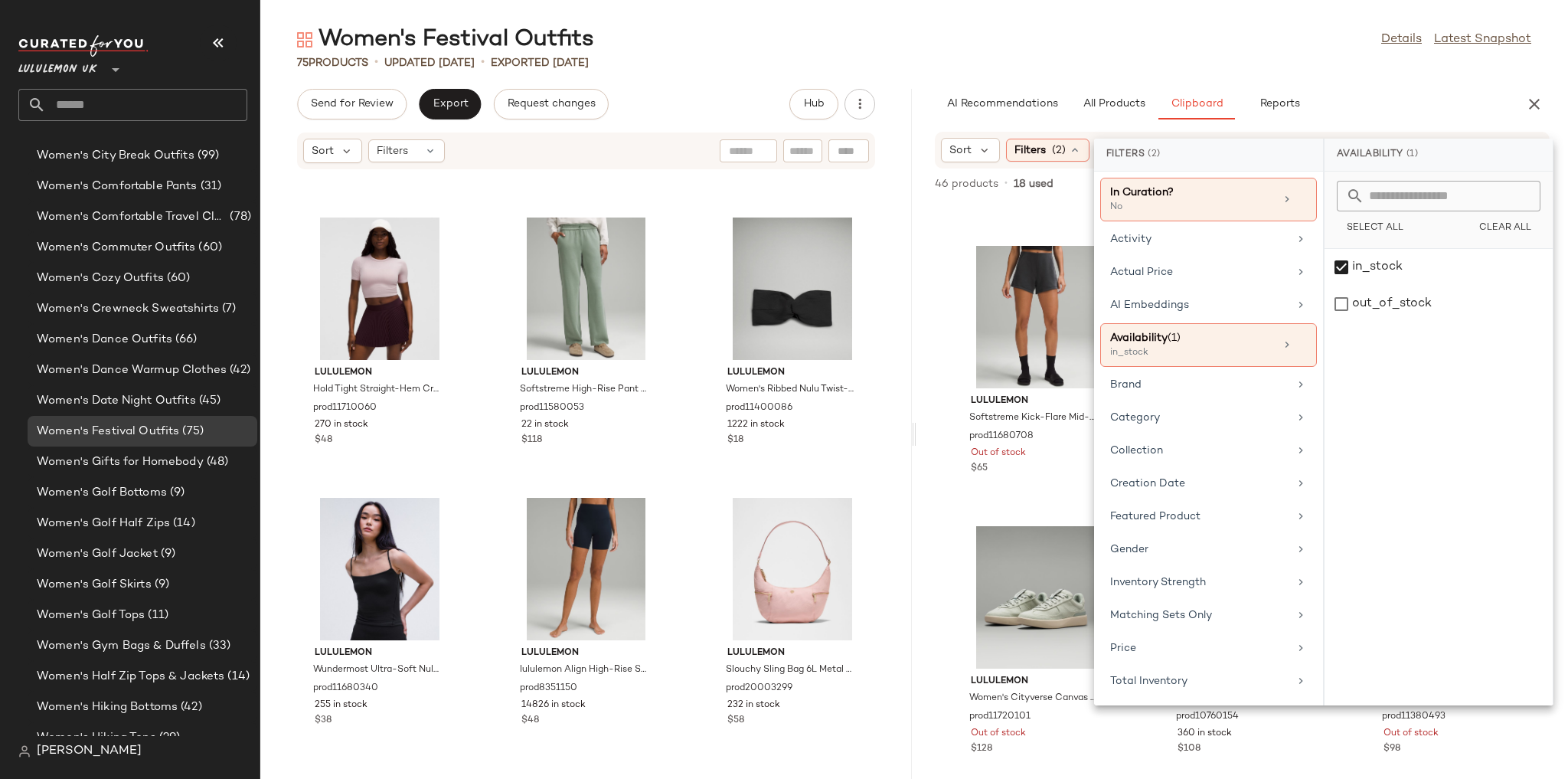
click at [1242, 63] on div "75 Products • updated Aug 15th • Exported Aug 13th" at bounding box center [914, 63] width 1307 height 15
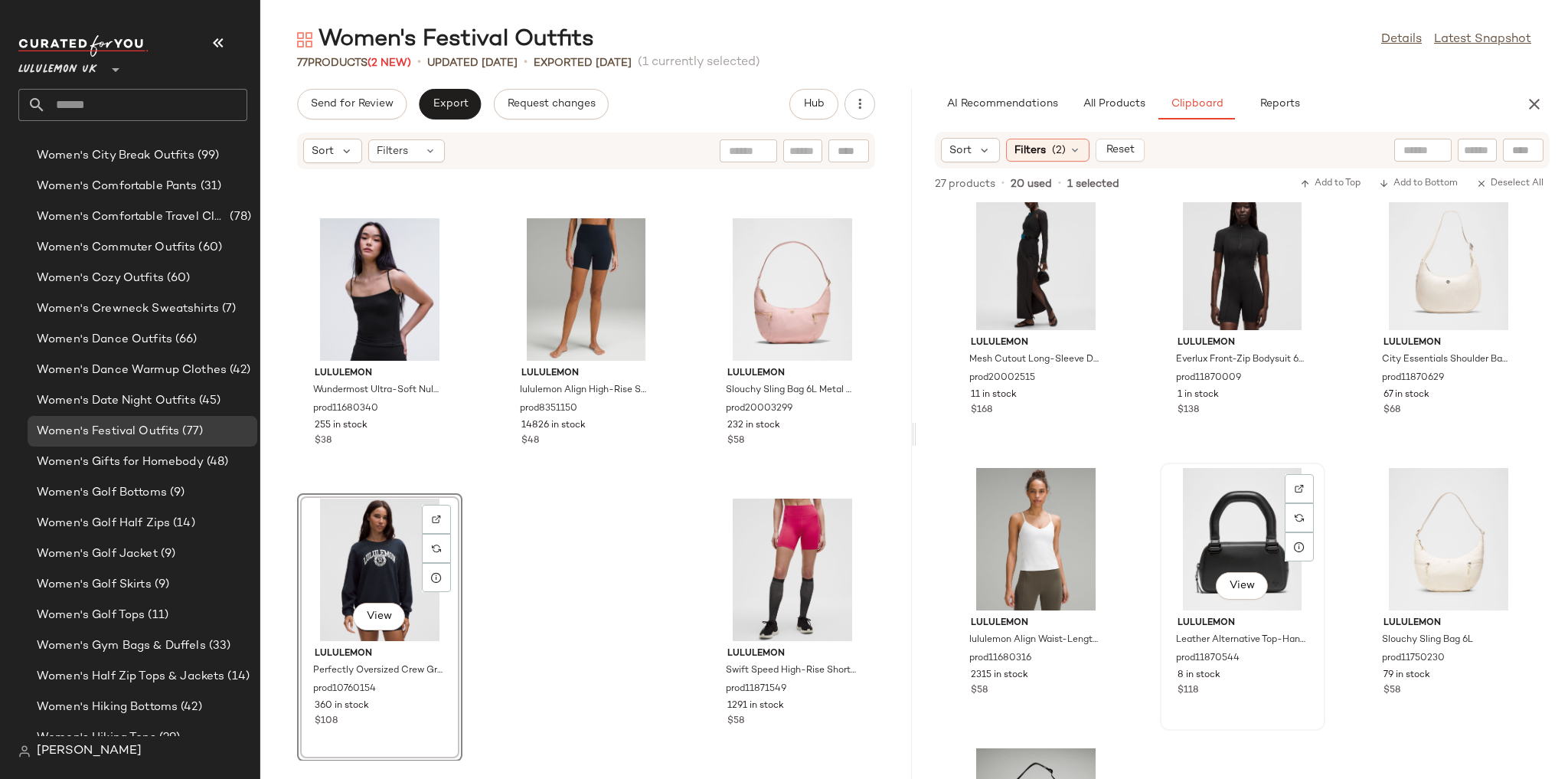
scroll to position [0, 0]
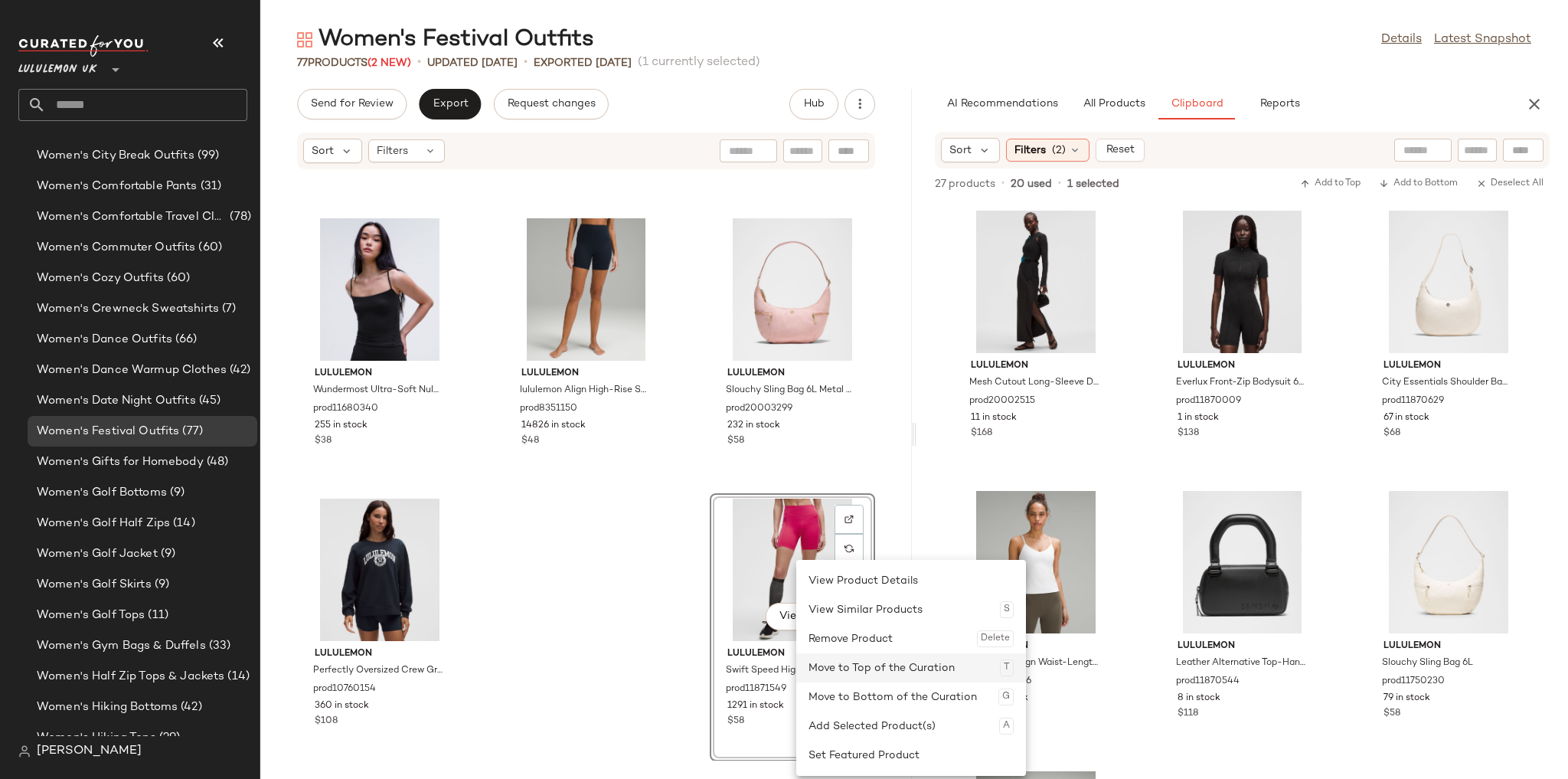
click at [832, 654] on div "Move to Top of the Curation T" at bounding box center [911, 668] width 205 height 29
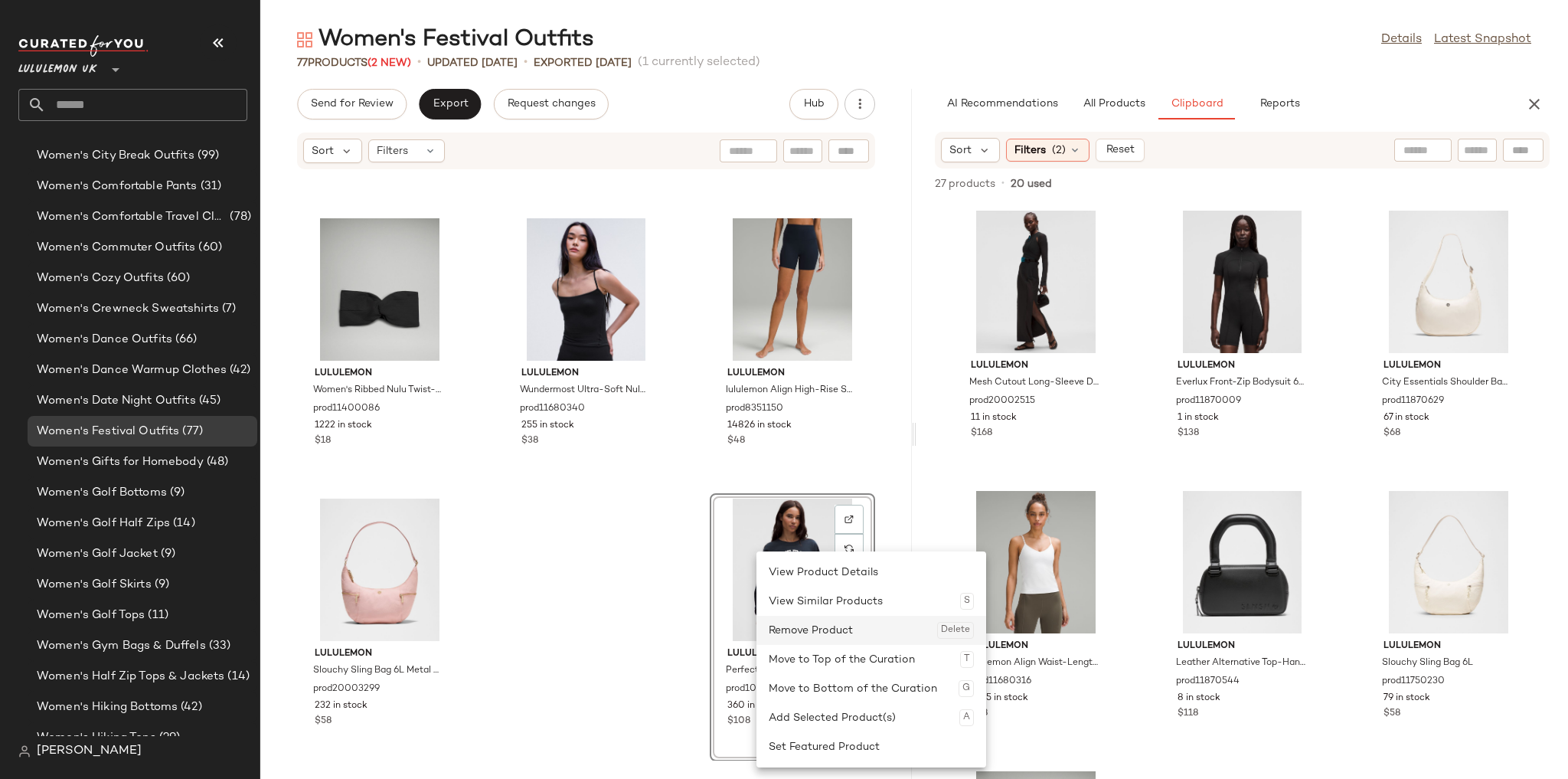
click at [811, 632] on div "Remove Product Delete" at bounding box center [871, 630] width 205 height 29
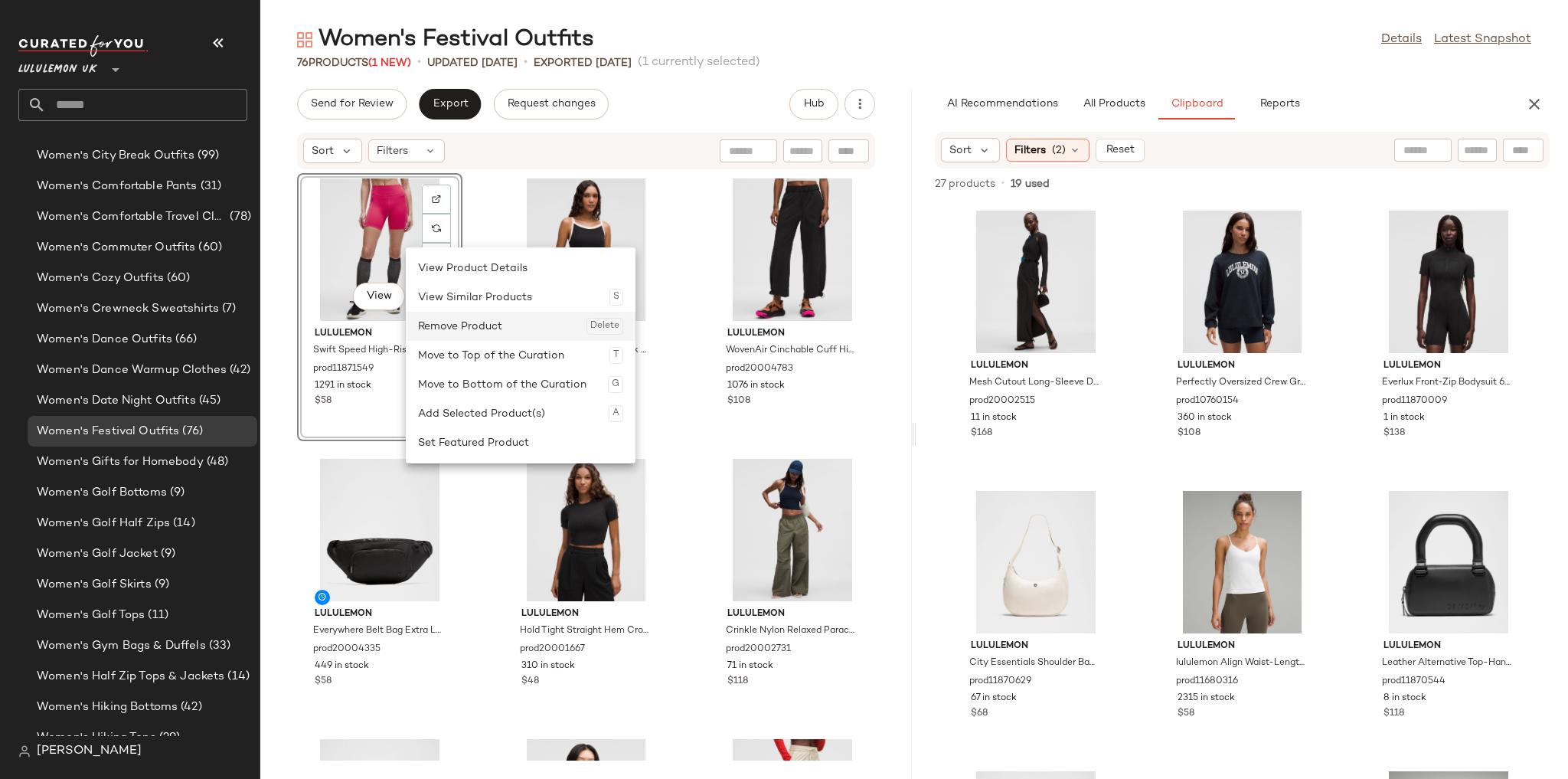
click at [460, 328] on div "Remove Product Delete" at bounding box center [520, 326] width 205 height 29
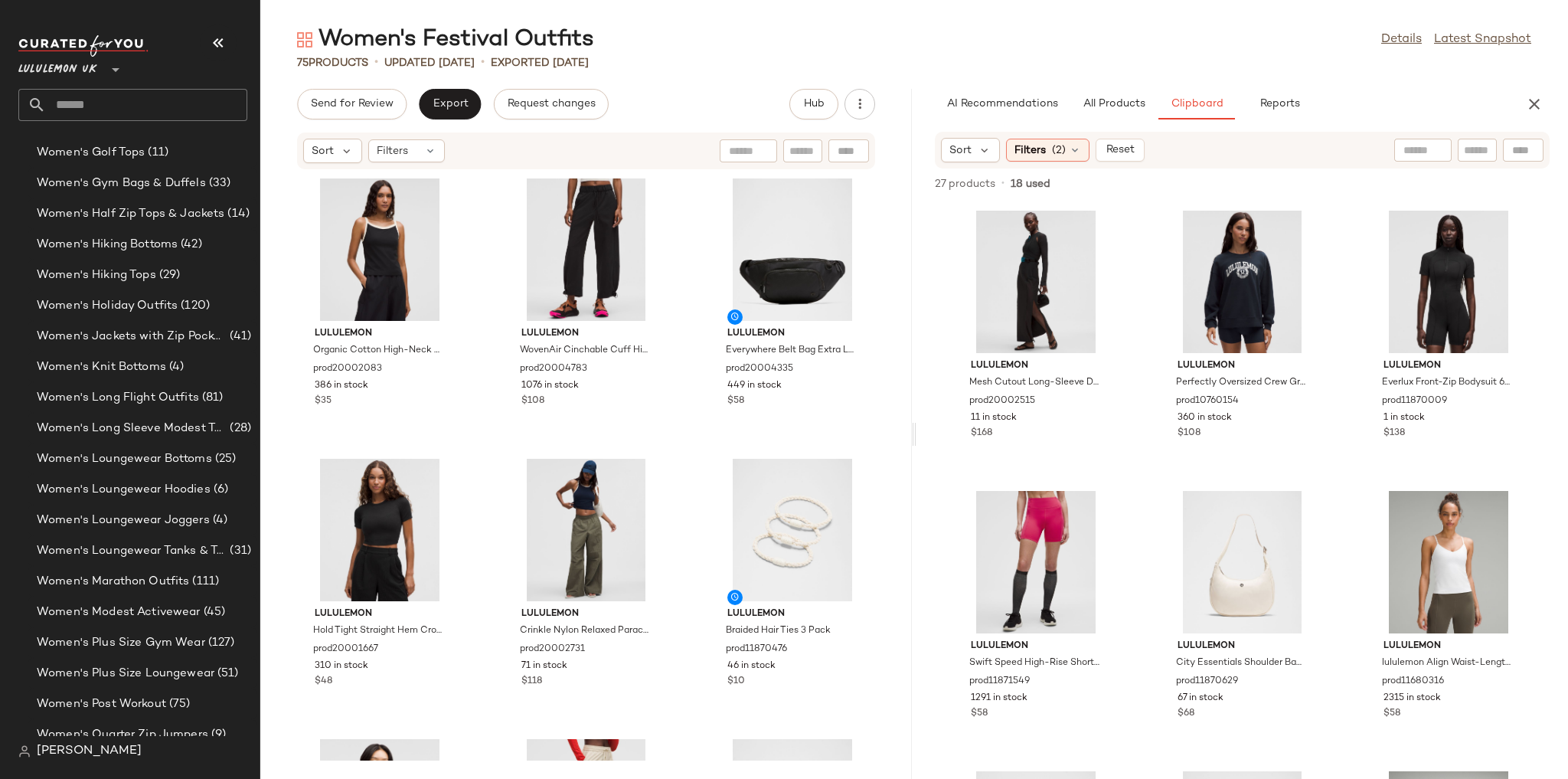
scroll to position [4324, 0]
click at [145, 490] on span "Women's Loungewear Joggers" at bounding box center [124, 493] width 173 height 18
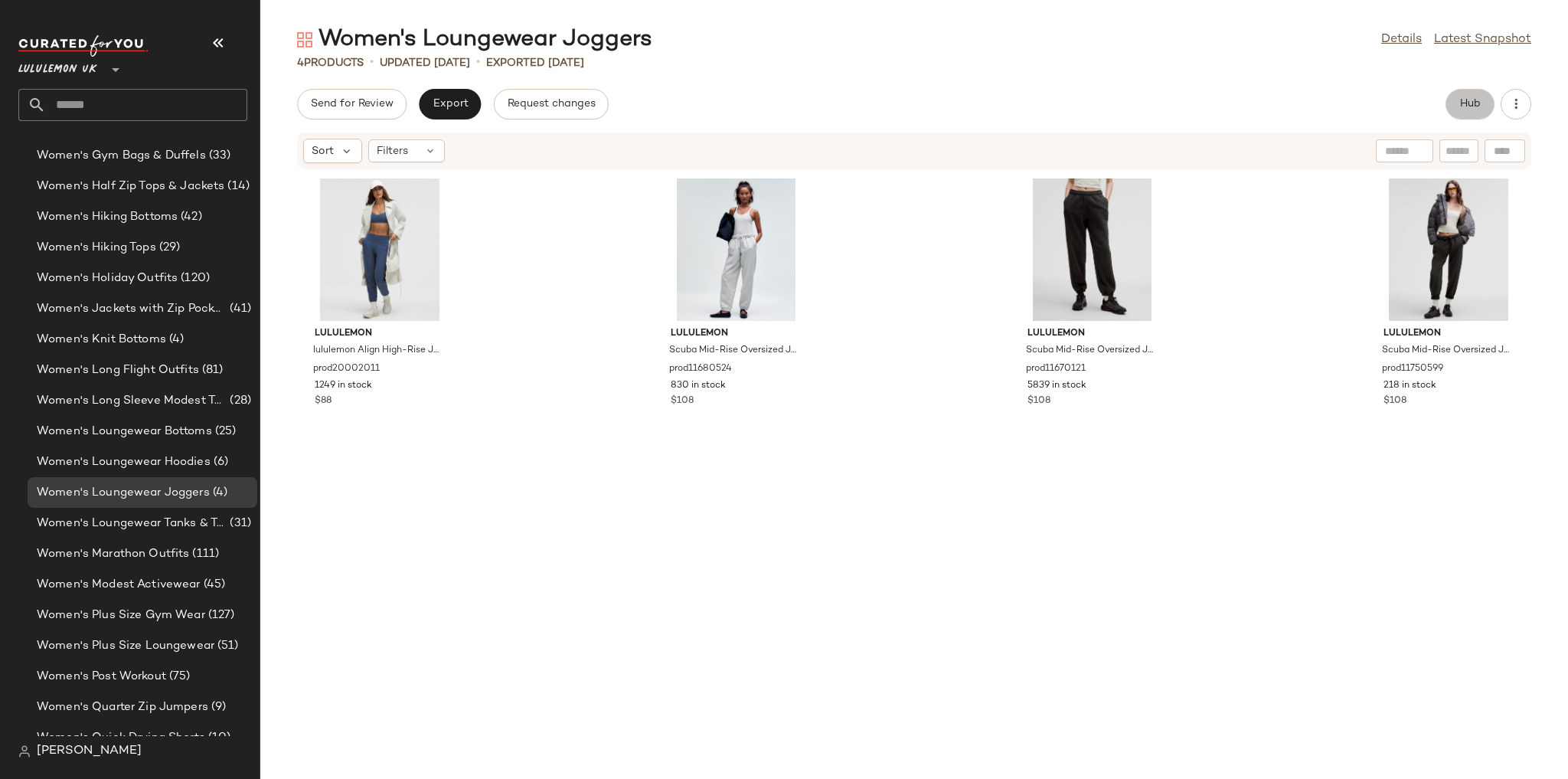
click at [1467, 98] on span "Hub" at bounding box center [1470, 104] width 21 height 13
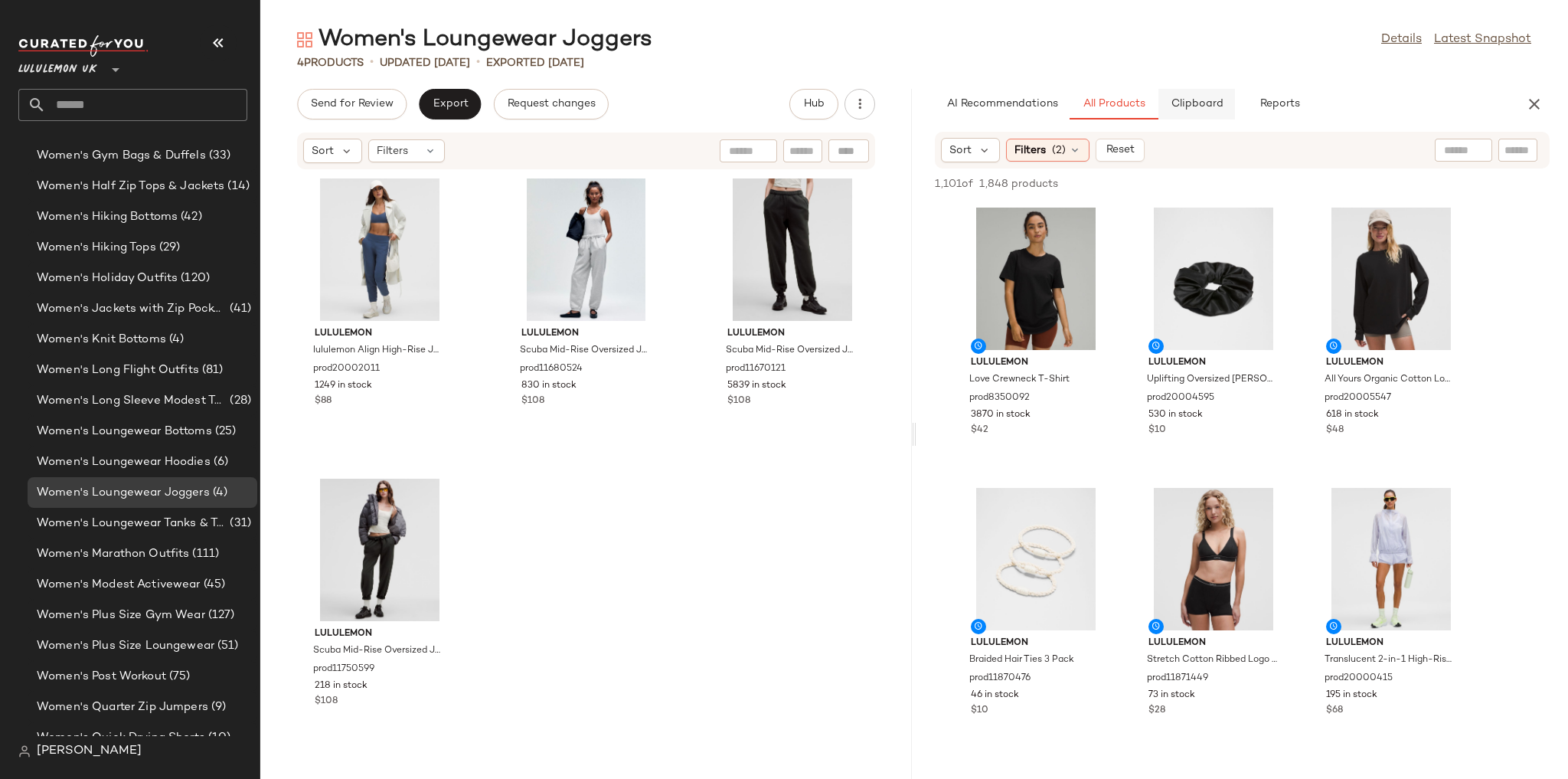
click at [1211, 99] on span "Clipboard" at bounding box center [1196, 104] width 53 height 13
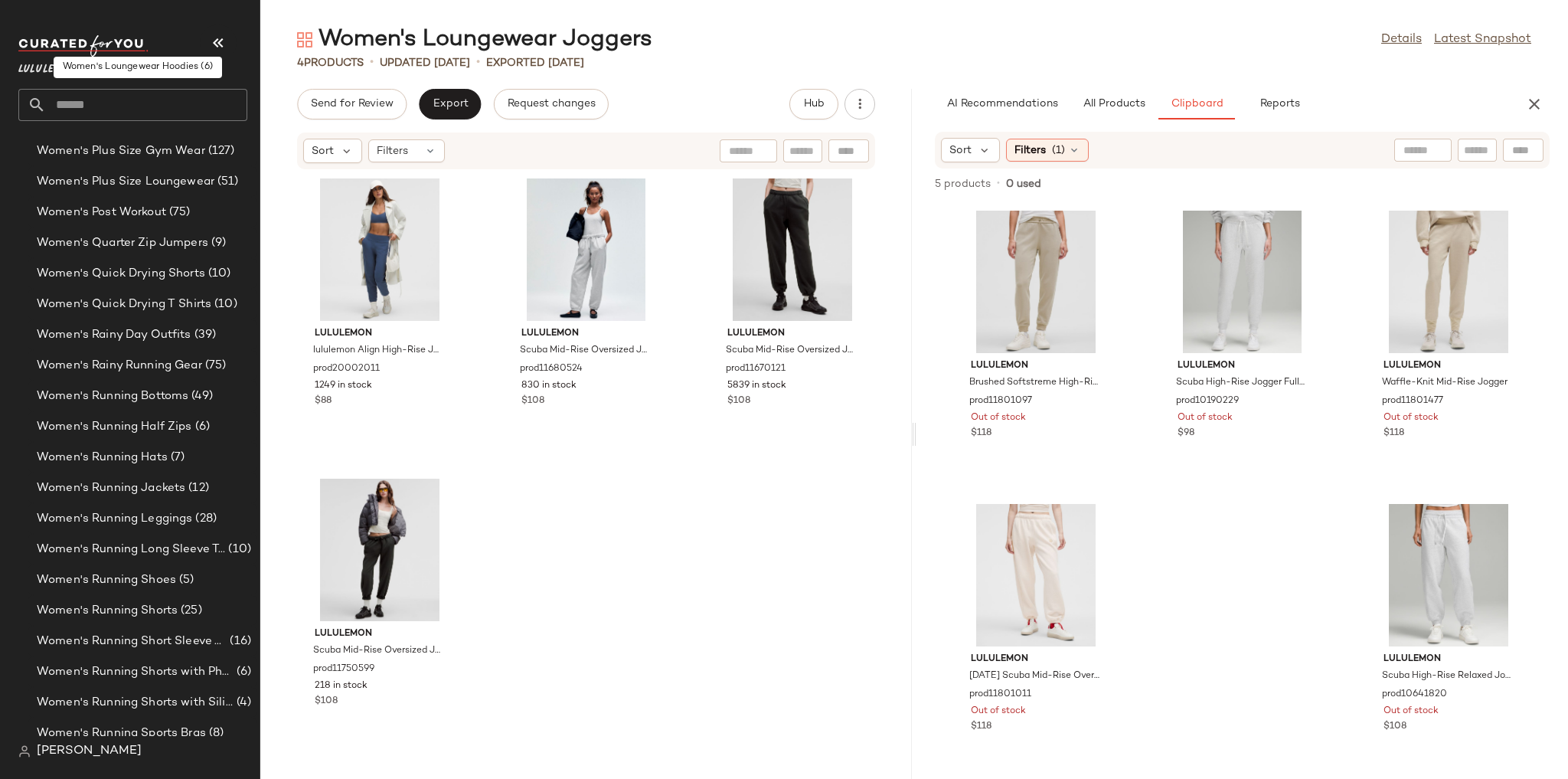
scroll to position [4876, 0]
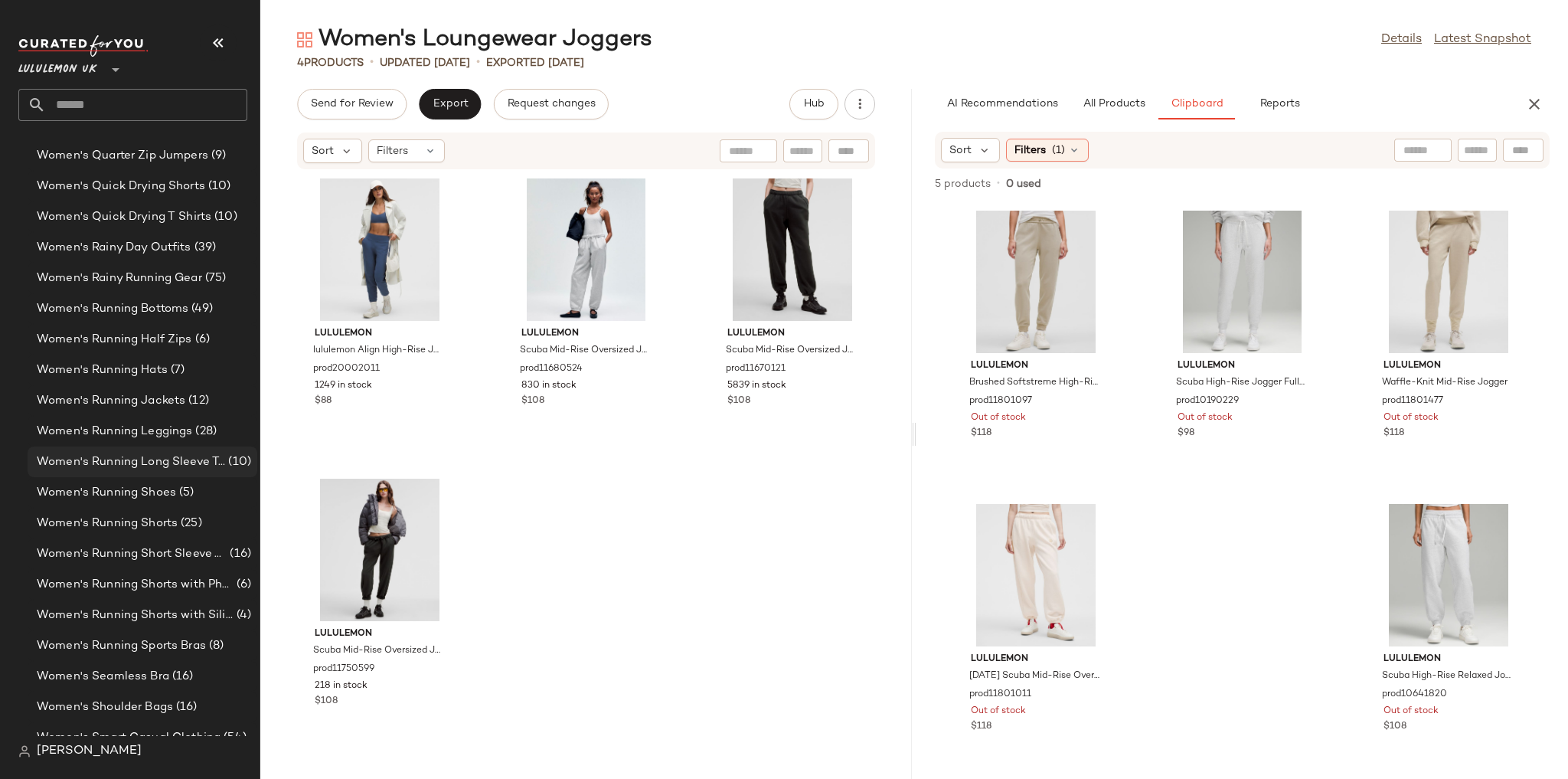
click at [152, 464] on span "Women's Running Long Sleeve Tops" at bounding box center [131, 462] width 188 height 18
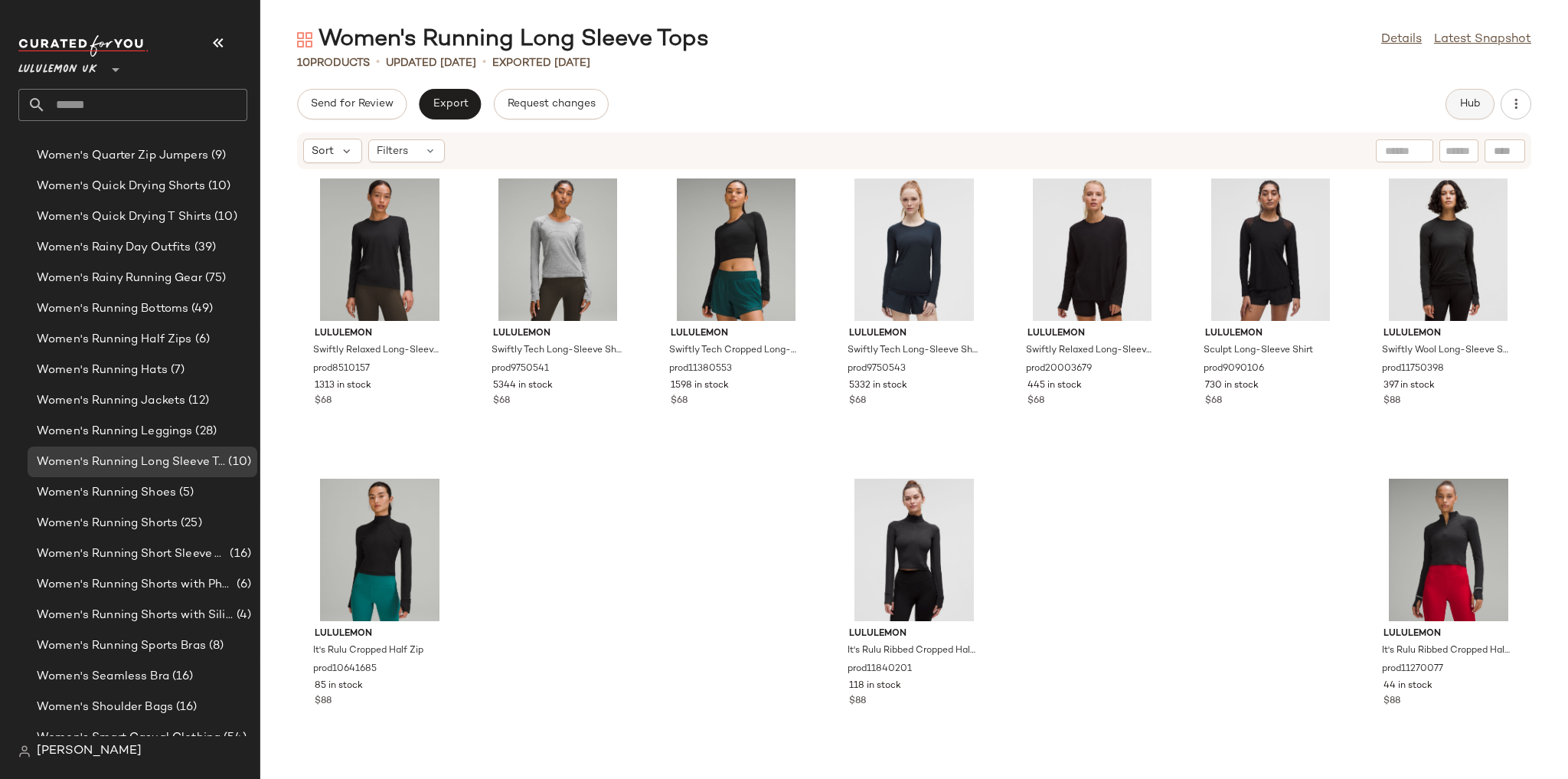
click at [1454, 107] on button "Hub" at bounding box center [1470, 104] width 49 height 30
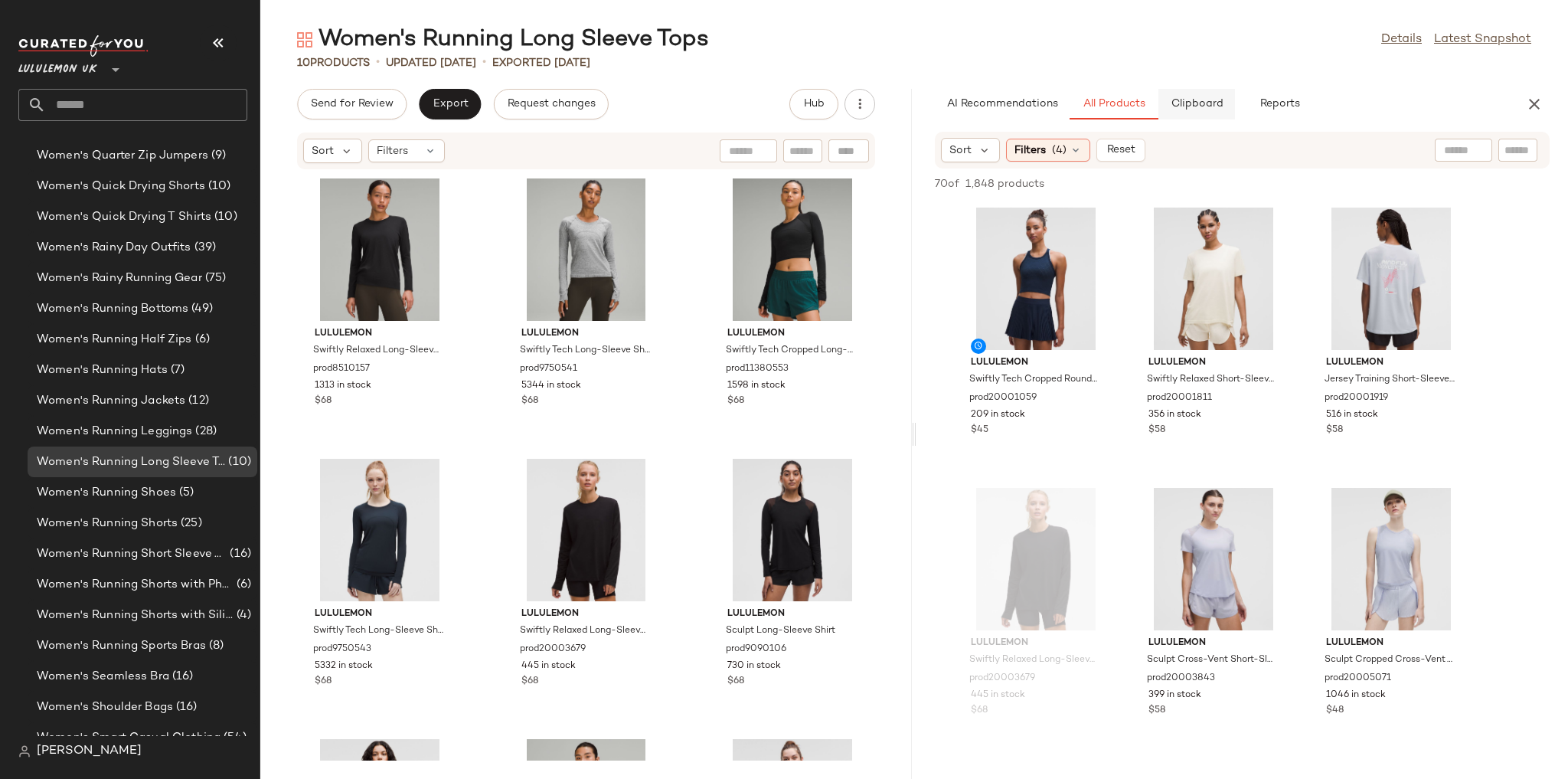
click at [1192, 108] on span "Clipboard" at bounding box center [1196, 104] width 53 height 13
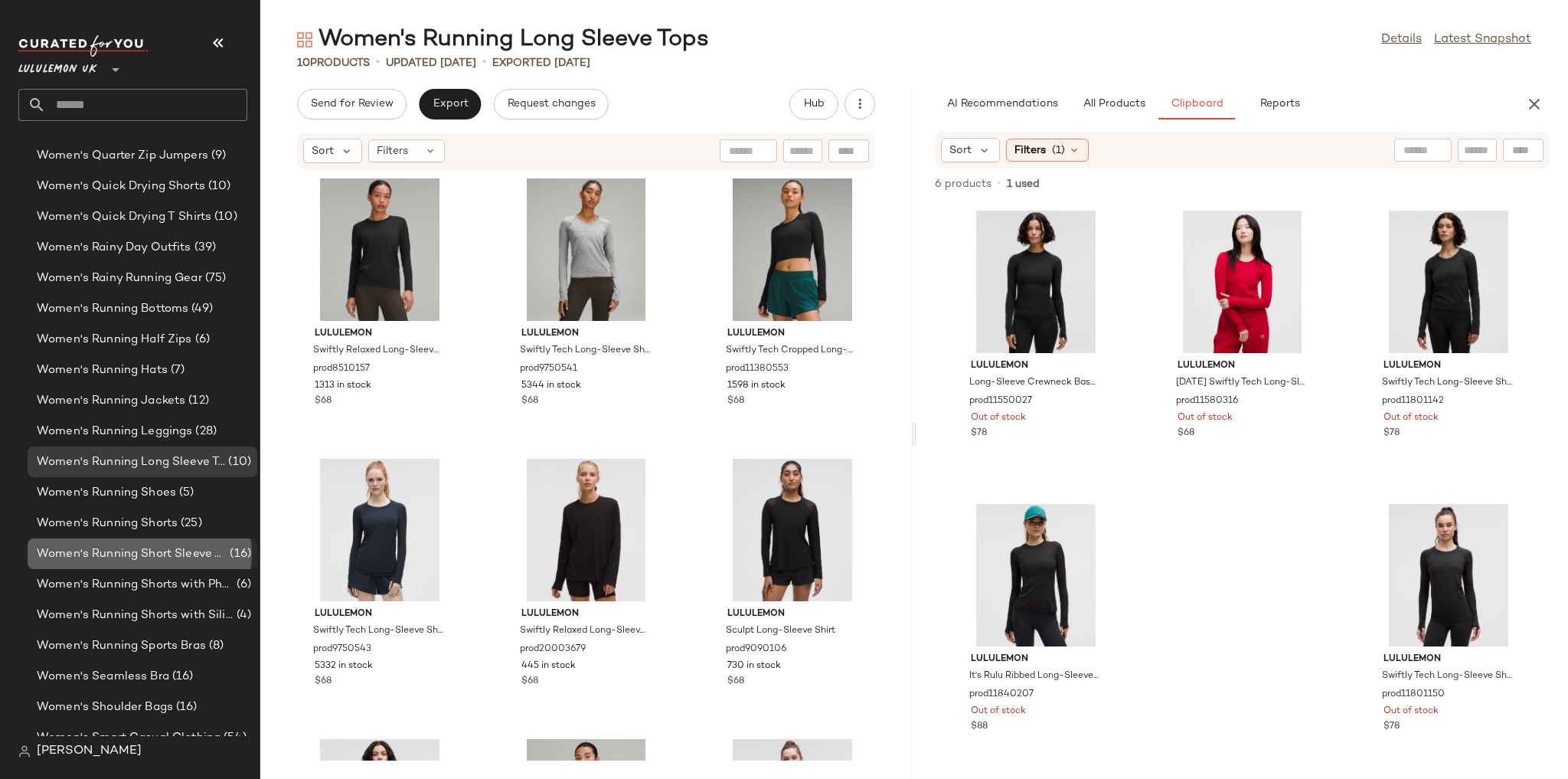
click at [198, 545] on span "Women's Running Short Sleeve Tops" at bounding box center [132, 554] width 190 height 18
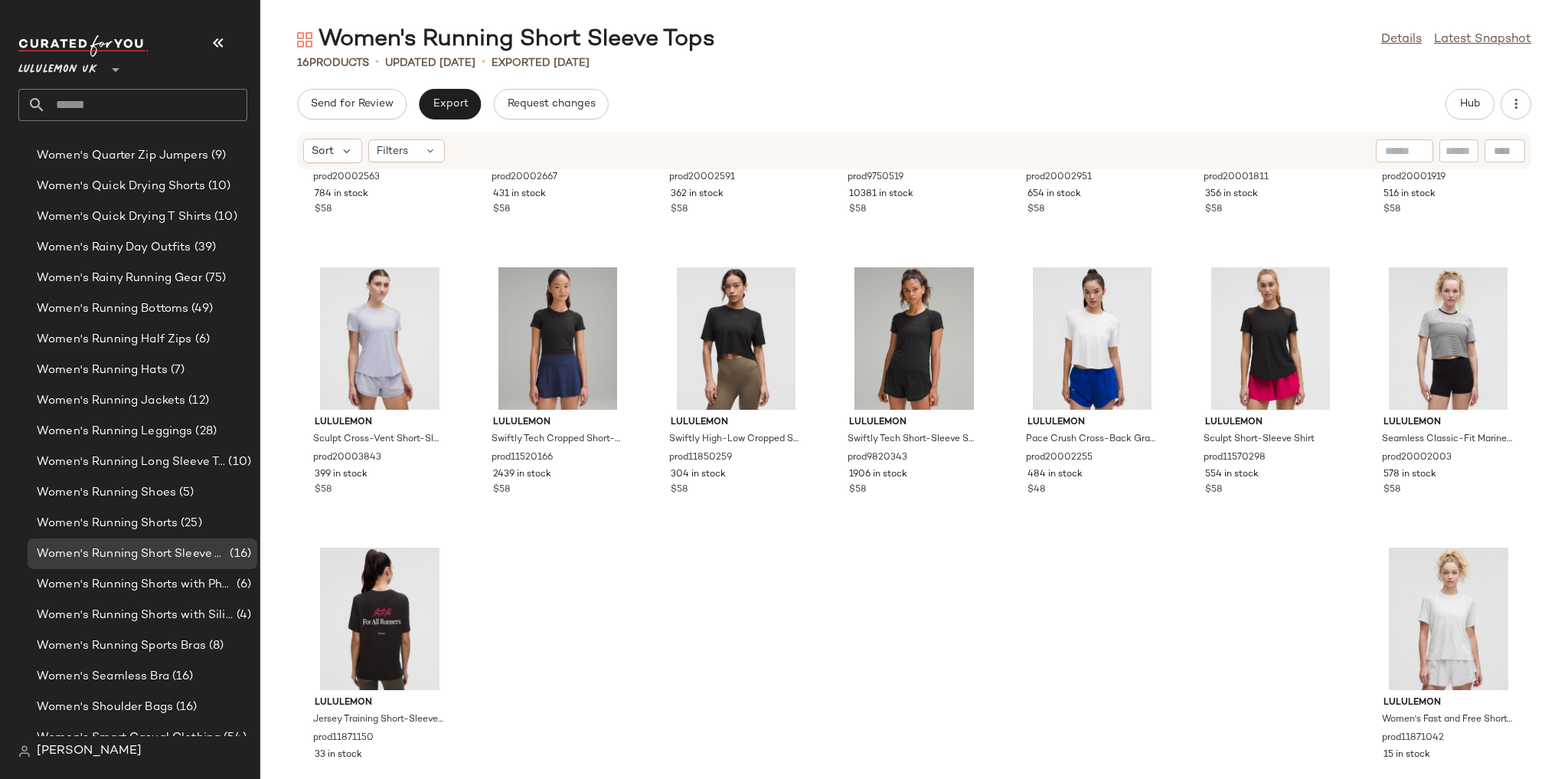
scroll to position [241, 0]
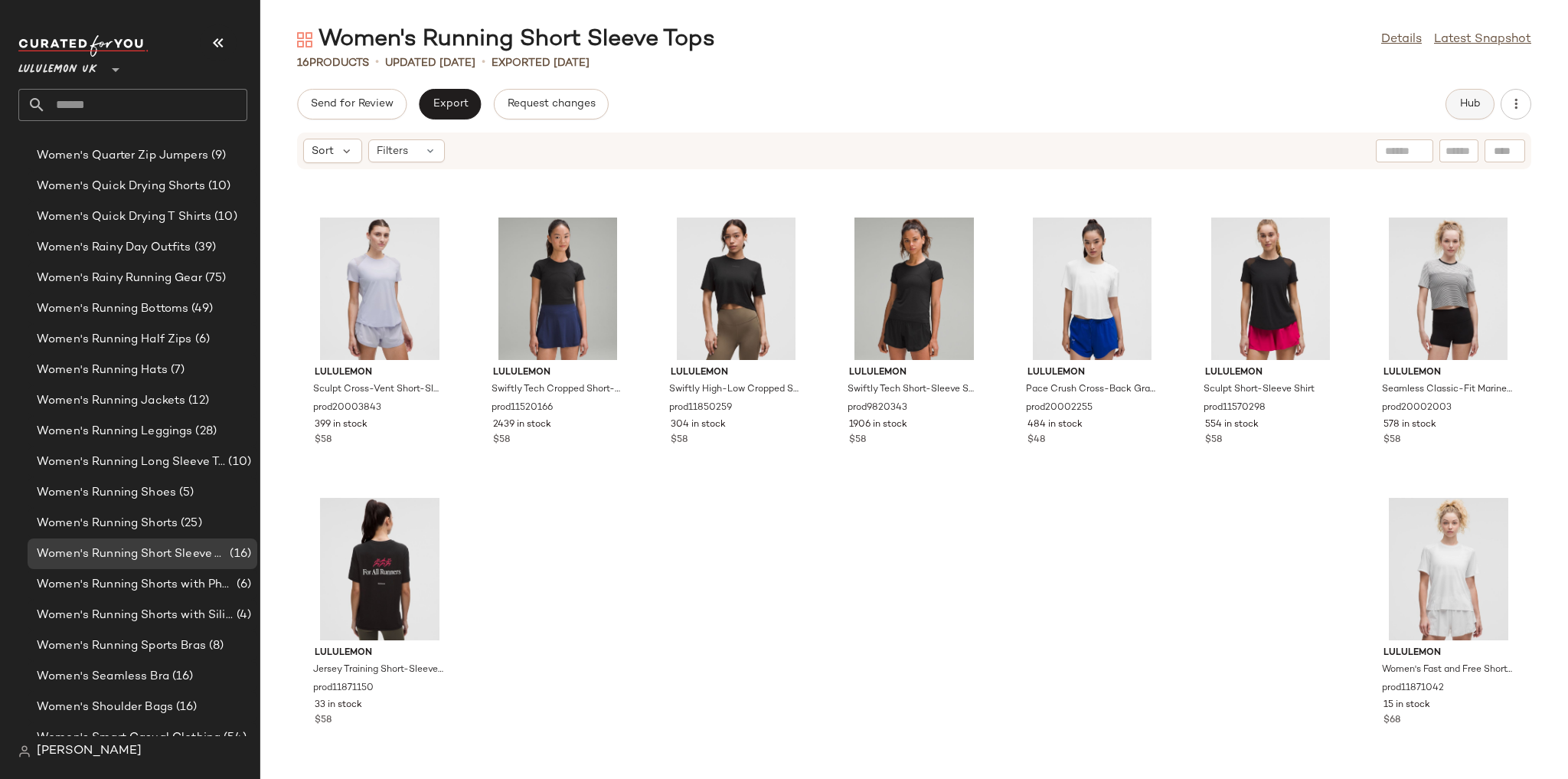
click at [1476, 104] on span "Hub" at bounding box center [1470, 104] width 21 height 13
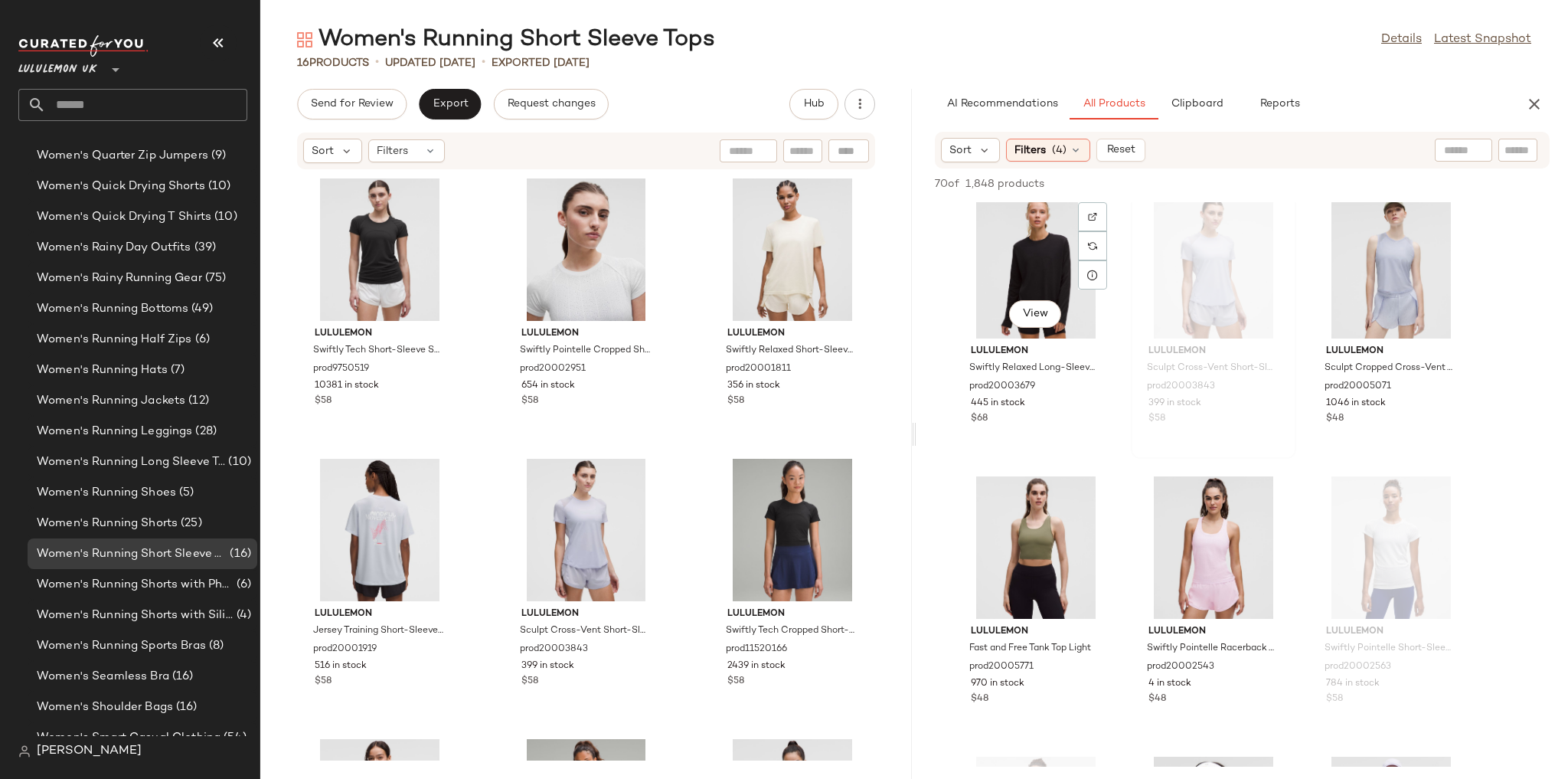
scroll to position [306, 0]
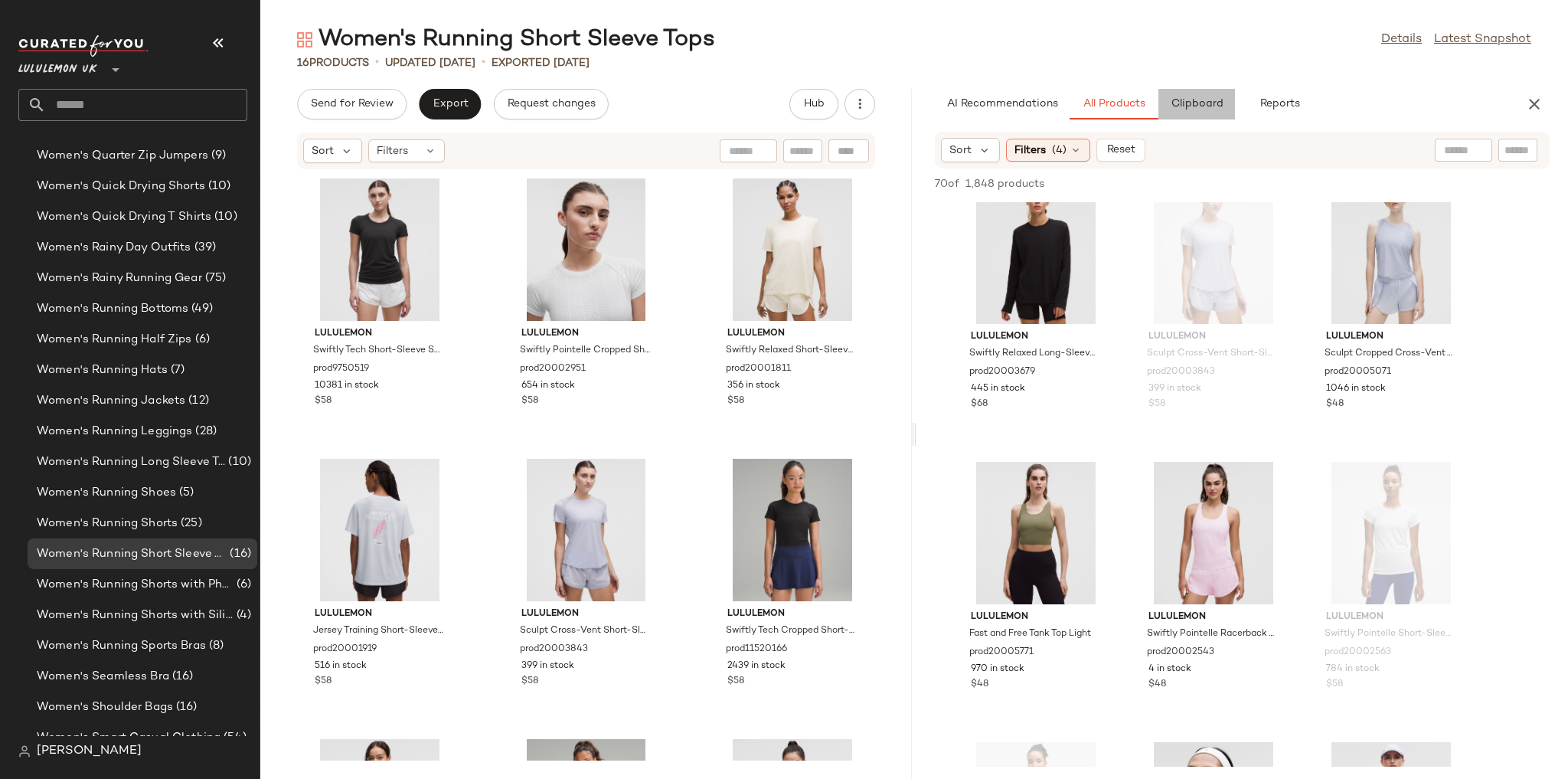
click at [1178, 98] on span "Clipboard" at bounding box center [1196, 104] width 53 height 13
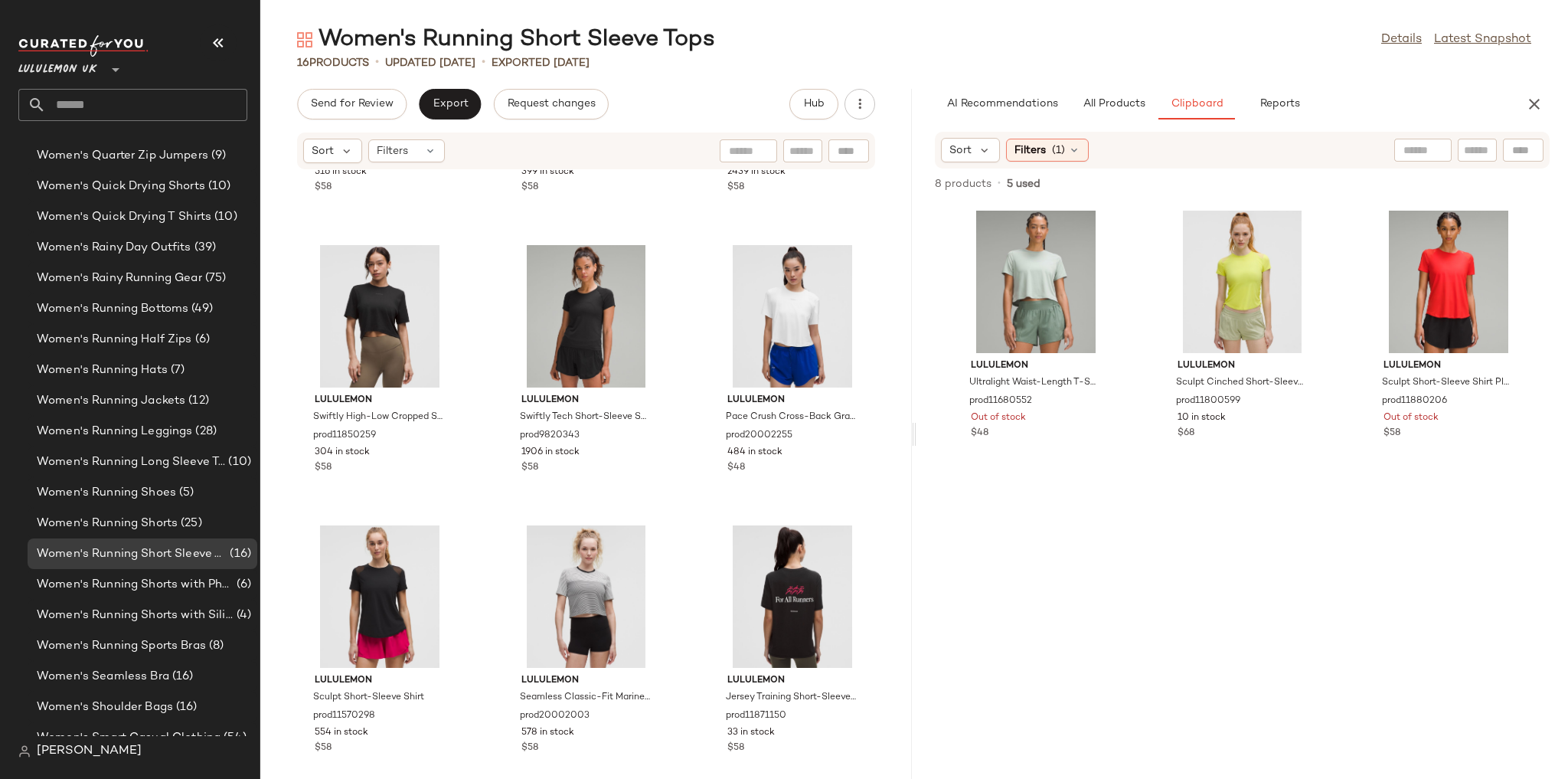
scroll to position [1094, 0]
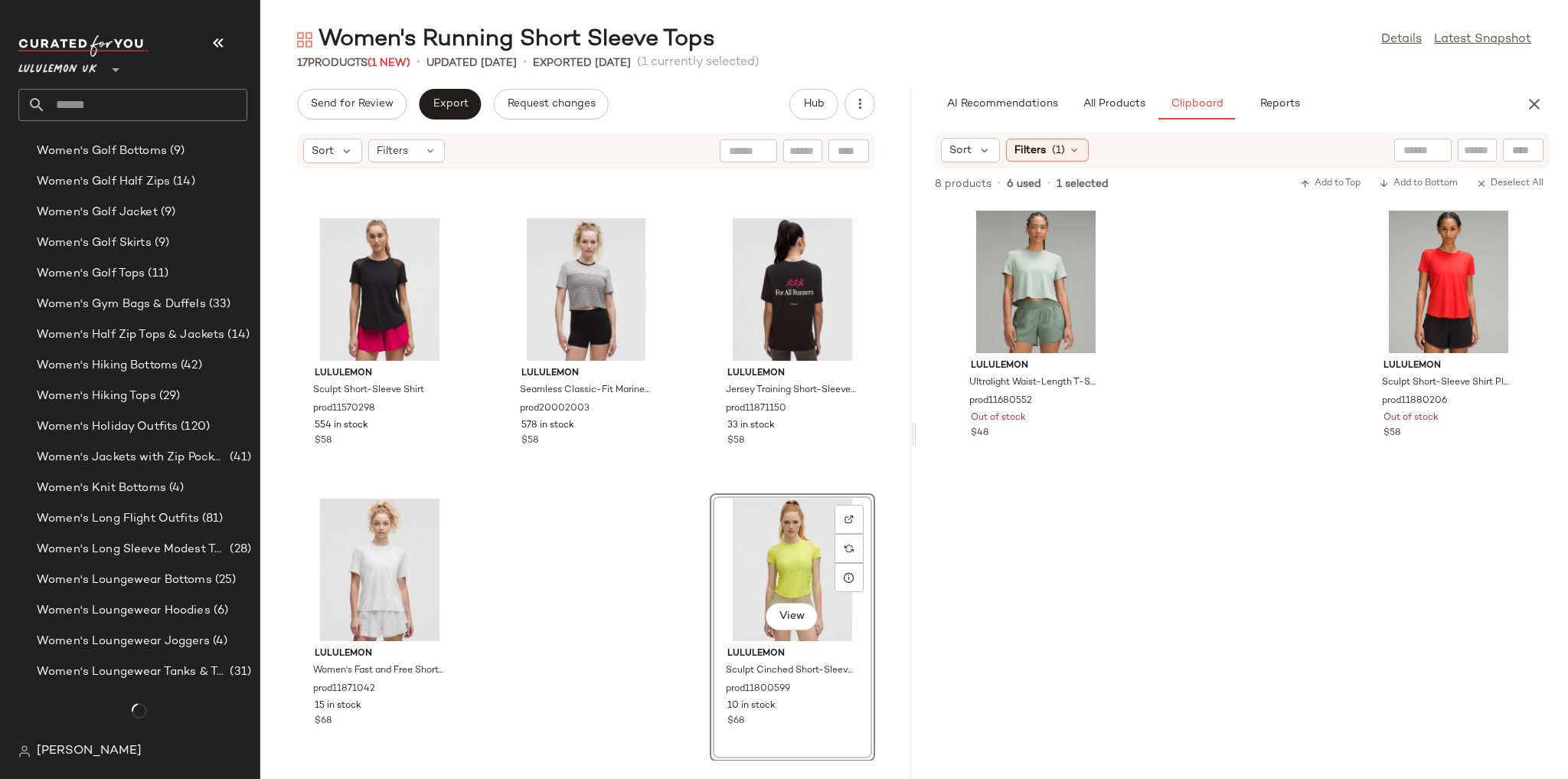
click at [637, 580] on div "lululemon Swiftly High-Low Cropped Short-Sleeve Shirt prod11850259 304 in stock…" at bounding box center [586, 465] width 652 height 591
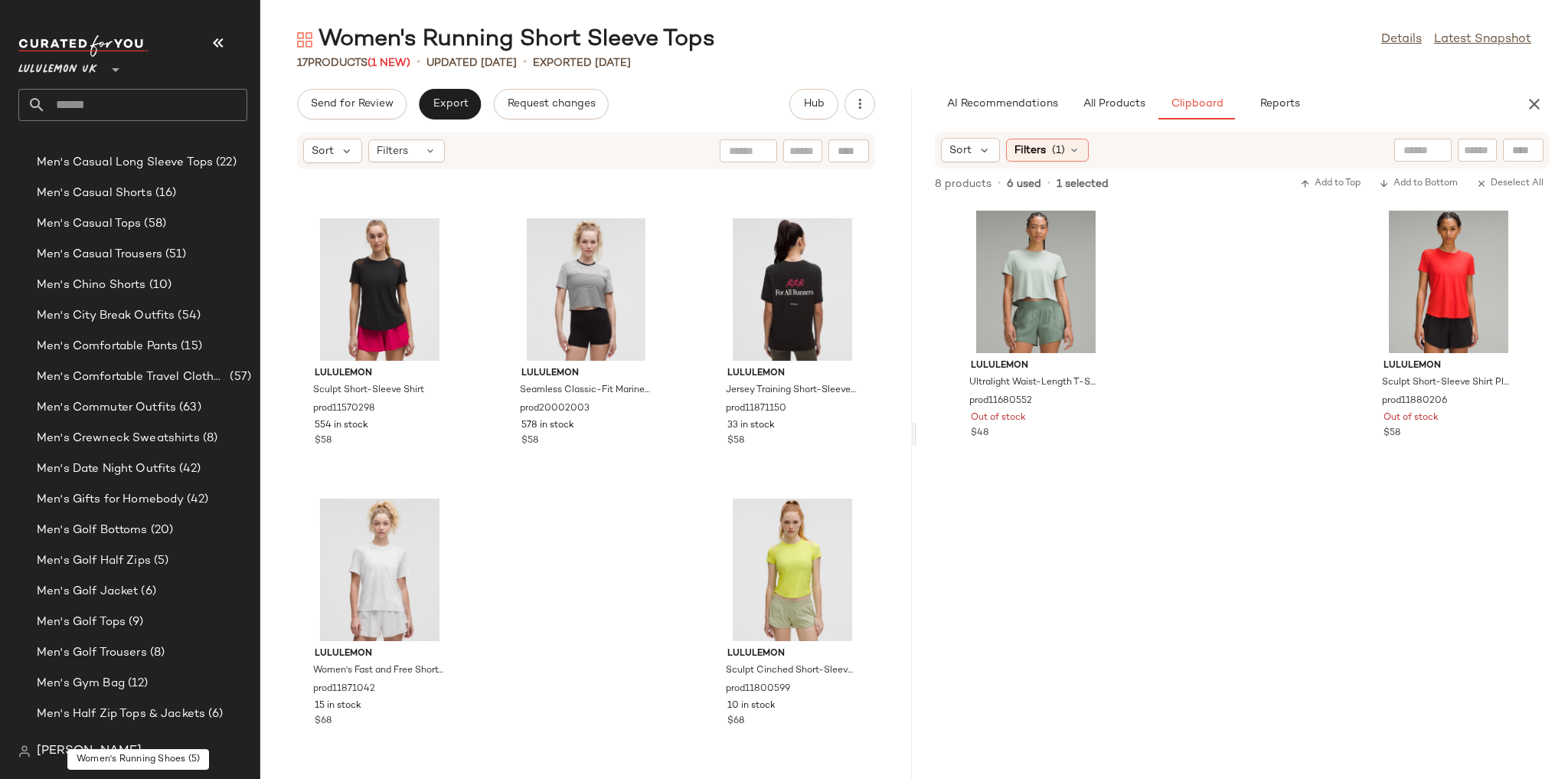
scroll to position [831, 0]
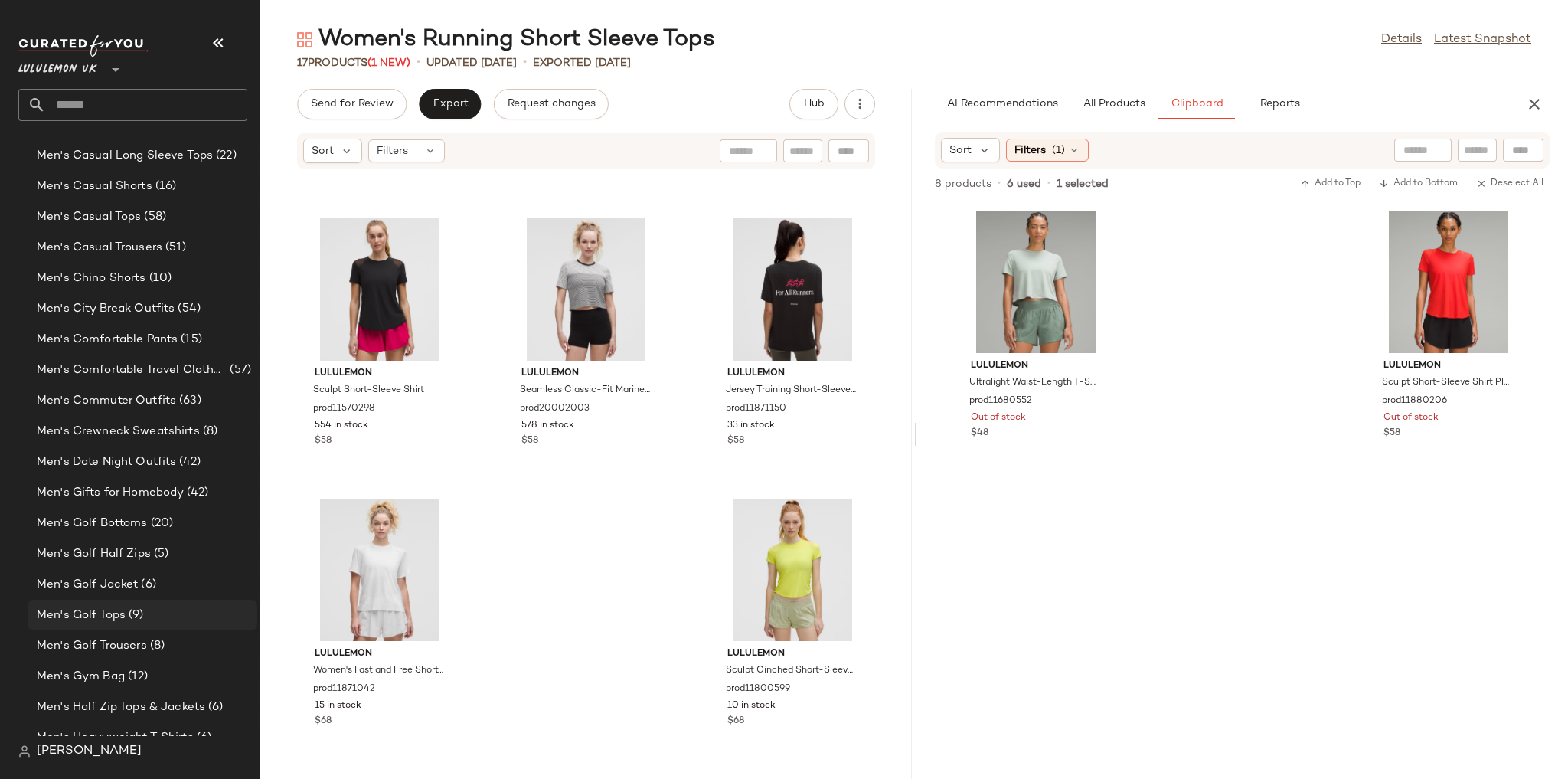
click at [128, 607] on span "(9)" at bounding box center [134, 615] width 18 height 18
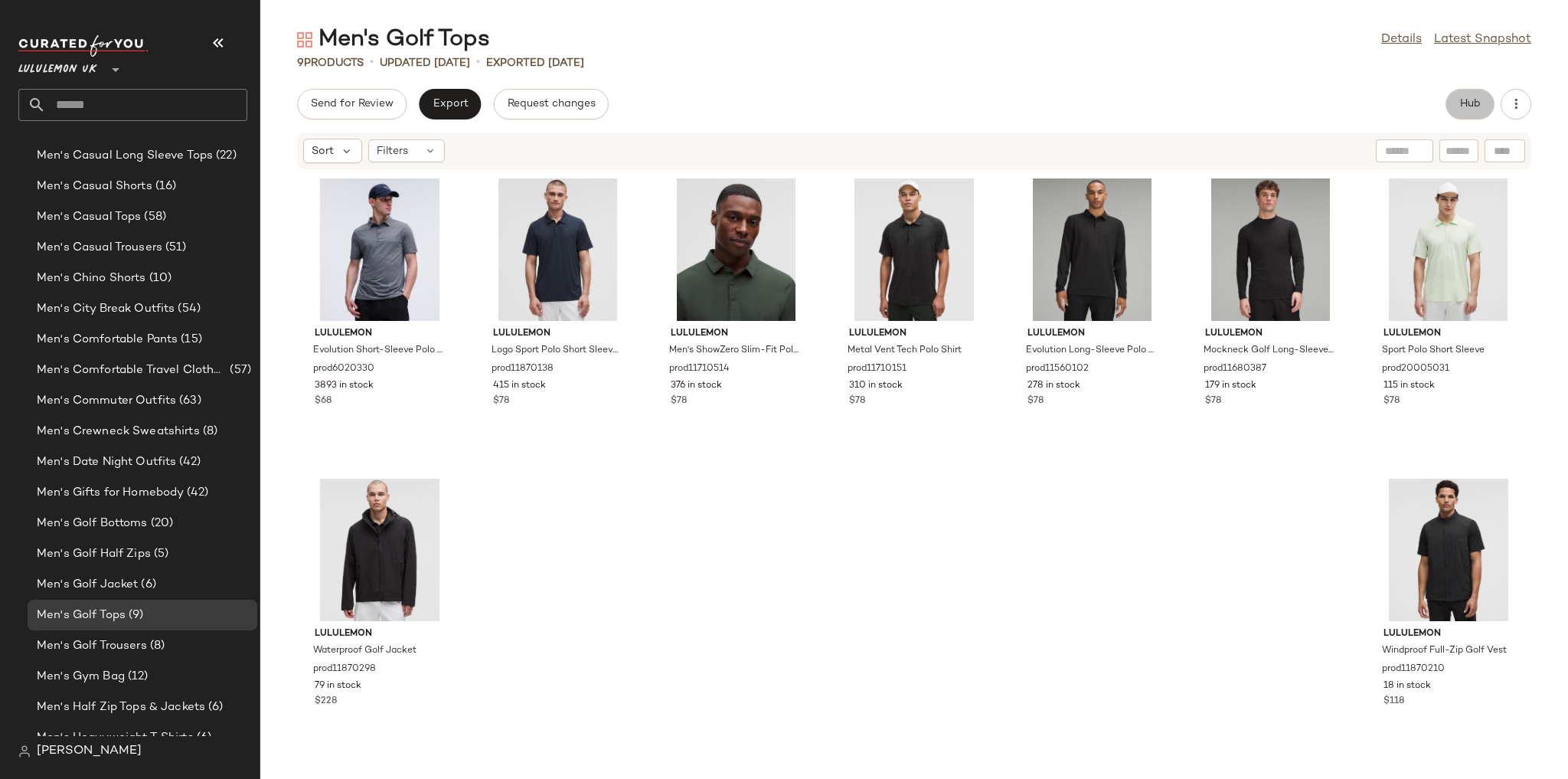
click at [1476, 90] on button "Hub" at bounding box center [1470, 104] width 49 height 30
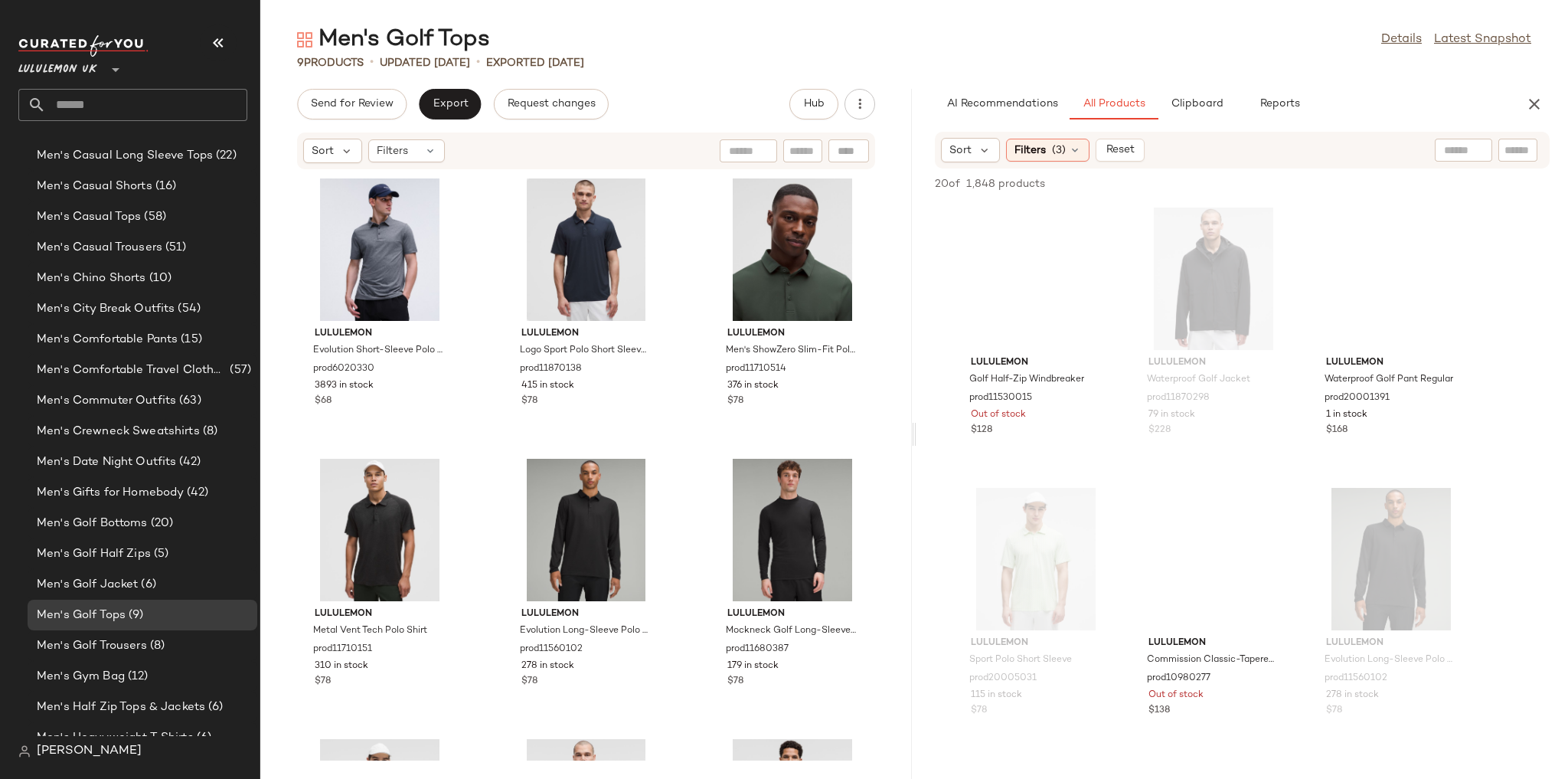
drag, startPoint x: 1201, startPoint y: 107, endPoint x: 1069, endPoint y: 192, distance: 157.0
click at [1198, 107] on span "Clipboard" at bounding box center [1196, 104] width 53 height 13
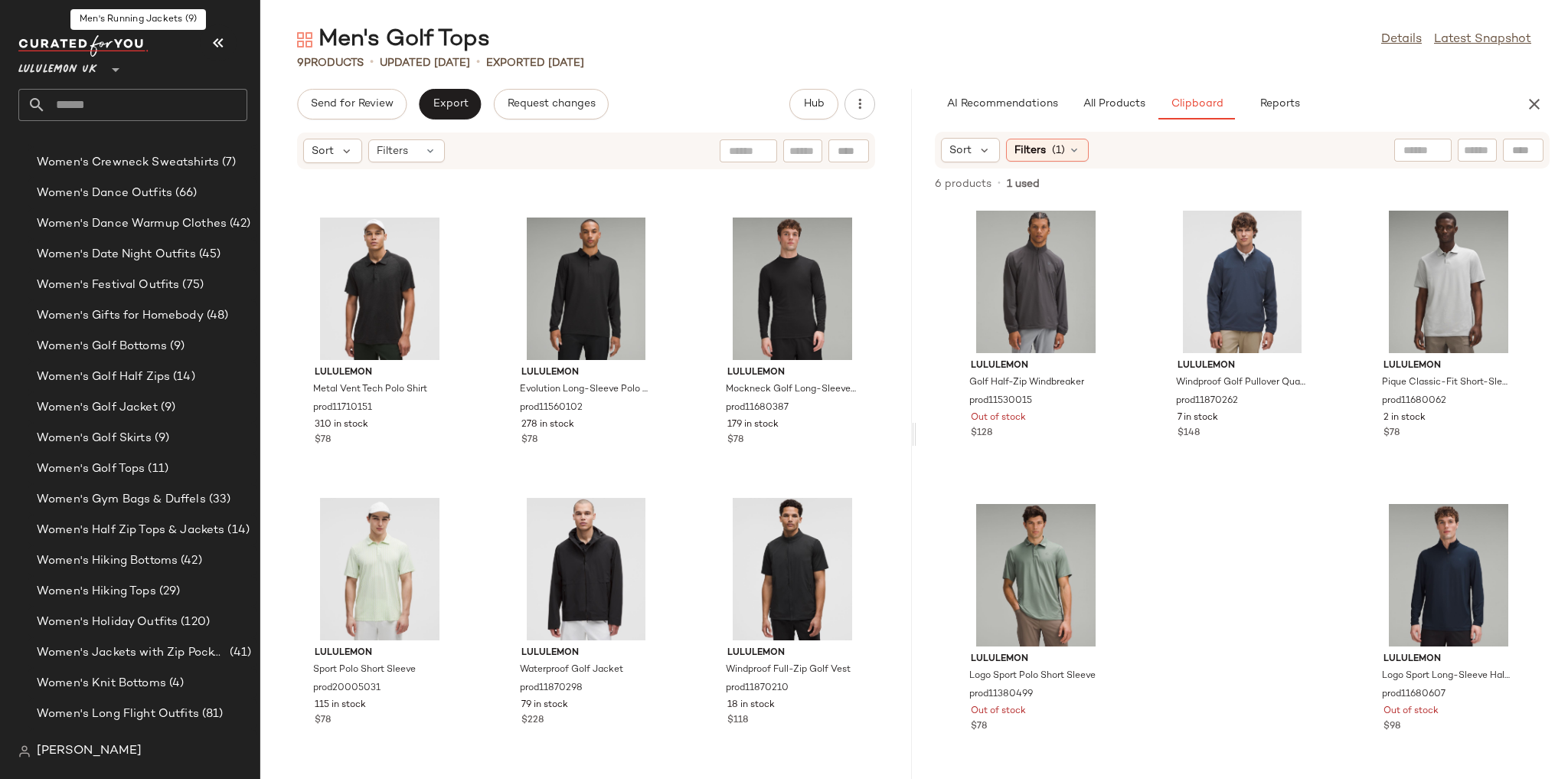
scroll to position [4018, 0]
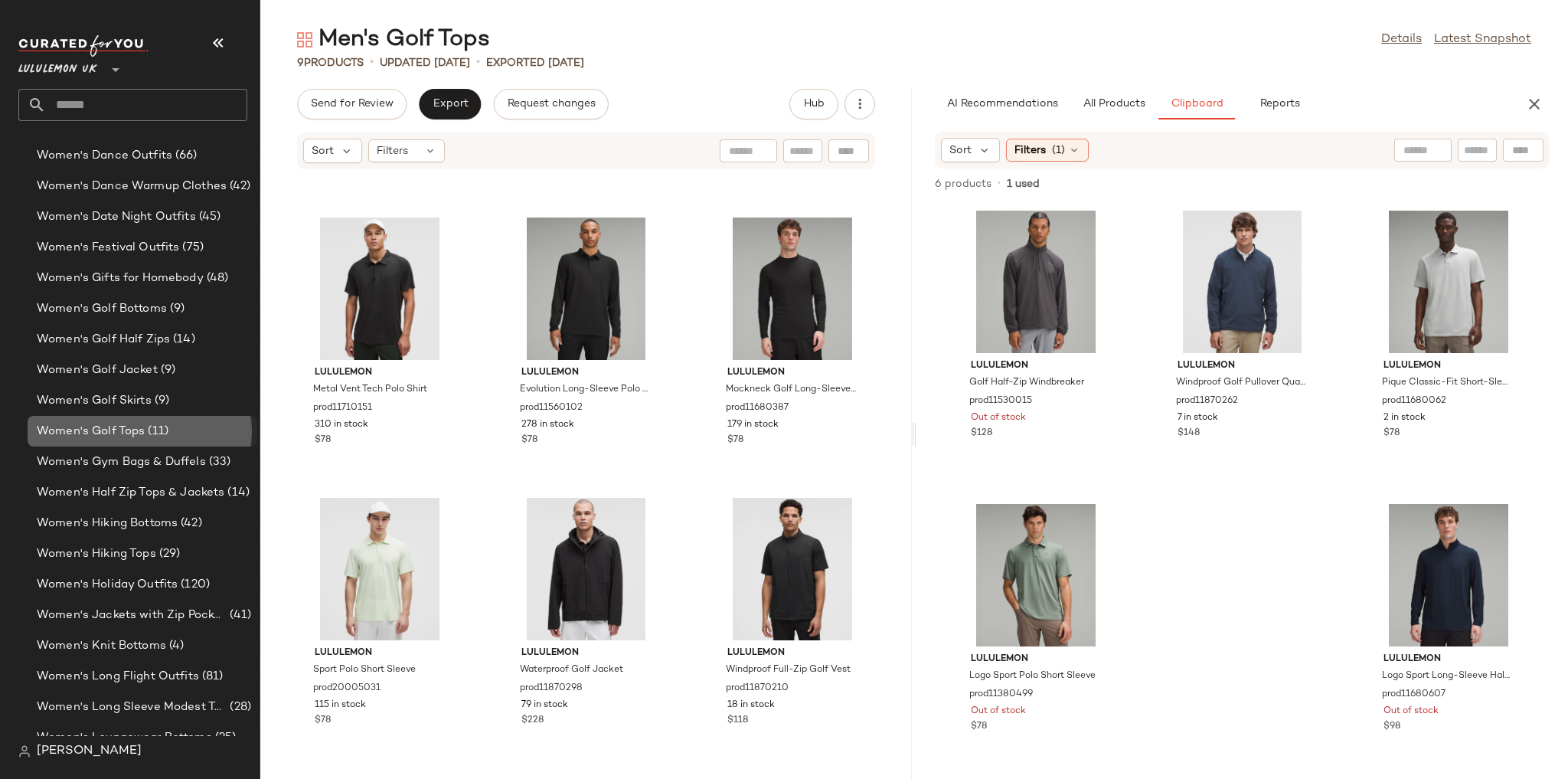
click at [130, 429] on span "Women's Golf Tops" at bounding box center [91, 432] width 108 height 18
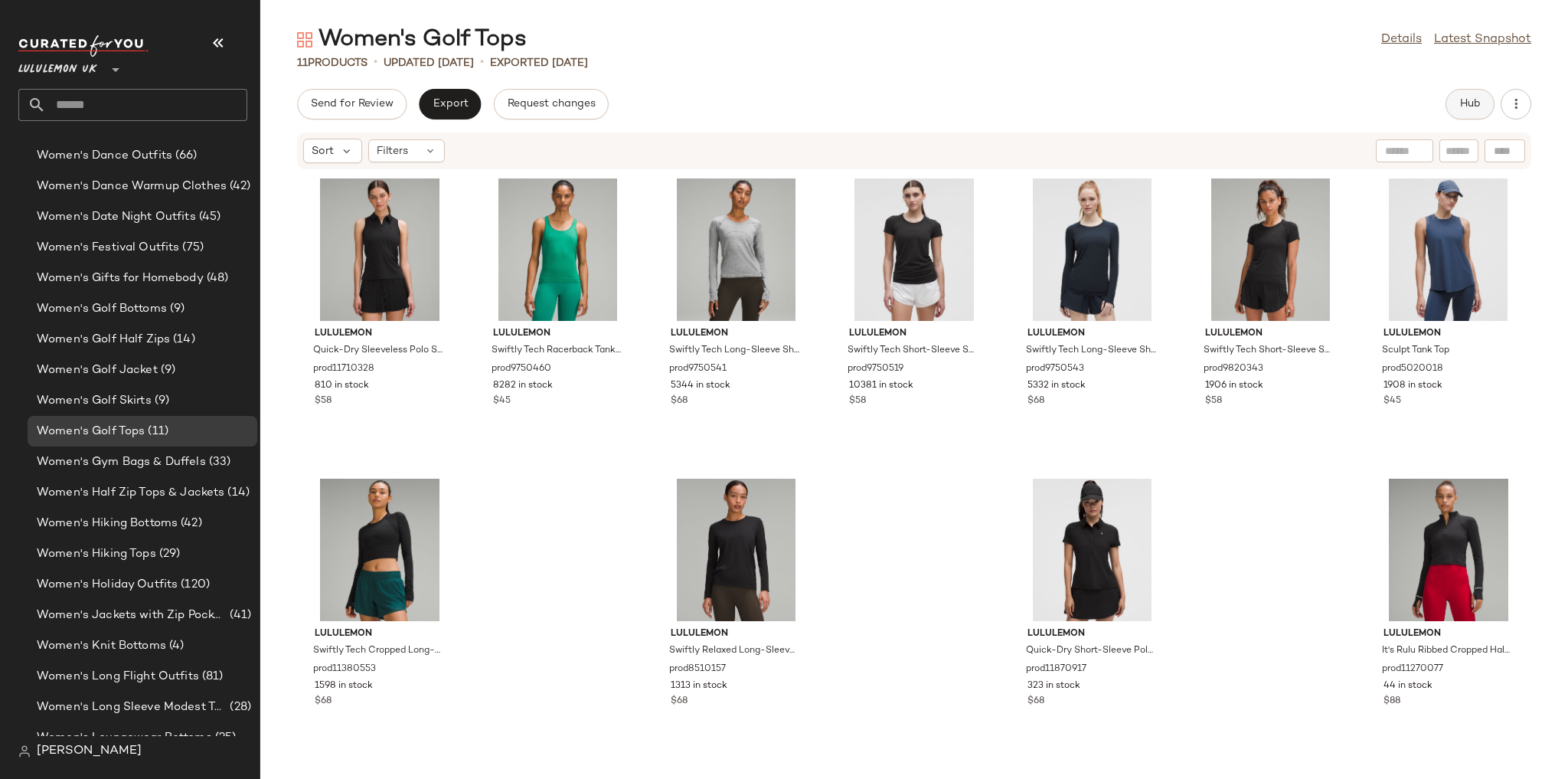
click at [1479, 112] on button "Hub" at bounding box center [1470, 104] width 49 height 30
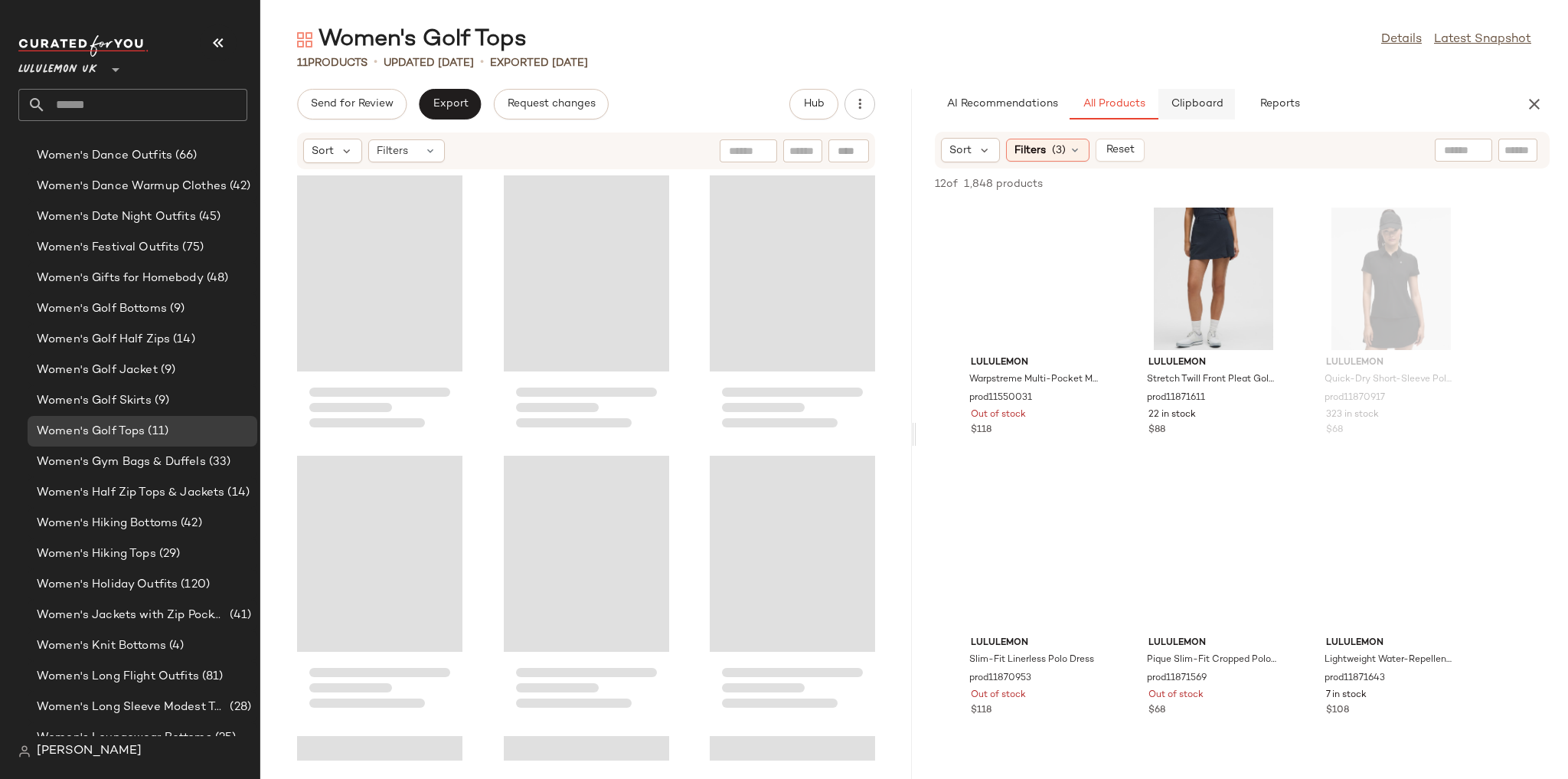
click at [1225, 95] on button "Clipboard" at bounding box center [1196, 104] width 77 height 30
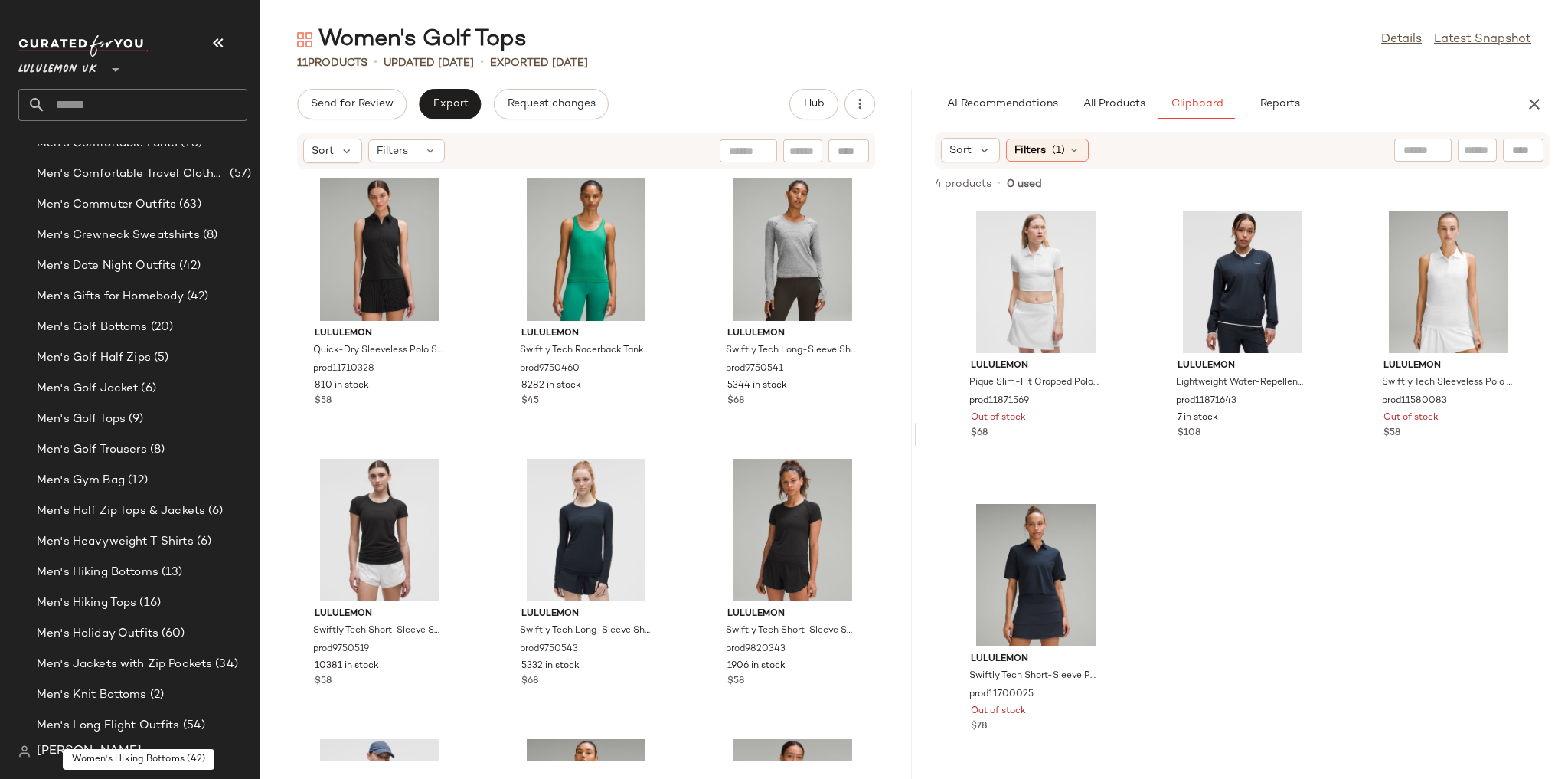
scroll to position [1015, 0]
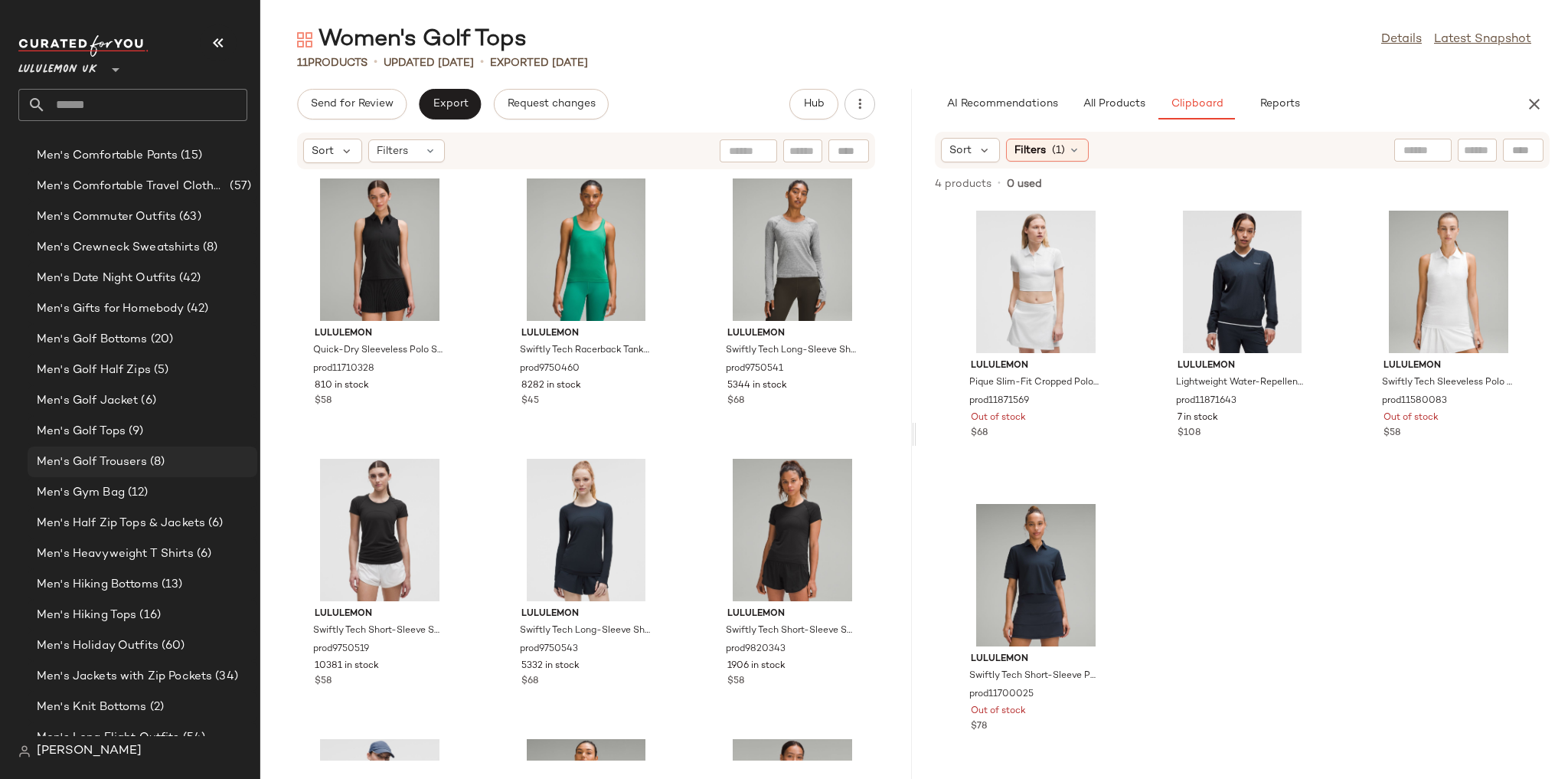
click at [135, 458] on span "Men's Golf Trousers" at bounding box center [92, 462] width 110 height 18
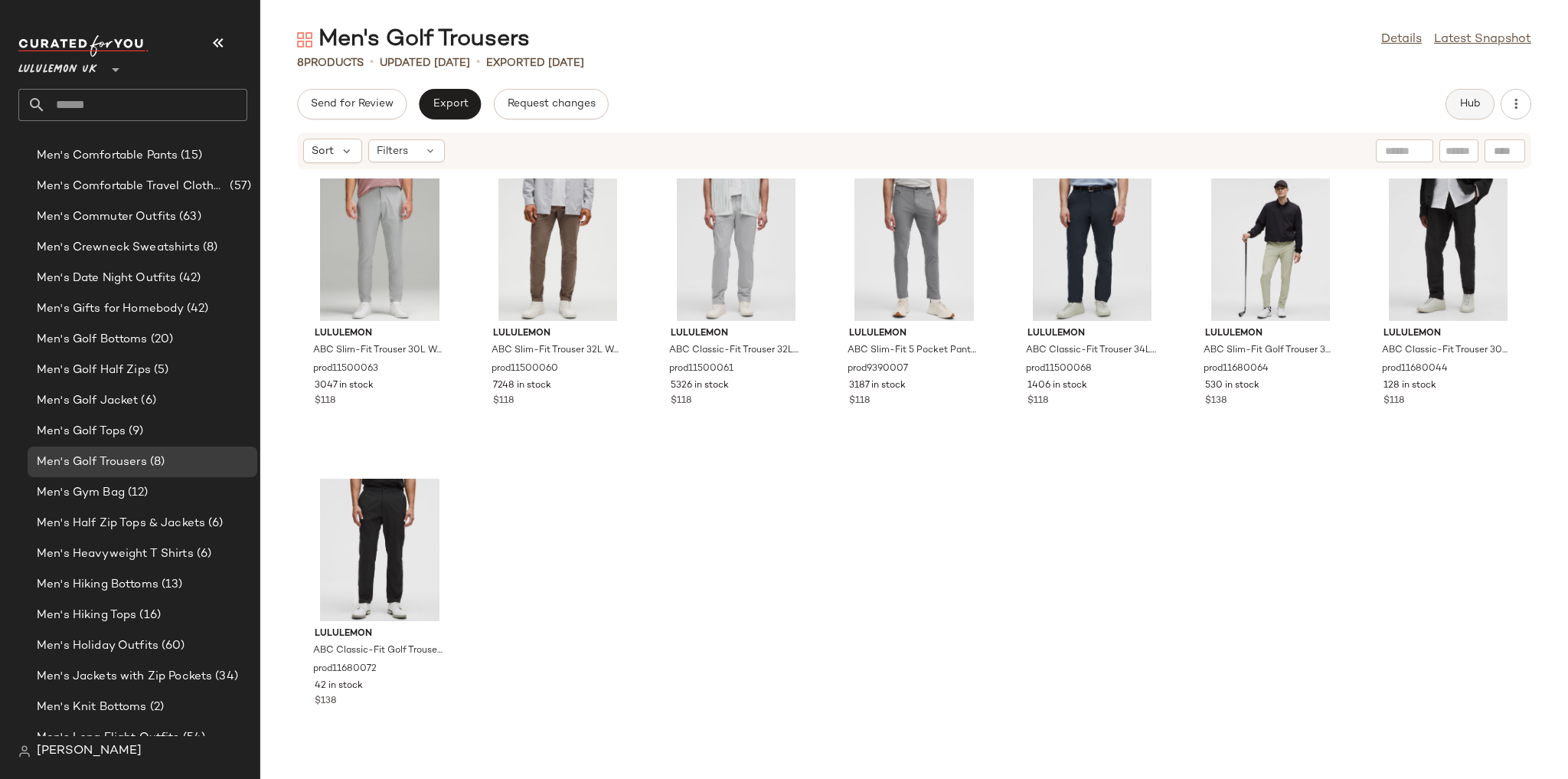
click at [1463, 107] on span "Hub" at bounding box center [1470, 104] width 21 height 13
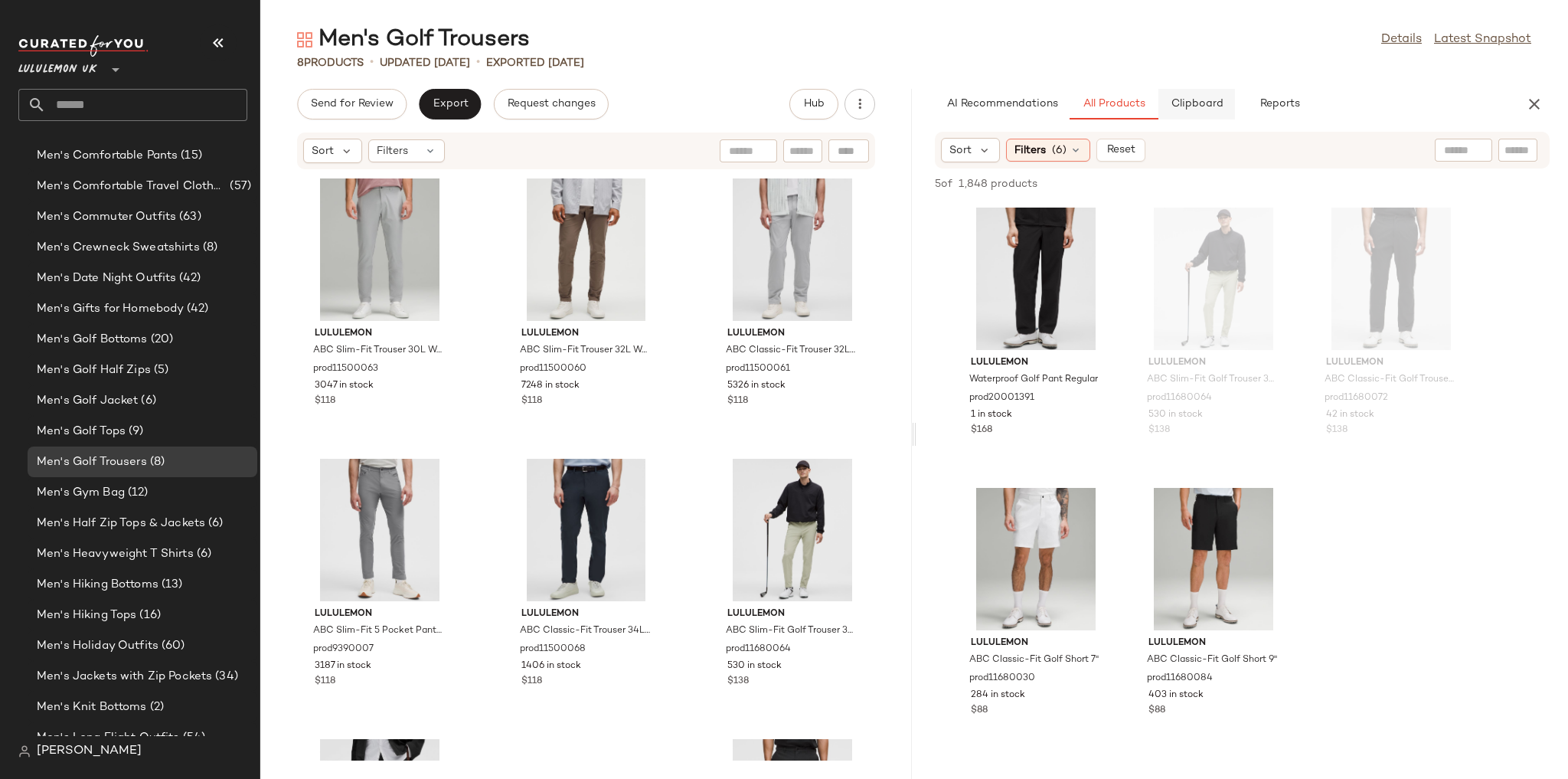
click at [1188, 101] on span "Clipboard" at bounding box center [1196, 104] width 53 height 13
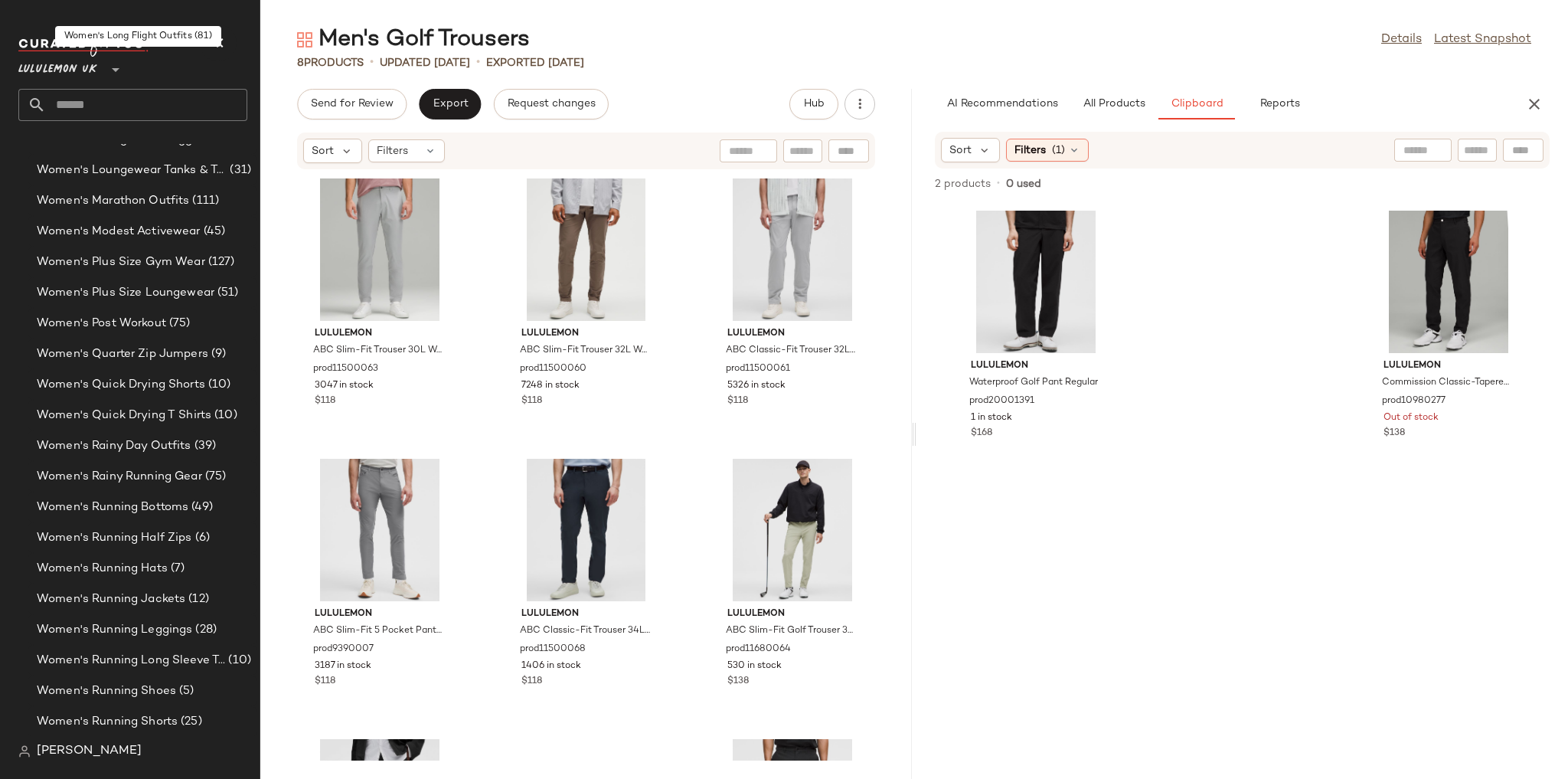
scroll to position [4692, 0]
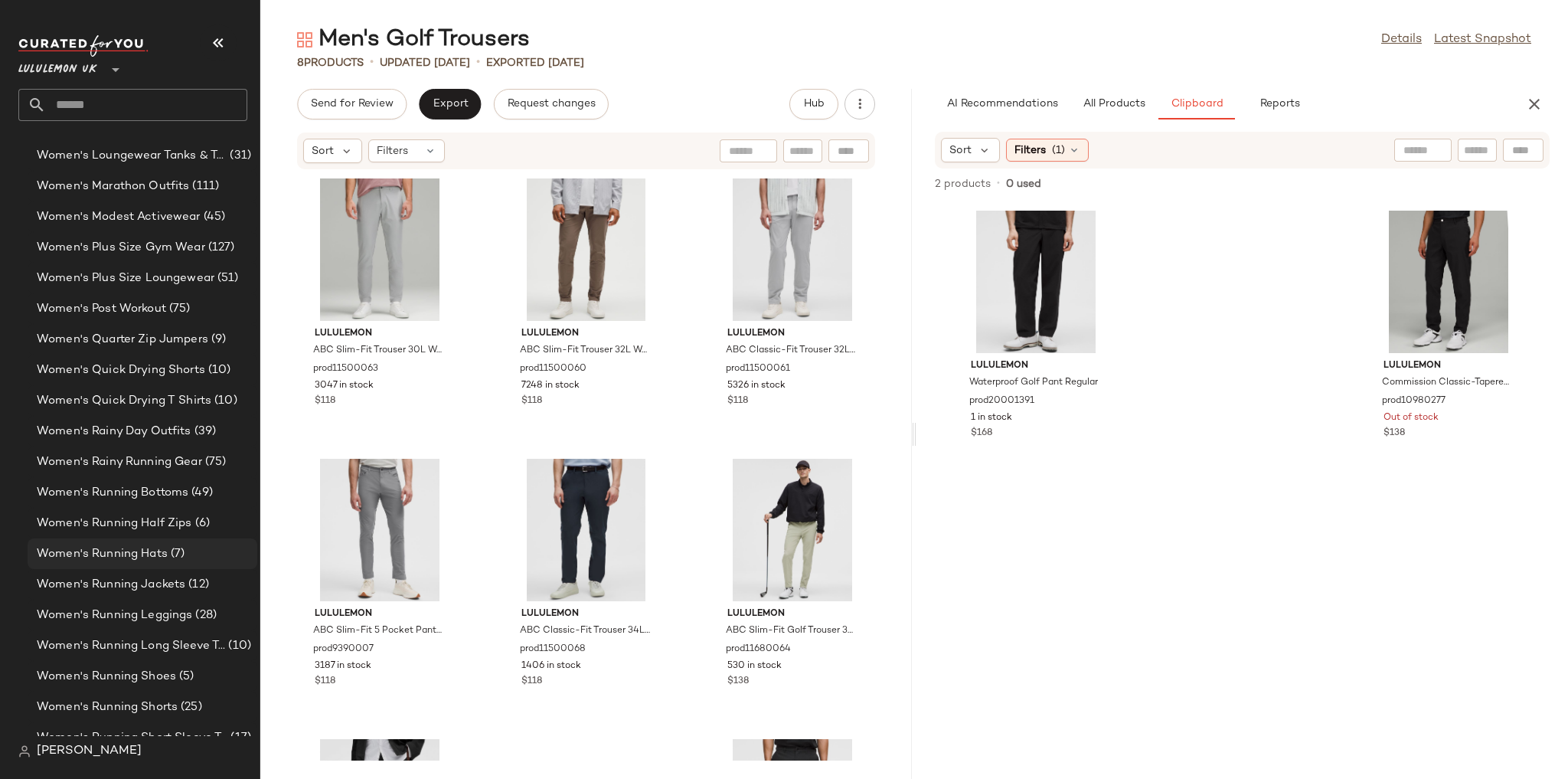
click at [147, 558] on span "Women's Running Hats" at bounding box center [103, 554] width 131 height 18
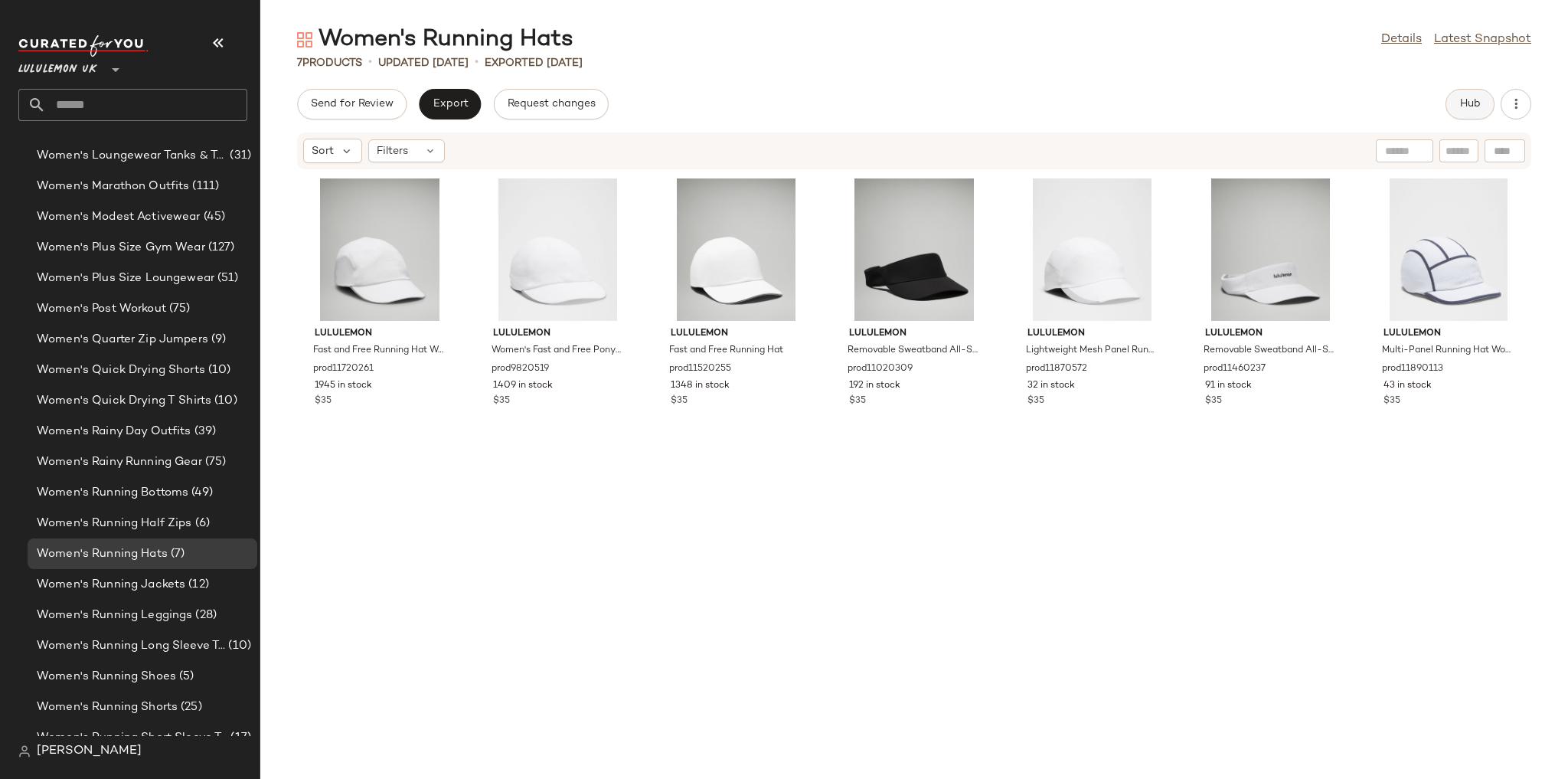
click at [1471, 89] on button "Hub" at bounding box center [1470, 104] width 49 height 30
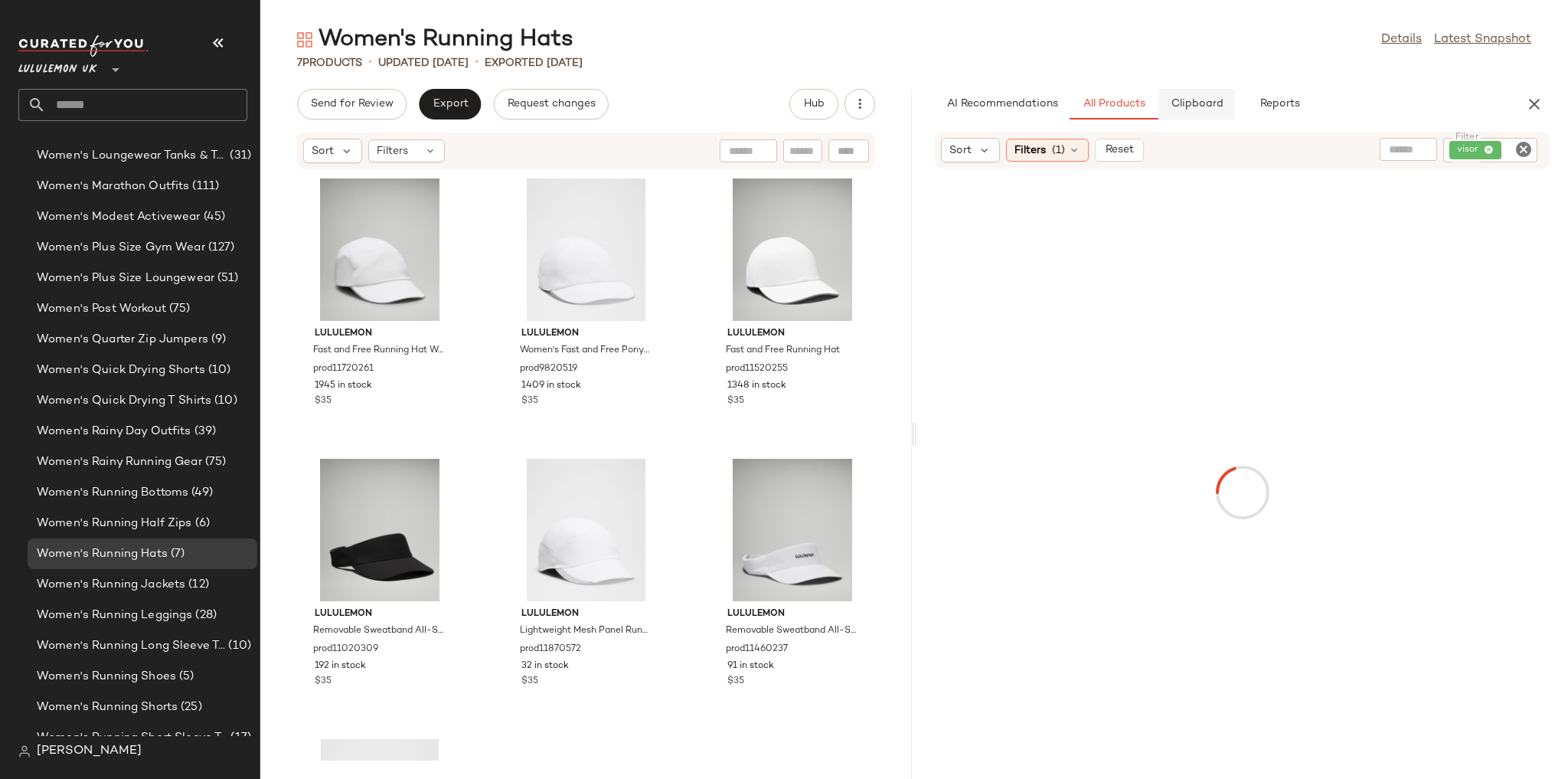
click at [1204, 100] on span "Clipboard" at bounding box center [1196, 104] width 53 height 13
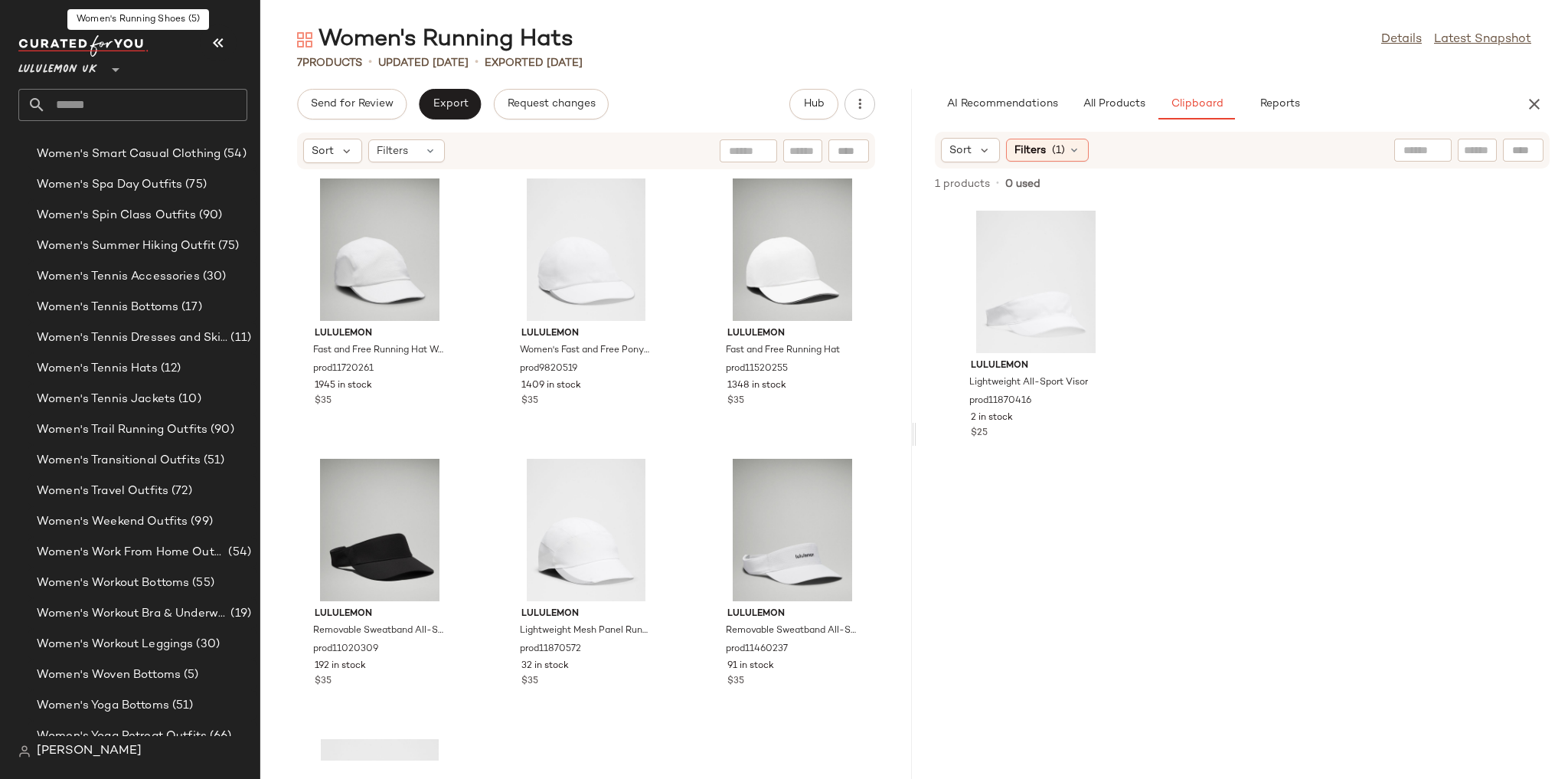
scroll to position [5598, 0]
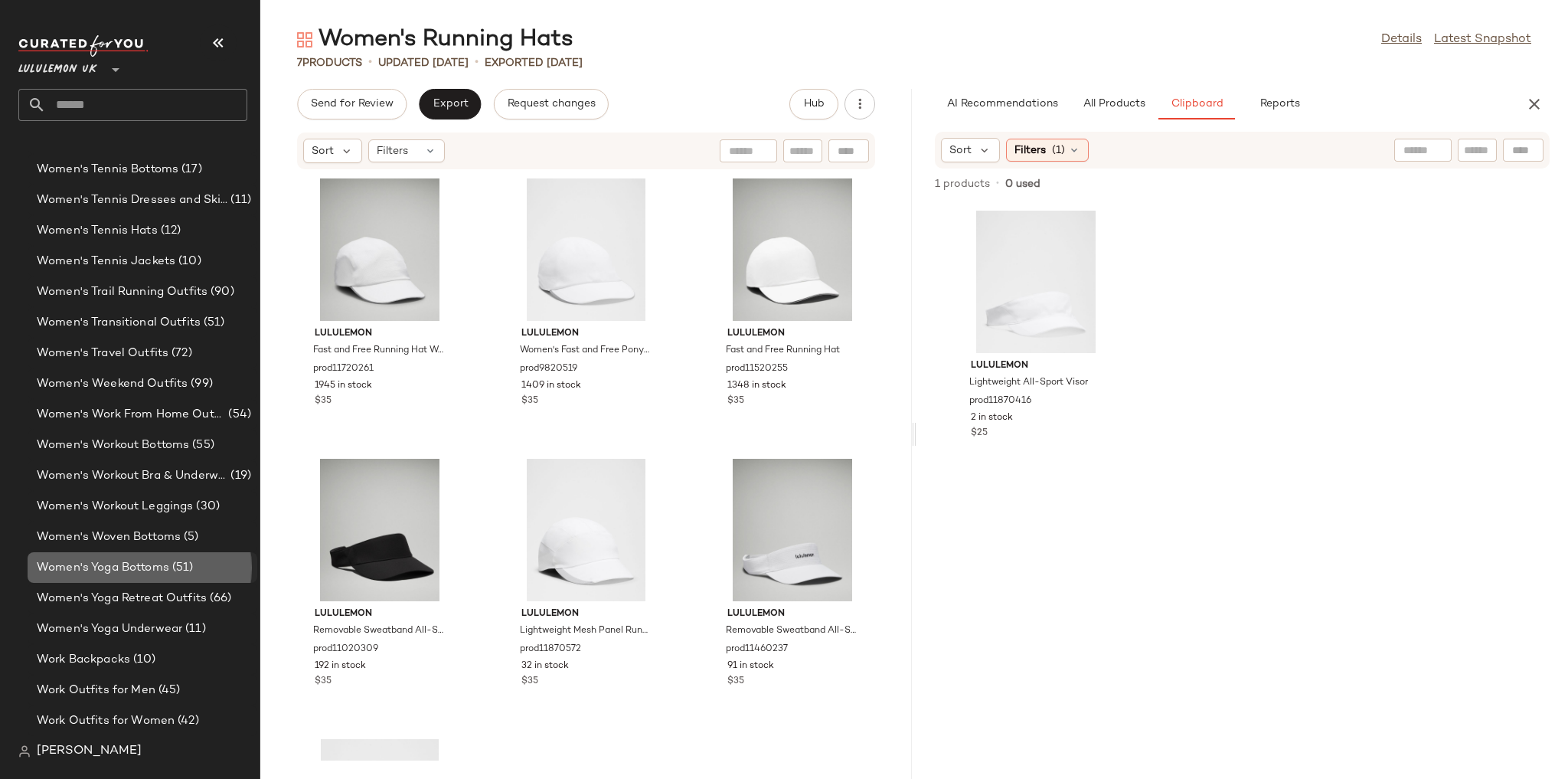
click at [172, 578] on div "Women's Yoga Bottoms (51)" at bounding box center [142, 568] width 230 height 30
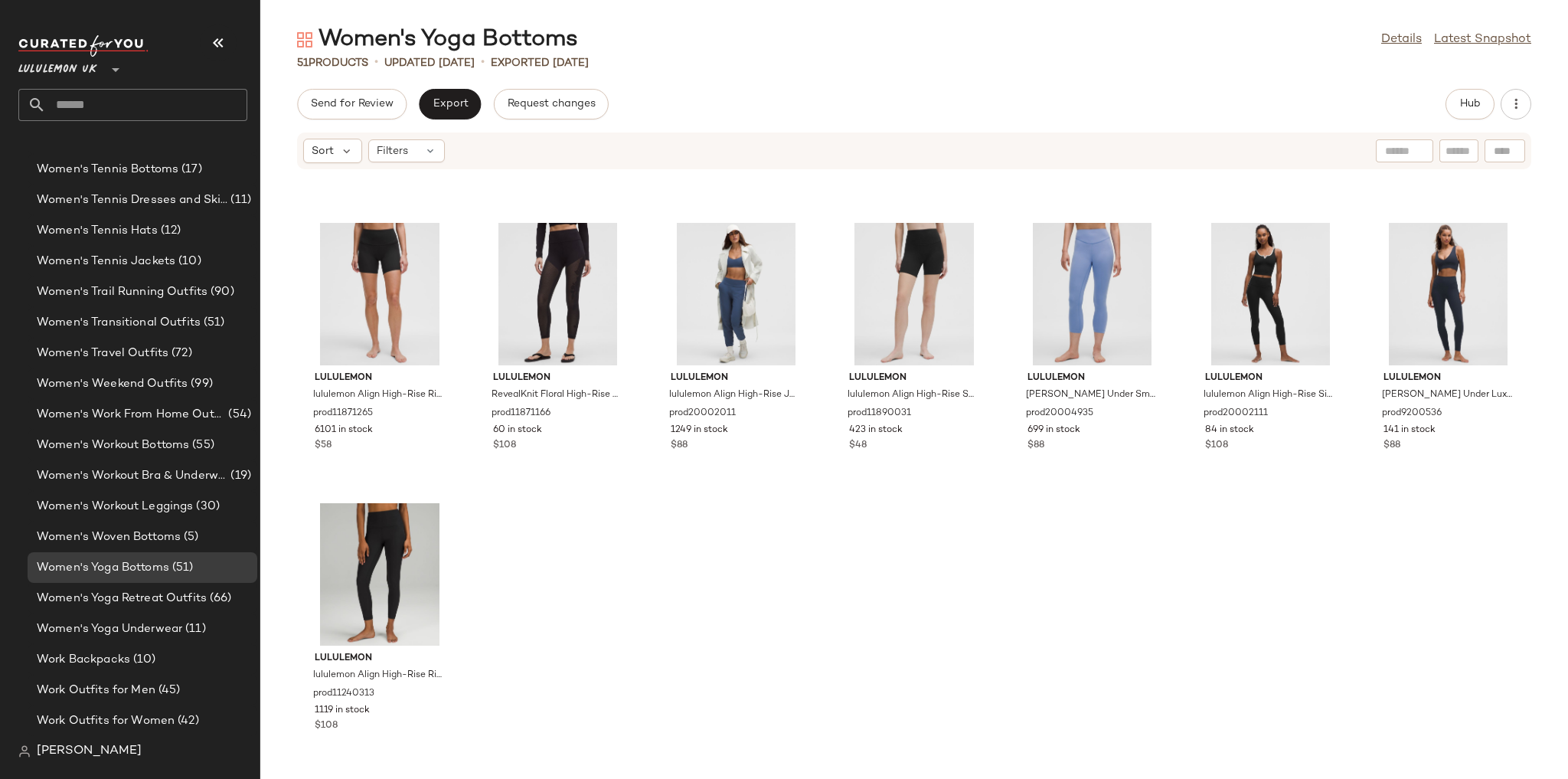
scroll to position [1936, 0]
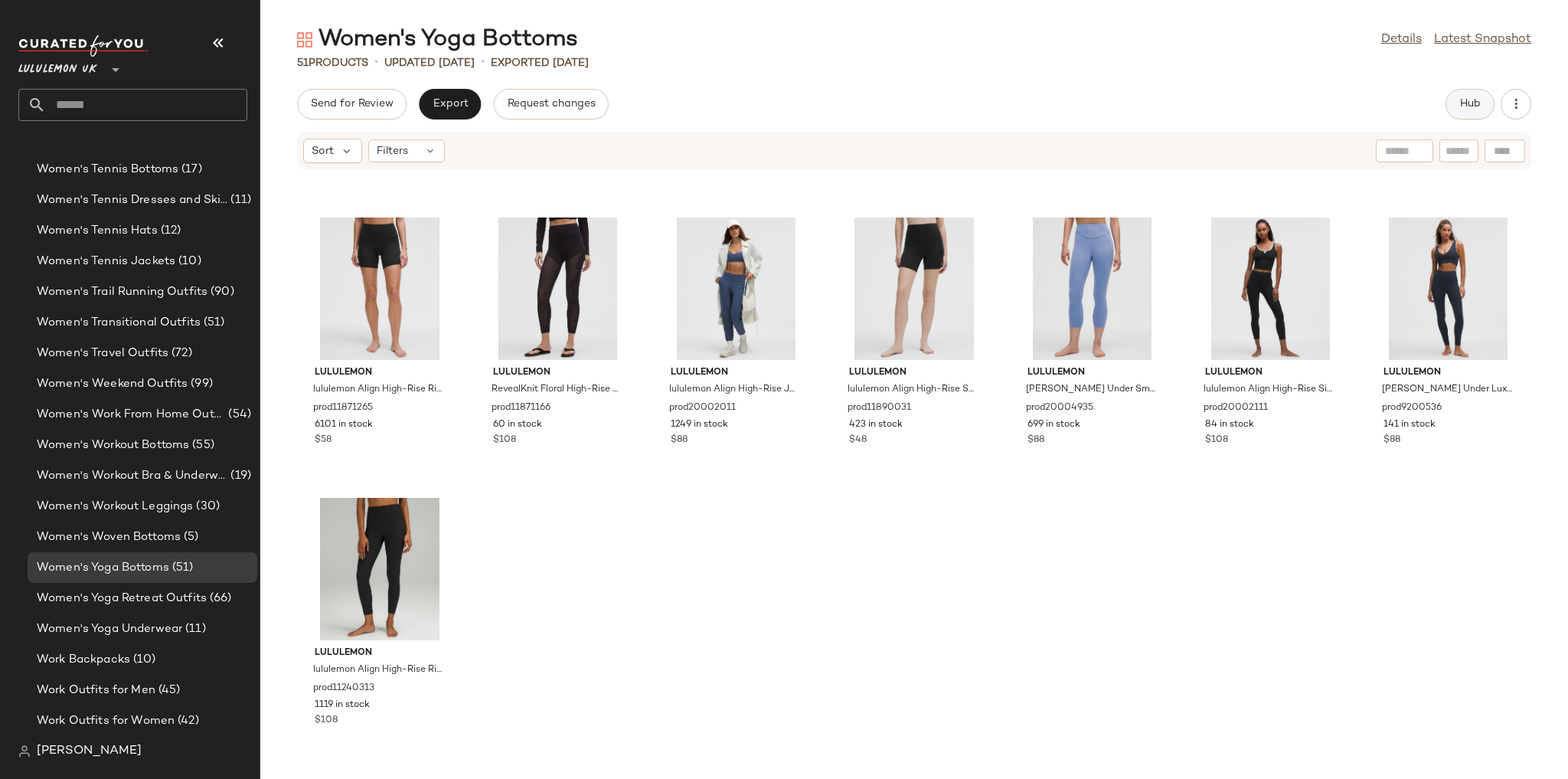
click at [1481, 95] on button "Hub" at bounding box center [1470, 104] width 49 height 30
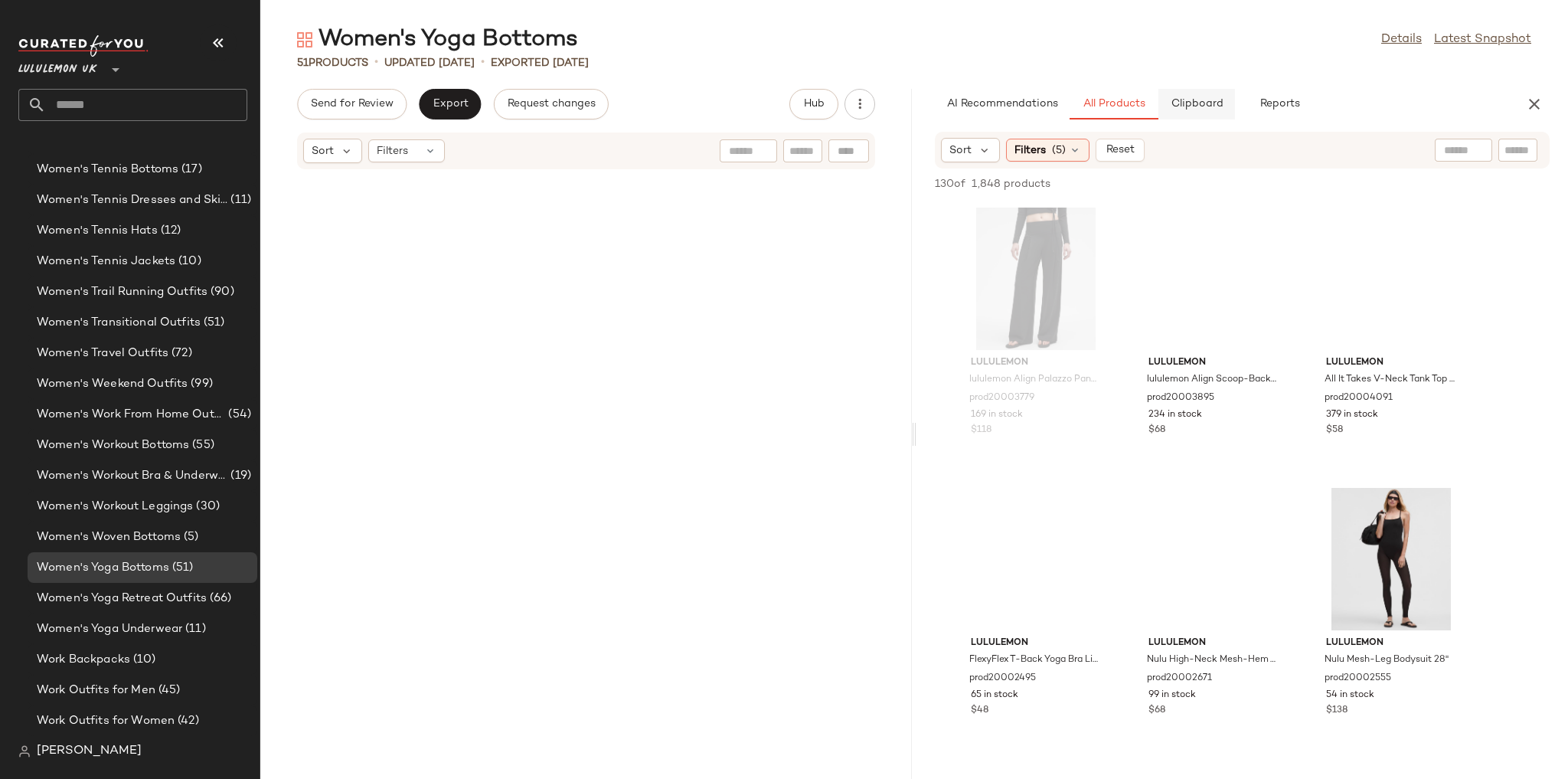
click at [1166, 110] on button "Clipboard" at bounding box center [1196, 104] width 77 height 30
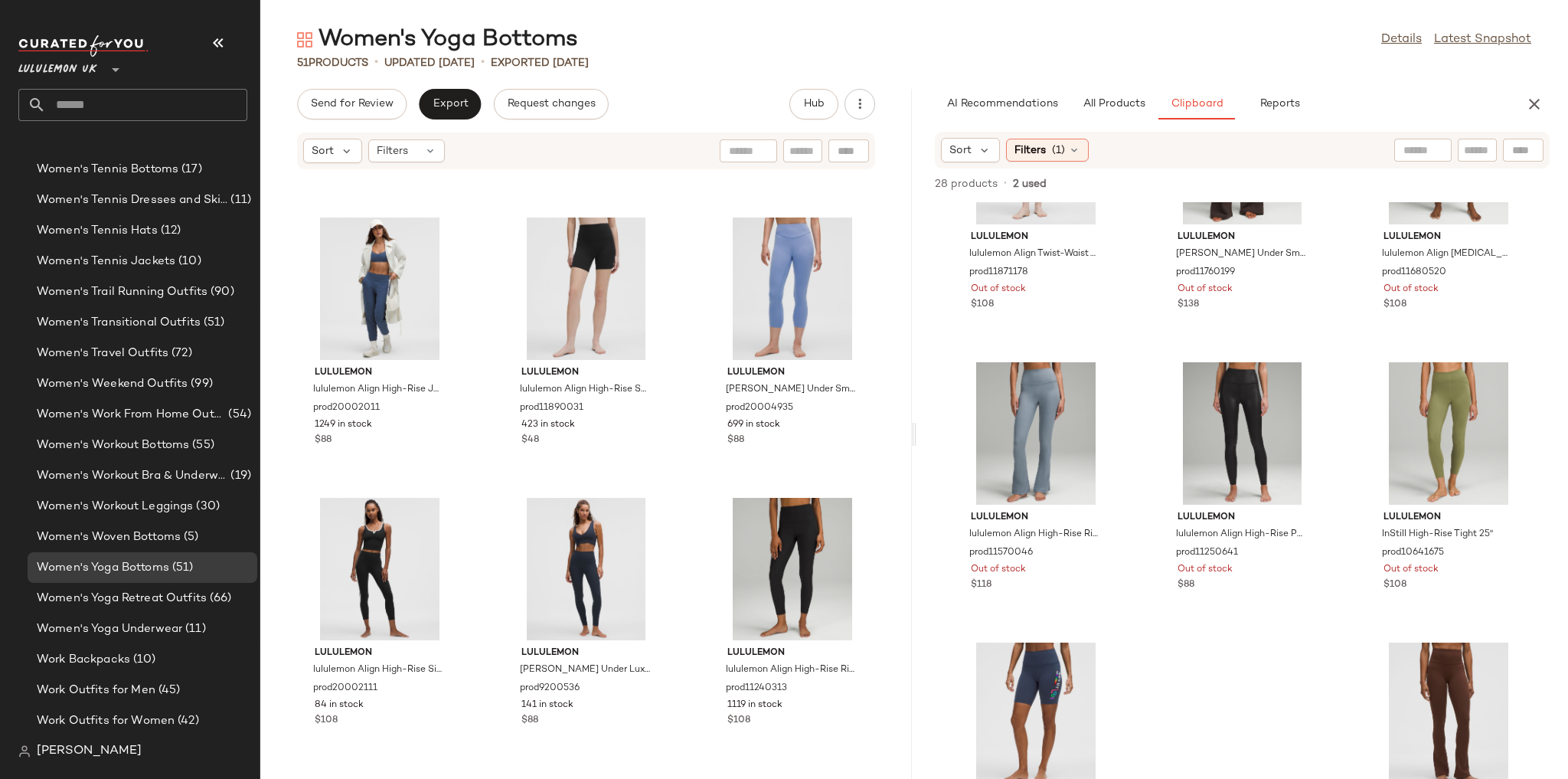
scroll to position [1949, 0]
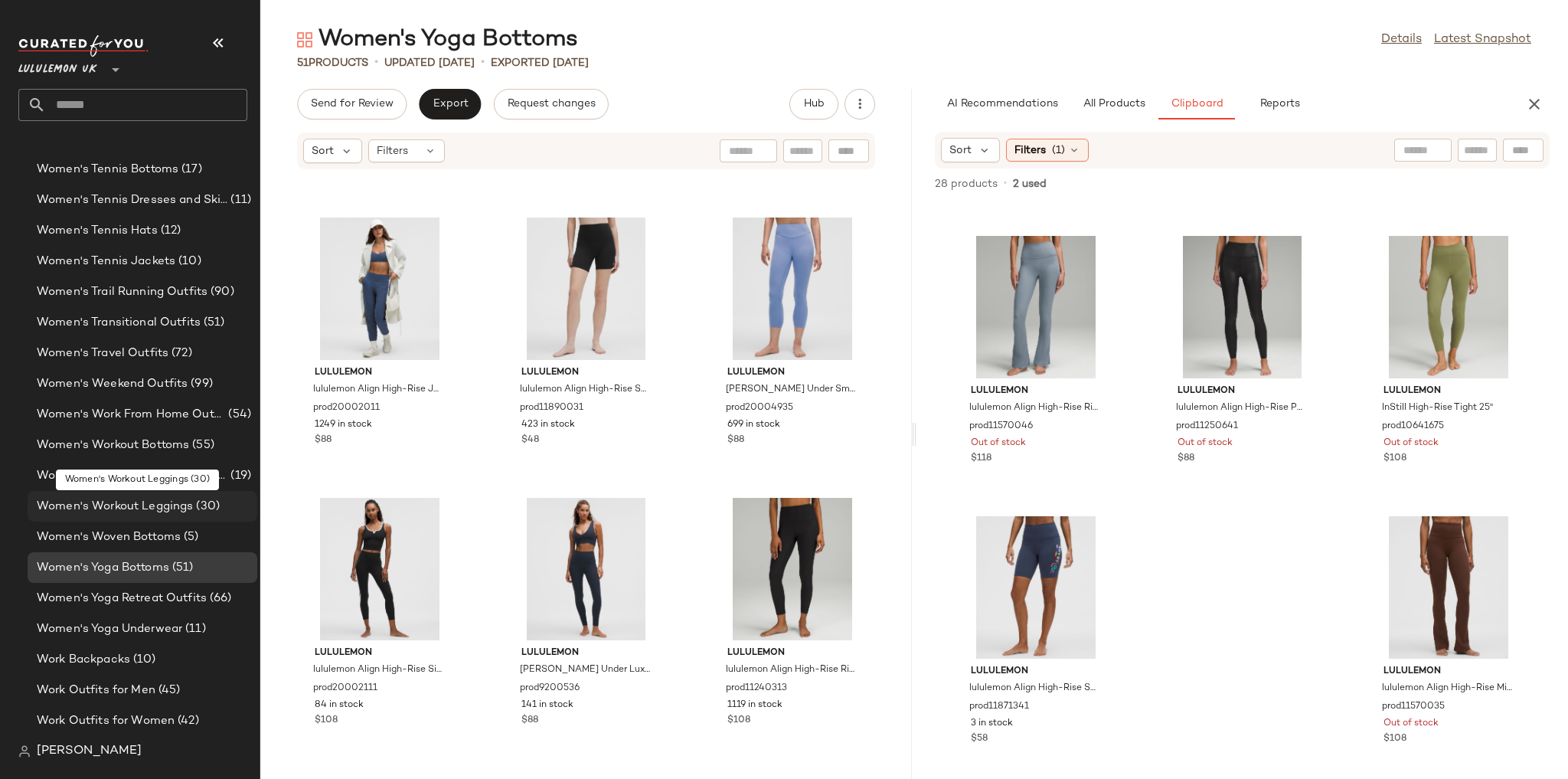
click at [156, 508] on span "Women's Workout Leggings" at bounding box center [115, 506] width 156 height 18
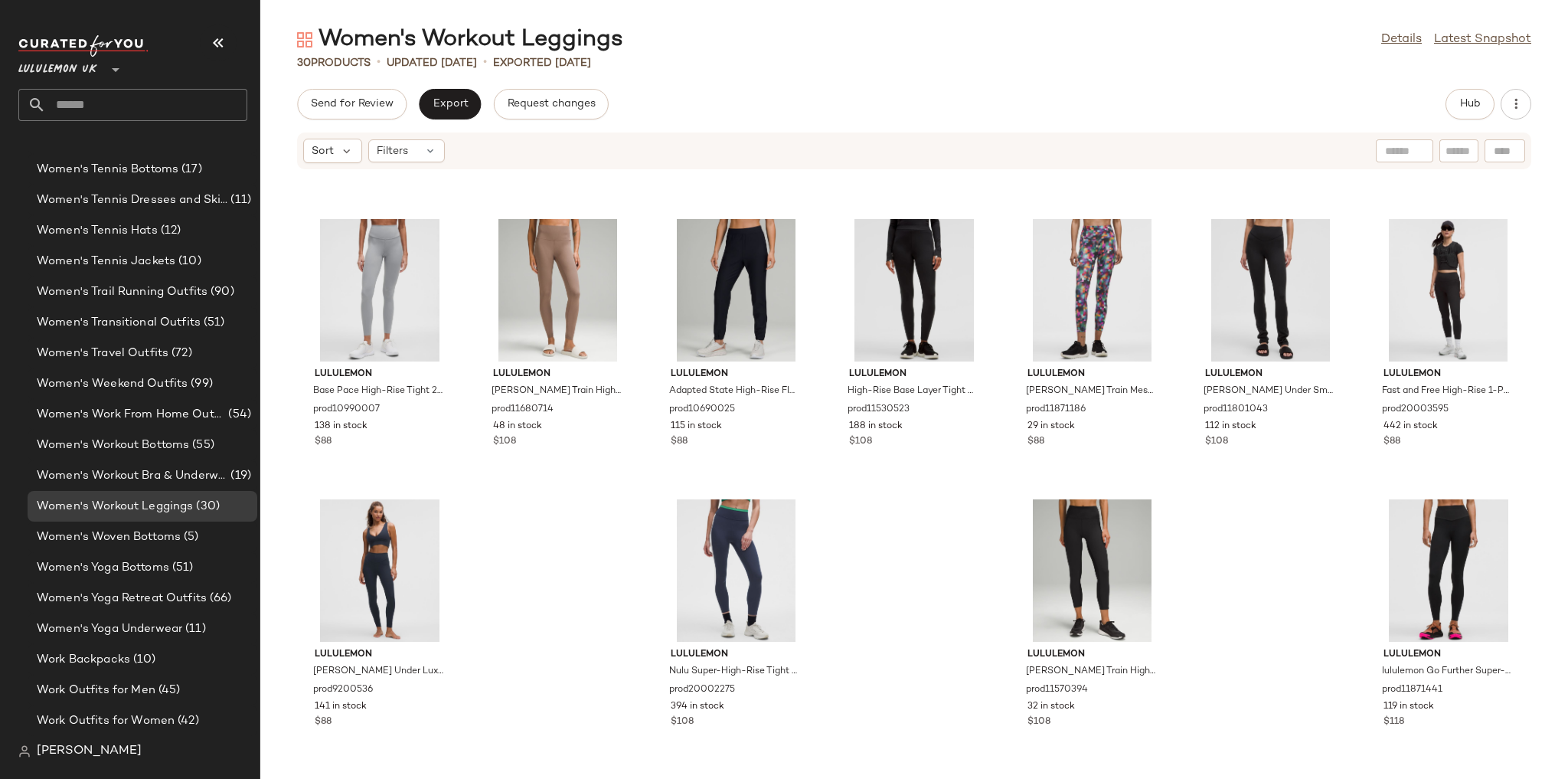
scroll to position [814, 0]
click at [1464, 115] on button "Hub" at bounding box center [1470, 104] width 49 height 30
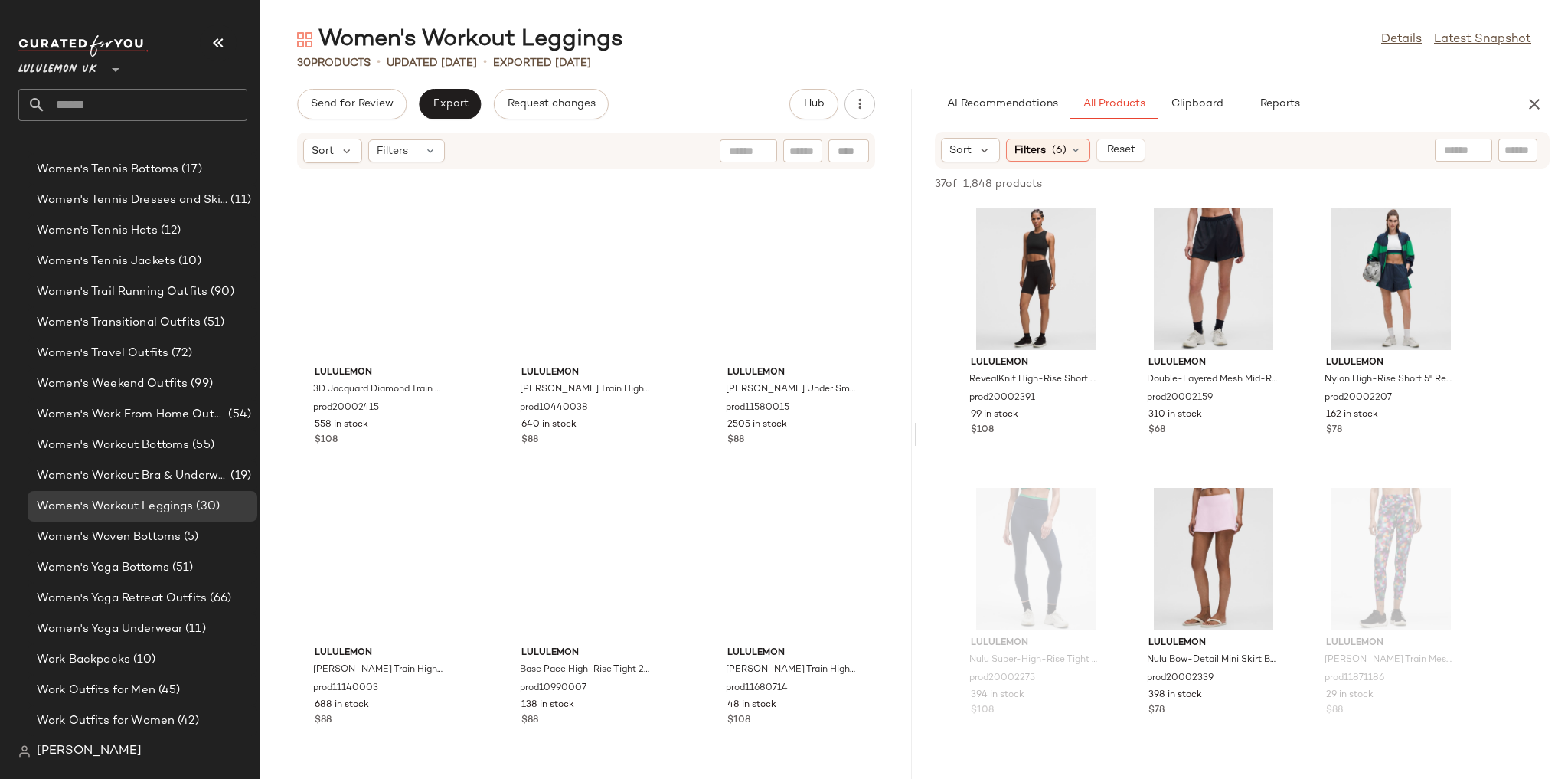
click at [1217, 119] on div "AI Recommendations All Products Clipboard Reports Sort Filters (6) Reset 37 of …" at bounding box center [1242, 434] width 652 height 690
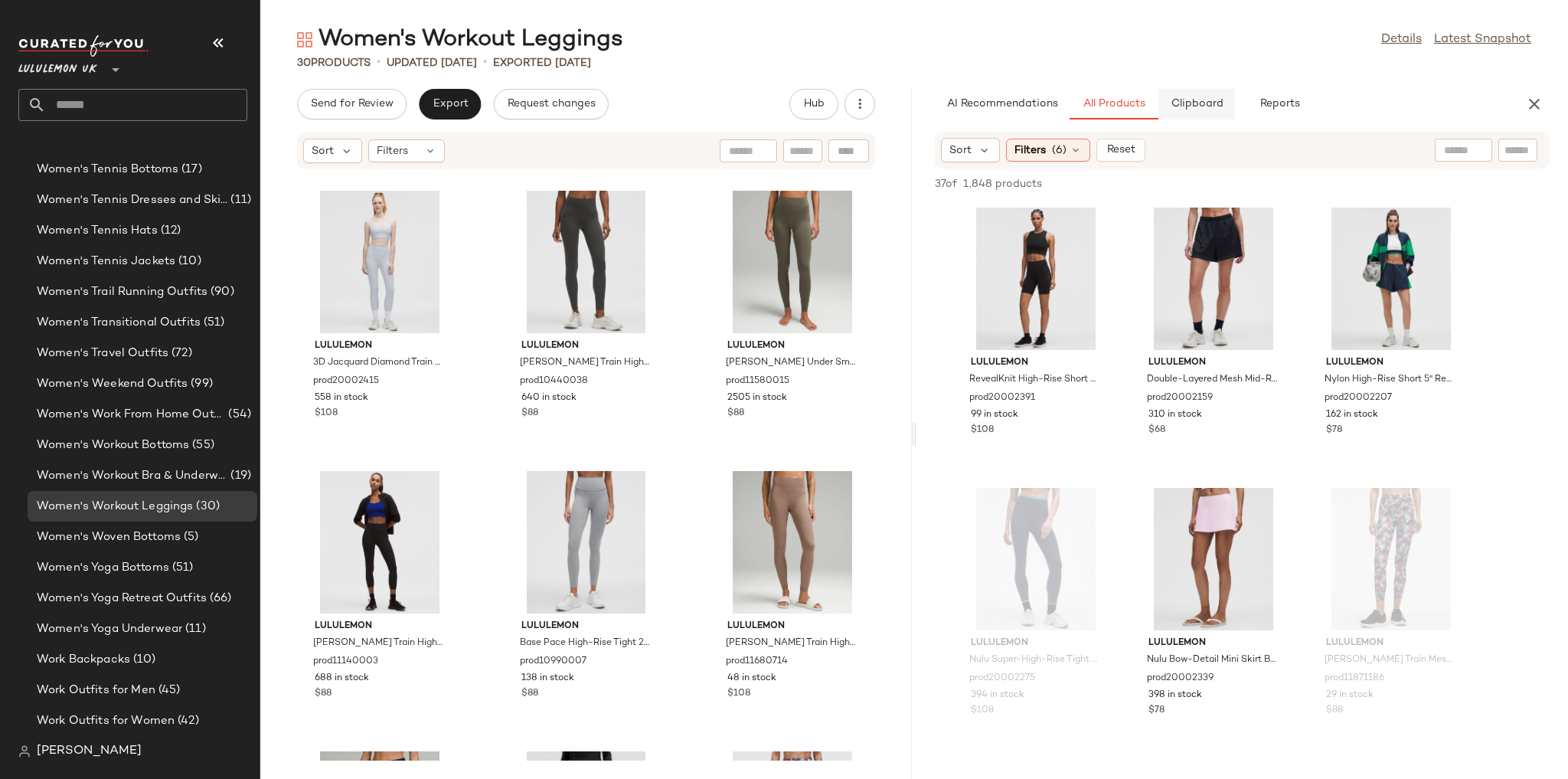
click at [1203, 103] on span "Clipboard" at bounding box center [1196, 104] width 53 height 13
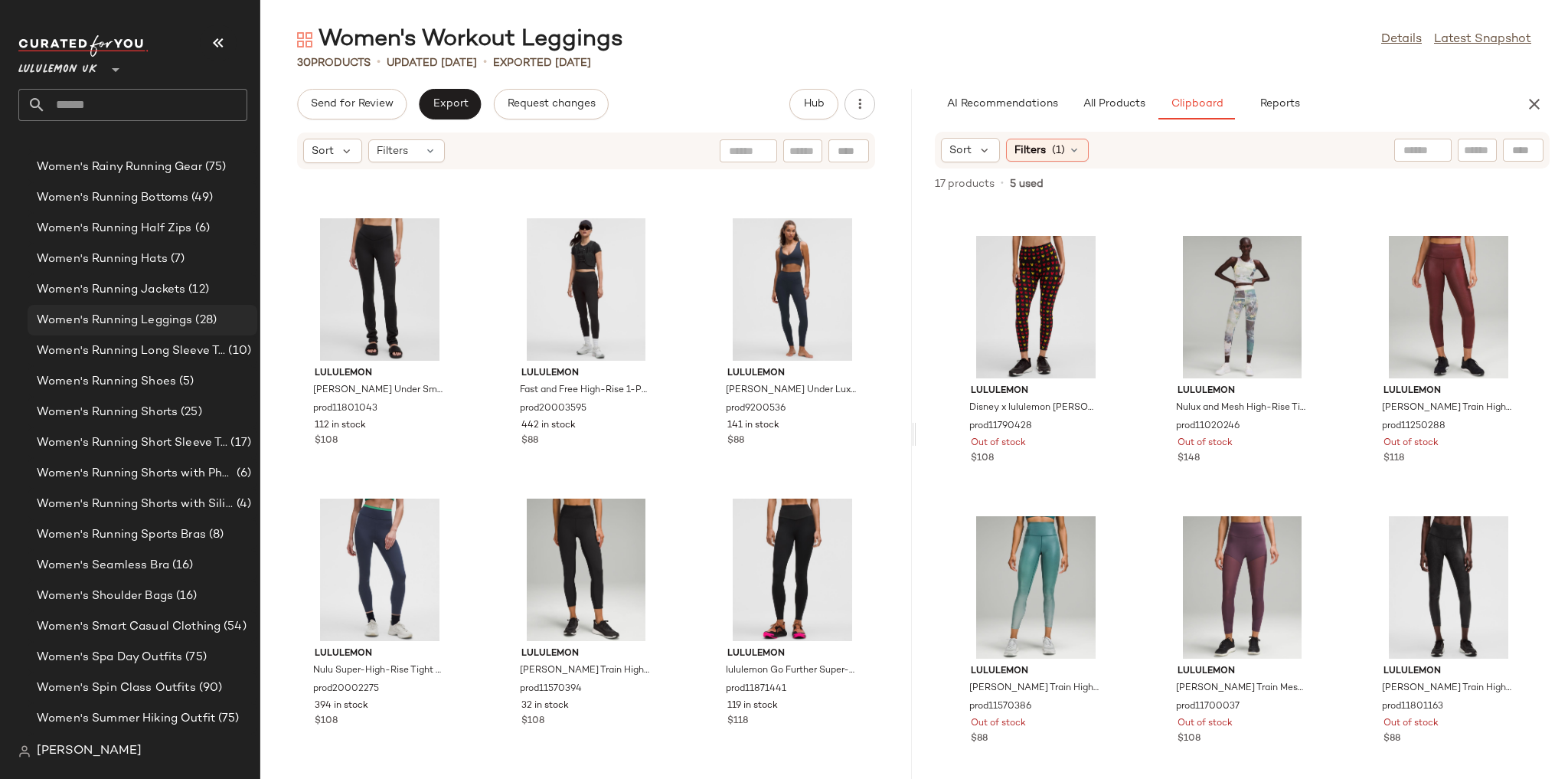
scroll to position [4923, 0]
click at [170, 349] on span "Women's Running Jackets" at bounding box center [111, 353] width 149 height 18
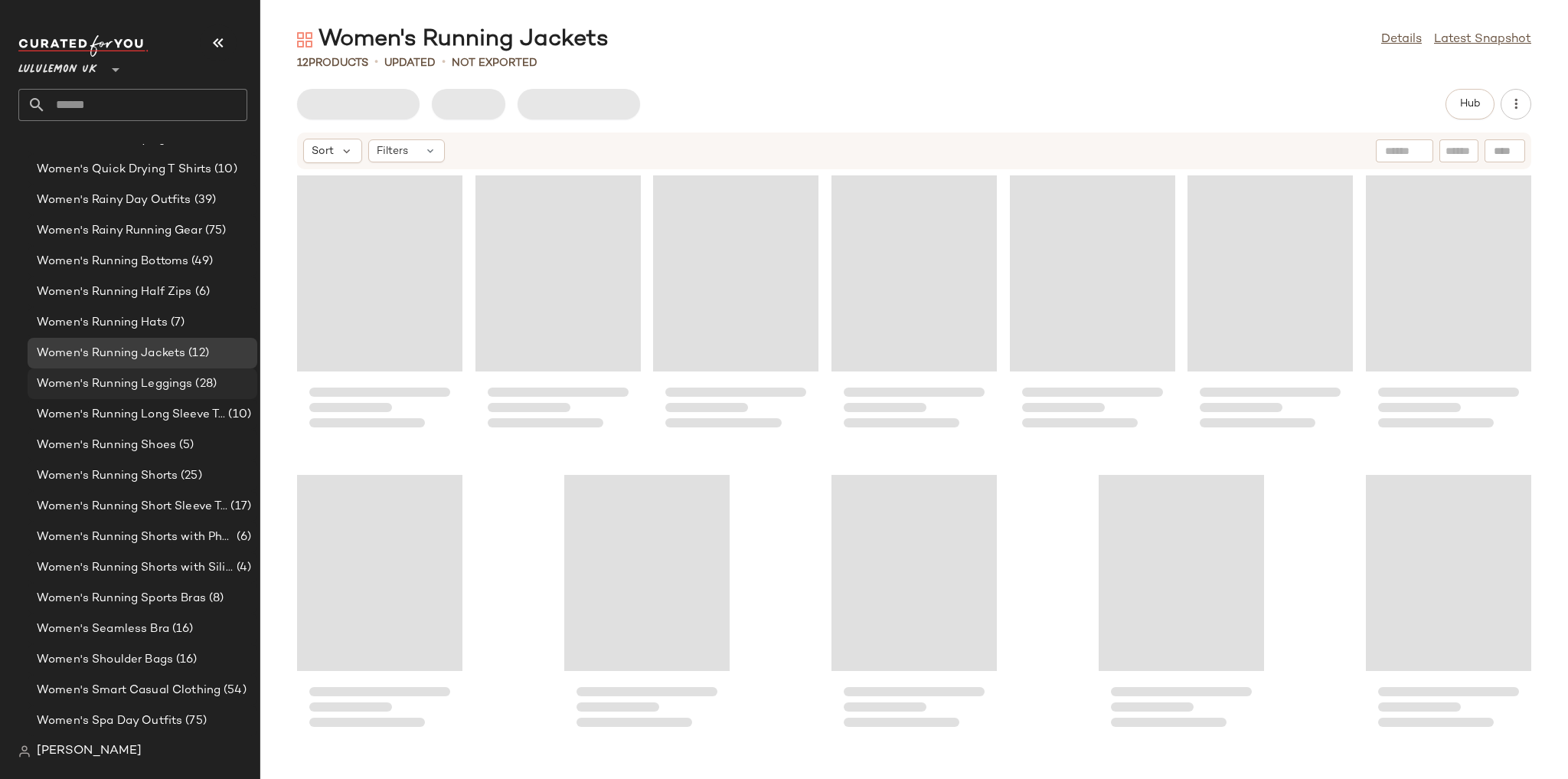
click at [171, 379] on span "Women's Running Leggings" at bounding box center [114, 384] width 156 height 18
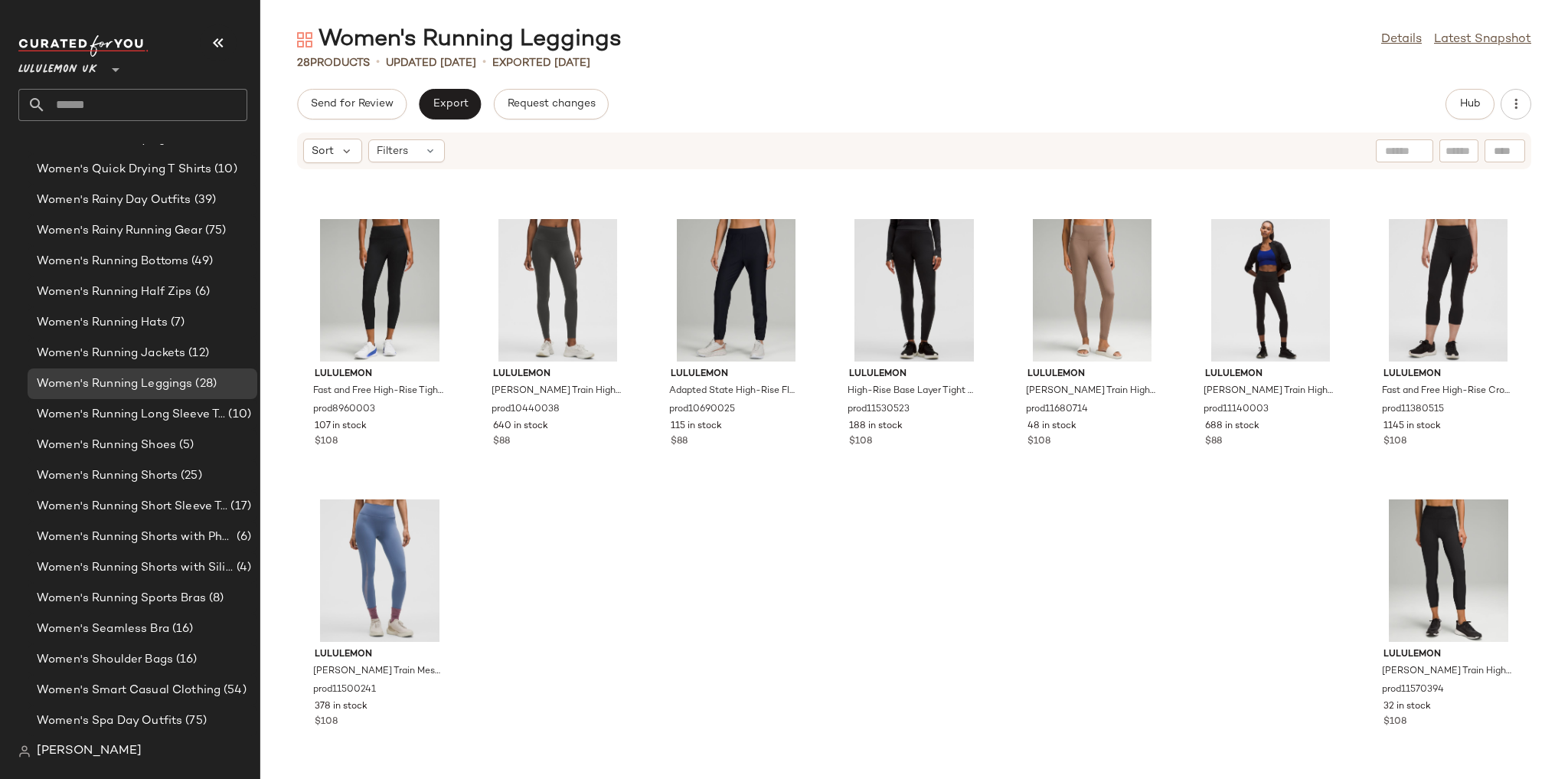
scroll to position [814, 0]
click at [1469, 107] on span "Hub" at bounding box center [1470, 104] width 21 height 13
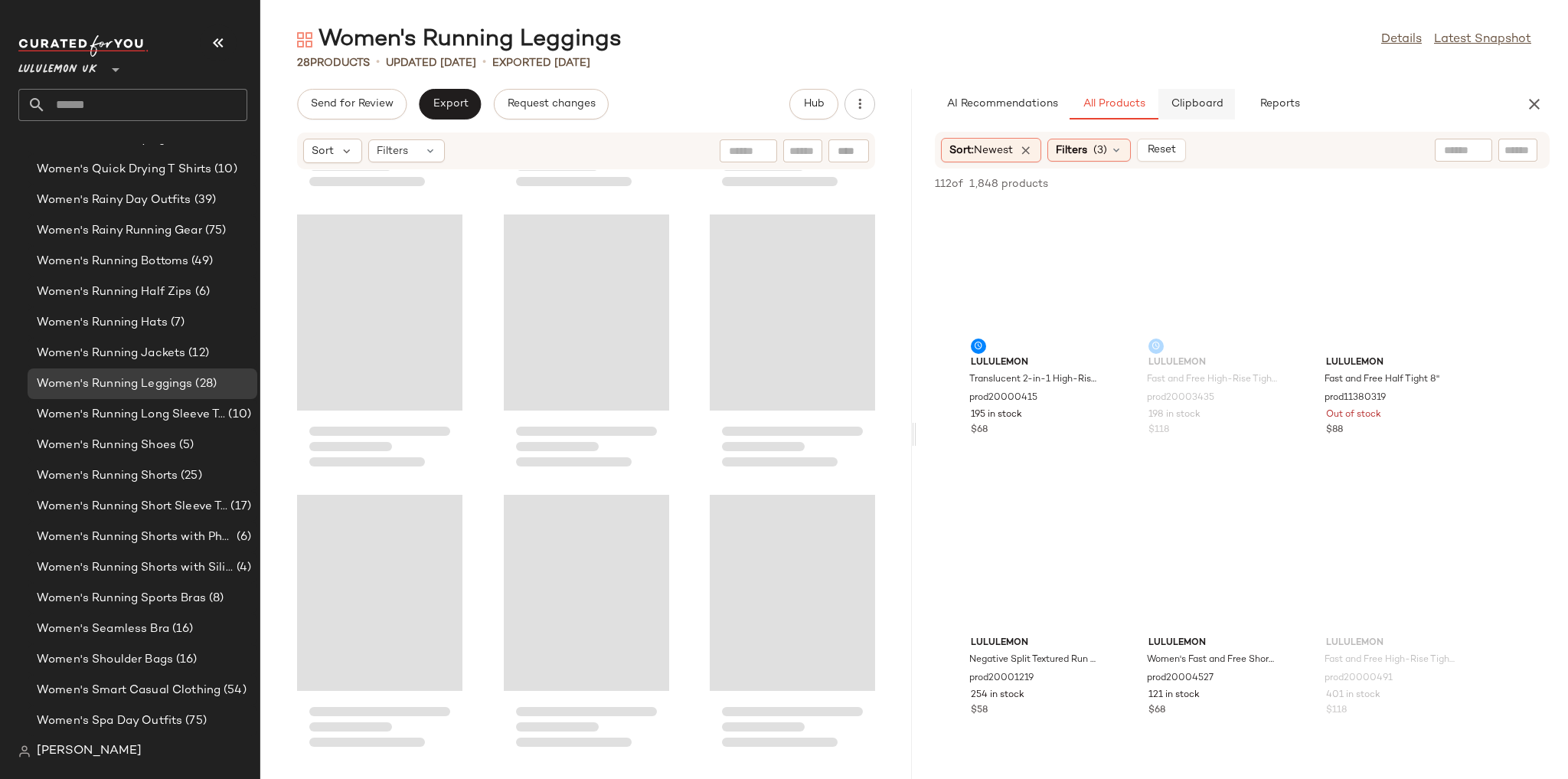
click at [1209, 110] on button "Clipboard" at bounding box center [1196, 104] width 77 height 30
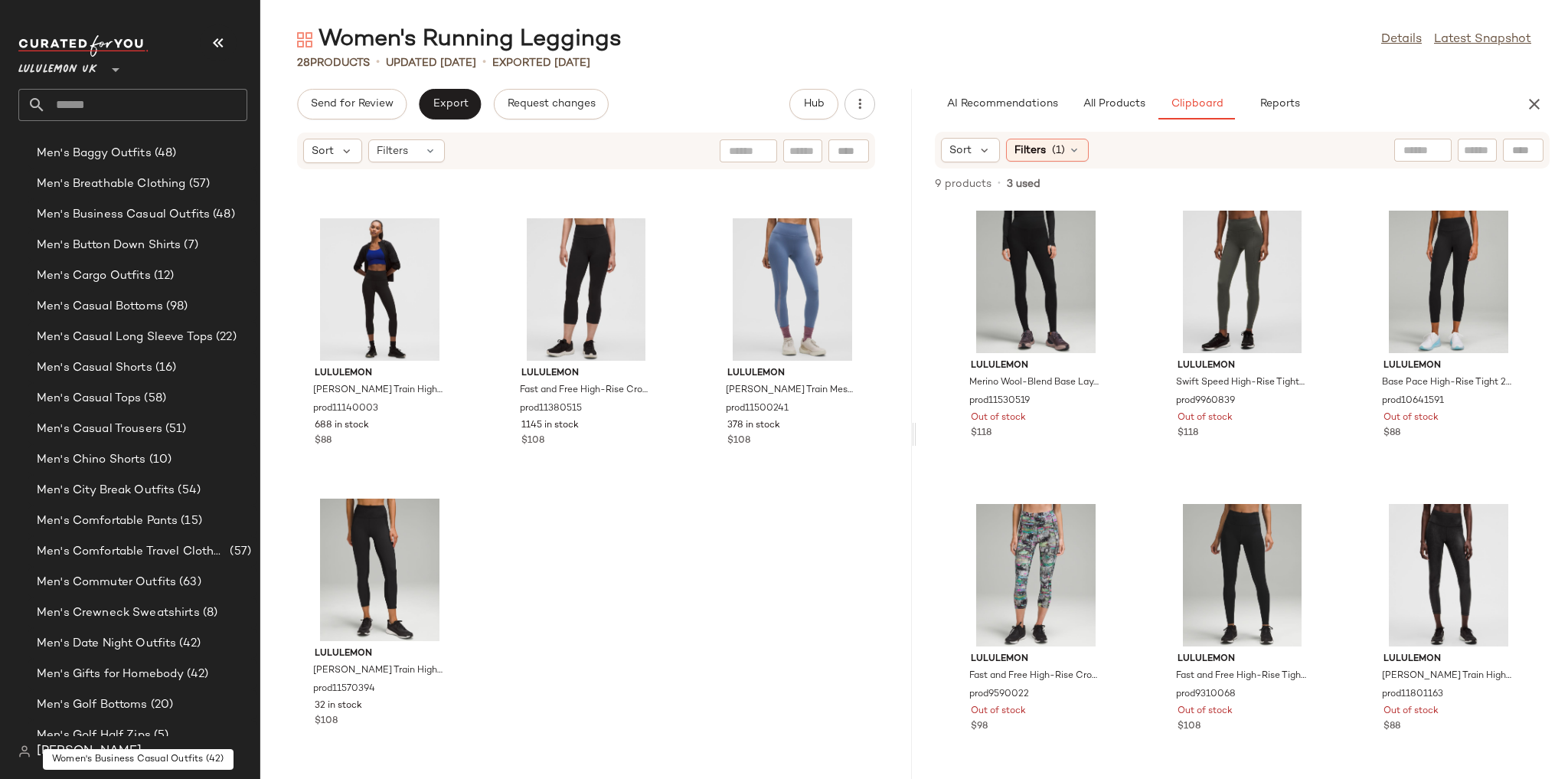
scroll to position [633, 0]
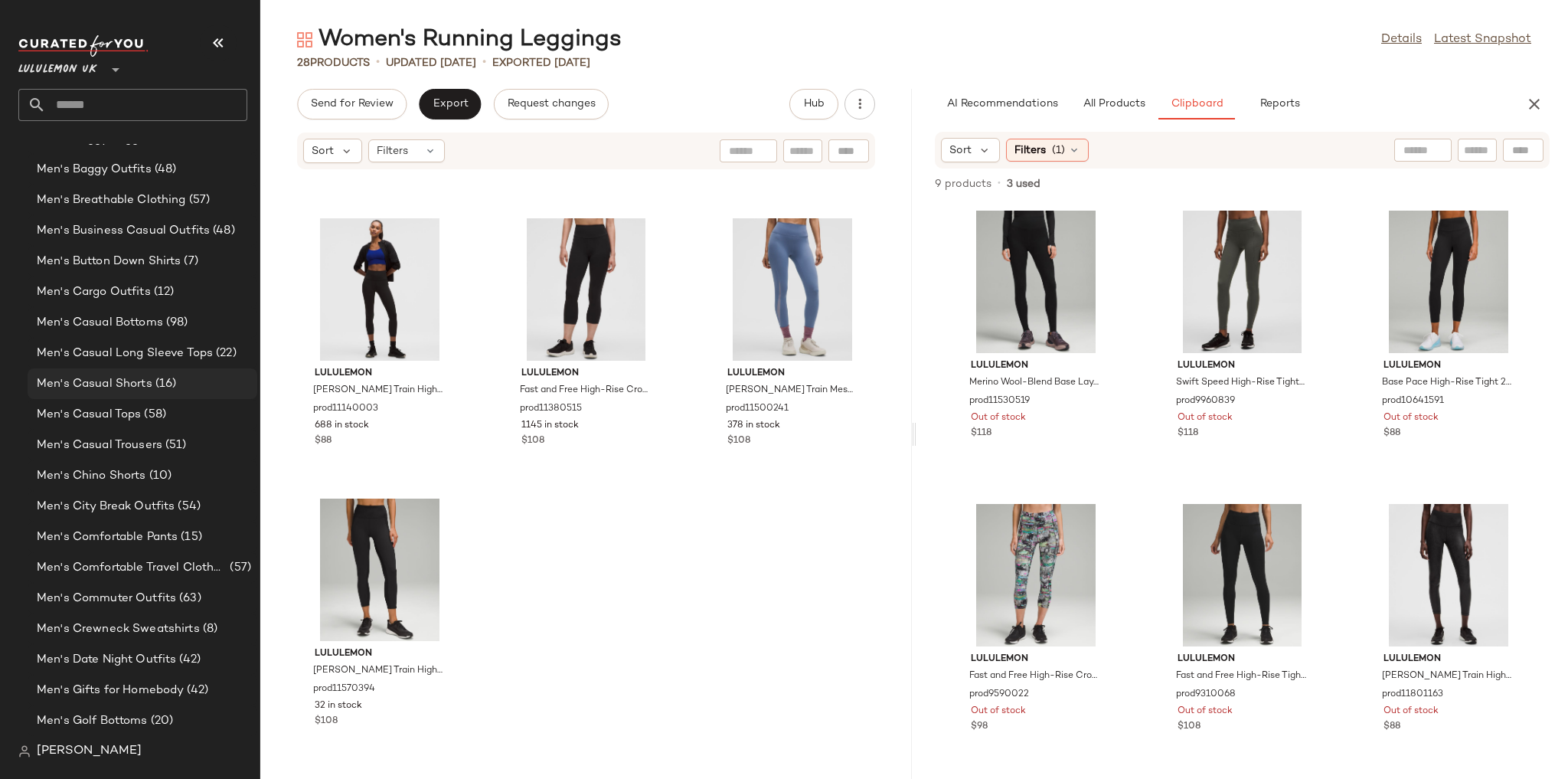
click at [160, 385] on span "(16)" at bounding box center [164, 384] width 24 height 18
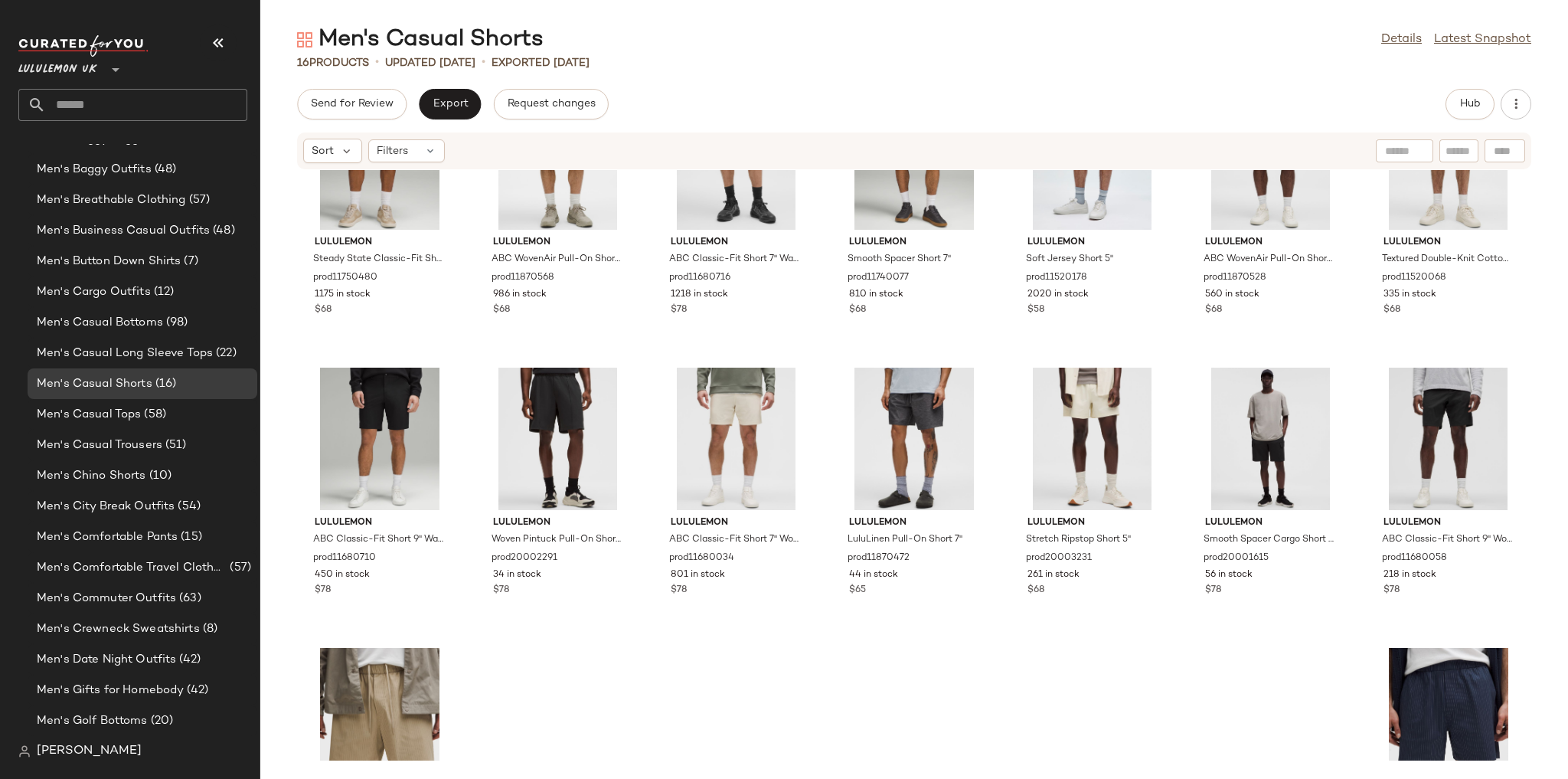
scroll to position [241, 0]
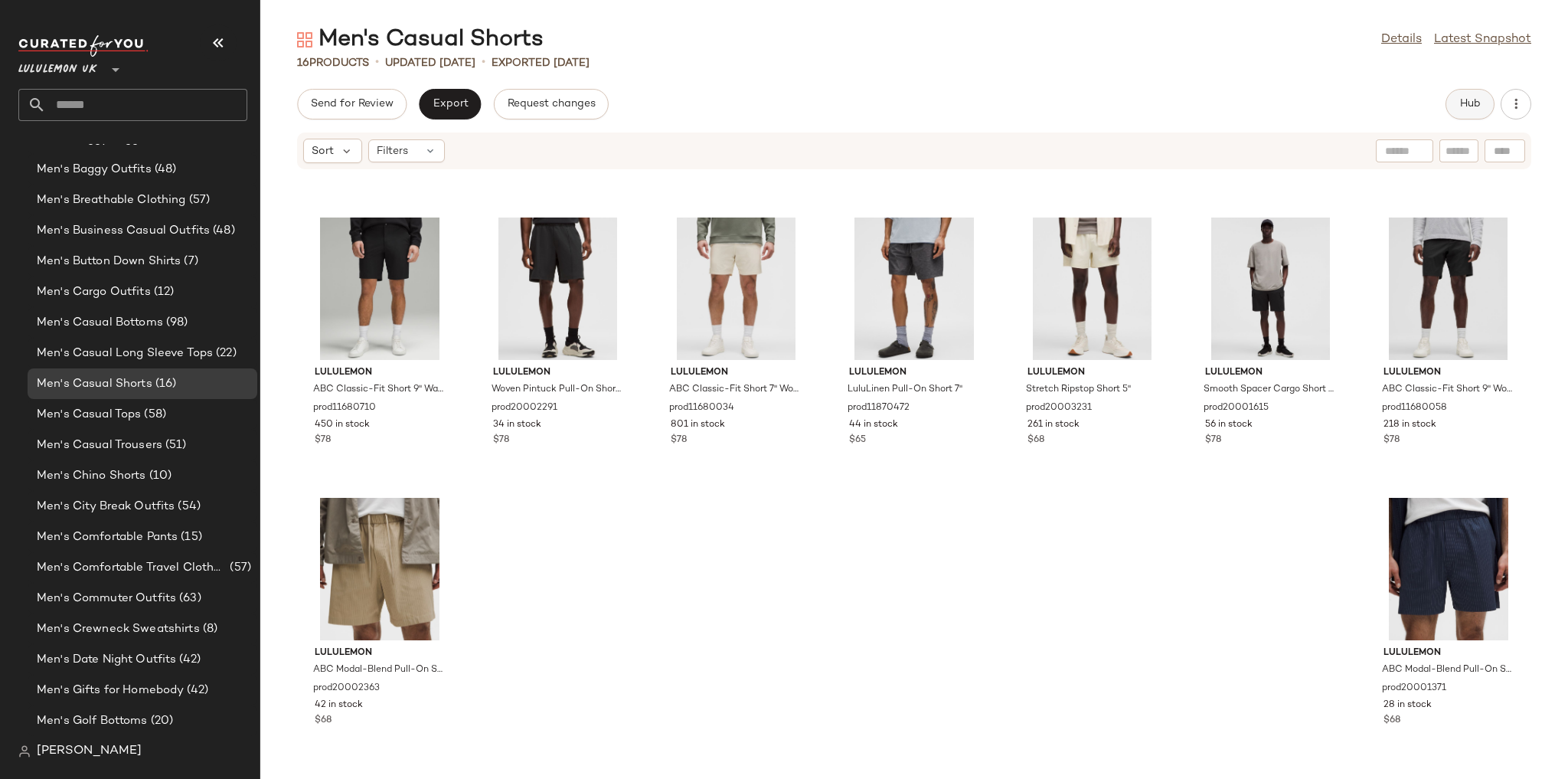
click at [1452, 107] on button "Hub" at bounding box center [1470, 104] width 49 height 30
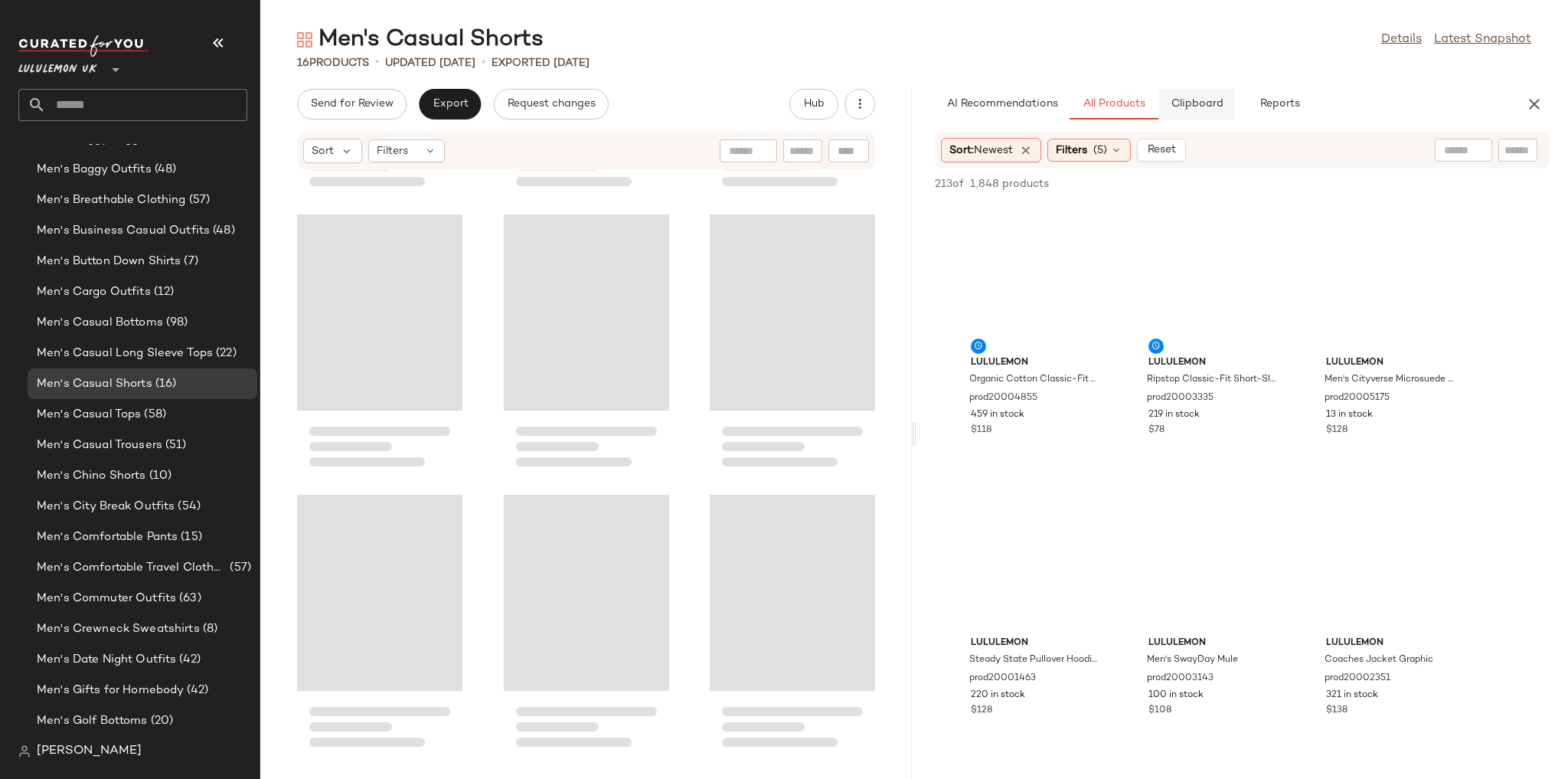
click at [1191, 103] on span "Clipboard" at bounding box center [1196, 104] width 53 height 13
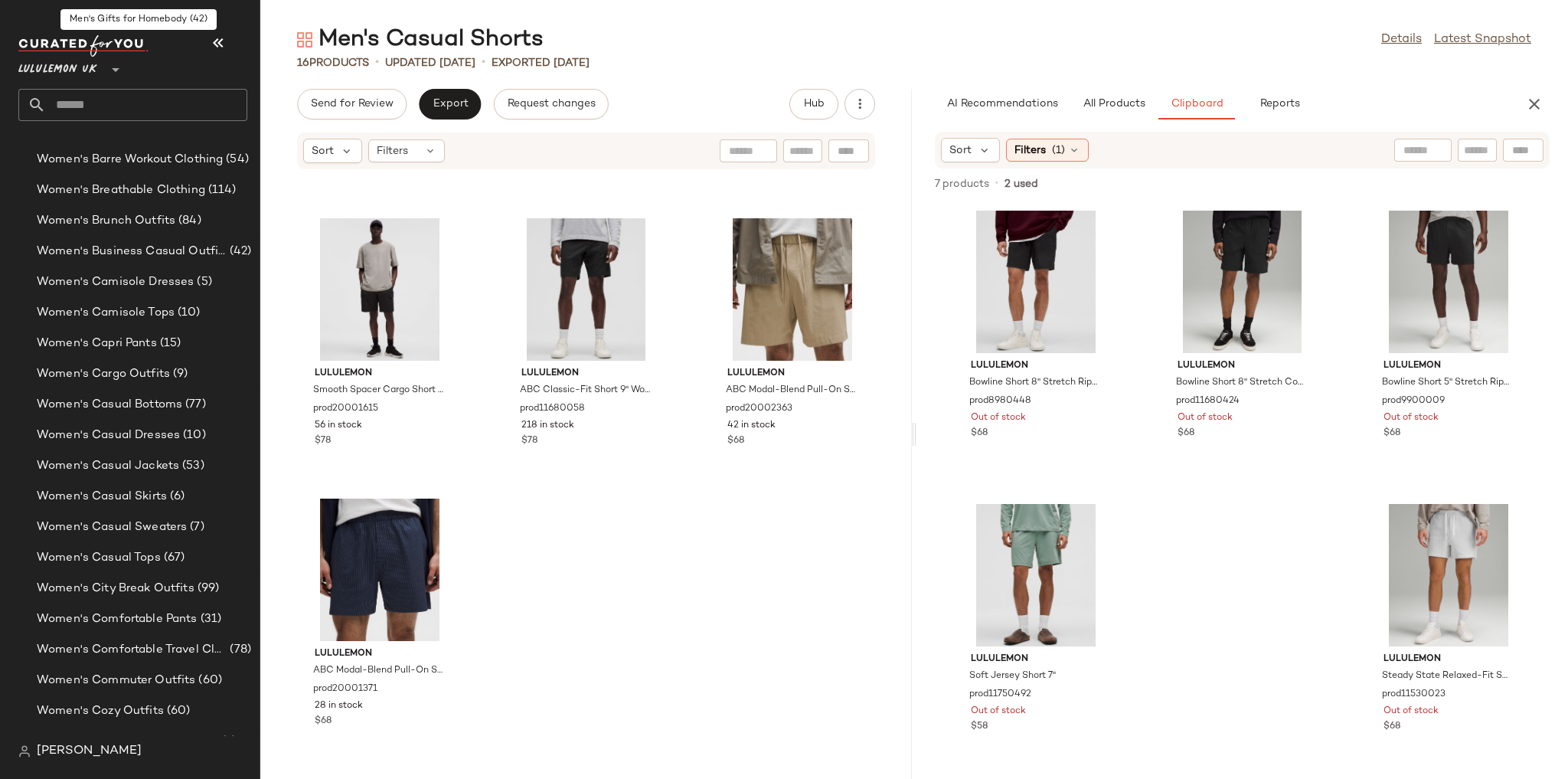
scroll to position [3453, 0]
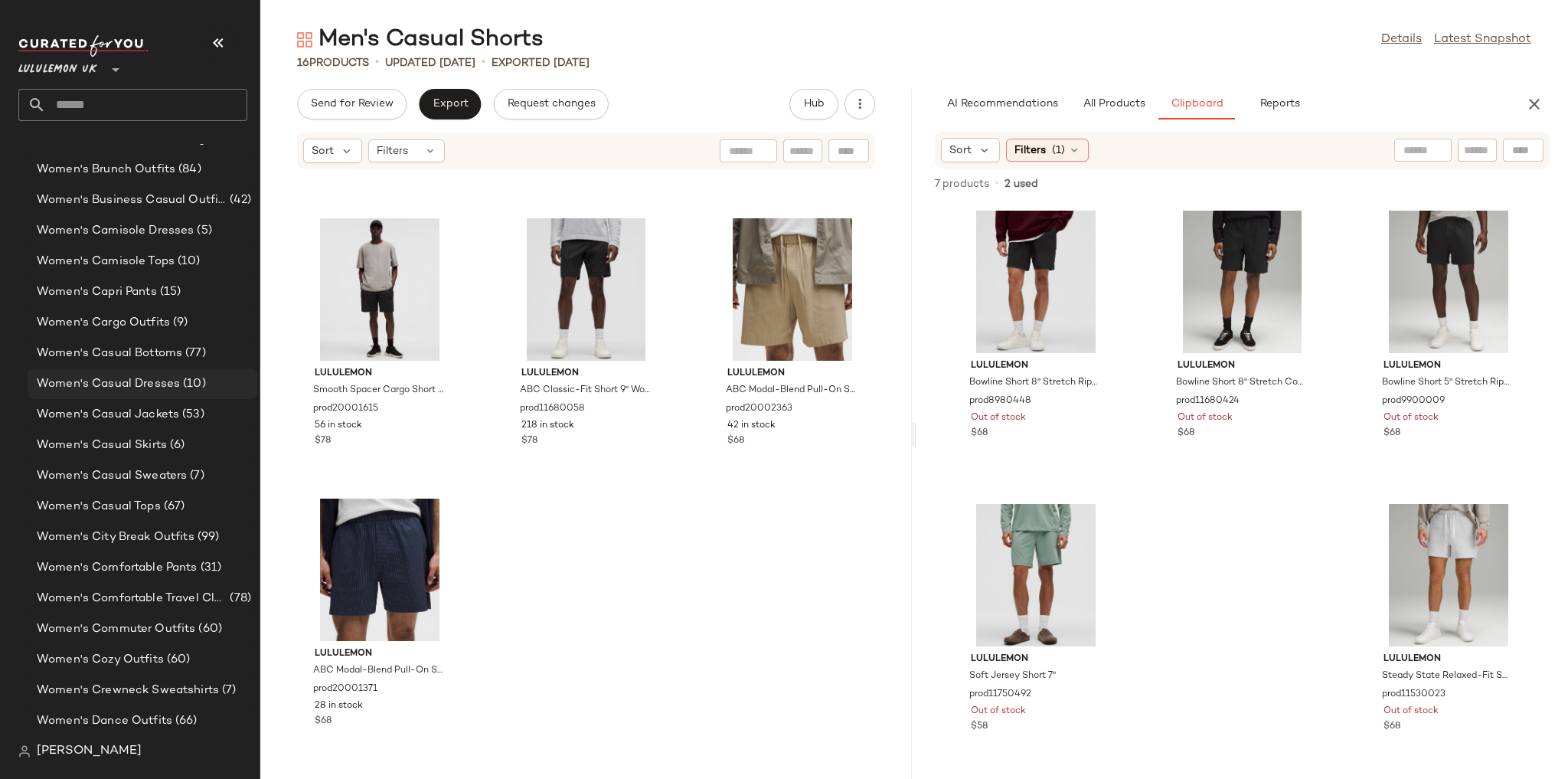
click at [189, 399] on div "Women's Casual Dresses (10)" at bounding box center [142, 384] width 230 height 30
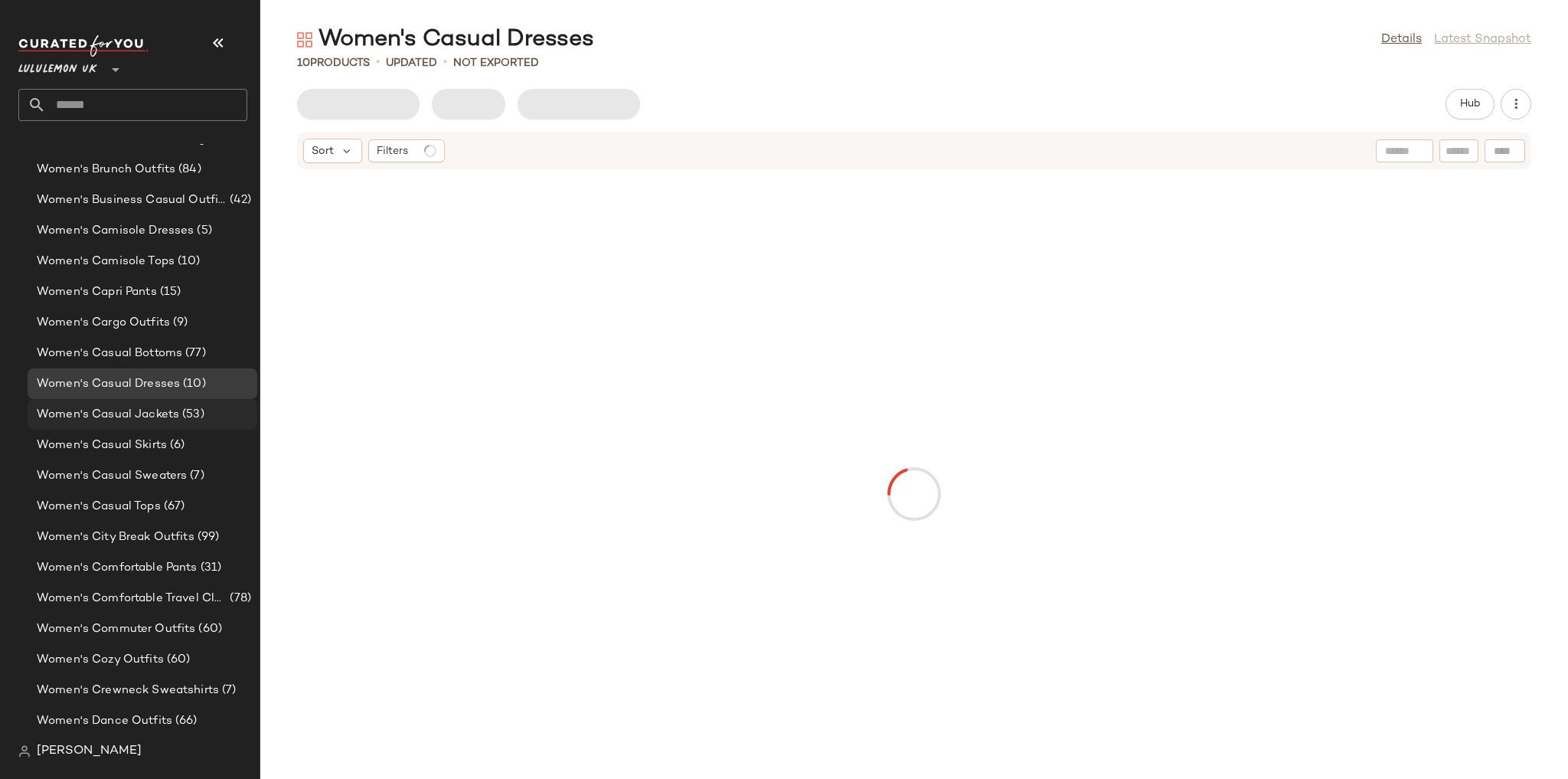
click at [182, 410] on span "(53)" at bounding box center [192, 415] width 25 height 18
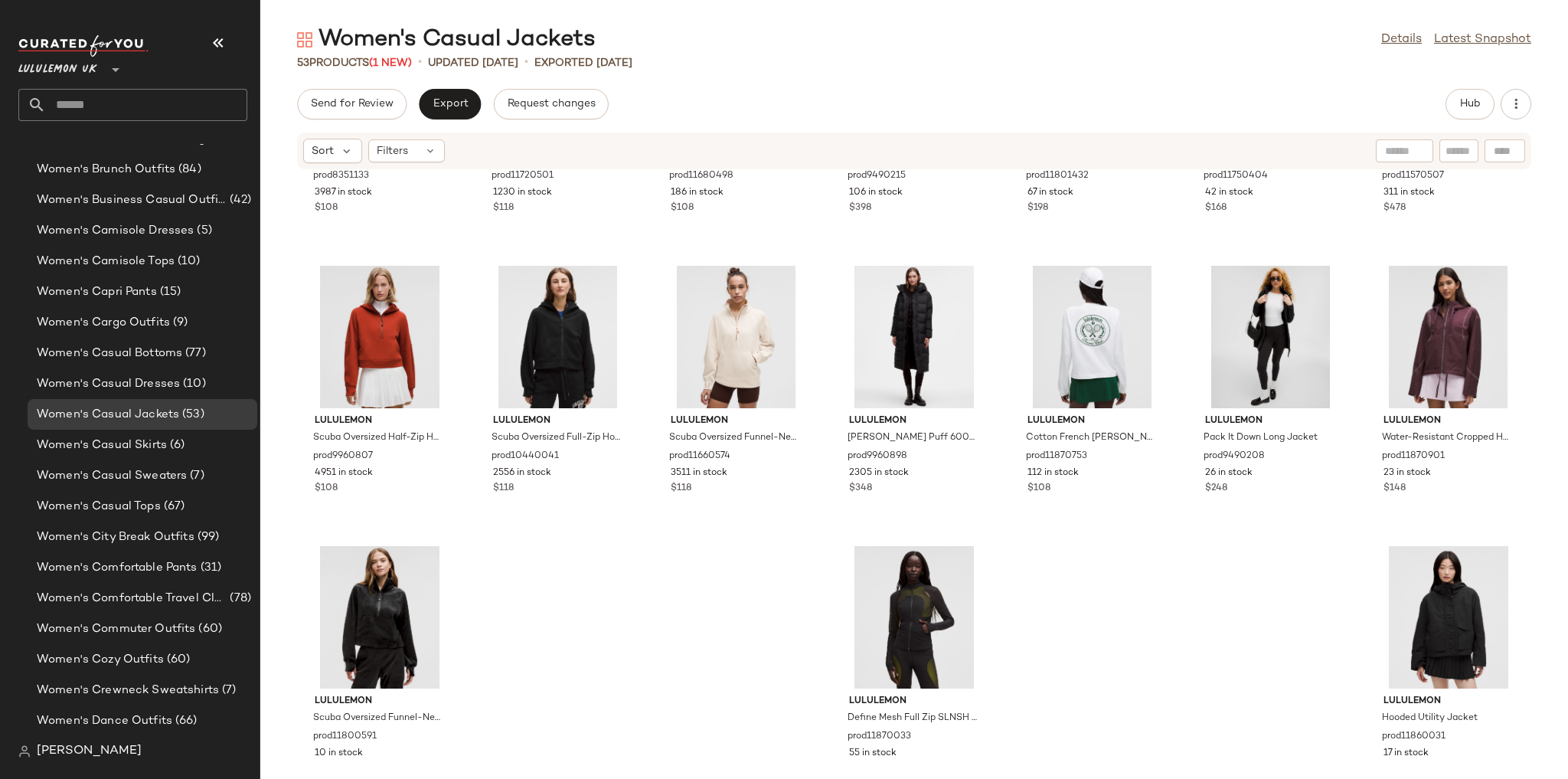
scroll to position [1936, 0]
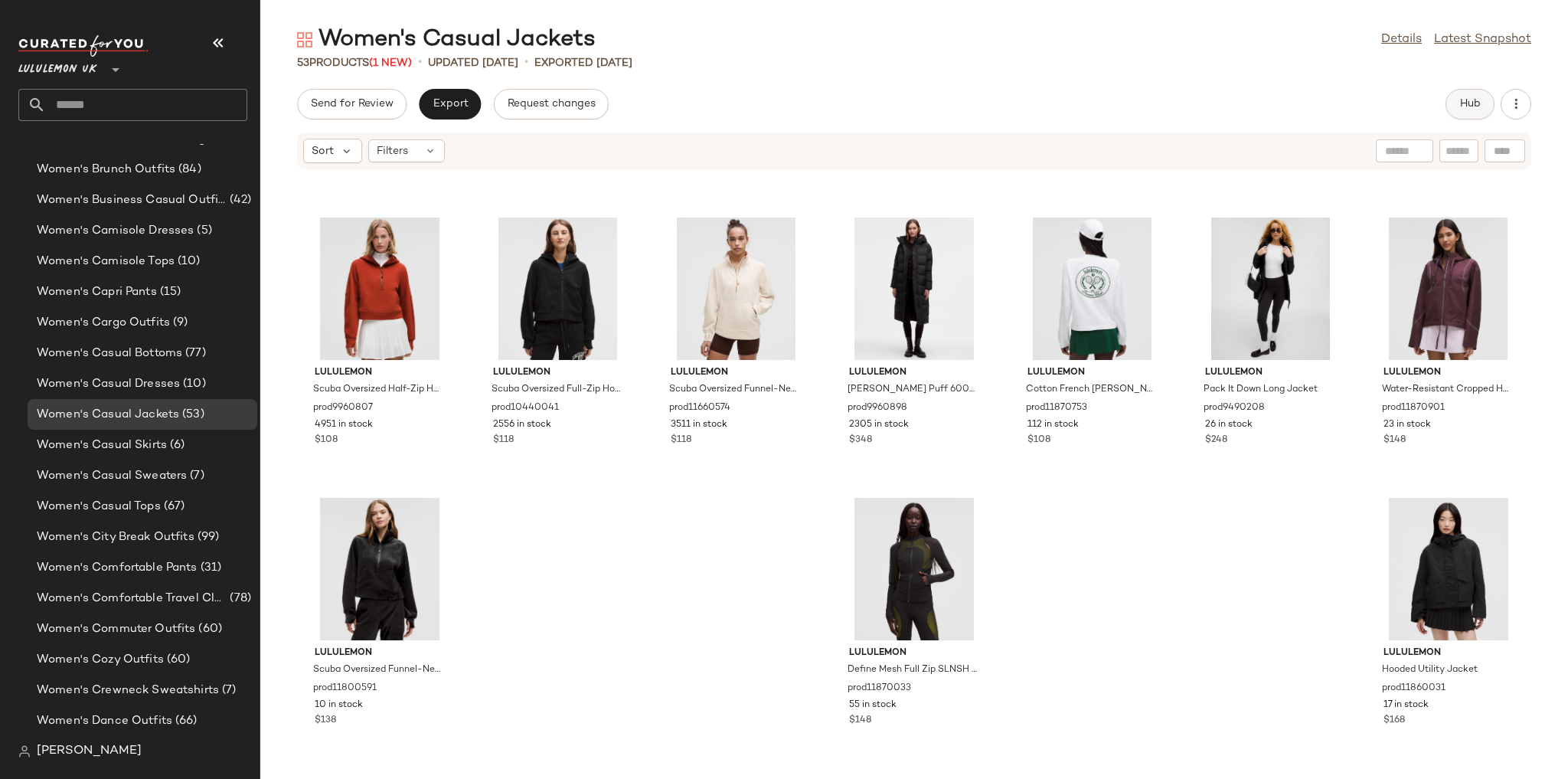
click at [1443, 104] on div "Send for Review Export Request changes Hub" at bounding box center [914, 104] width 1234 height 30
click at [1457, 104] on button "Hub" at bounding box center [1470, 104] width 49 height 30
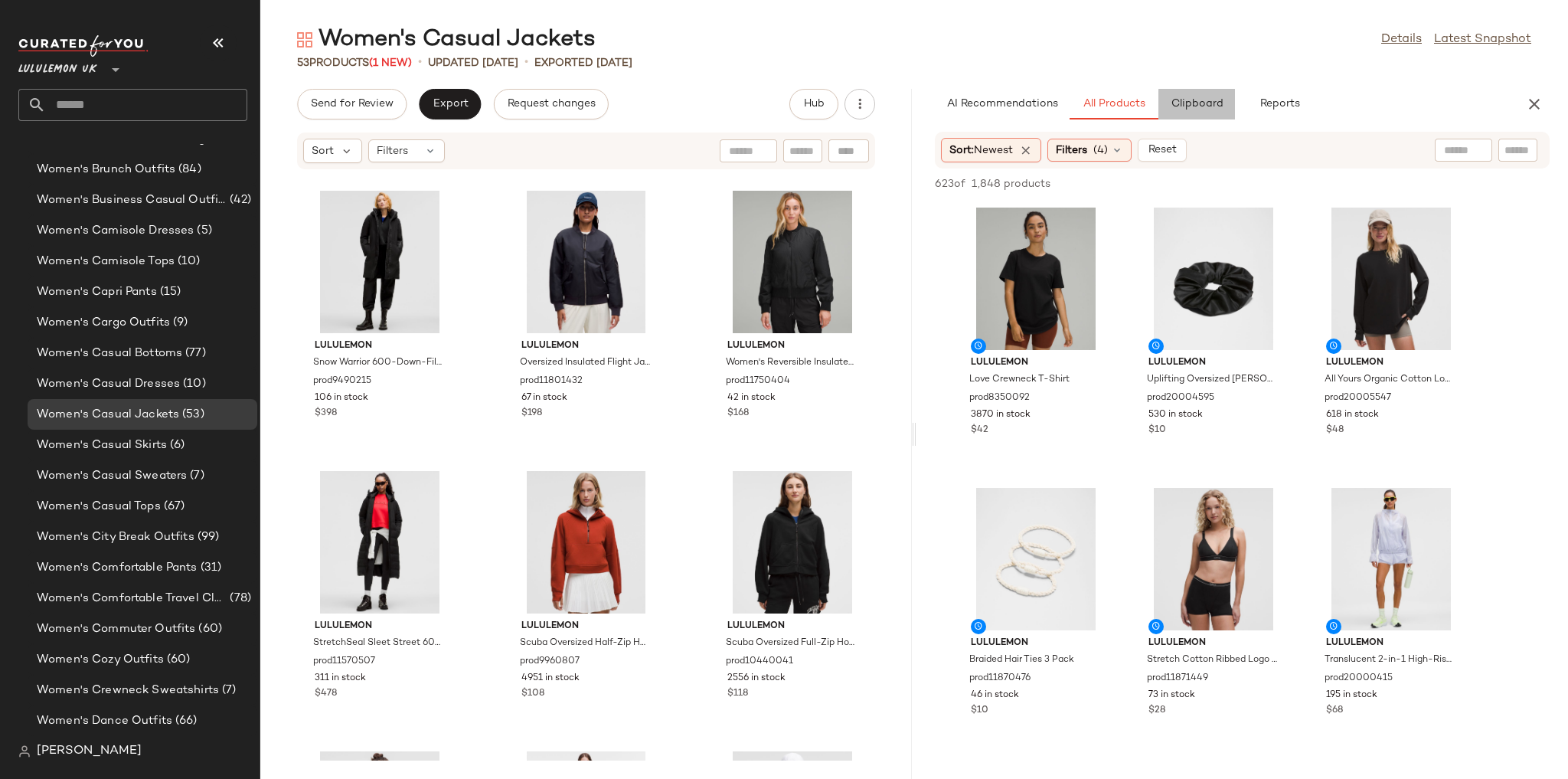
click at [1211, 116] on button "Clipboard" at bounding box center [1196, 104] width 77 height 30
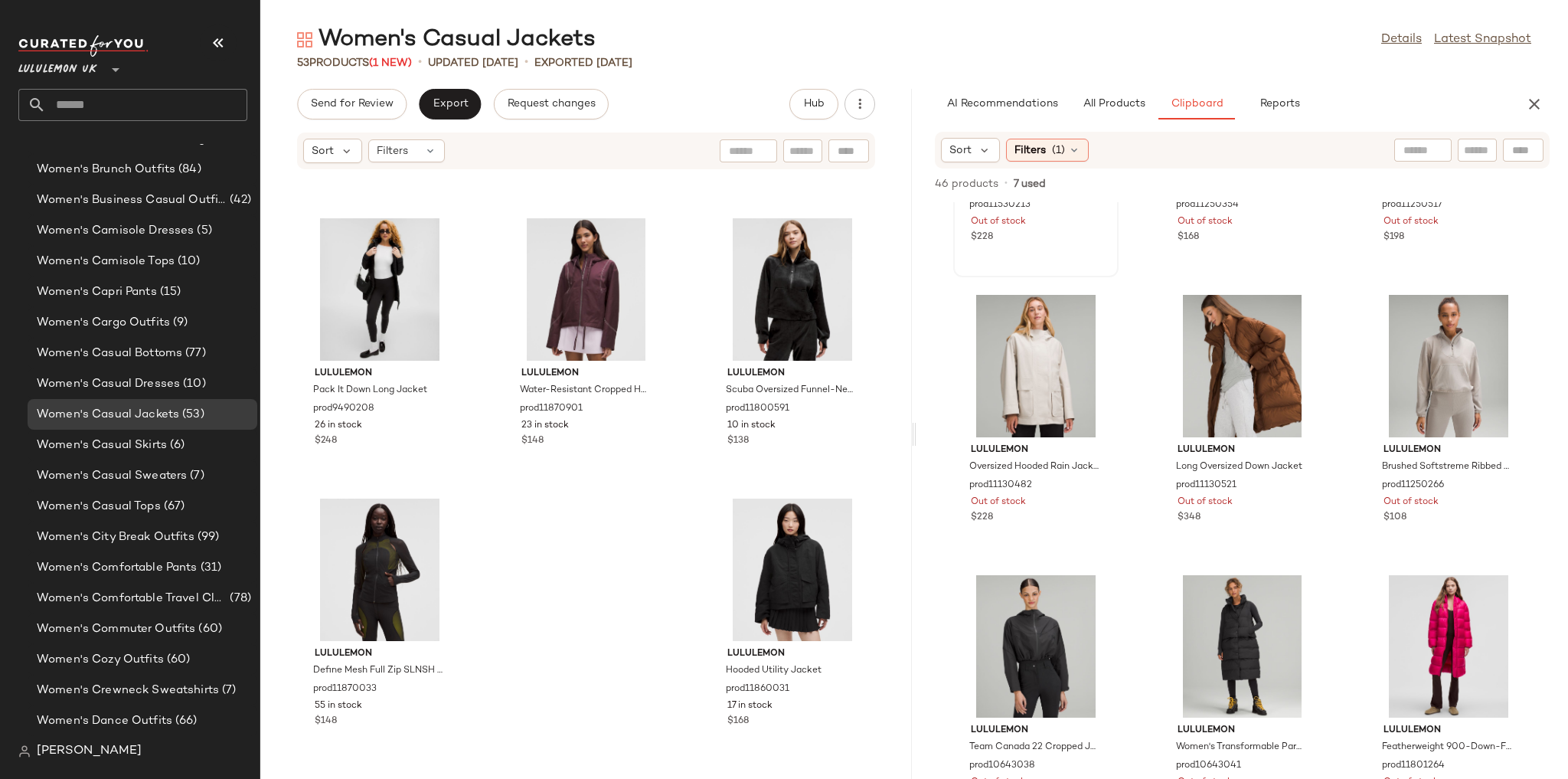
scroll to position [1667, 0]
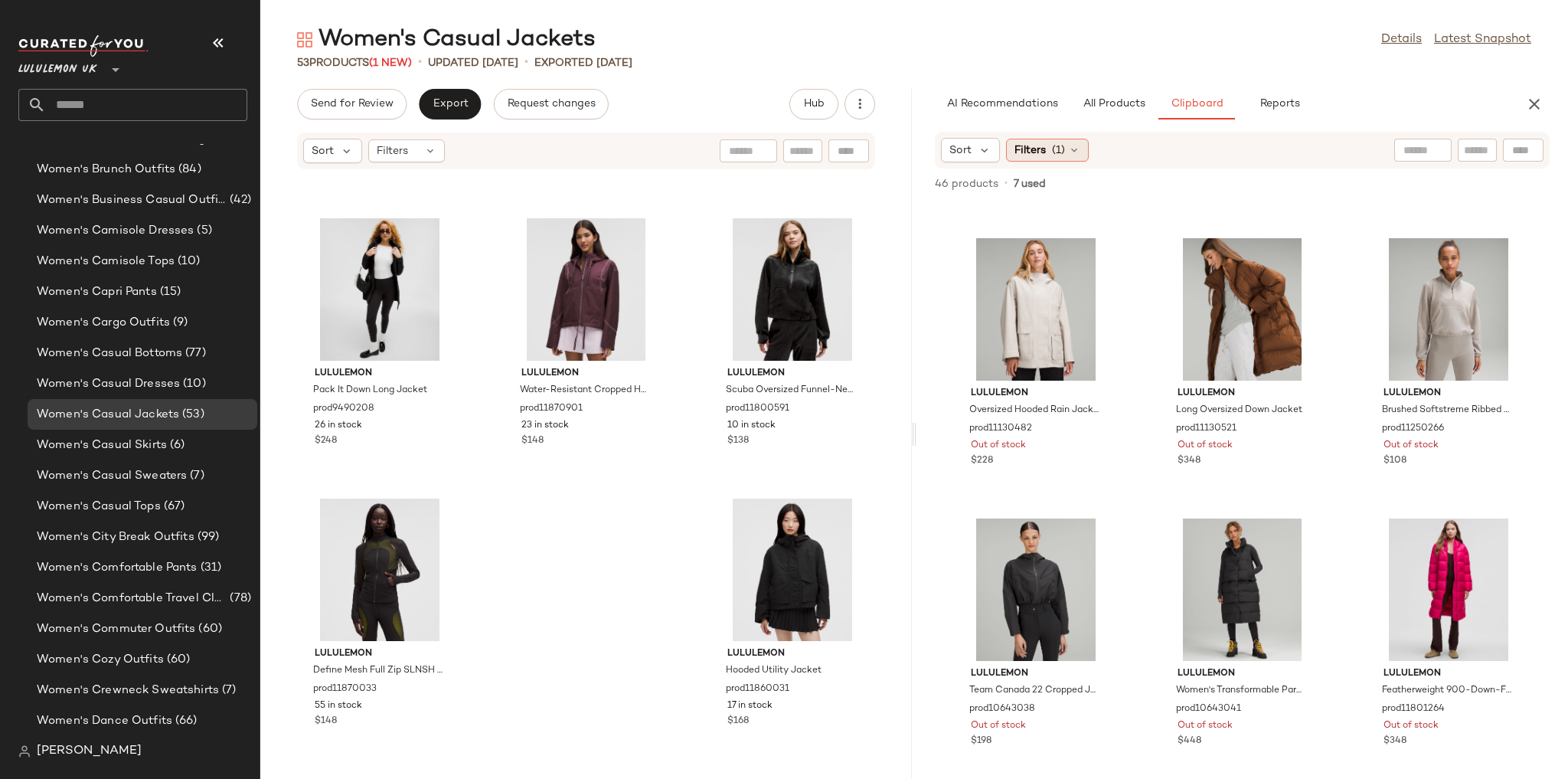
click at [1074, 140] on div "Filters (1)" at bounding box center [1048, 150] width 82 height 23
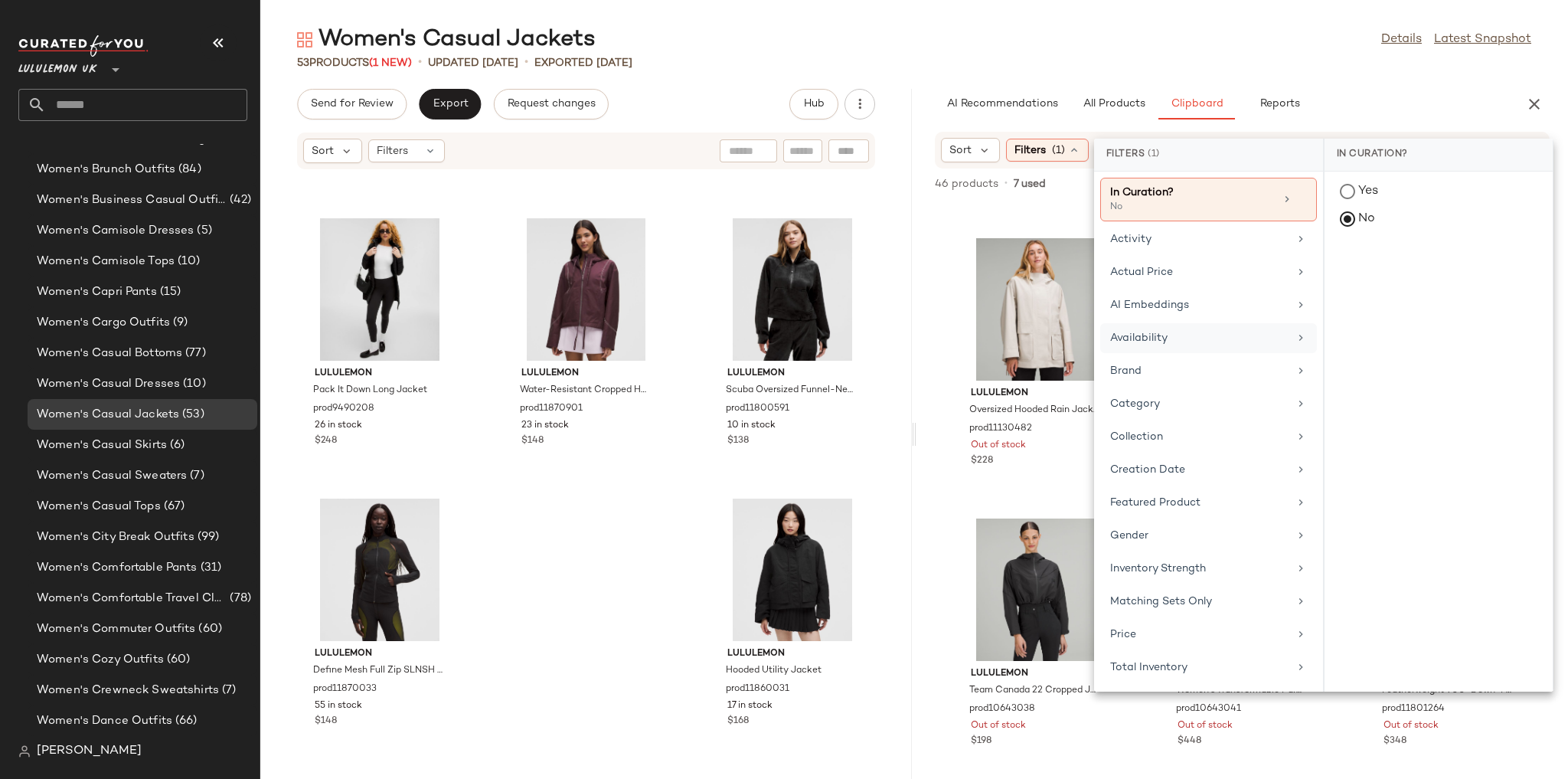
click at [1191, 340] on div "Availability" at bounding box center [1199, 337] width 178 height 16
click at [1374, 286] on div "in_stock" at bounding box center [1438, 305] width 228 height 37
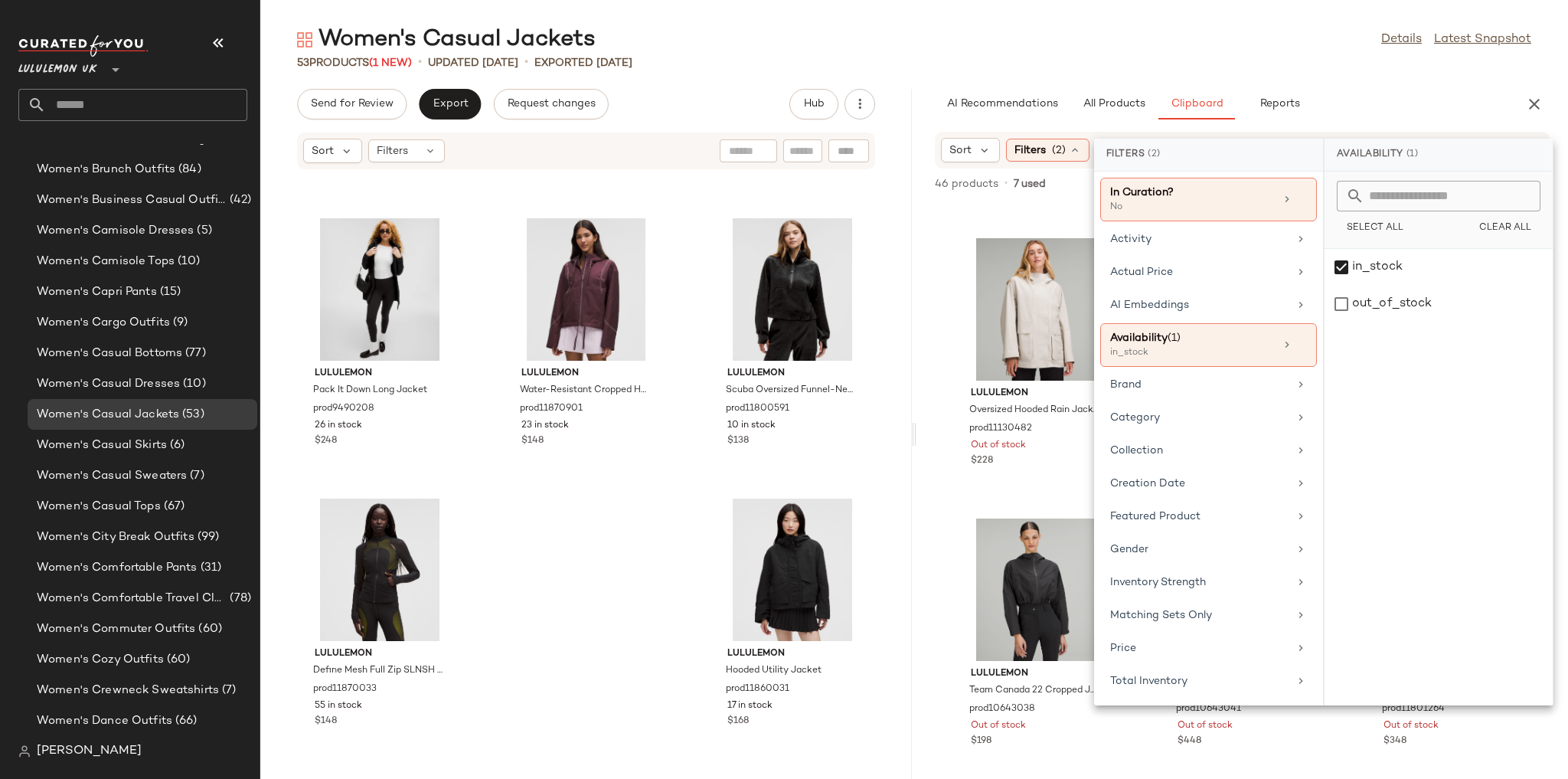
click at [1191, 57] on div "53 Products (1 New) • updated Aug 15th • Exported Aug 13th" at bounding box center [914, 63] width 1307 height 15
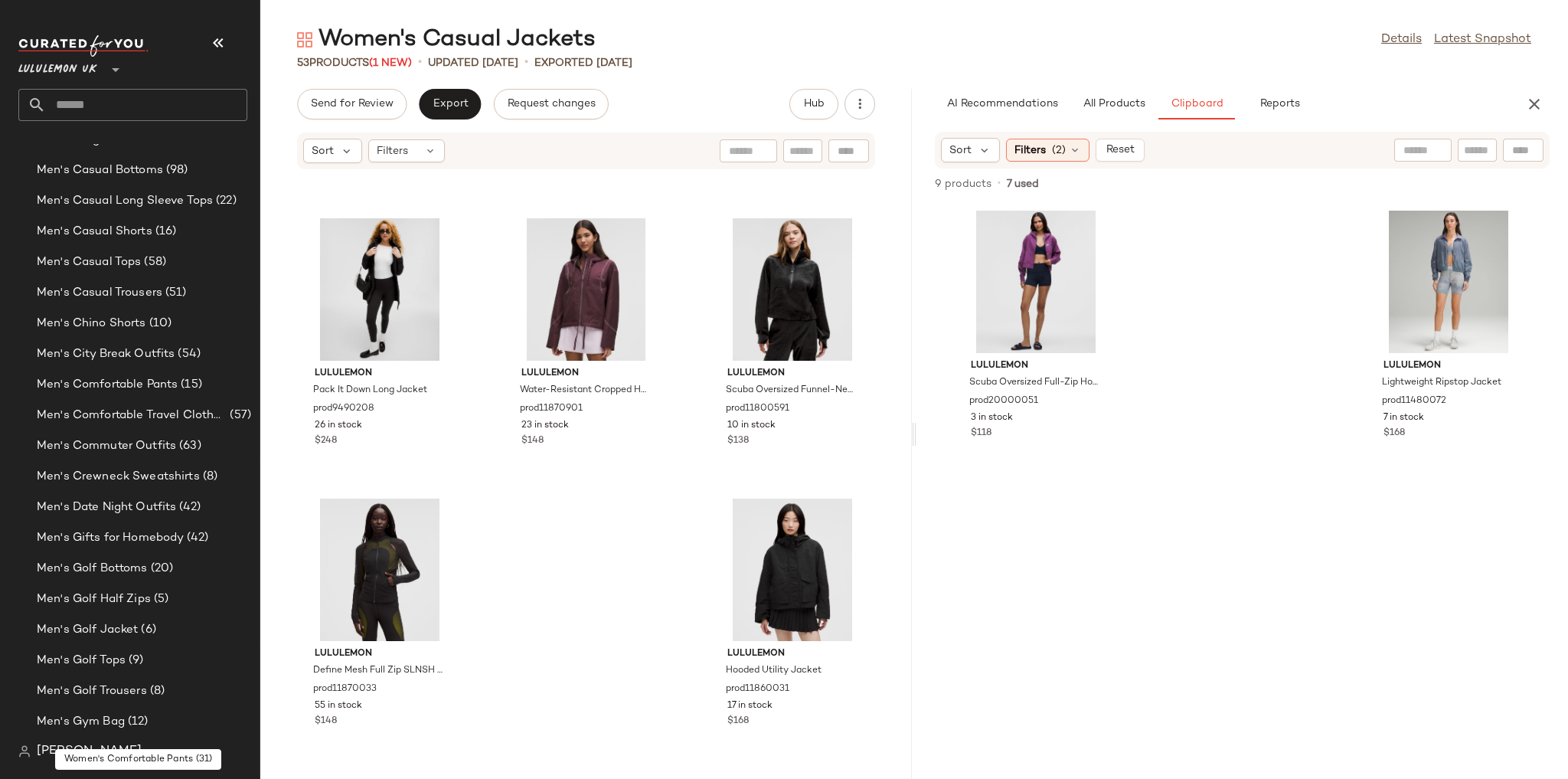
scroll to position [756, 0]
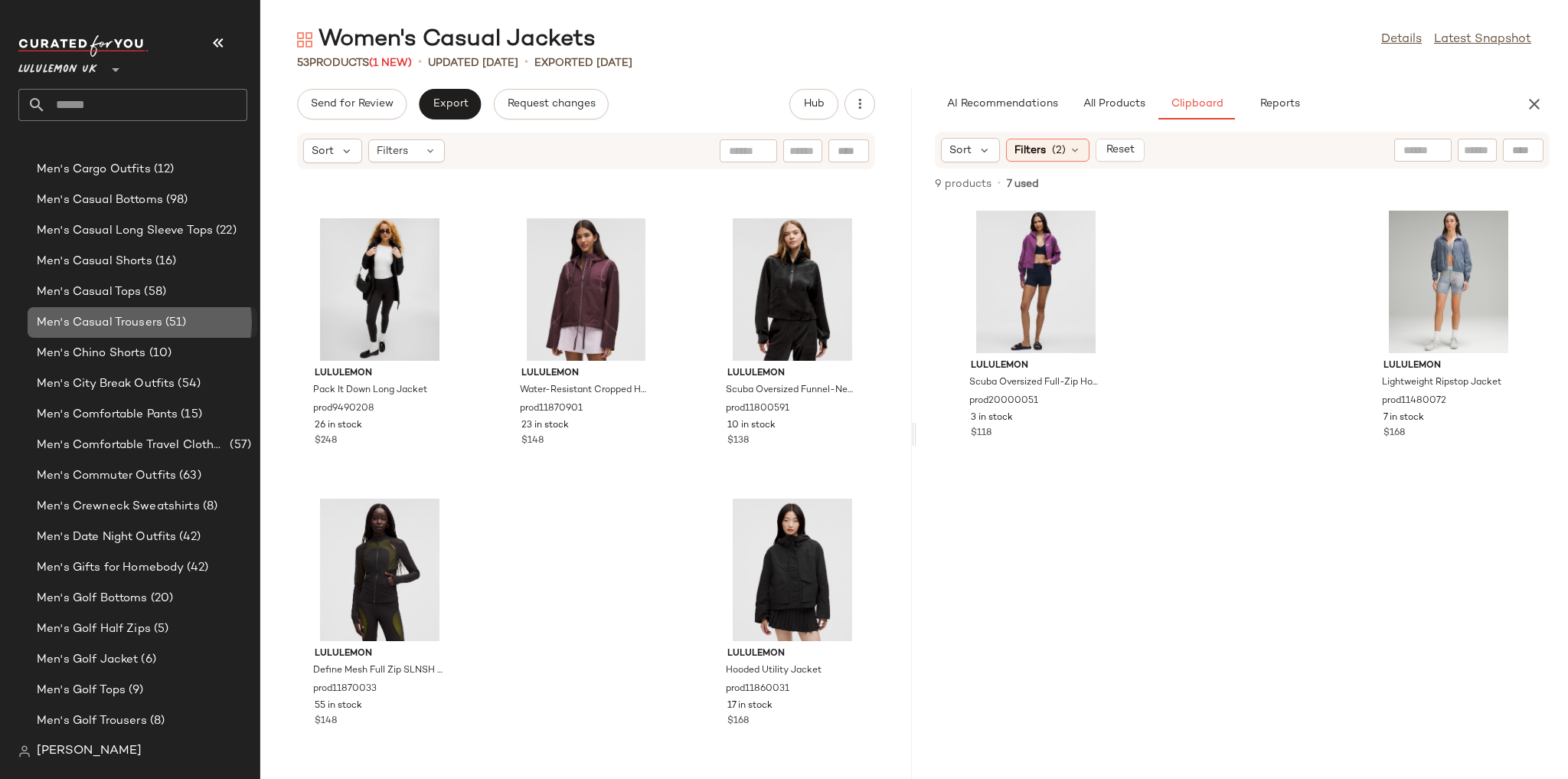
click at [190, 314] on div "Men's Casual Trousers (51)" at bounding box center [141, 322] width 219 height 18
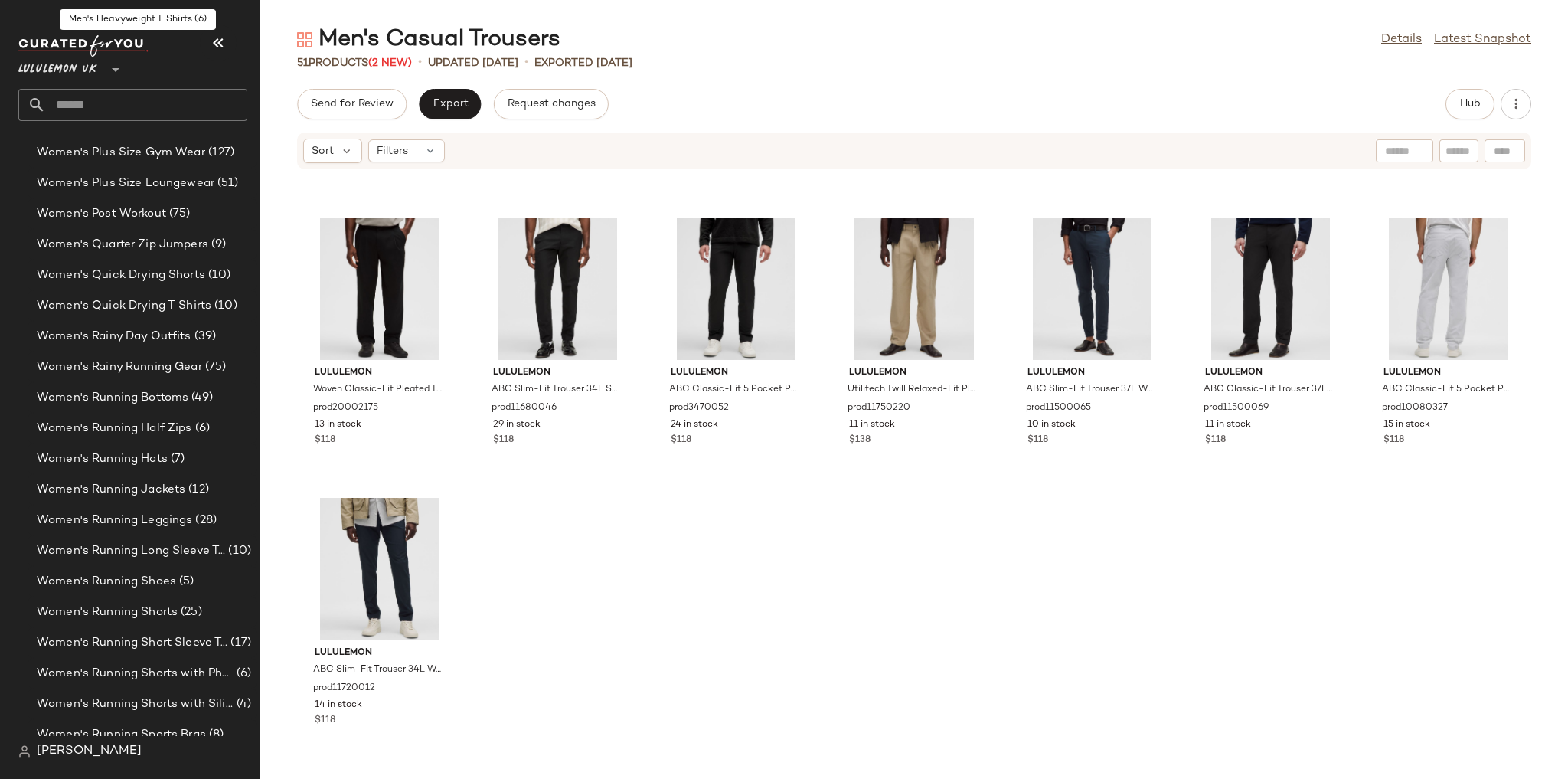
scroll to position [4862, 0]
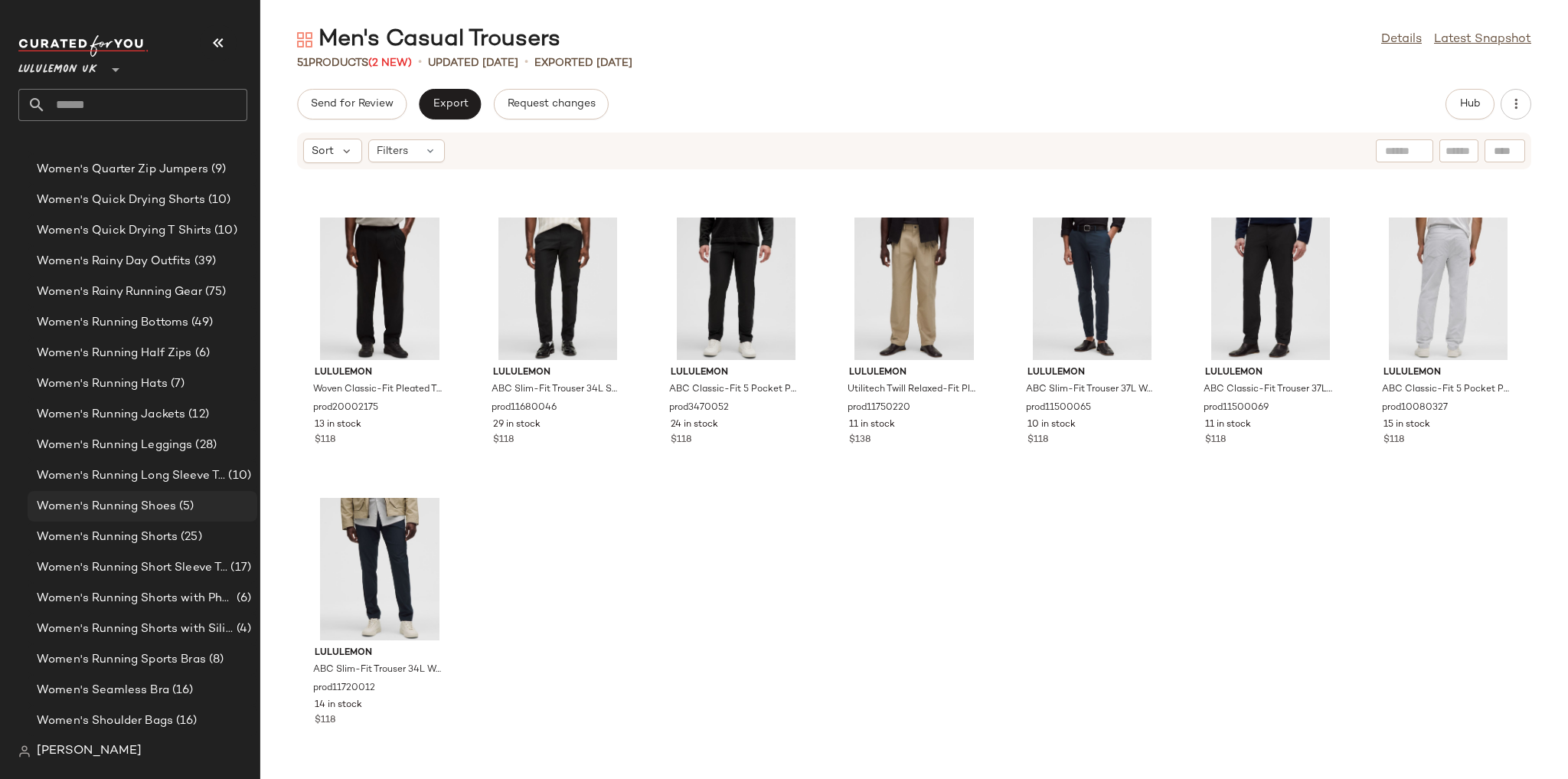
click at [140, 517] on div "Women's Running Shoes (5)" at bounding box center [142, 506] width 230 height 30
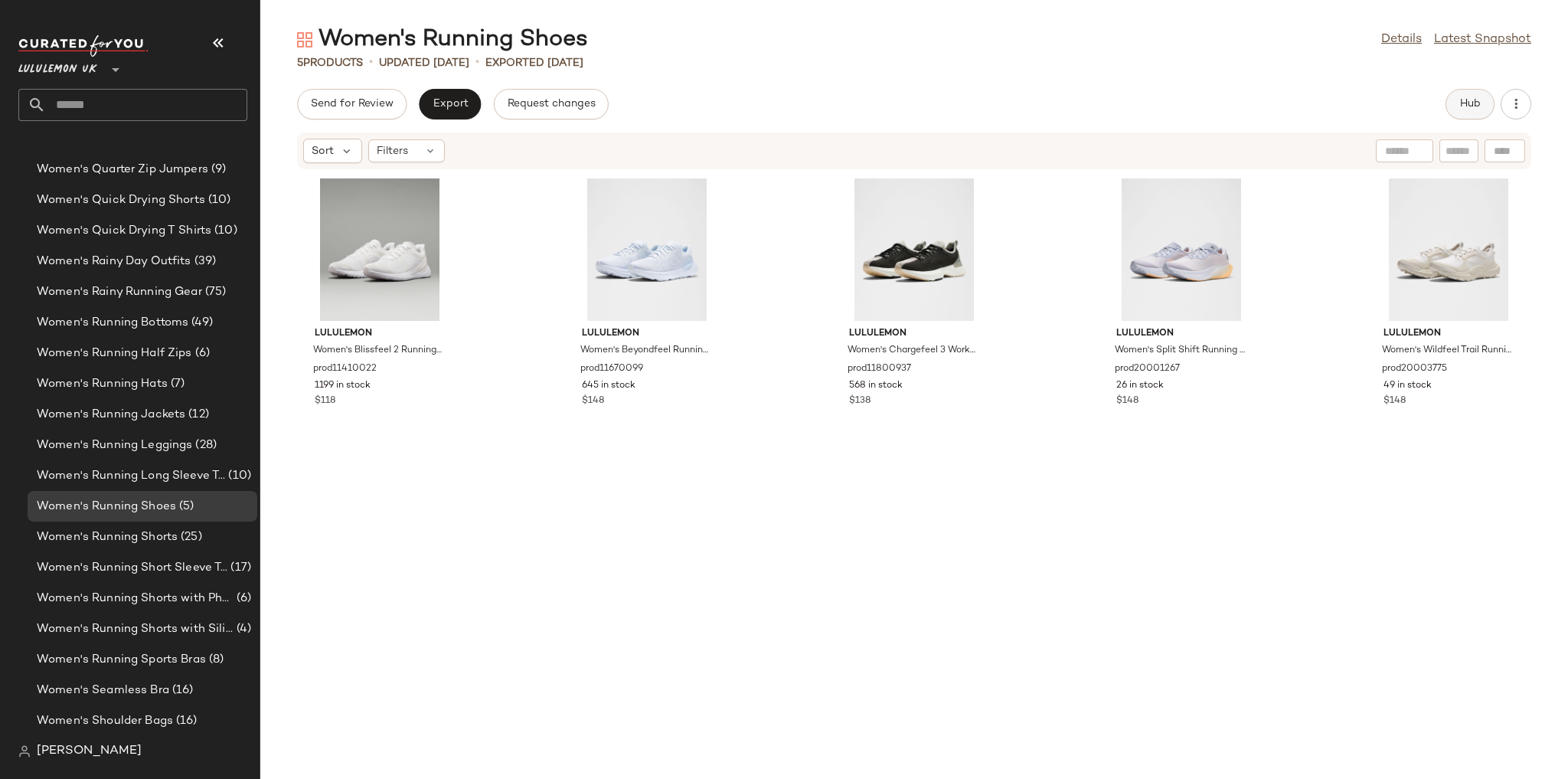
click at [1465, 106] on span "Hub" at bounding box center [1470, 104] width 21 height 13
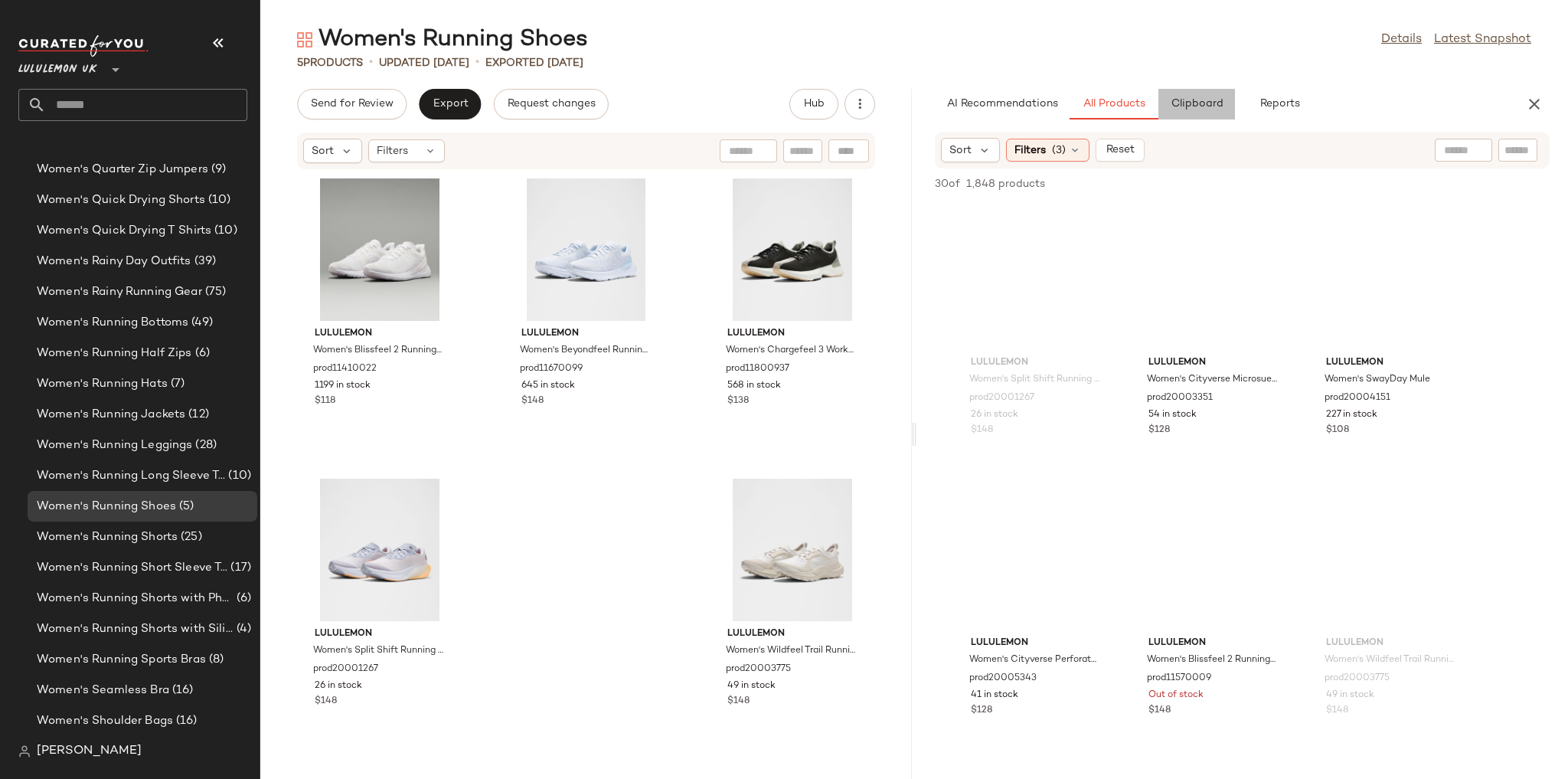
click at [1197, 104] on span "Clipboard" at bounding box center [1196, 104] width 53 height 13
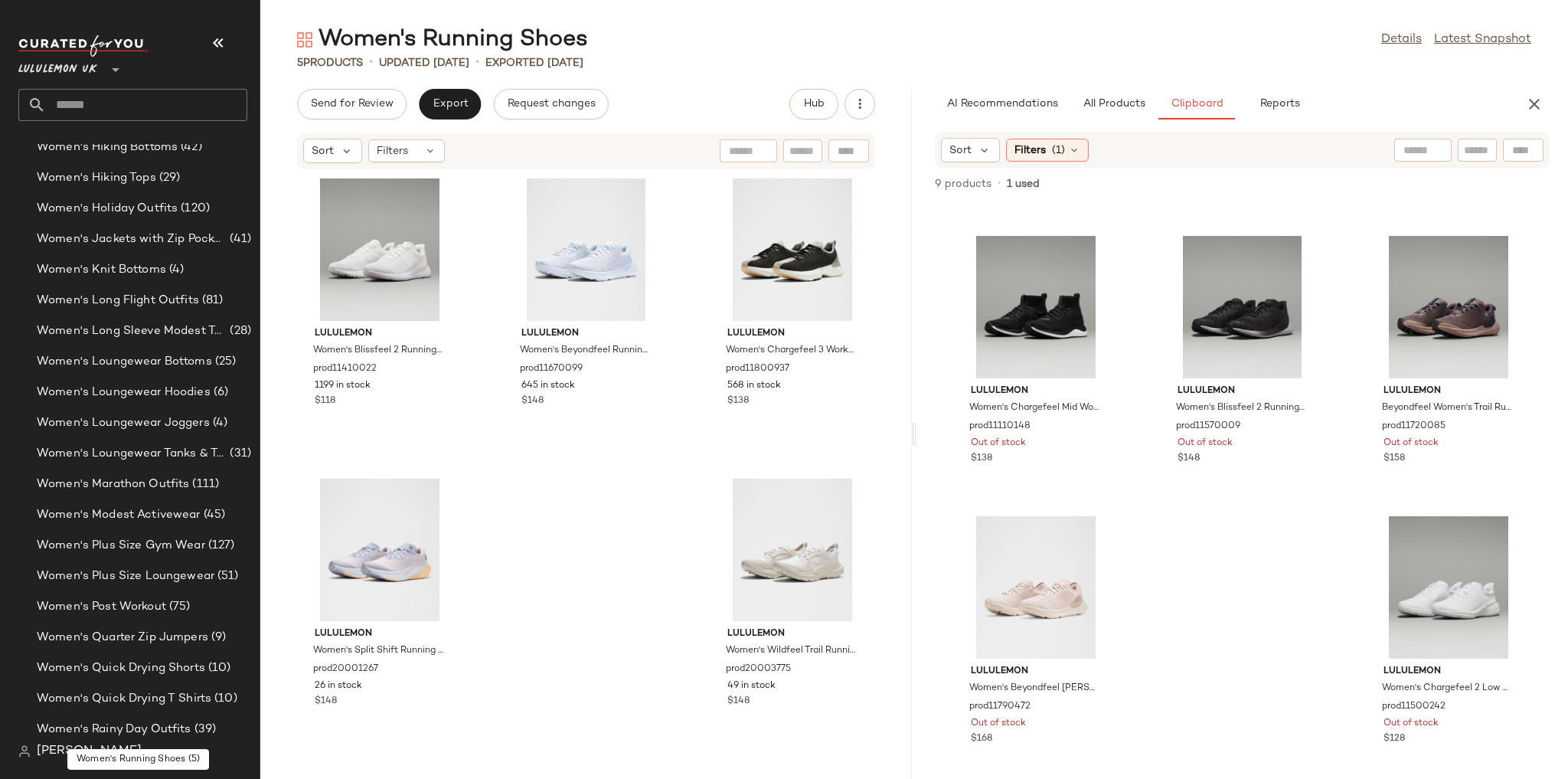
scroll to position [4372, 0]
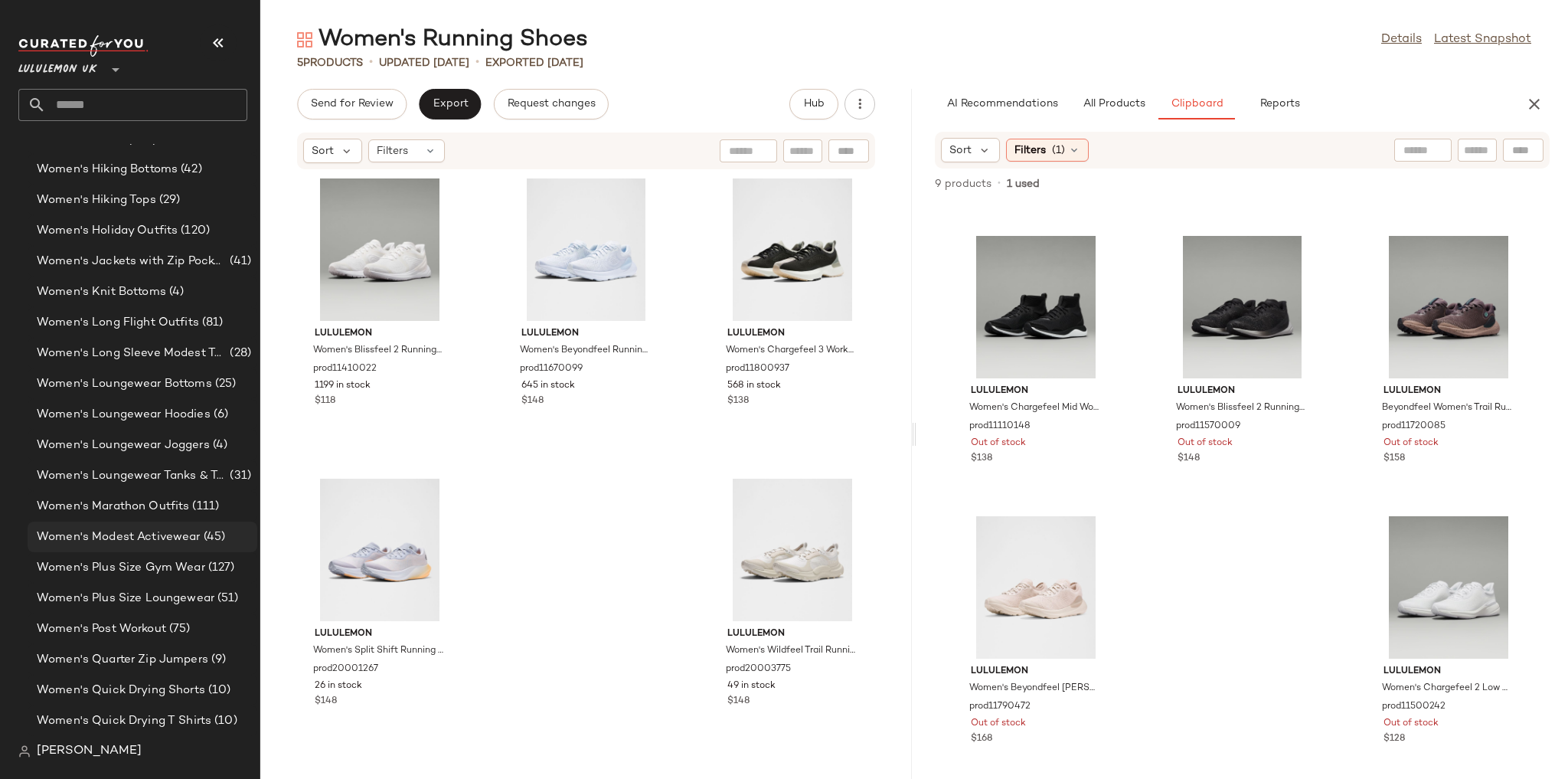
click at [155, 528] on span "Women's Modest Activewear" at bounding box center [119, 537] width 164 height 18
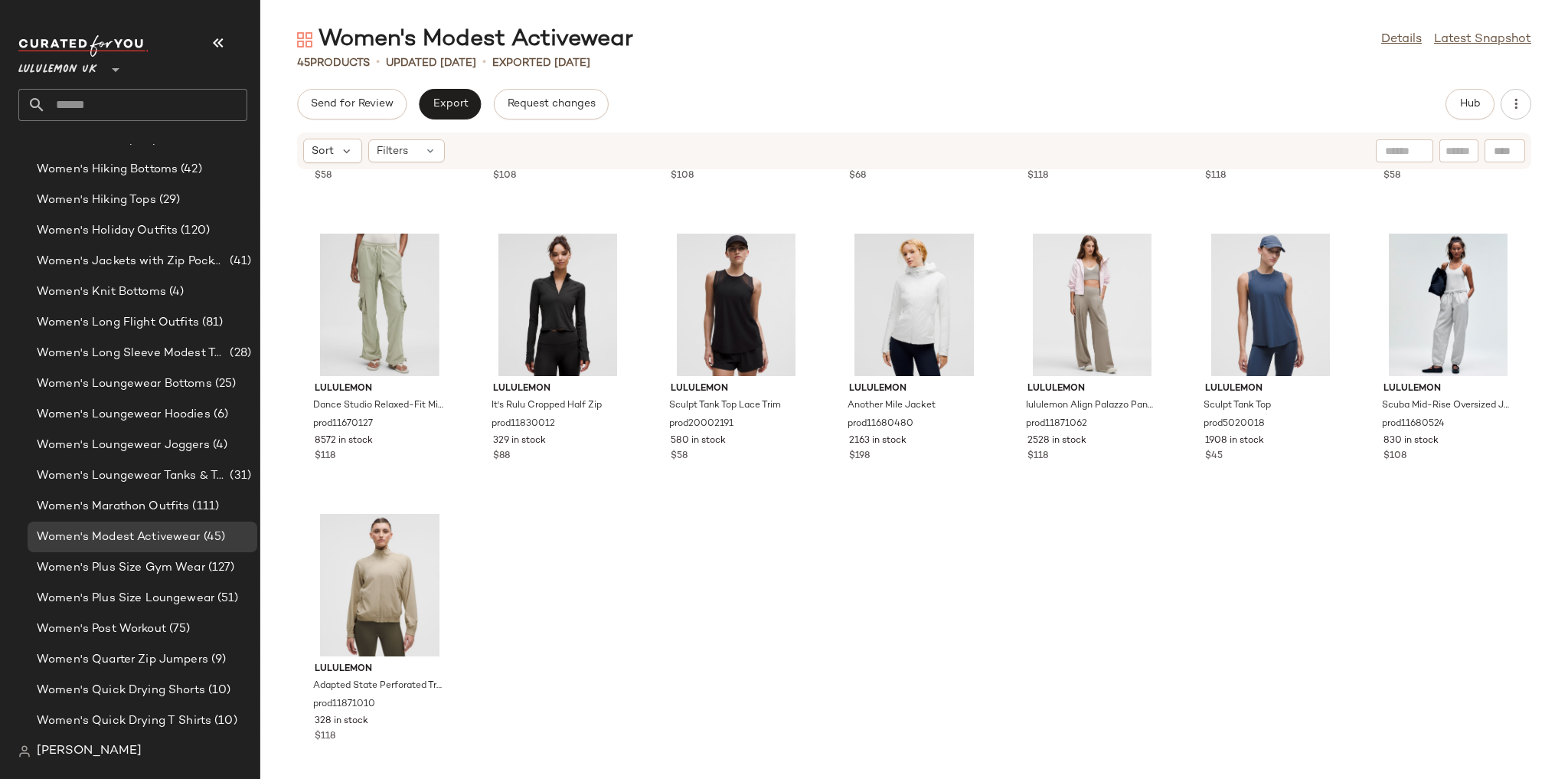
scroll to position [1655, 0]
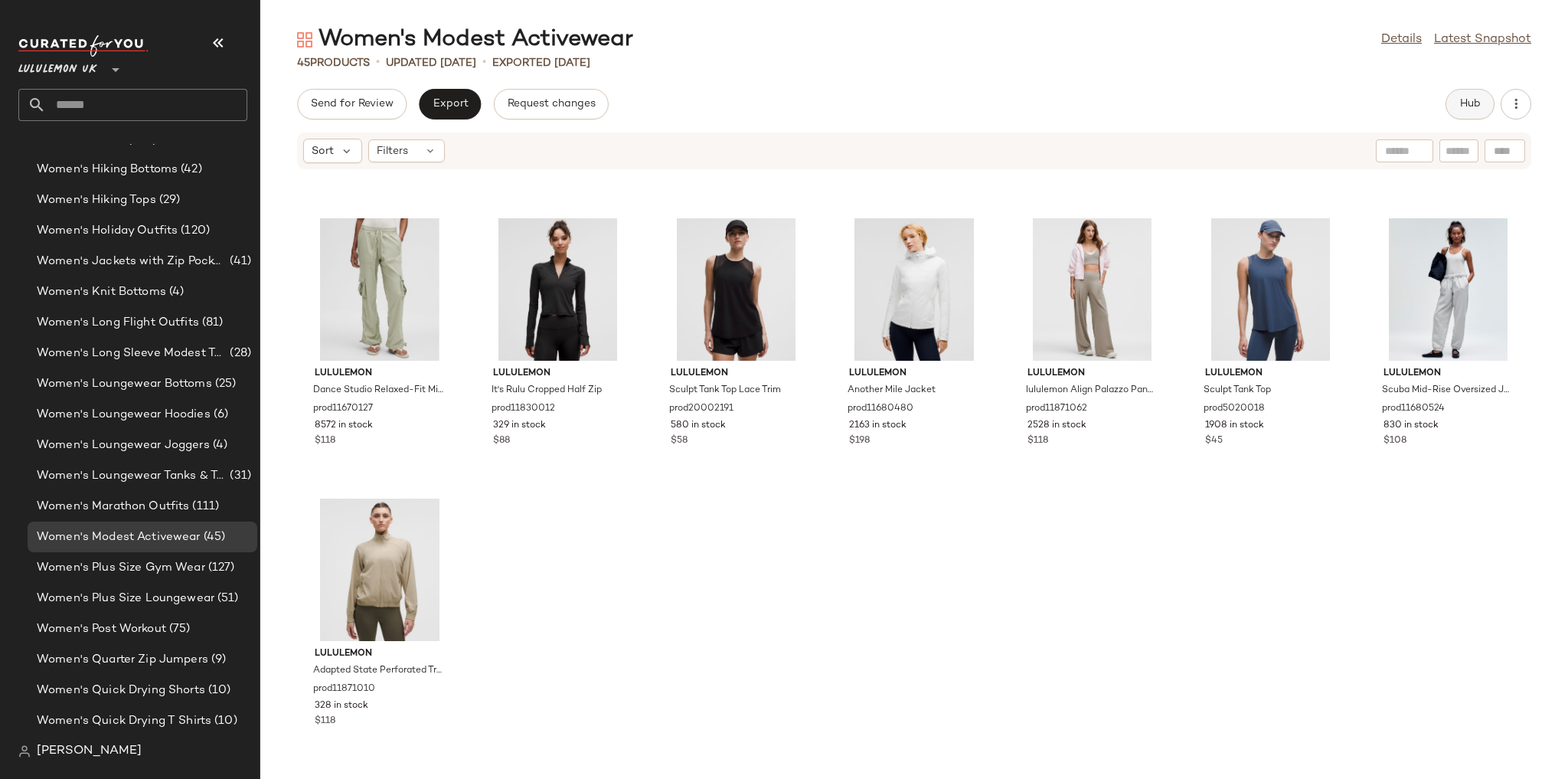
click at [1452, 92] on button "Hub" at bounding box center [1470, 104] width 49 height 30
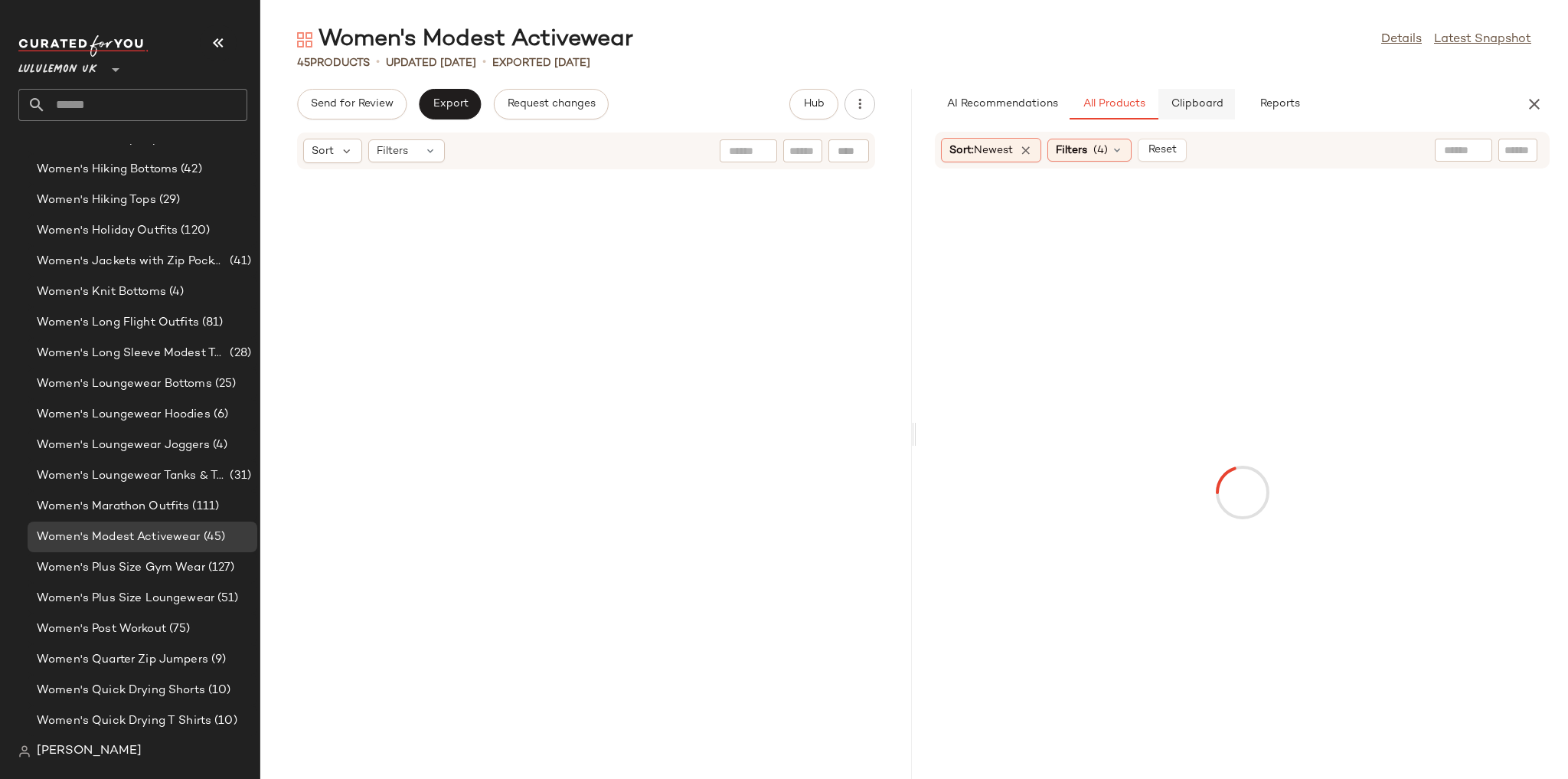
scroll to position [3084, 0]
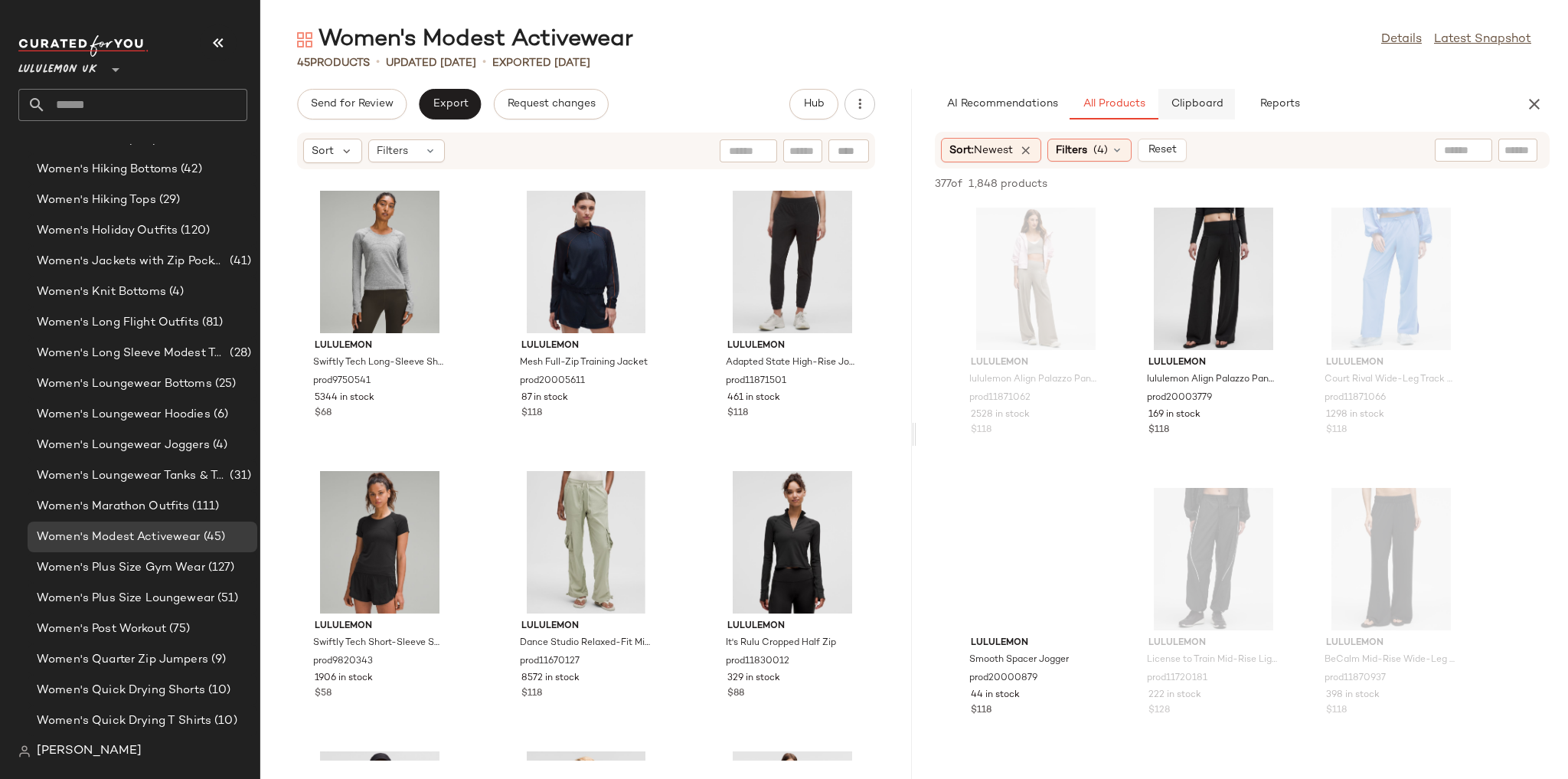
click at [1199, 103] on span "Clipboard" at bounding box center [1196, 104] width 53 height 13
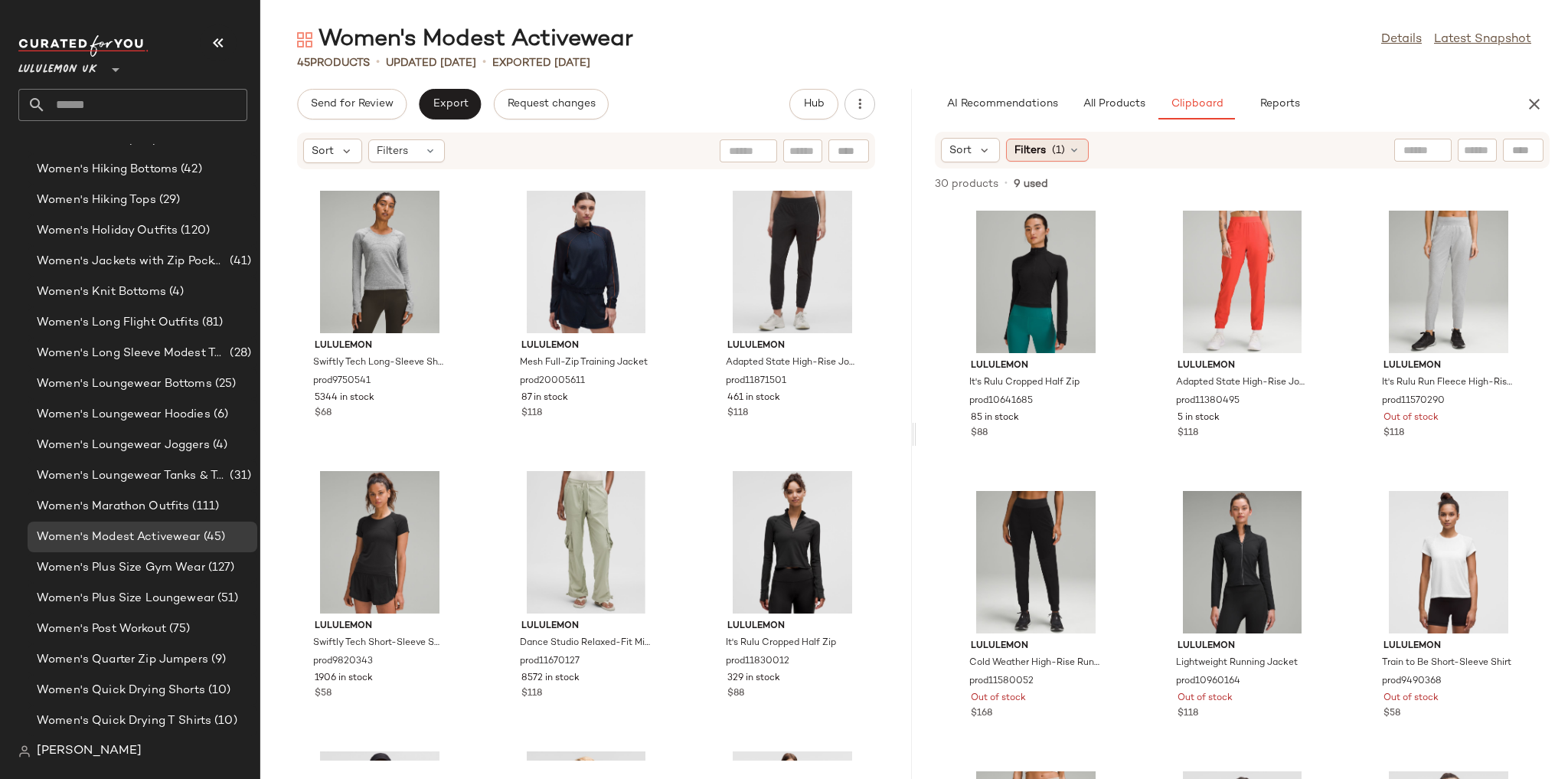
click at [1031, 151] on span "Filters" at bounding box center [1030, 150] width 31 height 16
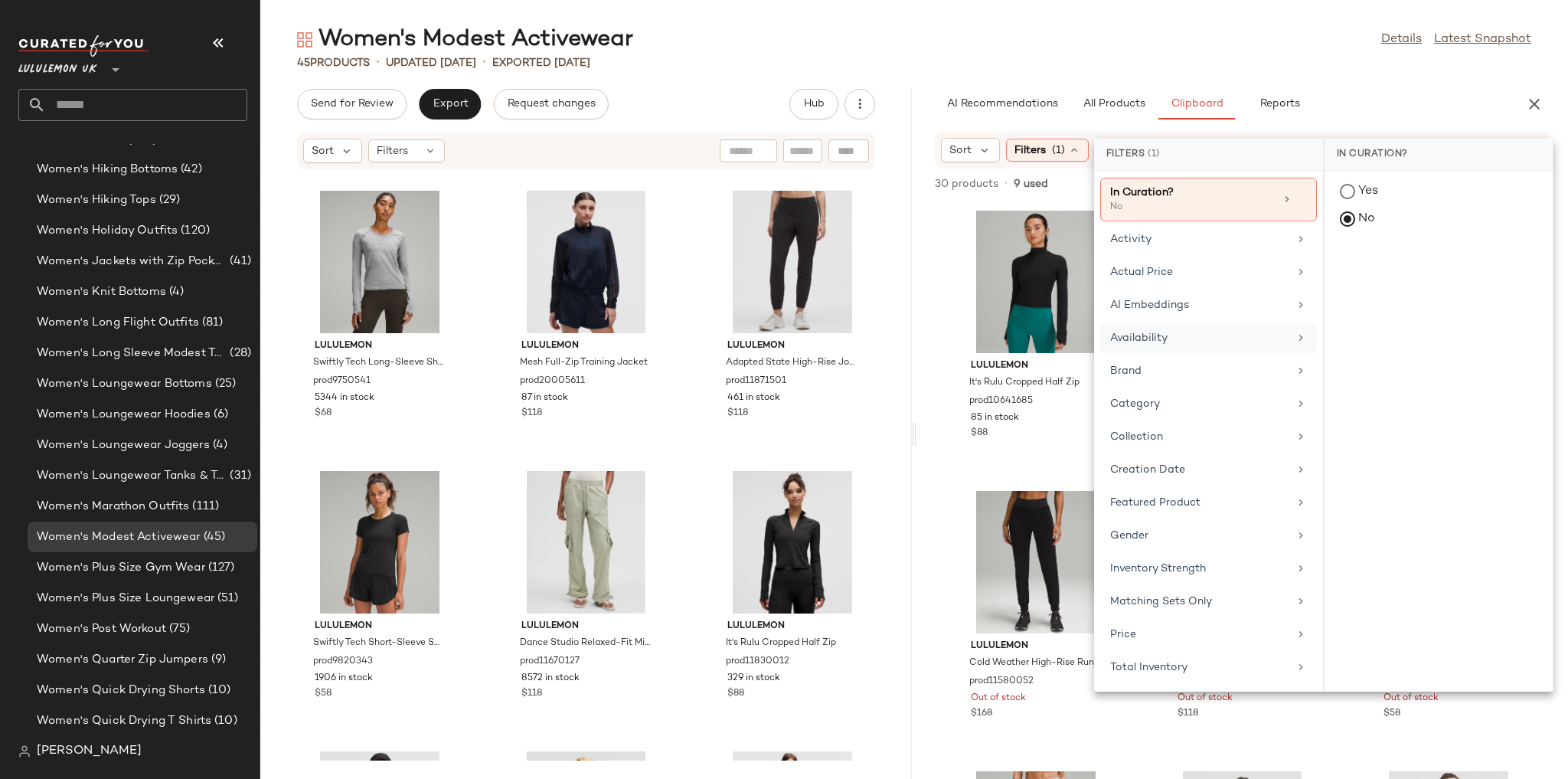
click at [1249, 331] on div "Availability" at bounding box center [1199, 337] width 178 height 16
click at [1338, 286] on div "in_stock" at bounding box center [1438, 305] width 228 height 37
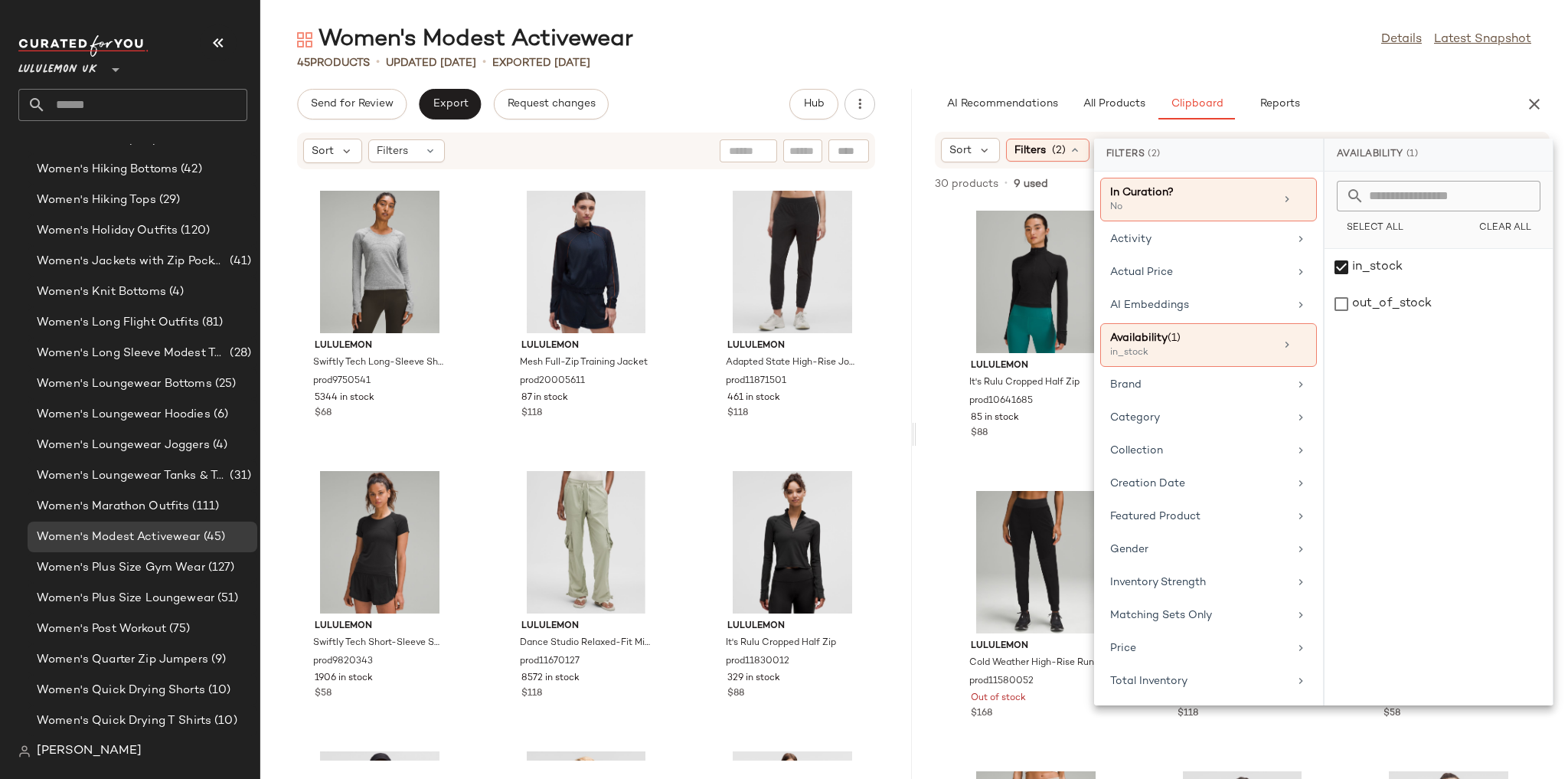
click at [1203, 78] on div "Women's Modest Activewear Details Latest Snapshot 45 Products • updated Aug 15t…" at bounding box center [914, 401] width 1307 height 755
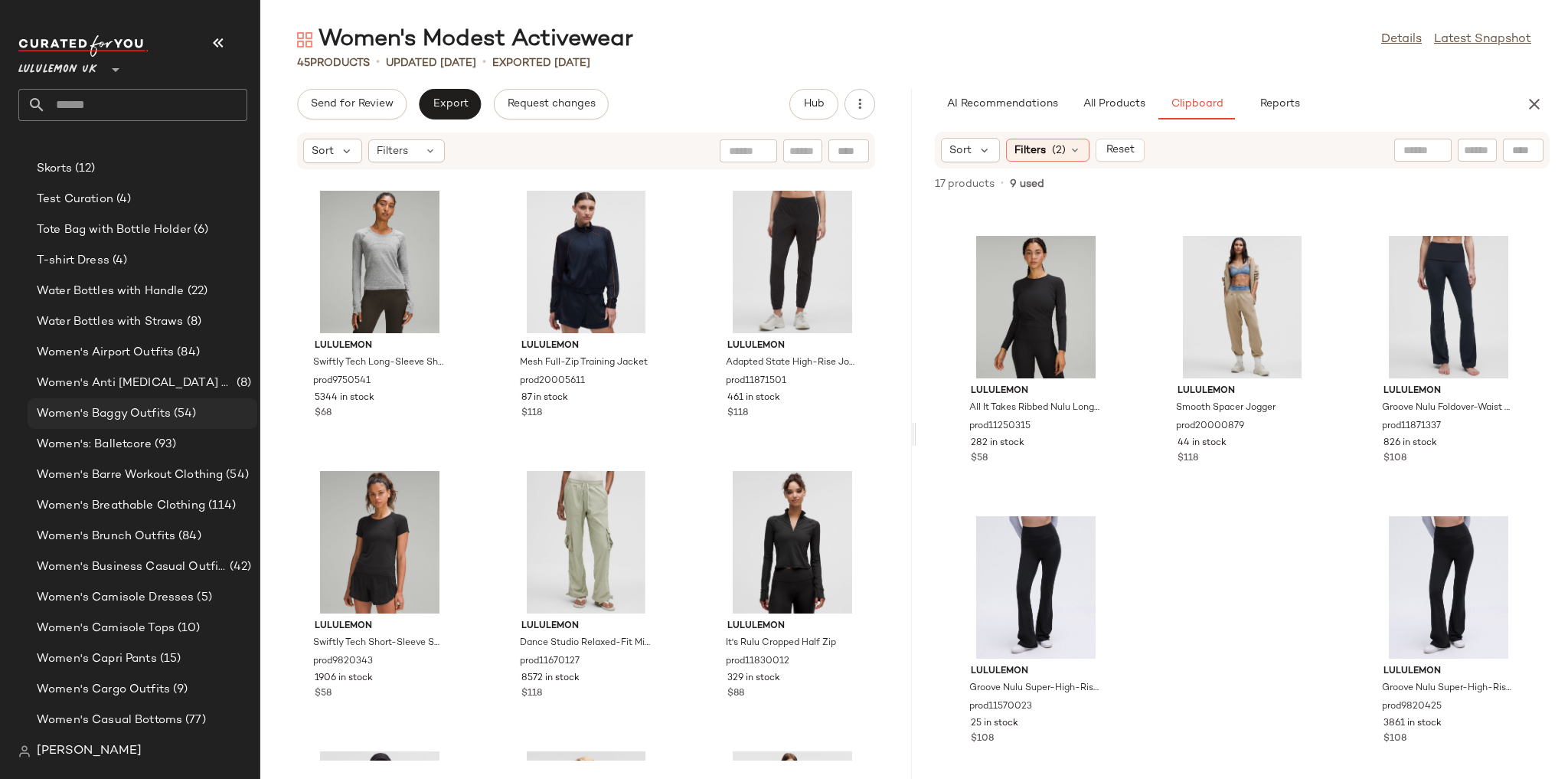
scroll to position [3085, 0]
click at [143, 406] on span "Women's Baggy Outfits" at bounding box center [103, 415] width 134 height 18
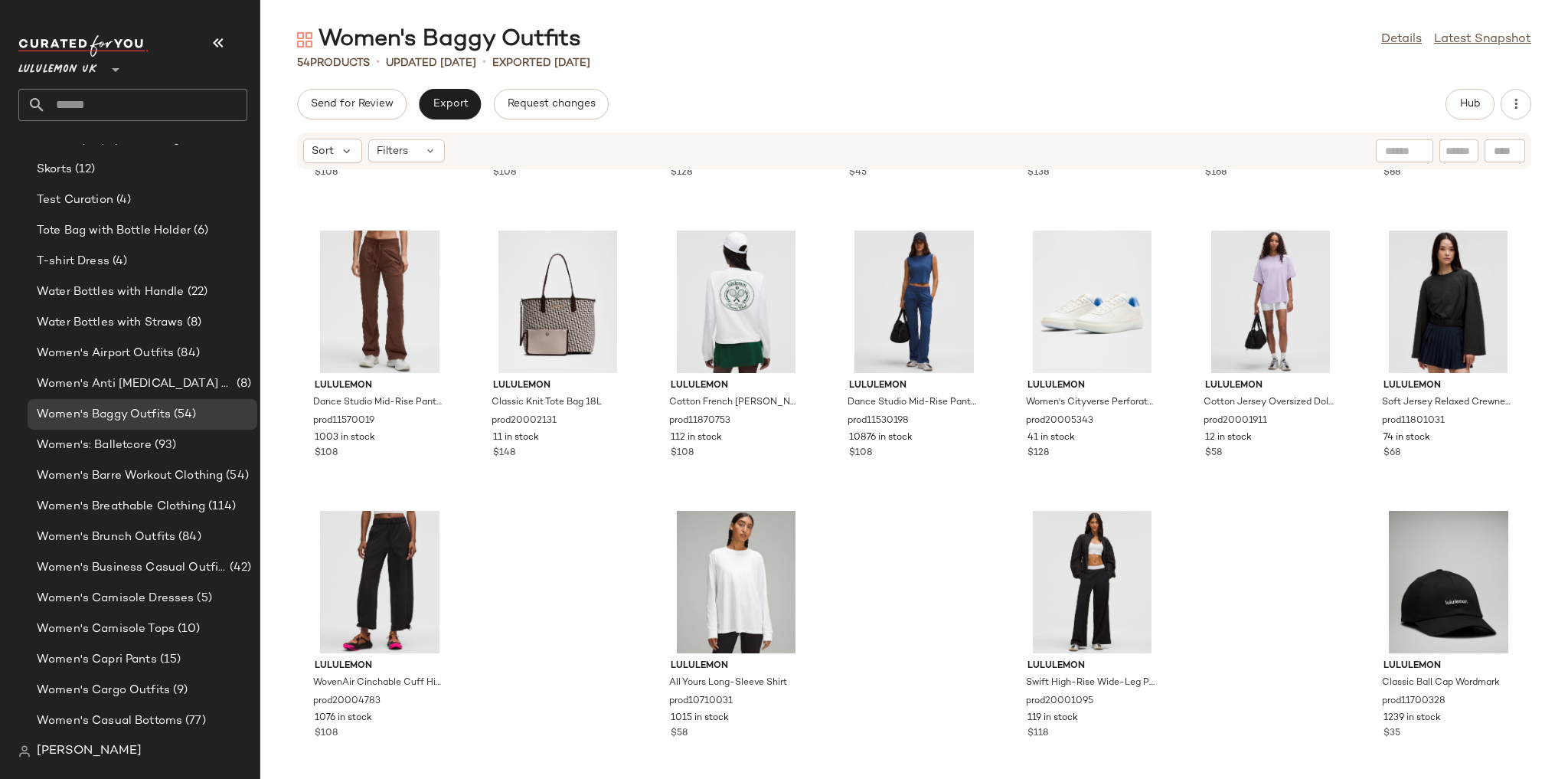
scroll to position [1936, 0]
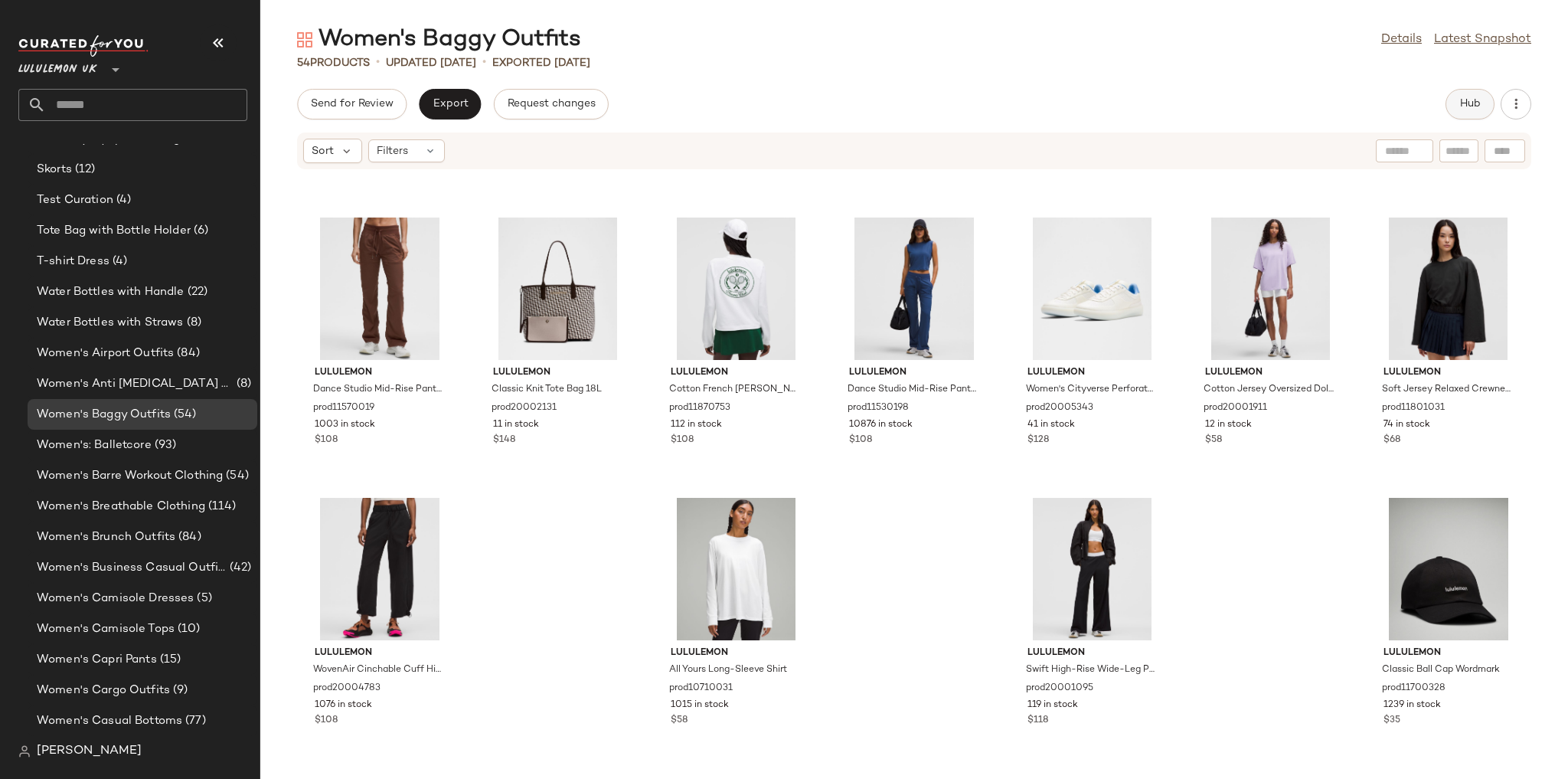
click at [1460, 109] on span "Hub" at bounding box center [1470, 104] width 21 height 13
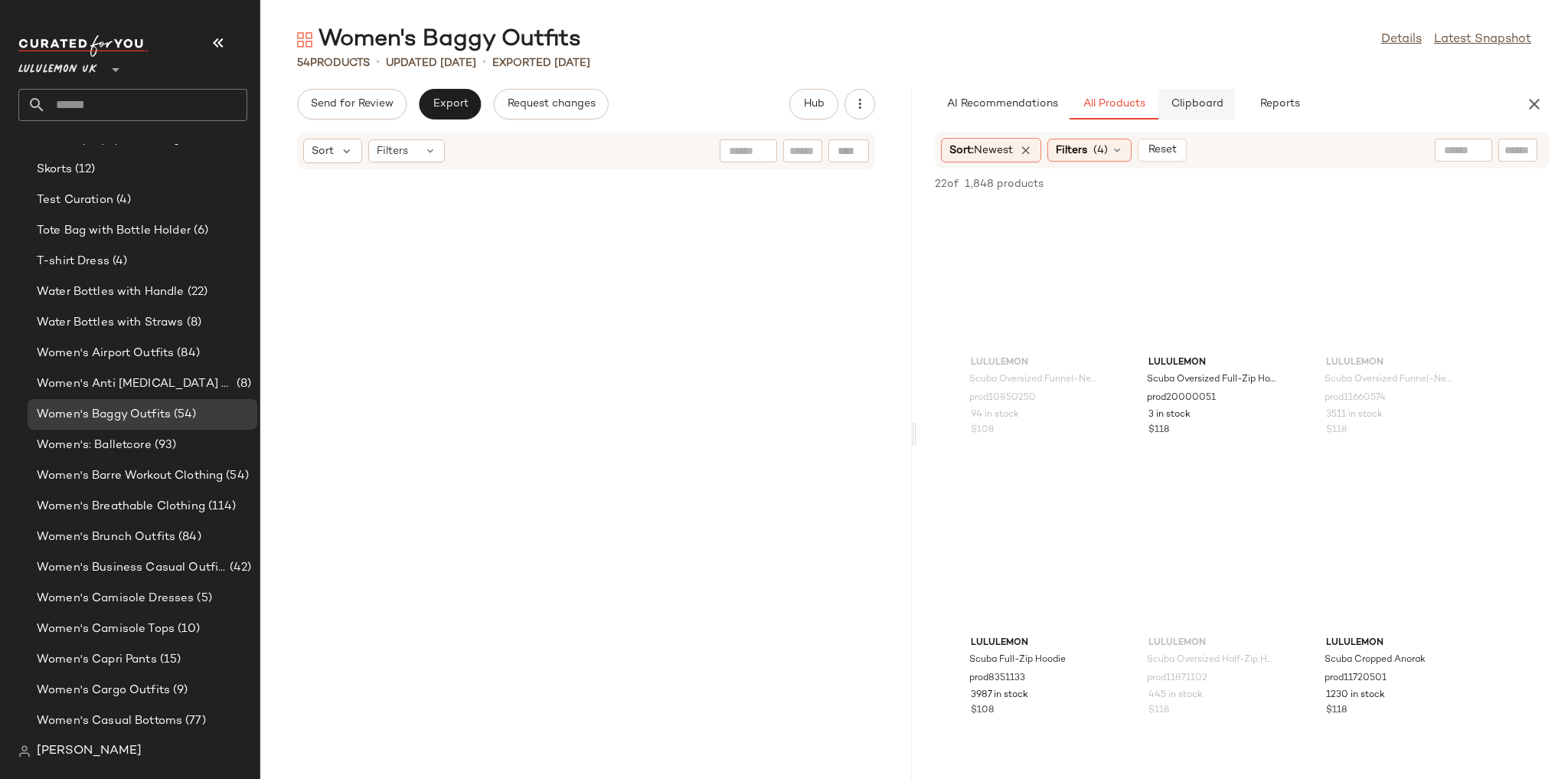
click at [1199, 103] on span "Clipboard" at bounding box center [1196, 104] width 53 height 13
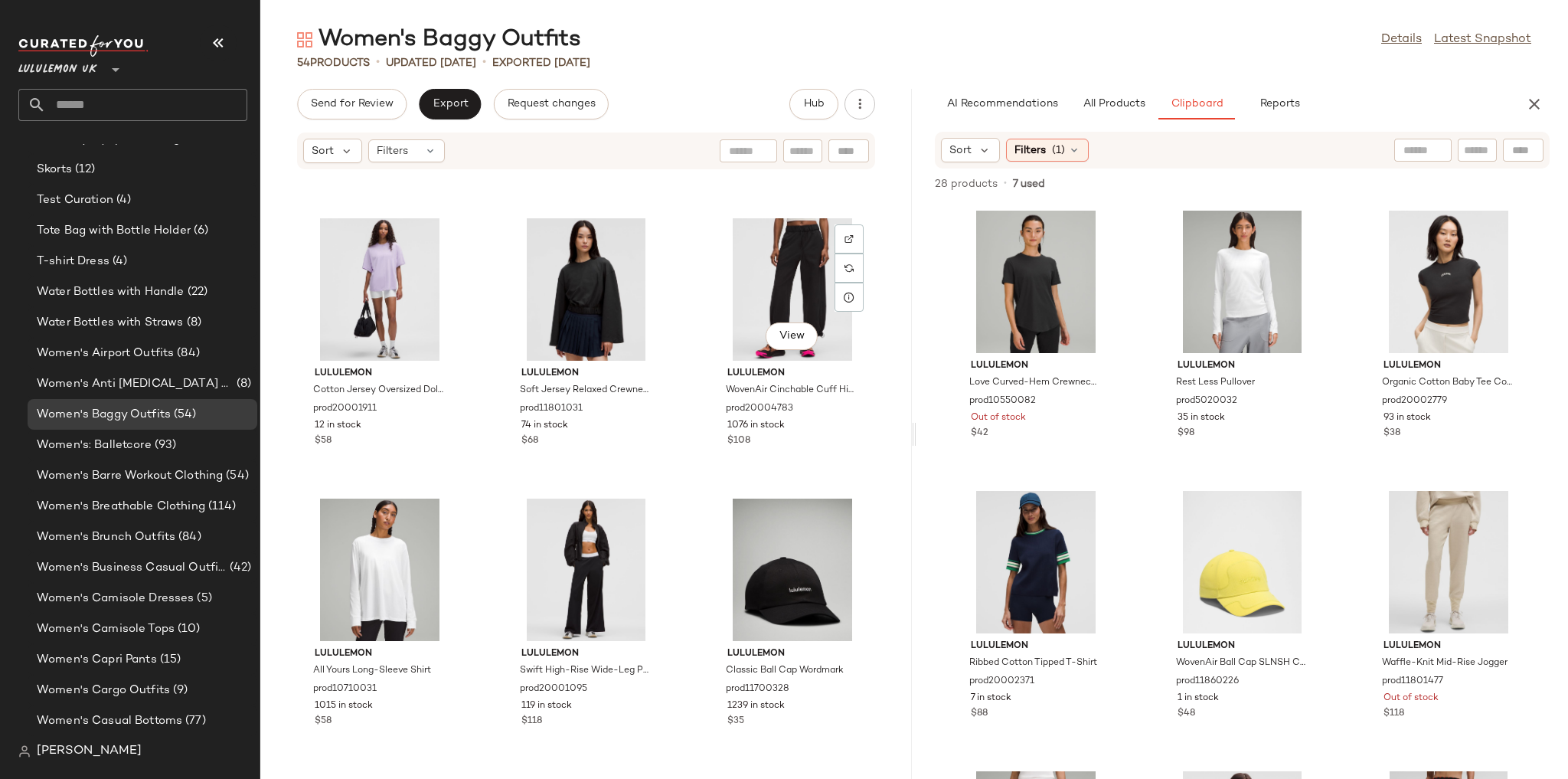
scroll to position [4459, 0]
click at [1072, 136] on div "Sort Filters (1)" at bounding box center [1242, 151] width 615 height 37
click at [1074, 146] on icon at bounding box center [1074, 150] width 13 height 13
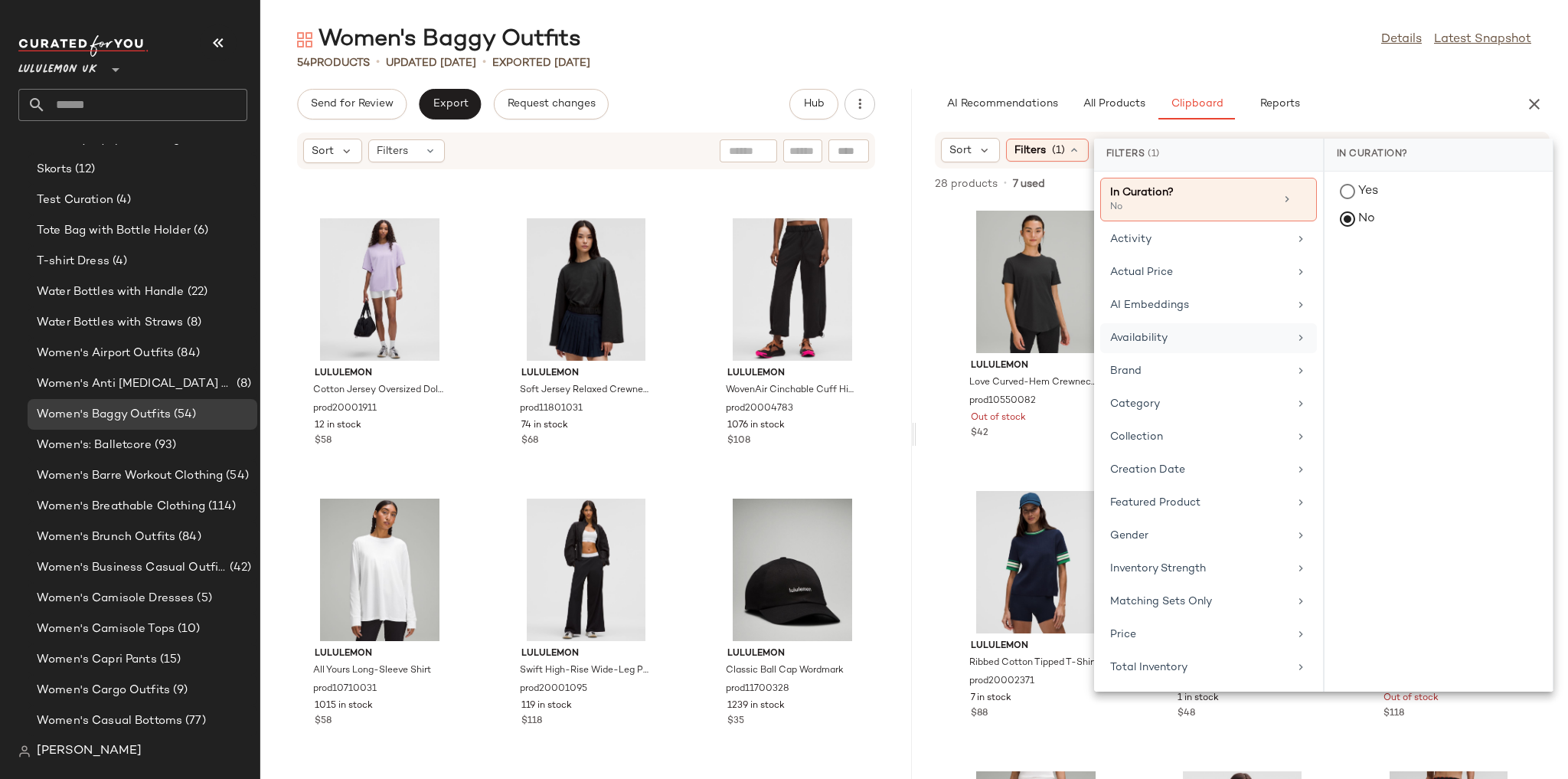
click at [1148, 340] on div "Availability" at bounding box center [1199, 337] width 178 height 16
drag, startPoint x: 1415, startPoint y: 273, endPoint x: 1372, endPoint y: 239, distance: 54.8
click at [1414, 286] on div "in_stock" at bounding box center [1438, 305] width 228 height 37
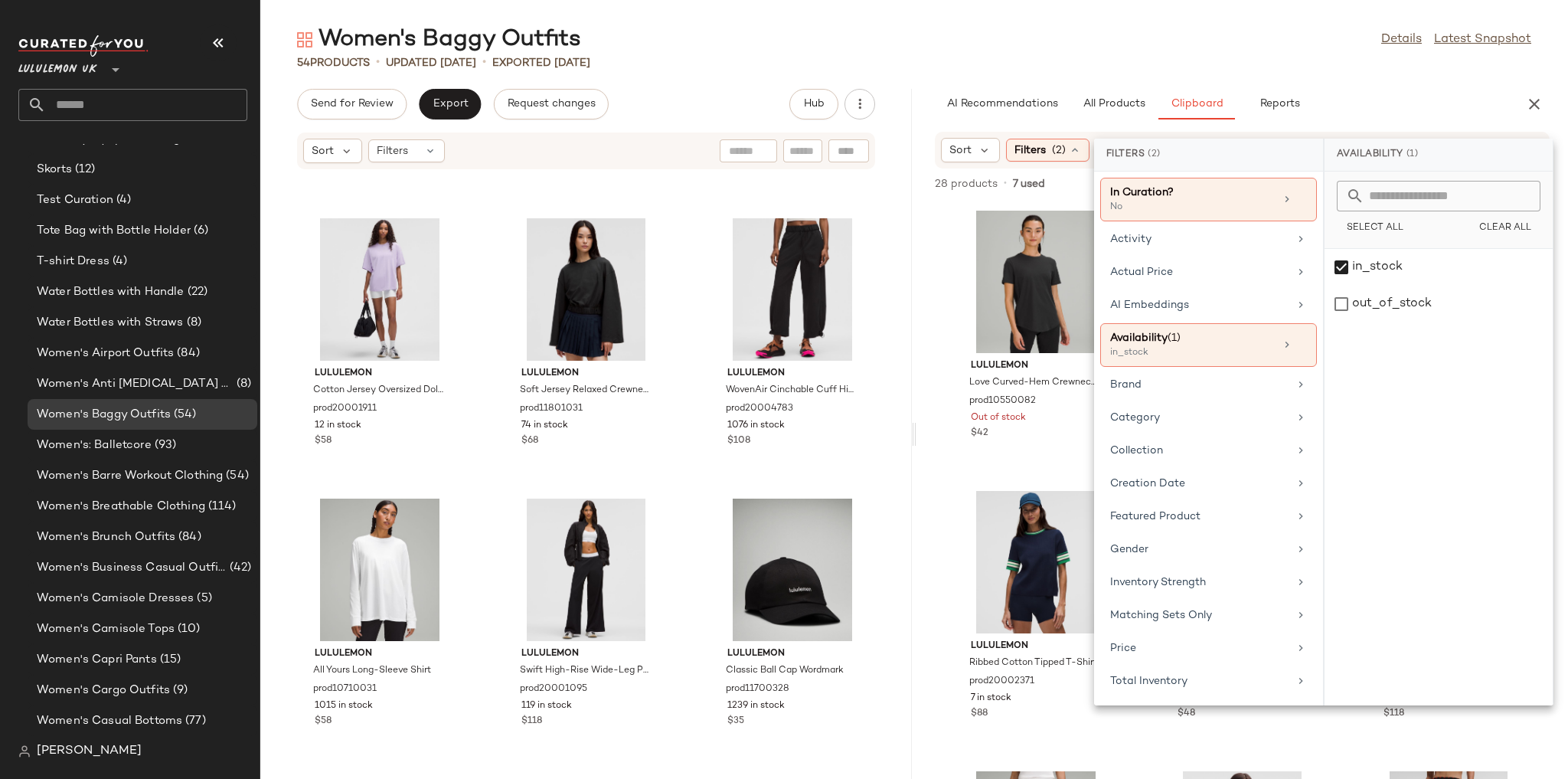
click at [1275, 68] on div "54 Products • updated Aug 13th • Exported Aug 13th" at bounding box center [914, 63] width 1307 height 15
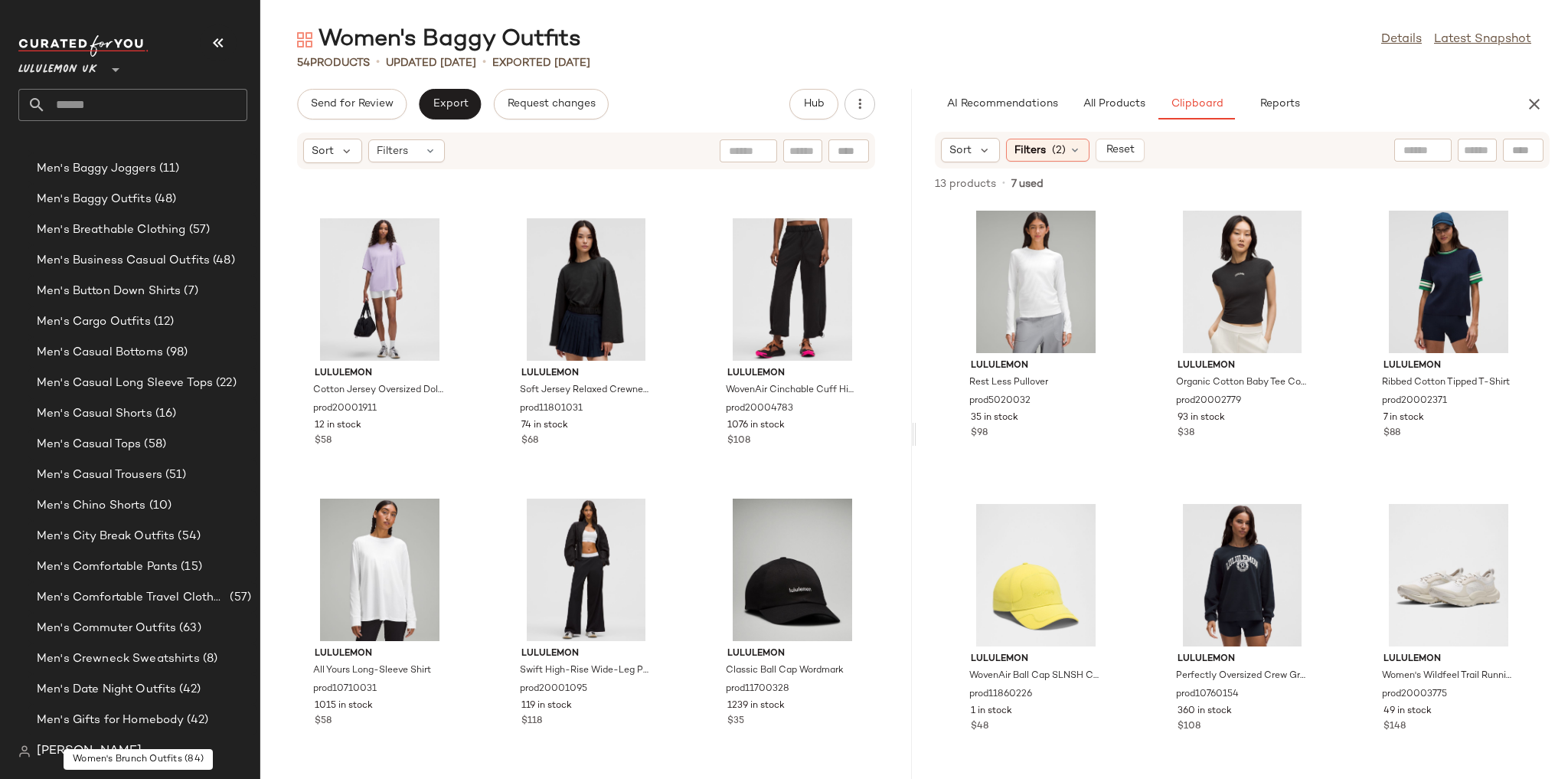
scroll to position [450, 0]
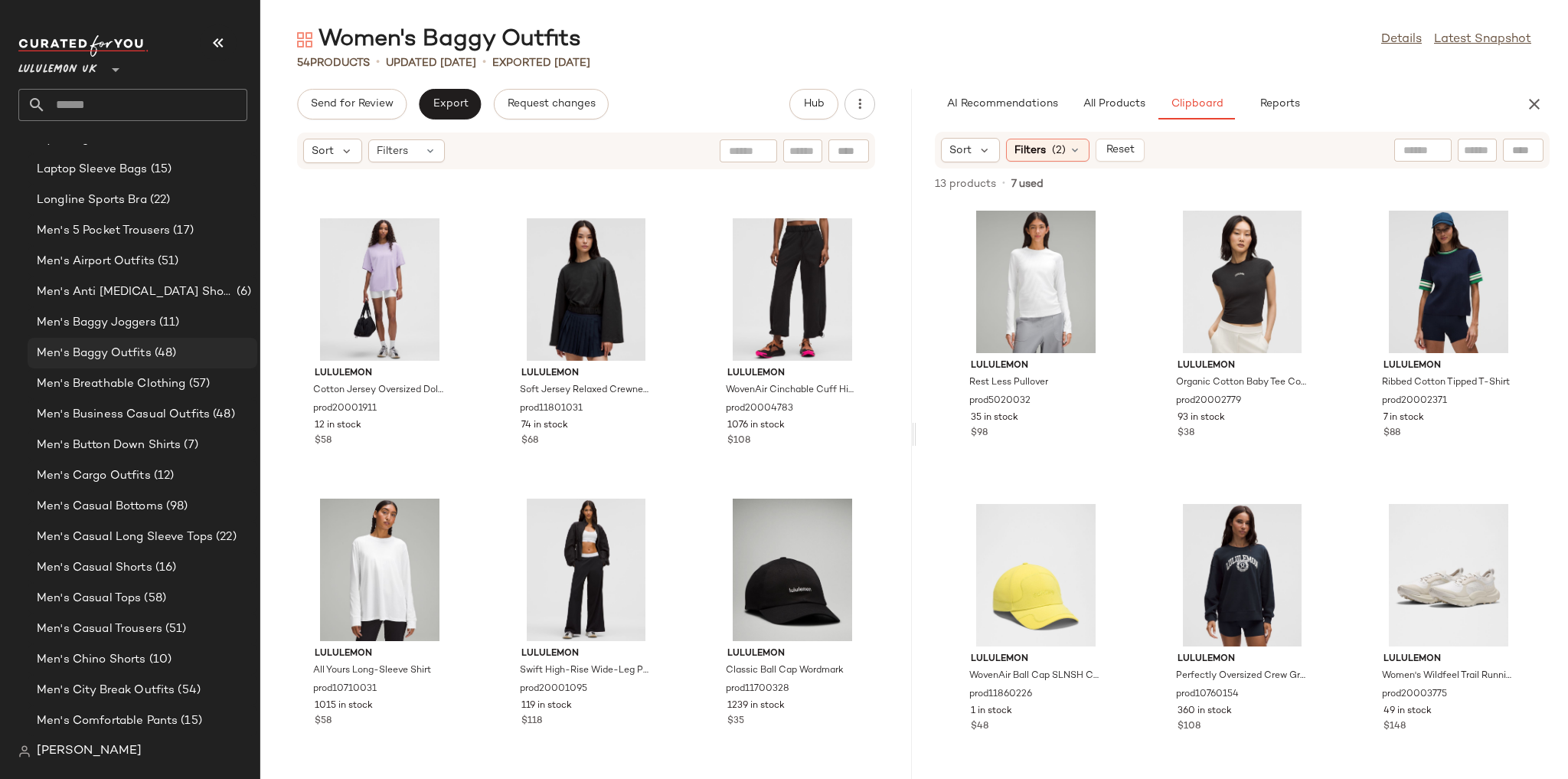
click at [133, 355] on span "Men's Baggy Outfits" at bounding box center [94, 353] width 115 height 18
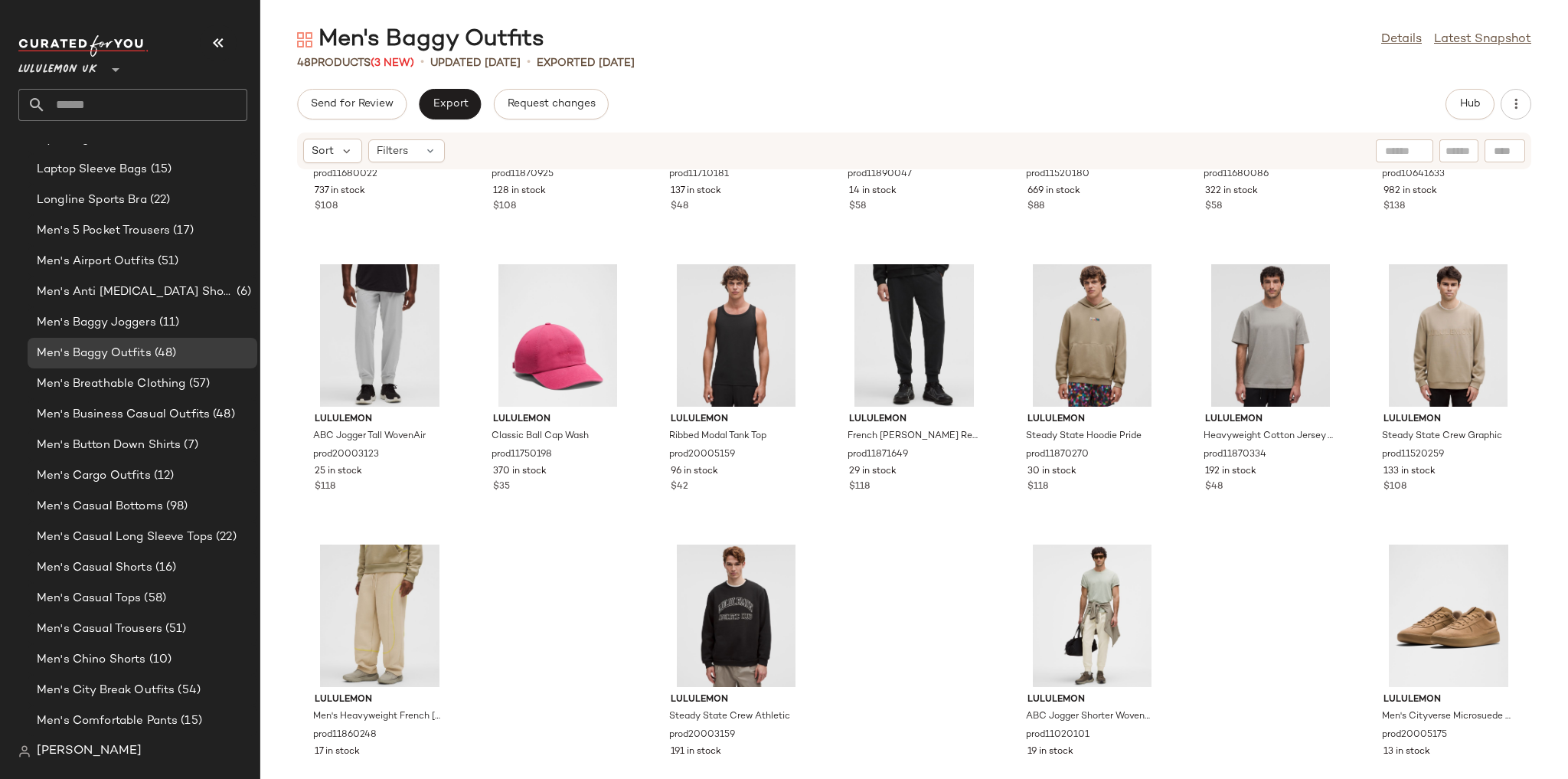
scroll to position [1655, 0]
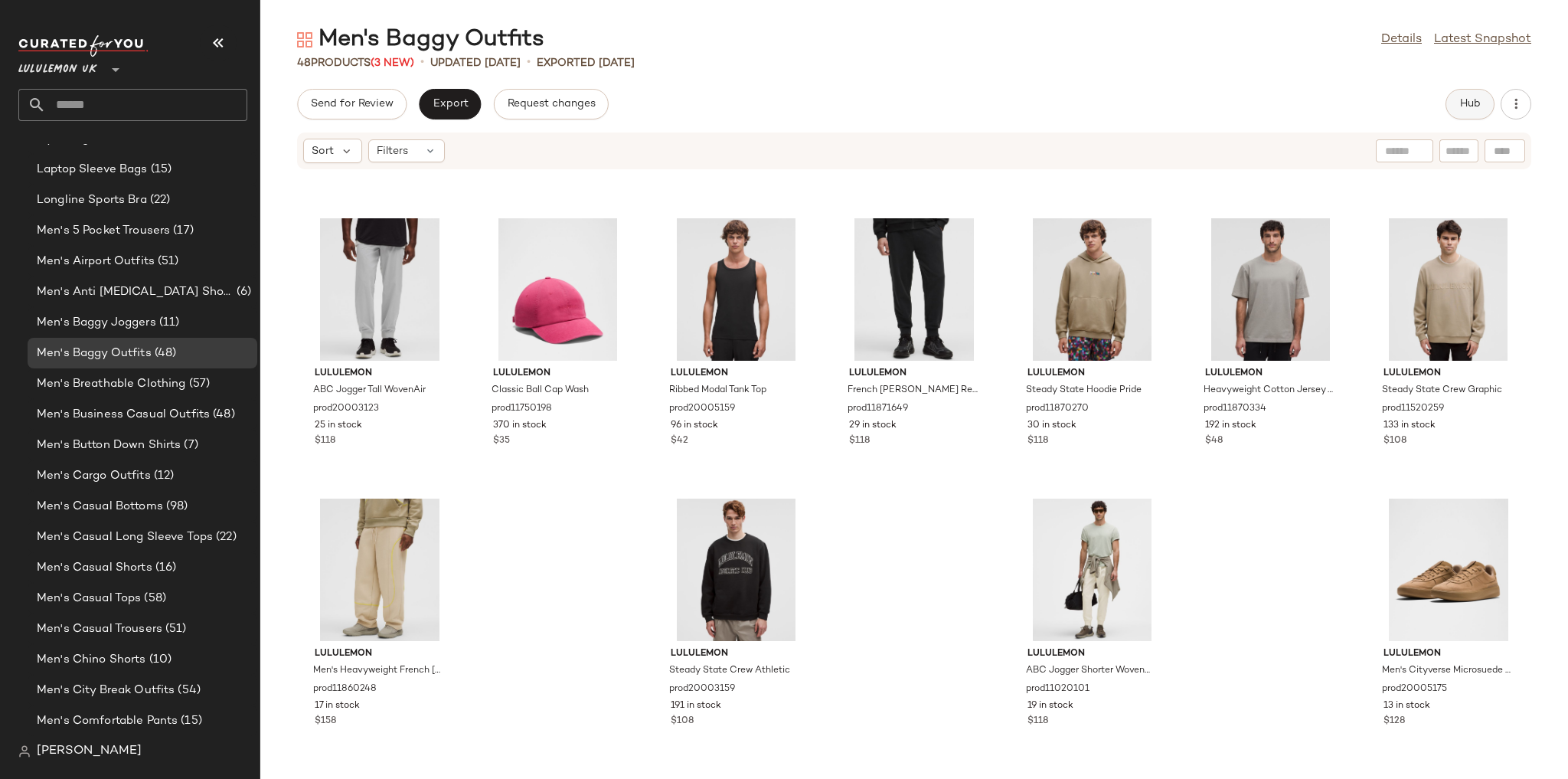
click at [1473, 103] on span "Hub" at bounding box center [1470, 104] width 21 height 13
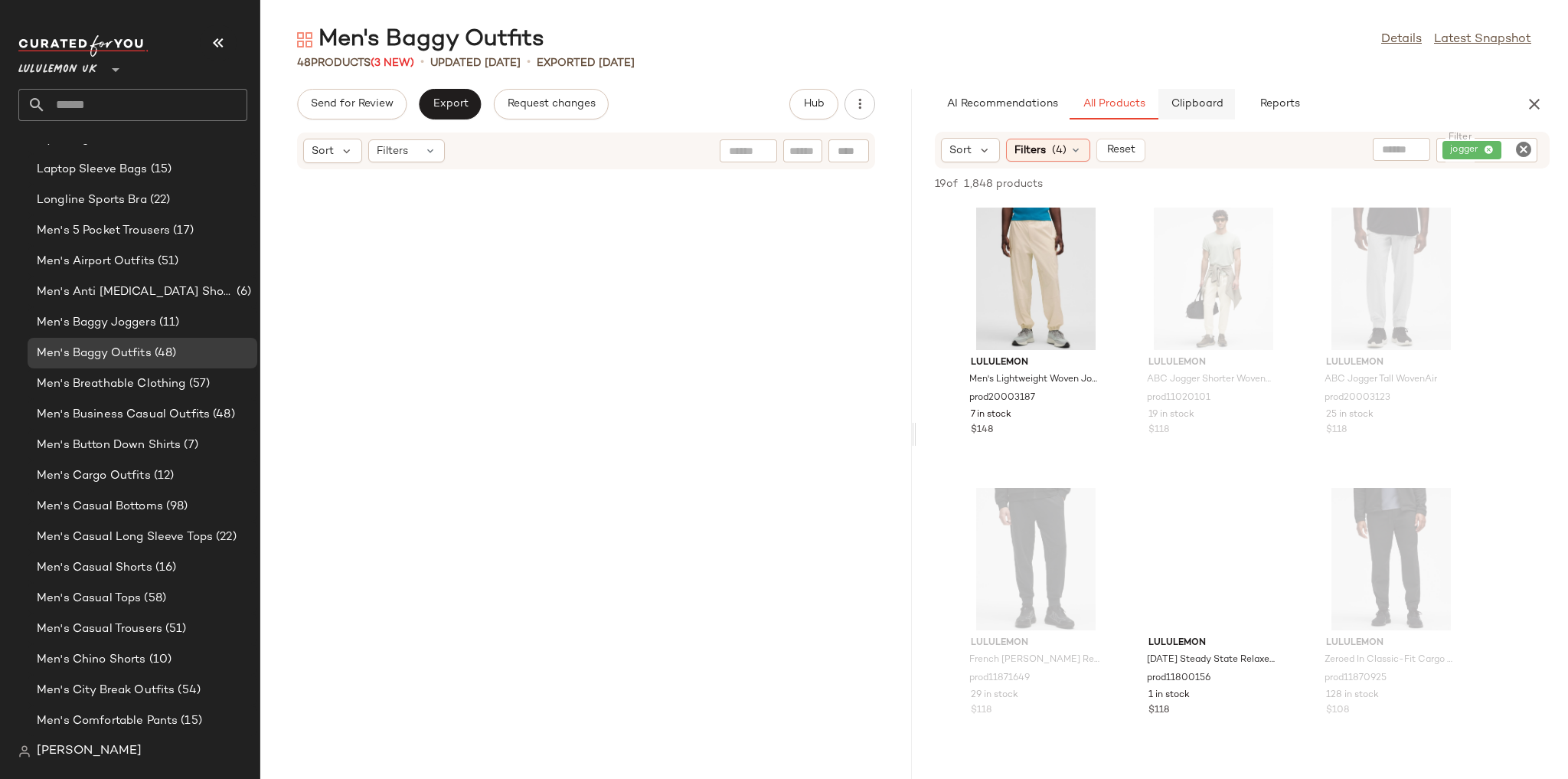
click at [1224, 99] on button "Clipboard" at bounding box center [1196, 104] width 77 height 30
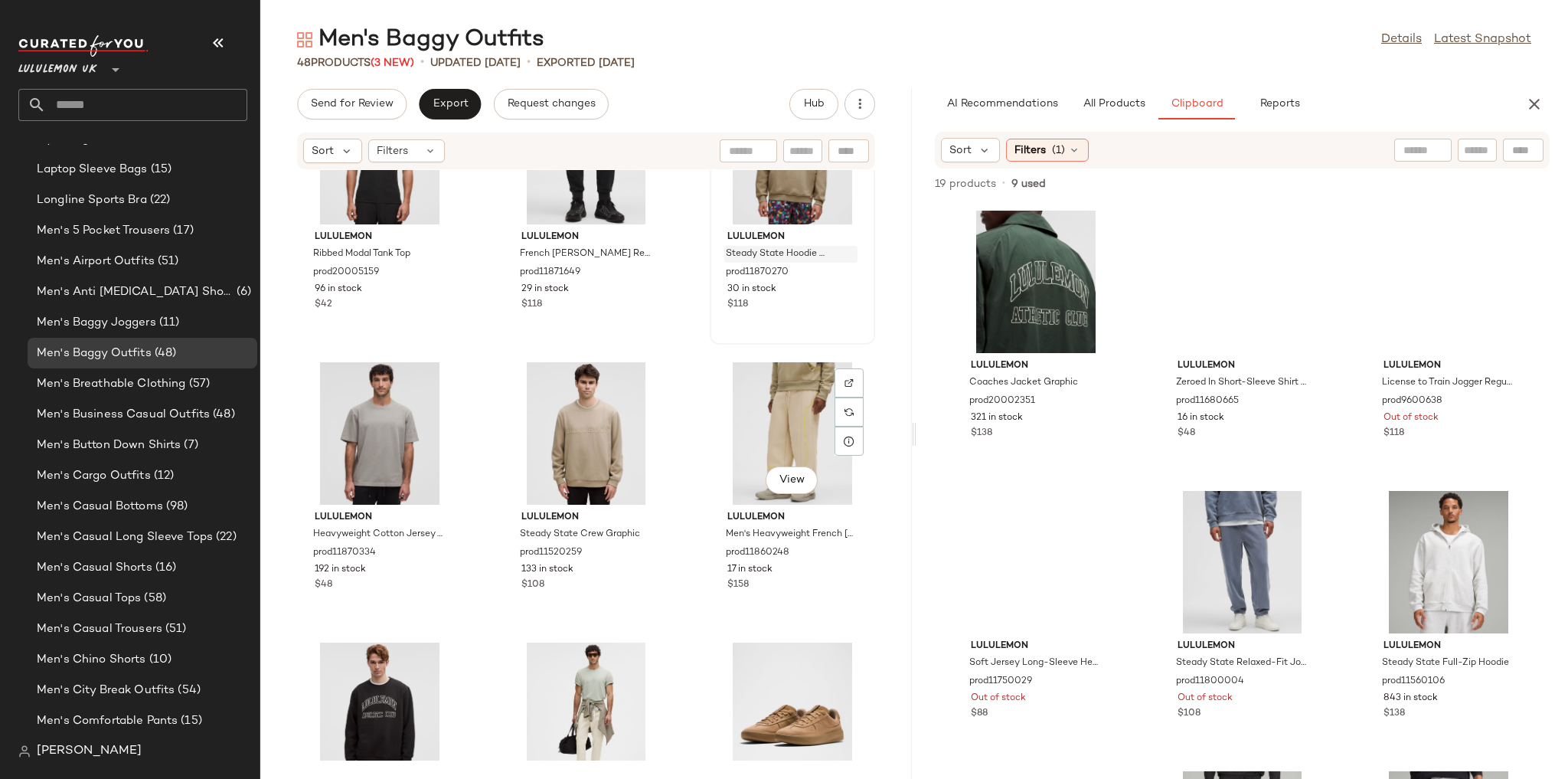
scroll to position [3898, 0]
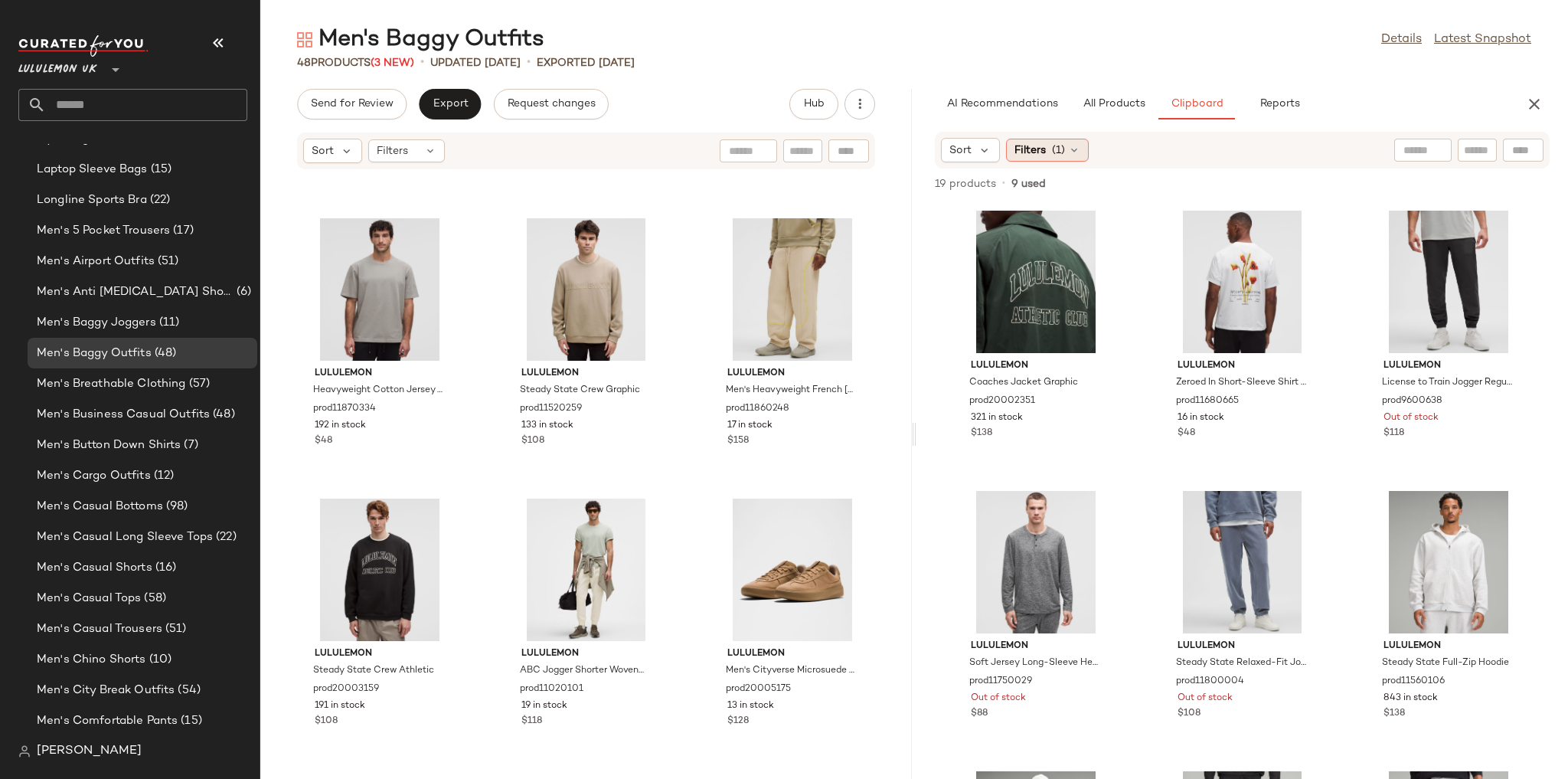
click at [1056, 150] on span "(1)" at bounding box center [1058, 150] width 13 height 16
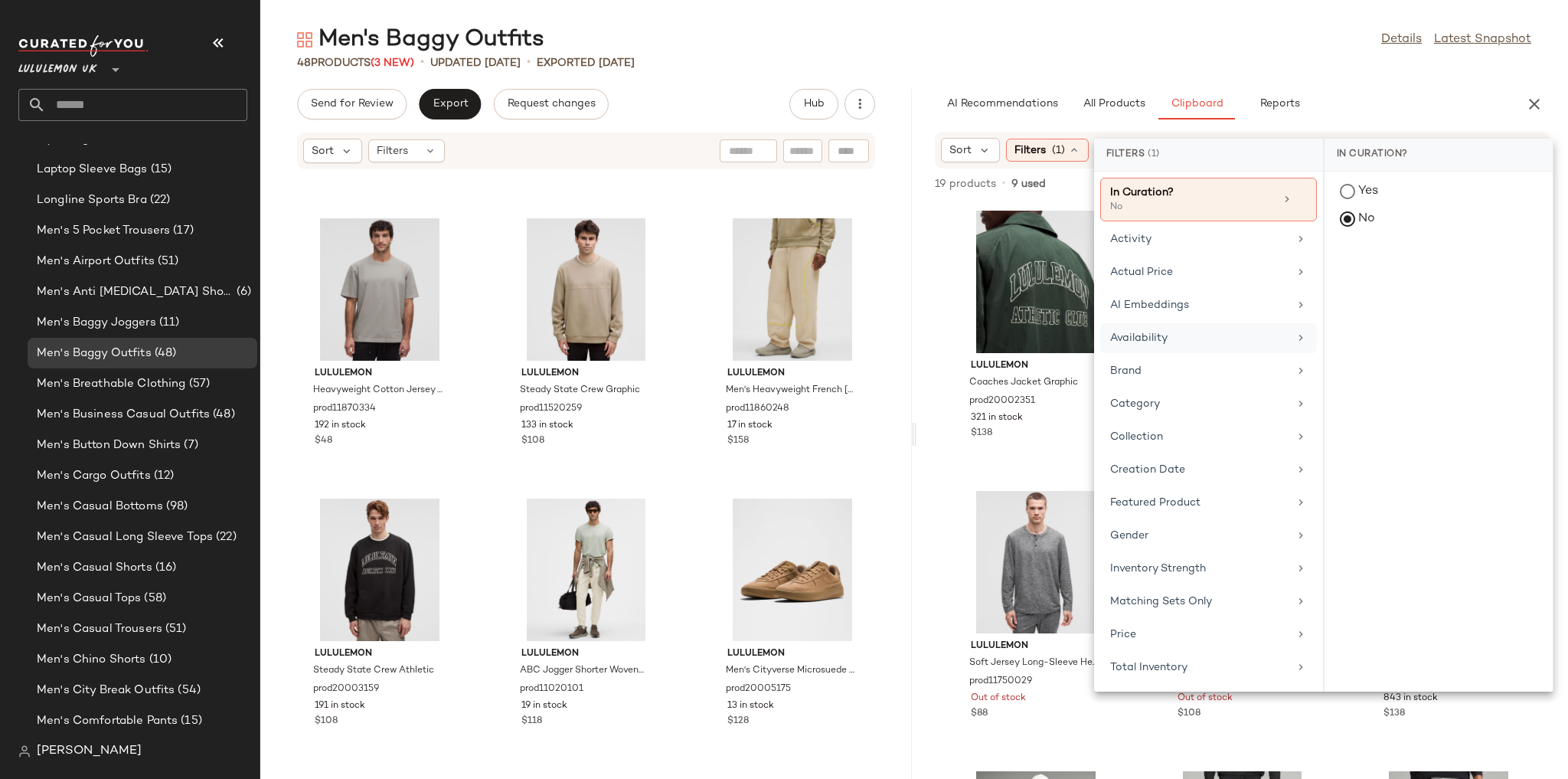
click at [1185, 338] on div "Availability" at bounding box center [1199, 337] width 178 height 16
click at [1344, 286] on div "in_stock" at bounding box center [1438, 305] width 228 height 37
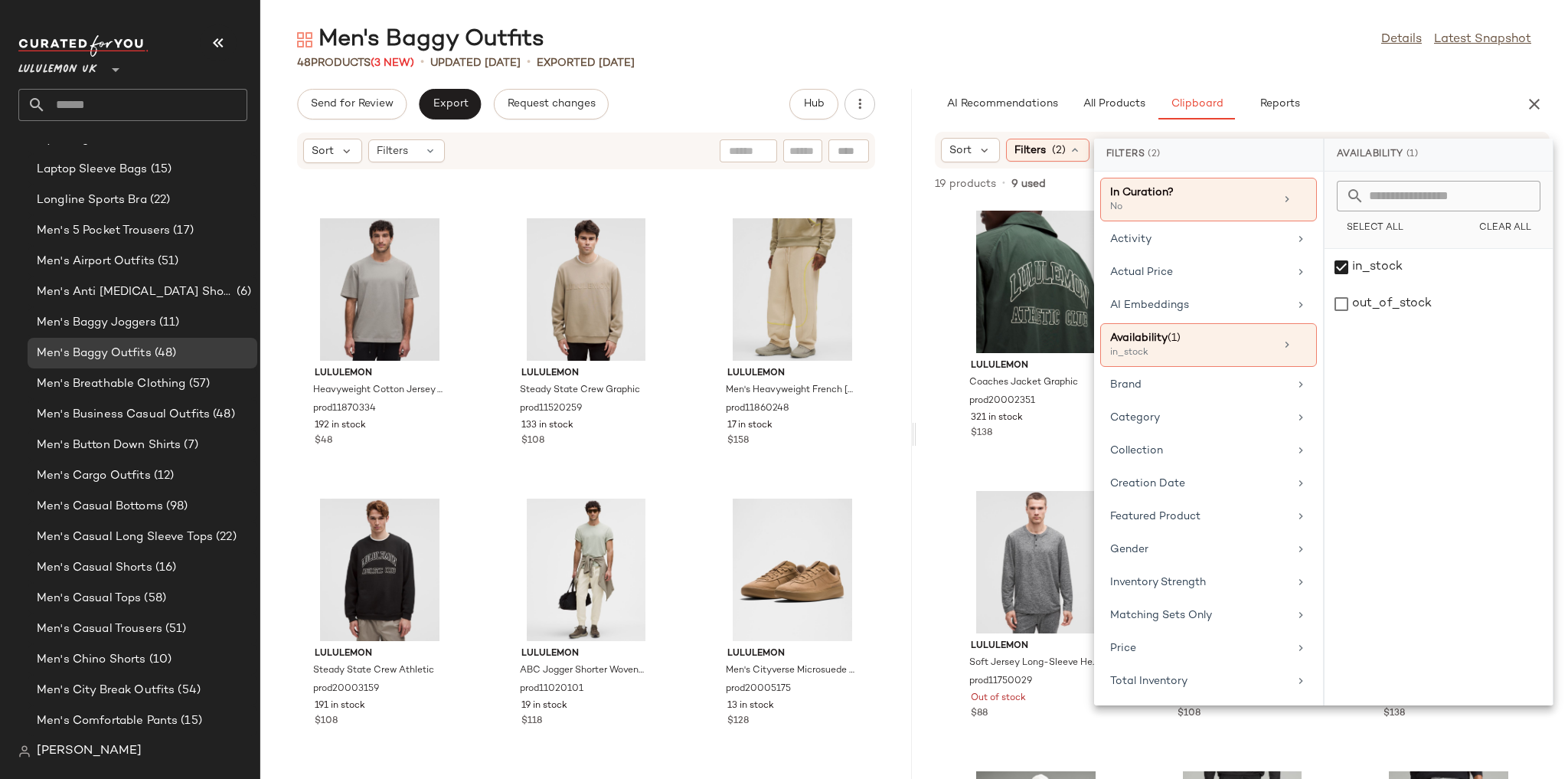
click at [1189, 56] on div "48 Products (3 New) • updated Aug 15th • Exported Aug 13th" at bounding box center [914, 63] width 1307 height 15
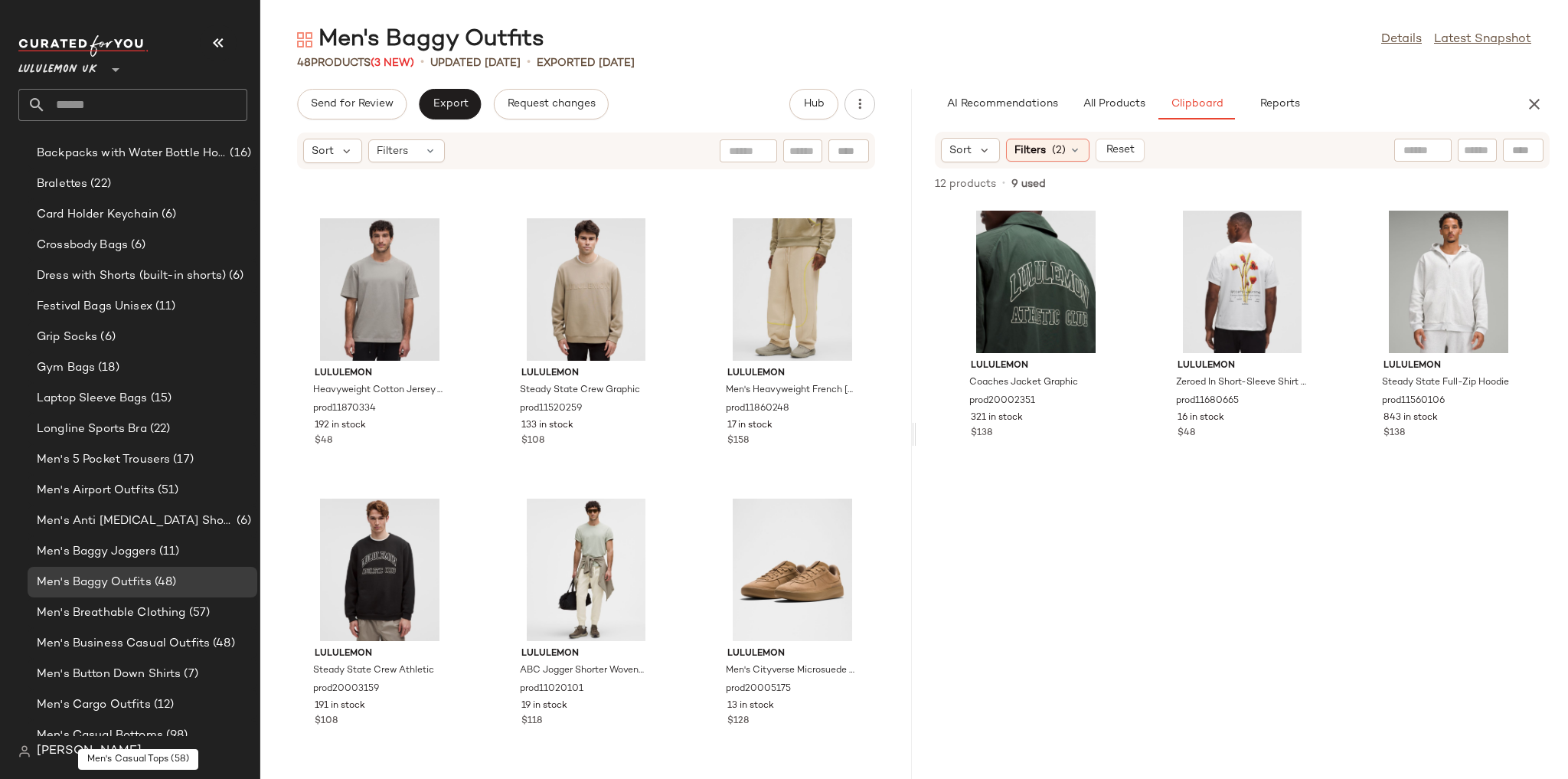
scroll to position [143, 0]
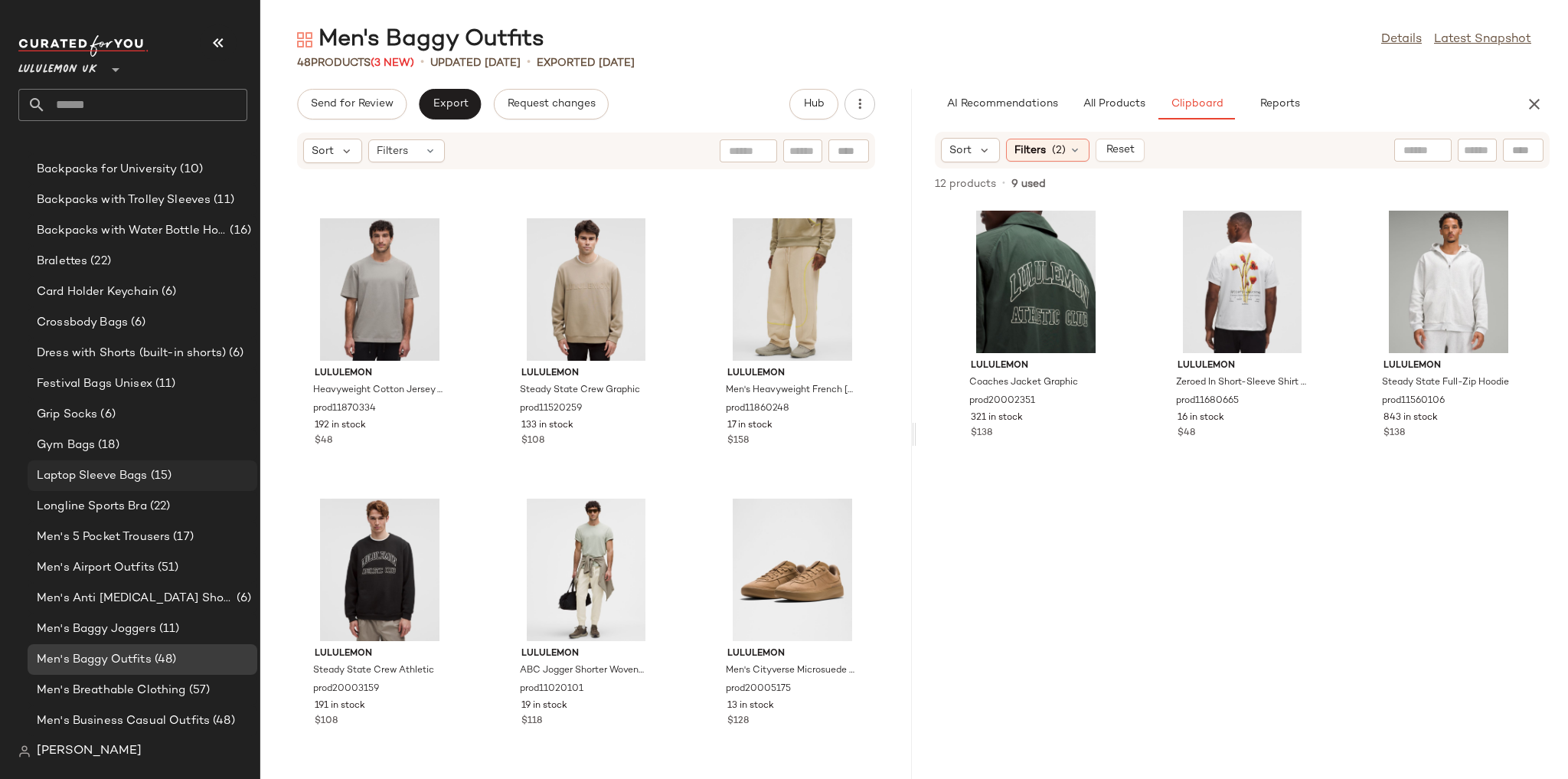
click at [159, 475] on span "(15)" at bounding box center [160, 475] width 24 height 18
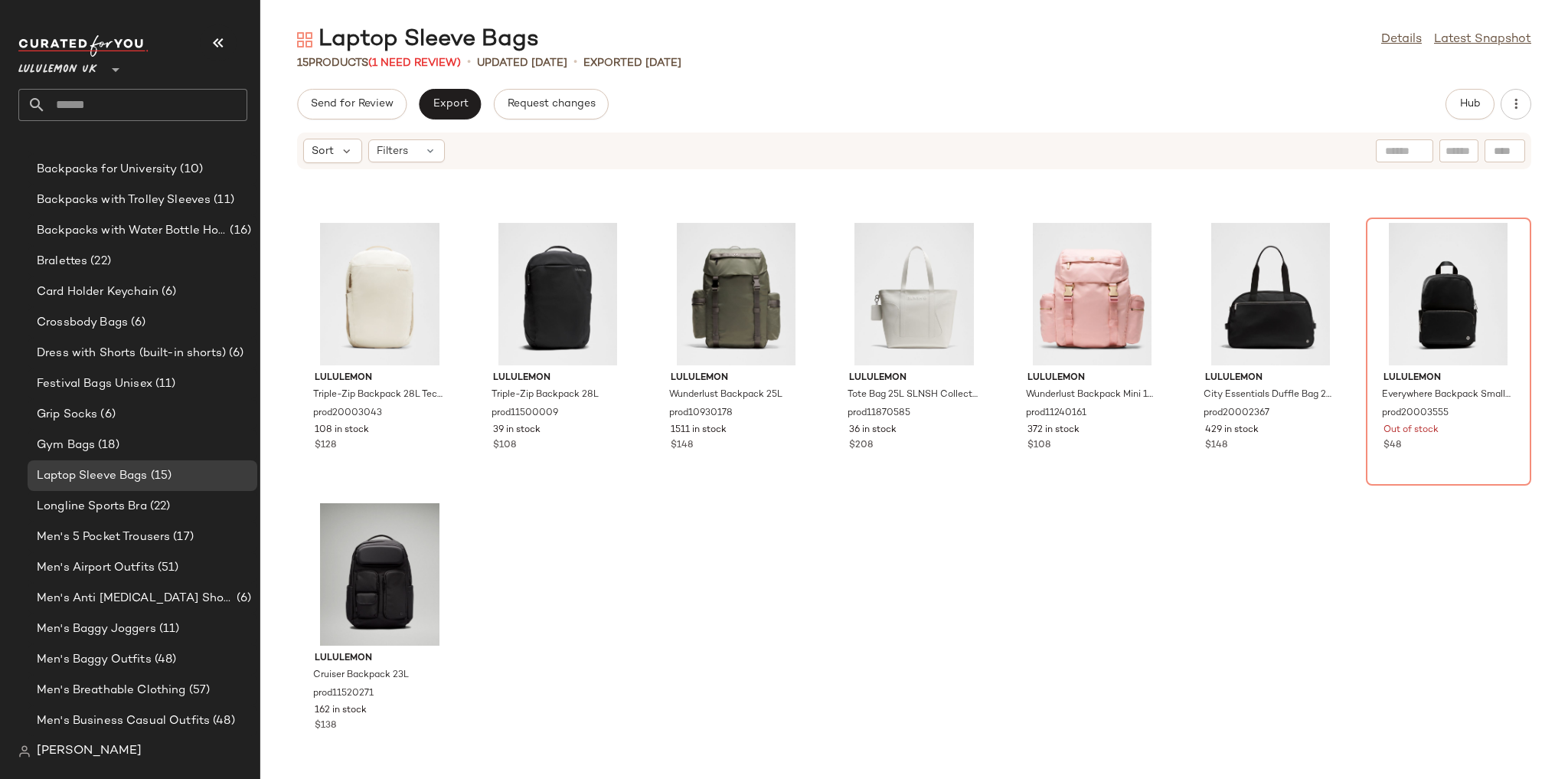
scroll to position [241, 0]
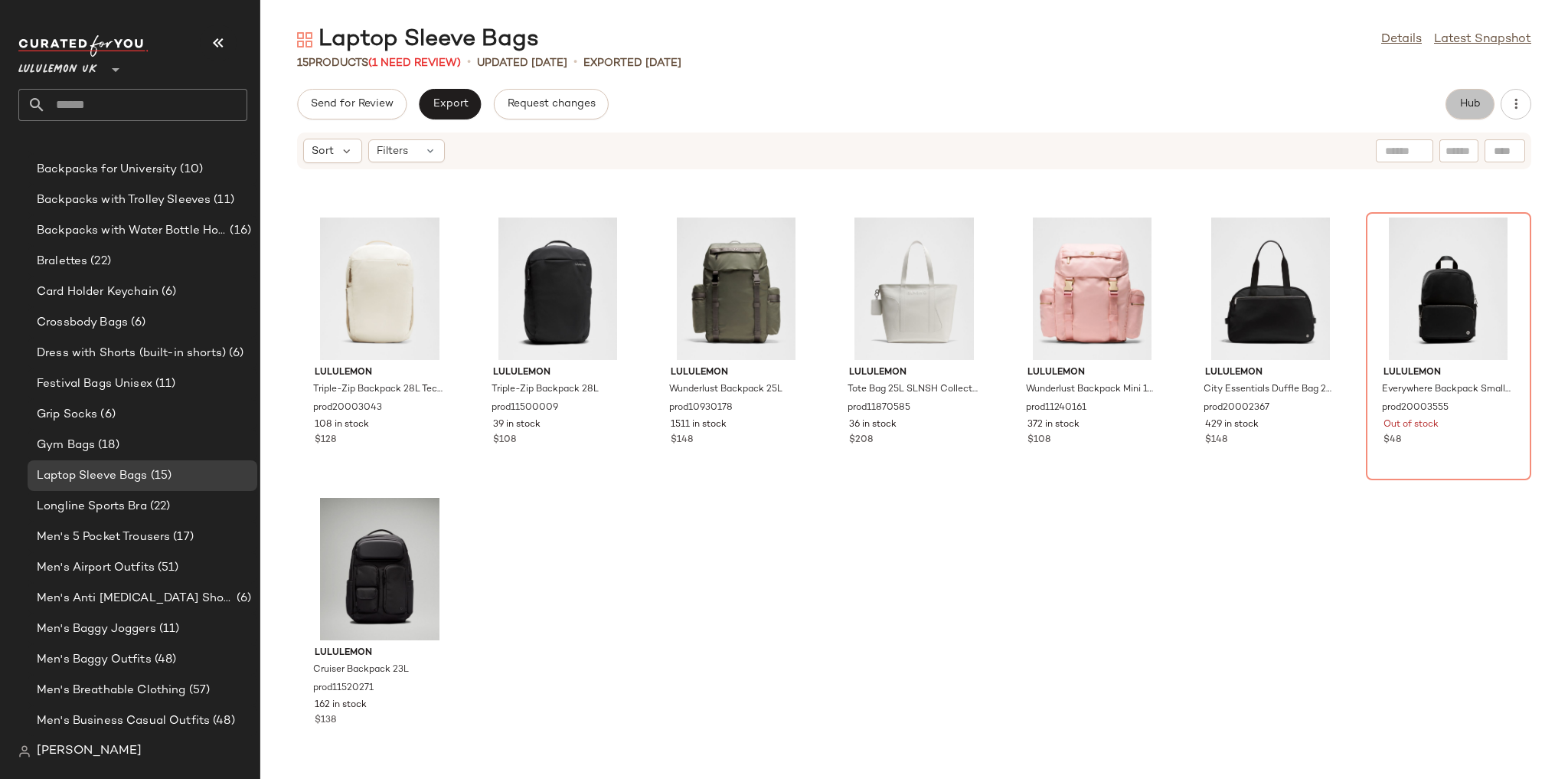
click at [1458, 108] on button "Hub" at bounding box center [1470, 104] width 49 height 30
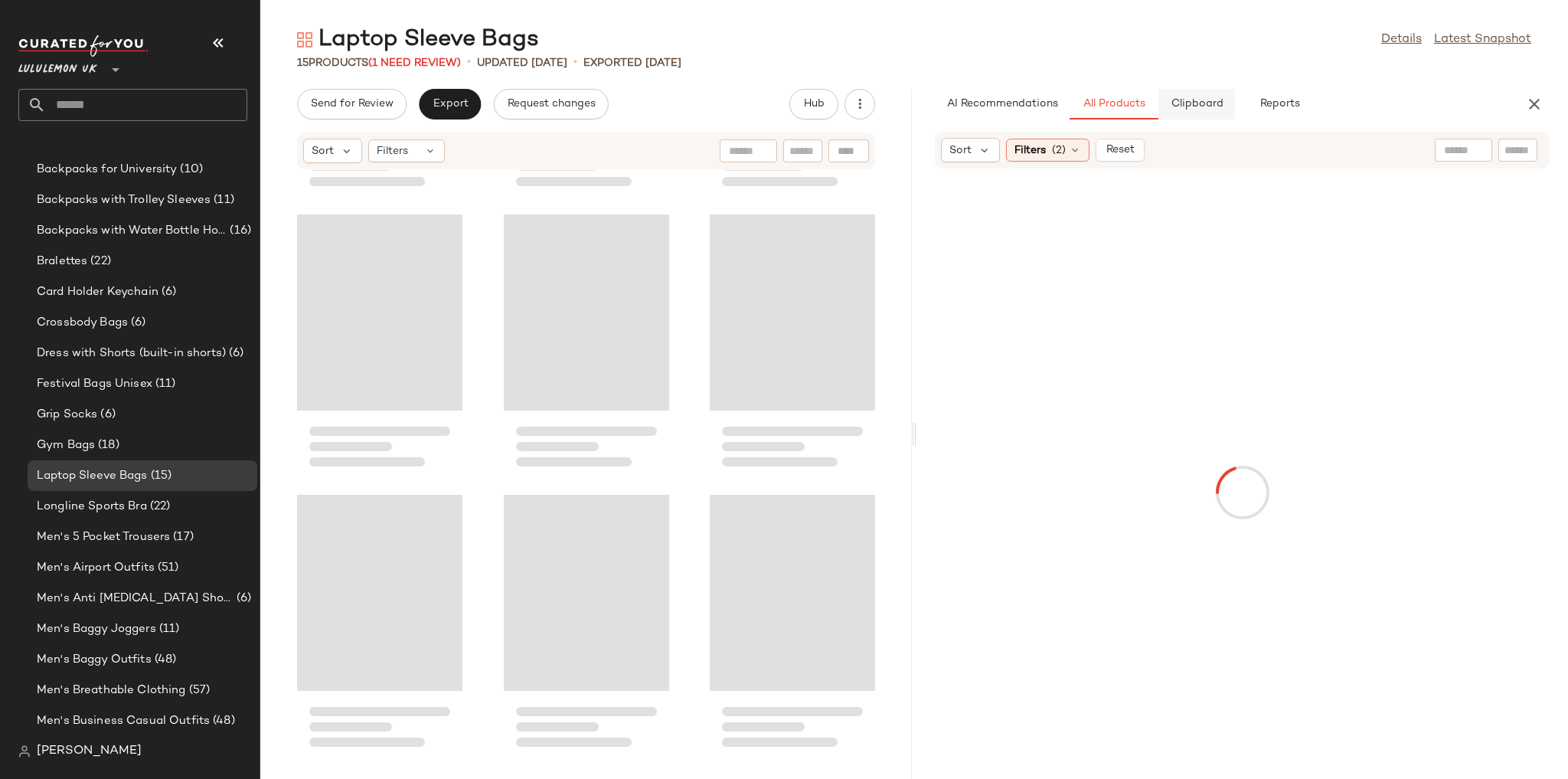
click at [1188, 100] on span "Clipboard" at bounding box center [1196, 104] width 53 height 13
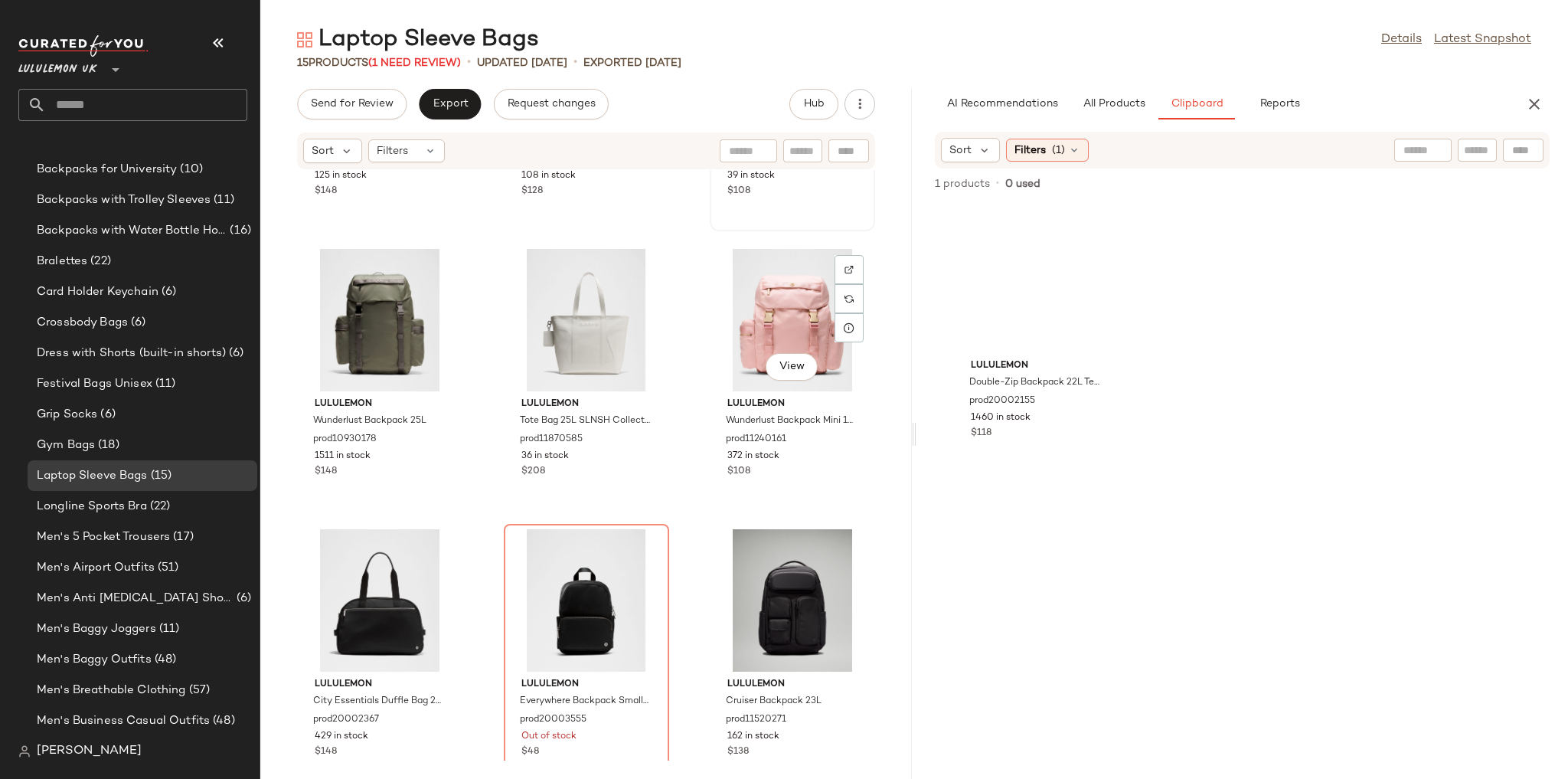
scroll to position [814, 0]
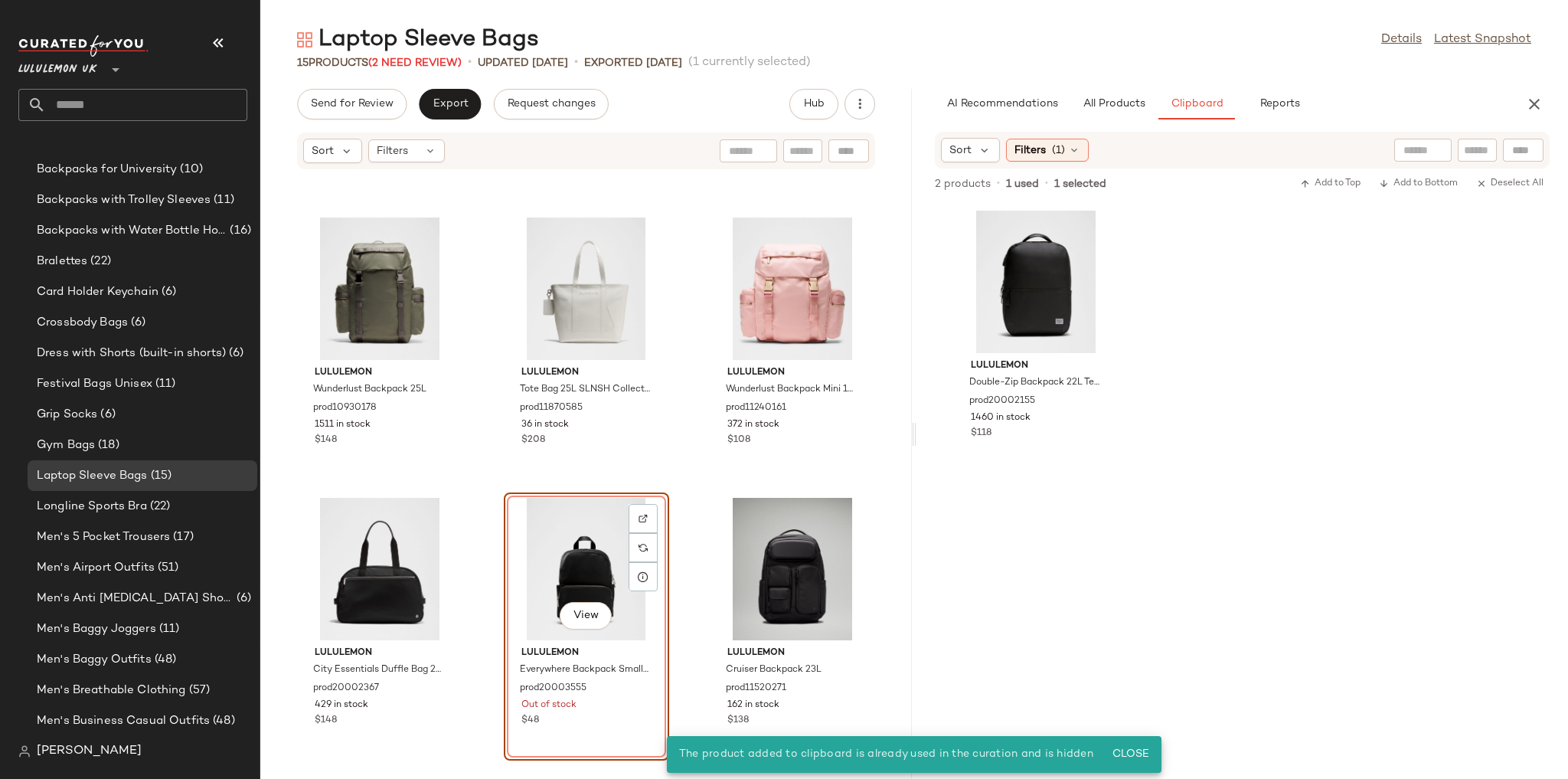
click at [694, 487] on div "lululemon City Essentials Bag 25L prod11680344 125 in stock $148 lululemon Trip…" at bounding box center [586, 465] width 652 height 591
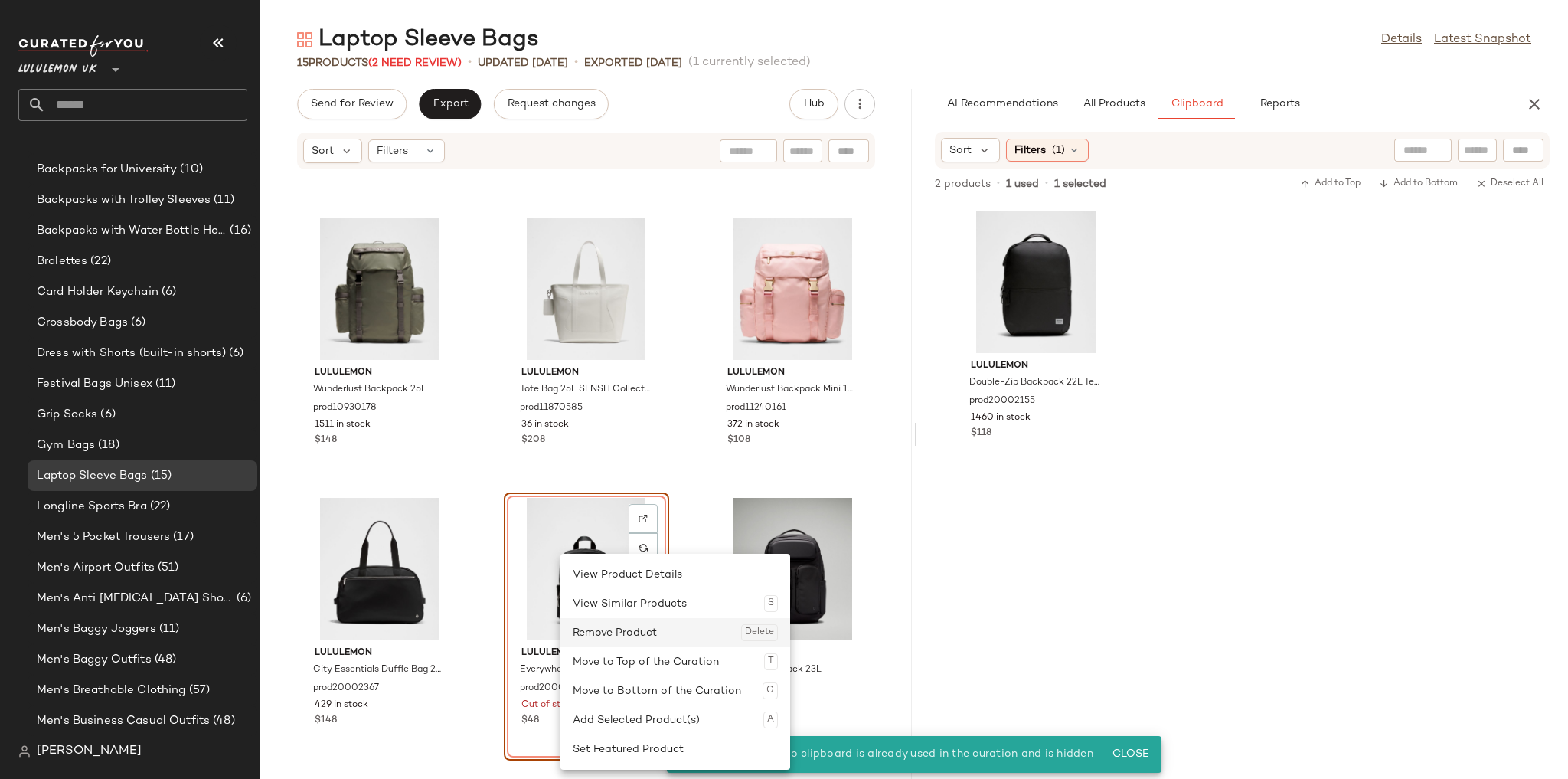
click at [597, 631] on div "Remove Product Delete" at bounding box center [675, 633] width 205 height 29
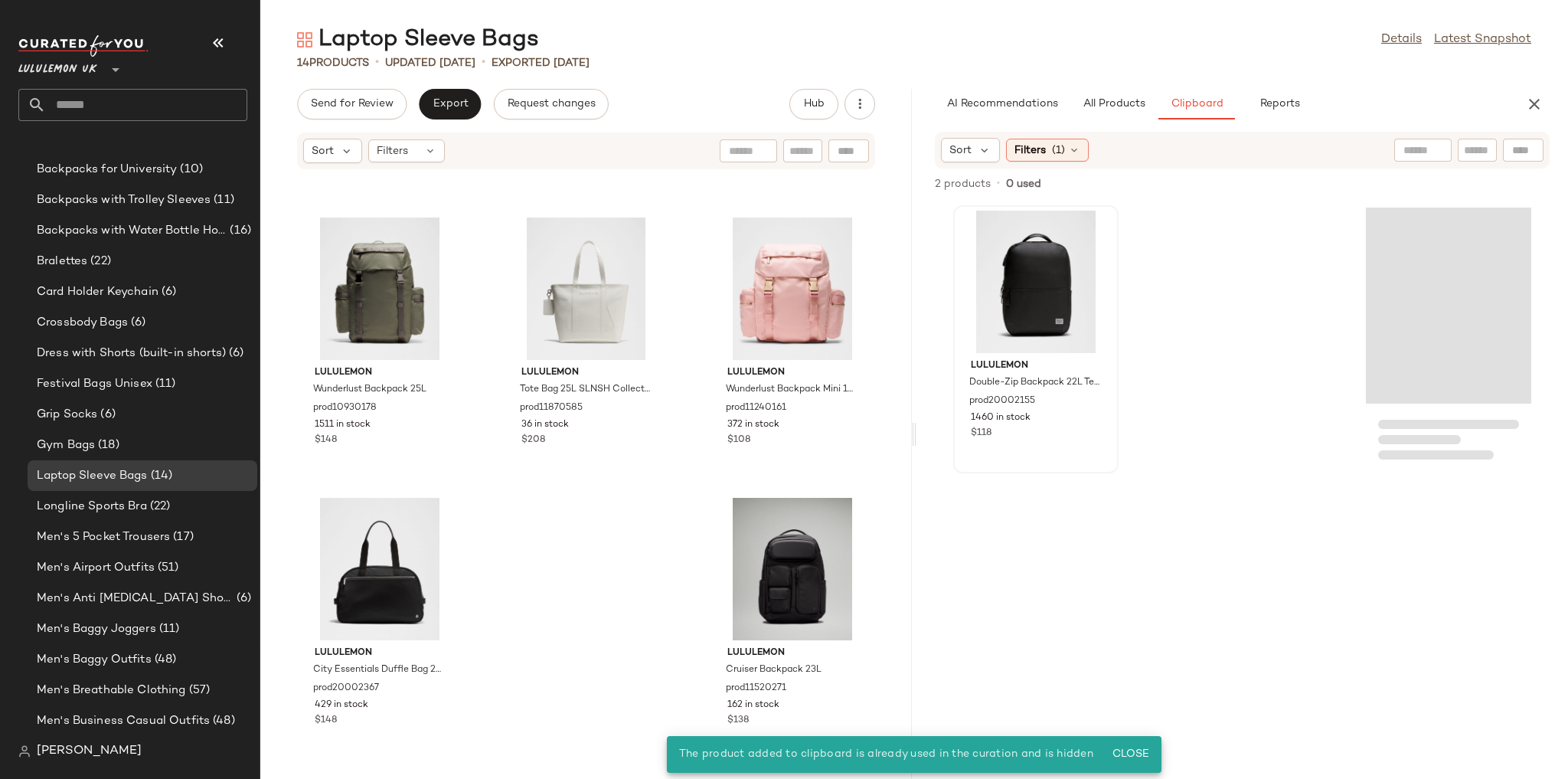
scroll to position [143, 0]
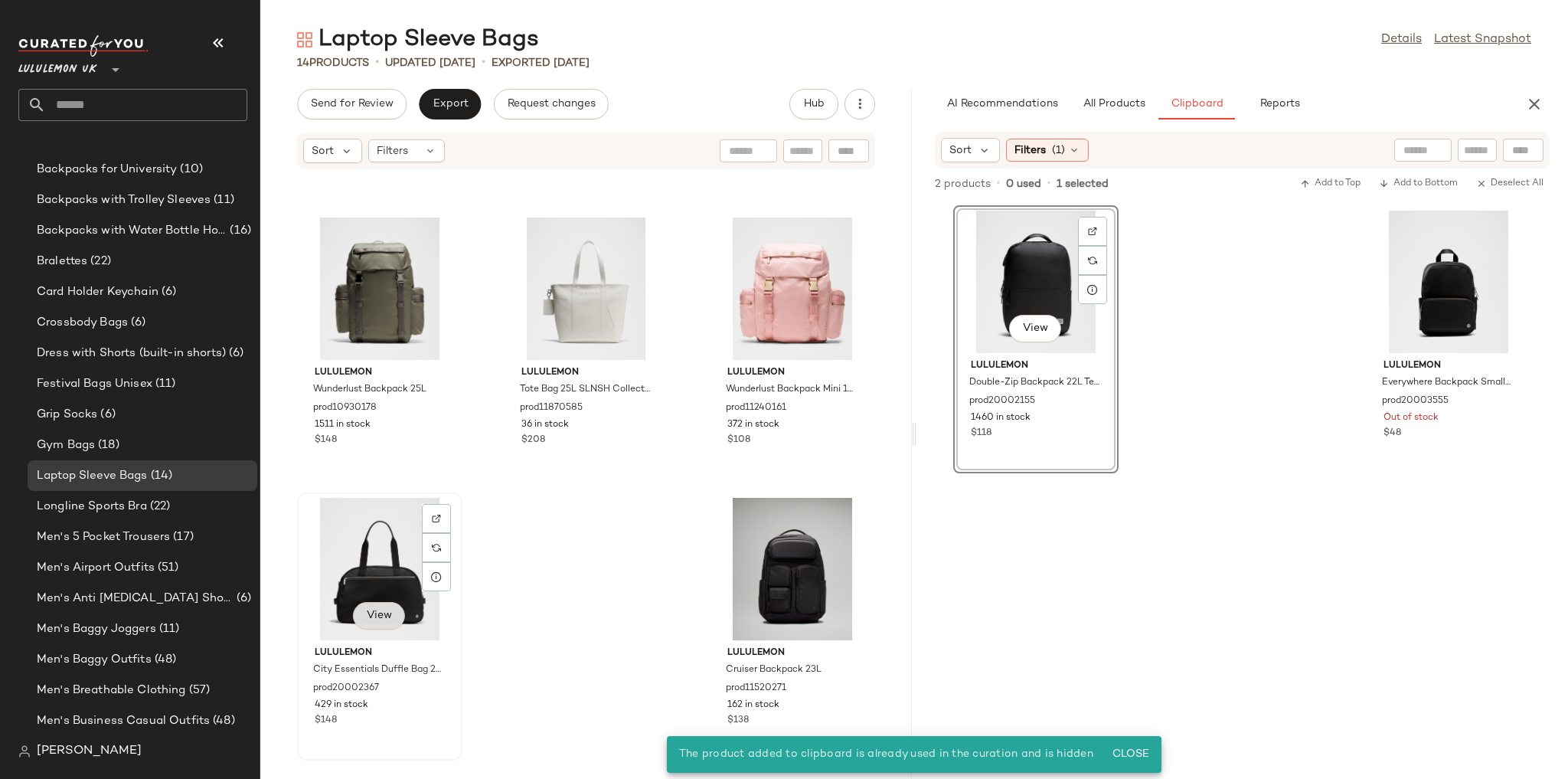
scroll to position [143, 0]
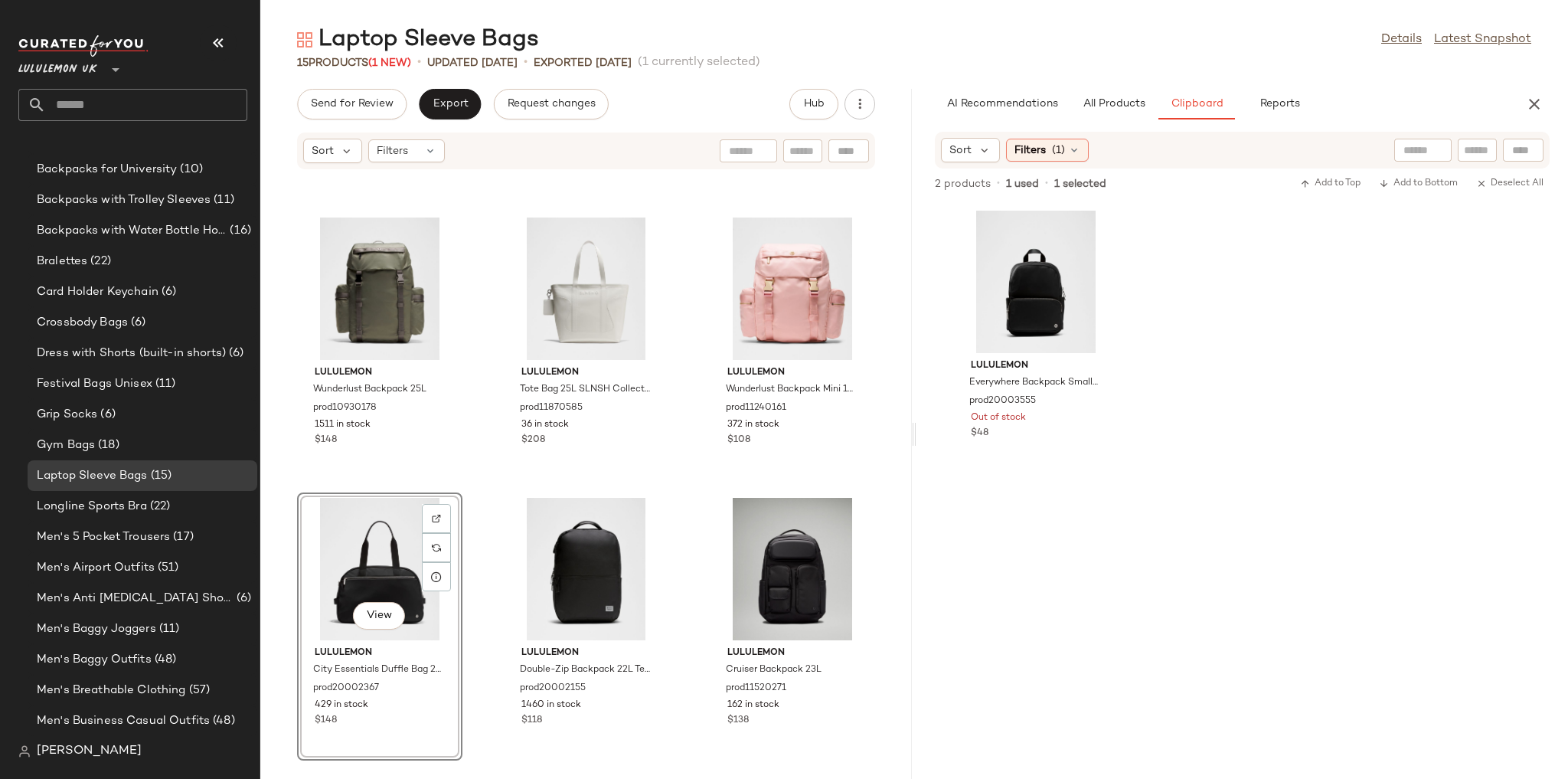
click at [692, 476] on div "lululemon City Essentials Bag 25L prod11680344 125 in stock $148 lululemon Trip…" at bounding box center [586, 465] width 652 height 591
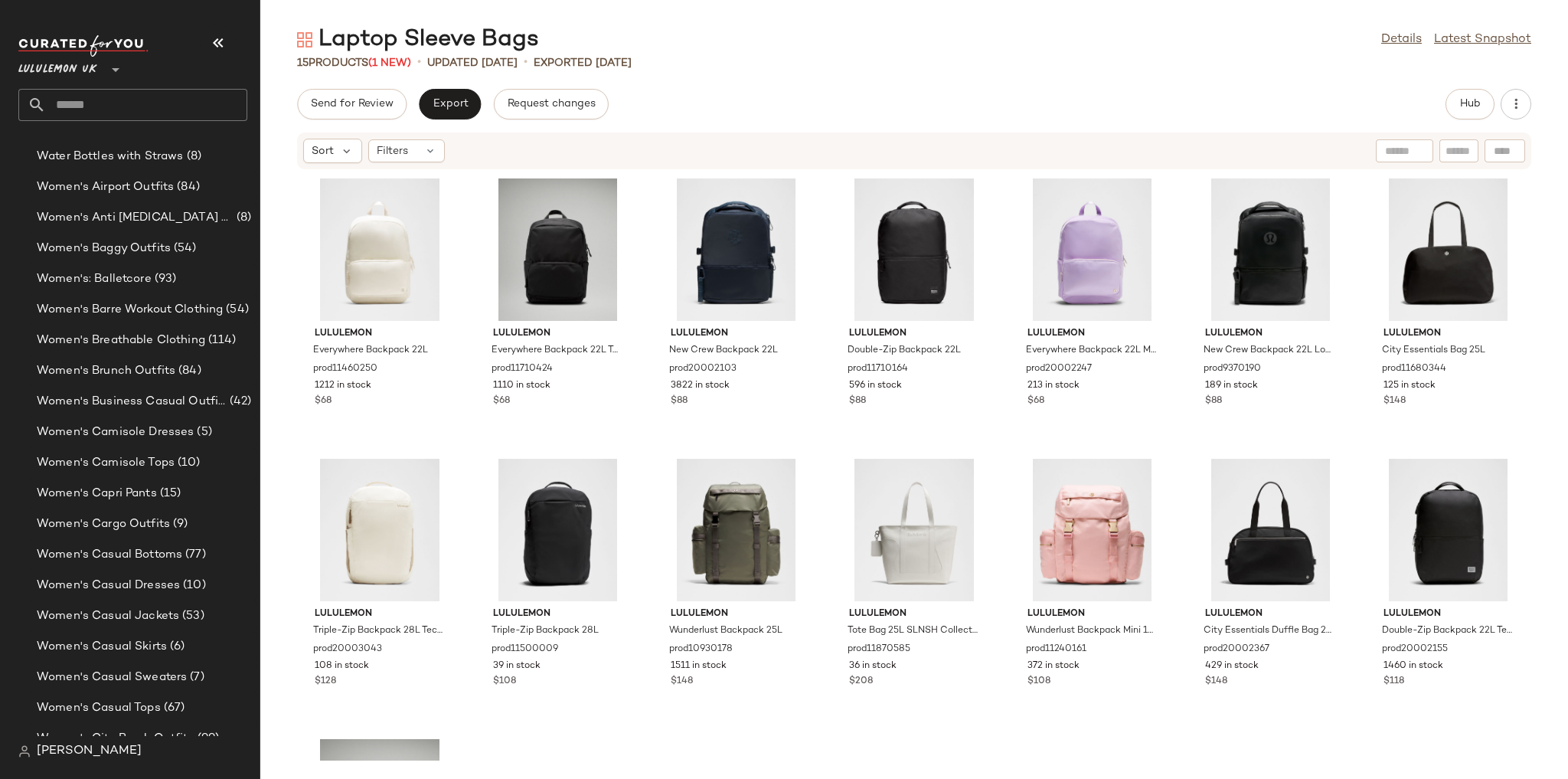
scroll to position [3253, 0]
click at [132, 585] on span "Women's Casual Dresses" at bounding box center [108, 583] width 143 height 18
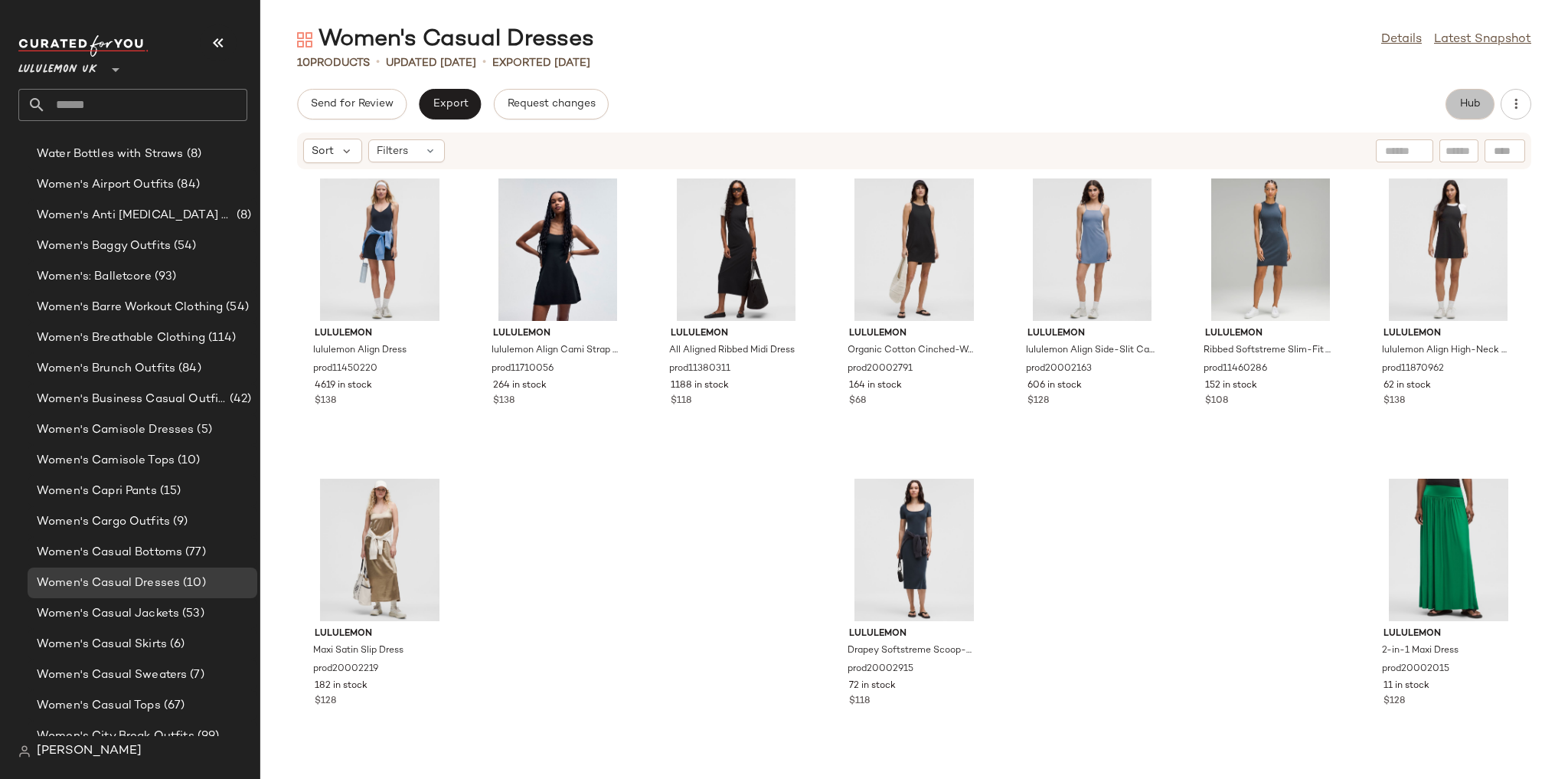
click at [1450, 114] on button "Hub" at bounding box center [1470, 104] width 49 height 30
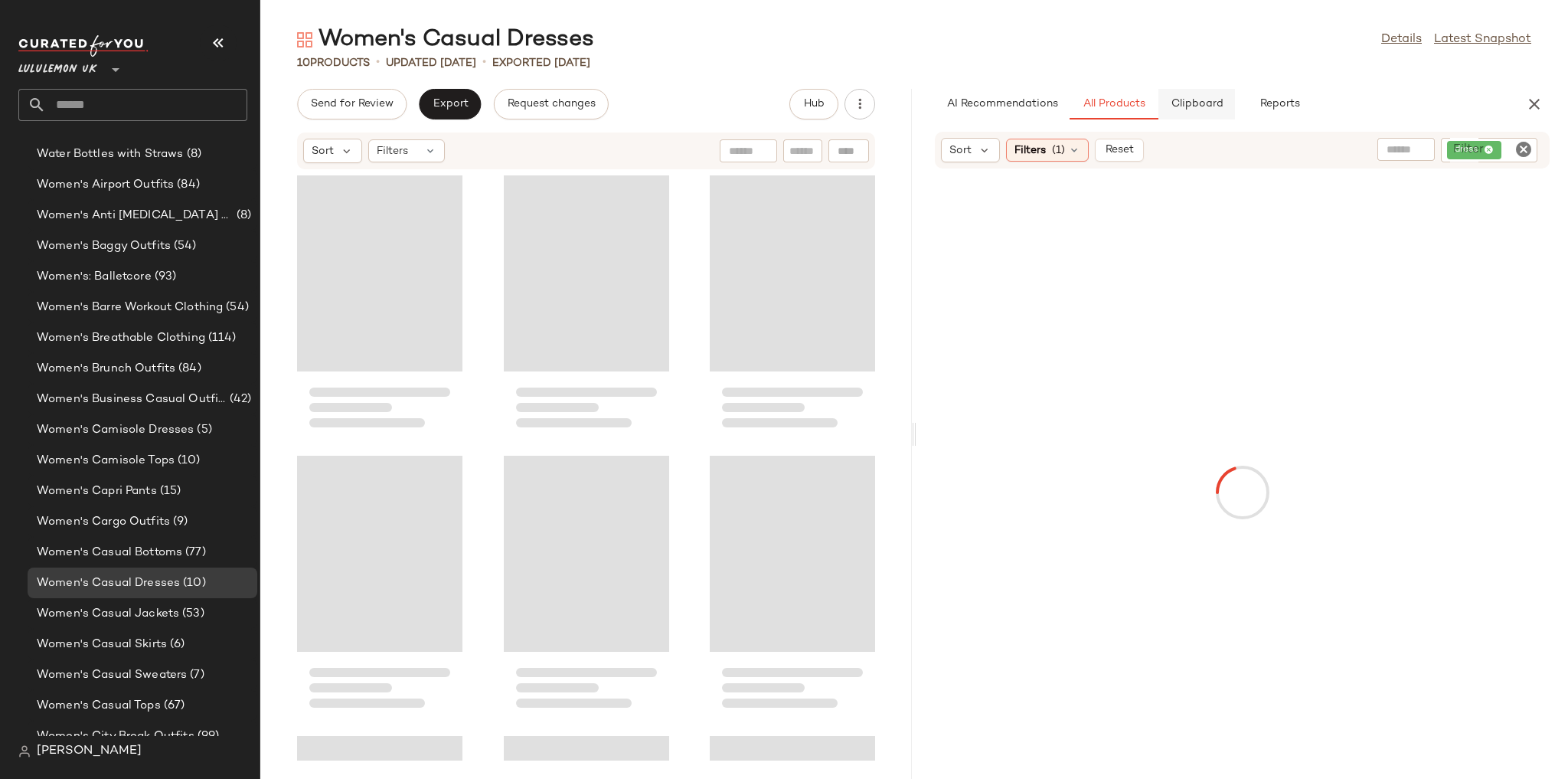
click at [1176, 110] on button "Clipboard" at bounding box center [1196, 104] width 77 height 30
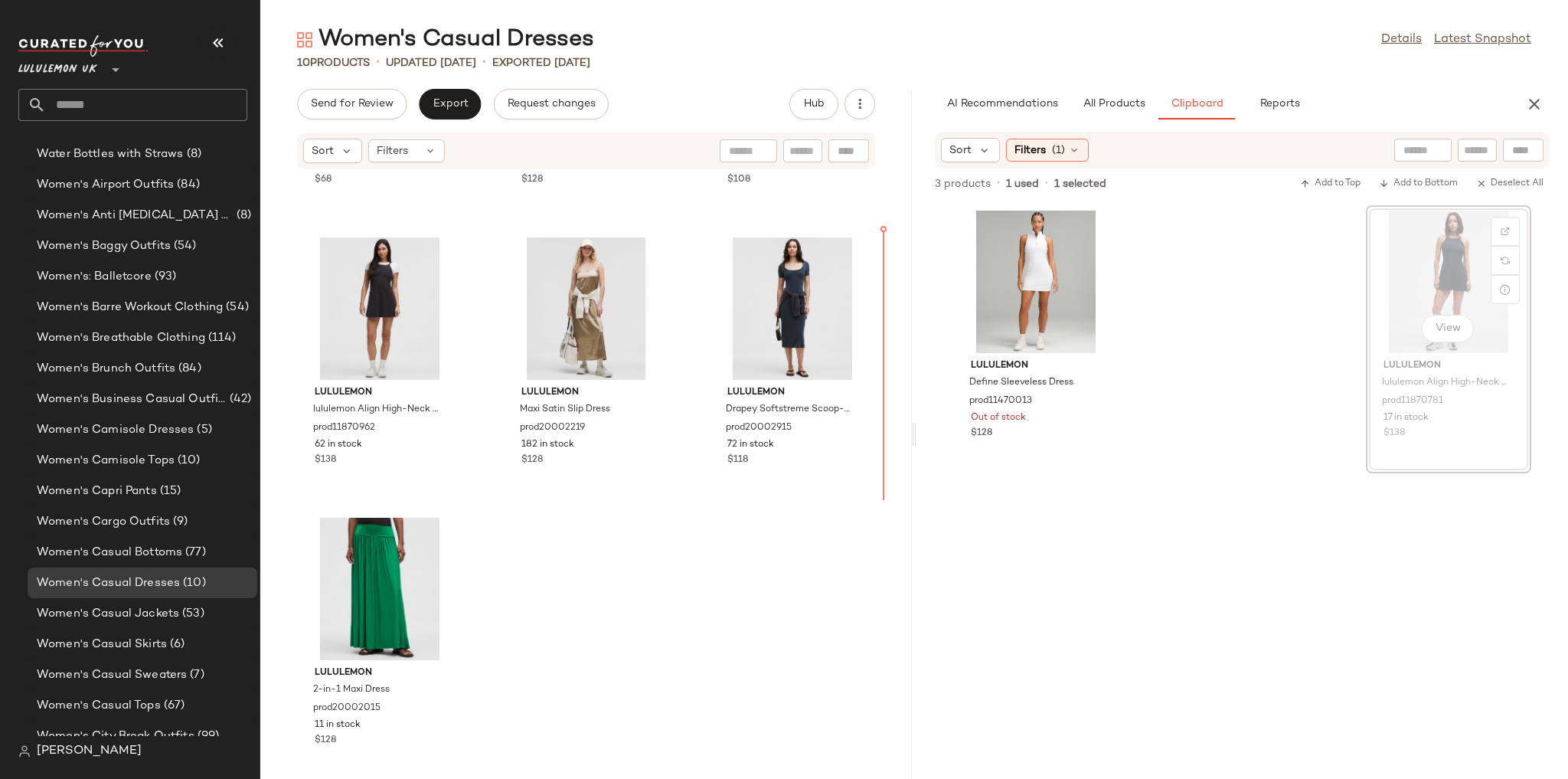
scroll to position [533, 0]
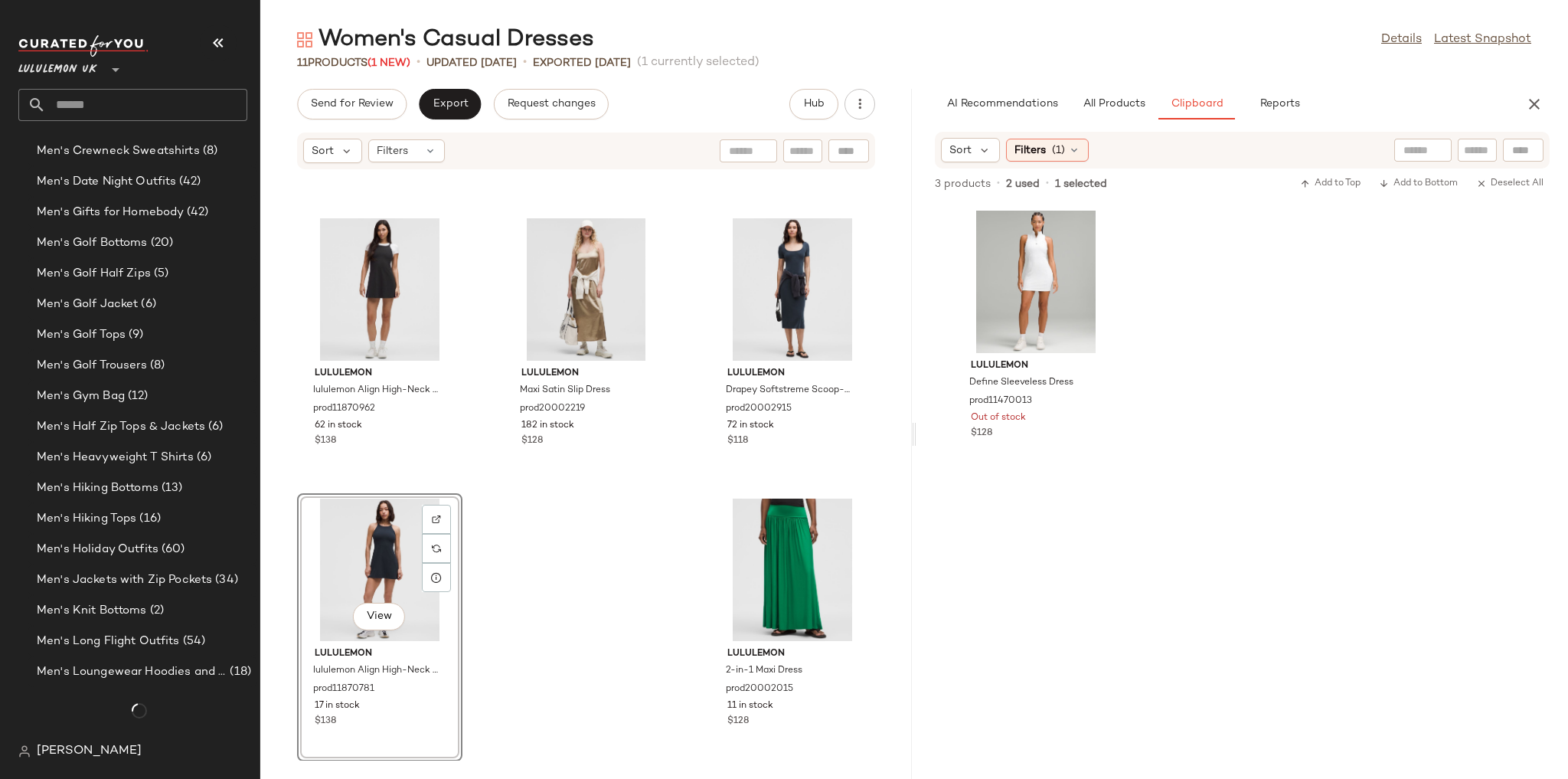
click at [552, 498] on div "lululemon Organic Cotton Cinched-Waist Dress prod20002791 164 in stock $68 lulu…" at bounding box center [586, 465] width 652 height 591
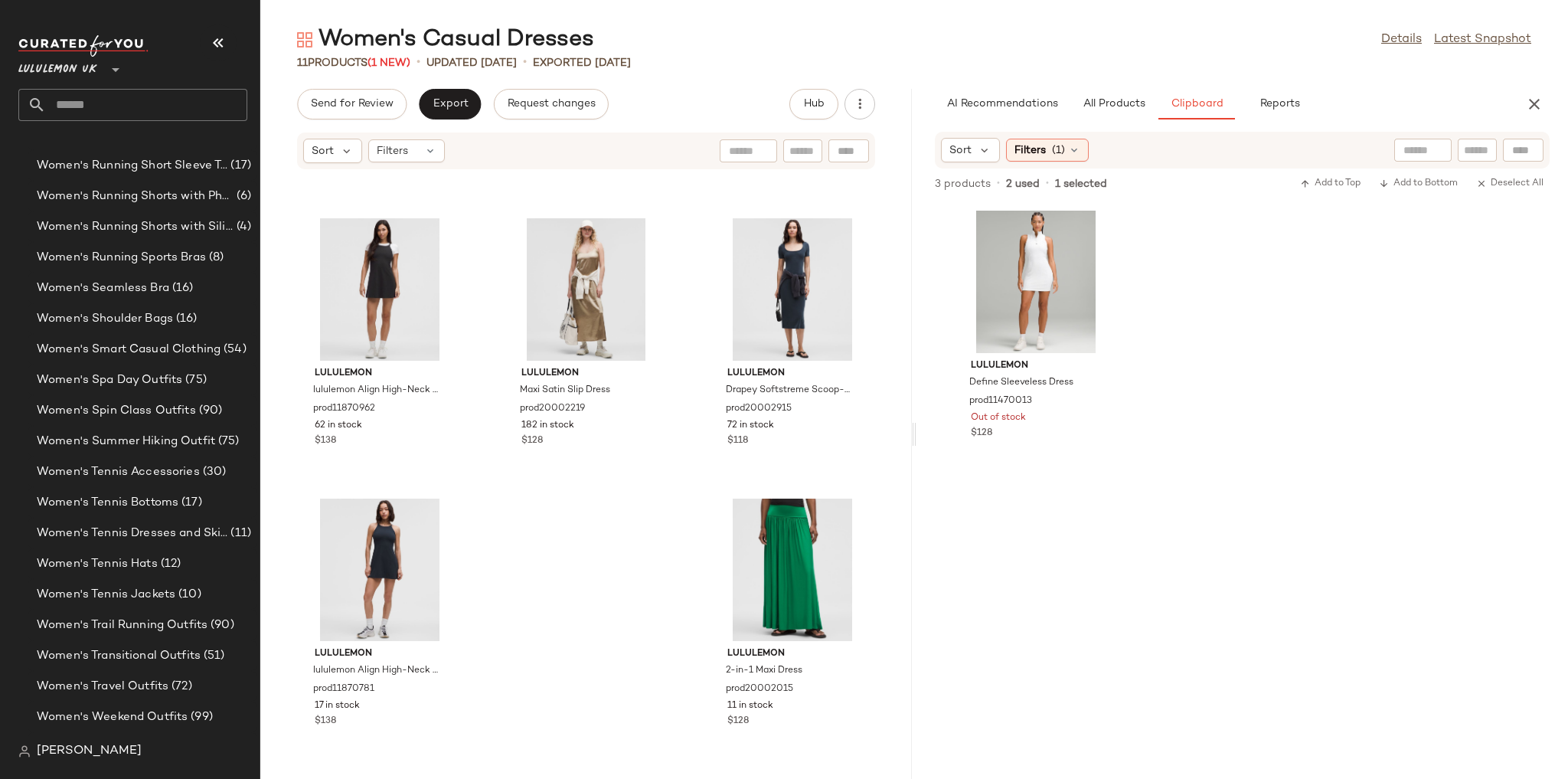
scroll to position [2165, 0]
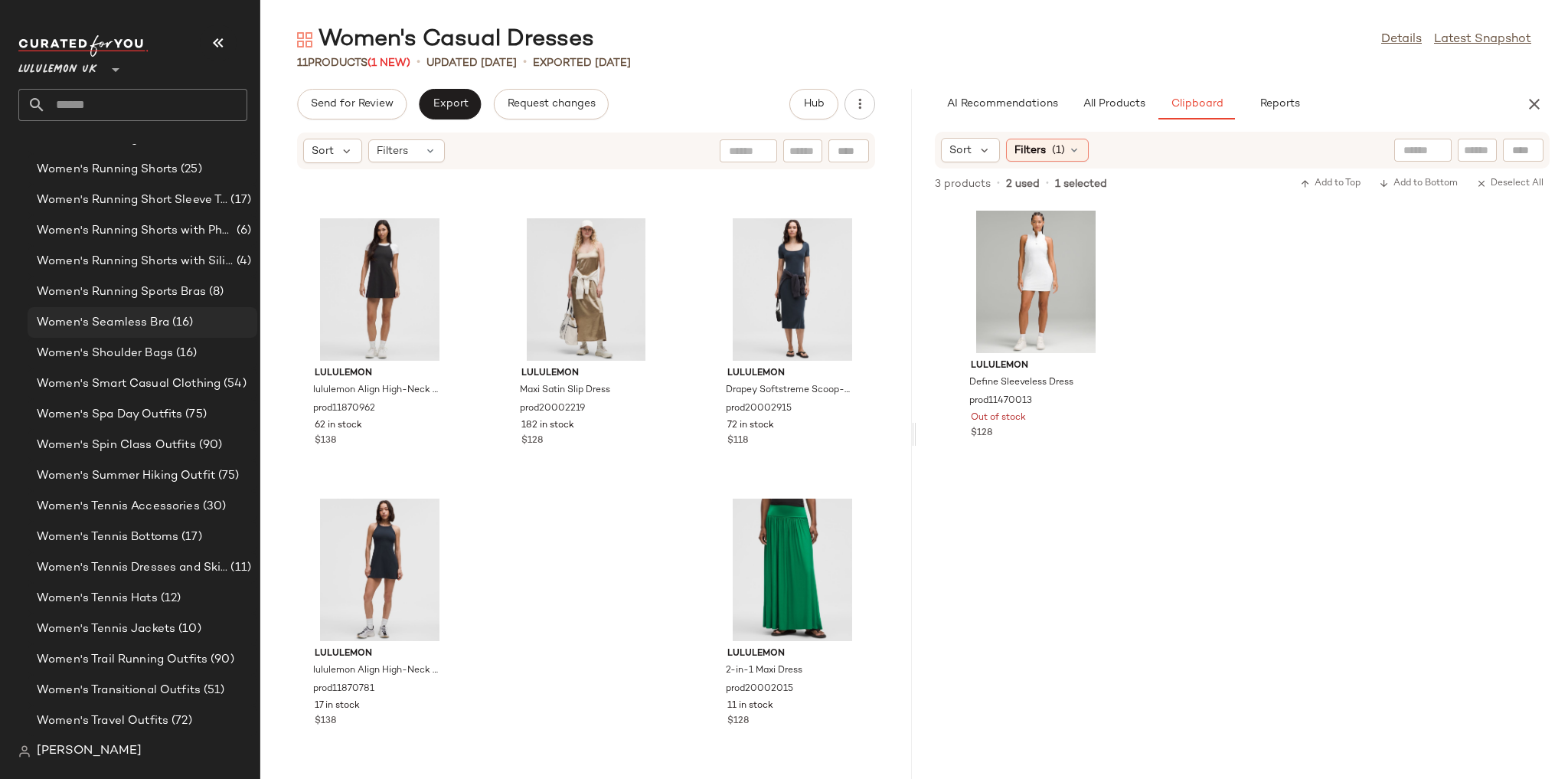
click at [115, 311] on div "Women's Seamless Bra (16)" at bounding box center [142, 322] width 230 height 30
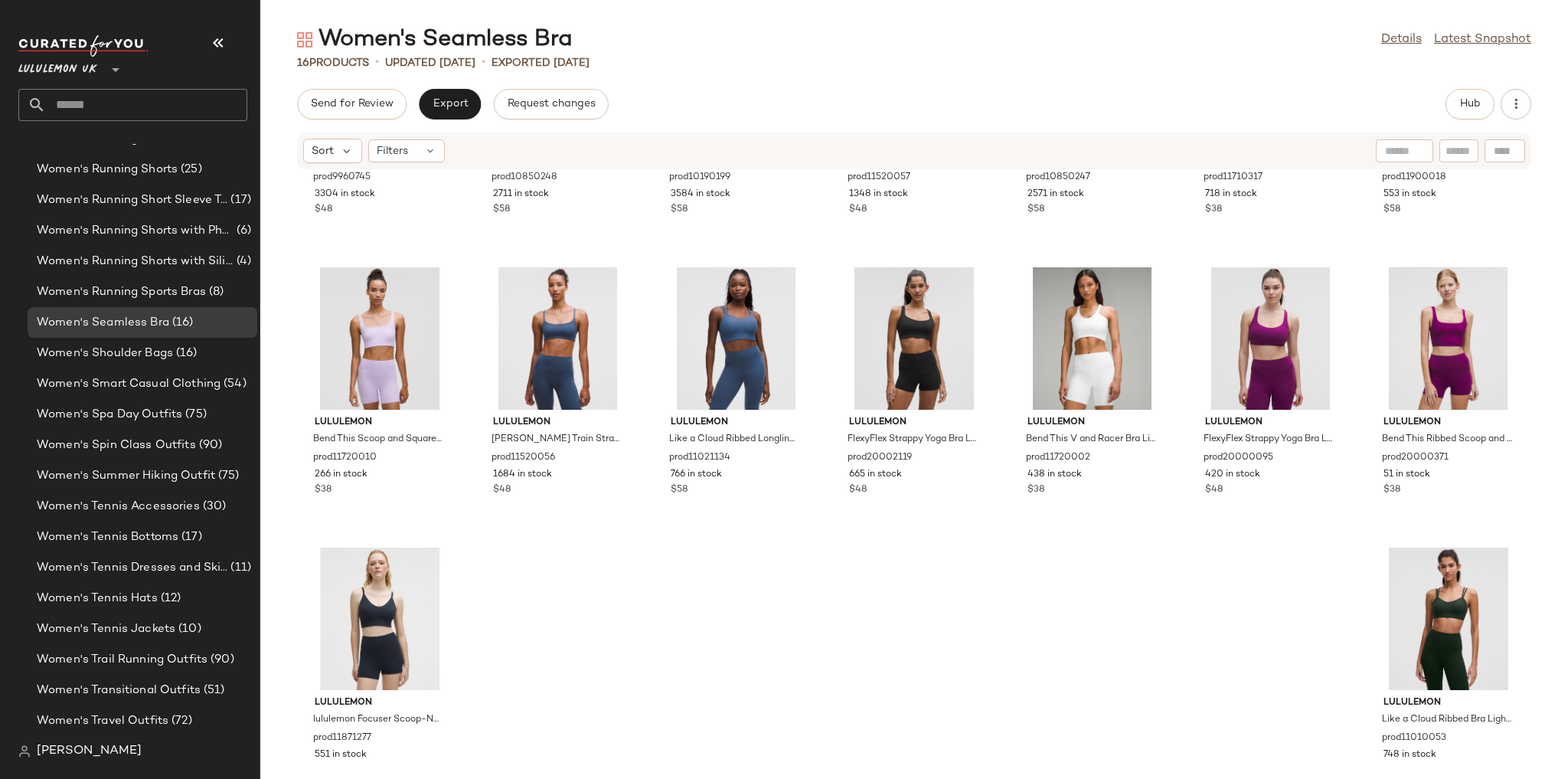
scroll to position [241, 0]
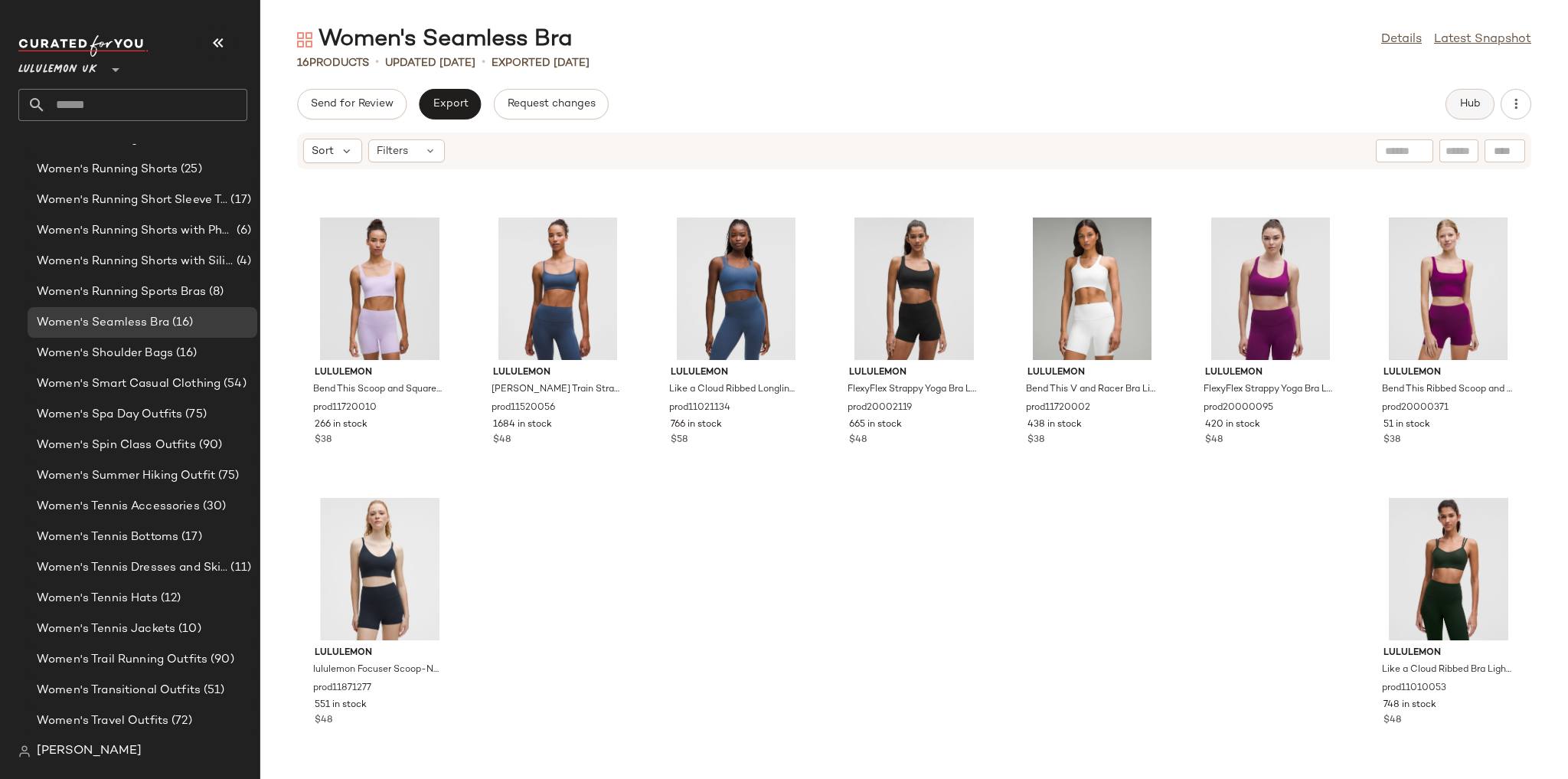
click at [1479, 101] on span "Hub" at bounding box center [1470, 104] width 21 height 13
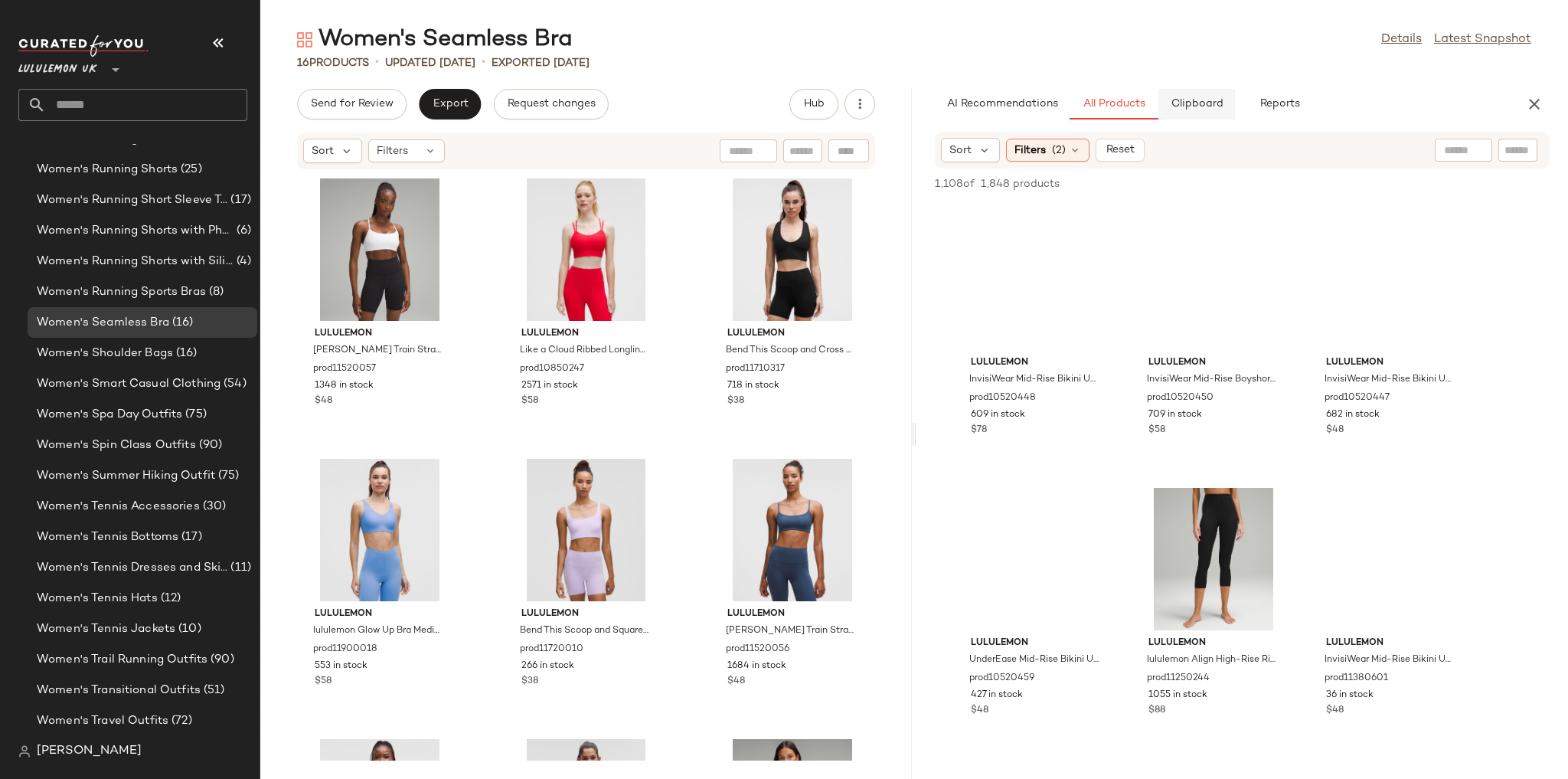
click at [1197, 109] on span "Clipboard" at bounding box center [1196, 104] width 53 height 13
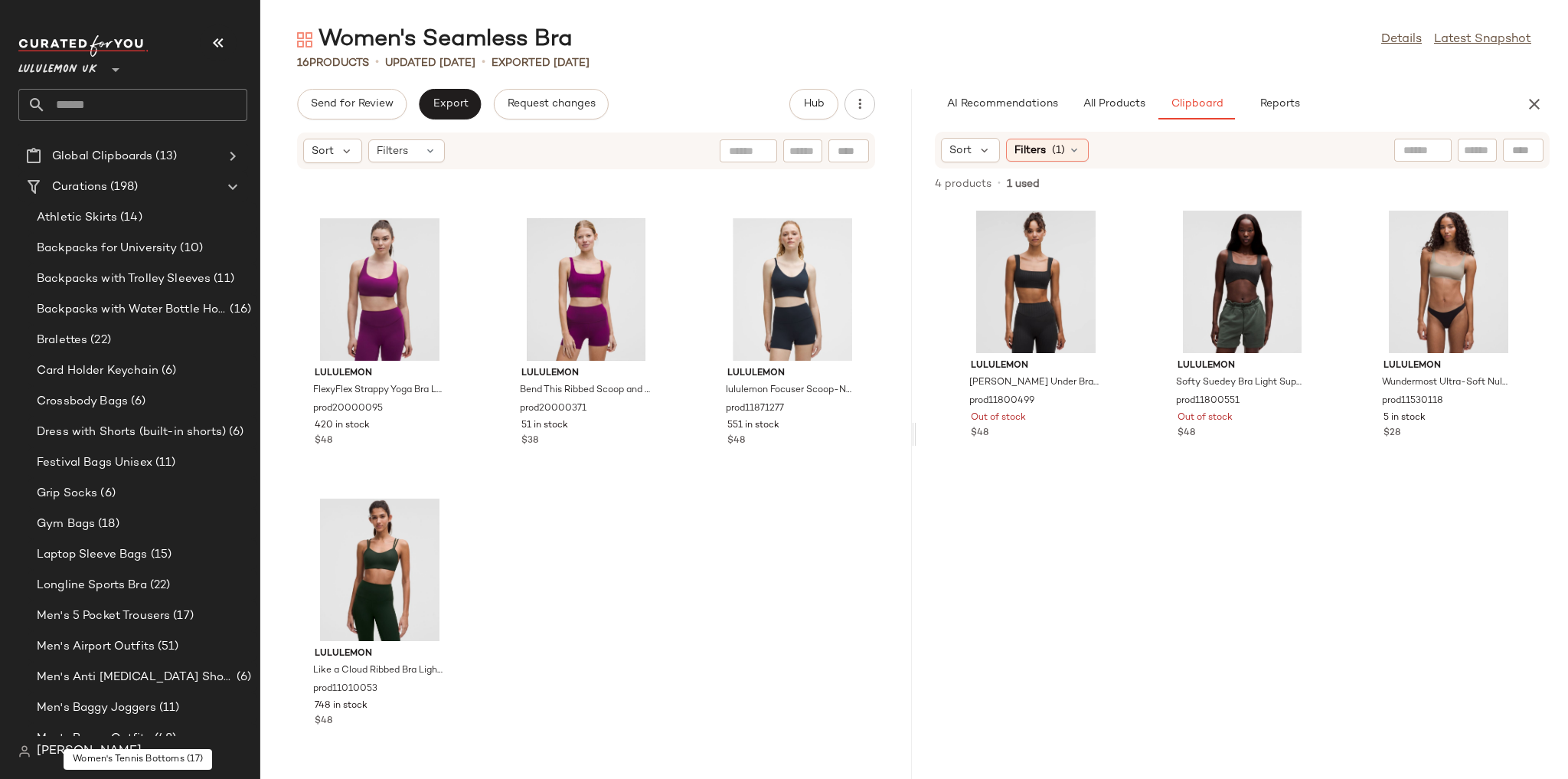
scroll to position [0, 0]
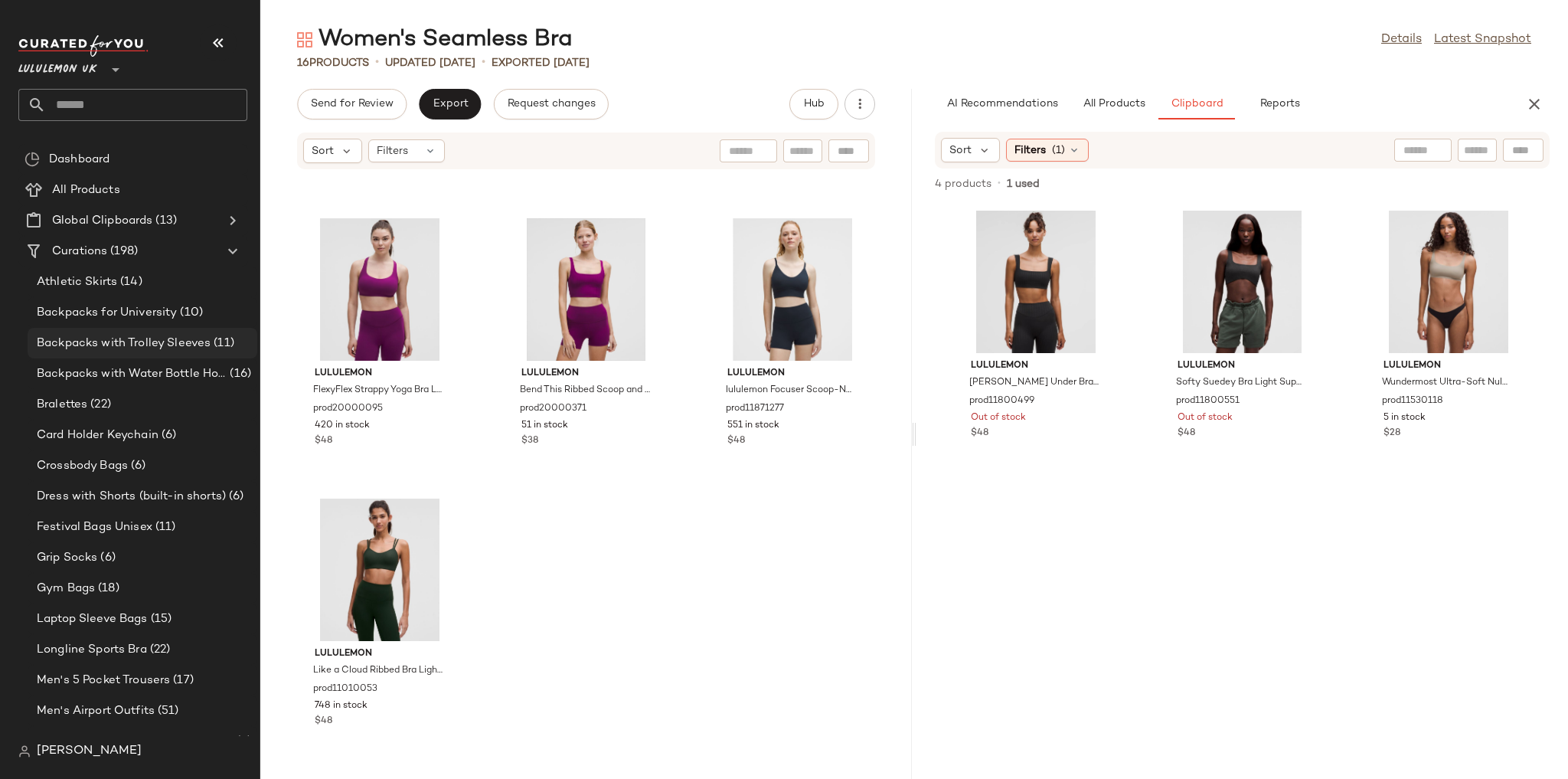
click at [128, 340] on span "Backpacks with Trolley Sleeves" at bounding box center [124, 343] width 174 height 18
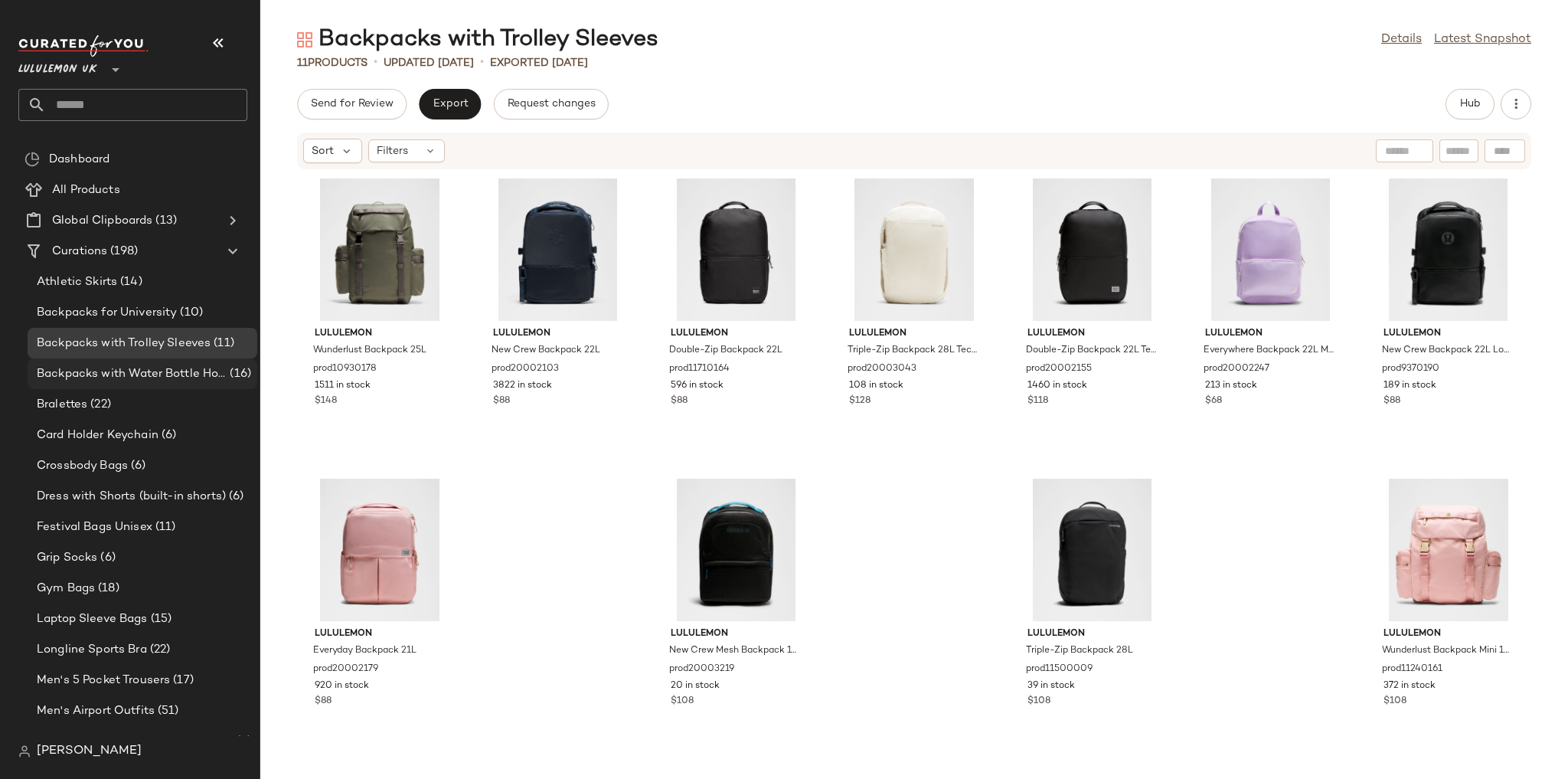
click at [168, 374] on span "Backpacks with Water Bottle Holder" at bounding box center [132, 374] width 190 height 18
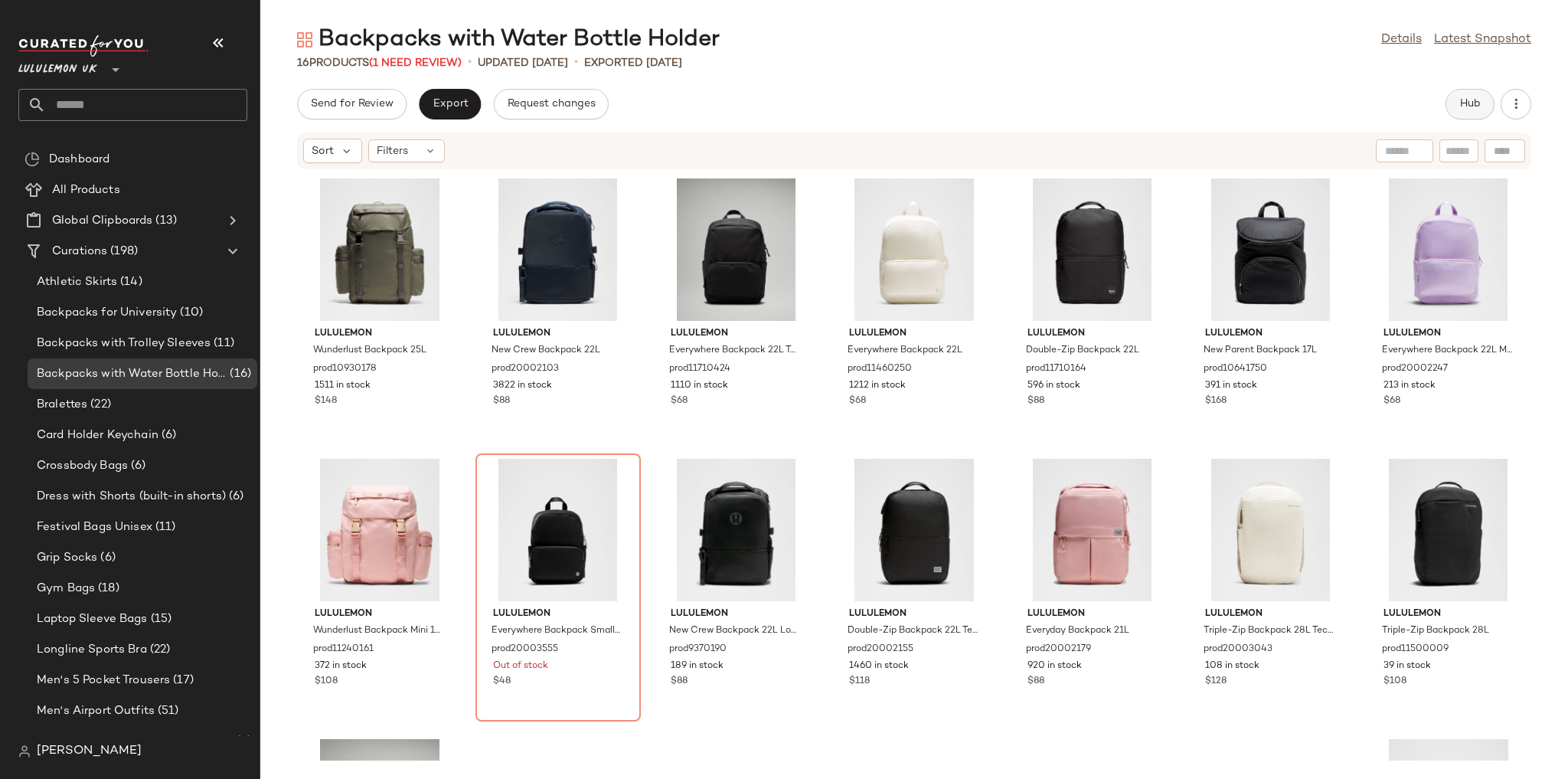
click at [1460, 104] on span "Hub" at bounding box center [1470, 104] width 21 height 13
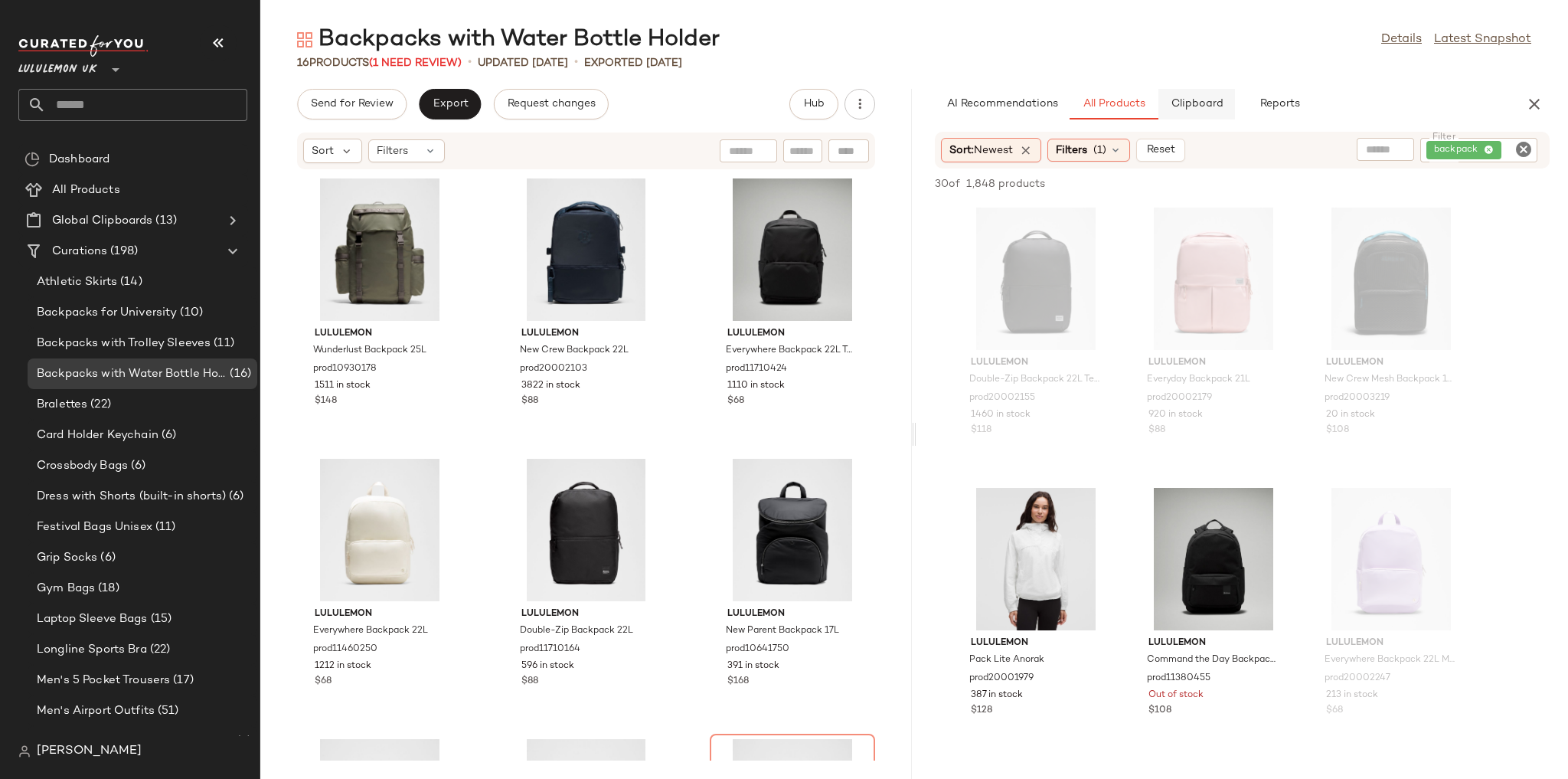
click at [1195, 98] on span "Clipboard" at bounding box center [1196, 104] width 53 height 13
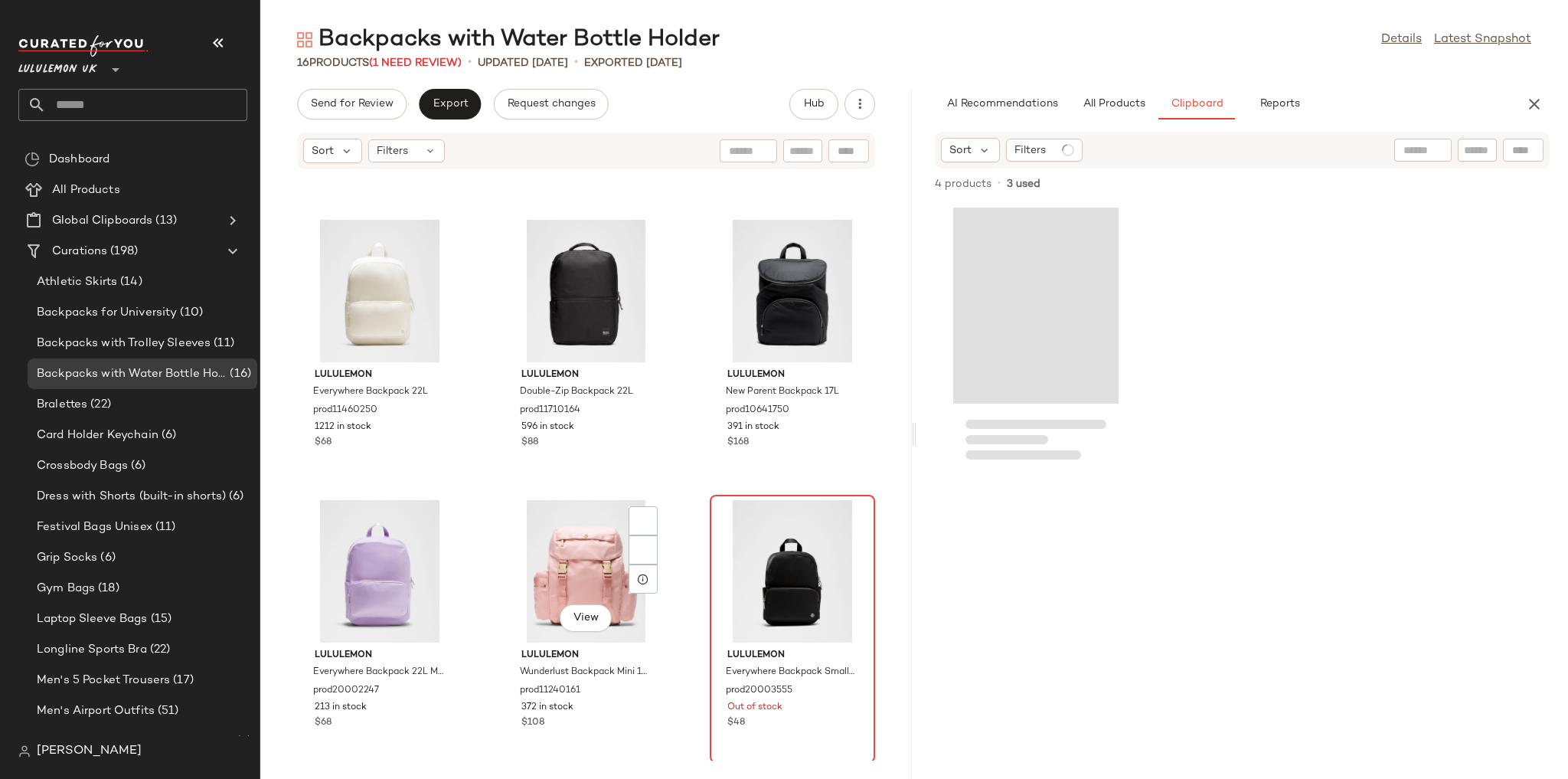
scroll to position [306, 0]
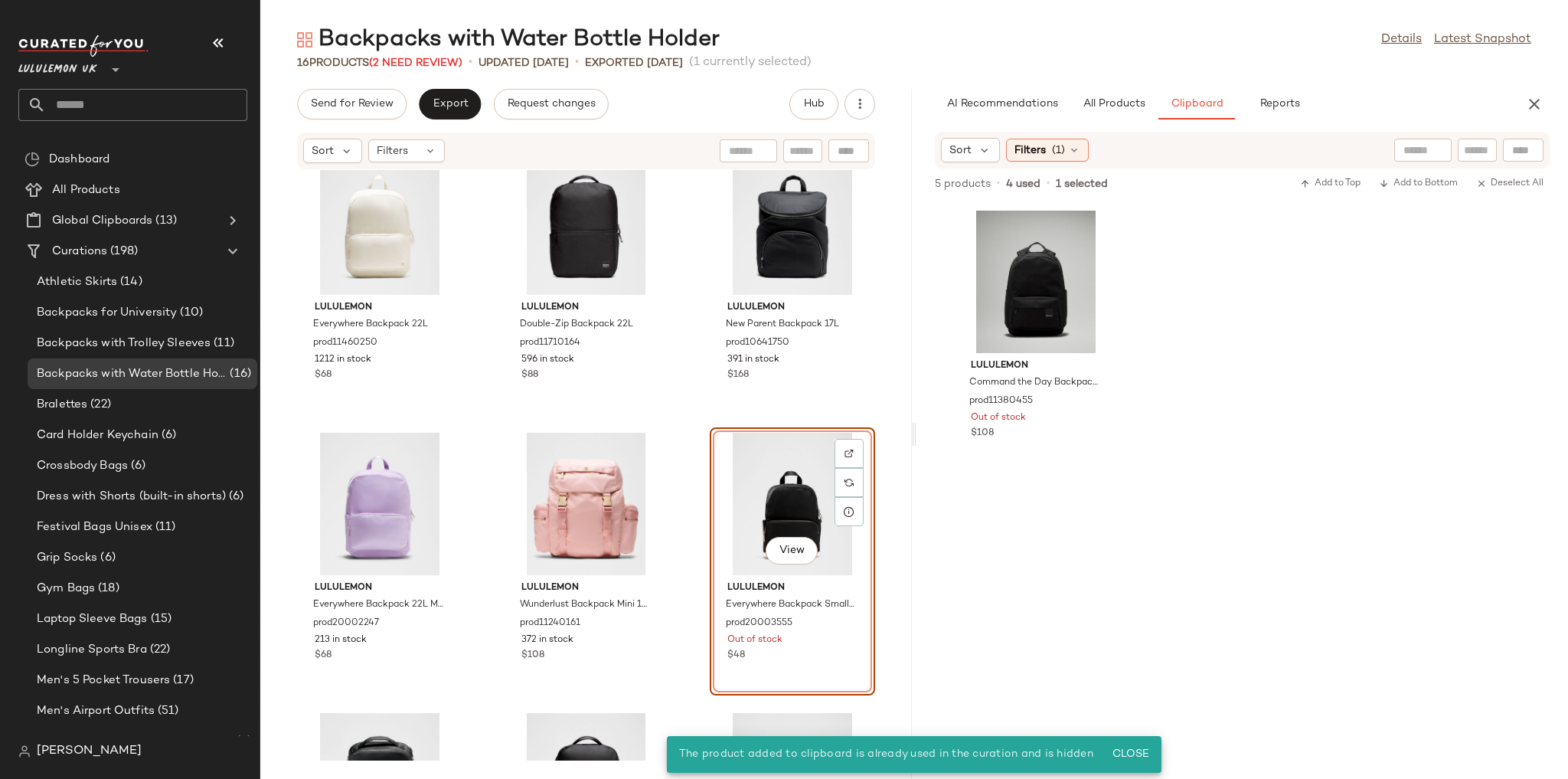
click at [695, 451] on div "lululemon Wunderlust Backpack 25L prod10930178 1511 in stock $148 lululemon New…" at bounding box center [586, 465] width 652 height 591
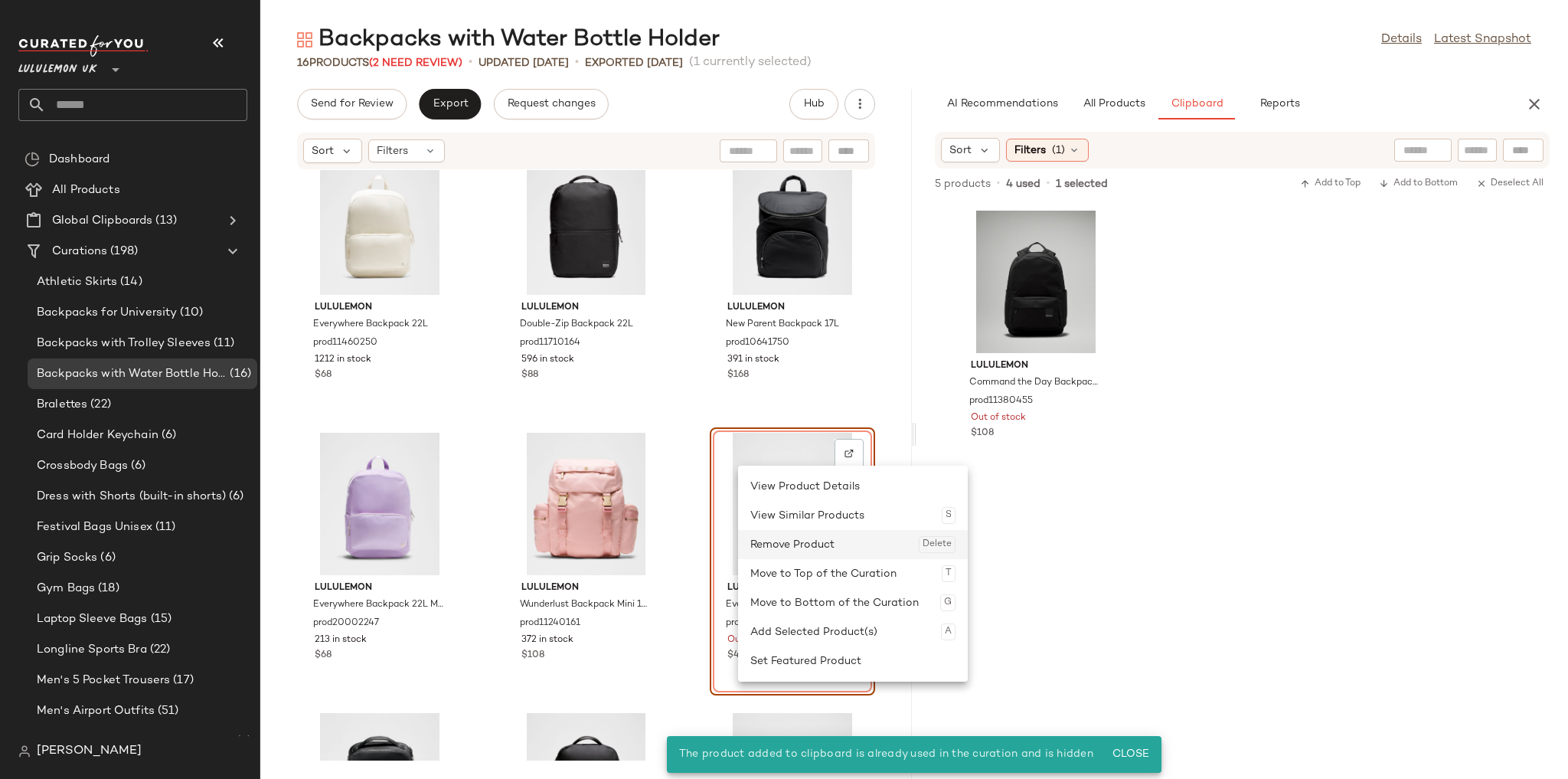
click at [790, 550] on div "Remove Product Delete" at bounding box center [853, 544] width 205 height 29
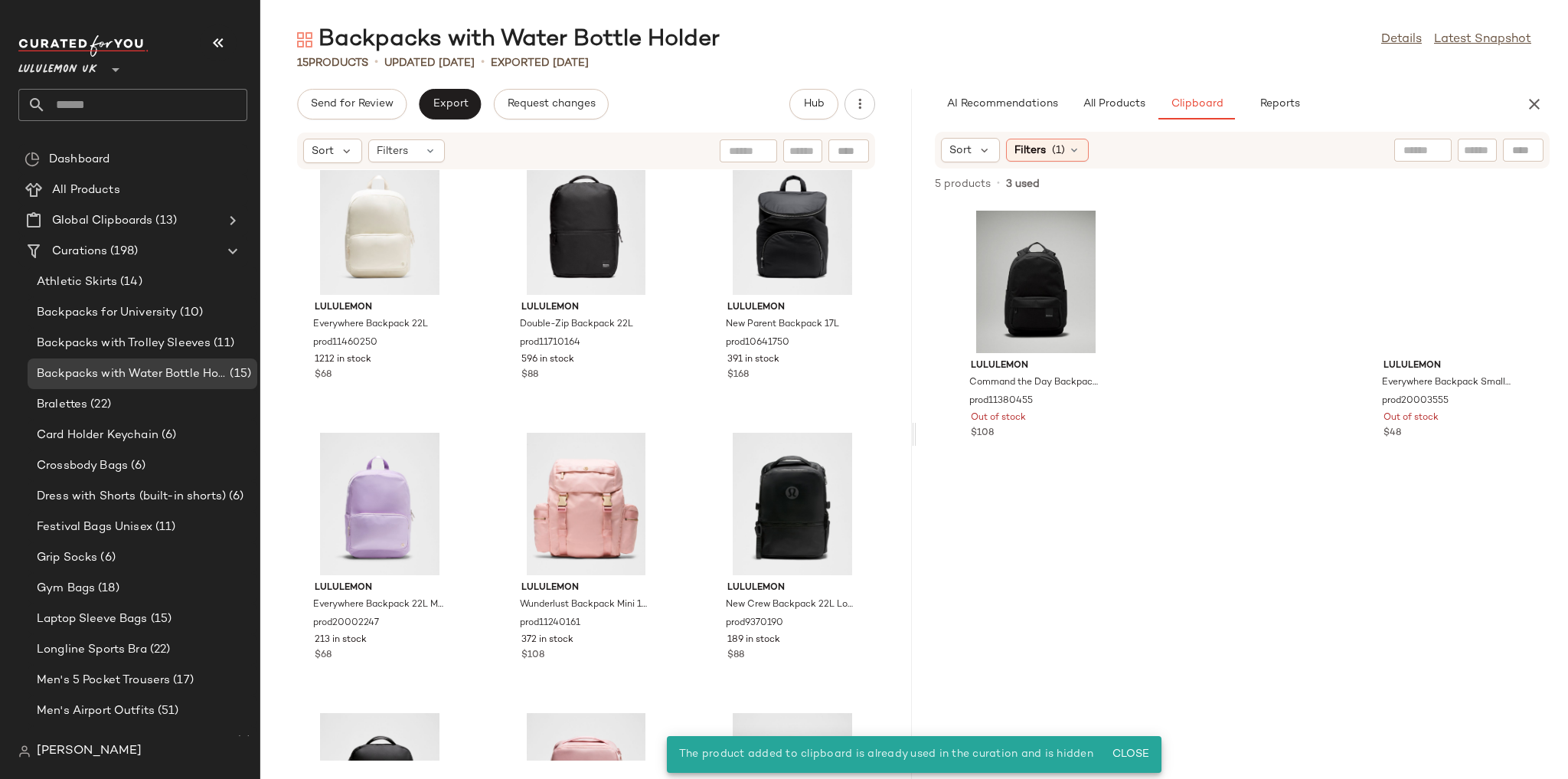
scroll to position [368, 0]
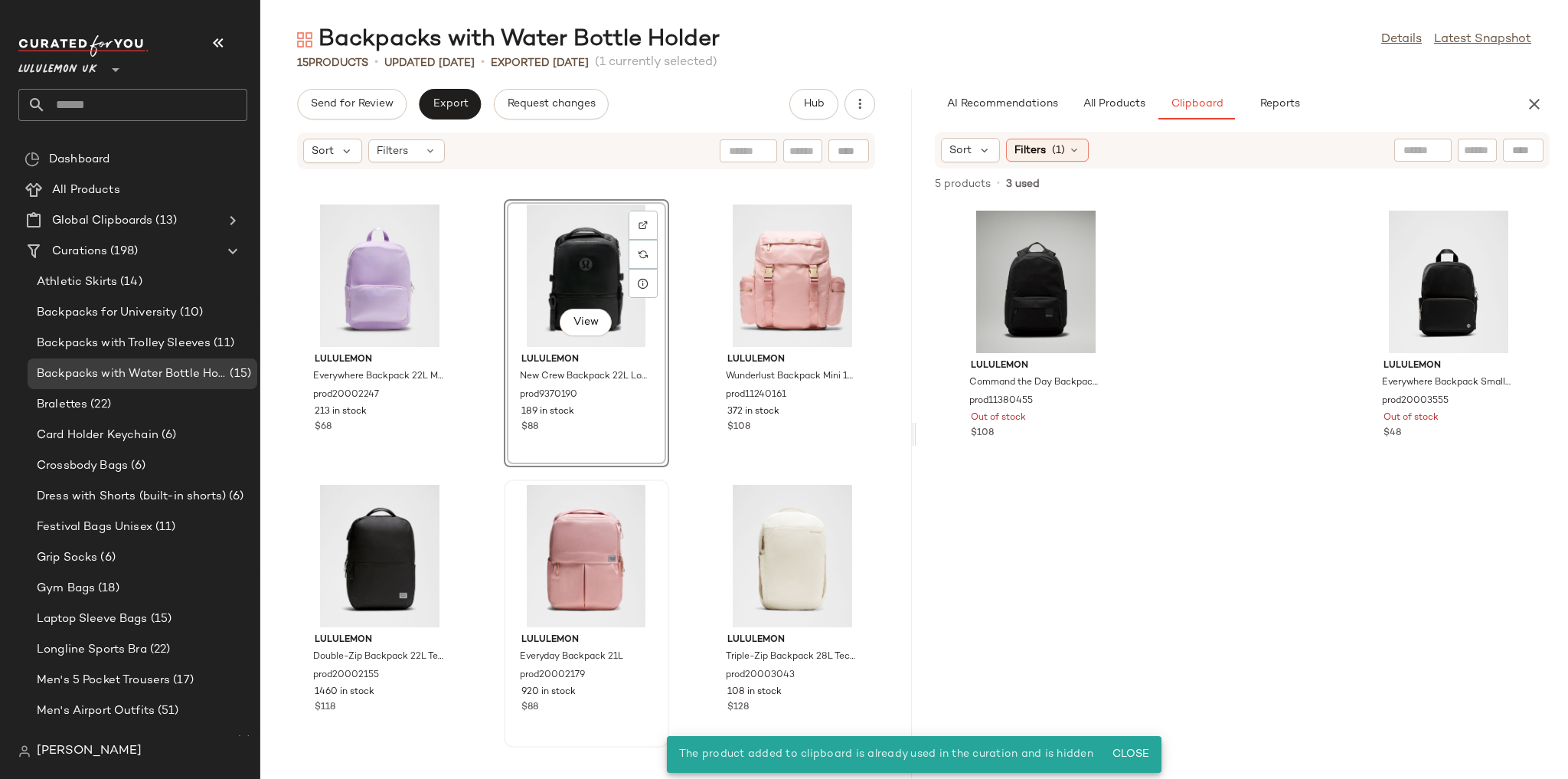
scroll to position [564, 0]
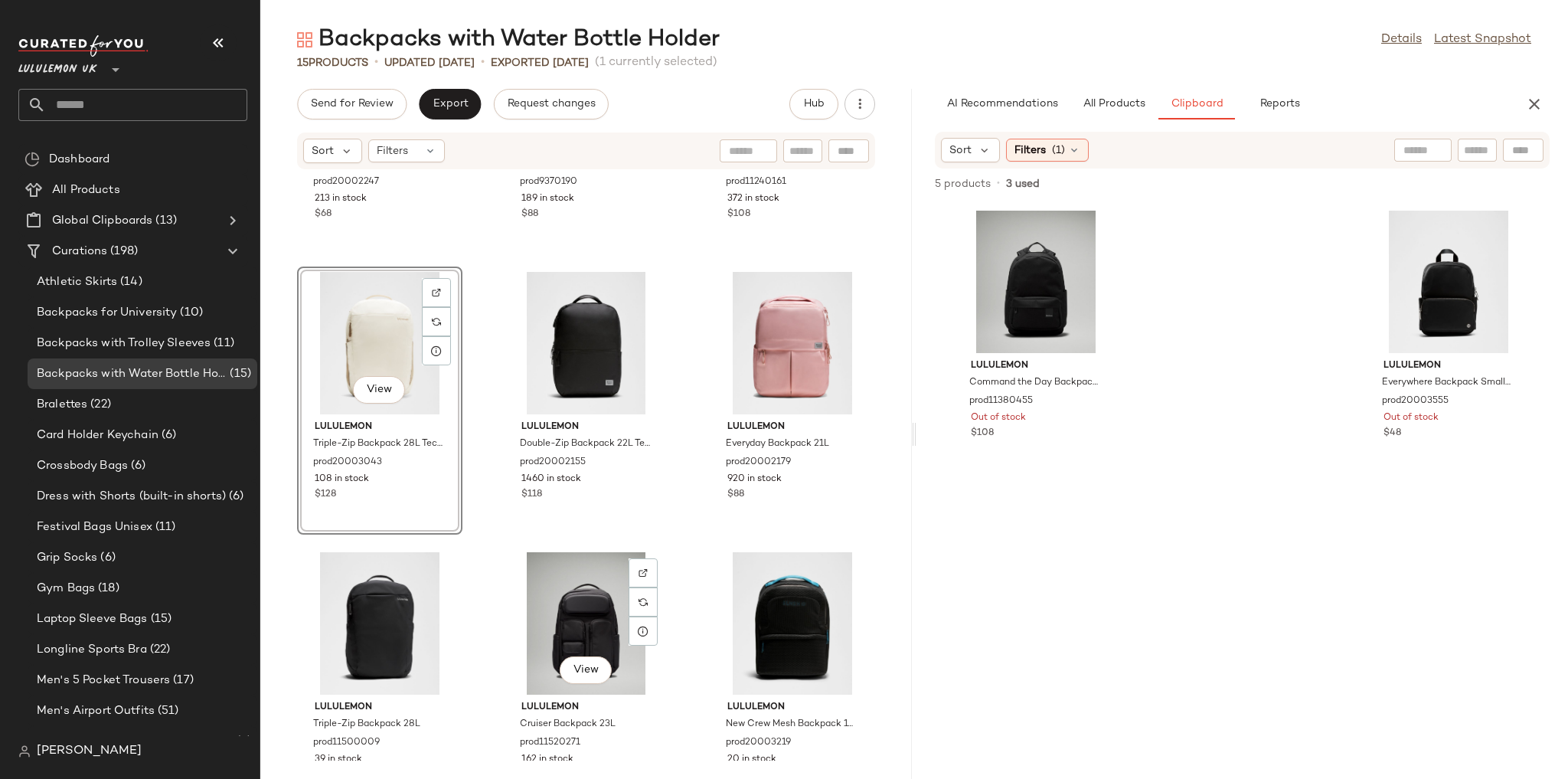
scroll to position [809, 0]
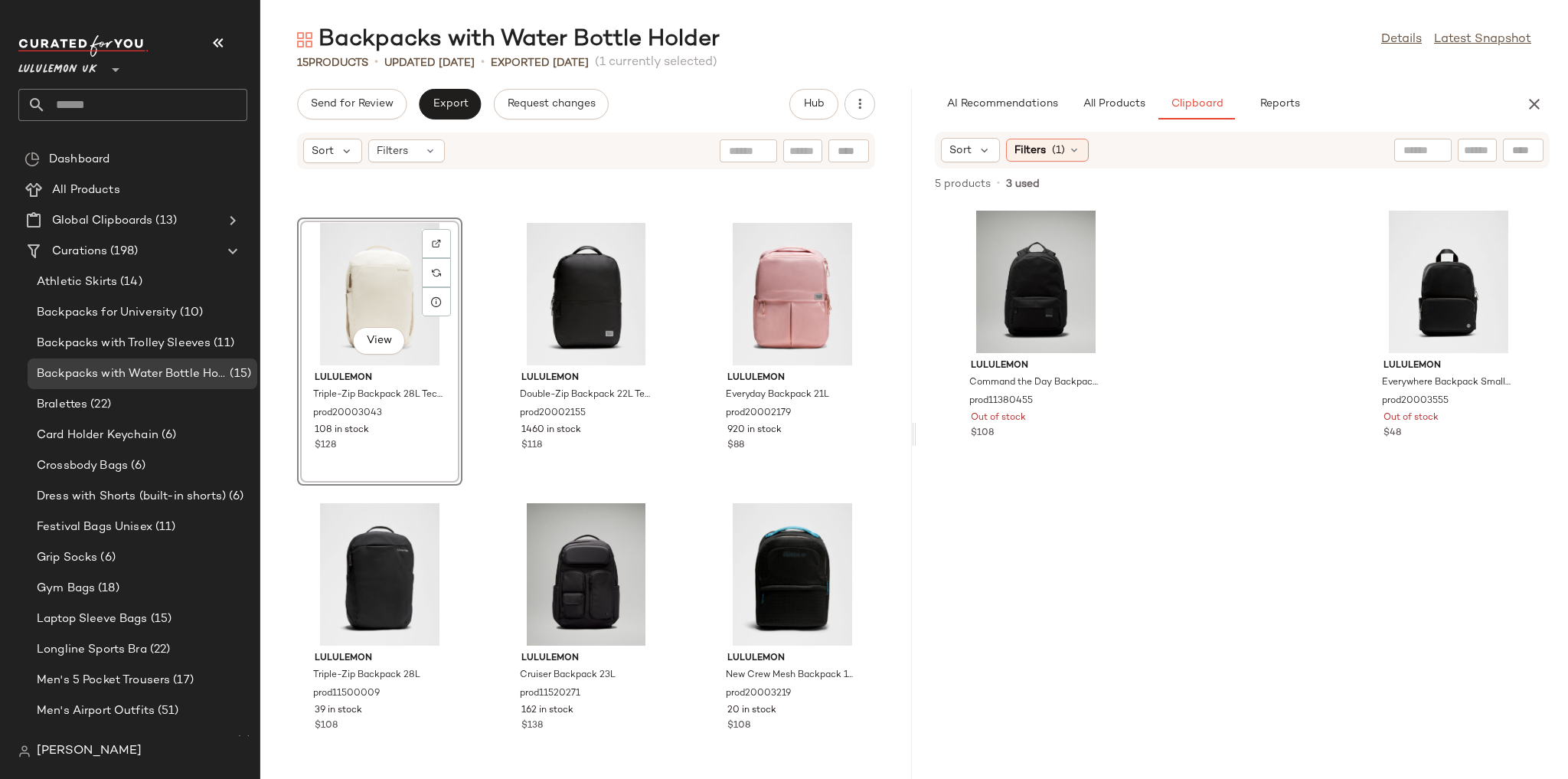
click at [1079, 588] on div "lululemon Command the Day Backpack 25L prod11380455 Out of stock $108" at bounding box center [1036, 492] width 166 height 574
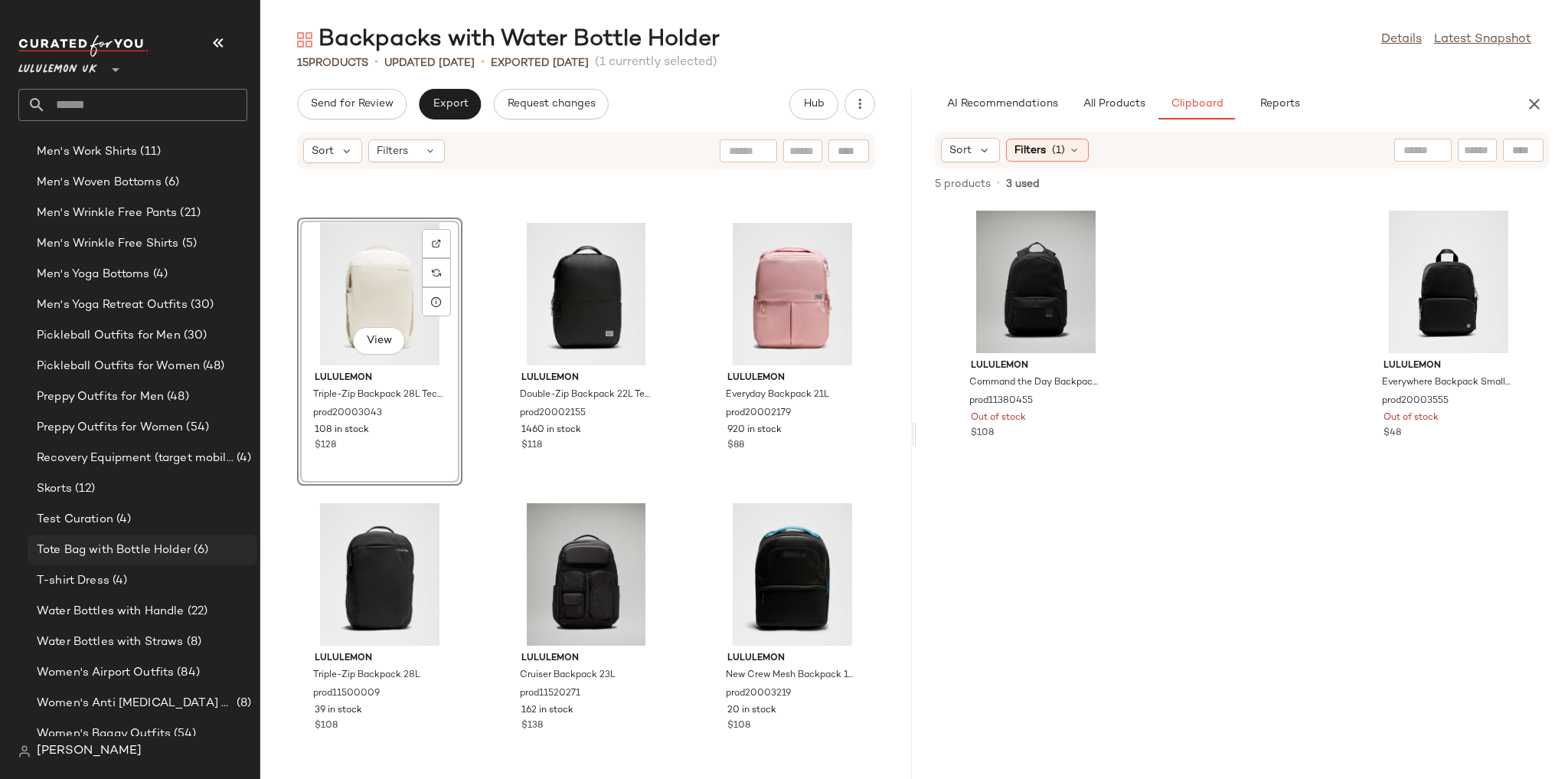
scroll to position [2766, 0]
click at [163, 561] on div "Tote Bag with Bottle Holder (6)" at bounding box center [142, 549] width 230 height 30
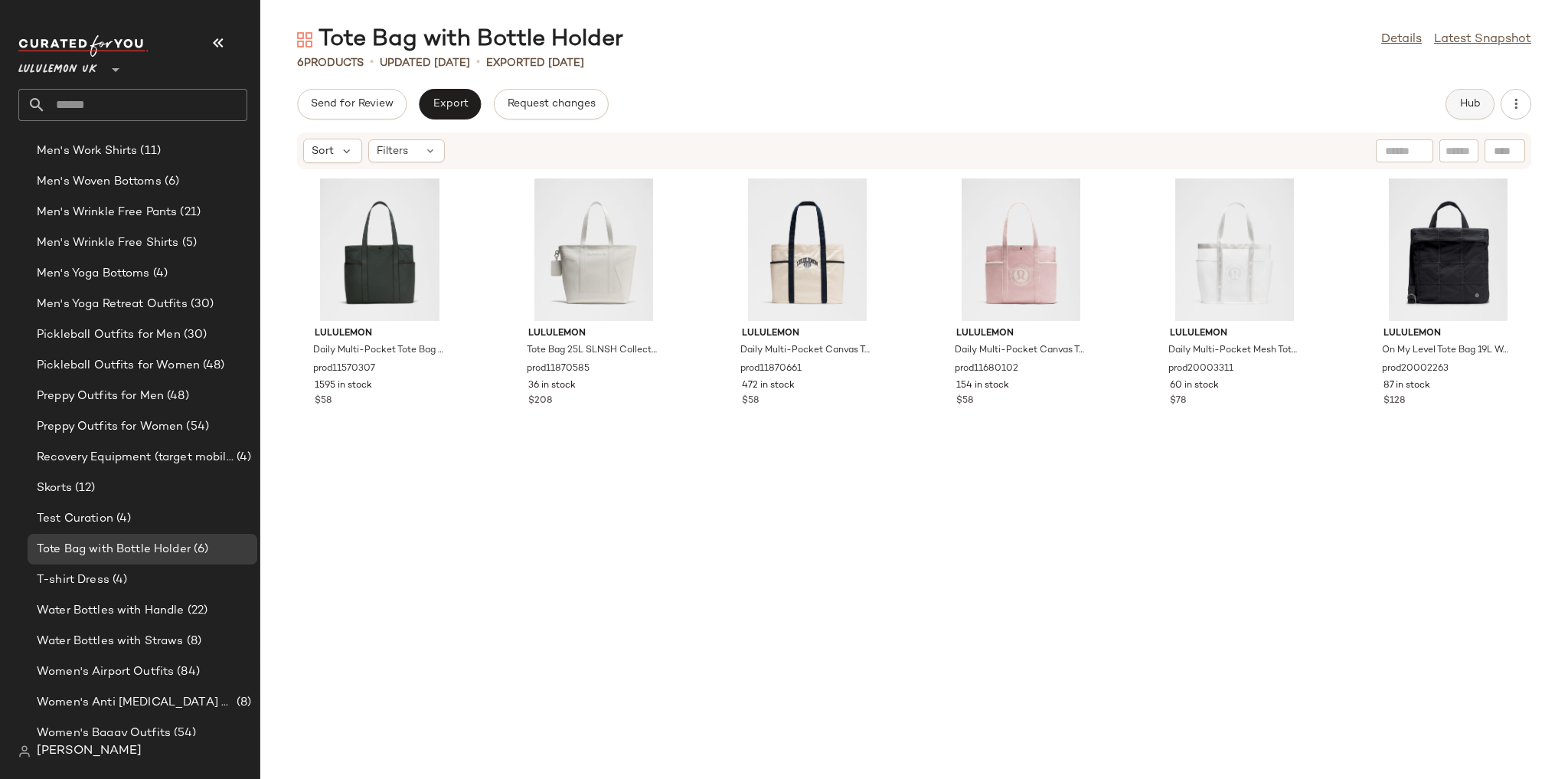
click at [1451, 104] on button "Hub" at bounding box center [1470, 104] width 49 height 30
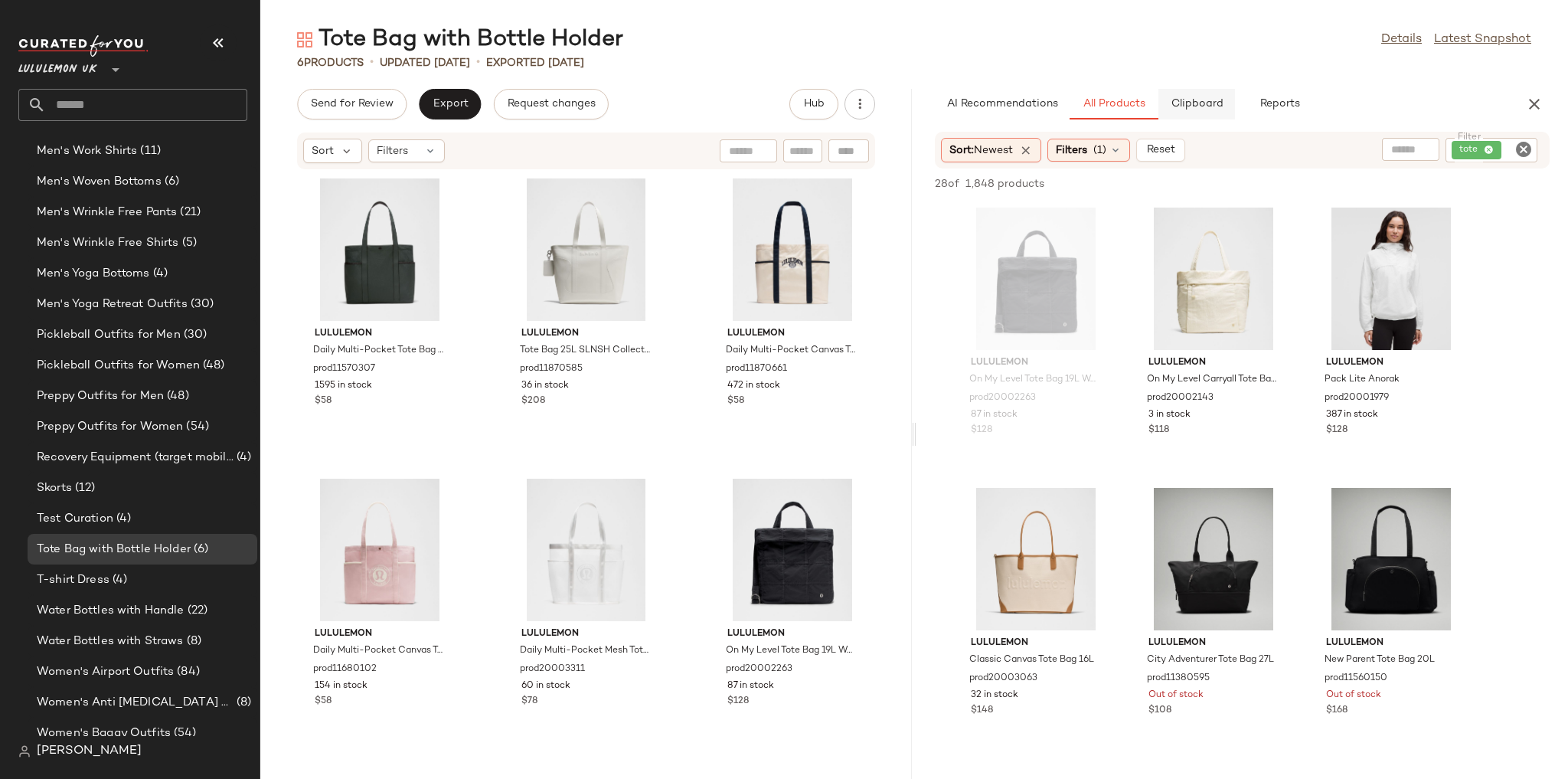
click at [1185, 101] on span "Clipboard" at bounding box center [1196, 104] width 53 height 13
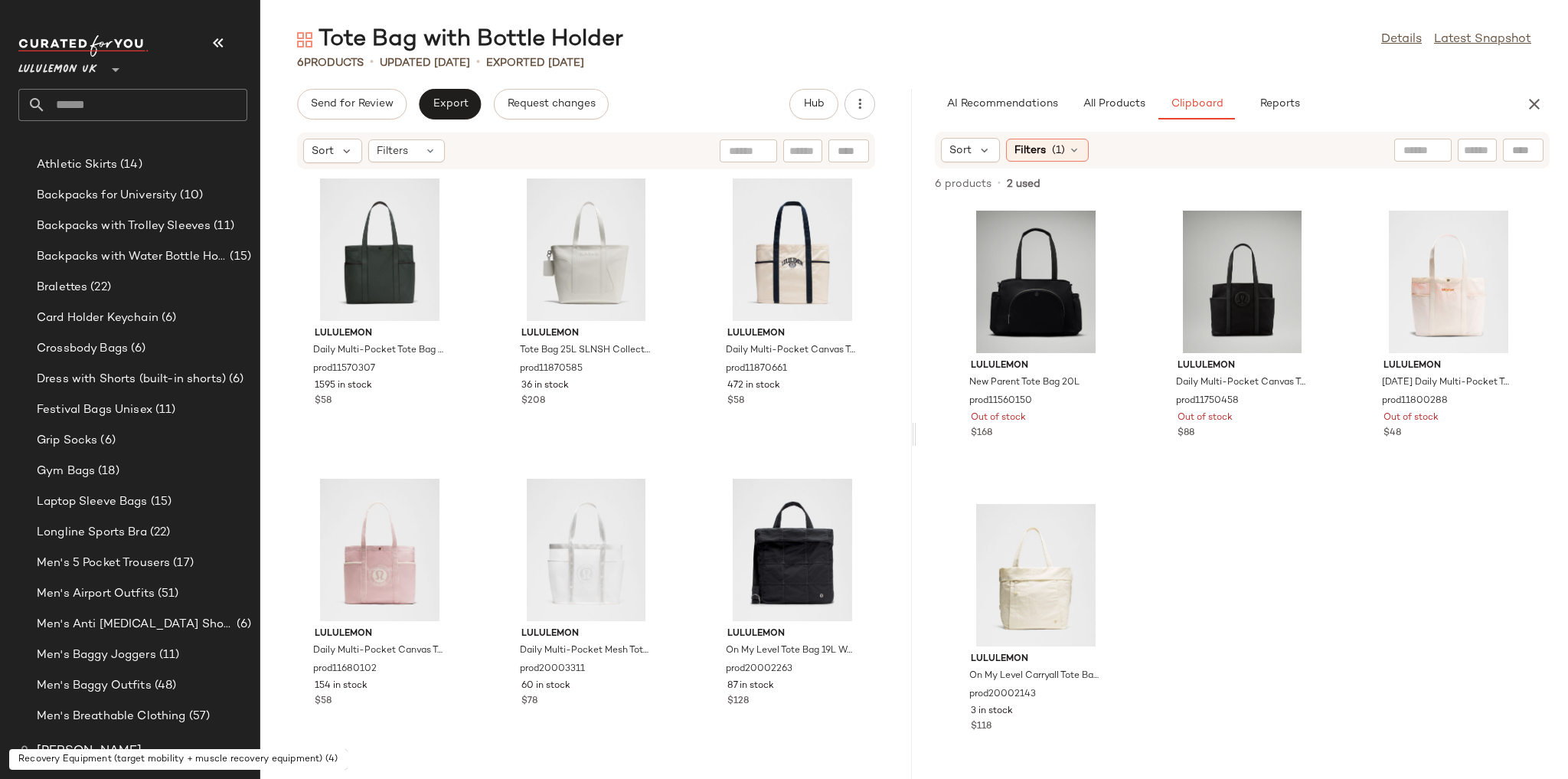
scroll to position [123, 0]
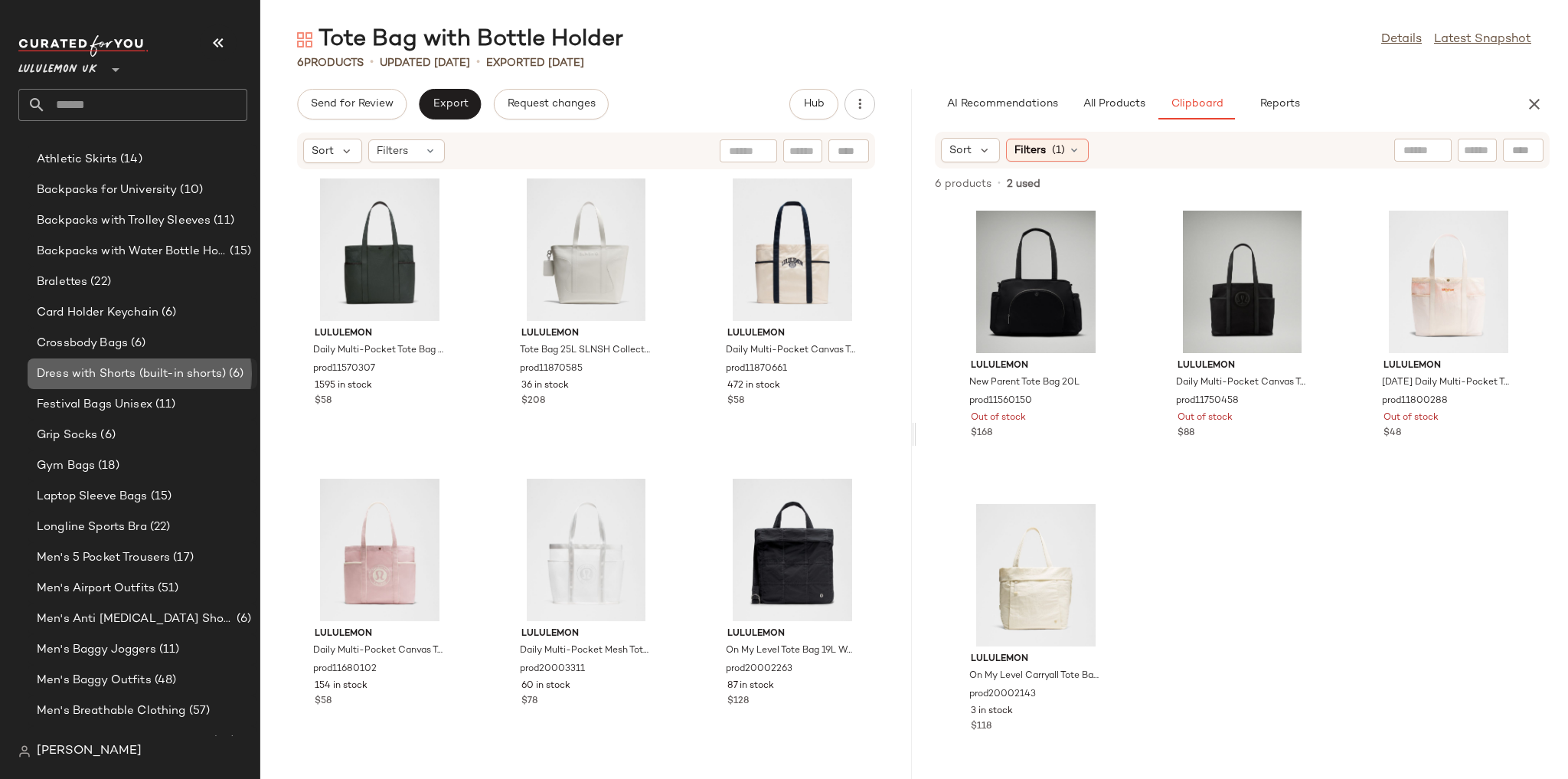
click at [135, 365] on span "Dress with Shorts (built-in shorts)" at bounding box center [131, 374] width 189 height 18
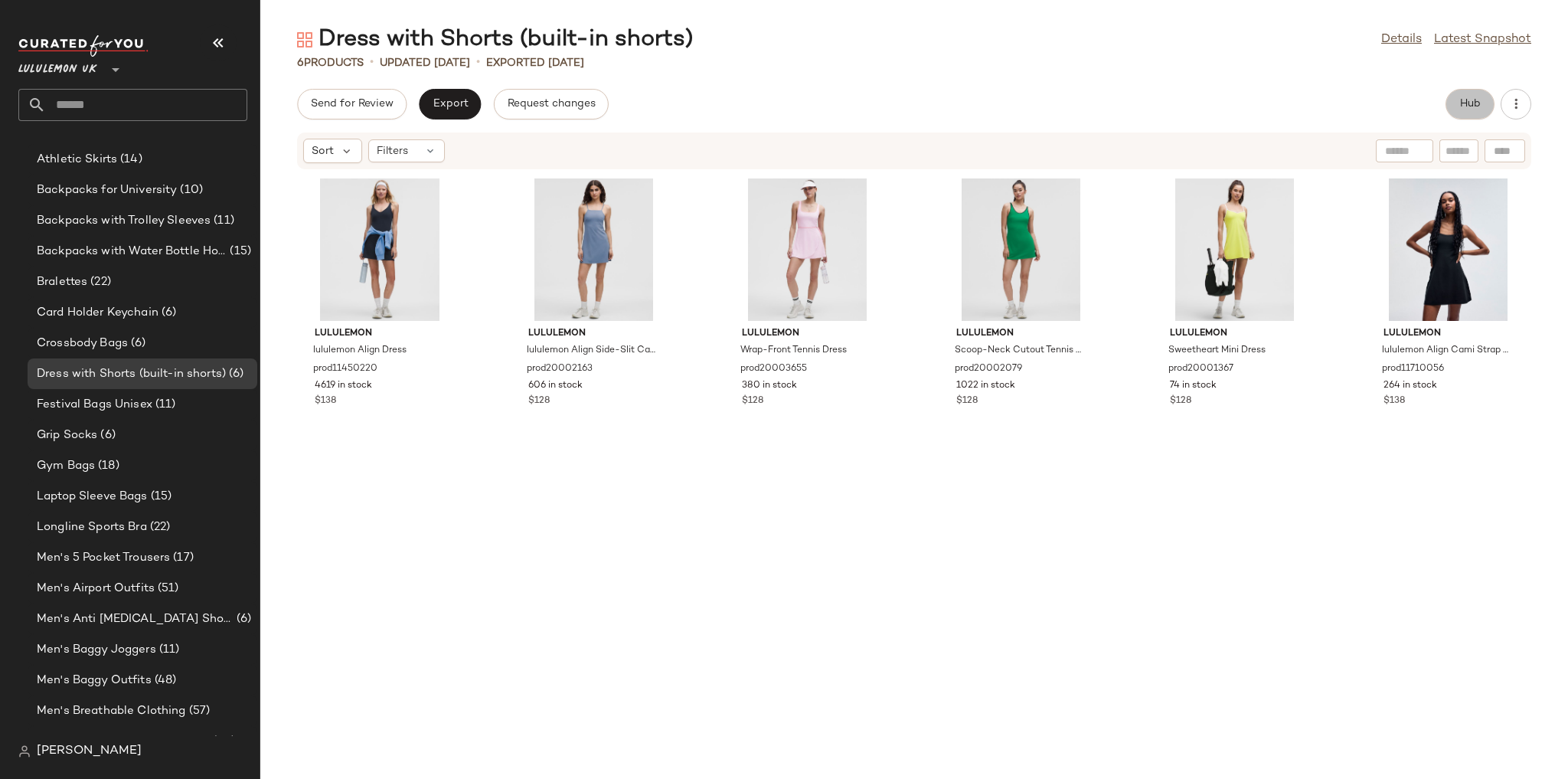
click at [1472, 101] on span "Hub" at bounding box center [1470, 104] width 21 height 13
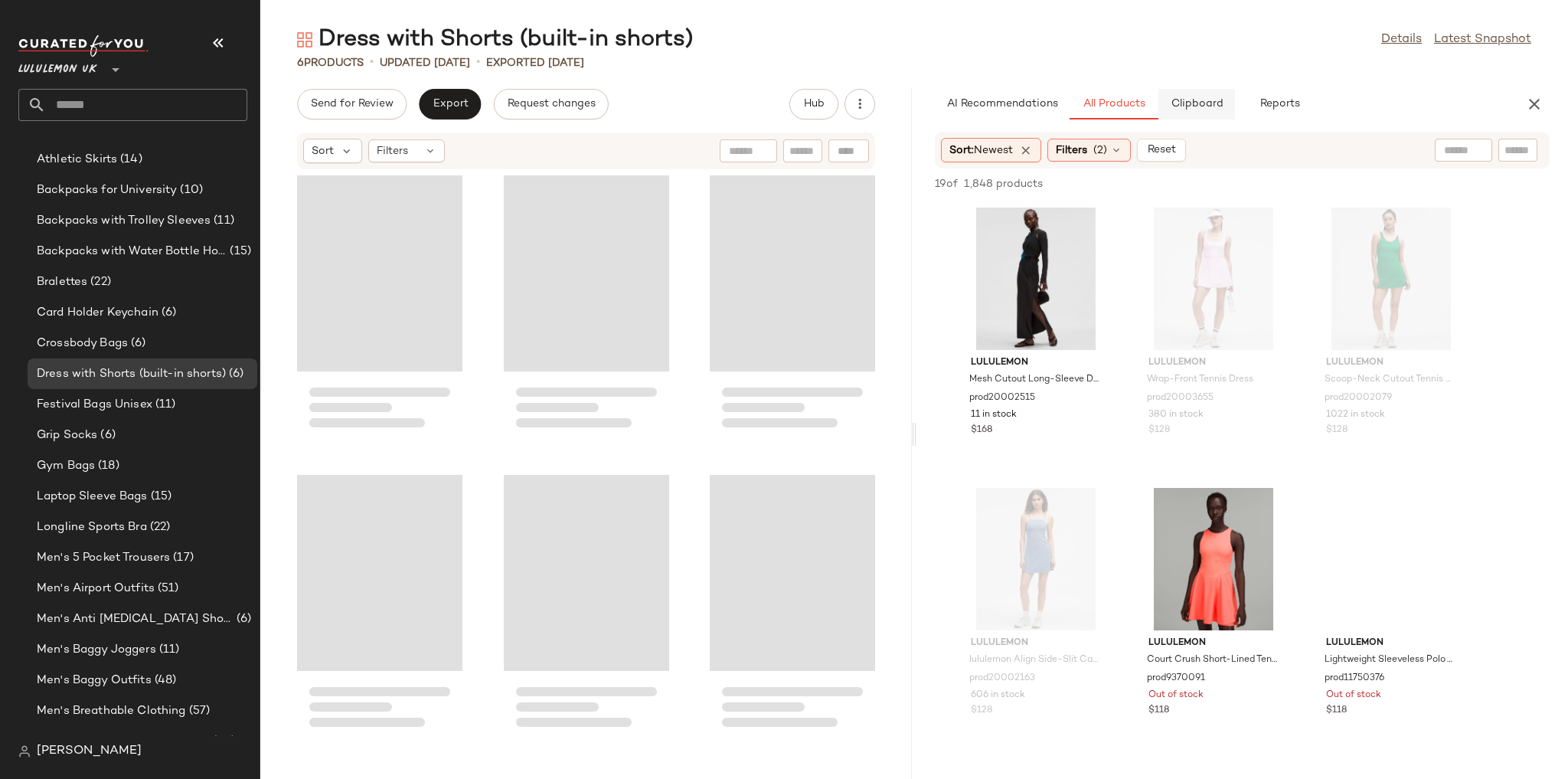
click at [1212, 106] on span "Clipboard" at bounding box center [1196, 104] width 53 height 13
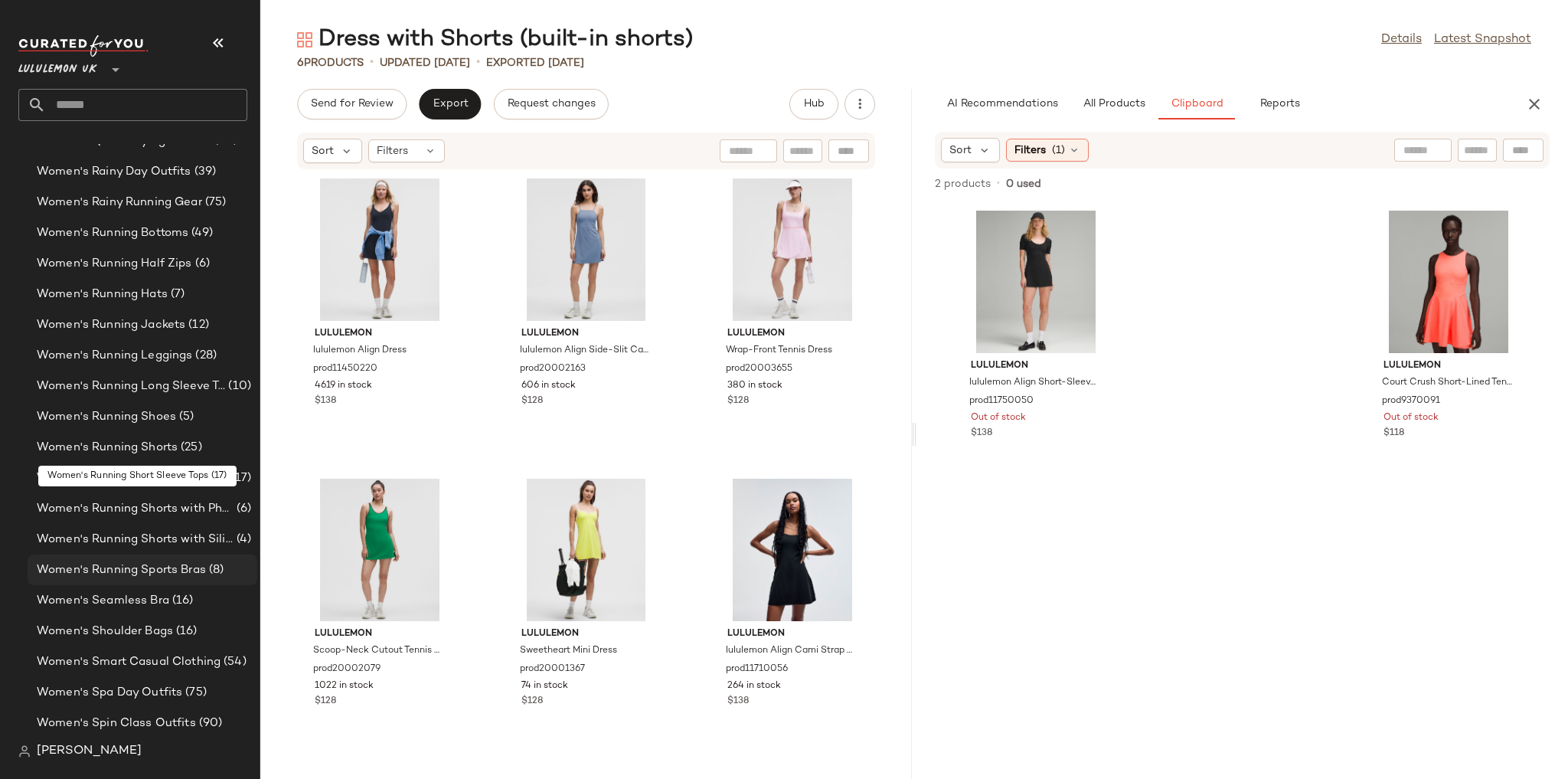
scroll to position [4958, 0]
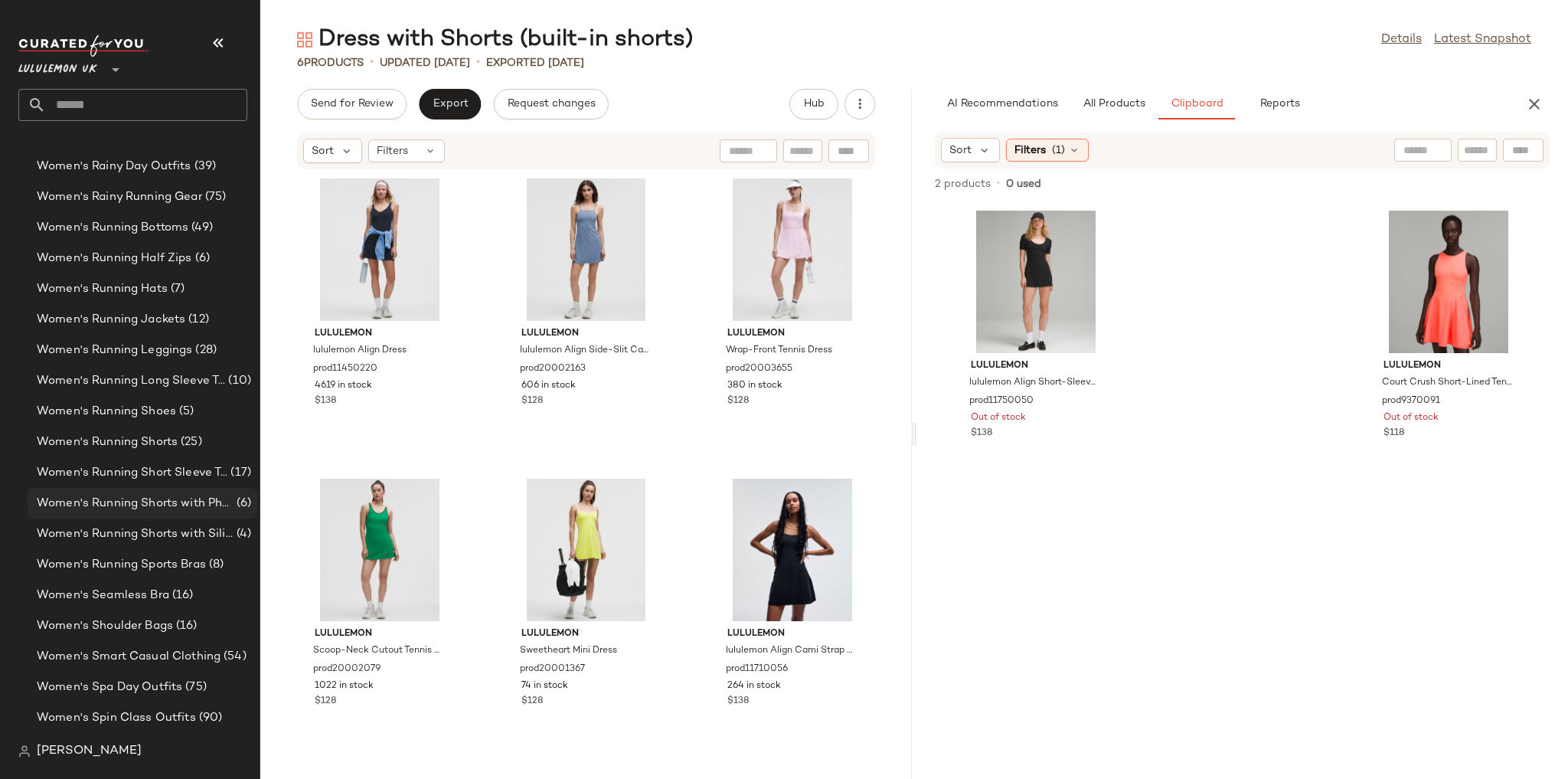
click at [186, 498] on span "Women's Running Shorts with Phone Pocket" at bounding box center [135, 503] width 197 height 18
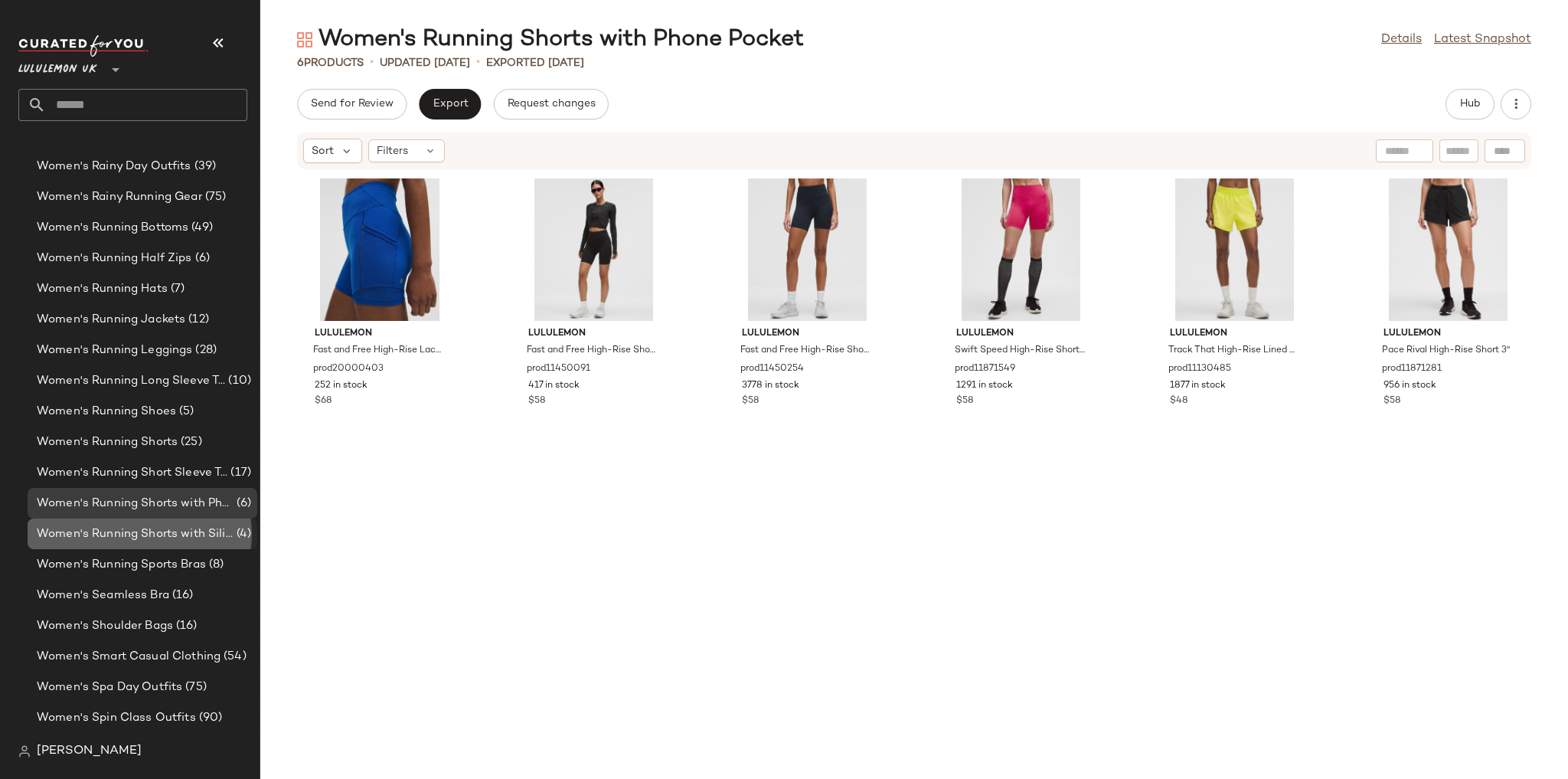
click at [214, 527] on span "Women's Running Shorts with Silicone Grip" at bounding box center [135, 534] width 197 height 18
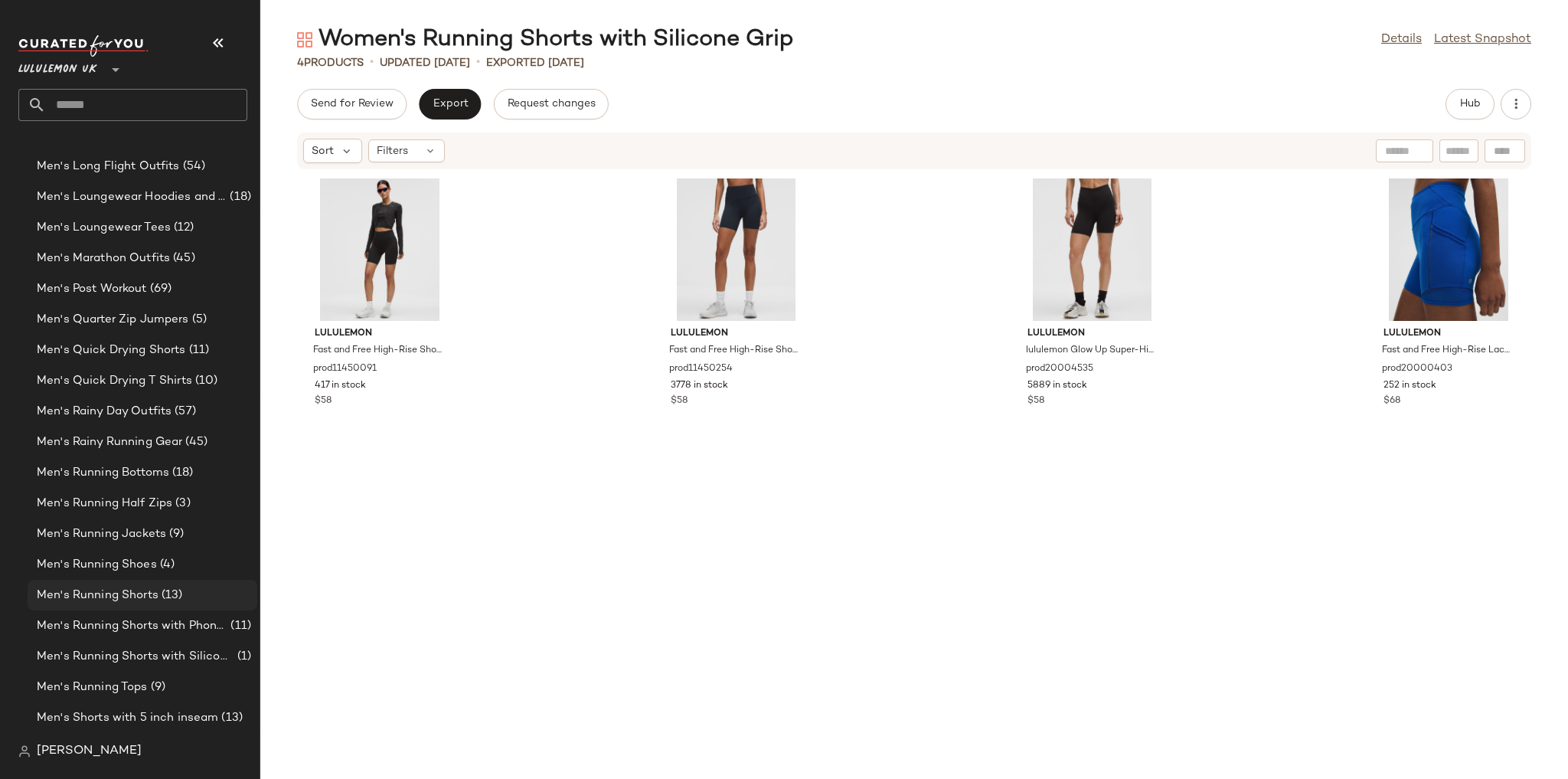
scroll to position [1648, 0]
click at [190, 567] on span "Men's Running Shorts with Phone Pocket" at bounding box center [132, 564] width 191 height 18
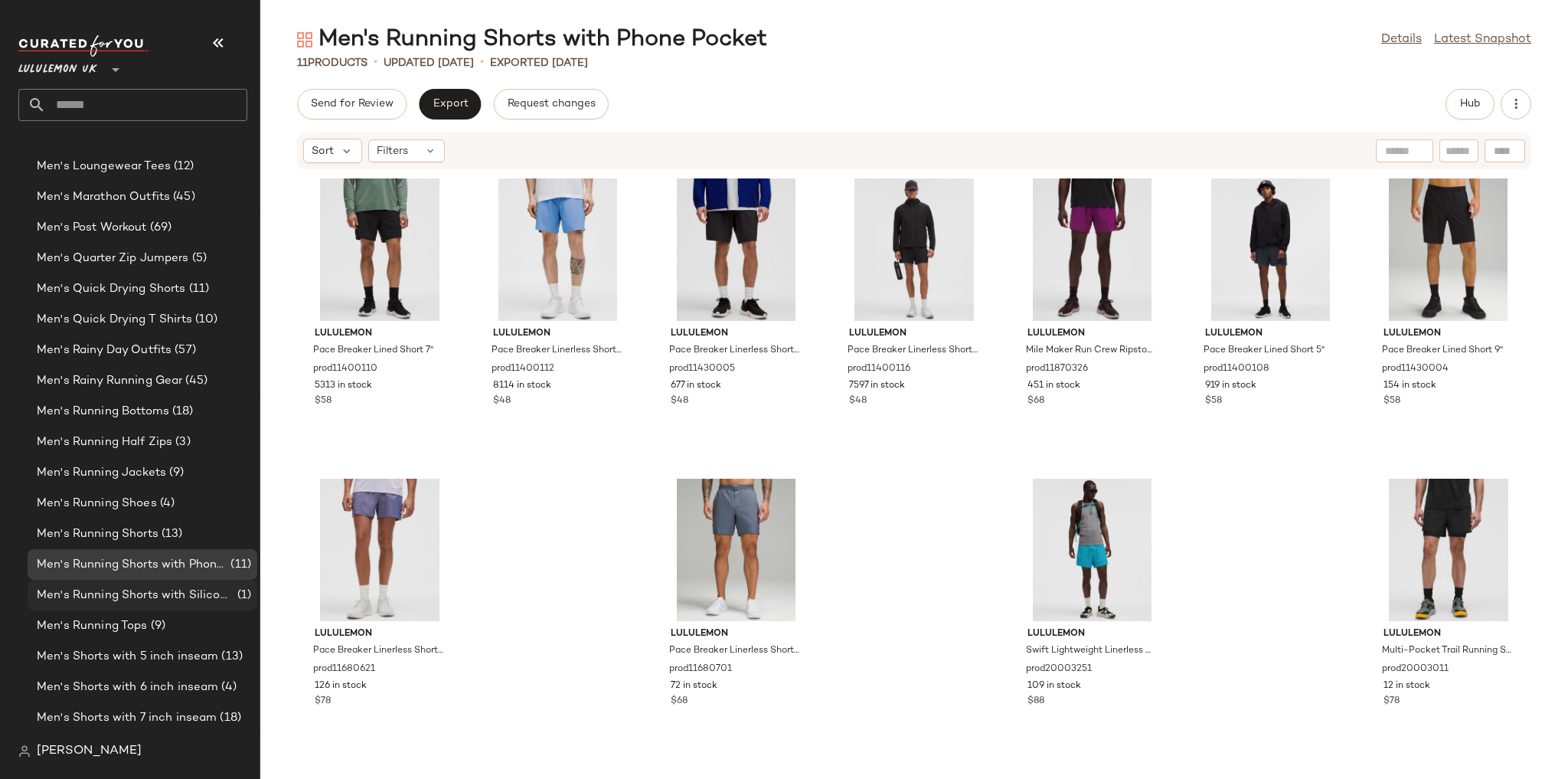
click at [116, 595] on span "Men's Running Shorts with Silicone Grip" at bounding box center [135, 596] width 198 height 18
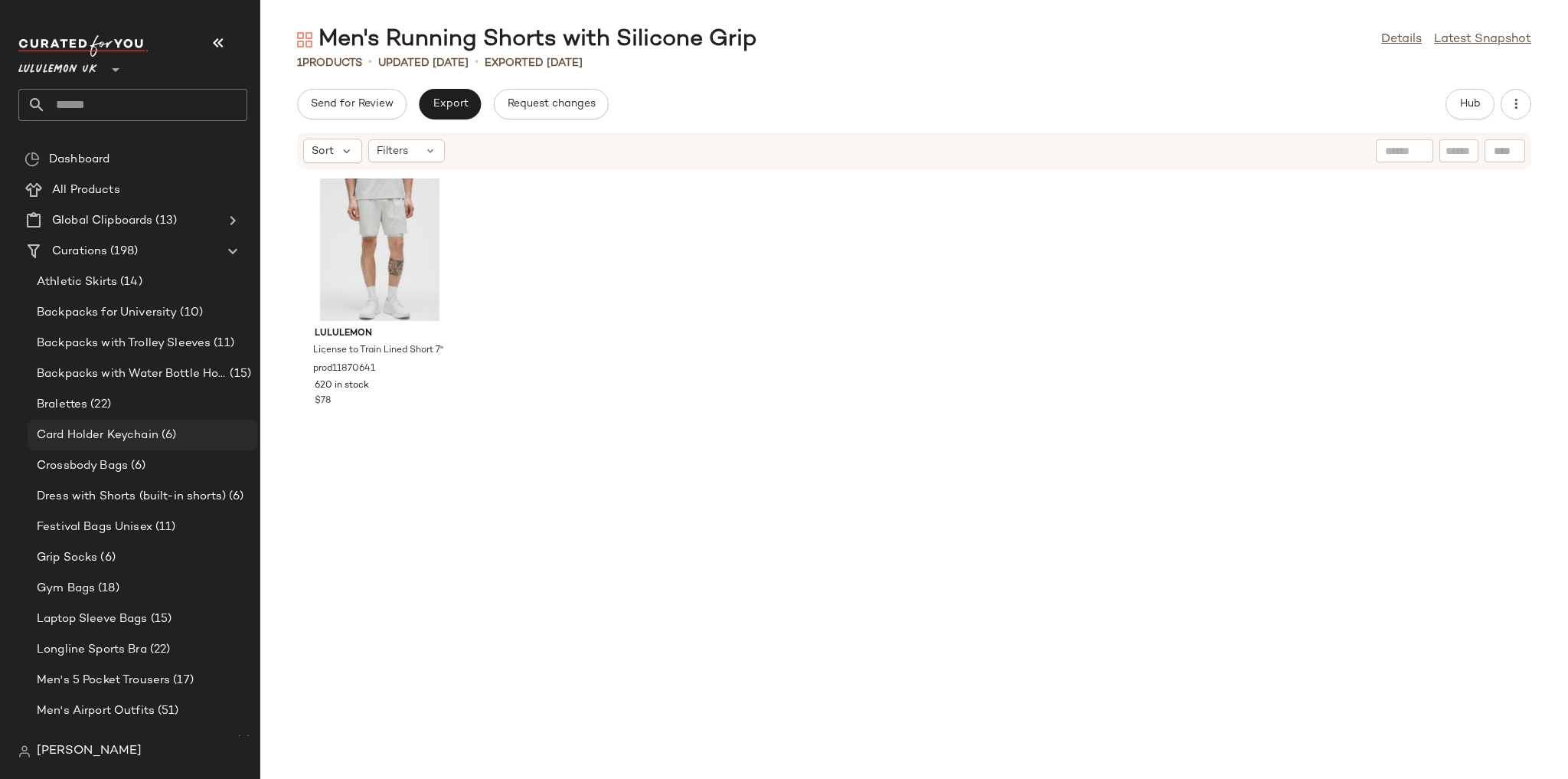
click at [105, 446] on div "Card Holder Keychain (6)" at bounding box center [142, 435] width 230 height 30
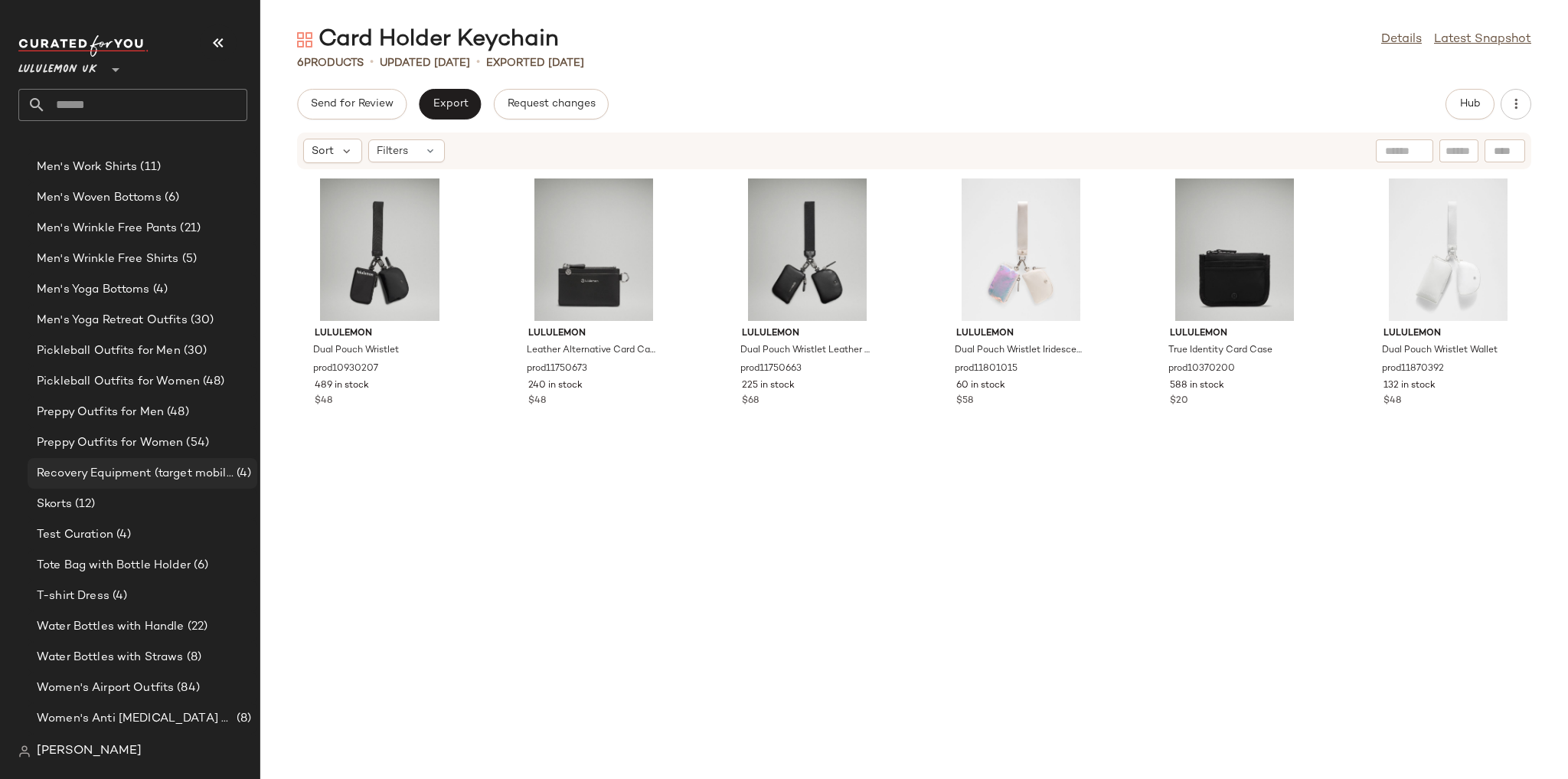
scroll to position [2819, 0]
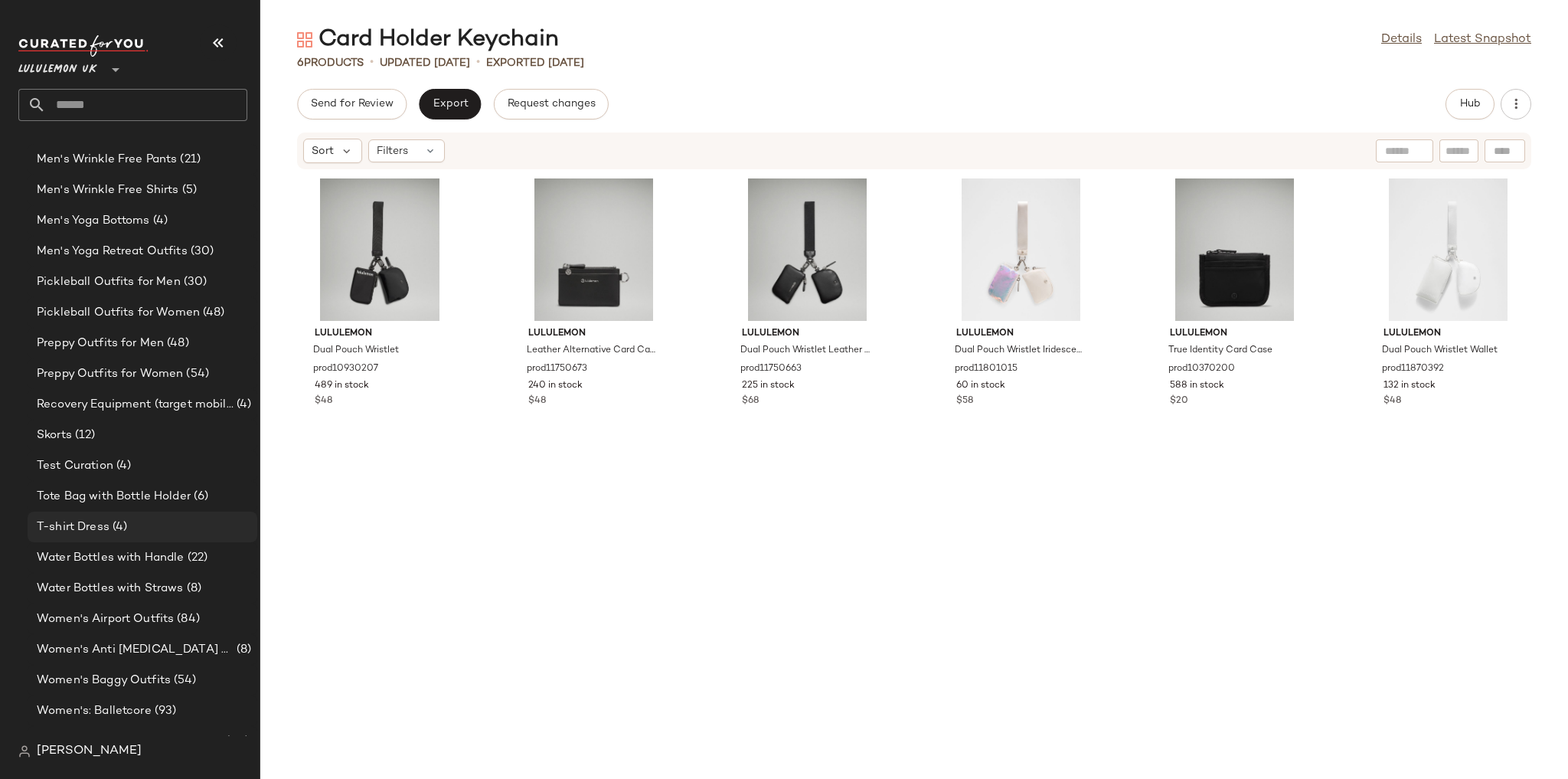
click at [154, 531] on div "T-shirt Dress (4)" at bounding box center [141, 527] width 219 height 18
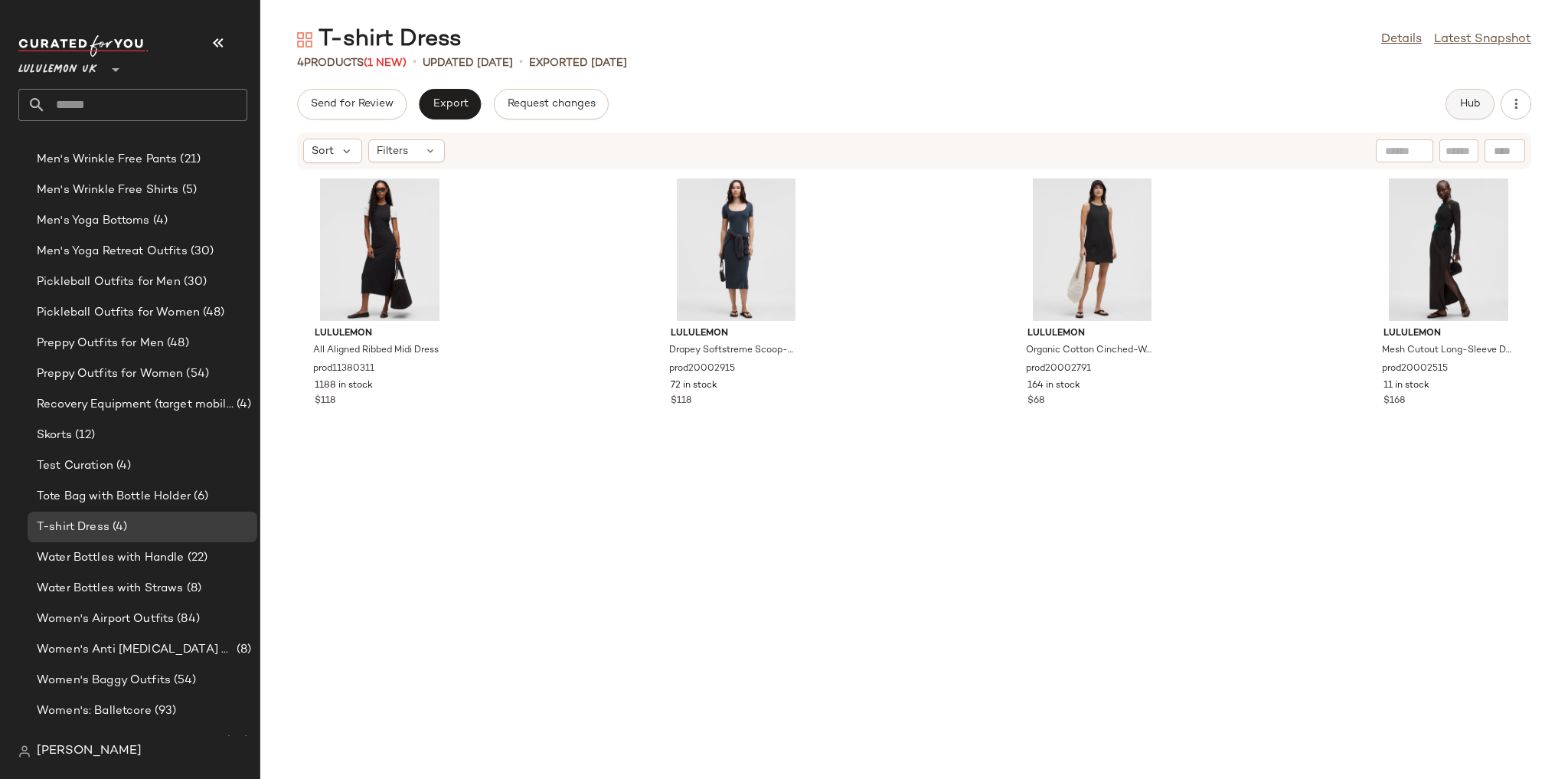
click at [1486, 112] on button "Hub" at bounding box center [1470, 104] width 49 height 30
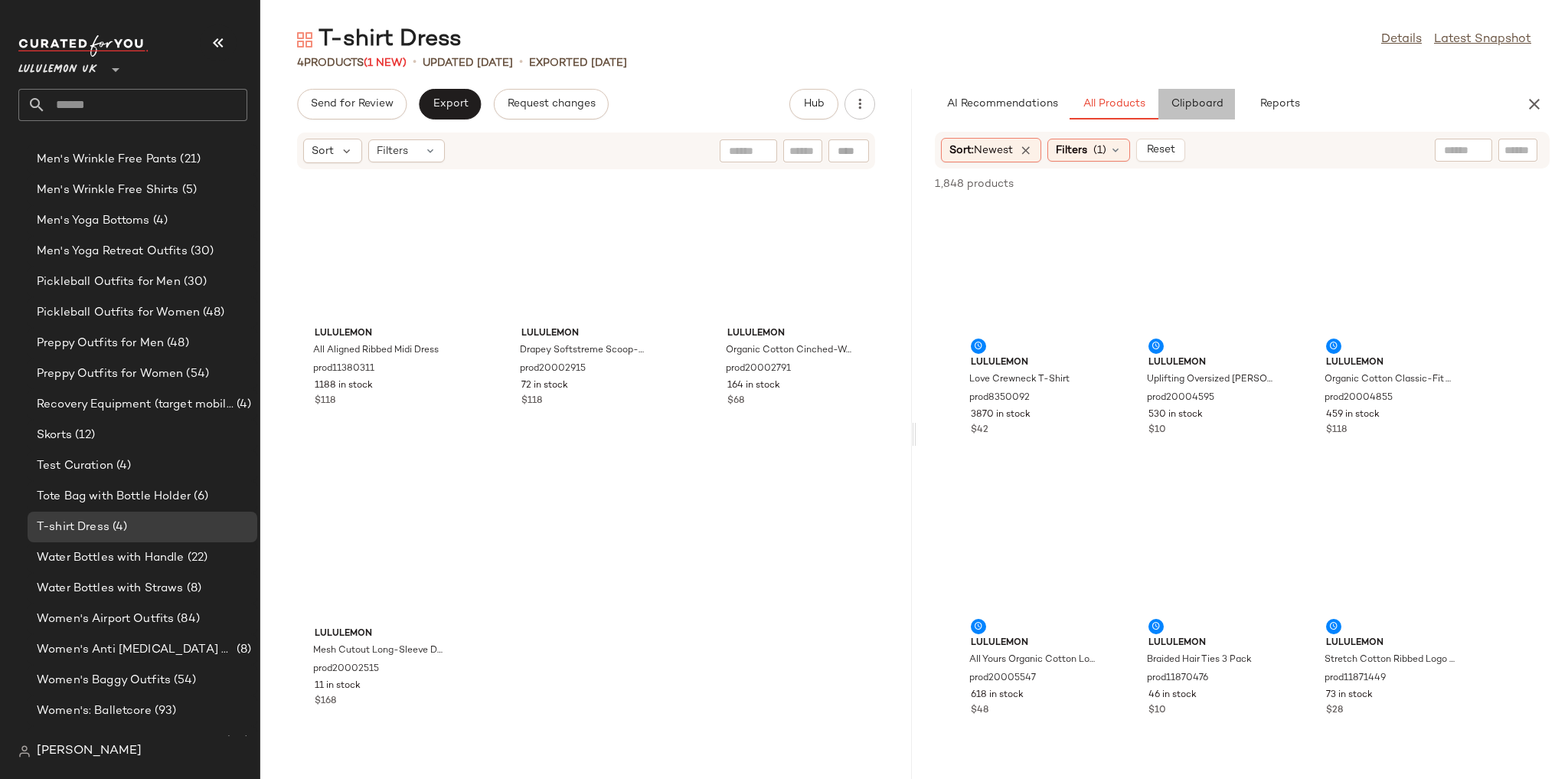
click at [1221, 107] on span "Clipboard" at bounding box center [1196, 104] width 53 height 13
